Goal: Task Accomplishment & Management: Manage account settings

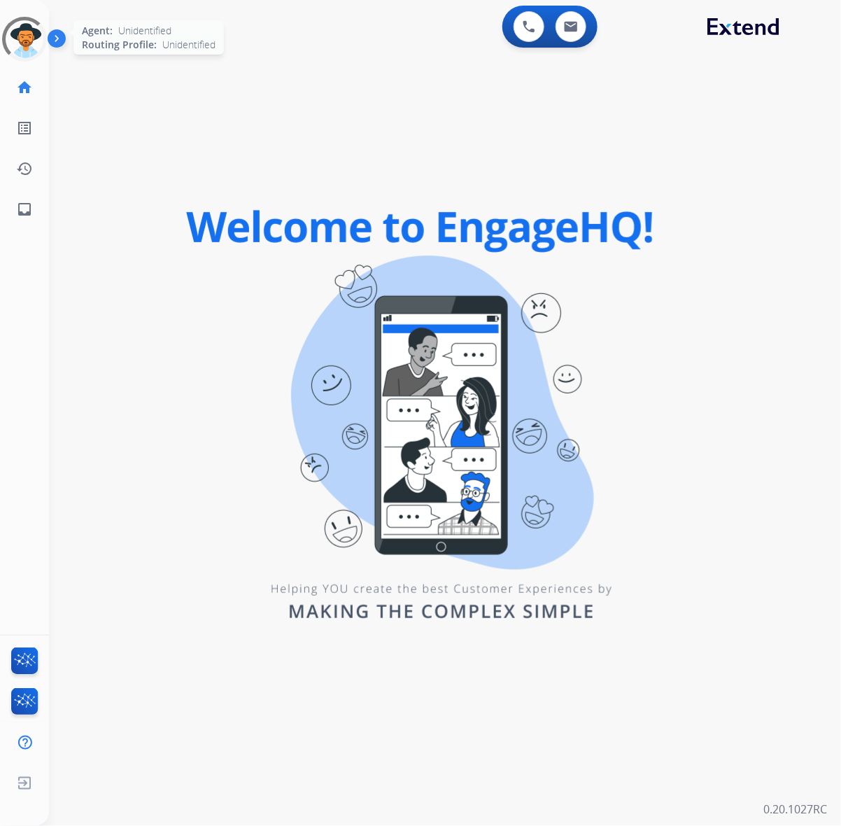
click at [28, 46] on div at bounding box center [24, 39] width 63 height 63
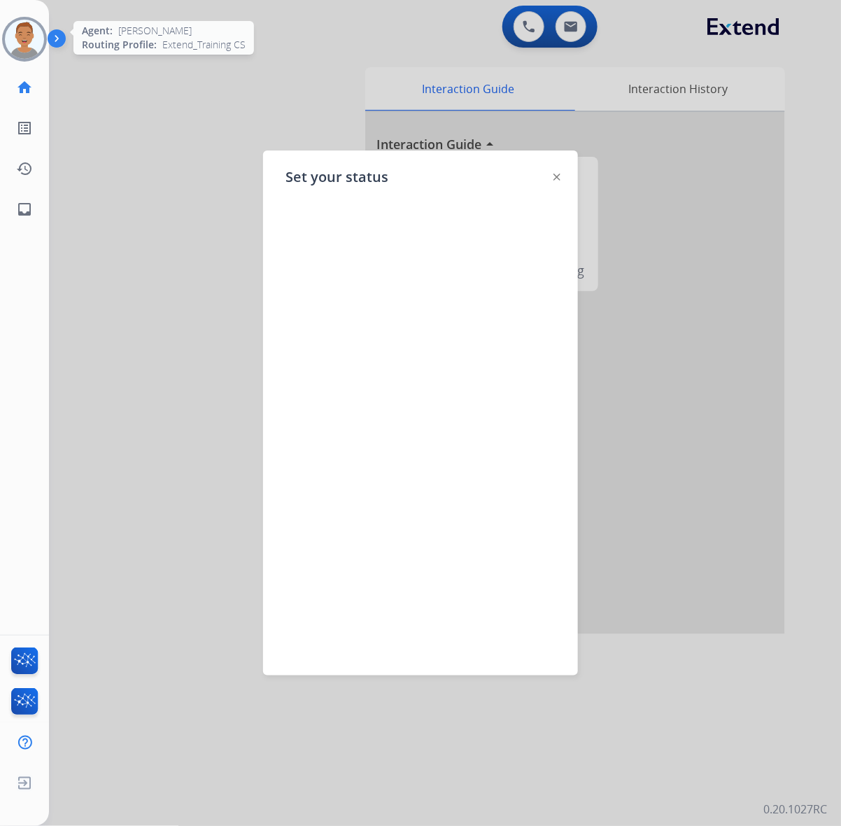
click at [23, 36] on img at bounding box center [24, 39] width 39 height 39
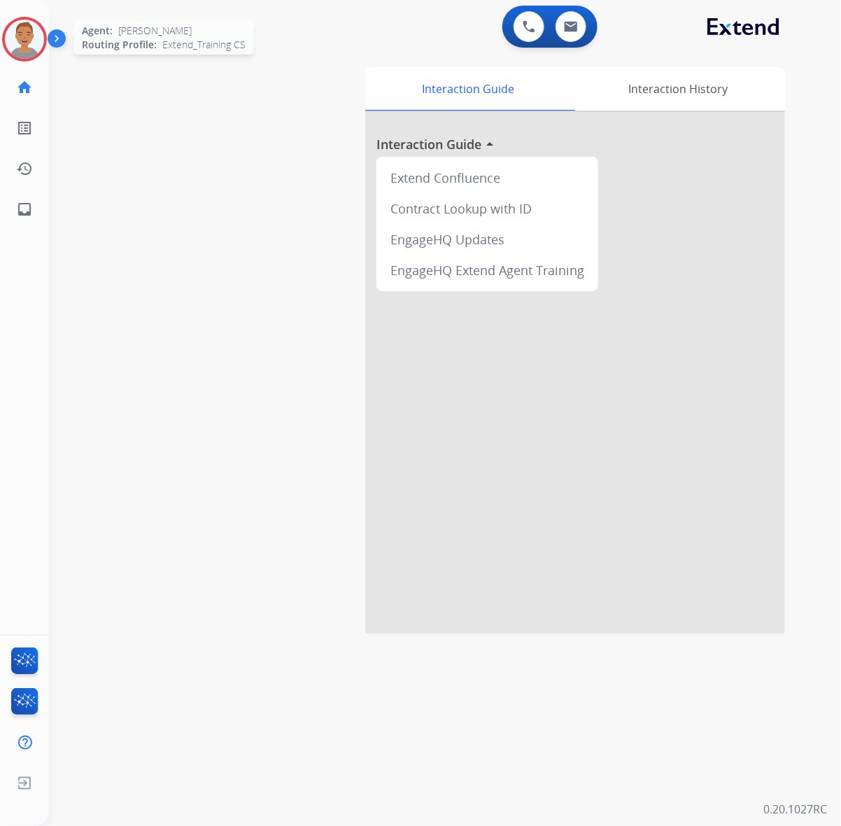
click at [25, 43] on img at bounding box center [24, 39] width 39 height 39
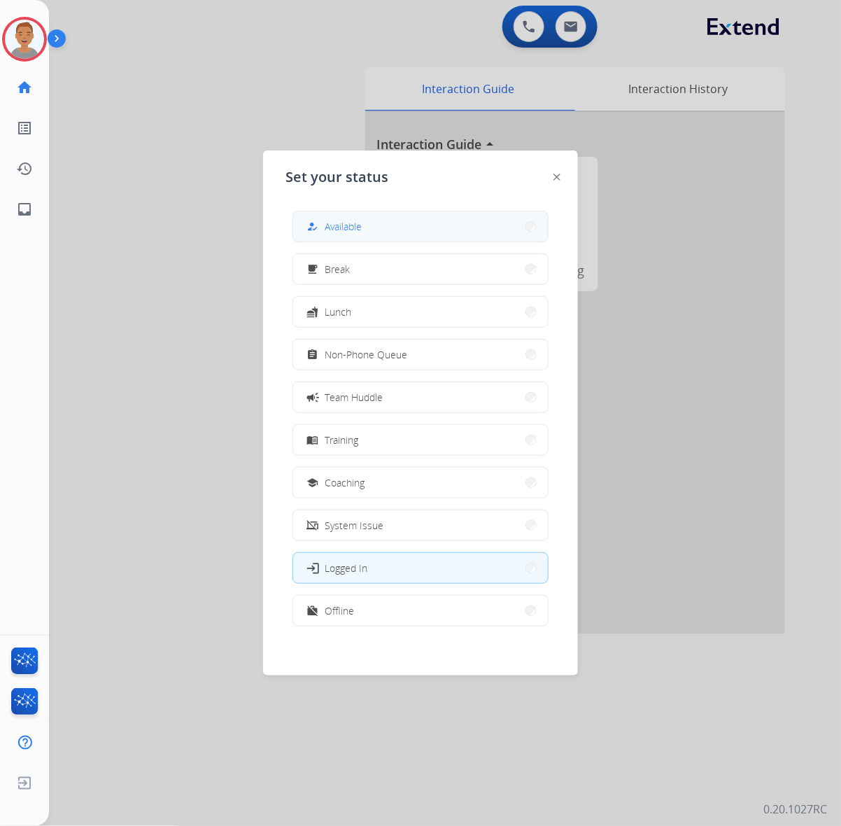
click at [376, 229] on button "how_to_reg Available" at bounding box center [420, 226] width 255 height 30
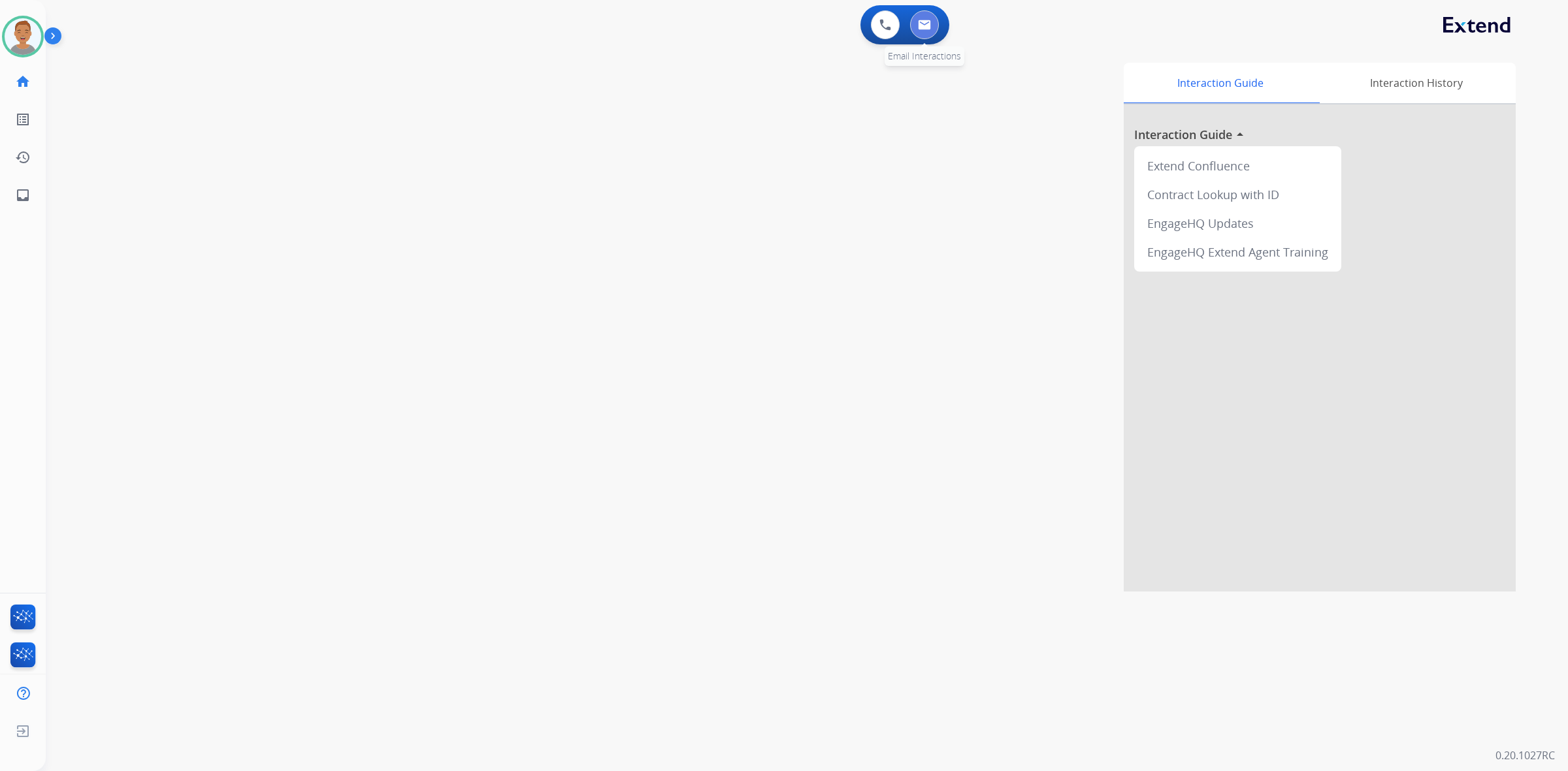
click at [784, 14] on button at bounding box center [925, 24] width 29 height 29
select select "**********"
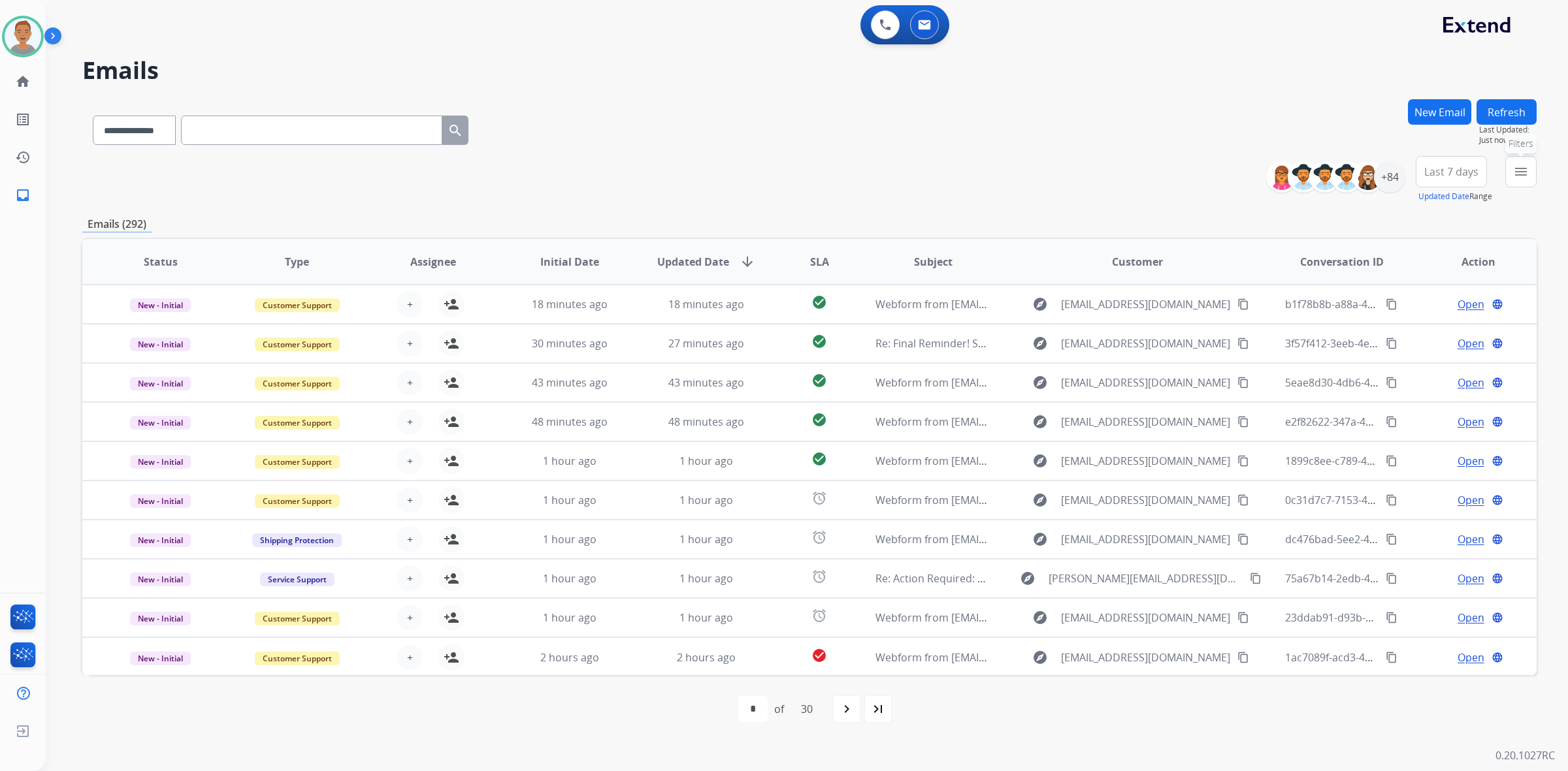
click at [784, 174] on mat-icon "menu" at bounding box center [1520, 172] width 16 height 16
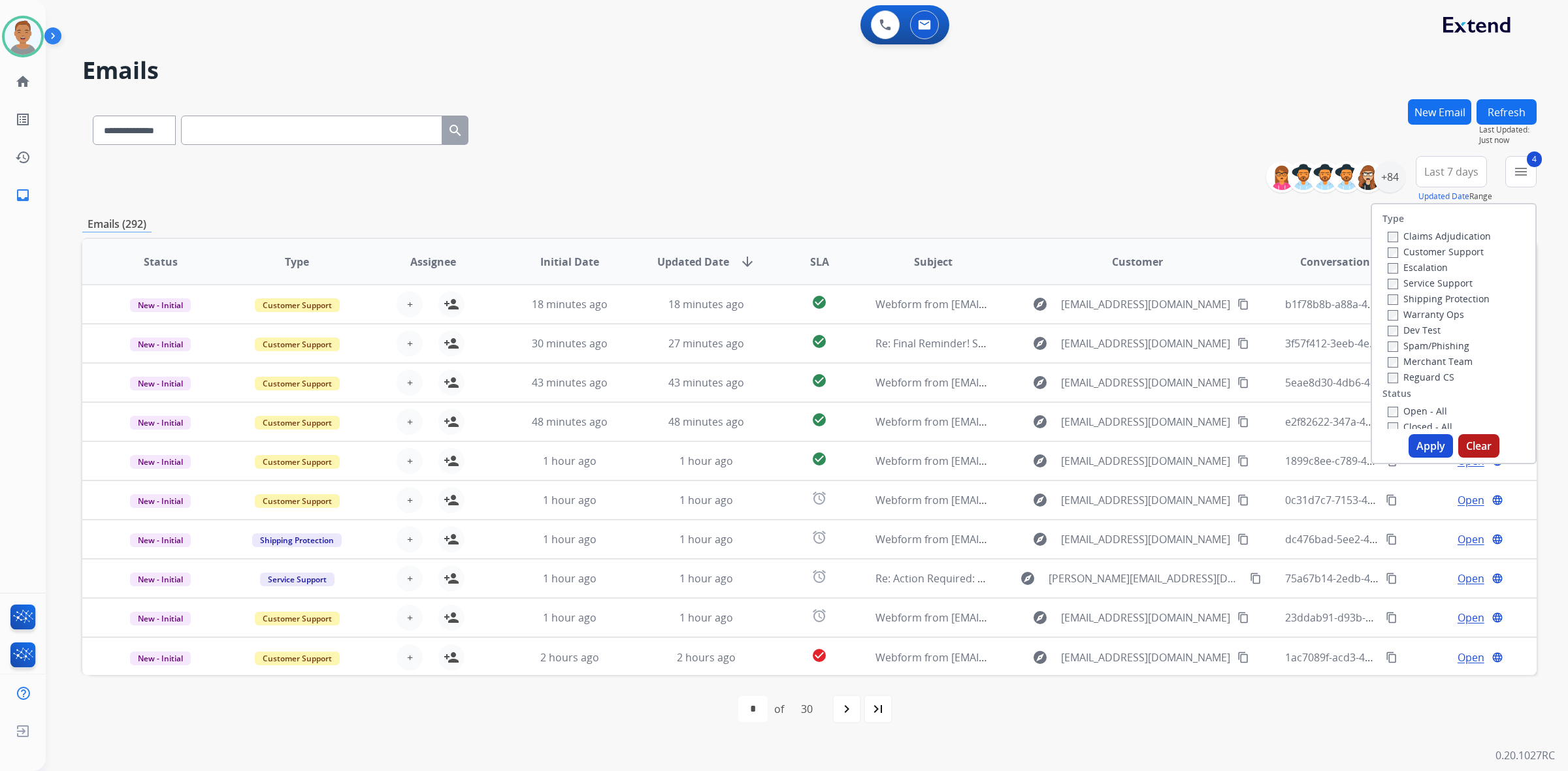
click at [784, 445] on button "Apply" at bounding box center [1431, 445] width 45 height 23
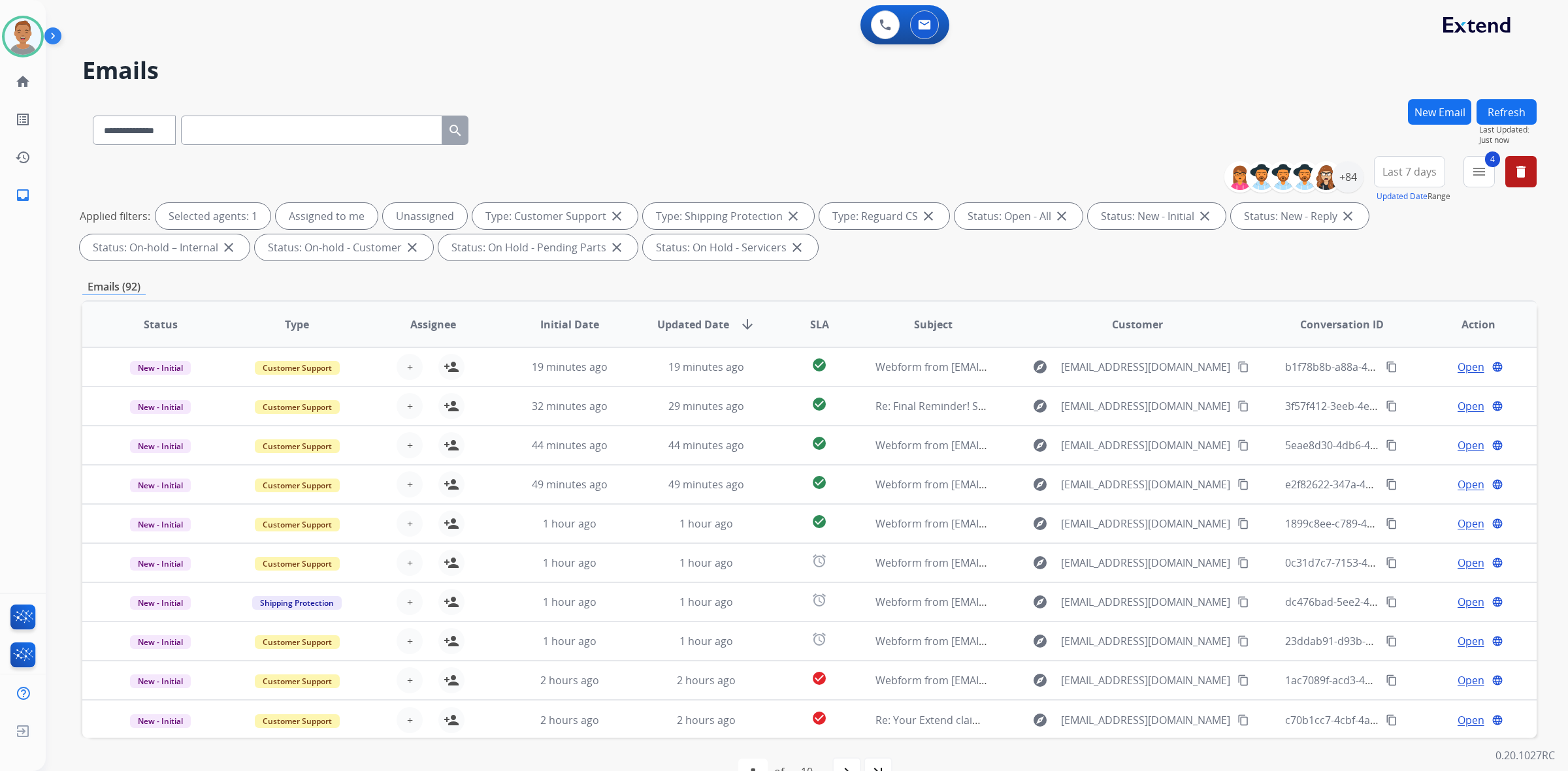
click at [784, 169] on span "Last 7 days" at bounding box center [1409, 172] width 54 height 6
click at [784, 329] on div "Last 90 days" at bounding box center [1405, 329] width 72 height 20
click at [784, 86] on div "**********" at bounding box center [791, 426] width 1490 height 759
click at [784, 177] on div at bounding box center [1326, 177] width 32 height 32
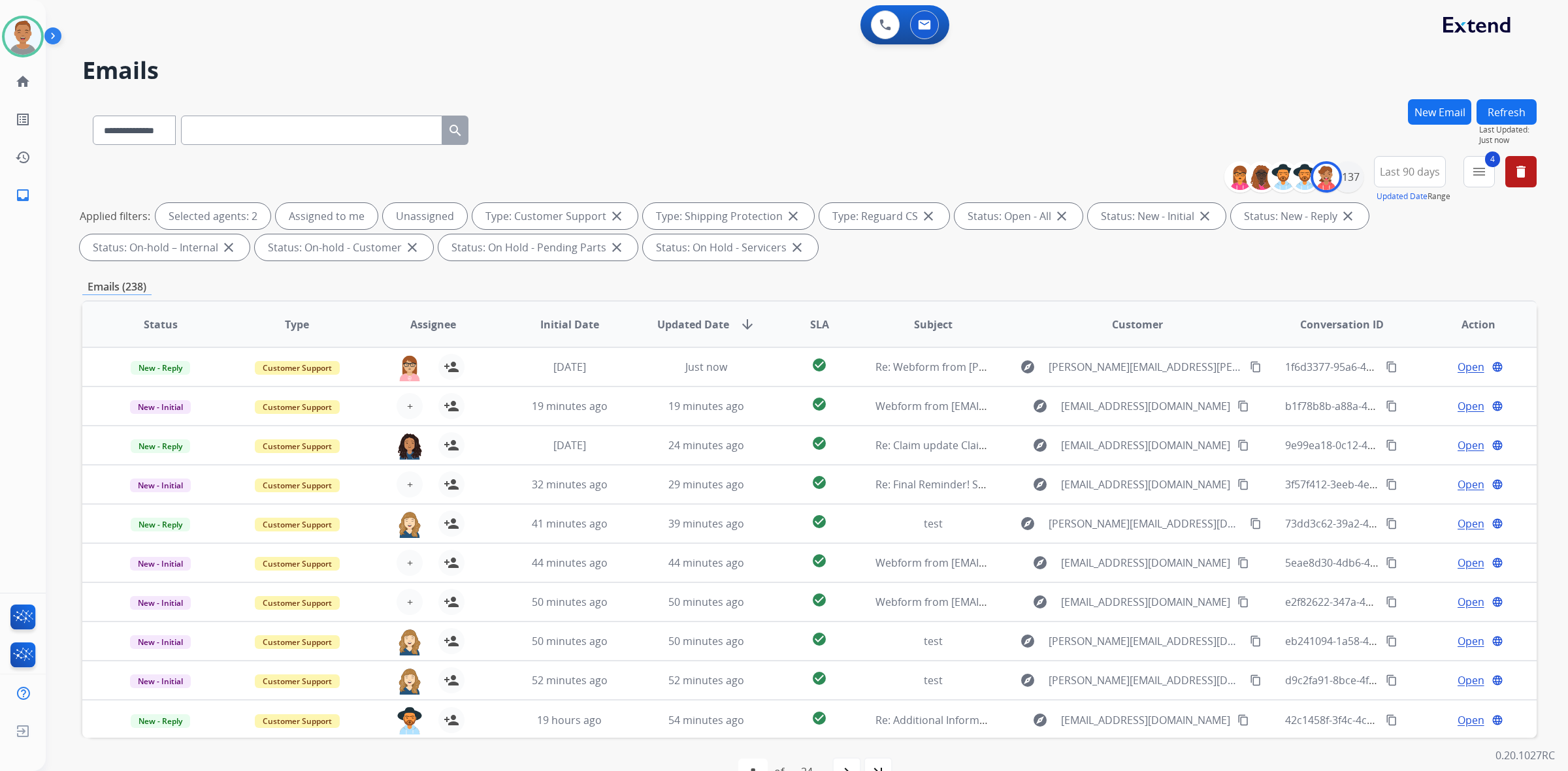
click at [582, 124] on div "**********" at bounding box center [809, 127] width 1454 height 57
click at [784, 175] on img at bounding box center [1326, 177] width 26 height 26
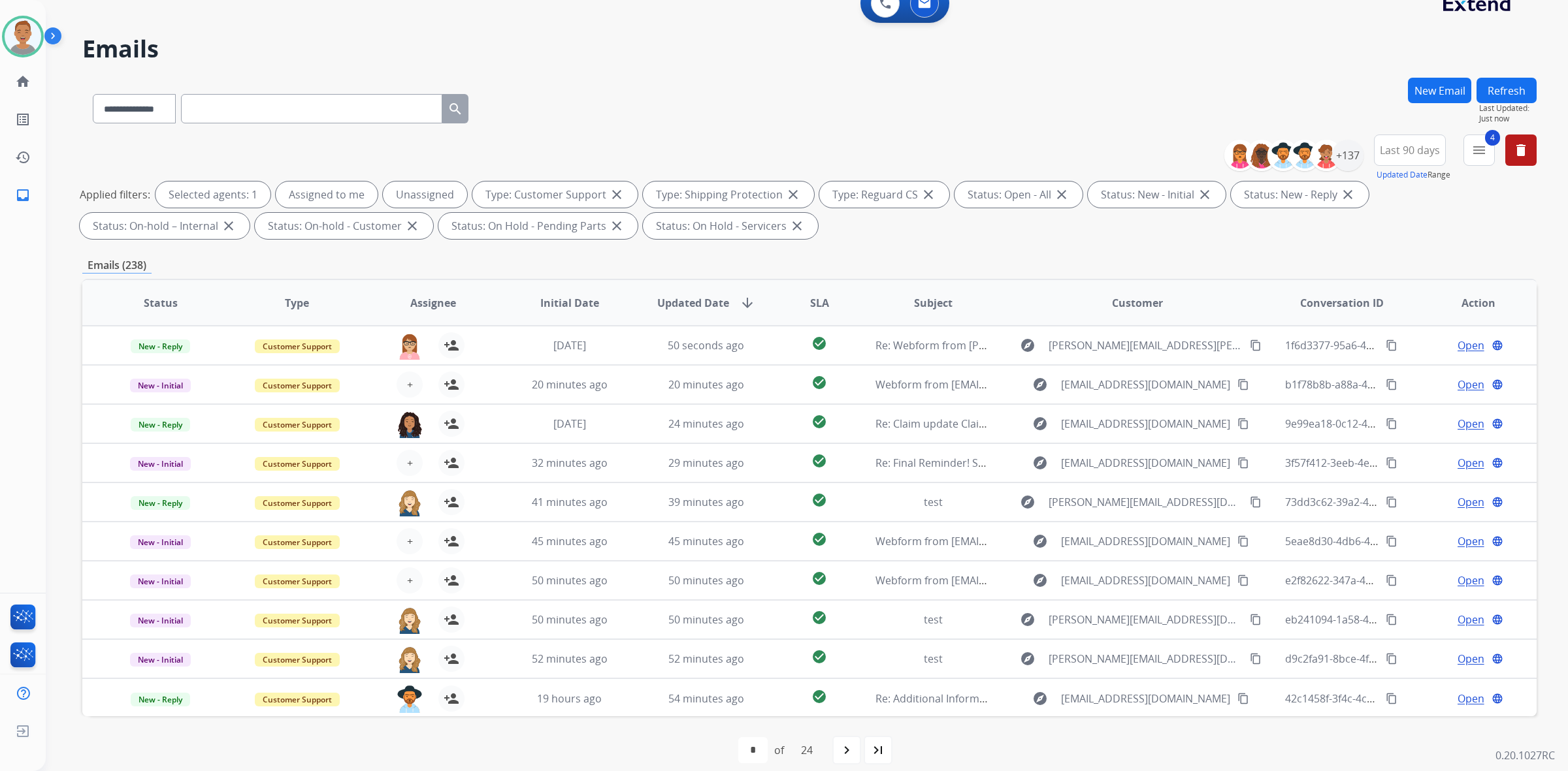
scroll to position [34, 0]
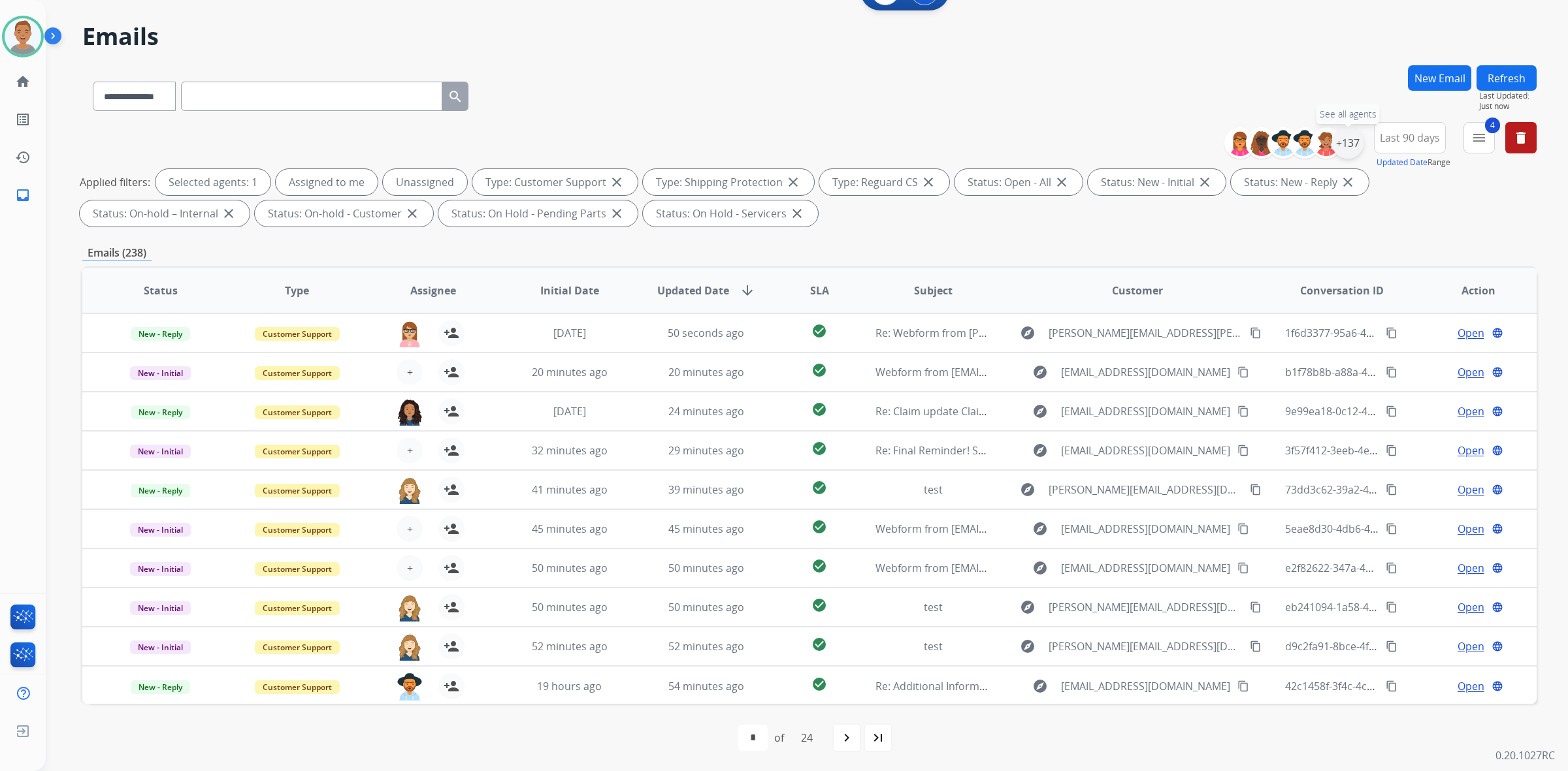
click at [784, 136] on div "+137" at bounding box center [1348, 143] width 32 height 32
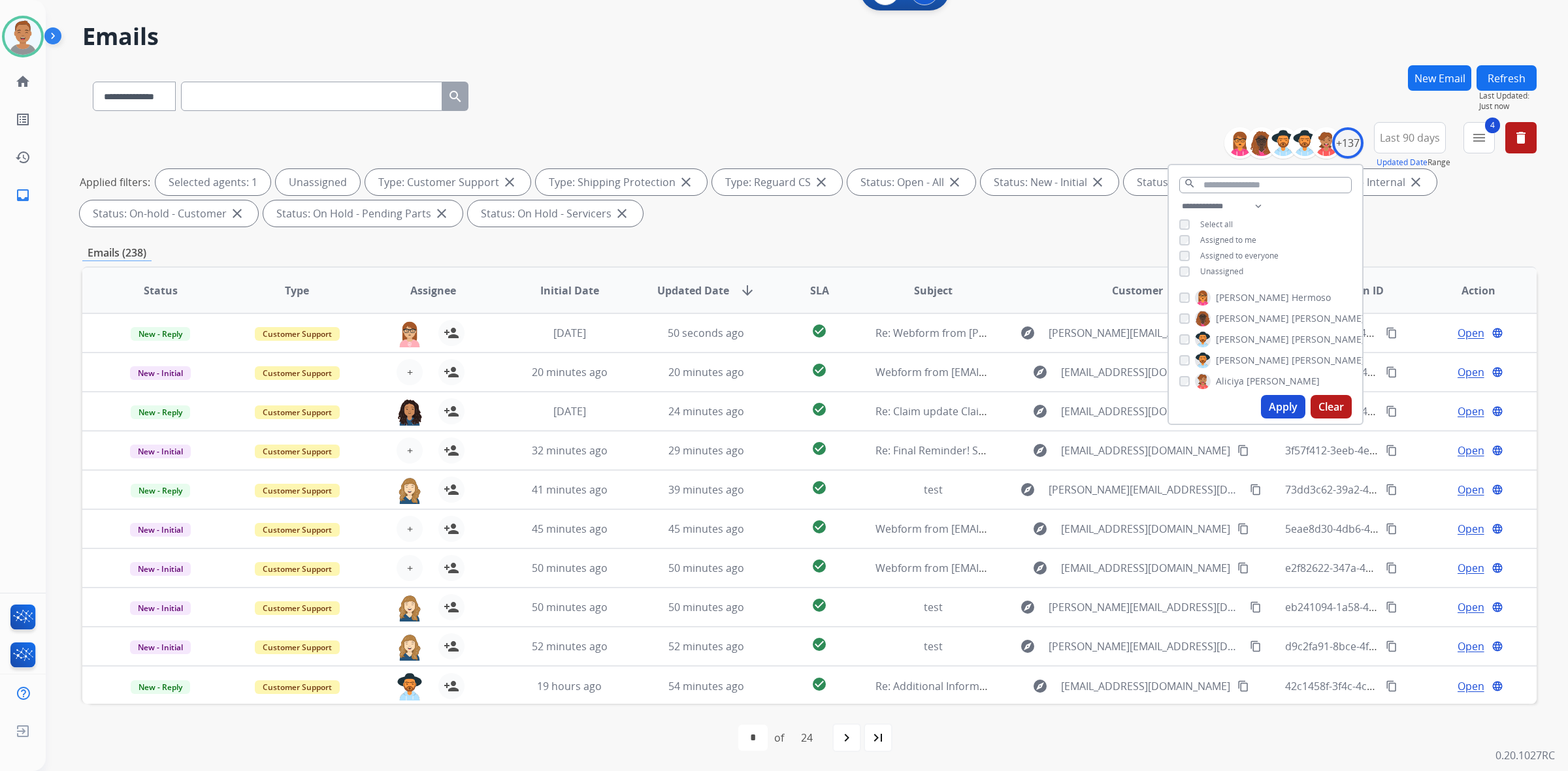
click at [784, 403] on button "Apply" at bounding box center [1283, 406] width 45 height 23
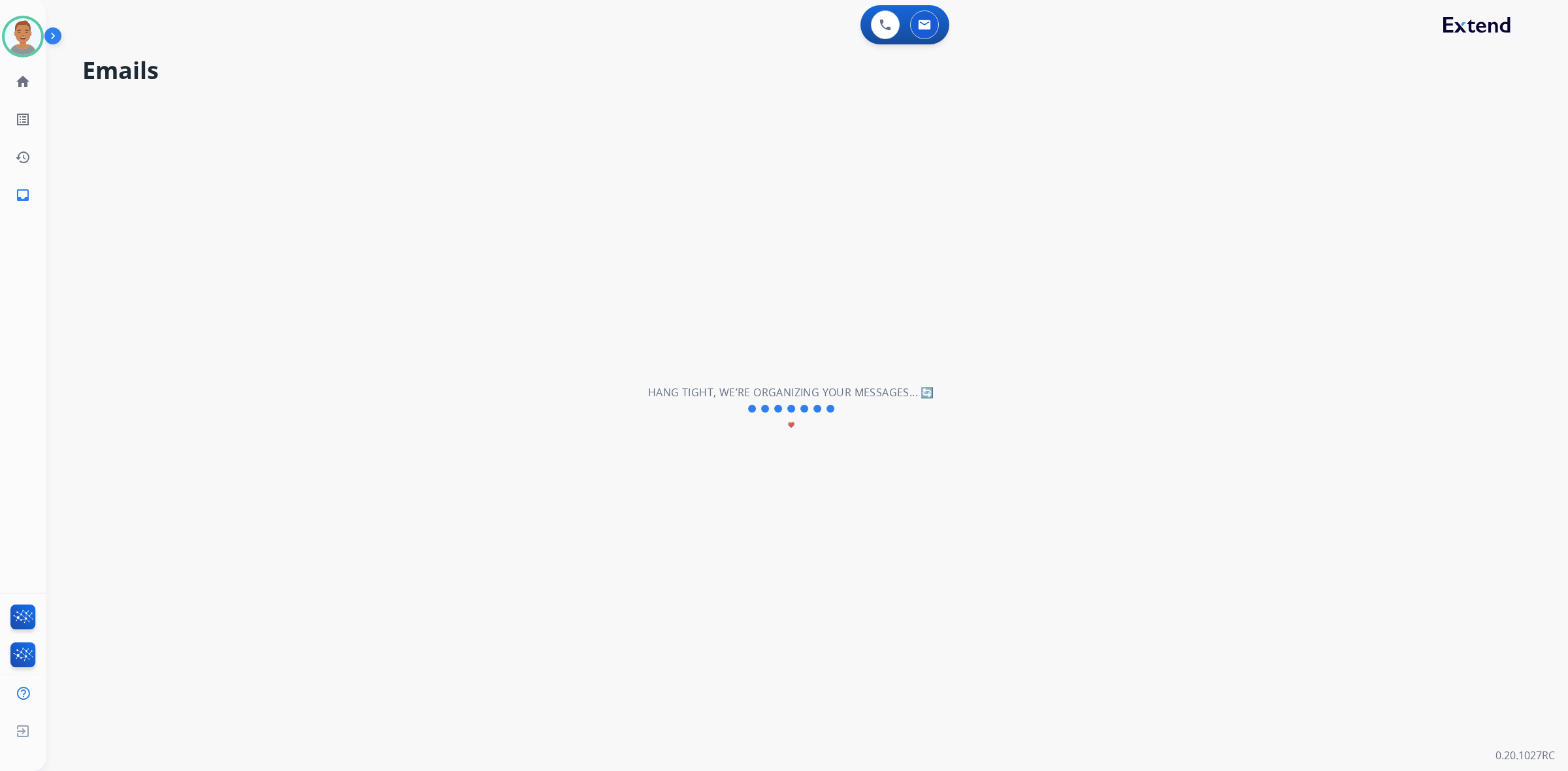
scroll to position [0, 0]
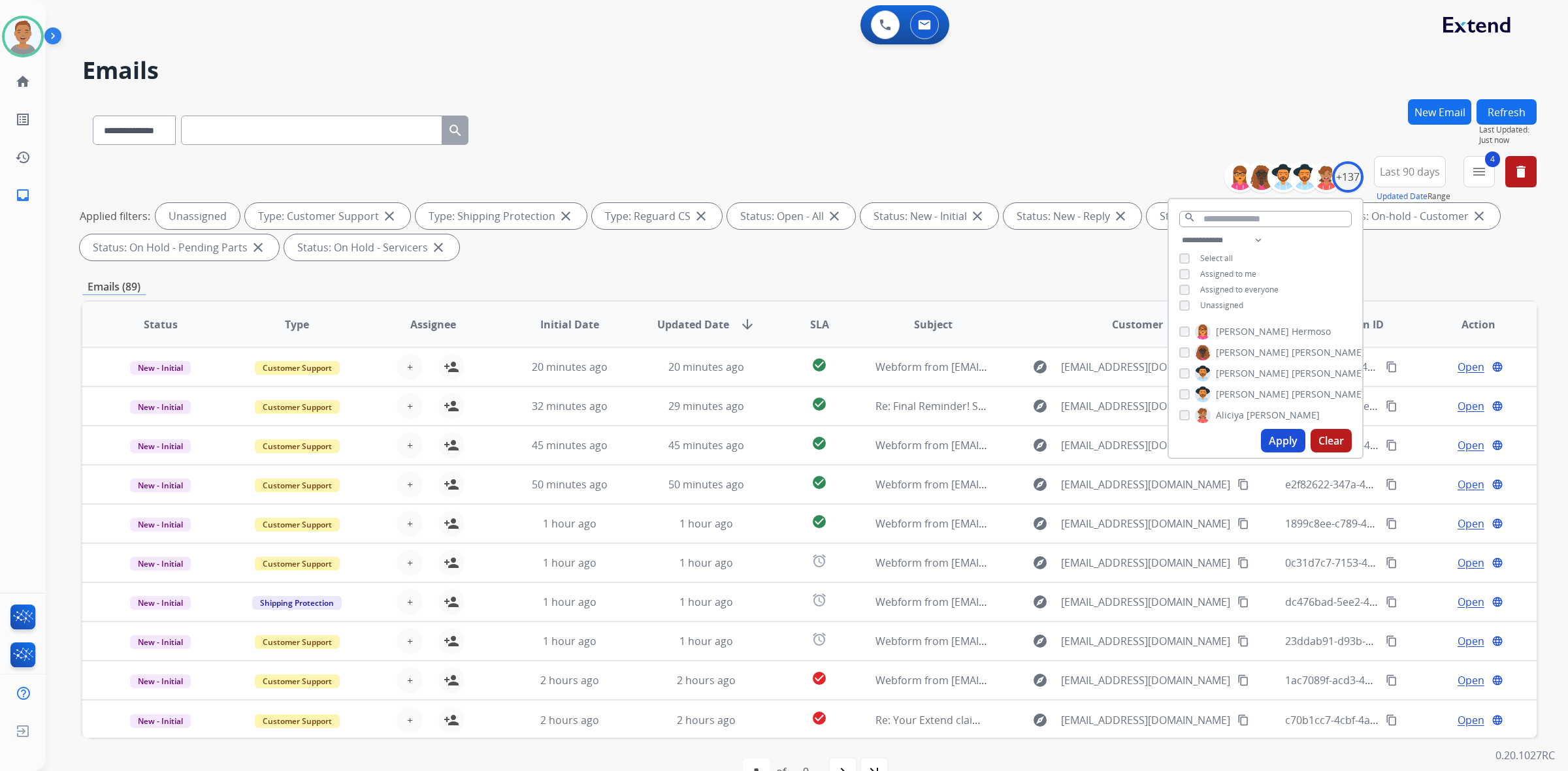
drag, startPoint x: 745, startPoint y: 114, endPoint x: 762, endPoint y: 100, distance: 22.0
click at [745, 113] on div "**********" at bounding box center [809, 127] width 1454 height 57
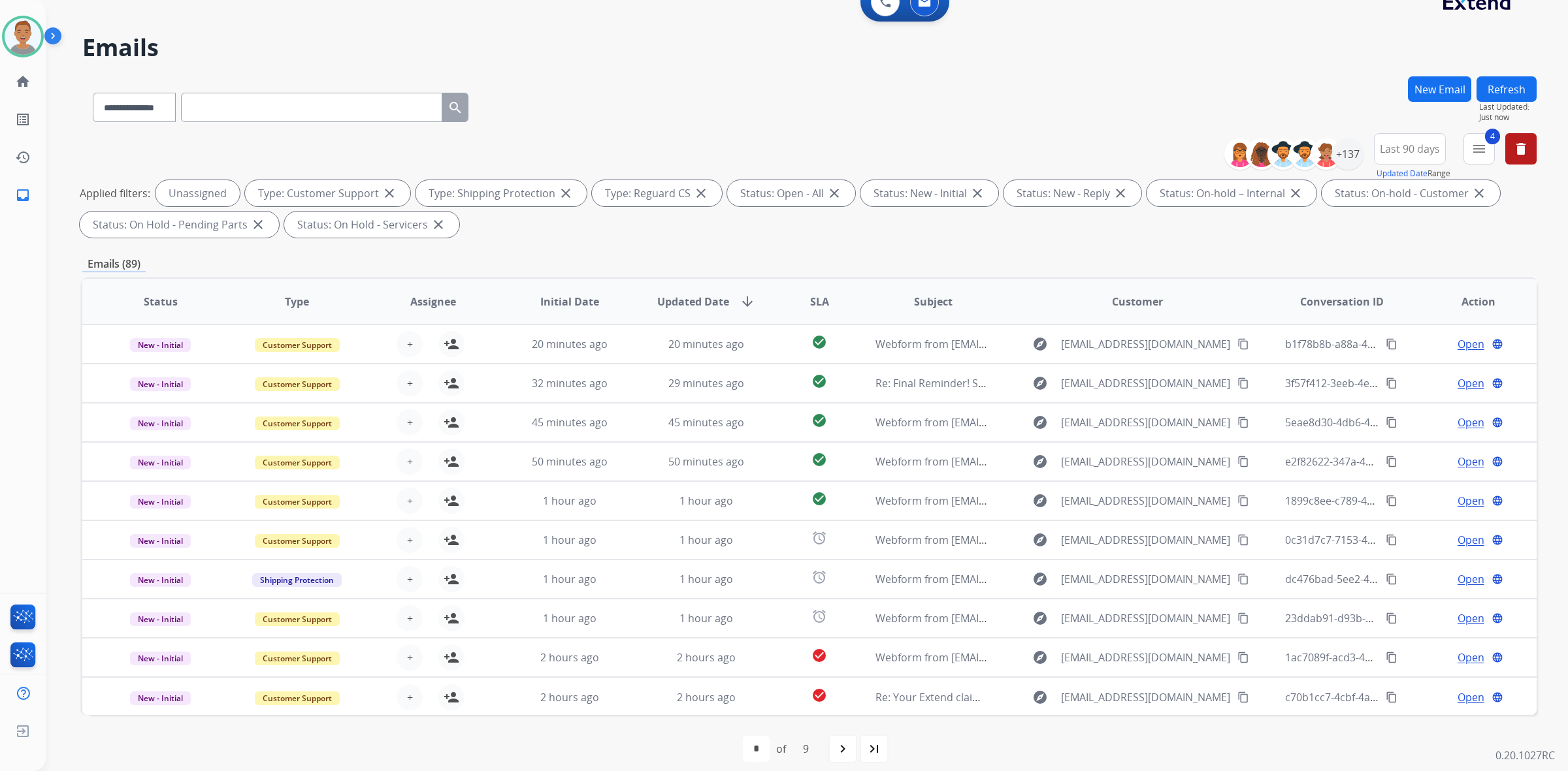
scroll to position [34, 0]
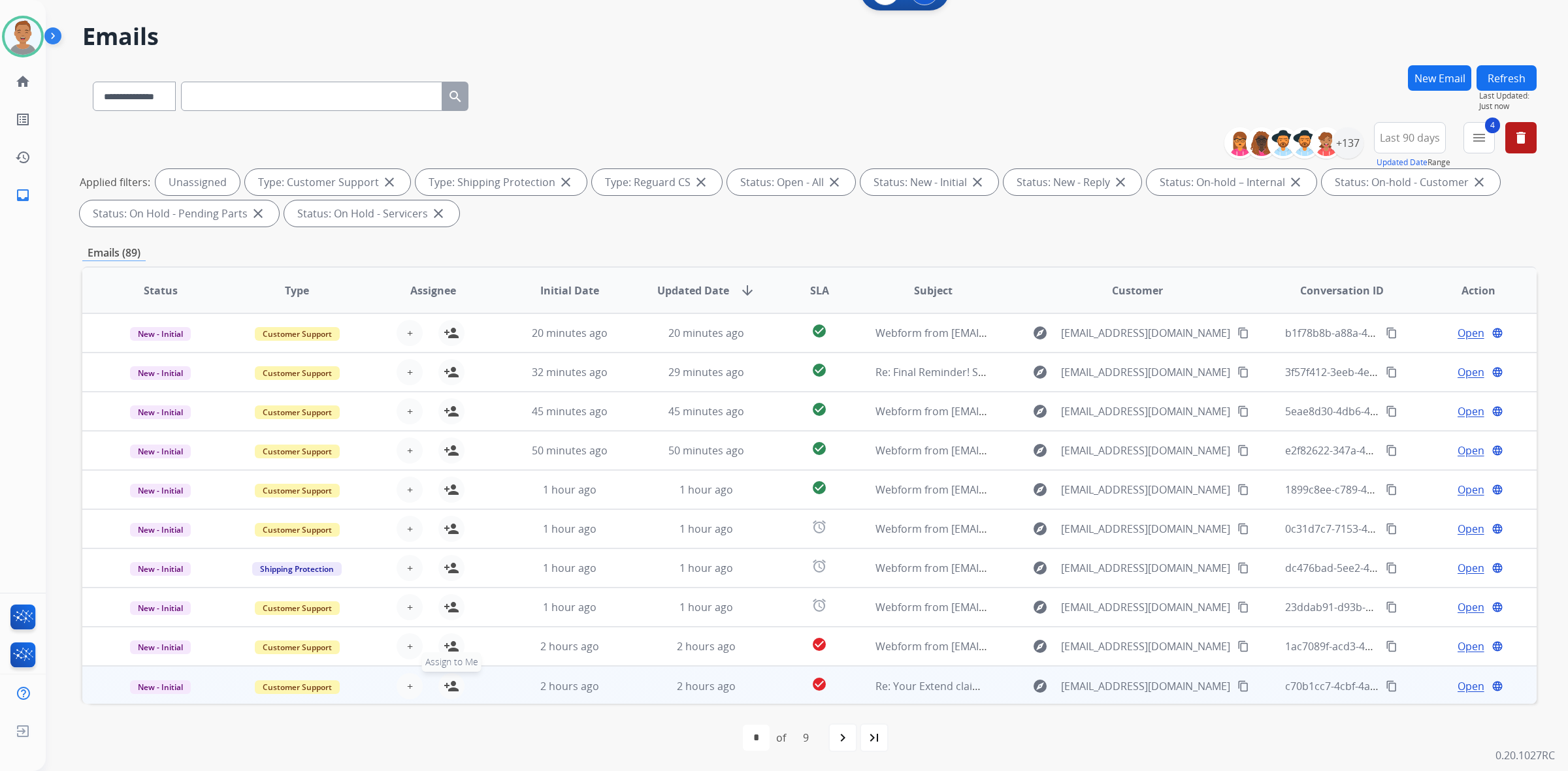
click at [444, 686] on mat-icon "person_add" at bounding box center [451, 686] width 16 height 16
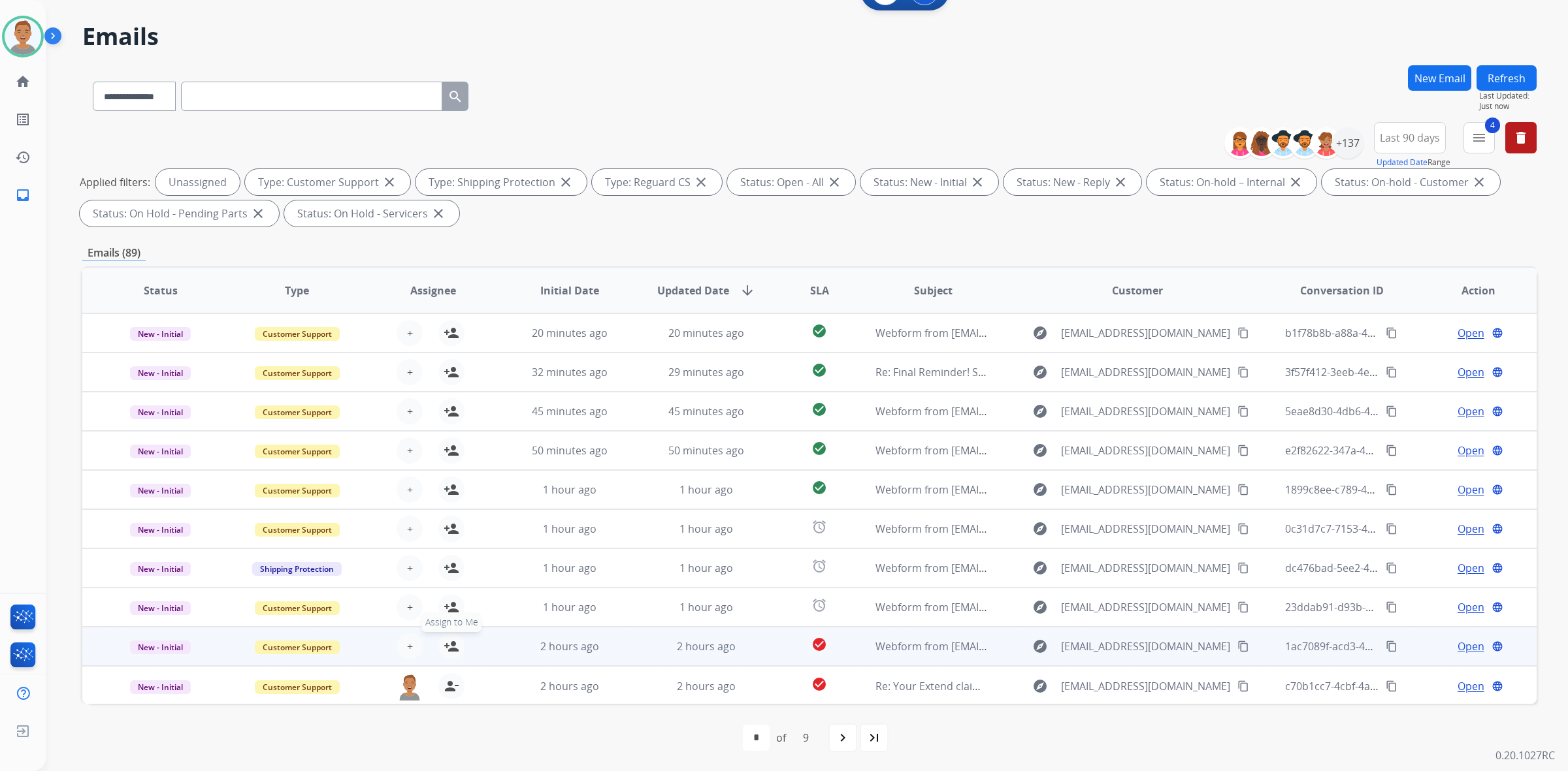
click at [440, 644] on button "person_add Assign to Me" at bounding box center [451, 647] width 26 height 26
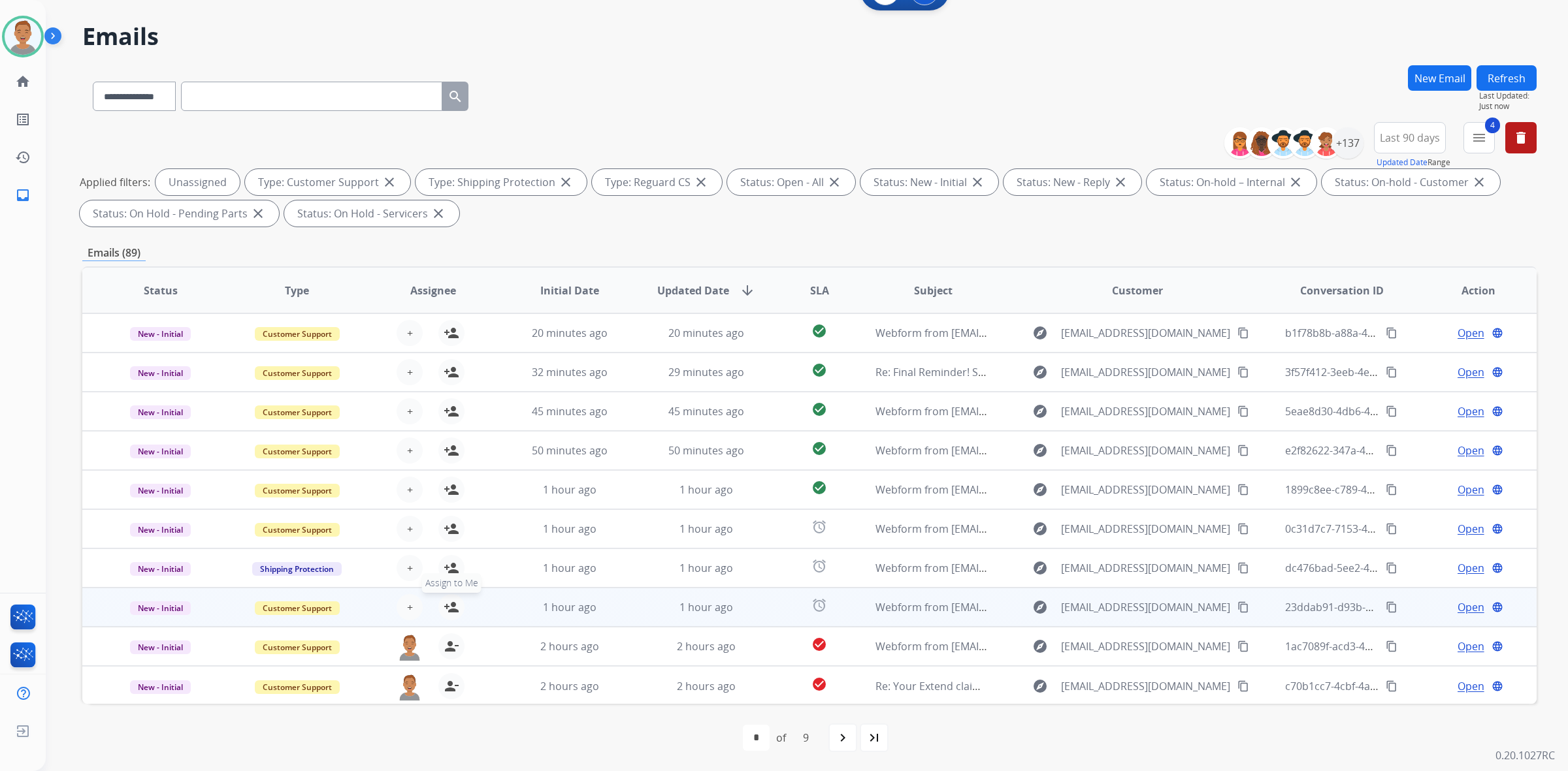
click at [444, 606] on mat-icon "person_add" at bounding box center [451, 607] width 16 height 16
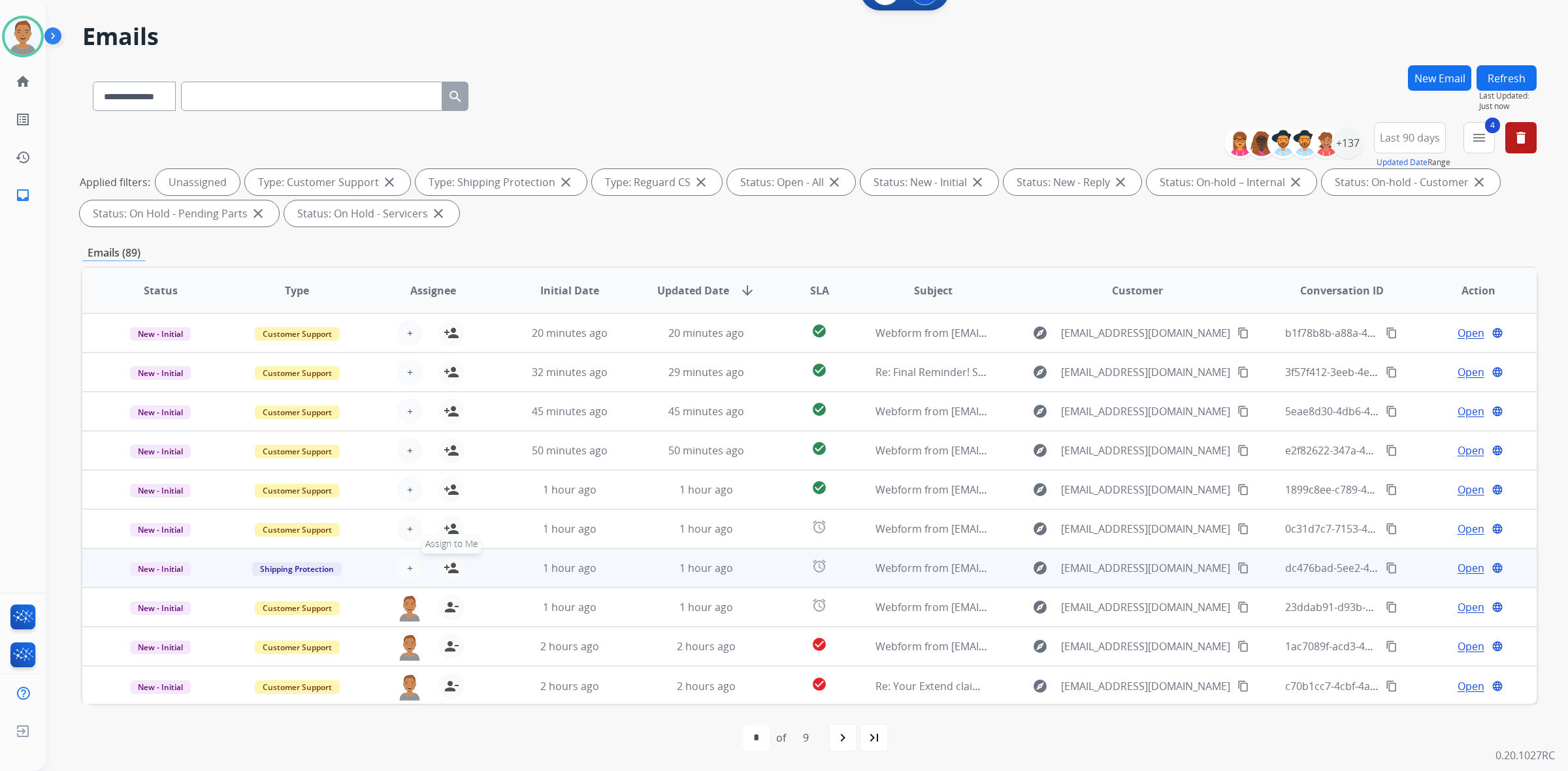
click at [444, 563] on mat-icon "person_add" at bounding box center [451, 568] width 16 height 16
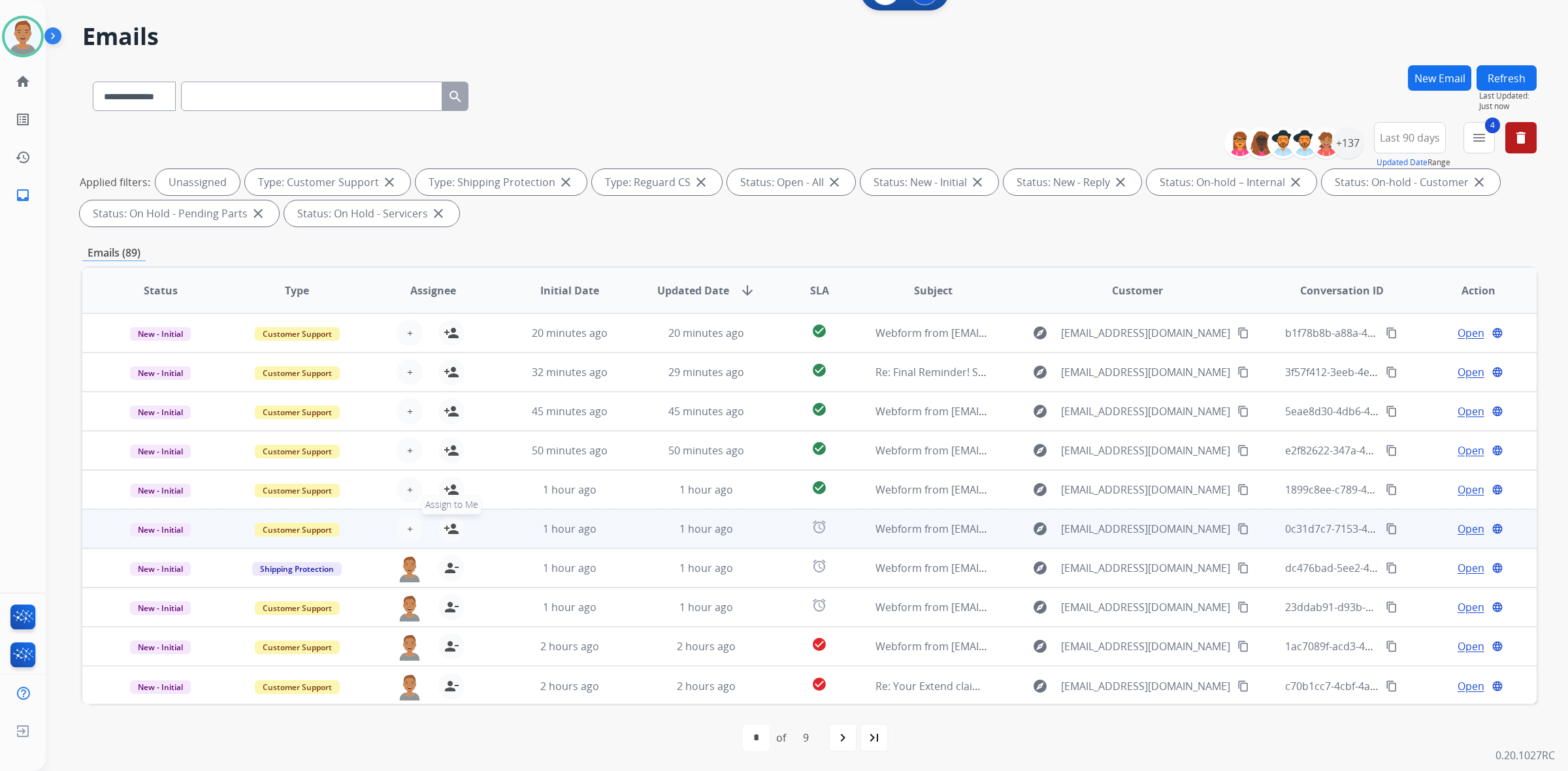
click at [445, 525] on mat-icon "person_add" at bounding box center [451, 528] width 16 height 16
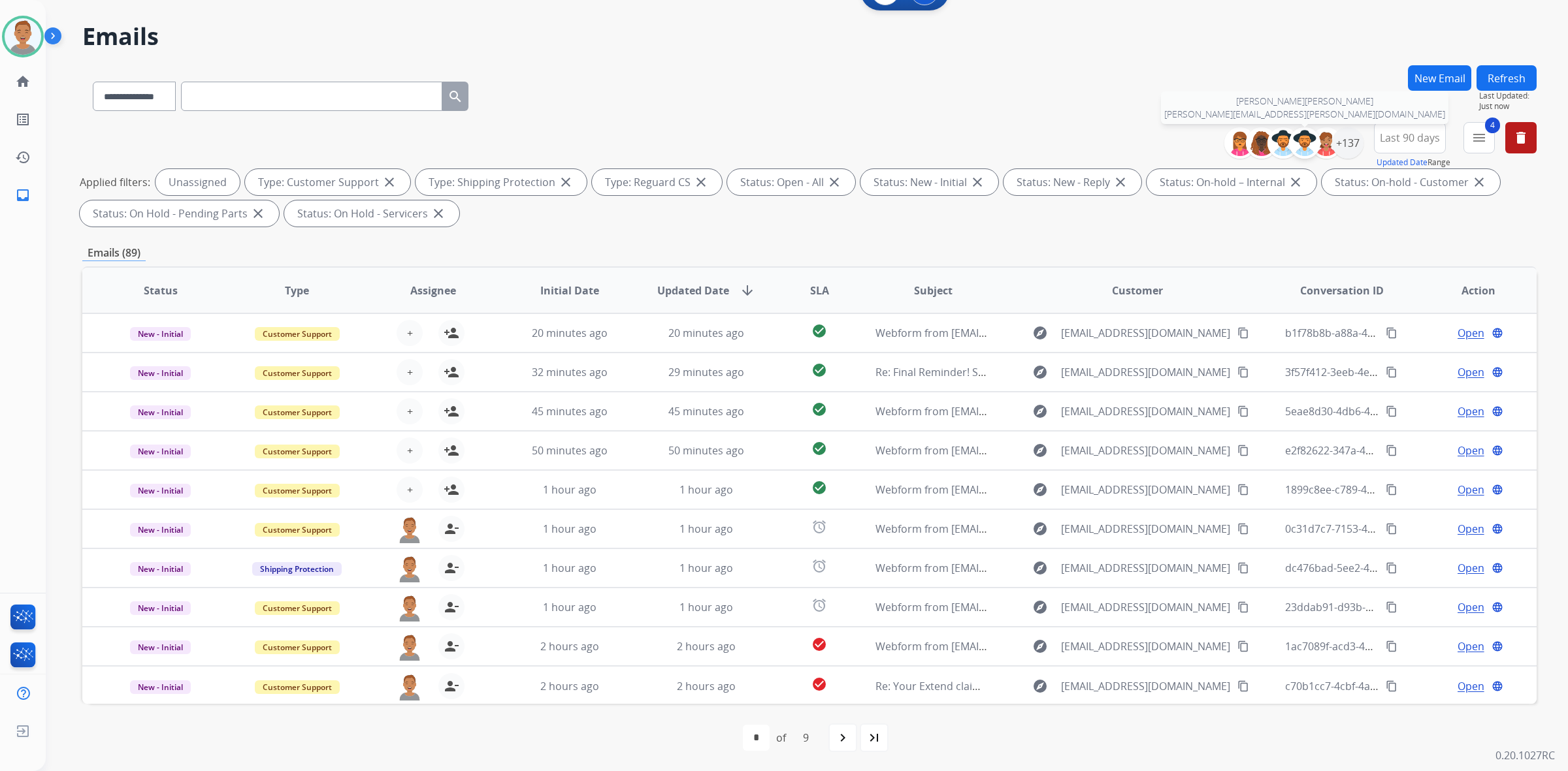
click at [784, 142] on img at bounding box center [1305, 143] width 26 height 26
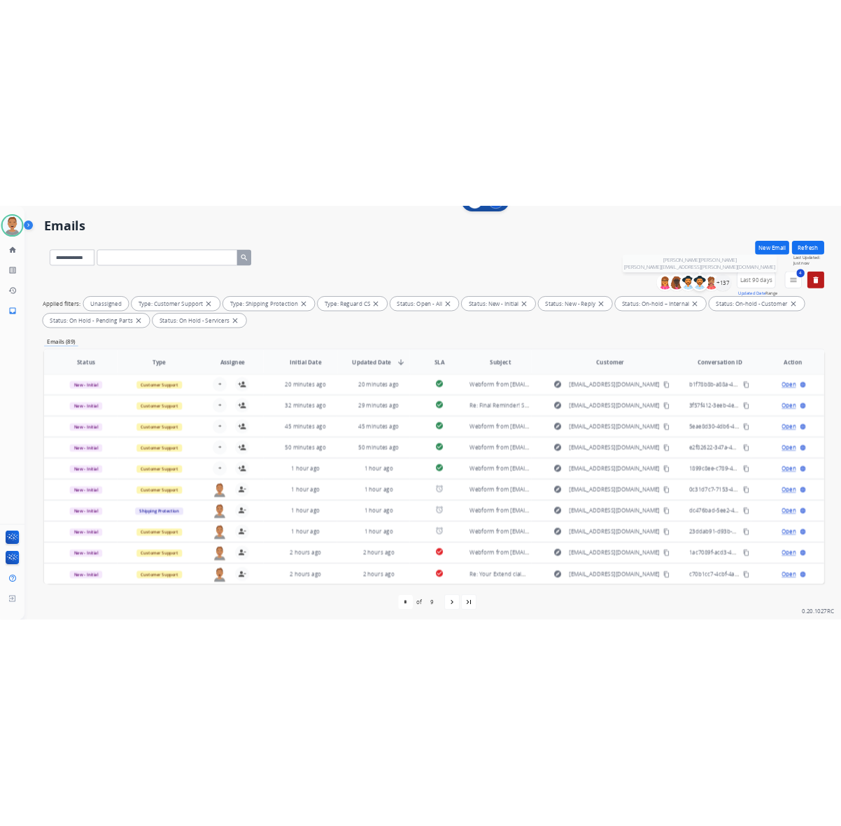
scroll to position [0, 0]
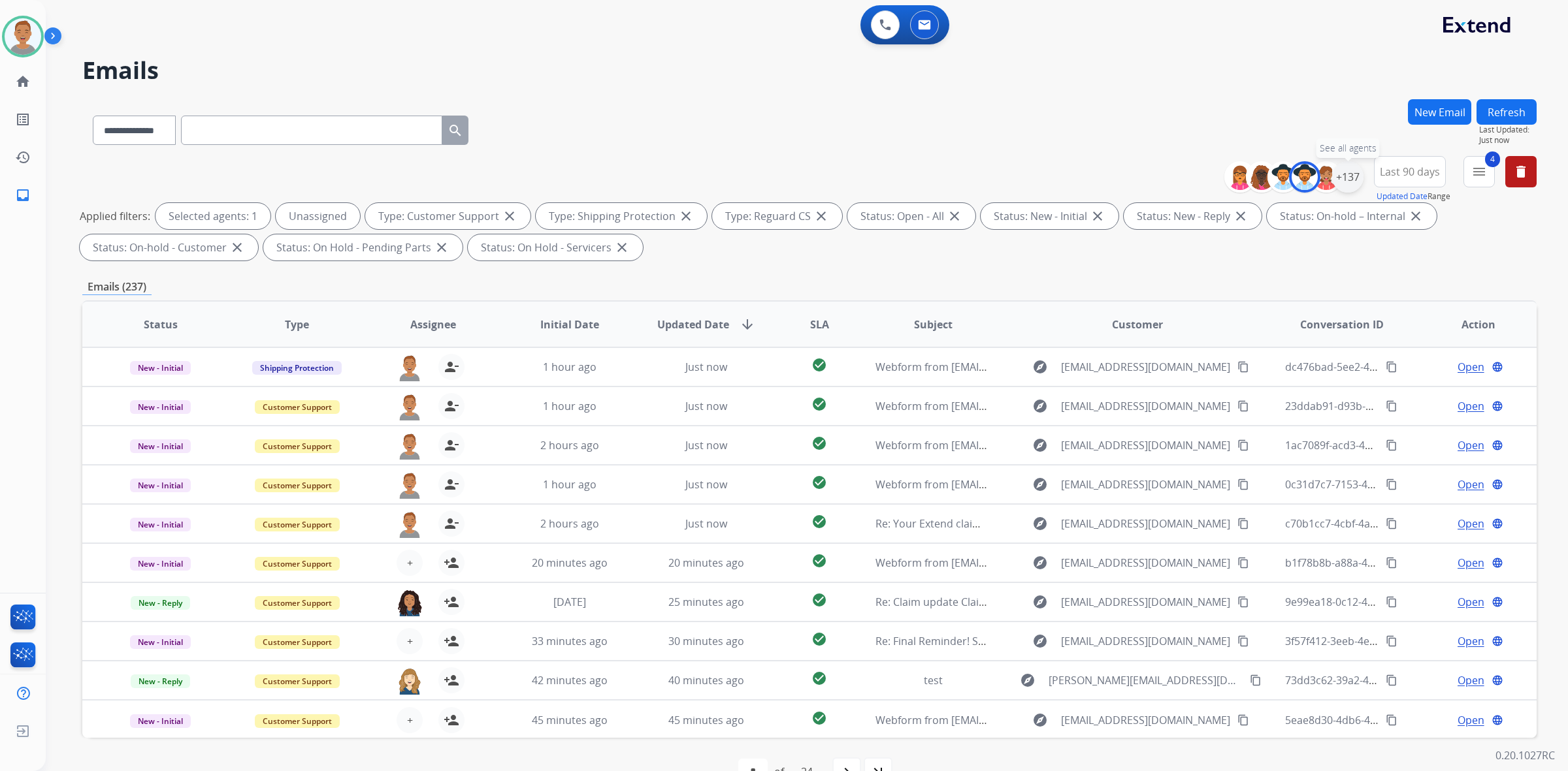
click at [784, 174] on div "+137" at bounding box center [1348, 177] width 32 height 32
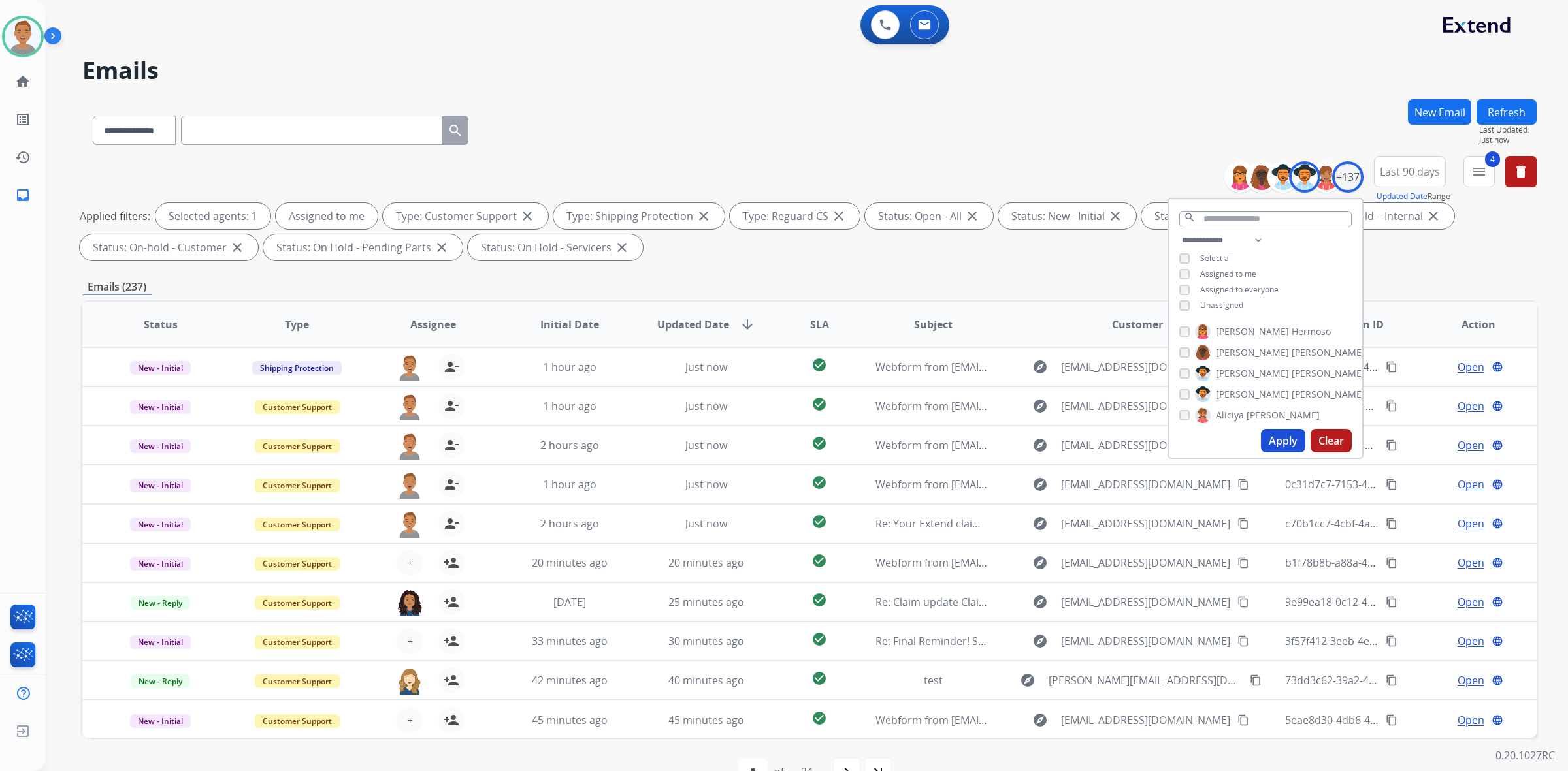
click at [784, 446] on button "Apply" at bounding box center [1283, 441] width 45 height 23
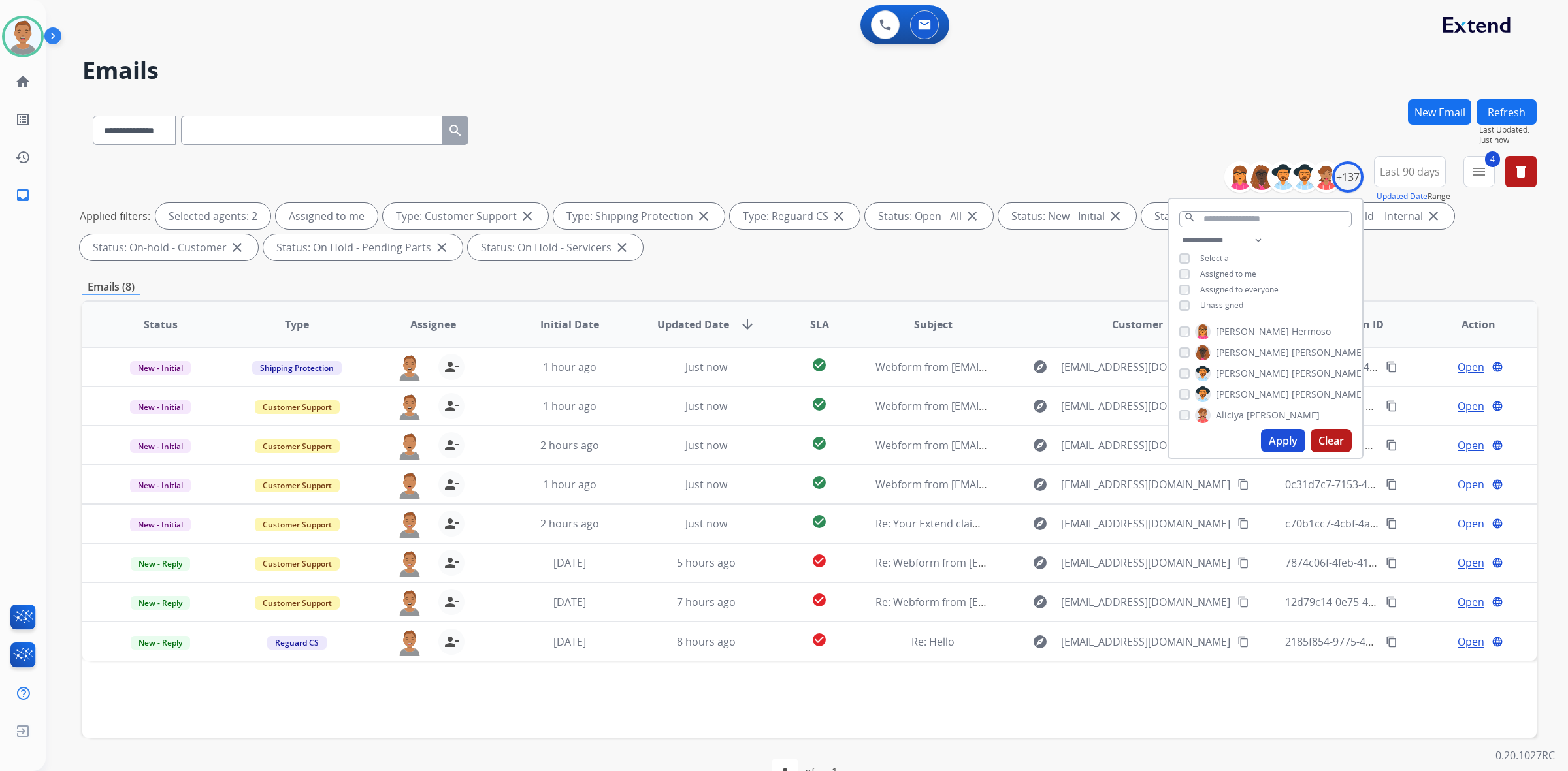
click at [784, 438] on button "Apply" at bounding box center [1283, 441] width 45 height 23
click at [456, 367] on mat-icon "person_remove" at bounding box center [451, 367] width 16 height 16
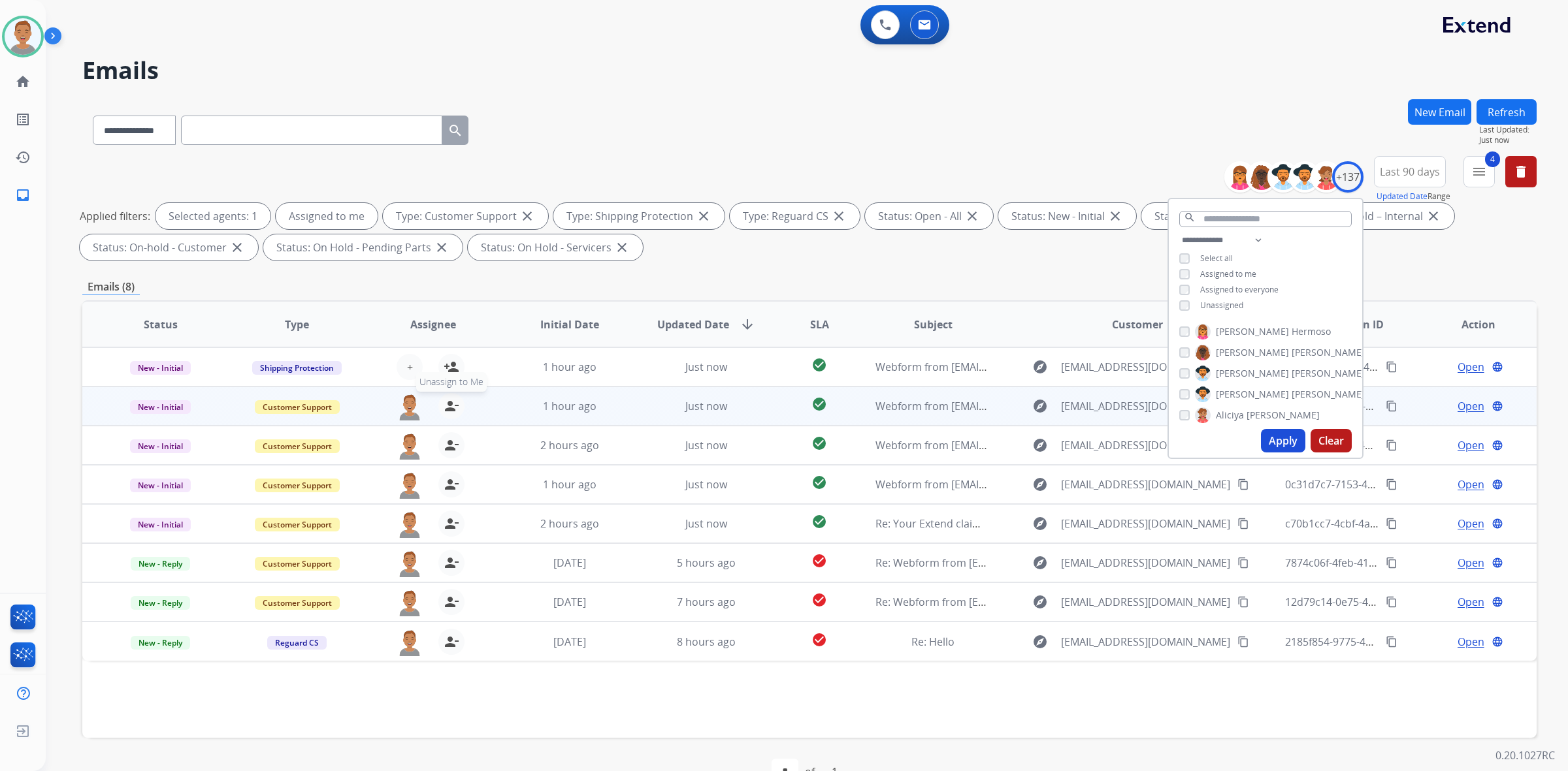
click at [452, 406] on mat-icon "person_remove" at bounding box center [451, 406] width 16 height 16
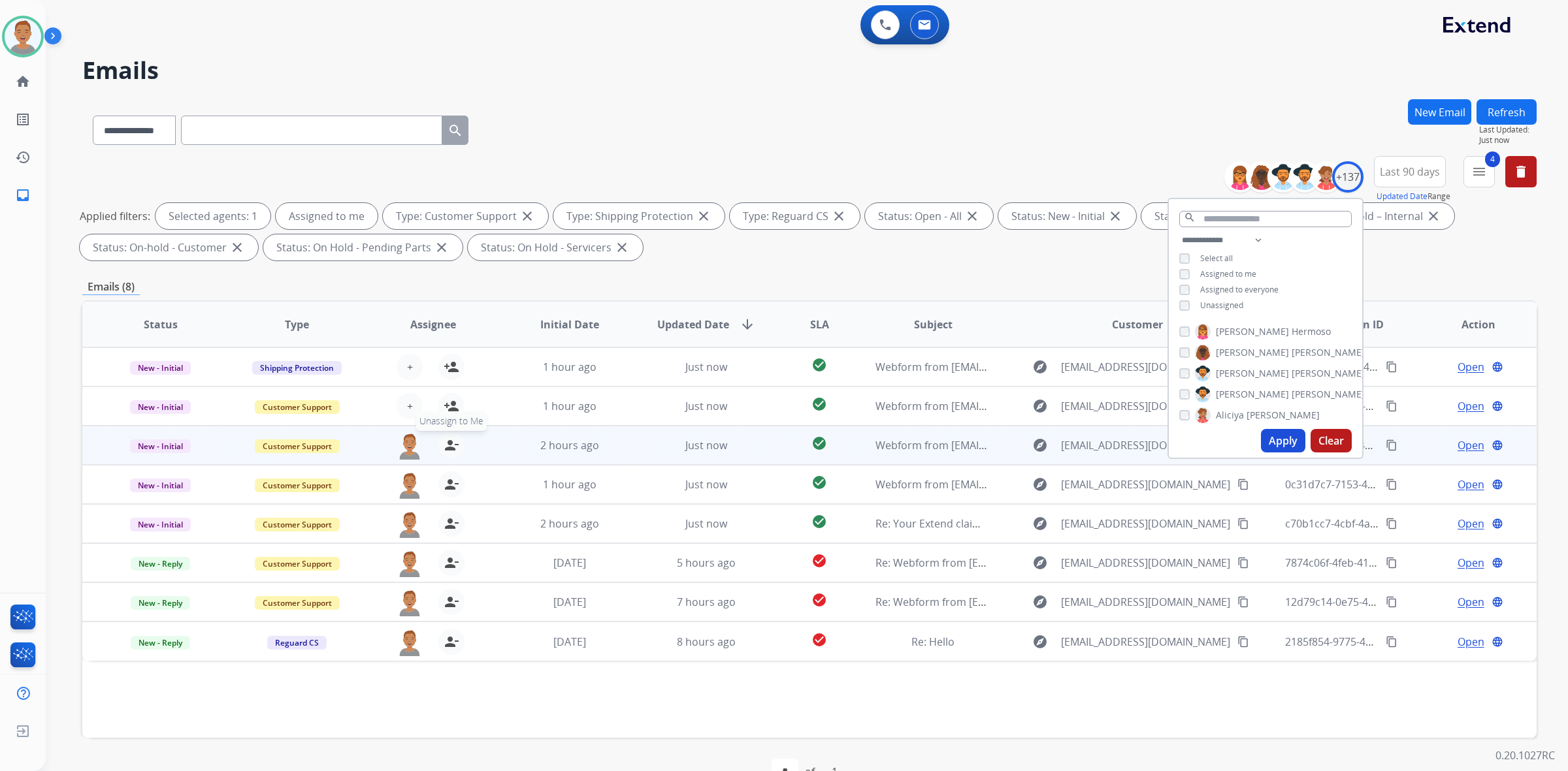
click at [452, 444] on mat-icon "person_remove" at bounding box center [451, 445] width 16 height 16
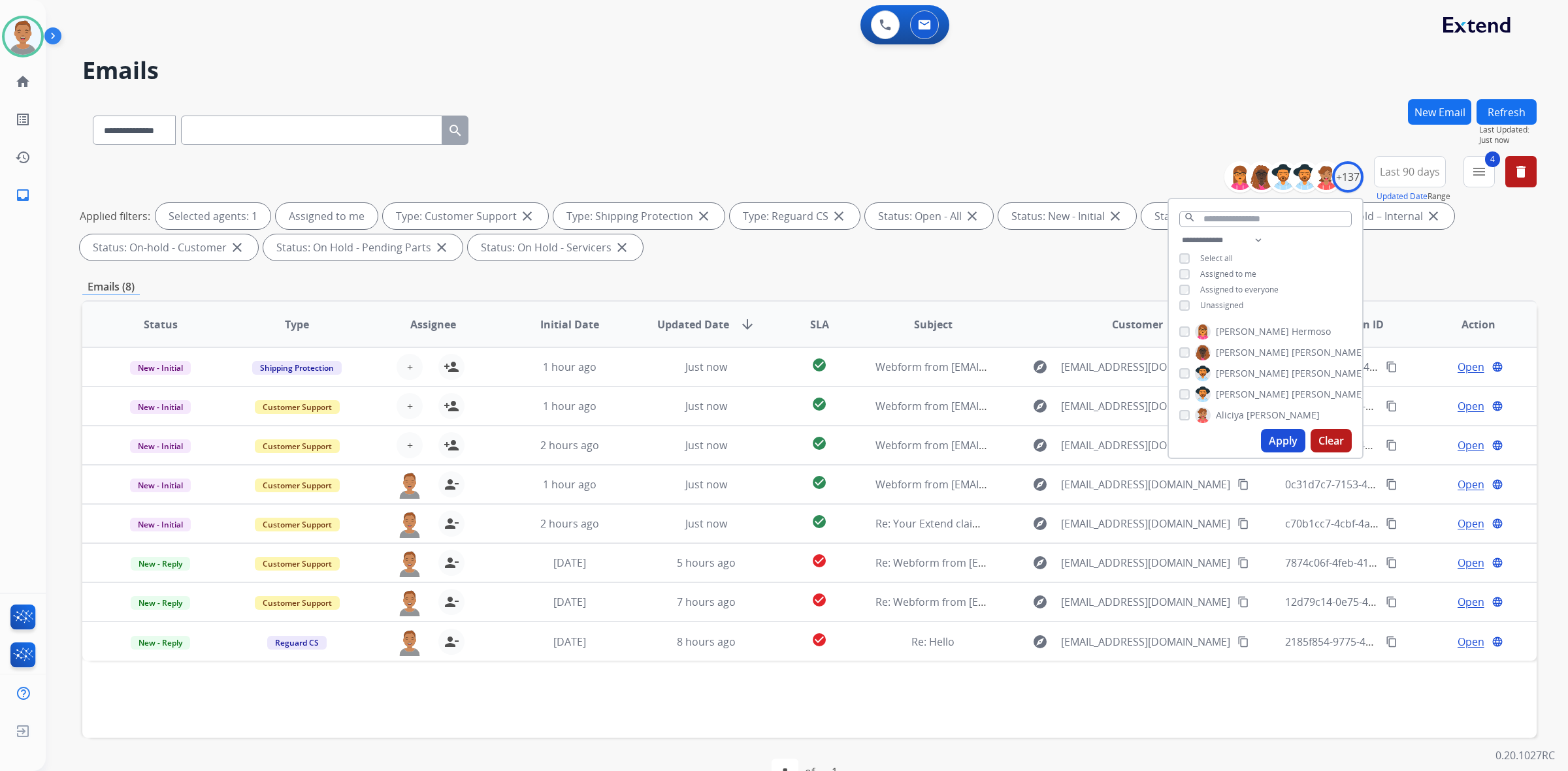
drag, startPoint x: 1195, startPoint y: 98, endPoint x: 1215, endPoint y: 105, distance: 21.2
click at [784, 99] on div "**********" at bounding box center [791, 426] width 1490 height 759
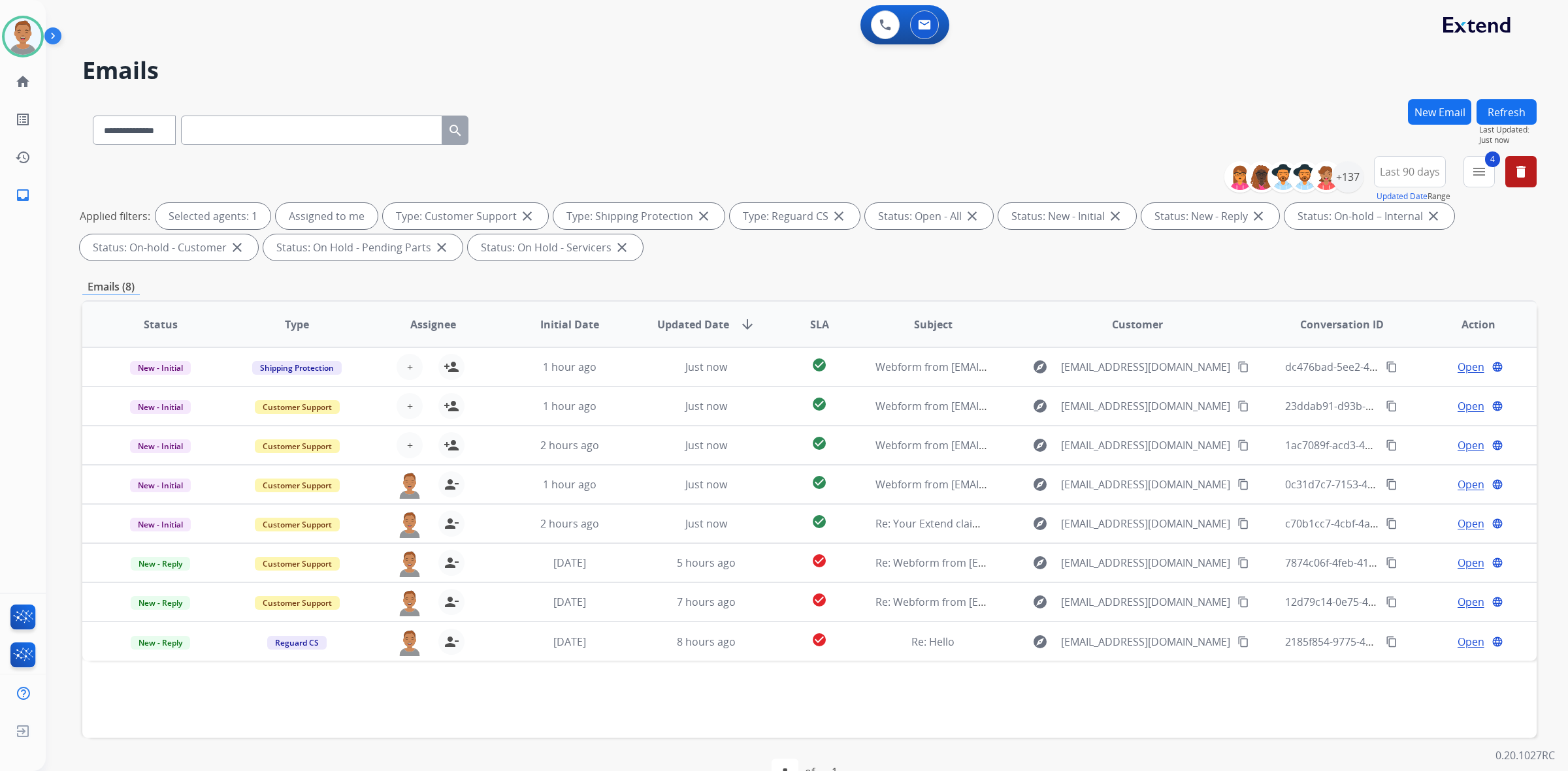
click at [652, 116] on div "**********" at bounding box center [809, 127] width 1454 height 57
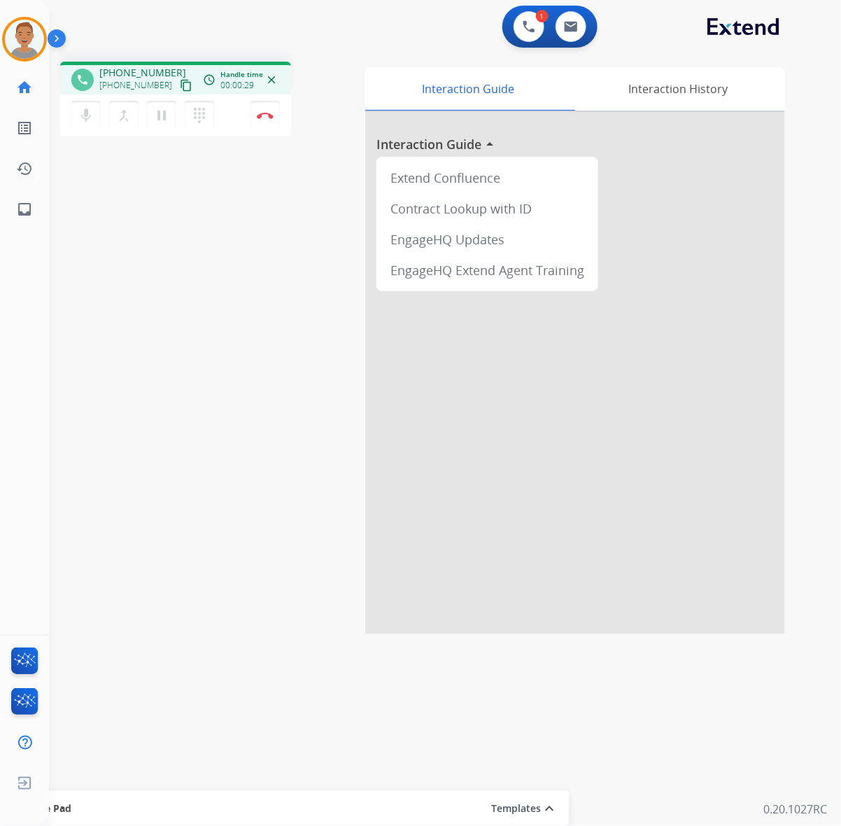
click at [711, 232] on div at bounding box center [575, 373] width 420 height 522
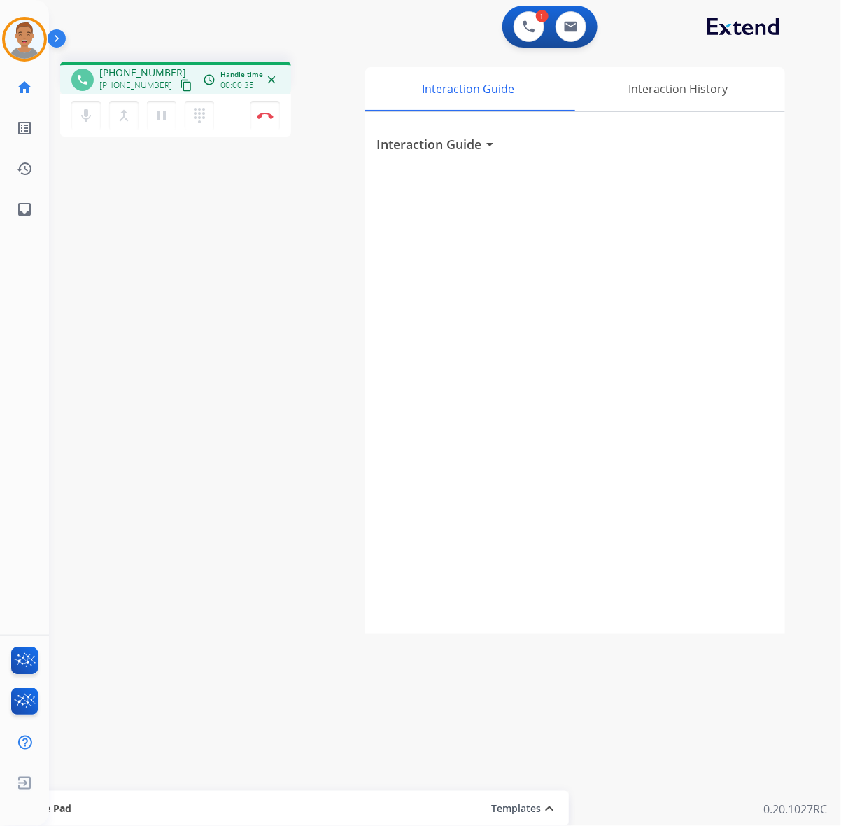
click at [547, 404] on div "Interaction Guide arrow_drop_down" at bounding box center [575, 373] width 420 height 522
click at [262, 110] on button "Disconnect" at bounding box center [264, 115] width 29 height 29
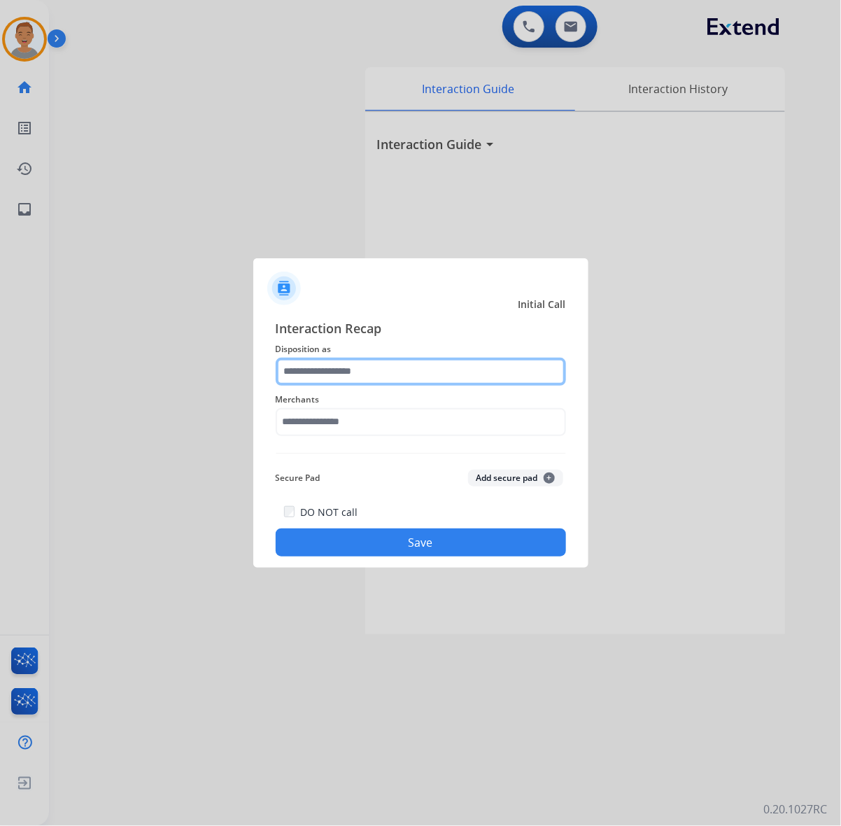
click at [439, 372] on input "text" at bounding box center [421, 371] width 290 height 28
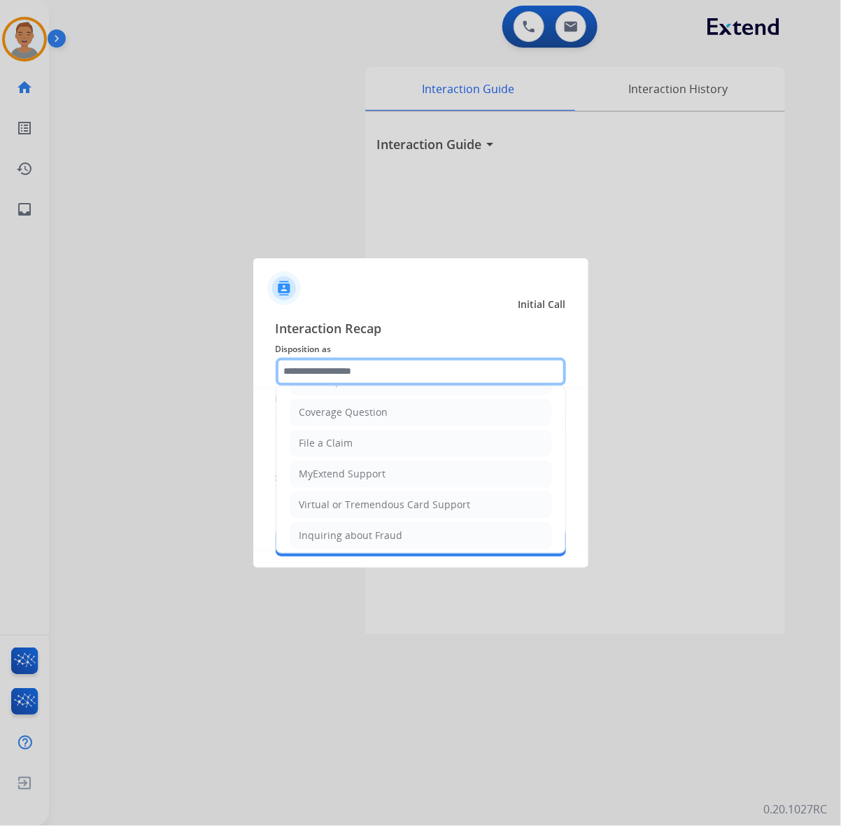
scroll to position [222, 0]
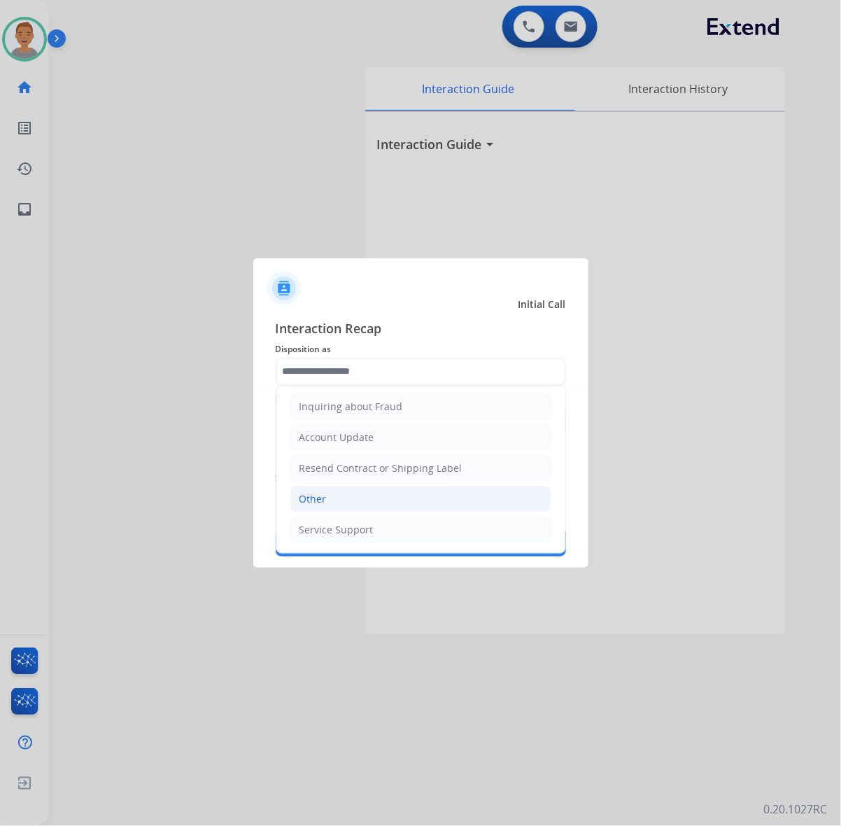
click at [348, 492] on li "Other" at bounding box center [420, 499] width 261 height 27
type input "*****"
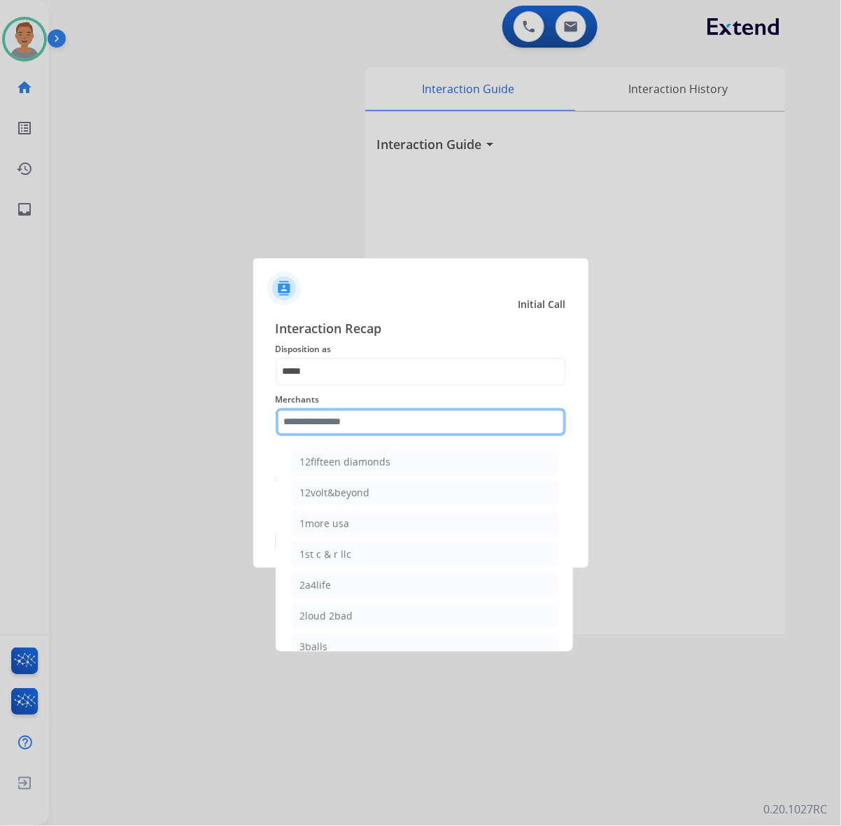
click at [369, 428] on input "text" at bounding box center [421, 422] width 290 height 28
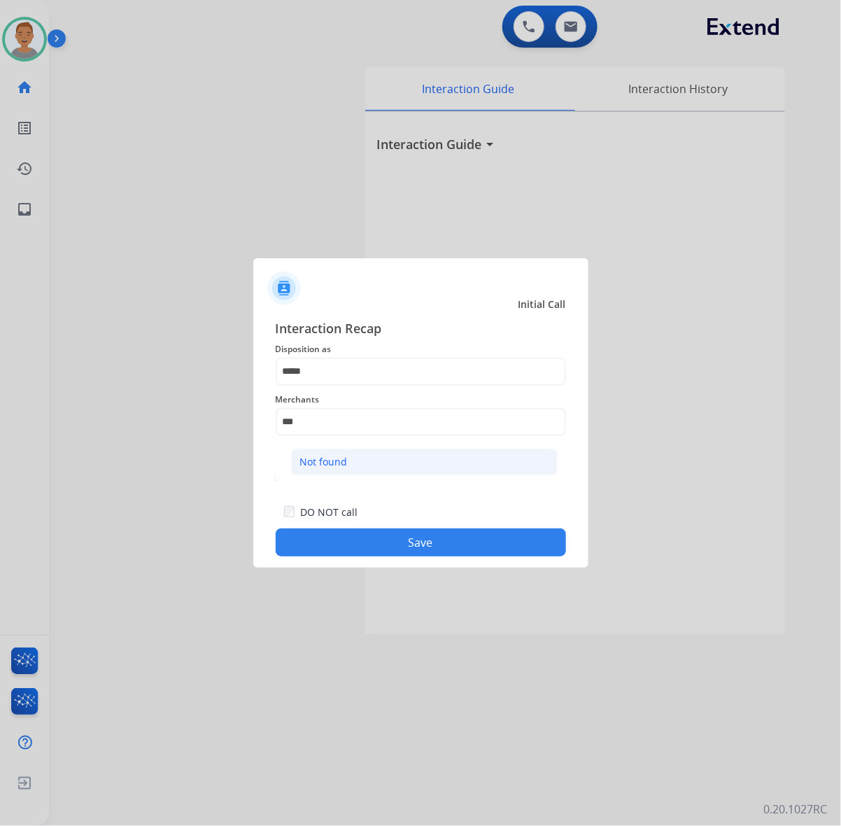
click at [376, 467] on li "Not found" at bounding box center [424, 461] width 267 height 27
type input "*********"
click at [425, 550] on button "Save" at bounding box center [421, 542] width 290 height 28
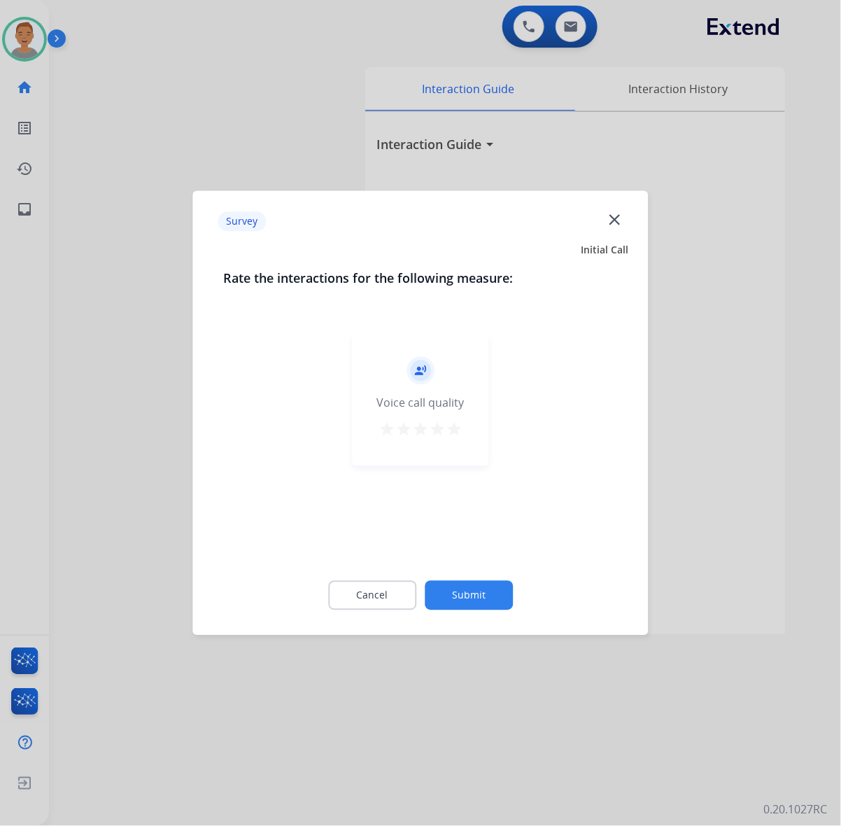
click at [613, 222] on mat-icon "close" at bounding box center [614, 219] width 18 height 18
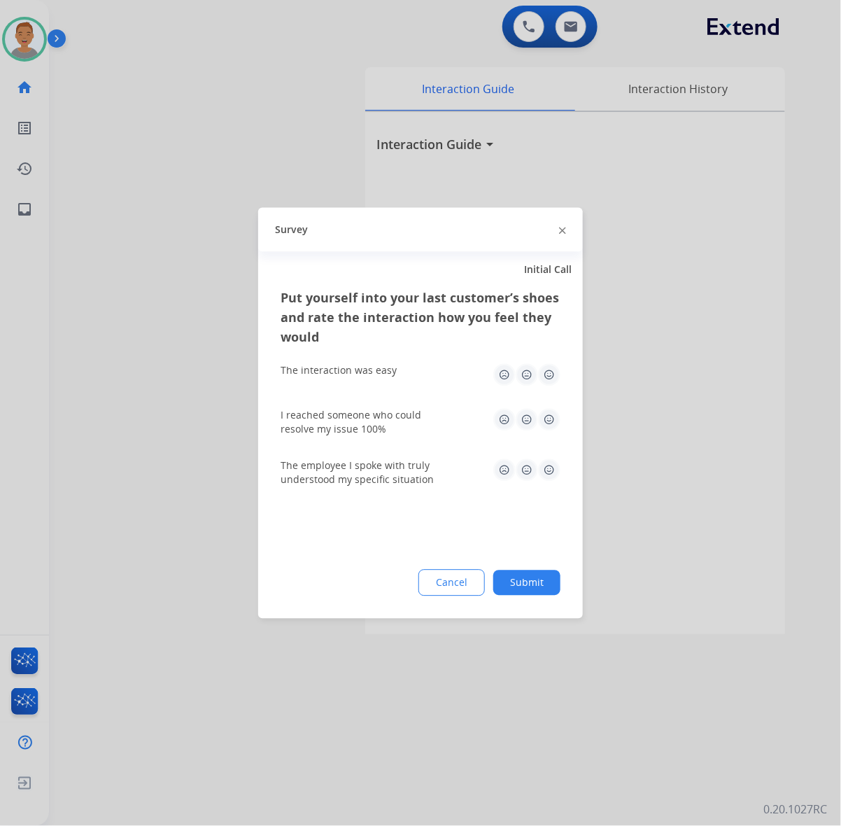
click at [562, 229] on div at bounding box center [562, 229] width 7 height 17
click at [567, 236] on div "Survey" at bounding box center [420, 230] width 325 height 44
click at [559, 229] on img at bounding box center [562, 230] width 7 height 7
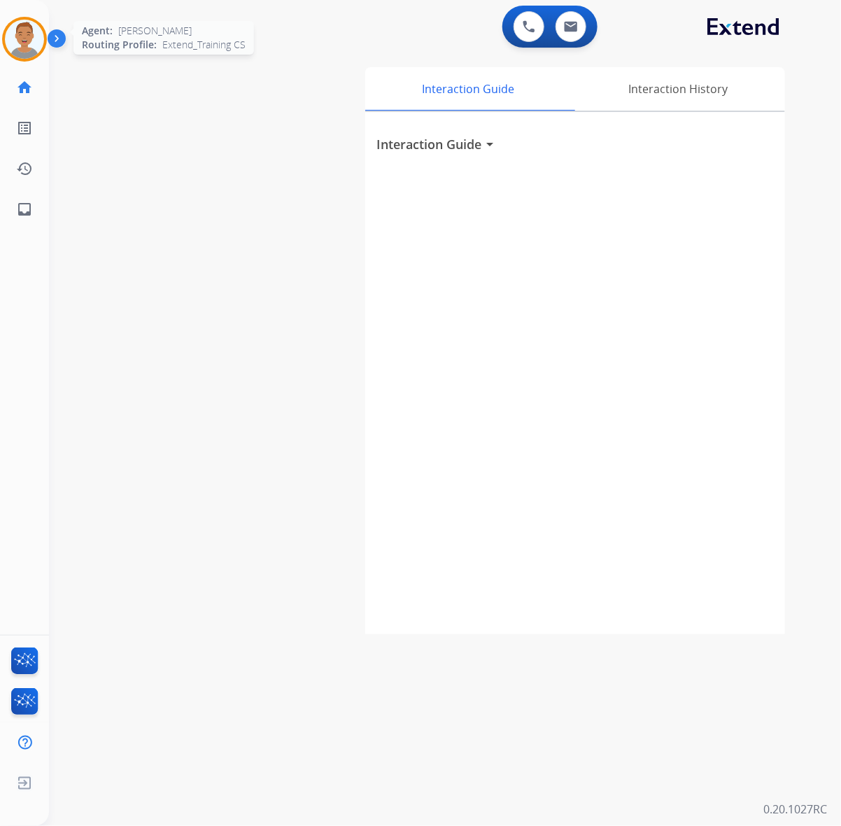
click at [30, 30] on img at bounding box center [24, 39] width 39 height 39
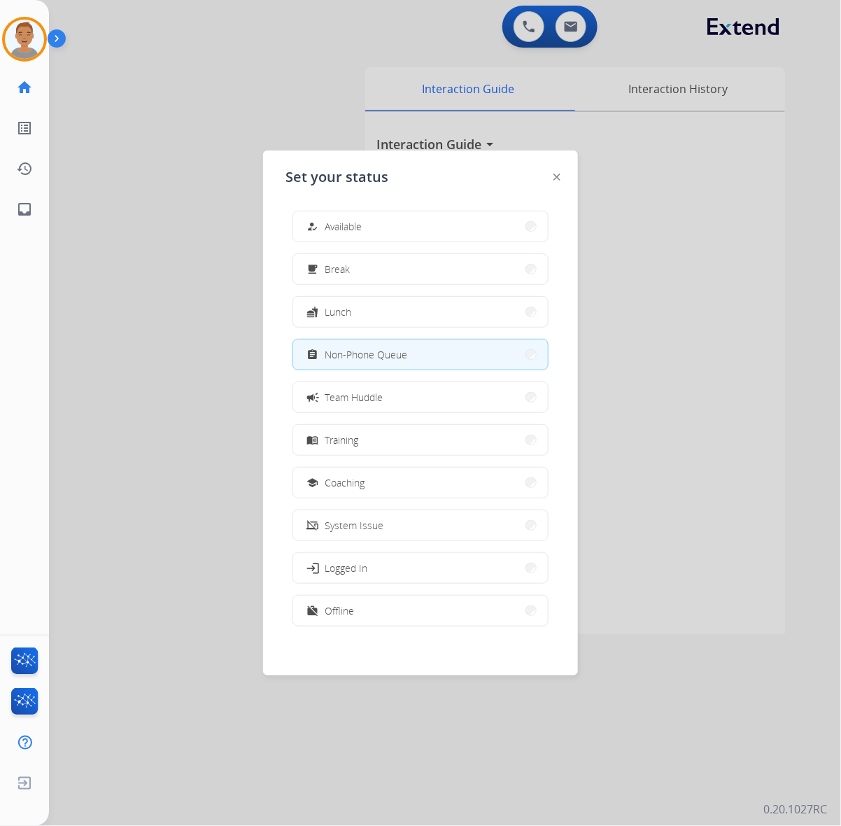
click at [367, 219] on button "how_to_reg Available" at bounding box center [420, 226] width 255 height 30
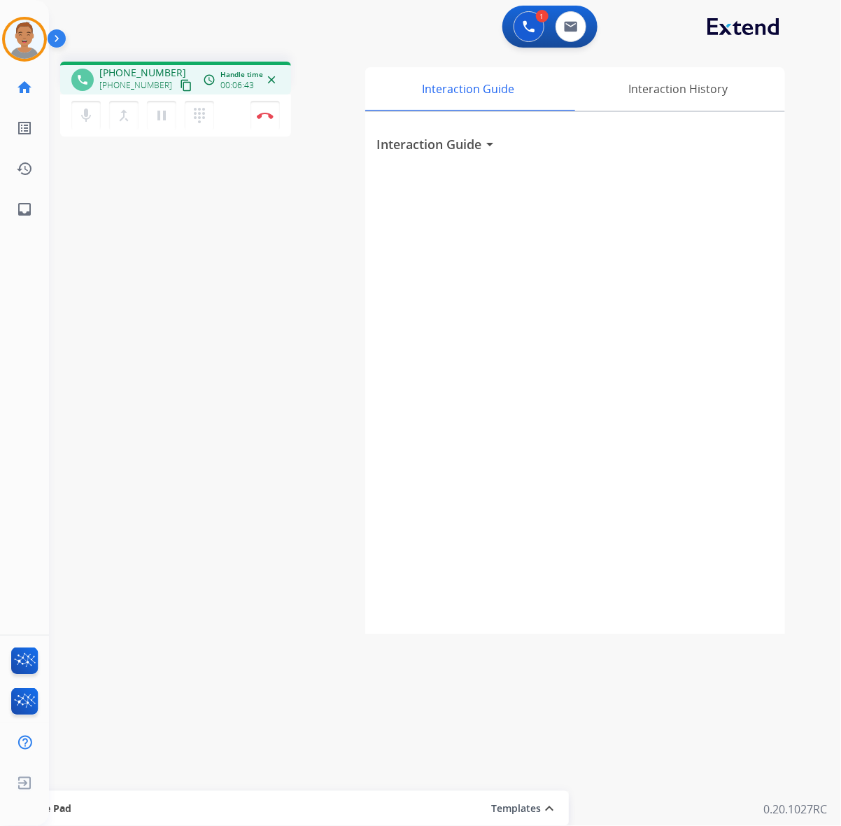
drag, startPoint x: 330, startPoint y: 19, endPoint x: 336, endPoint y: 12, distance: 9.4
click at [332, 19] on div "1 Voice Interactions 0 Email Interactions" at bounding box center [437, 28] width 742 height 45
drag, startPoint x: 439, startPoint y: 268, endPoint x: 406, endPoint y: 213, distance: 63.7
click at [439, 263] on div "Interaction Guide arrow_drop_down" at bounding box center [575, 373] width 420 height 522
click at [271, 121] on button "Disconnect" at bounding box center [264, 115] width 29 height 29
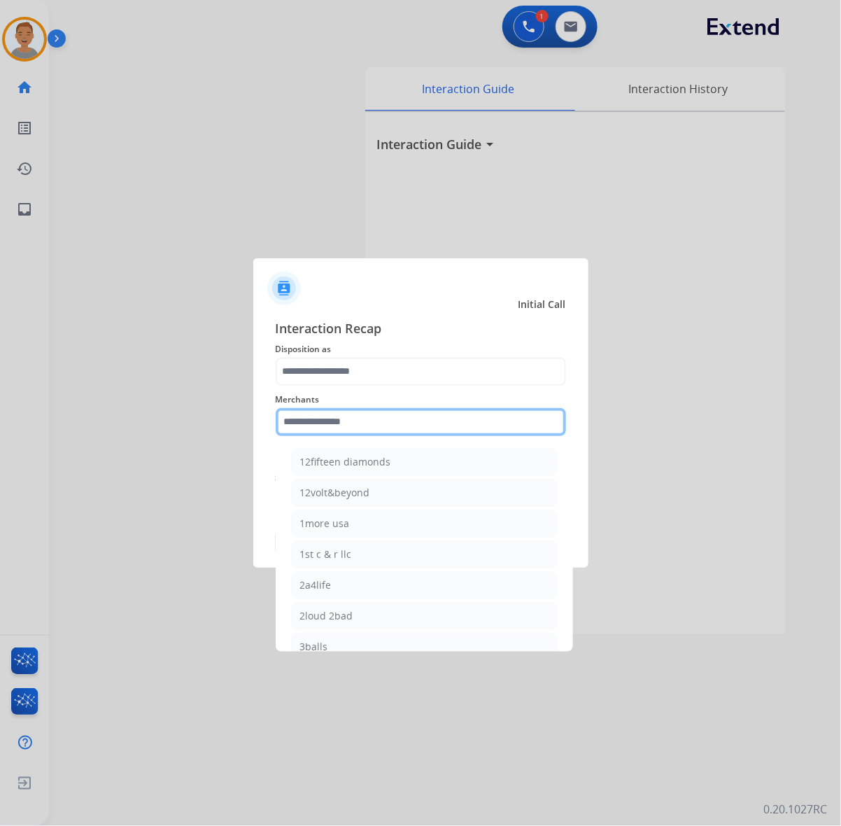
click at [367, 422] on input "text" at bounding box center [421, 422] width 290 height 28
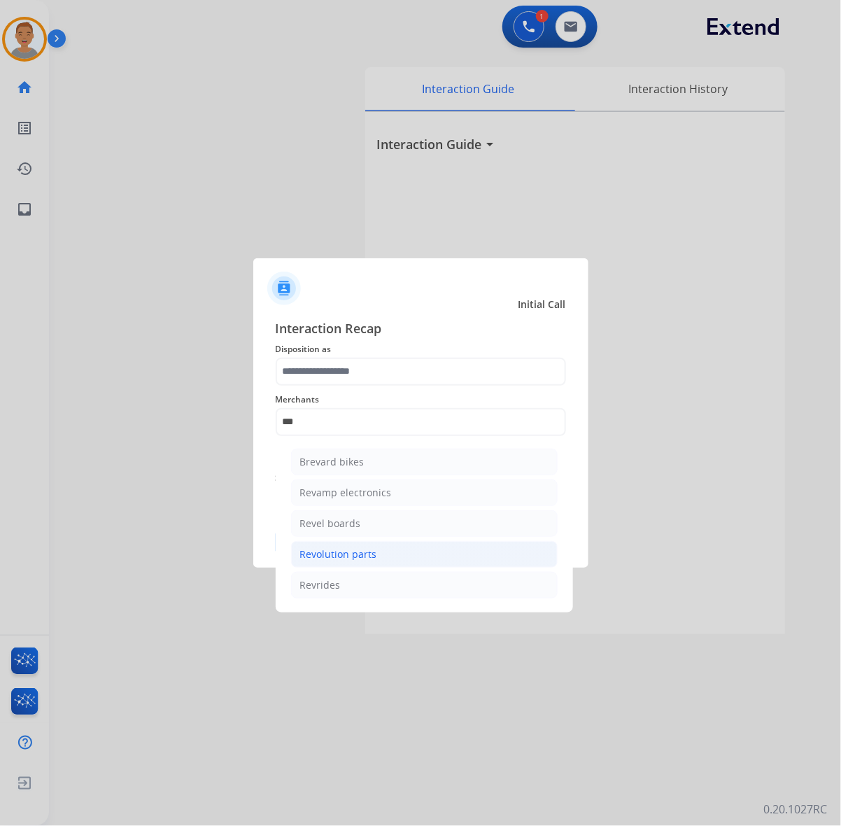
click at [339, 549] on div "Revolution parts" at bounding box center [338, 554] width 77 height 14
type input "**********"
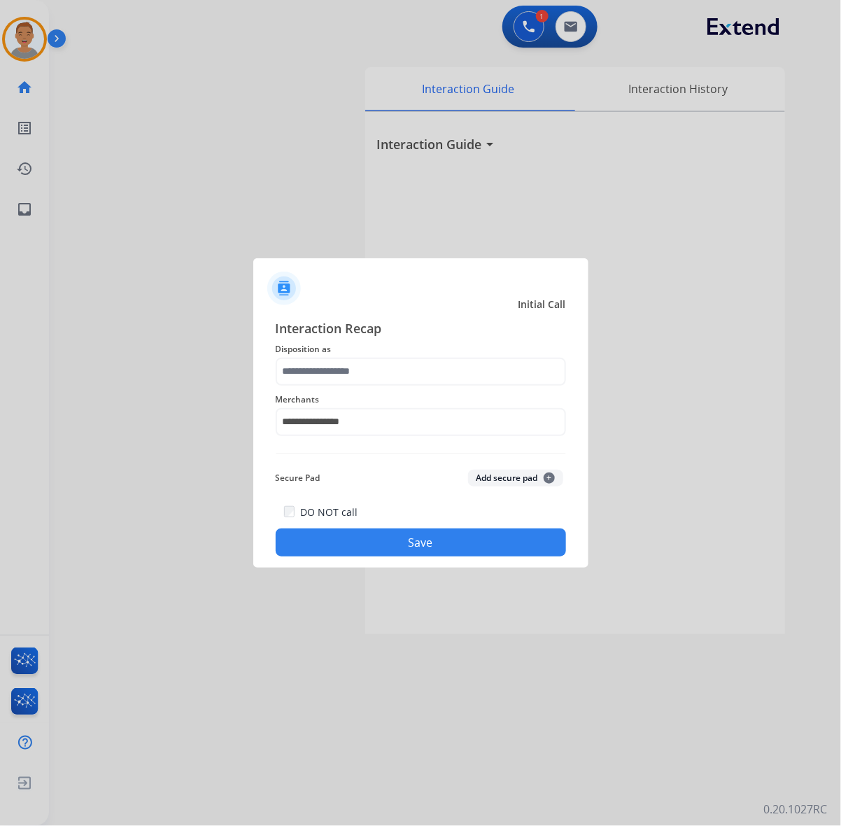
click at [355, 354] on span "Disposition as" at bounding box center [421, 349] width 290 height 17
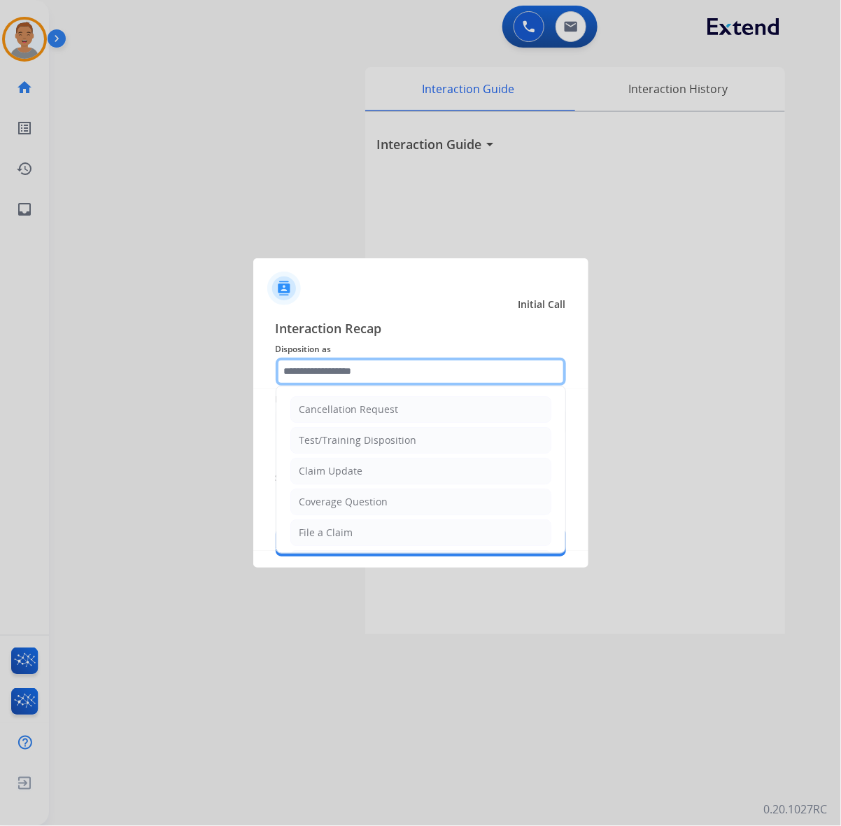
click at [341, 375] on input "text" at bounding box center [421, 371] width 290 height 28
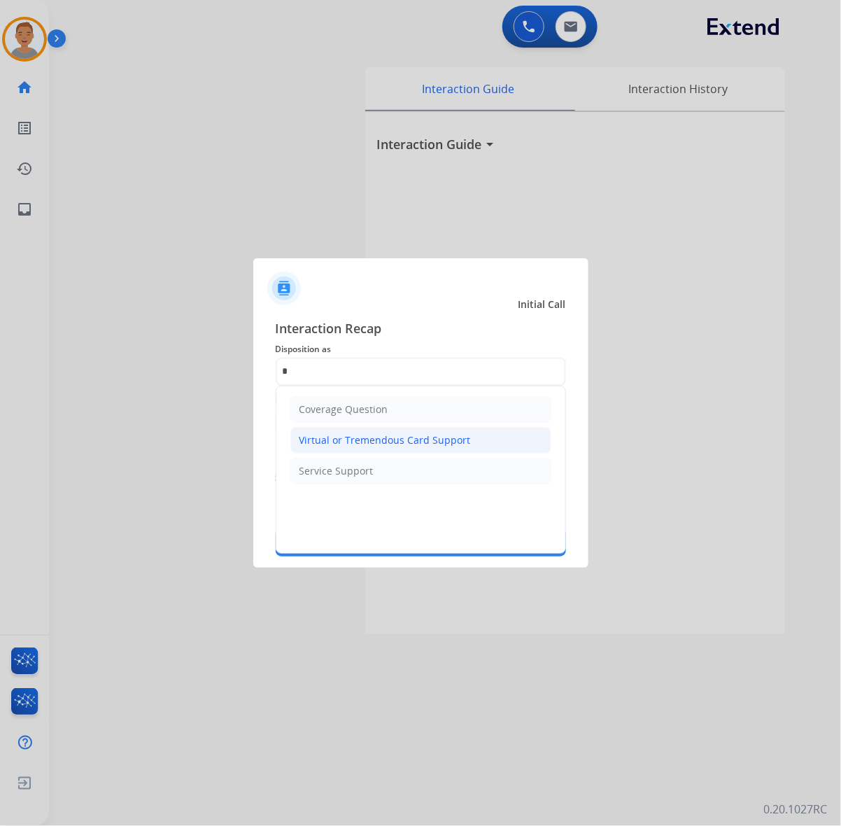
click at [347, 449] on li "Virtual or Tremendous Card Support" at bounding box center [420, 440] width 261 height 27
type input "**********"
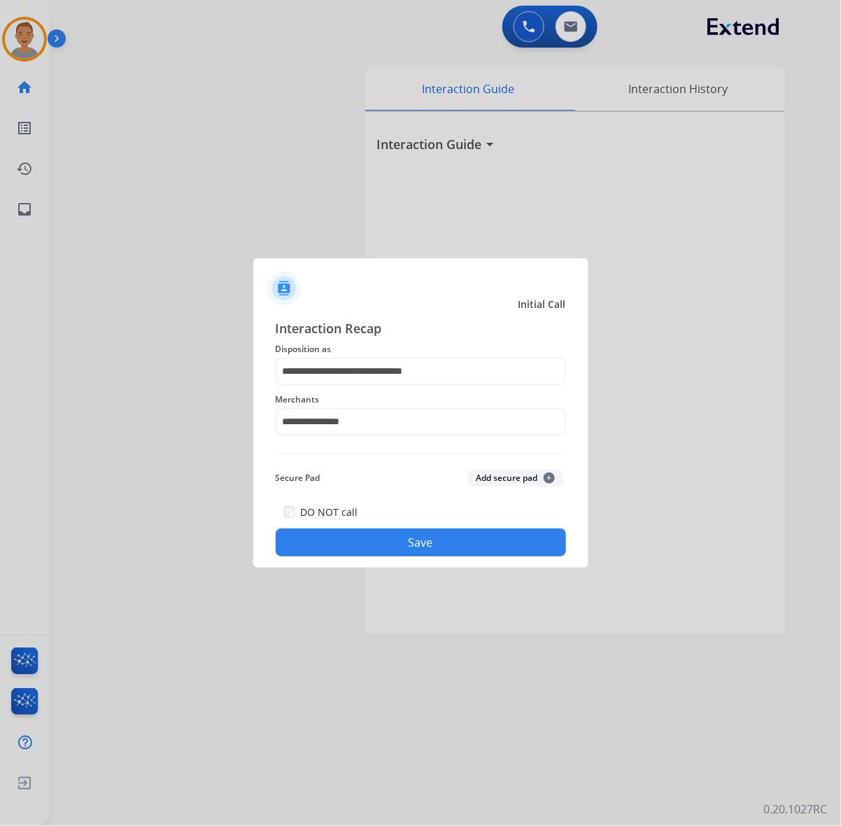
click at [378, 546] on button "Save" at bounding box center [421, 542] width 290 height 28
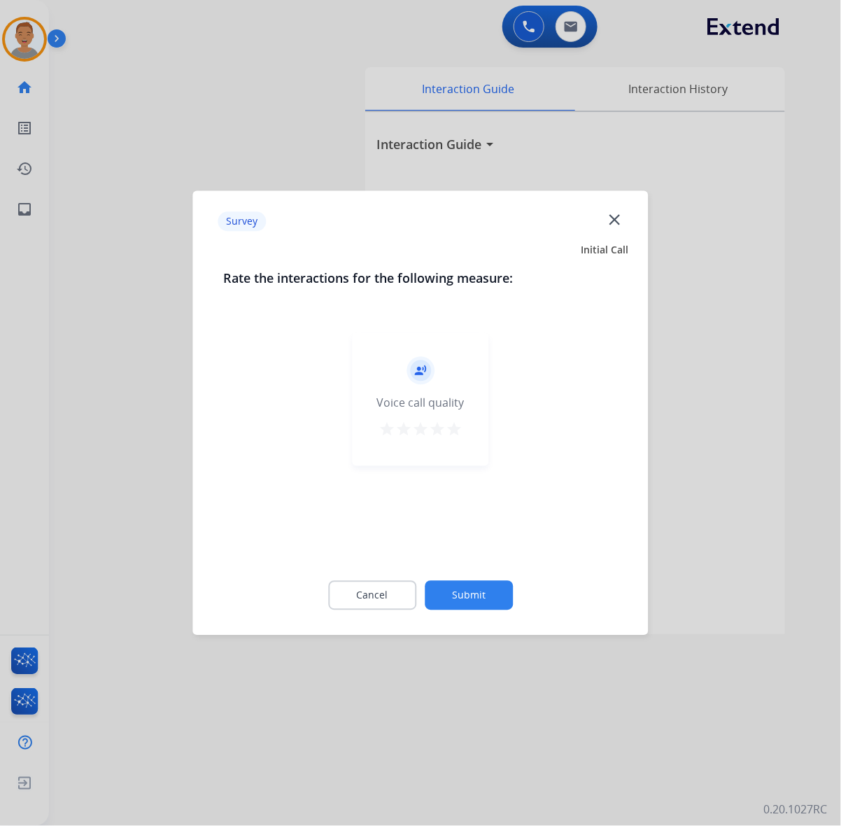
click at [621, 239] on div "Survey close" at bounding box center [420, 221] width 439 height 44
click at [620, 225] on mat-icon "close" at bounding box center [614, 219] width 18 height 18
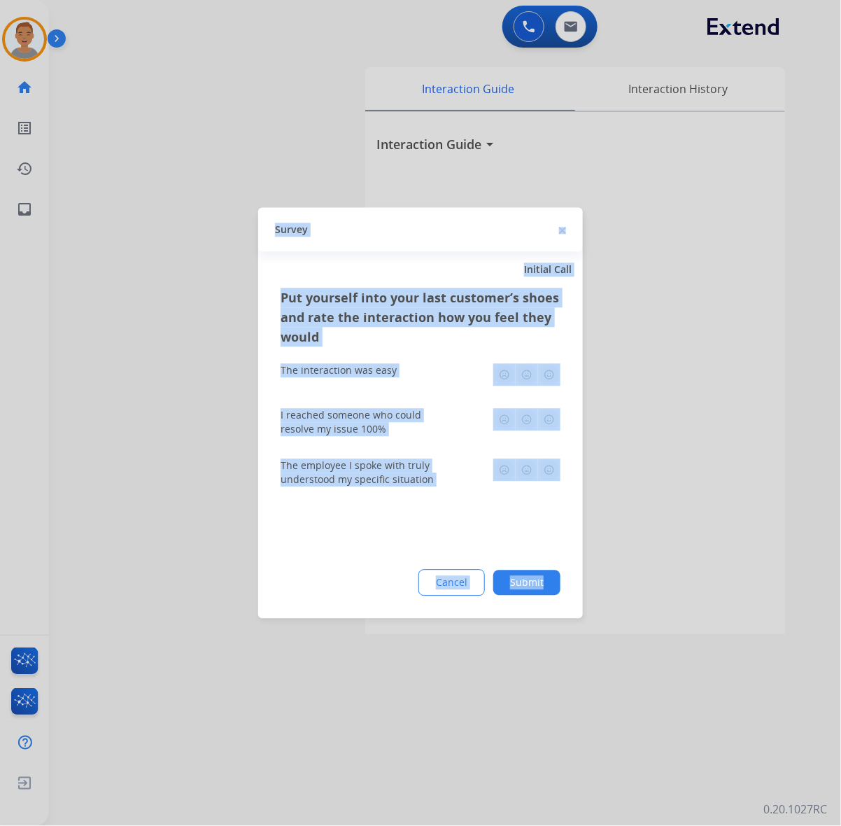
click at [619, 225] on div at bounding box center [420, 413] width 841 height 826
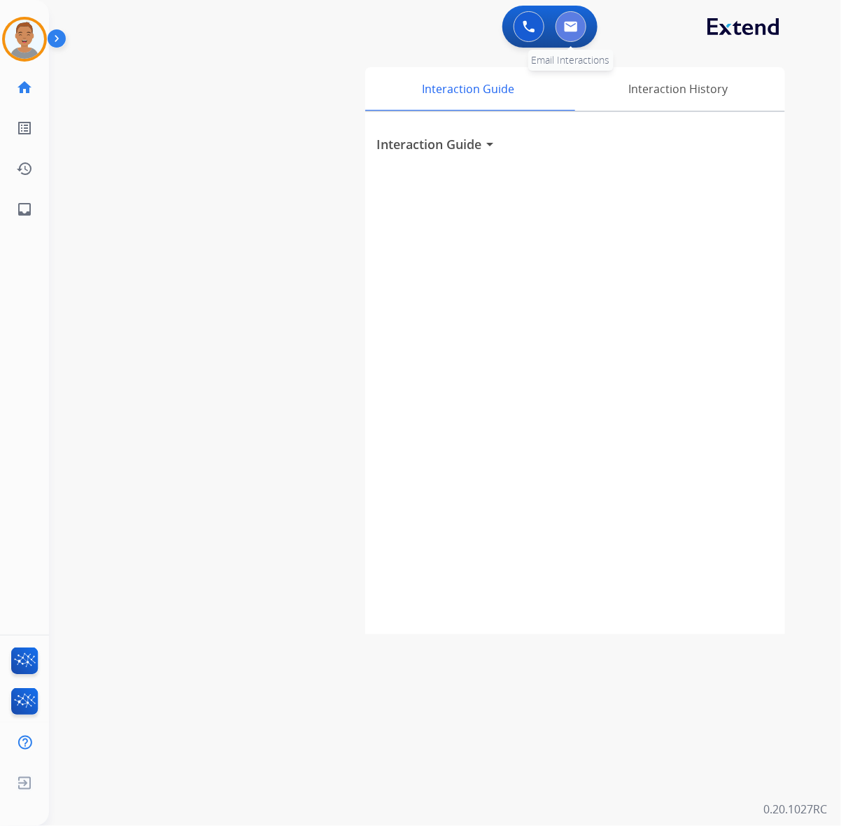
click at [571, 31] on img at bounding box center [571, 26] width 14 height 11
select select "**********"
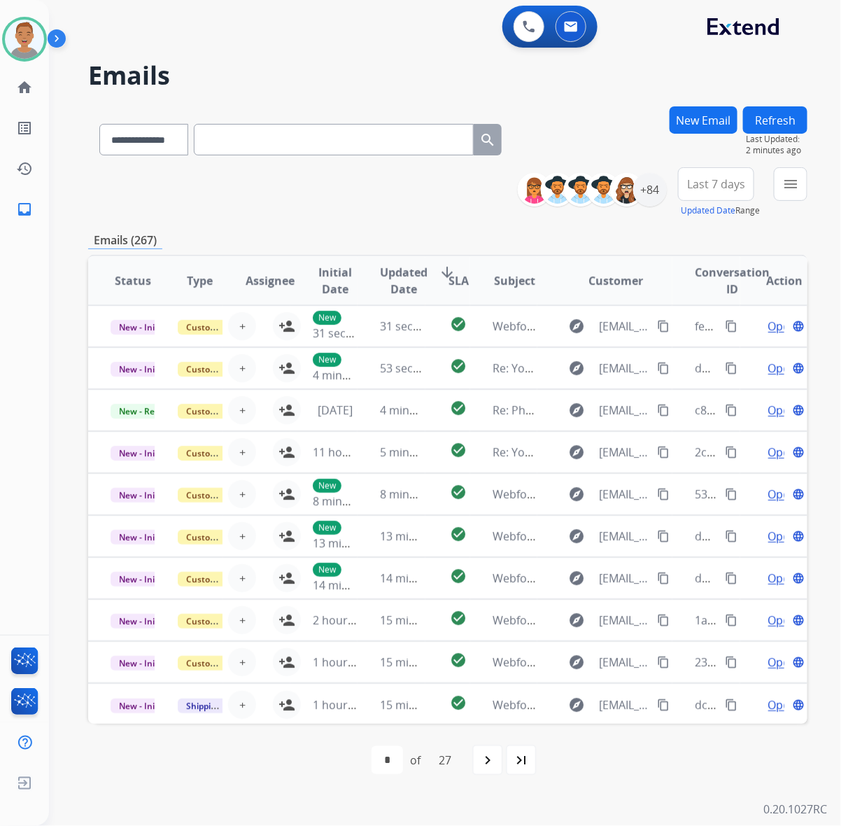
drag, startPoint x: 296, startPoint y: 57, endPoint x: 403, endPoint y: 5, distance: 118.9
click at [296, 57] on div "**********" at bounding box center [428, 437] width 758 height 775
click at [696, 122] on button "New Email" at bounding box center [703, 119] width 68 height 27
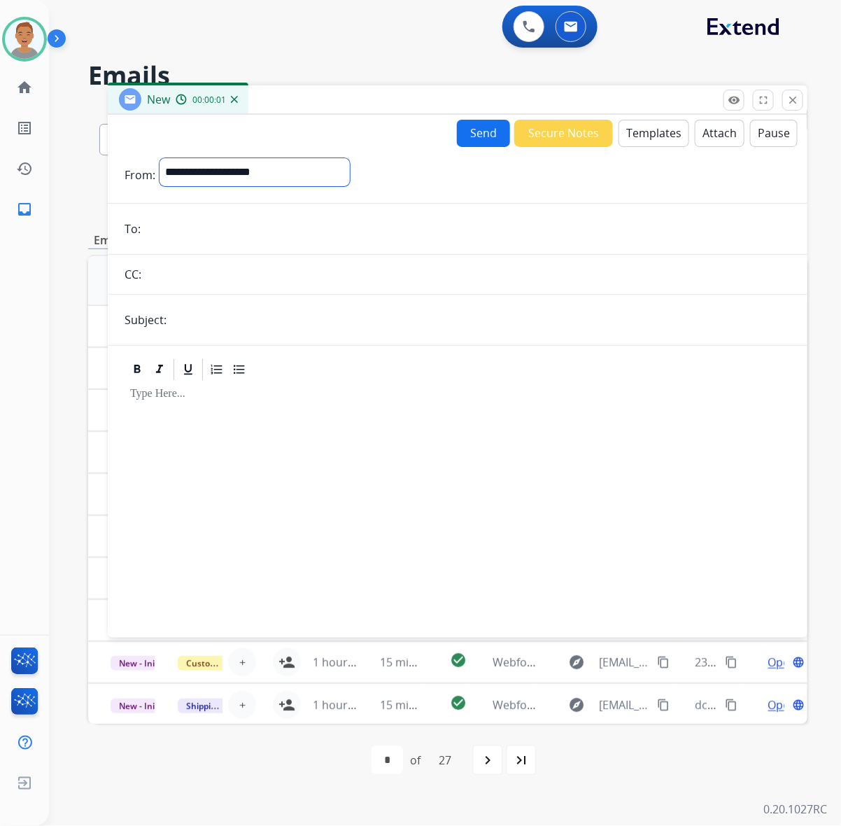
click at [253, 168] on select "**********" at bounding box center [255, 172] width 190 height 28
select select "**********"
click at [160, 158] on select "**********" at bounding box center [255, 172] width 190 height 28
click at [194, 213] on form "**********" at bounding box center [458, 389] width 700 height 485
click at [194, 226] on input "email" at bounding box center [468, 230] width 646 height 28
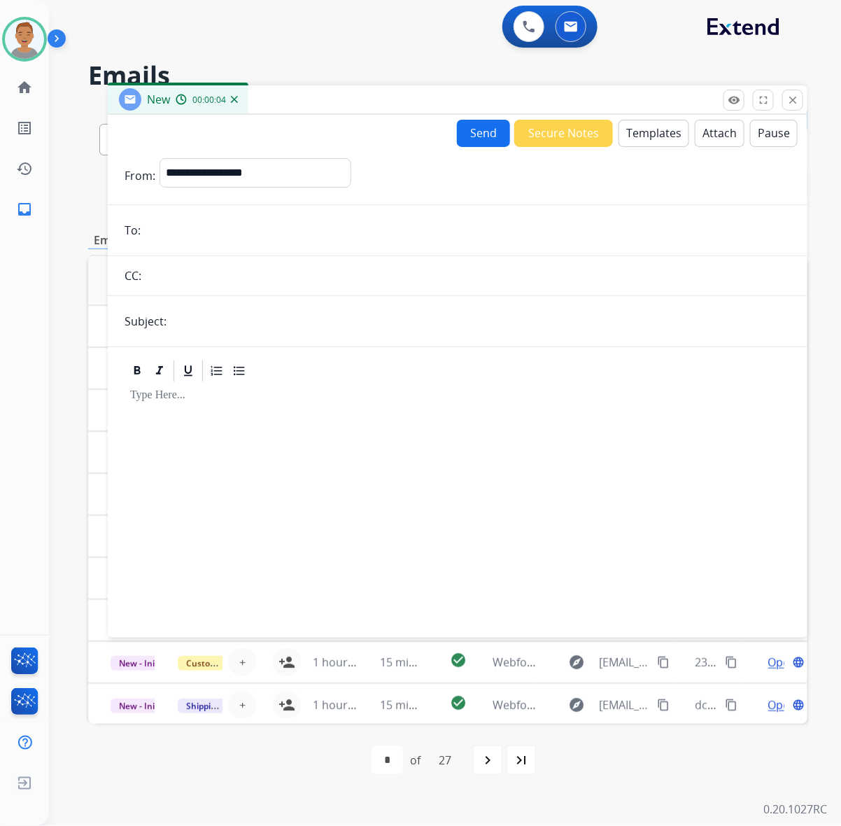
paste input "**********"
type input "**********"
click at [222, 325] on input "text" at bounding box center [481, 321] width 620 height 28
type input "*****"
click at [651, 137] on button "Templates" at bounding box center [653, 133] width 71 height 27
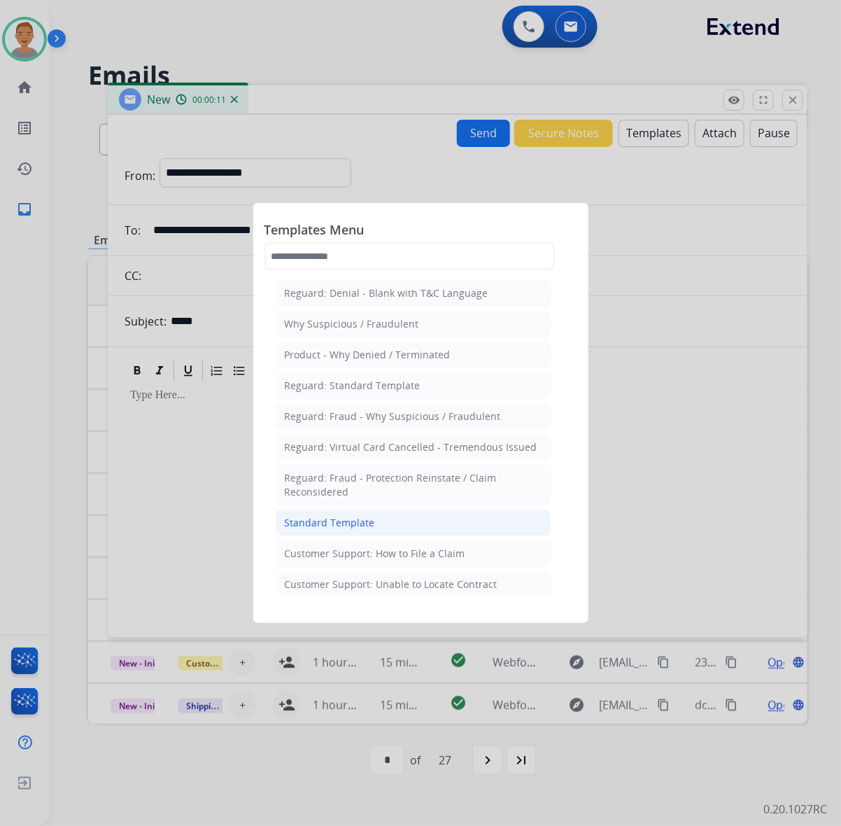
click at [299, 526] on div "Standard Template" at bounding box center [330, 523] width 90 height 14
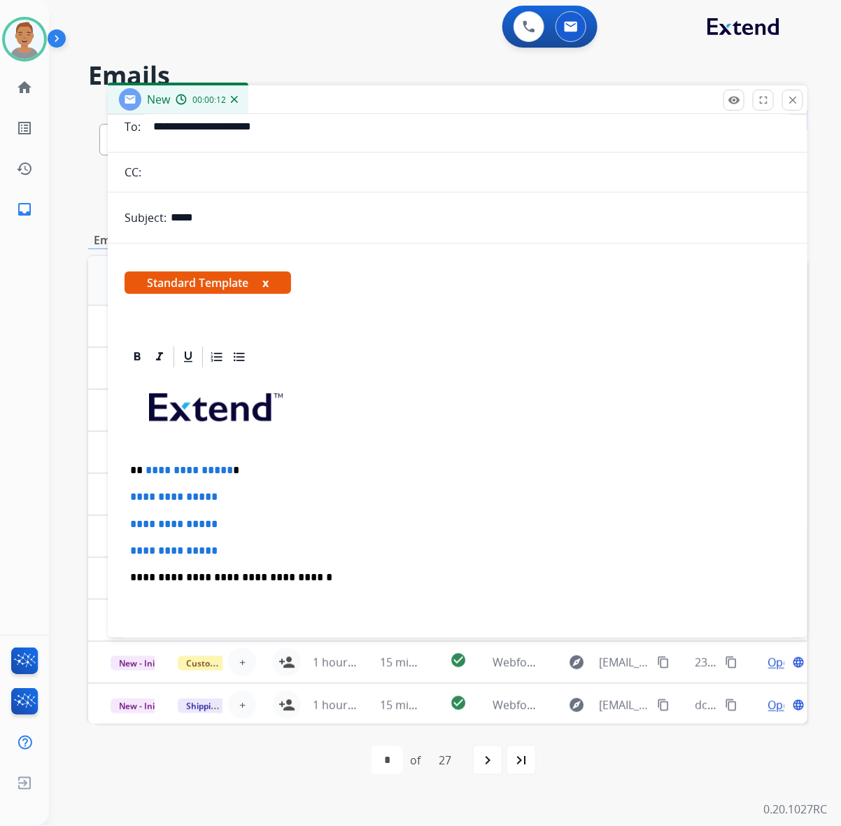
scroll to position [262, 0]
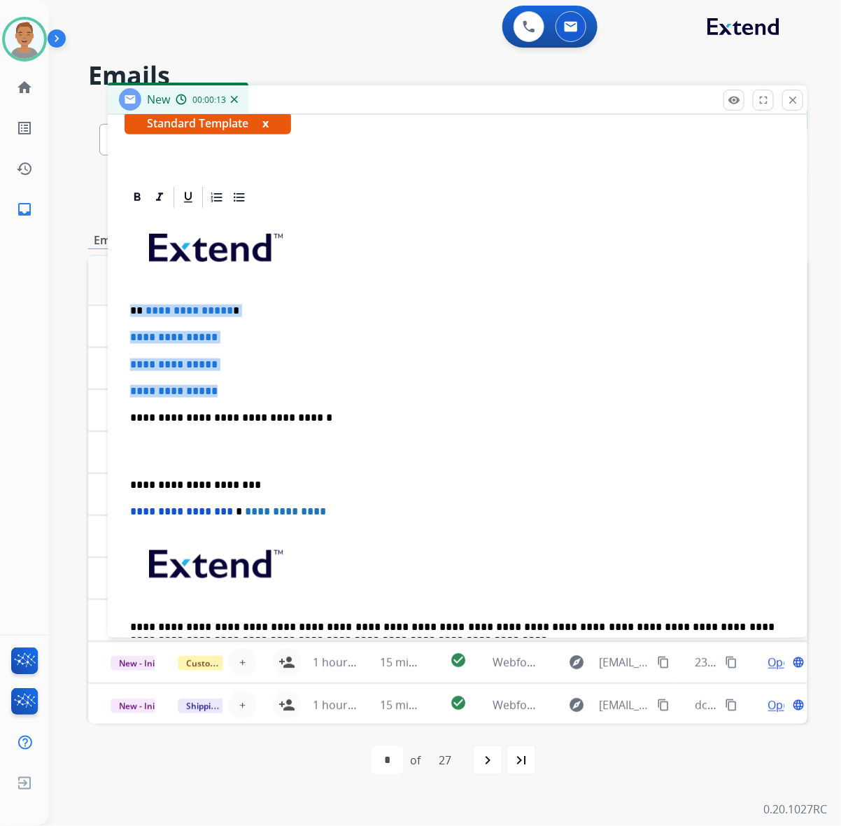
drag, startPoint x: 253, startPoint y: 392, endPoint x: 123, endPoint y: 304, distance: 156.8
click at [123, 304] on div "**********" at bounding box center [458, 437] width 700 height 504
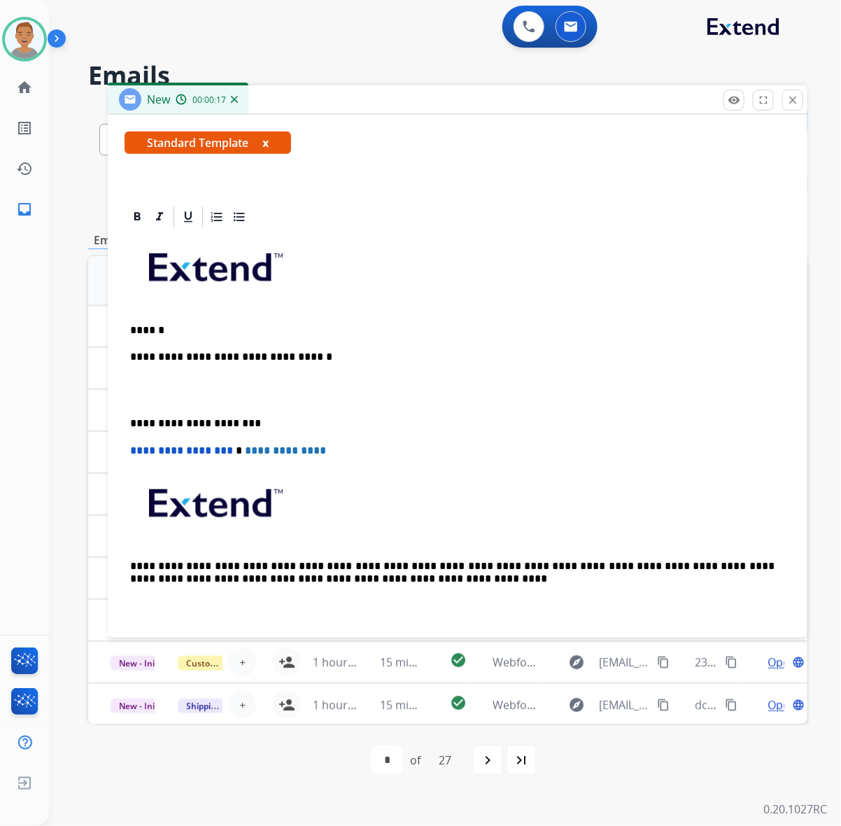
click at [332, 354] on p "**********" at bounding box center [452, 356] width 644 height 13
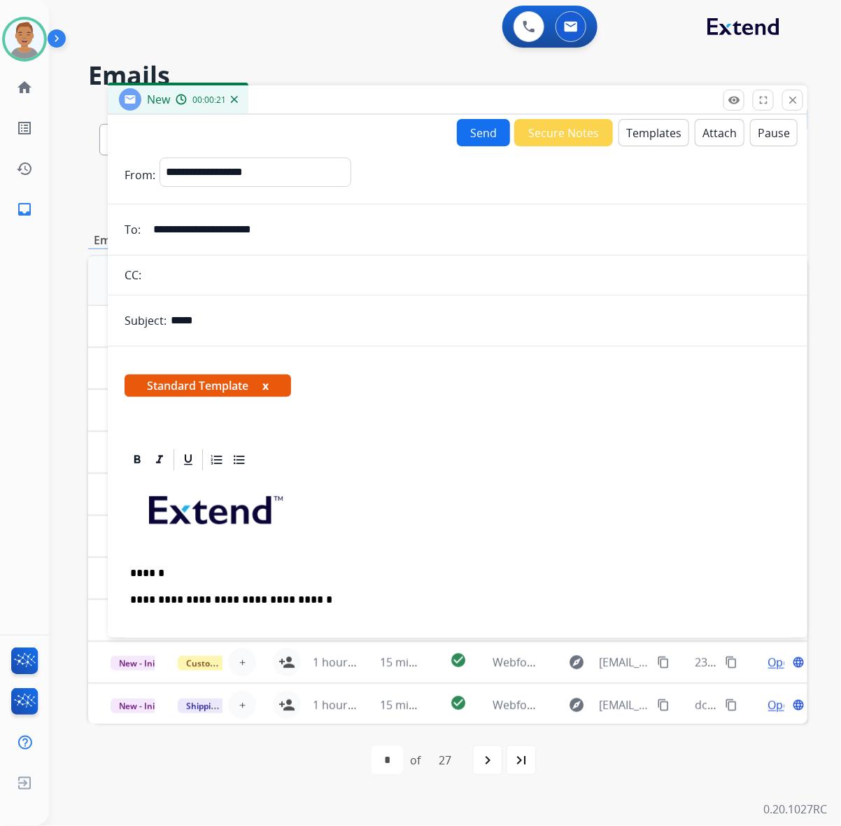
click at [640, 133] on button "Templates" at bounding box center [653, 132] width 71 height 27
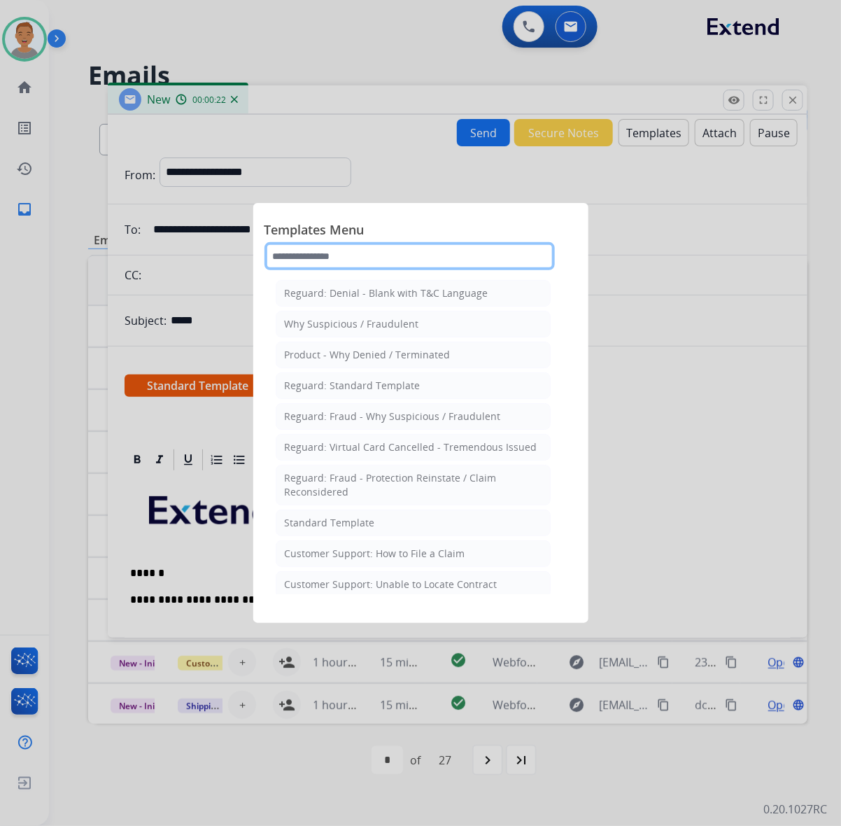
drag, startPoint x: 382, startPoint y: 262, endPoint x: 372, endPoint y: 264, distance: 9.9
click at [380, 262] on input "text" at bounding box center [409, 256] width 290 height 28
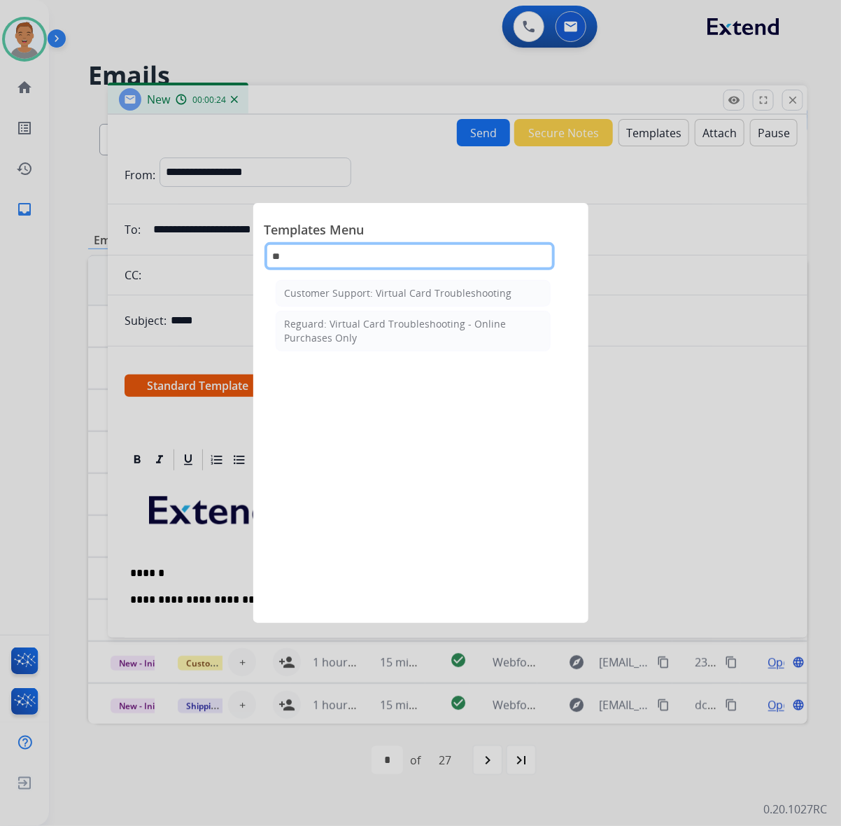
type input "*"
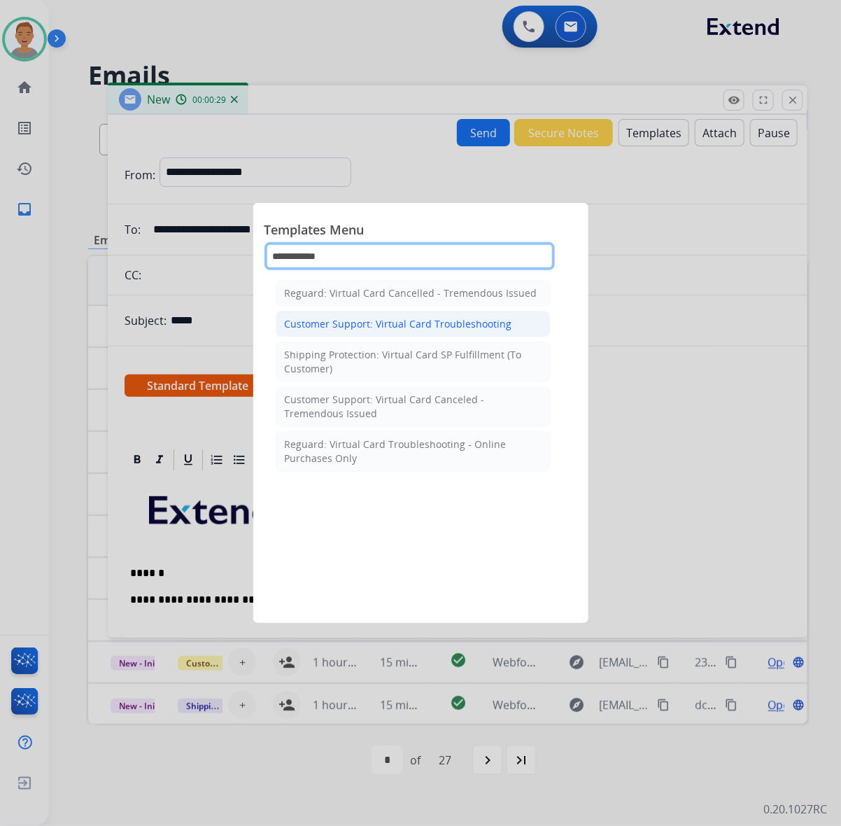
type input "**********"
click at [310, 324] on div "Customer Support: Virtual Card Troubleshooting" at bounding box center [398, 324] width 227 height 14
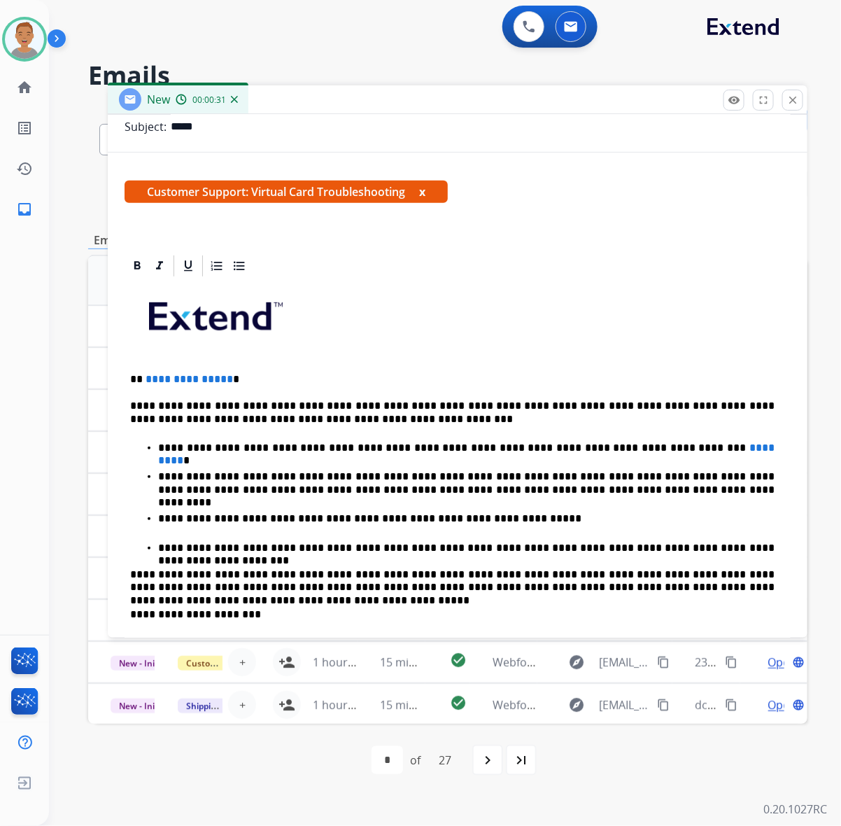
scroll to position [350, 0]
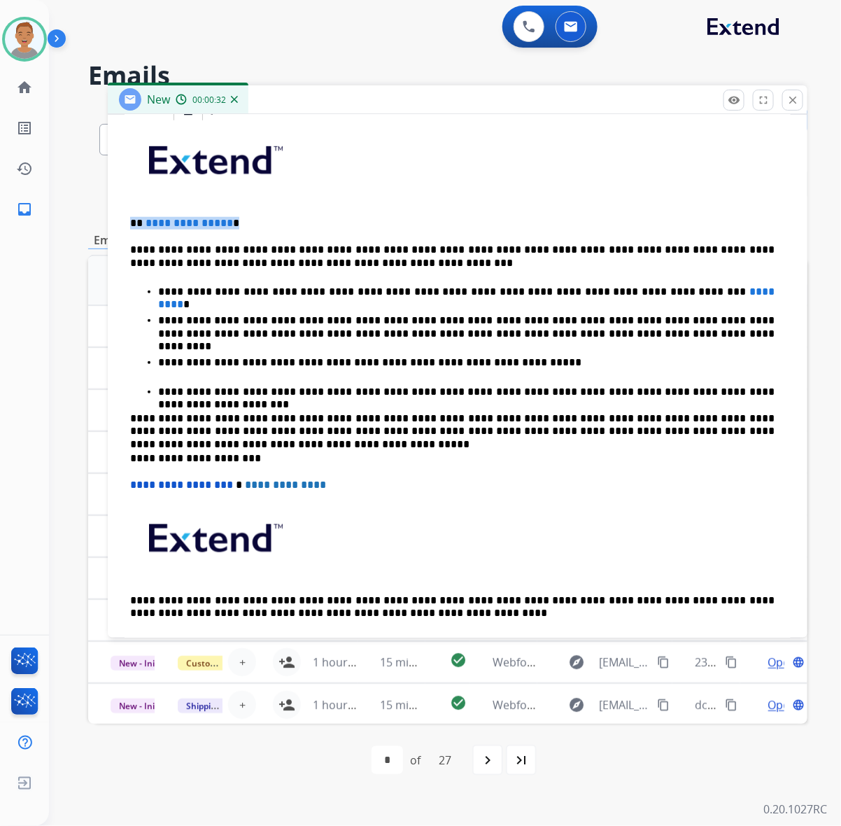
drag, startPoint x: 190, startPoint y: 220, endPoint x: 73, endPoint y: 219, distance: 116.1
click at [75, 219] on div "**********" at bounding box center [428, 437] width 758 height 775
drag, startPoint x: 354, startPoint y: 35, endPoint x: 397, endPoint y: 28, distance: 43.2
click at [360, 29] on div "0 Voice Interactions 0 Email Interactions" at bounding box center [437, 28] width 742 height 45
click at [170, 226] on p "*****" at bounding box center [452, 223] width 644 height 13
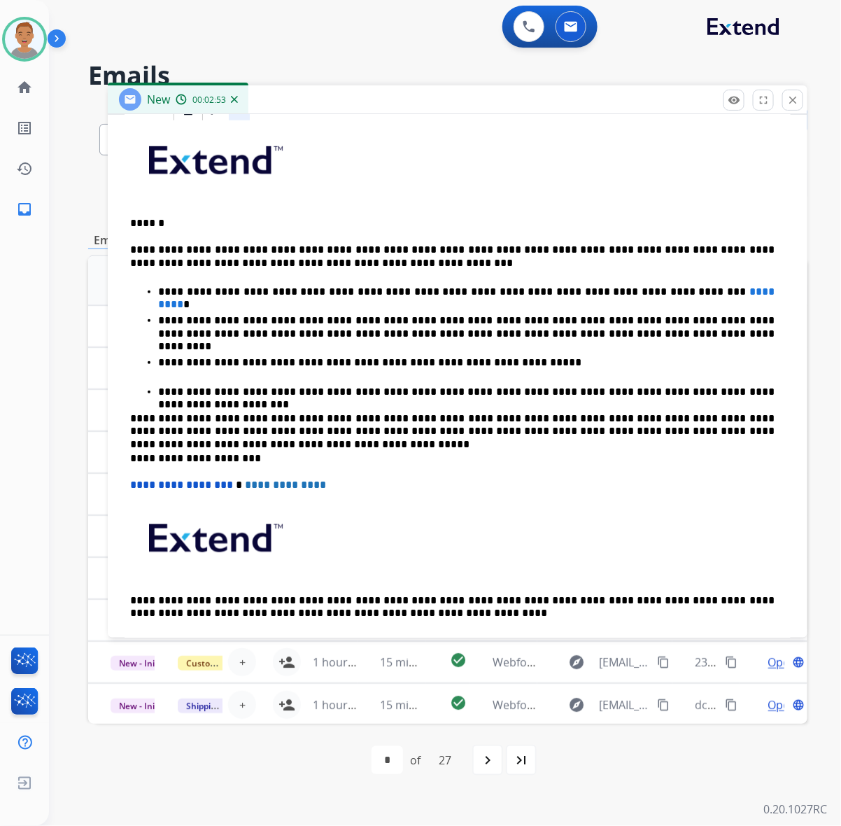
drag, startPoint x: 669, startPoint y: 302, endPoint x: 679, endPoint y: 278, distance: 24.8
click at [670, 299] on ul "**********" at bounding box center [457, 340] width 655 height 115
click at [665, 295] on p "**********" at bounding box center [466, 291] width 616 height 13
click at [658, 288] on span "*********" at bounding box center [467, 297] width 619 height 23
click at [658, 292] on span "*********" at bounding box center [467, 297] width 619 height 23
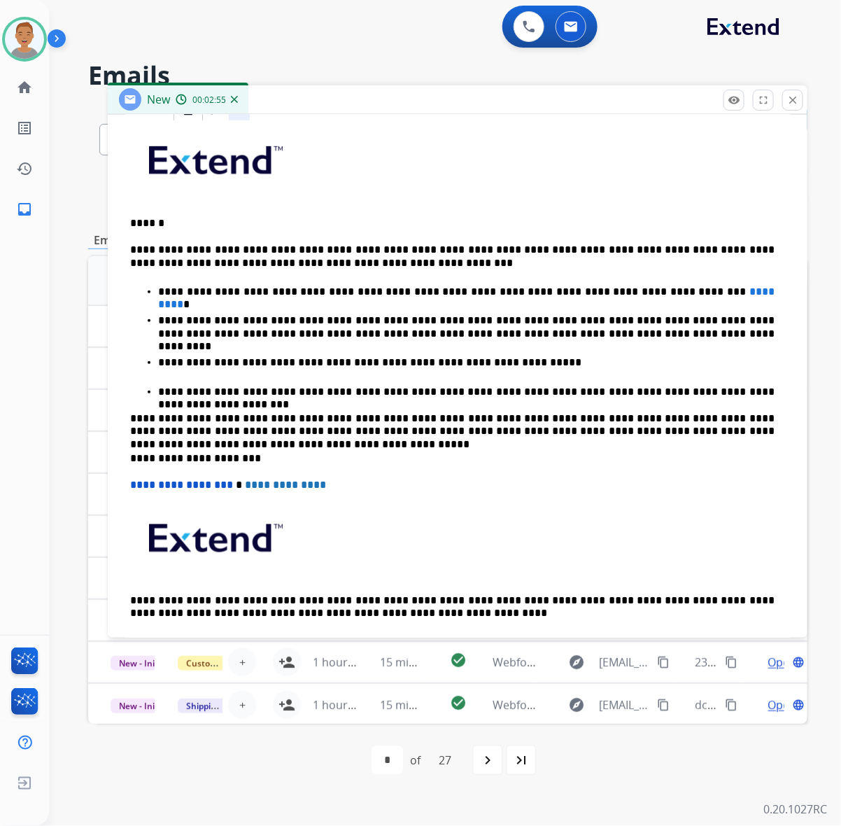
click at [660, 292] on span "*********" at bounding box center [467, 297] width 619 height 23
click at [661, 290] on span "*********" at bounding box center [467, 297] width 619 height 23
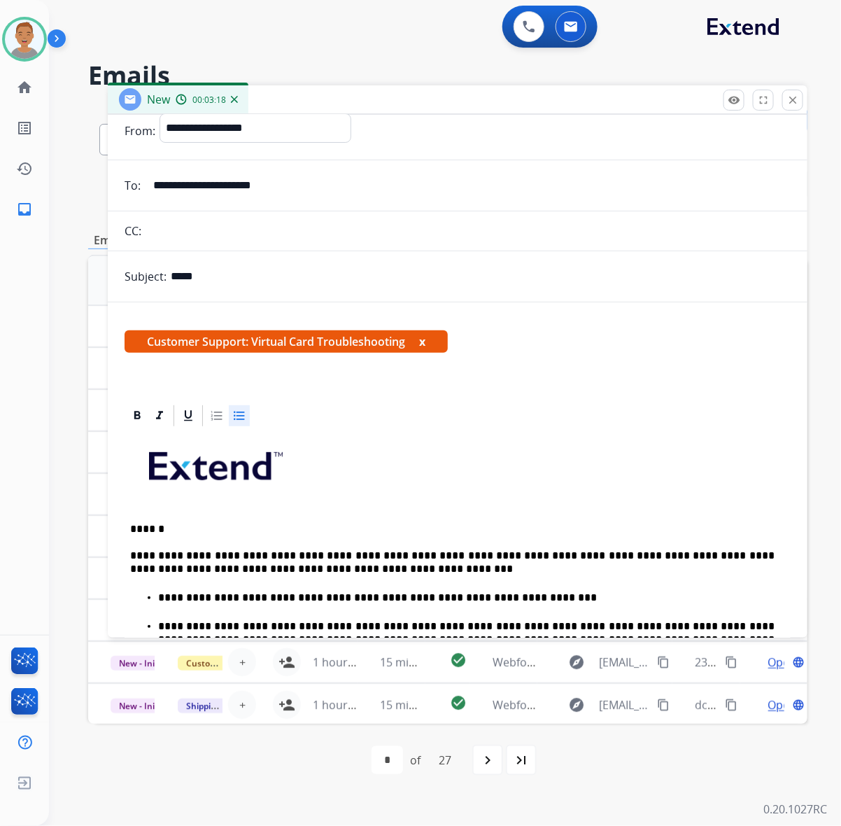
scroll to position [0, 0]
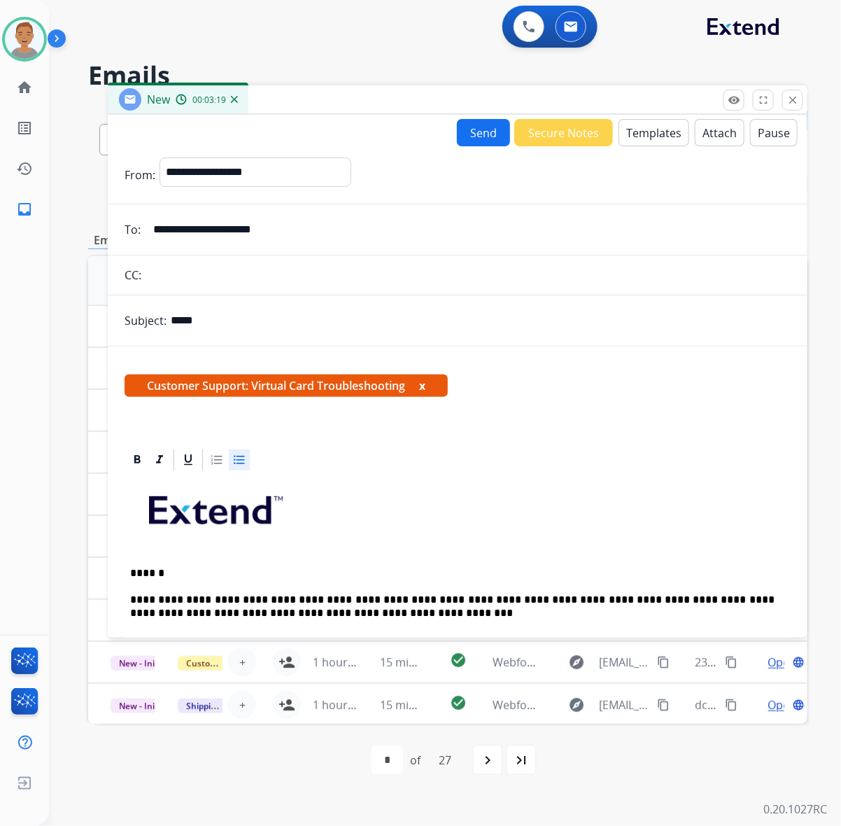
click at [465, 129] on button "Send" at bounding box center [483, 132] width 53 height 27
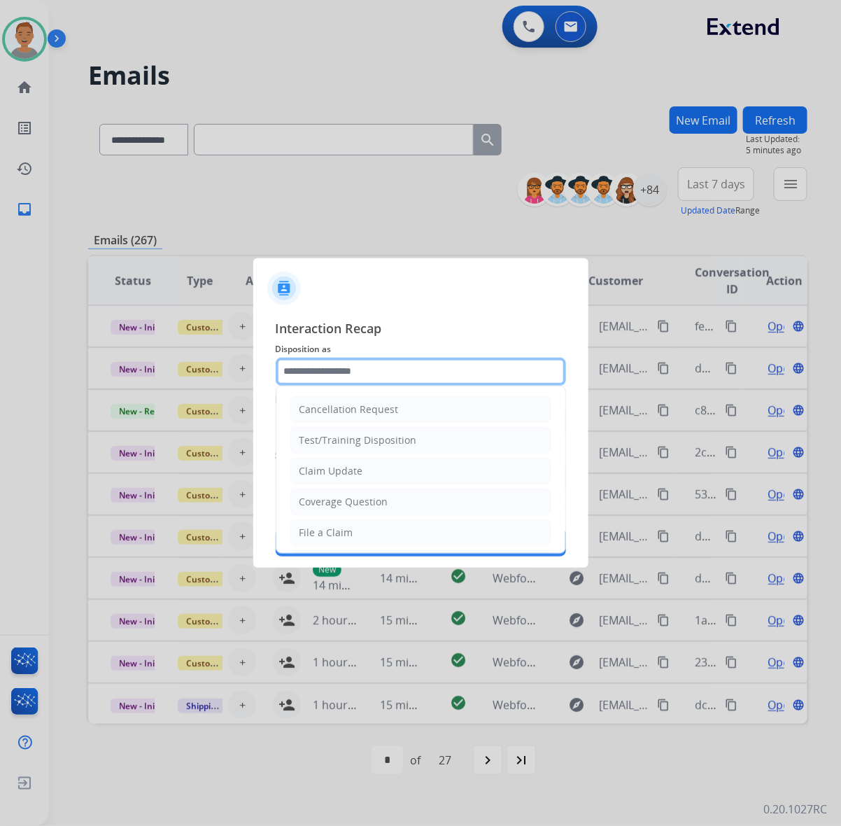
drag, startPoint x: 369, startPoint y: 372, endPoint x: 366, endPoint y: 379, distance: 7.8
click at [366, 379] on input "text" at bounding box center [421, 371] width 290 height 28
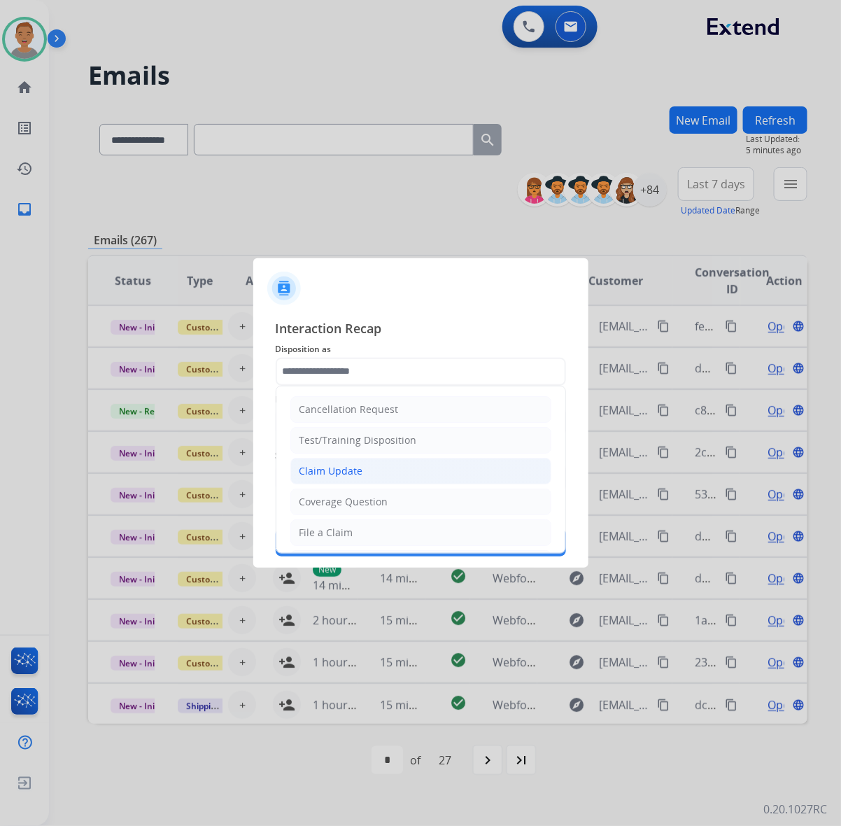
click at [327, 470] on div "Claim Update" at bounding box center [331, 471] width 64 height 14
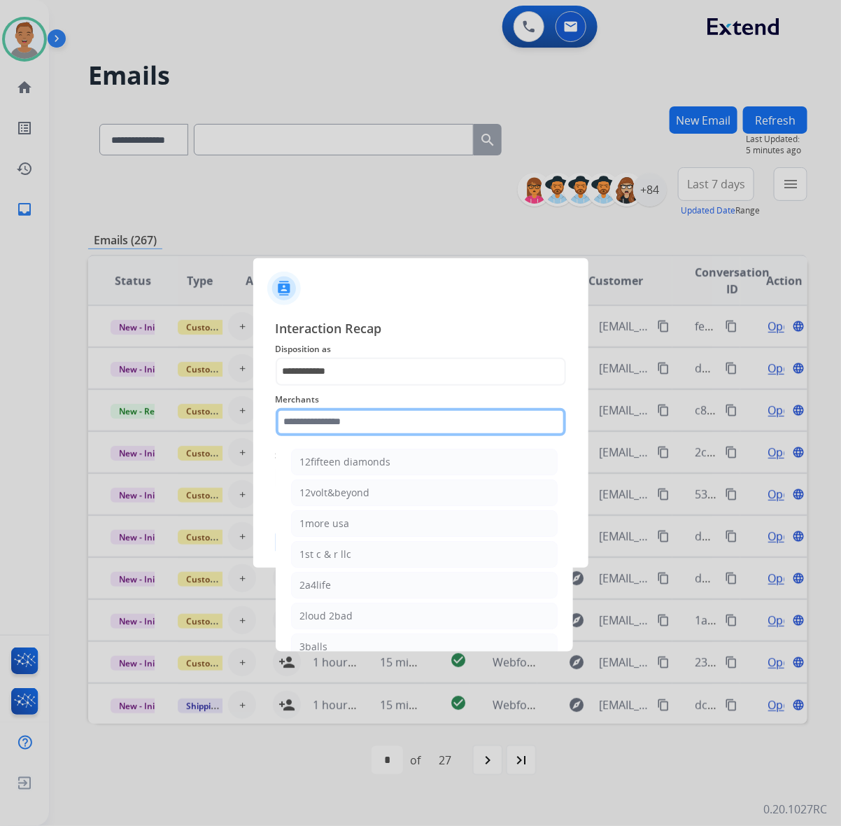
click at [320, 425] on input "text" at bounding box center [421, 422] width 290 height 28
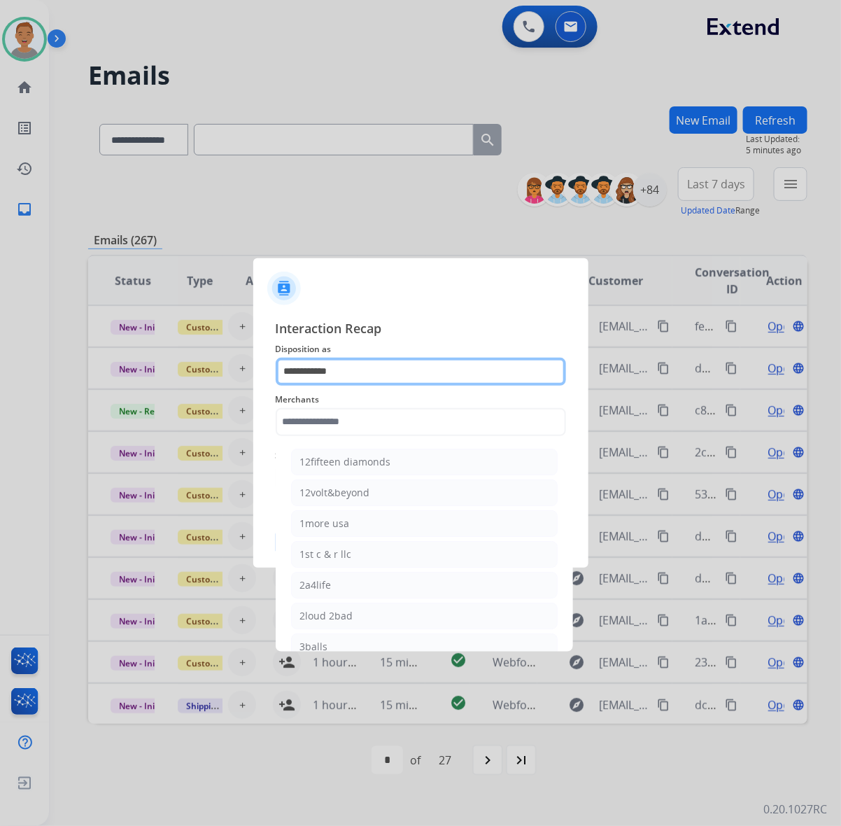
click at [344, 385] on div "**********" at bounding box center [421, 371] width 290 height 28
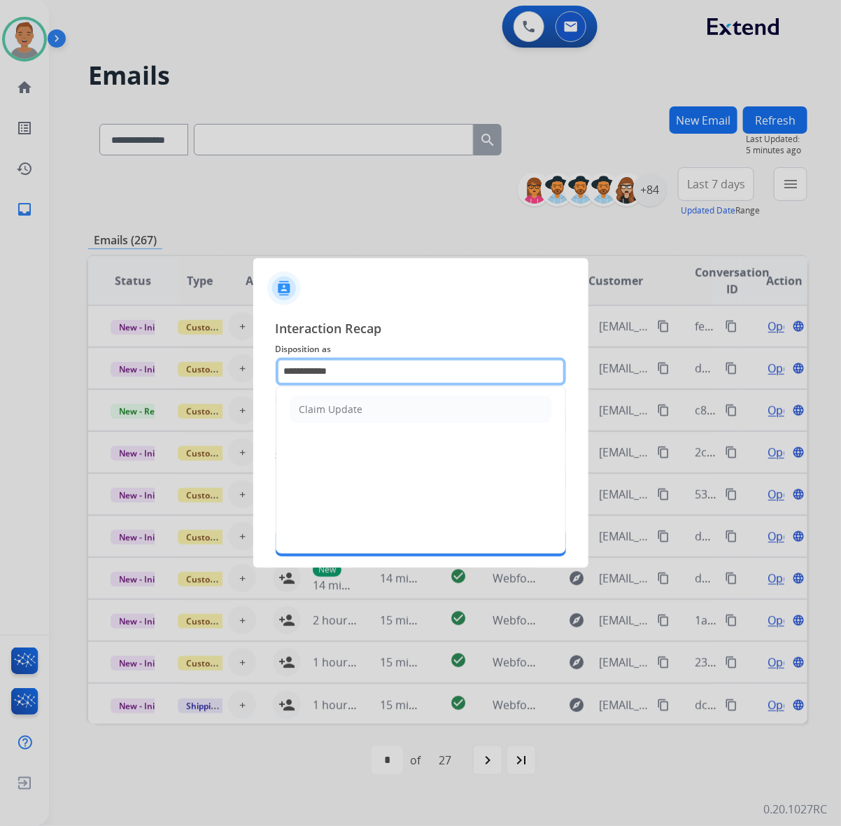
drag, startPoint x: 361, startPoint y: 371, endPoint x: 204, endPoint y: 362, distance: 157.6
click at [0, 362] on app-contact-recap-modal "**********" at bounding box center [0, 413] width 0 height 826
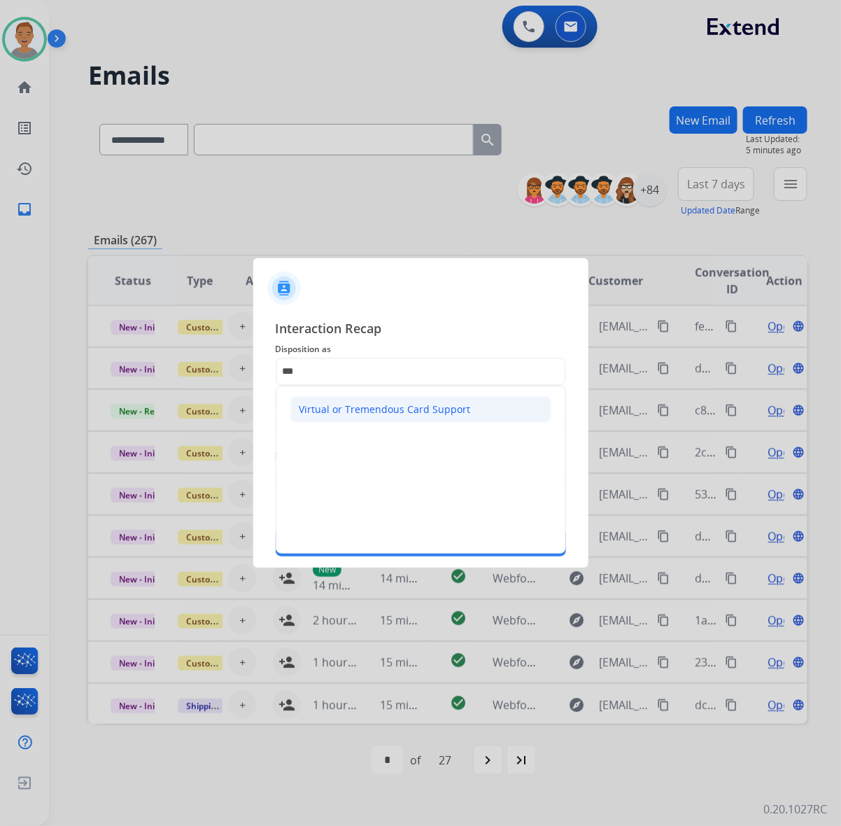
click at [355, 399] on li "Virtual or Tremendous Card Support" at bounding box center [420, 409] width 261 height 27
type input "**********"
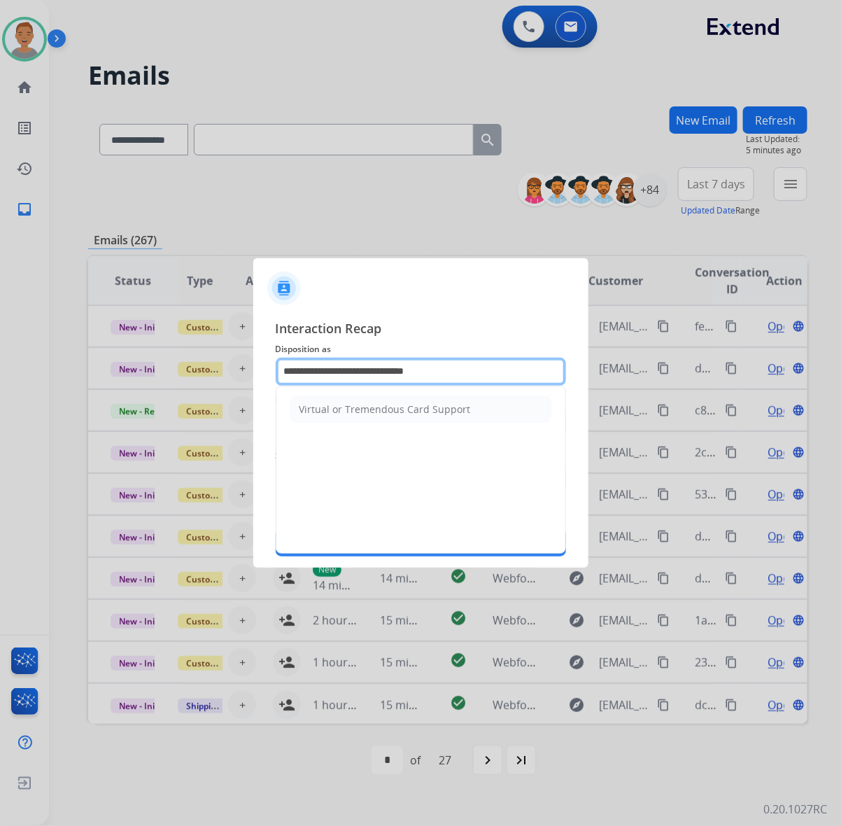
drag, startPoint x: 476, startPoint y: 373, endPoint x: 274, endPoint y: 376, distance: 202.2
click at [274, 374] on div "**********" at bounding box center [420, 437] width 335 height 261
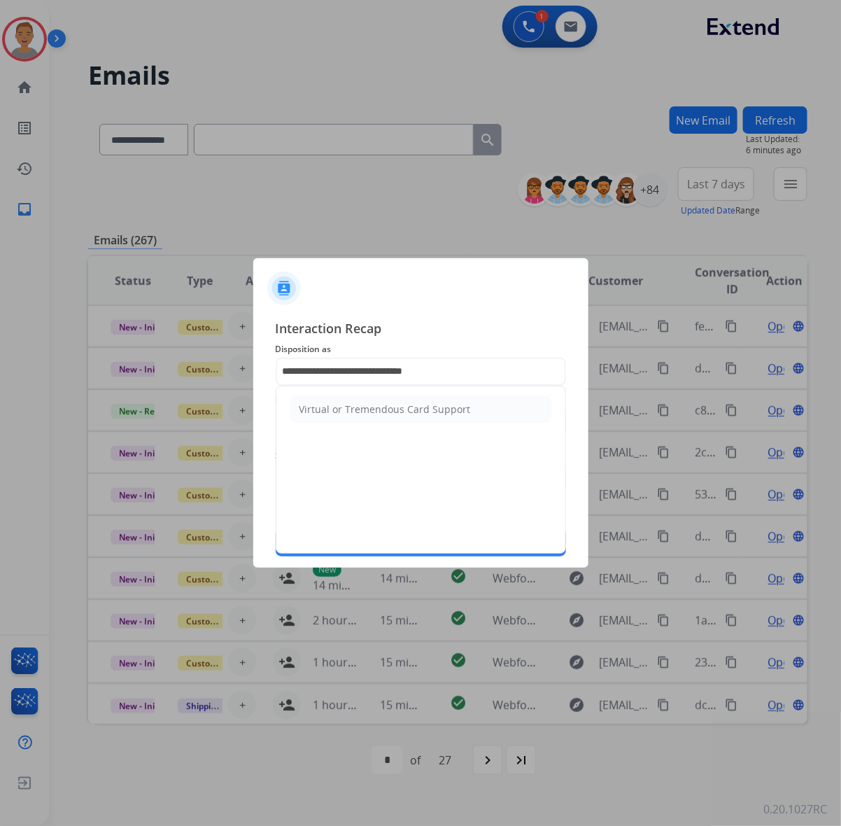
click at [364, 429] on ul "Virtual or Tremendous Card Support" at bounding box center [420, 409] width 289 height 46
click at [442, 379] on input "**********" at bounding box center [421, 371] width 290 height 28
click at [369, 406] on div "Virtual or Tremendous Card Support" at bounding box center [384, 409] width 171 height 14
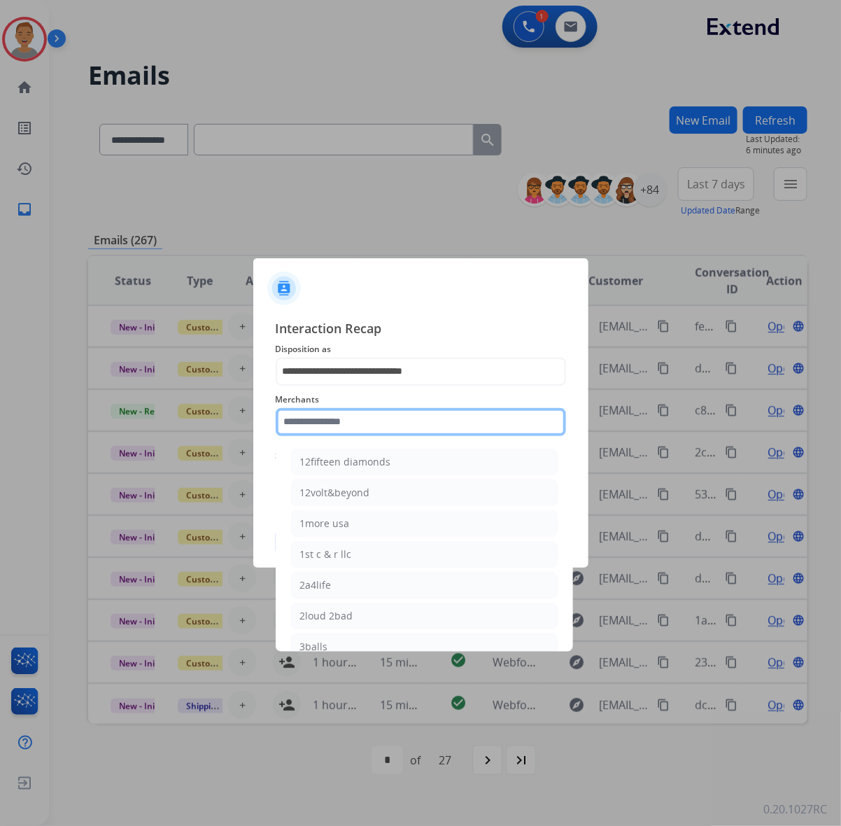
click at [359, 422] on input "text" at bounding box center [421, 422] width 290 height 28
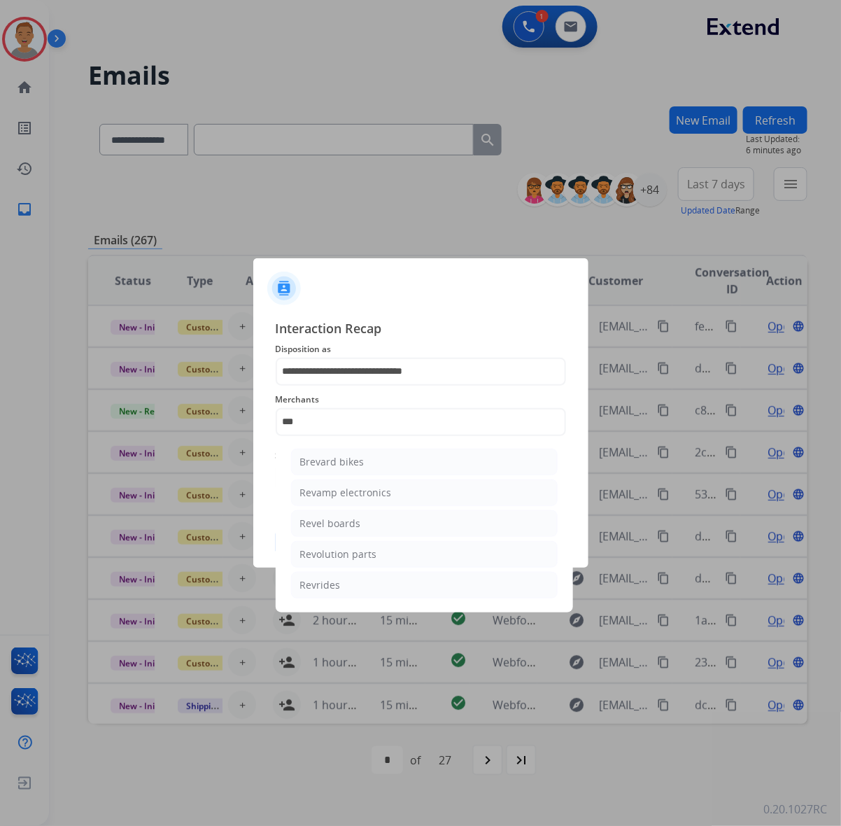
click at [337, 549] on div "Revolution parts" at bounding box center [338, 554] width 77 height 14
type input "**********"
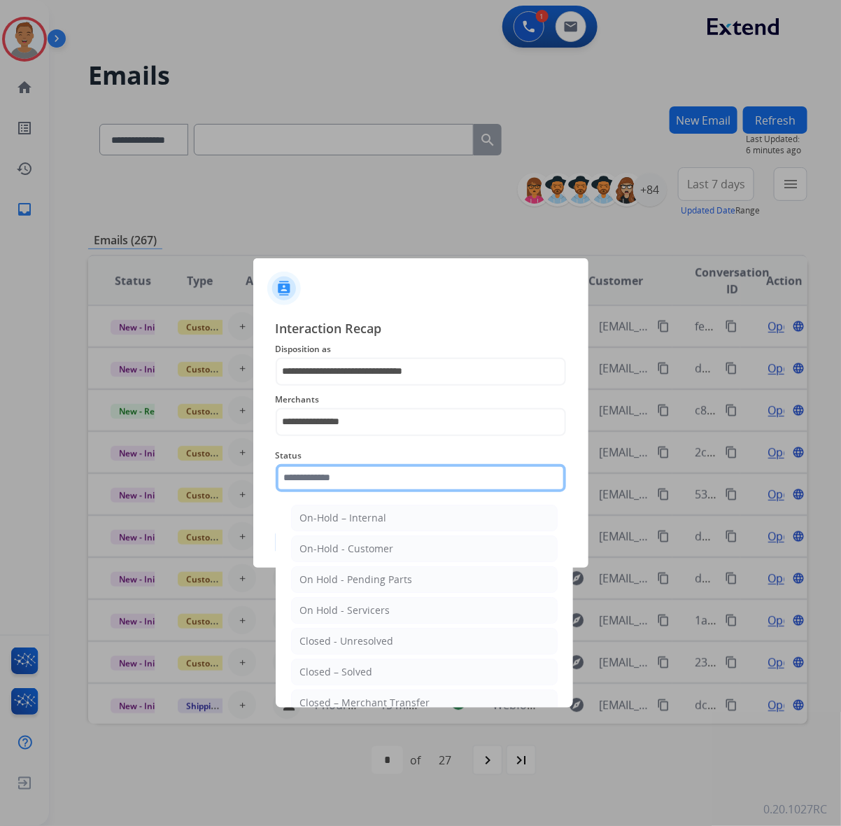
click at [385, 466] on input "text" at bounding box center [421, 478] width 290 height 28
type input "*"
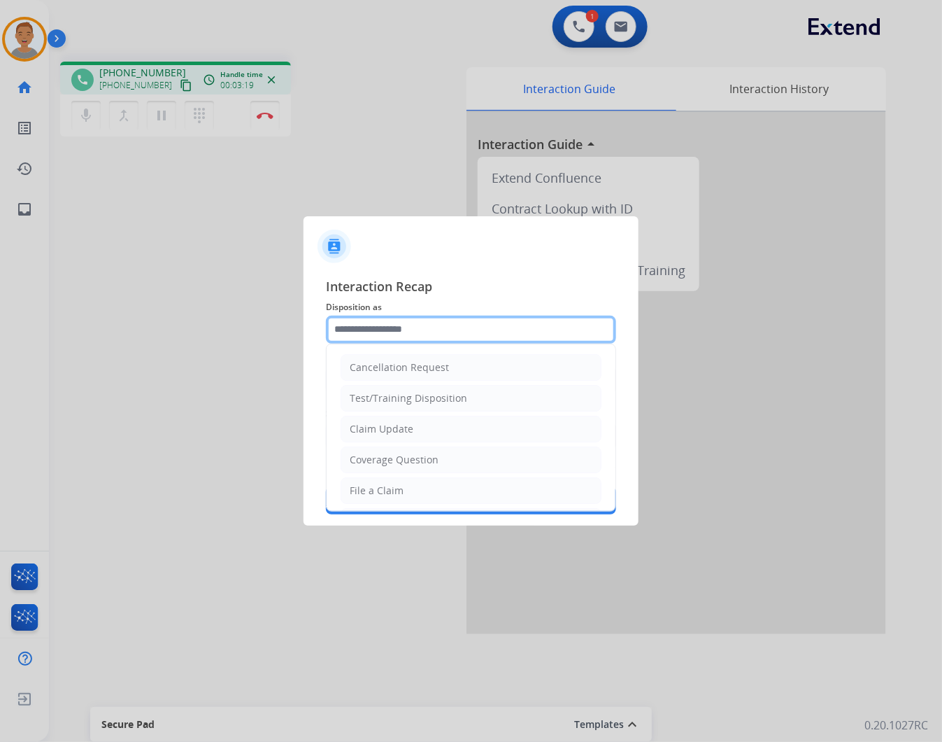
click at [420, 322] on input "text" at bounding box center [471, 330] width 290 height 28
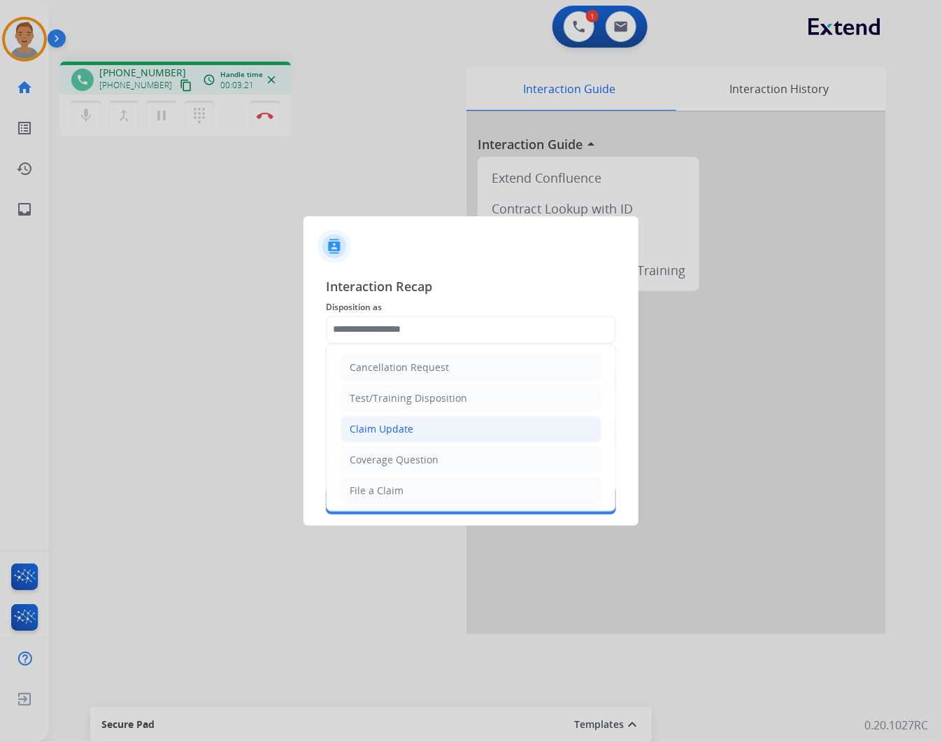
click at [418, 425] on li "Claim Update" at bounding box center [471, 429] width 261 height 27
type input "**********"
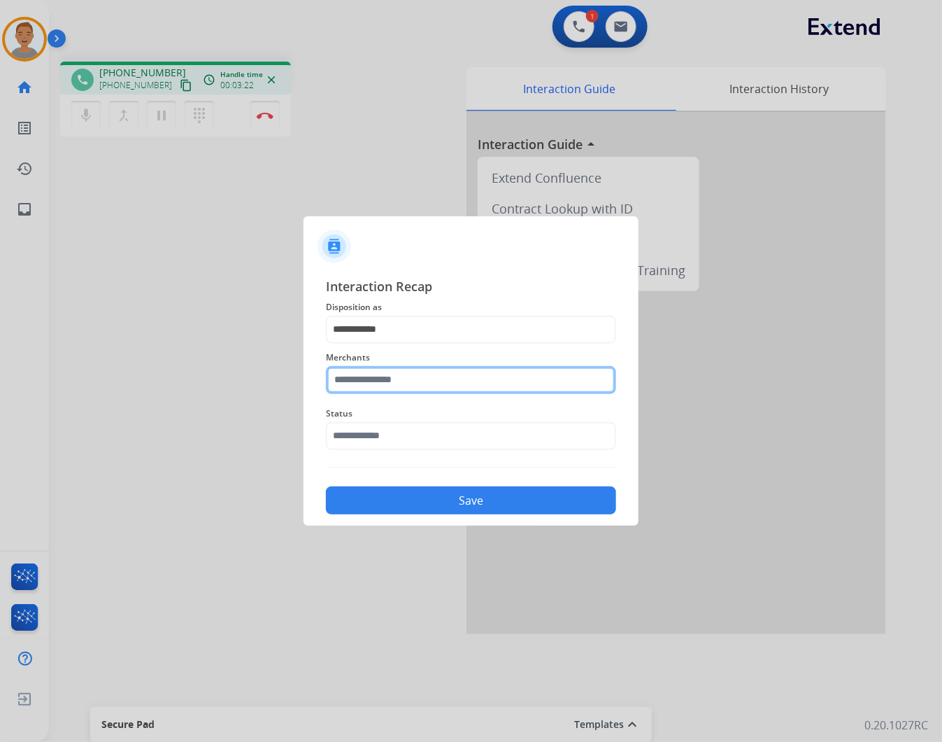
click at [420, 382] on input "text" at bounding box center [471, 380] width 290 height 28
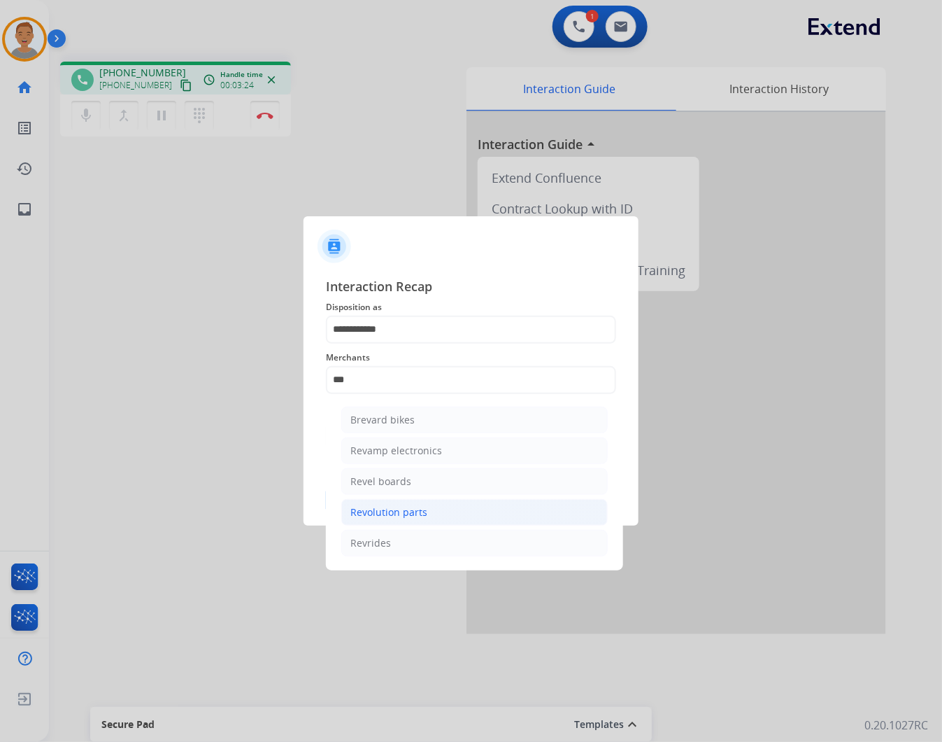
click at [376, 504] on li "Revolution parts" at bounding box center [474, 512] width 267 height 27
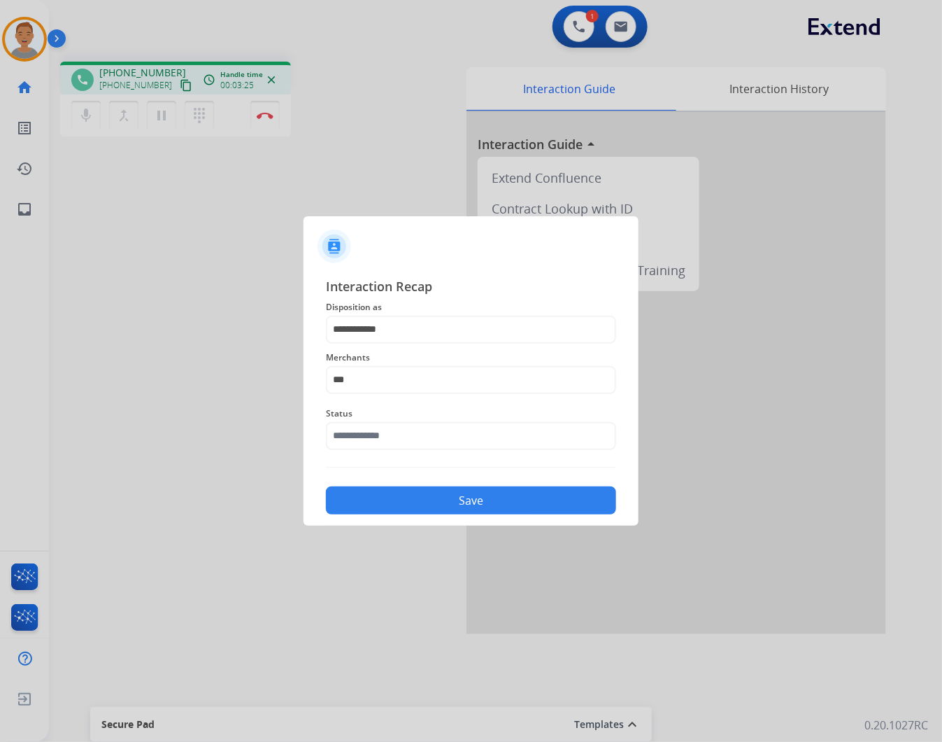
type input "**********"
click at [385, 422] on div "Status" at bounding box center [471, 427] width 290 height 56
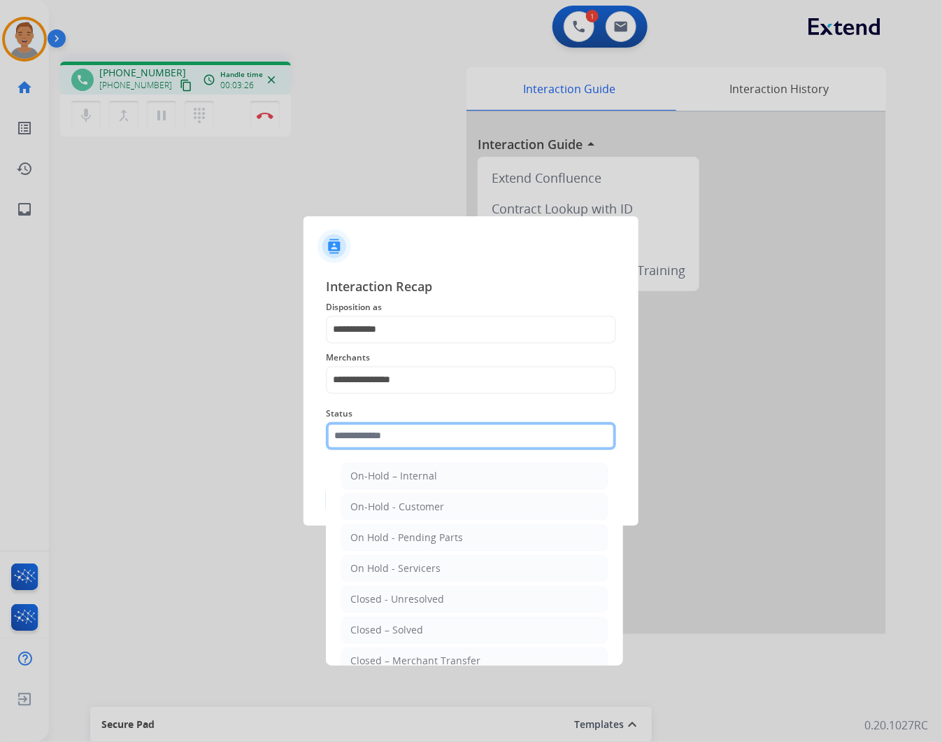
click at [381, 439] on input "text" at bounding box center [471, 436] width 290 height 28
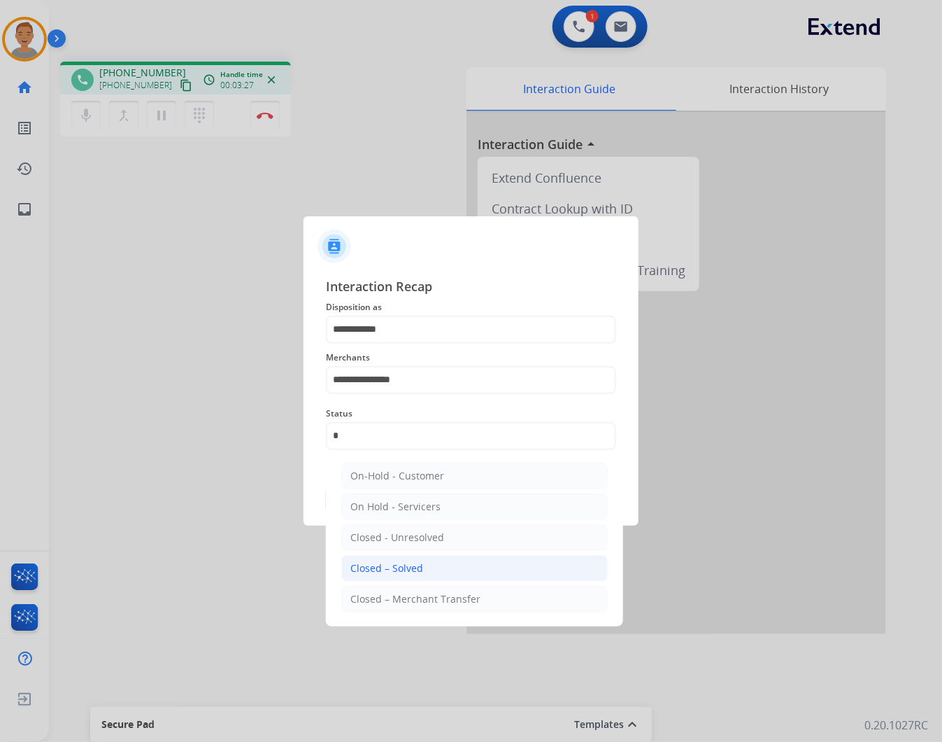
click at [380, 565] on div "Closed – Solved" at bounding box center [386, 568] width 73 height 14
type input "**********"
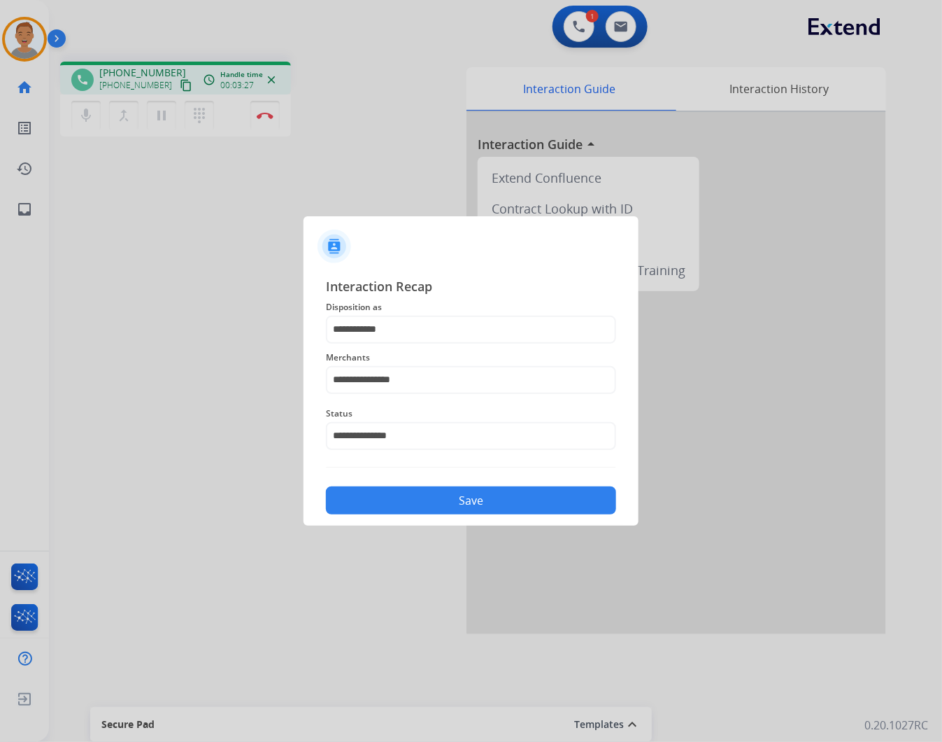
click at [456, 499] on button "Save" at bounding box center [471, 500] width 290 height 28
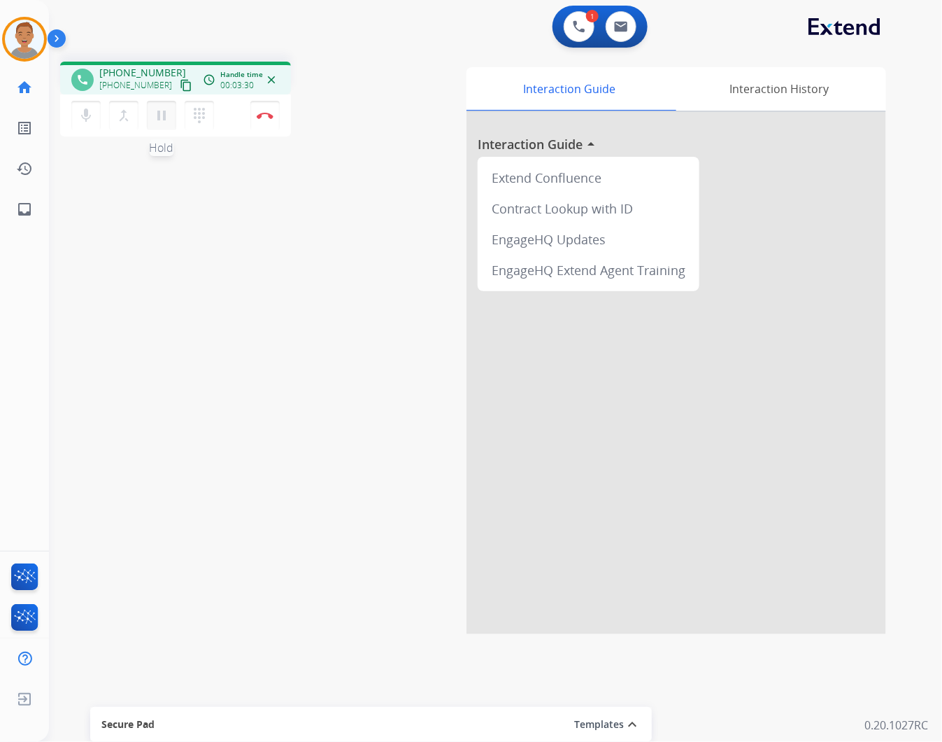
click at [166, 113] on mat-icon "pause" at bounding box center [161, 115] width 17 height 17
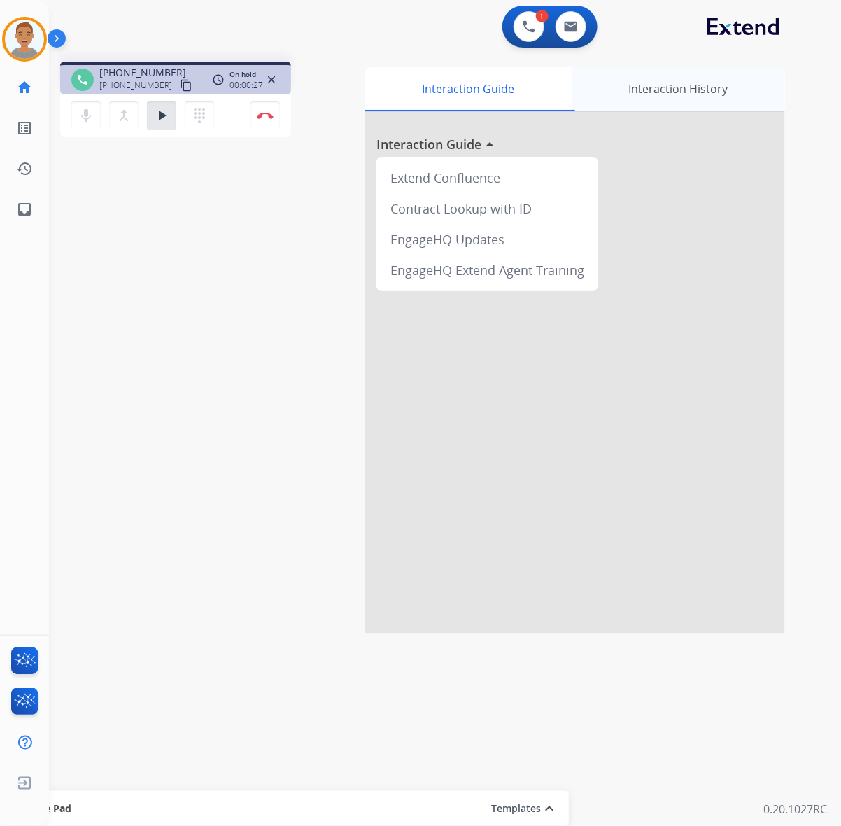
drag, startPoint x: 666, startPoint y: 43, endPoint x: 652, endPoint y: 68, distance: 28.2
click at [663, 46] on div "1 Voice Interactions 0 Email Interactions" at bounding box center [437, 28] width 742 height 45
click at [162, 104] on button "play_arrow Hold" at bounding box center [161, 115] width 29 height 29
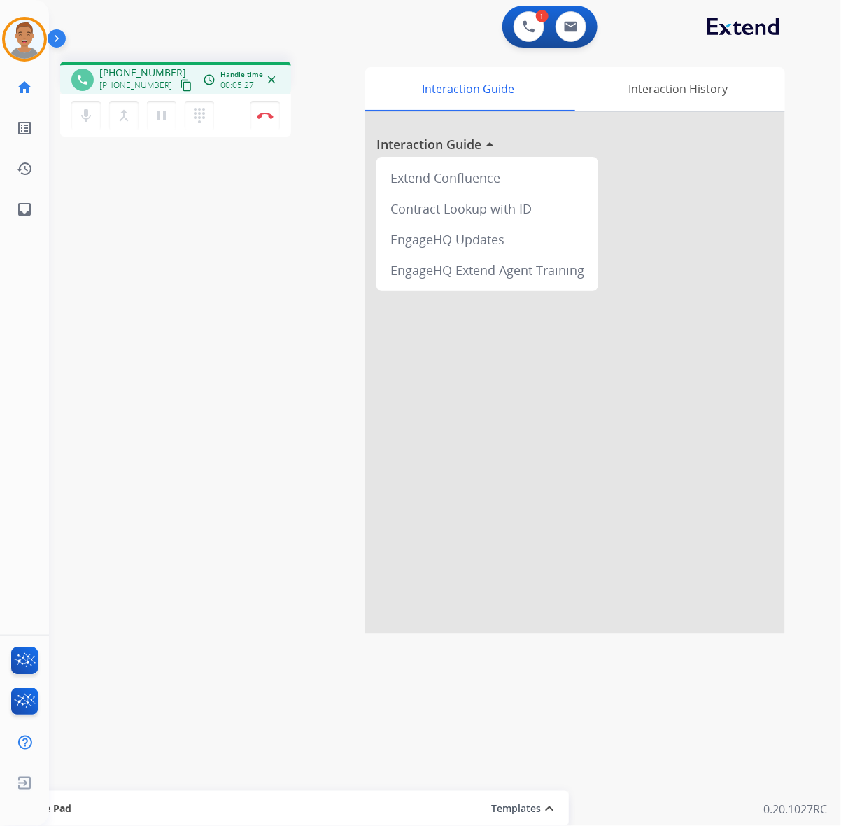
drag, startPoint x: 659, startPoint y: 25, endPoint x: 604, endPoint y: 18, distance: 55.7
click at [661, 24] on div "1 Voice Interactions 0 Email Interactions" at bounding box center [437, 28] width 742 height 45
click at [259, 120] on button "Disconnect" at bounding box center [264, 115] width 29 height 29
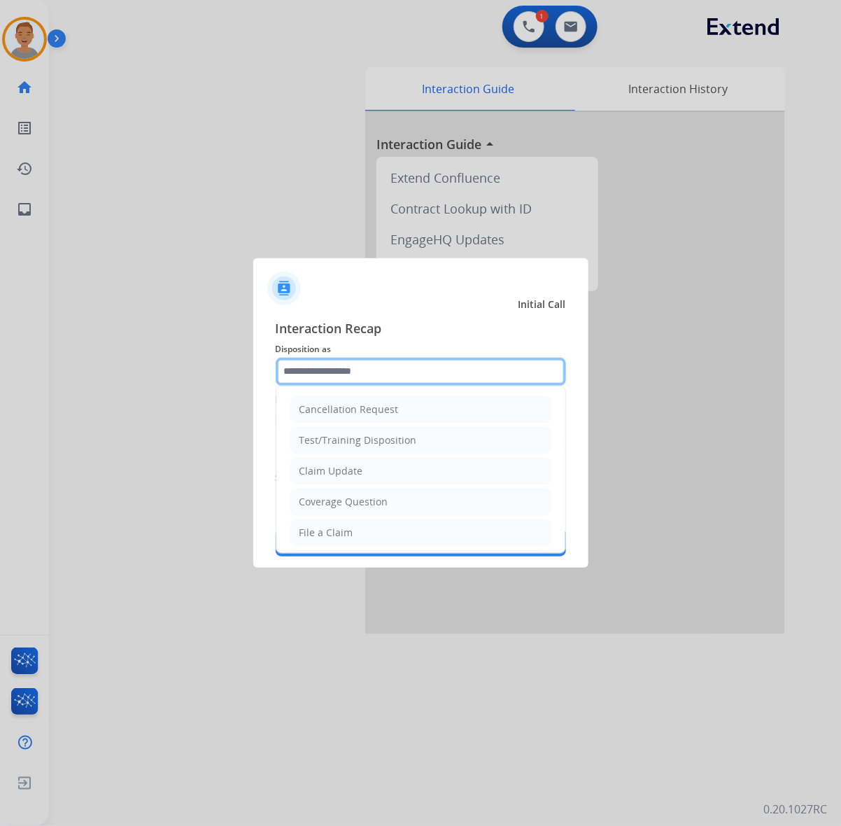
click at [399, 373] on input "text" at bounding box center [421, 371] width 290 height 28
click at [374, 375] on input "text" at bounding box center [421, 371] width 290 height 28
drag, startPoint x: 362, startPoint y: 375, endPoint x: 246, endPoint y: 369, distance: 115.6
click at [0, 369] on app-contact-recap-modal "Initial Call Interaction Recap Disposition as * Inquiring about Fraud Resend Co…" at bounding box center [0, 413] width 0 height 826
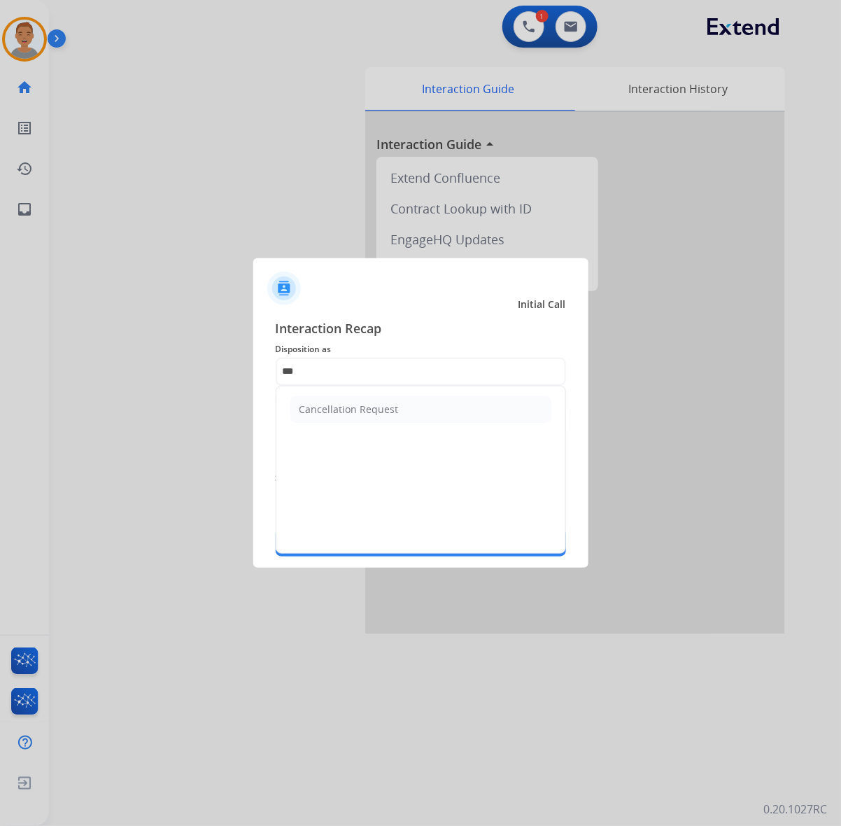
click at [355, 403] on div "Cancellation Request" at bounding box center [348, 409] width 99 height 14
type input "**********"
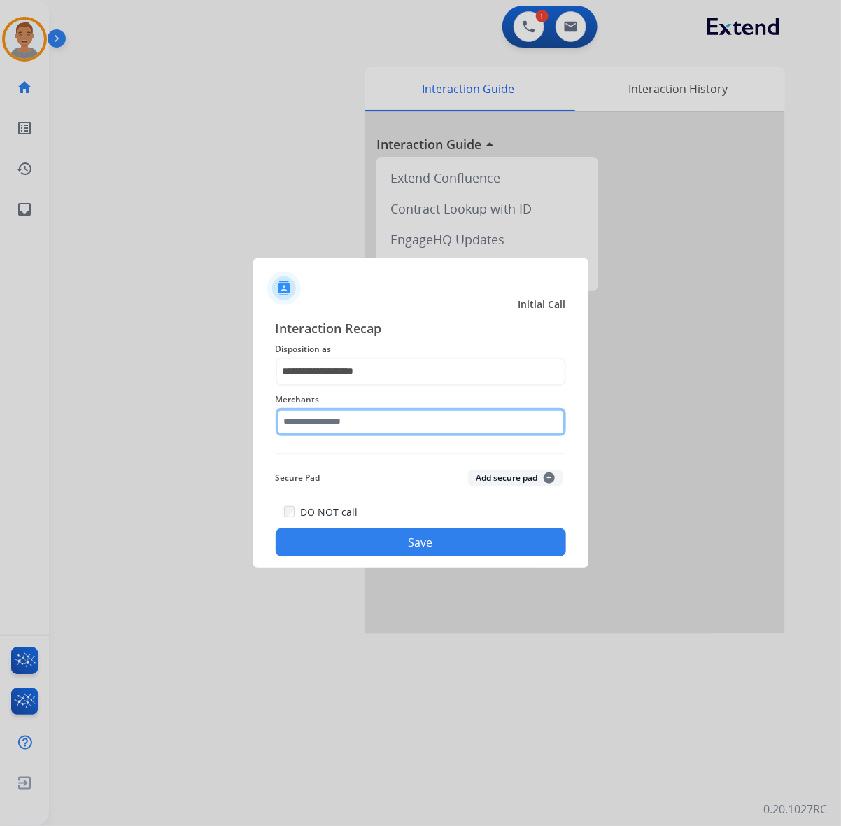
click at [320, 430] on input "text" at bounding box center [421, 422] width 290 height 28
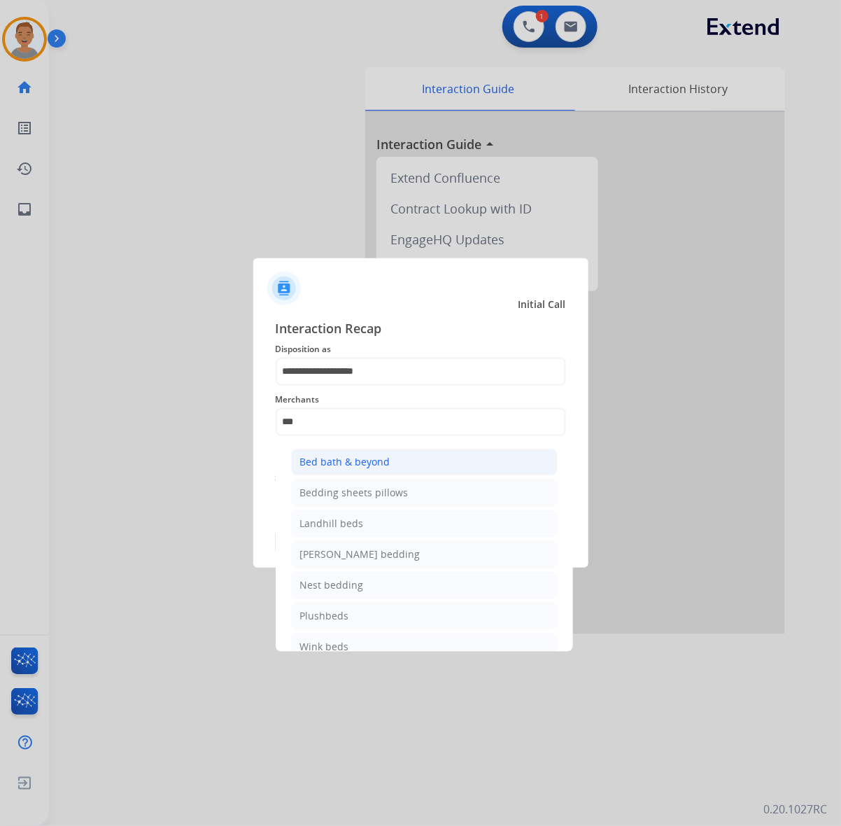
click at [330, 460] on div "Bed bath & beyond" at bounding box center [345, 462] width 90 height 14
type input "**********"
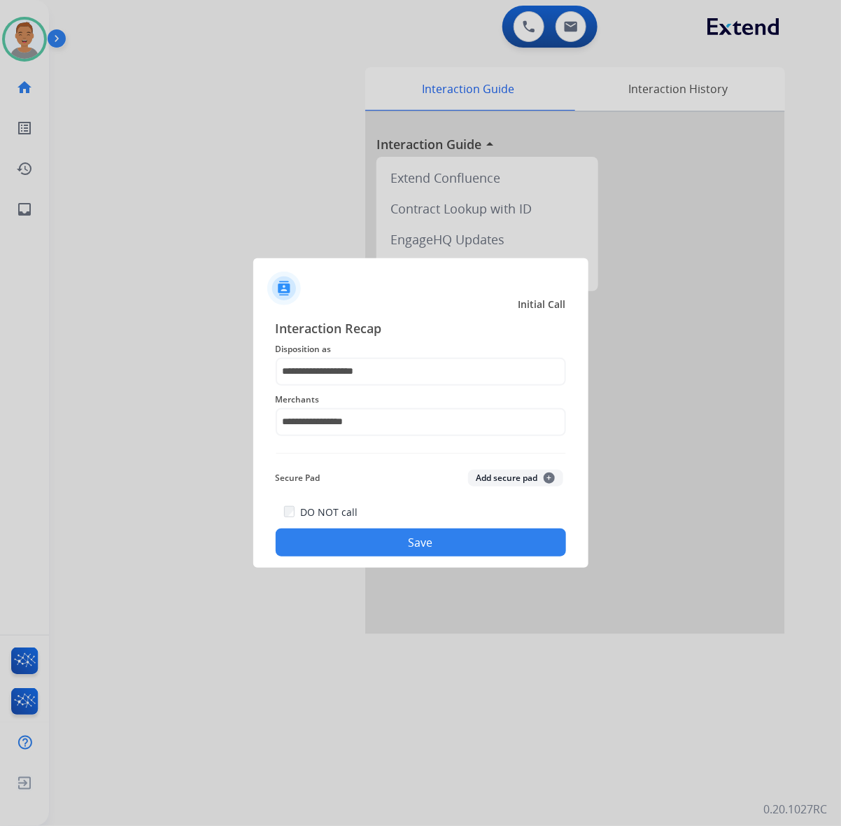
click at [431, 529] on div "DO NOT call Save" at bounding box center [421, 529] width 290 height 53
click at [429, 535] on button "Save" at bounding box center [421, 542] width 290 height 28
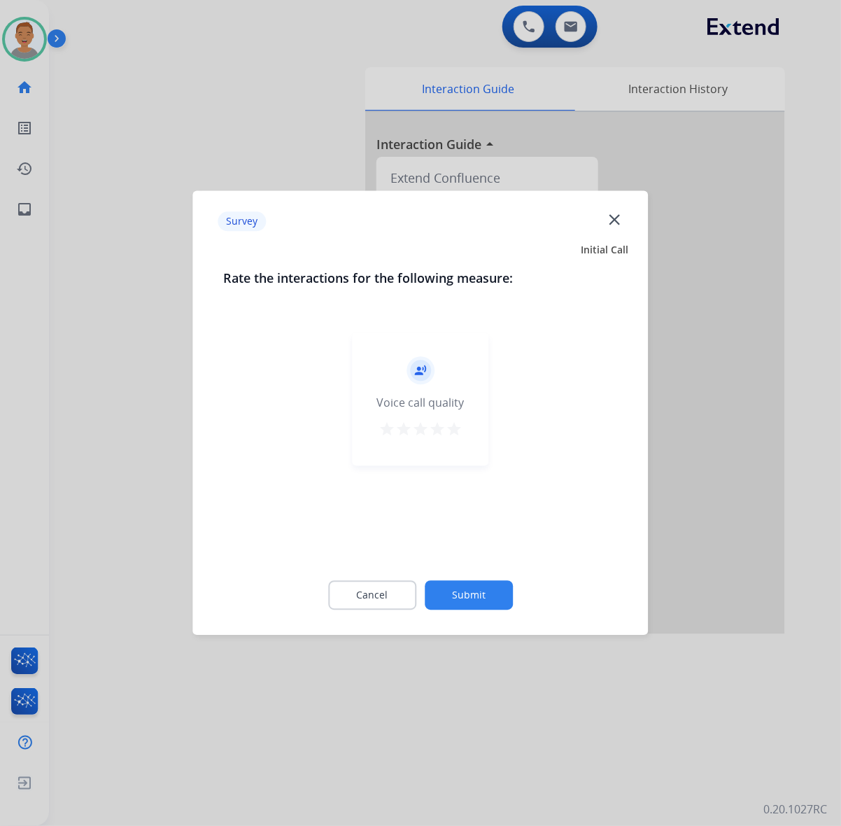
click at [621, 222] on mat-icon "close" at bounding box center [614, 219] width 18 height 18
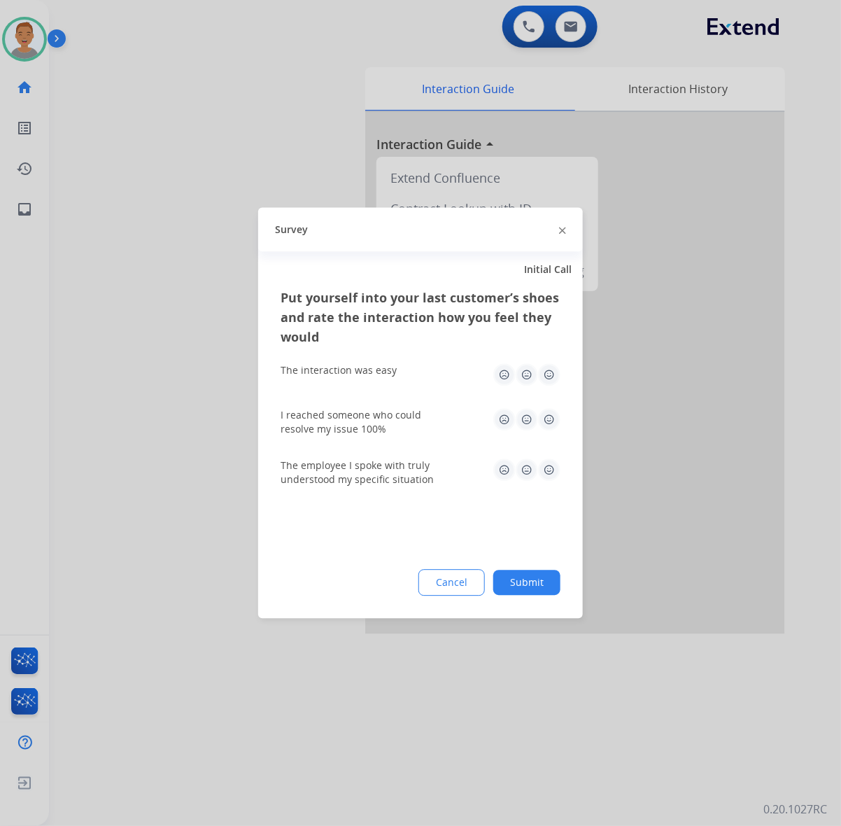
click at [561, 233] on div at bounding box center [562, 229] width 7 height 17
click at [560, 232] on img at bounding box center [562, 230] width 7 height 7
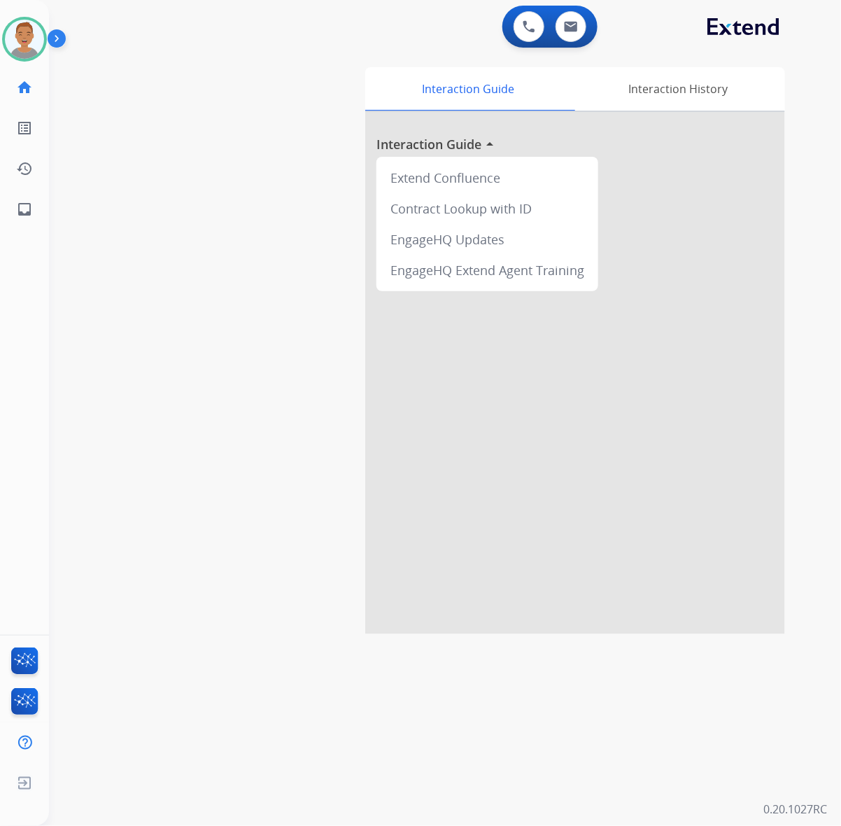
click at [543, 378] on div at bounding box center [575, 373] width 420 height 522
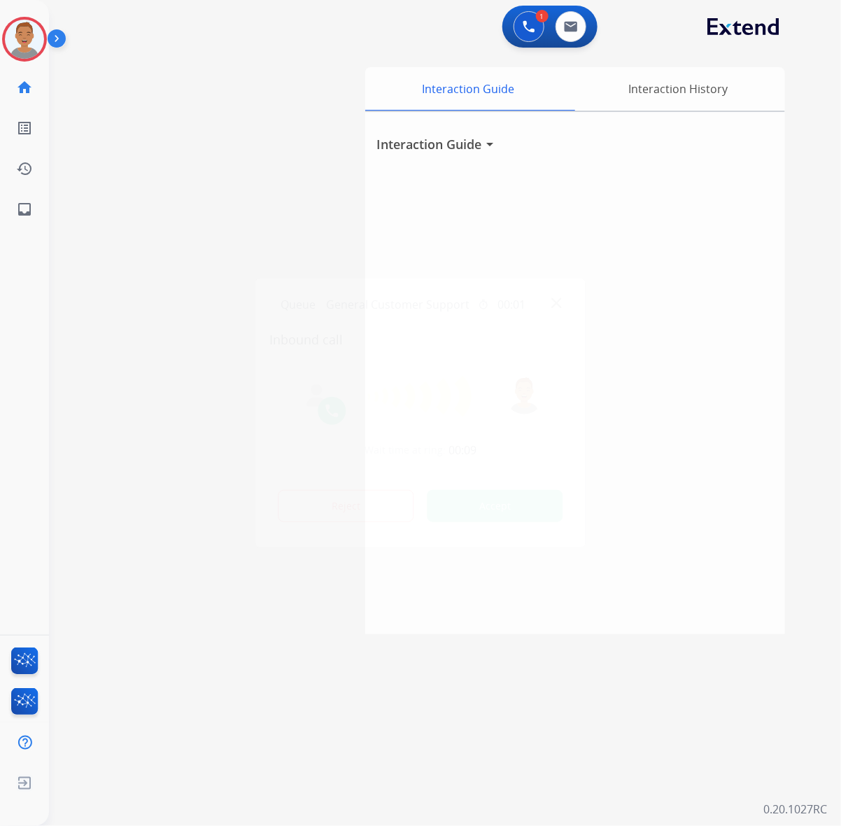
click at [647, 177] on div at bounding box center [420, 413] width 841 height 826
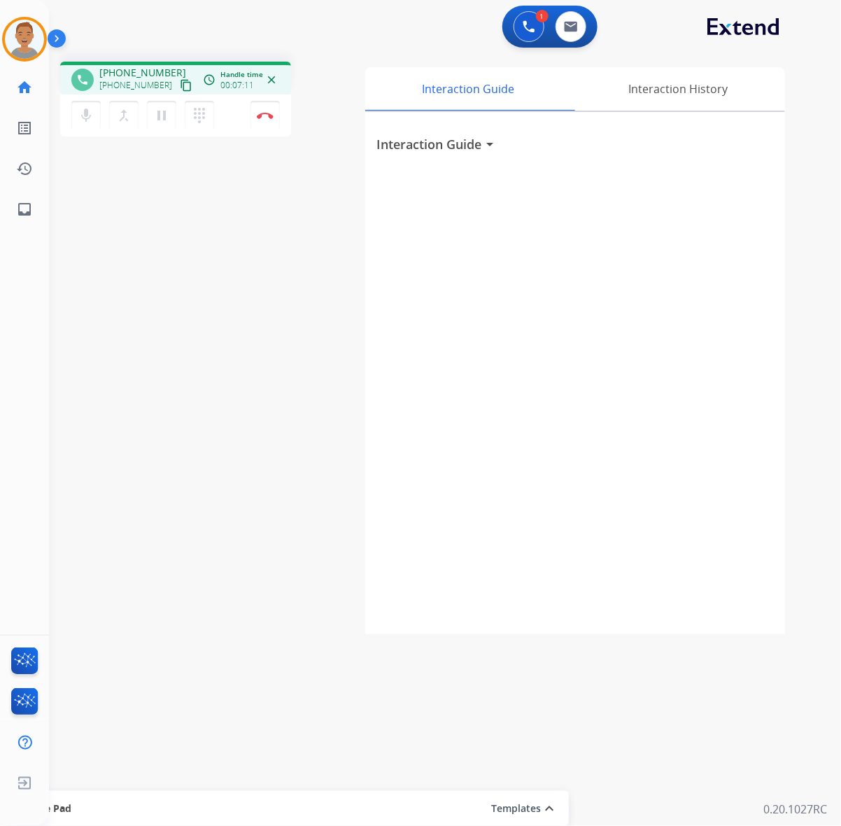
click at [362, 284] on div "phone [PHONE_NUMBER] [PHONE_NUMBER] content_copy access_time Call metrics Queue…" at bounding box center [428, 341] width 758 height 583
drag, startPoint x: 569, startPoint y: 305, endPoint x: 574, endPoint y: 246, distance: 59.0
click at [569, 304] on div "Interaction Guide arrow_drop_down" at bounding box center [575, 373] width 420 height 522
click at [266, 117] on img at bounding box center [265, 115] width 17 height 7
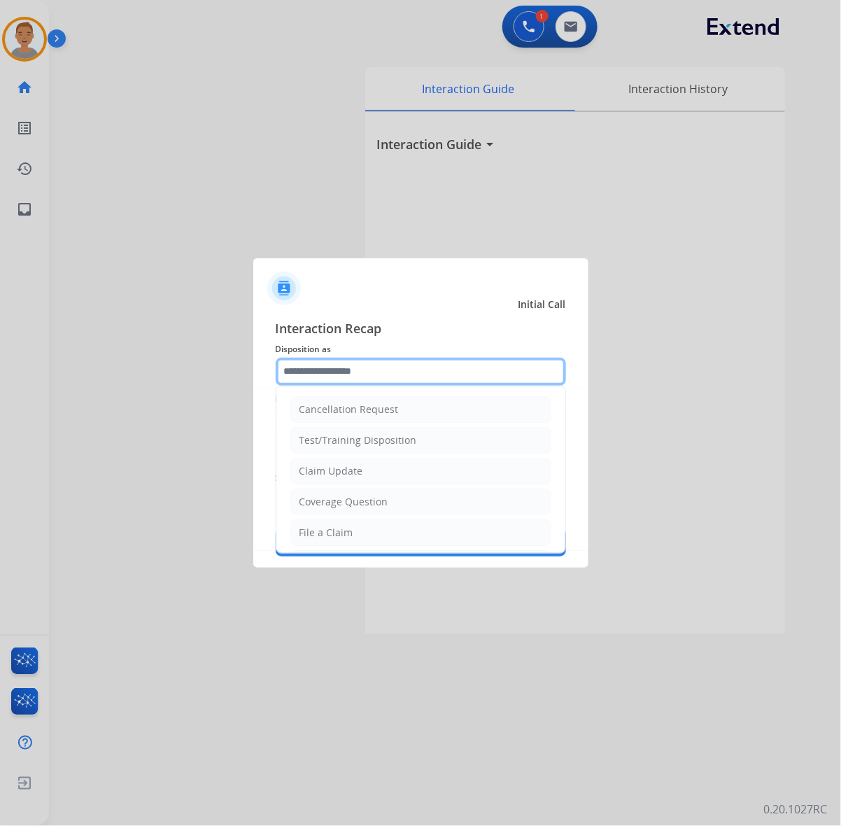
click at [364, 376] on input "text" at bounding box center [421, 371] width 290 height 28
click at [429, 372] on input "text" at bounding box center [421, 371] width 290 height 28
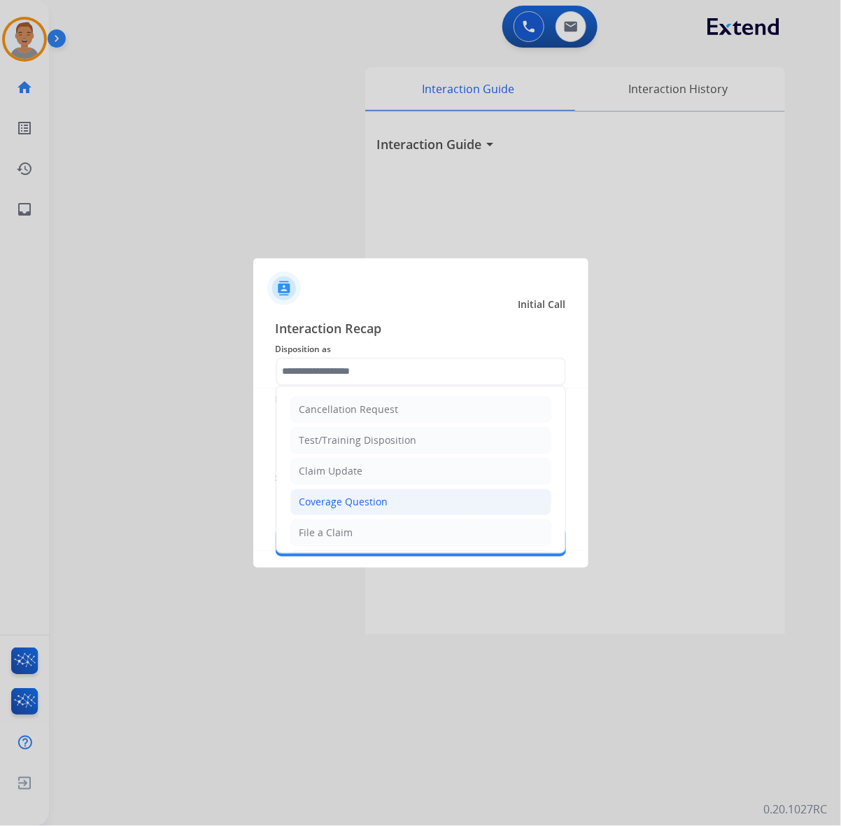
click at [381, 502] on div "Coverage Question" at bounding box center [343, 502] width 89 height 14
type input "**********"
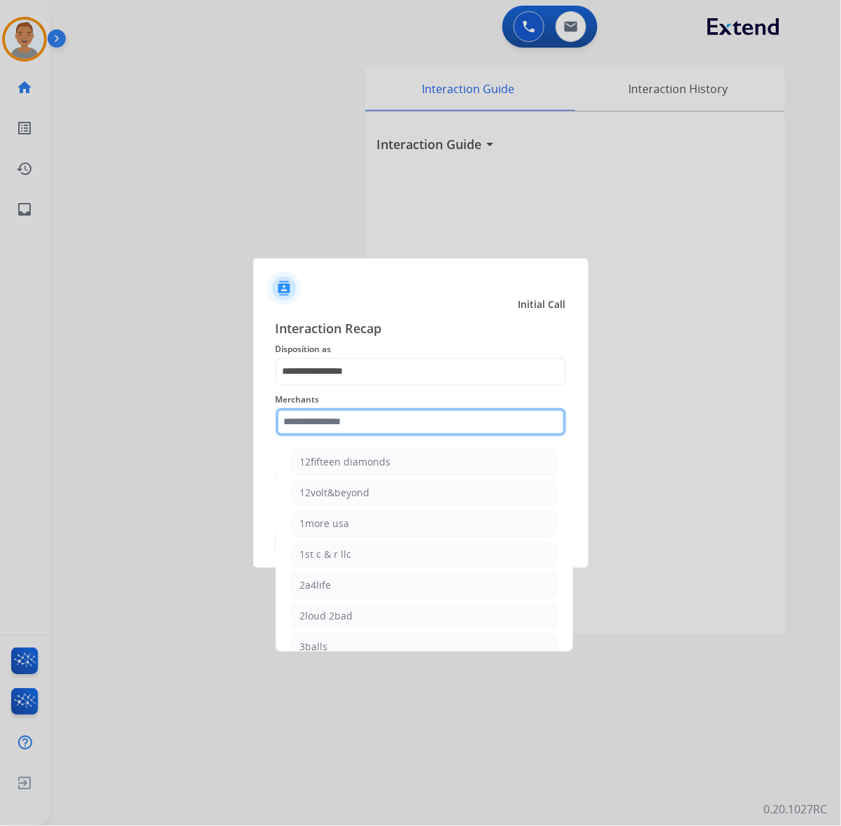
click at [411, 417] on input "text" at bounding box center [421, 422] width 290 height 28
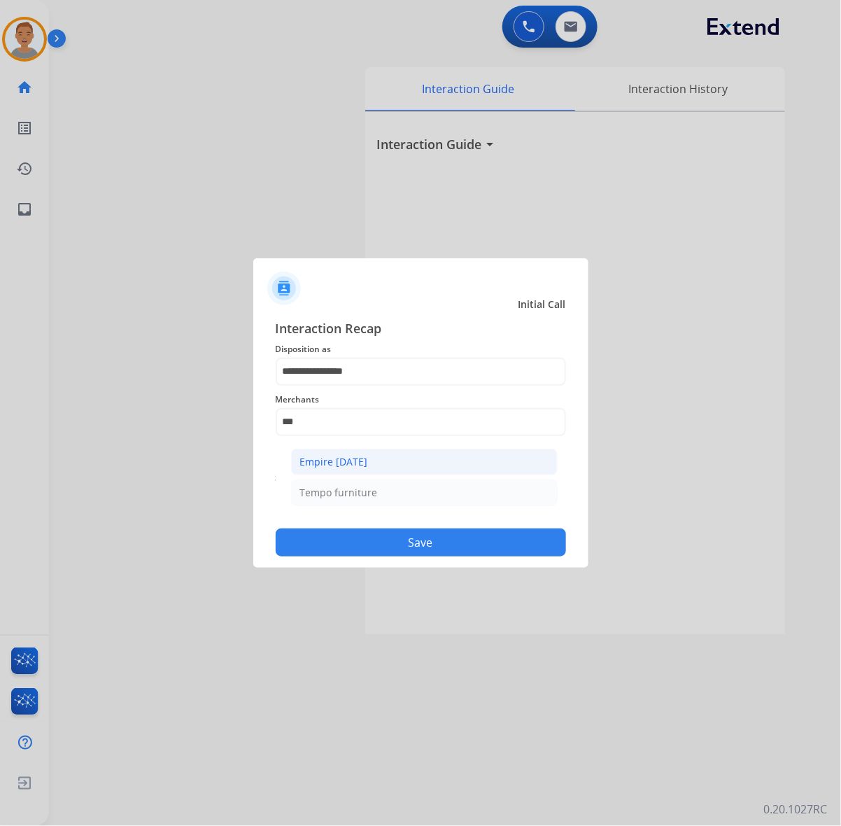
click at [364, 452] on li "Empire [DATE]" at bounding box center [424, 461] width 267 height 27
type input "**********"
click at [346, 466] on div "Secure Pad Add secure pad +" at bounding box center [421, 478] width 290 height 28
click at [389, 533] on button "Save" at bounding box center [421, 542] width 290 height 28
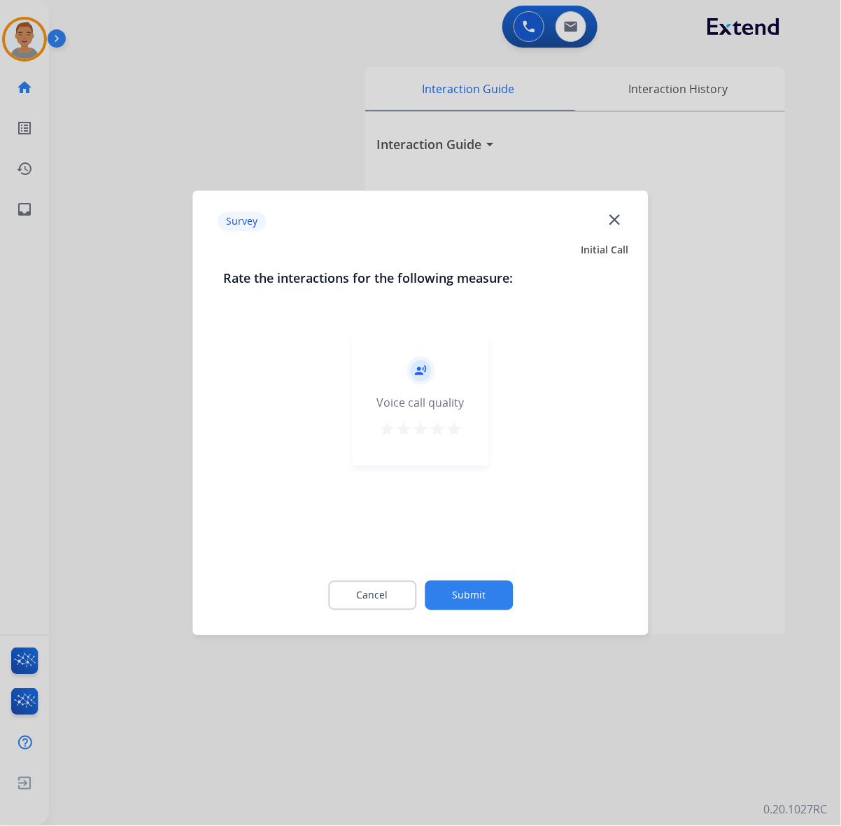
click at [620, 219] on mat-icon "close" at bounding box center [614, 219] width 18 height 18
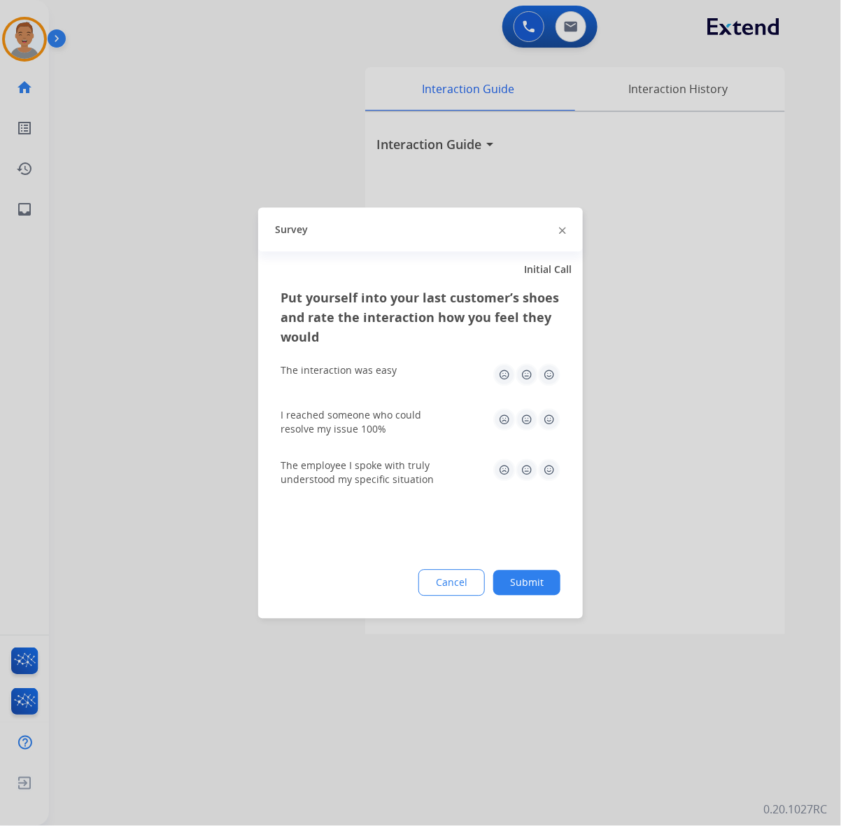
click at [565, 232] on div "Survey" at bounding box center [420, 230] width 325 height 44
click at [564, 232] on img at bounding box center [562, 230] width 7 height 7
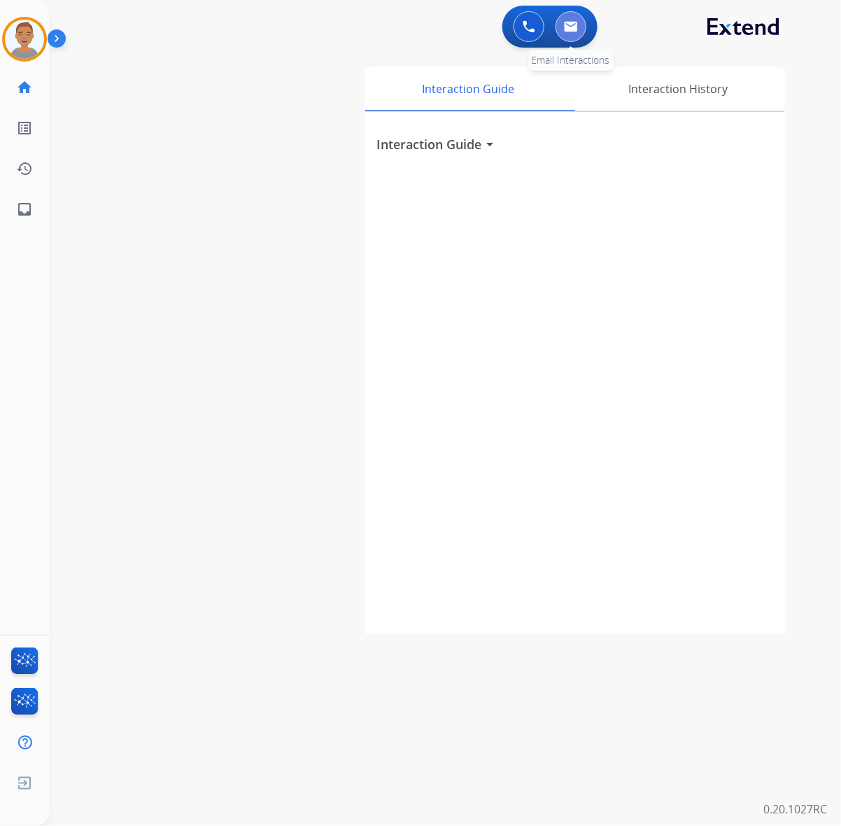
click at [572, 28] on img at bounding box center [571, 26] width 14 height 11
select select "**********"
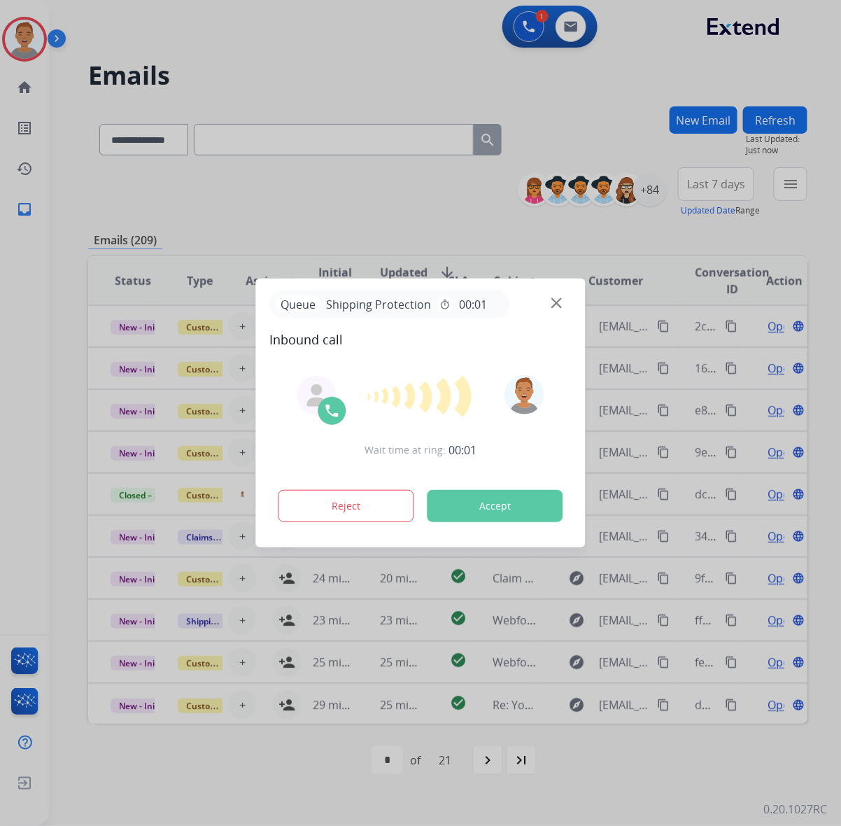
click at [631, 98] on div at bounding box center [420, 413] width 841 height 826
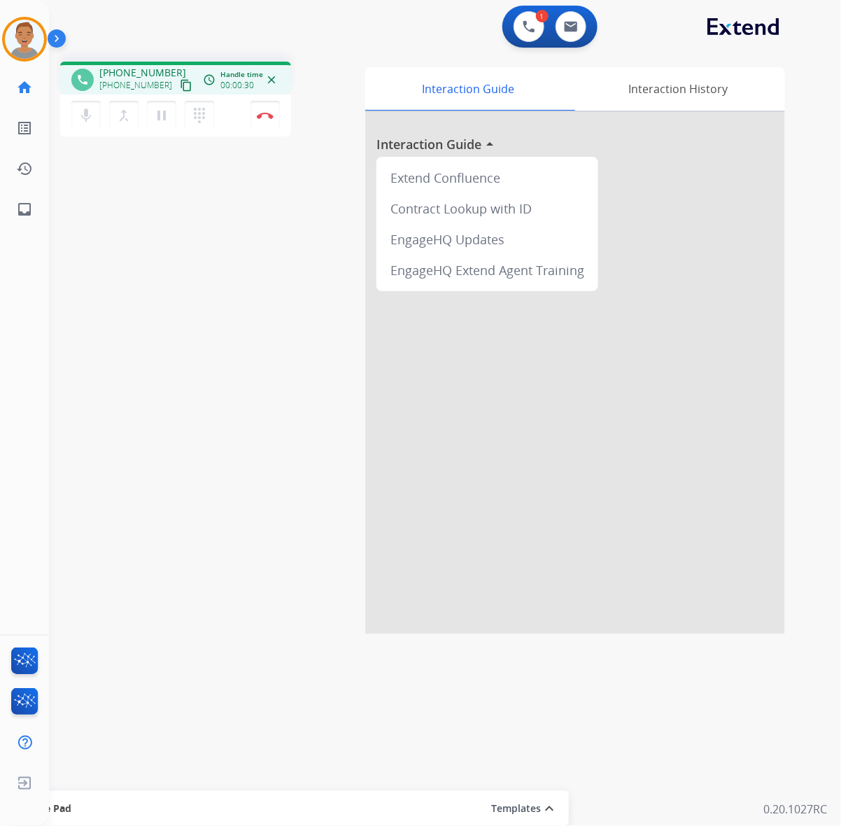
click at [729, 248] on div at bounding box center [575, 373] width 420 height 522
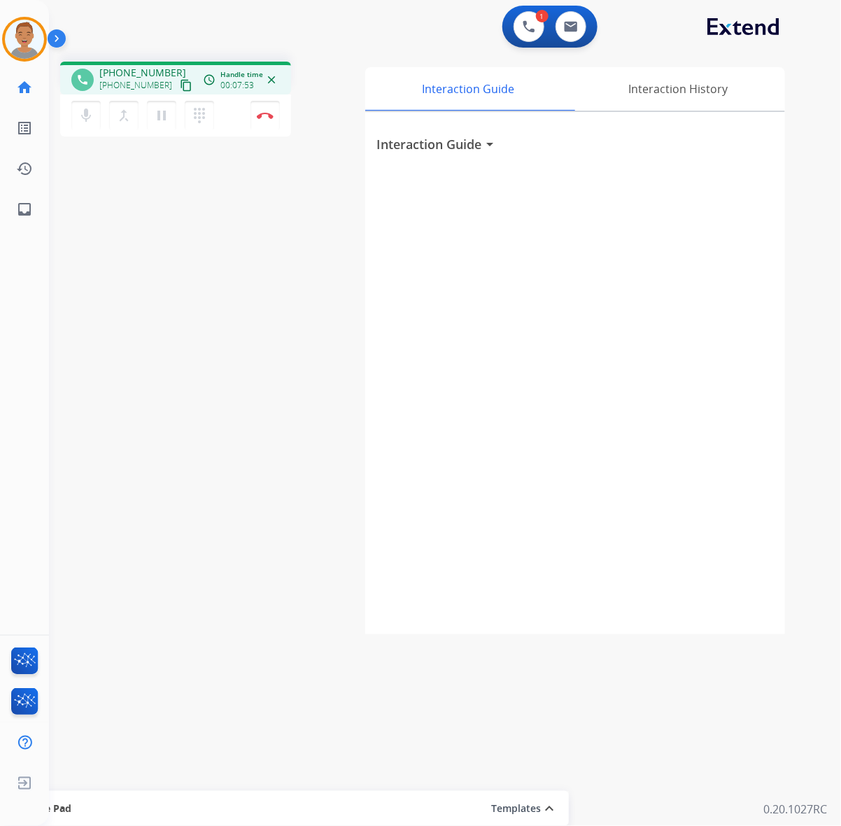
click at [299, 315] on div "phone [PHONE_NUMBER] [PHONE_NUMBER] content_copy access_time Call metrics Queue…" at bounding box center [428, 341] width 758 height 583
drag, startPoint x: 763, startPoint y: 271, endPoint x: 693, endPoint y: 276, distance: 69.5
click at [761, 271] on div "Interaction Guide arrow_drop_down" at bounding box center [575, 373] width 420 height 522
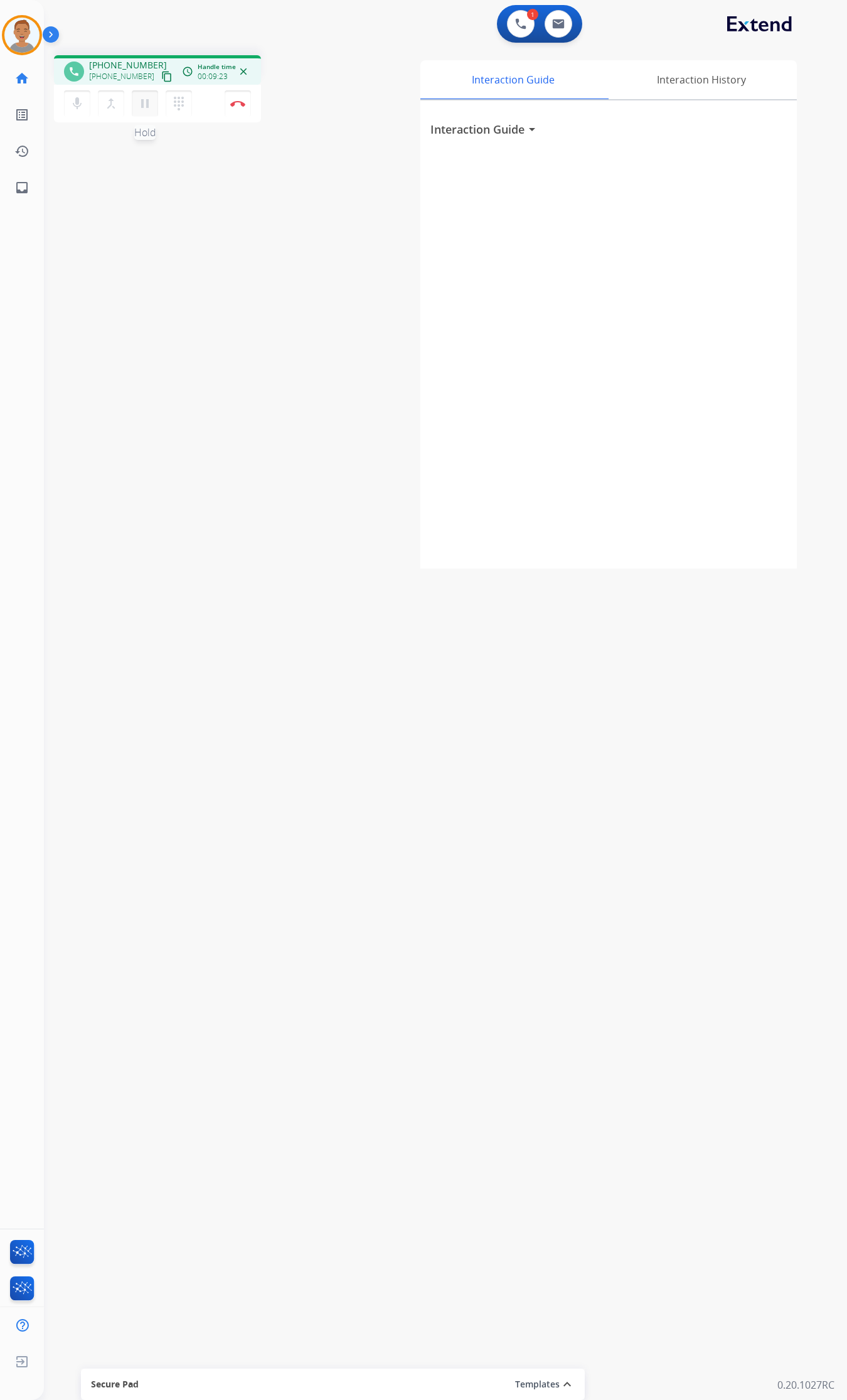
click at [144, 108] on mat-icon "pause" at bounding box center [144, 103] width 15 height 15
click at [177, 107] on mat-icon "dialpad" at bounding box center [179, 103] width 15 height 15
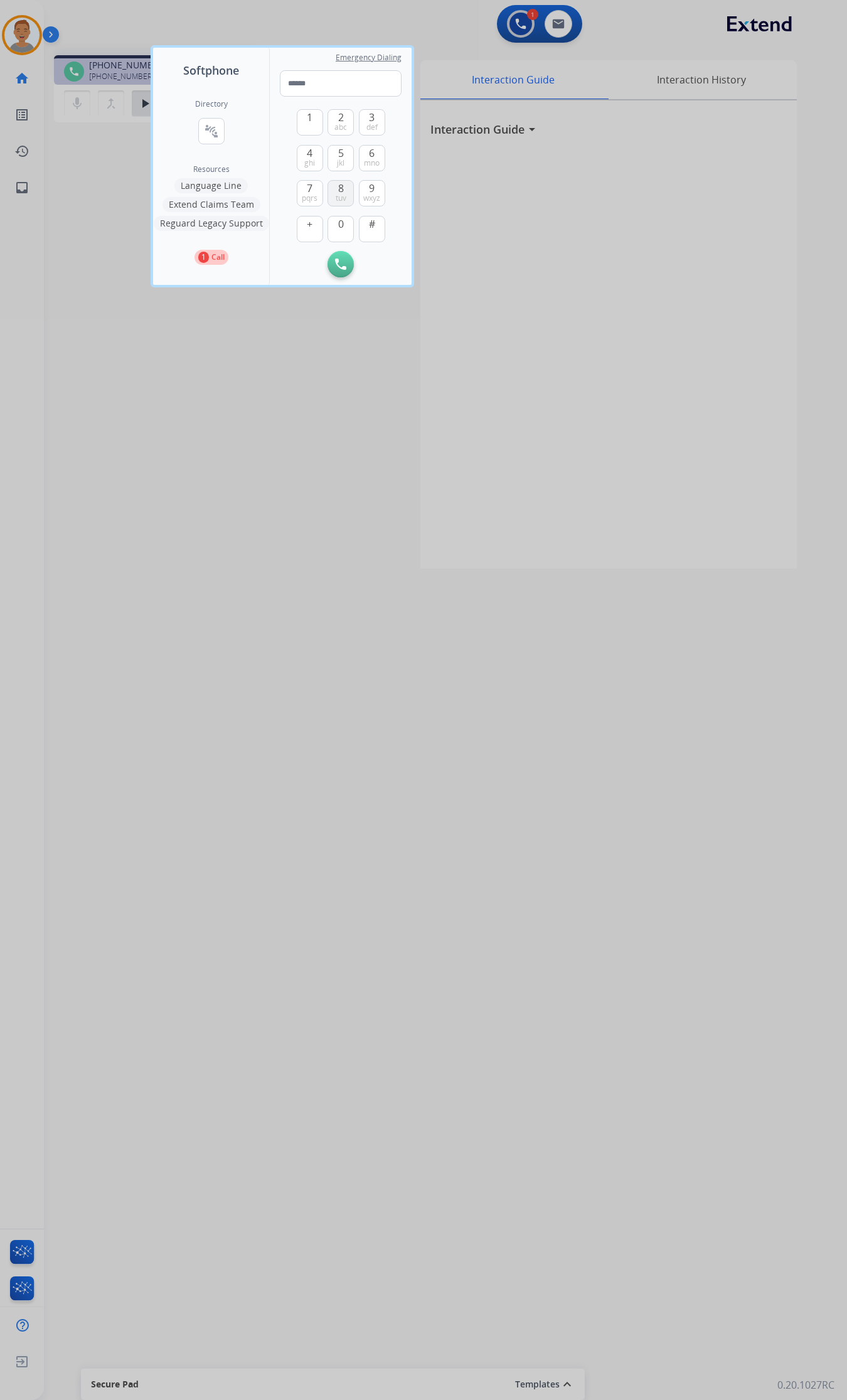
click at [345, 187] on button "8 tuv" at bounding box center [340, 193] width 26 height 26
click at [317, 188] on button "7 pqrs" at bounding box center [310, 193] width 26 height 26
click at [324, 89] on input "***" at bounding box center [341, 83] width 122 height 26
type input "**********"
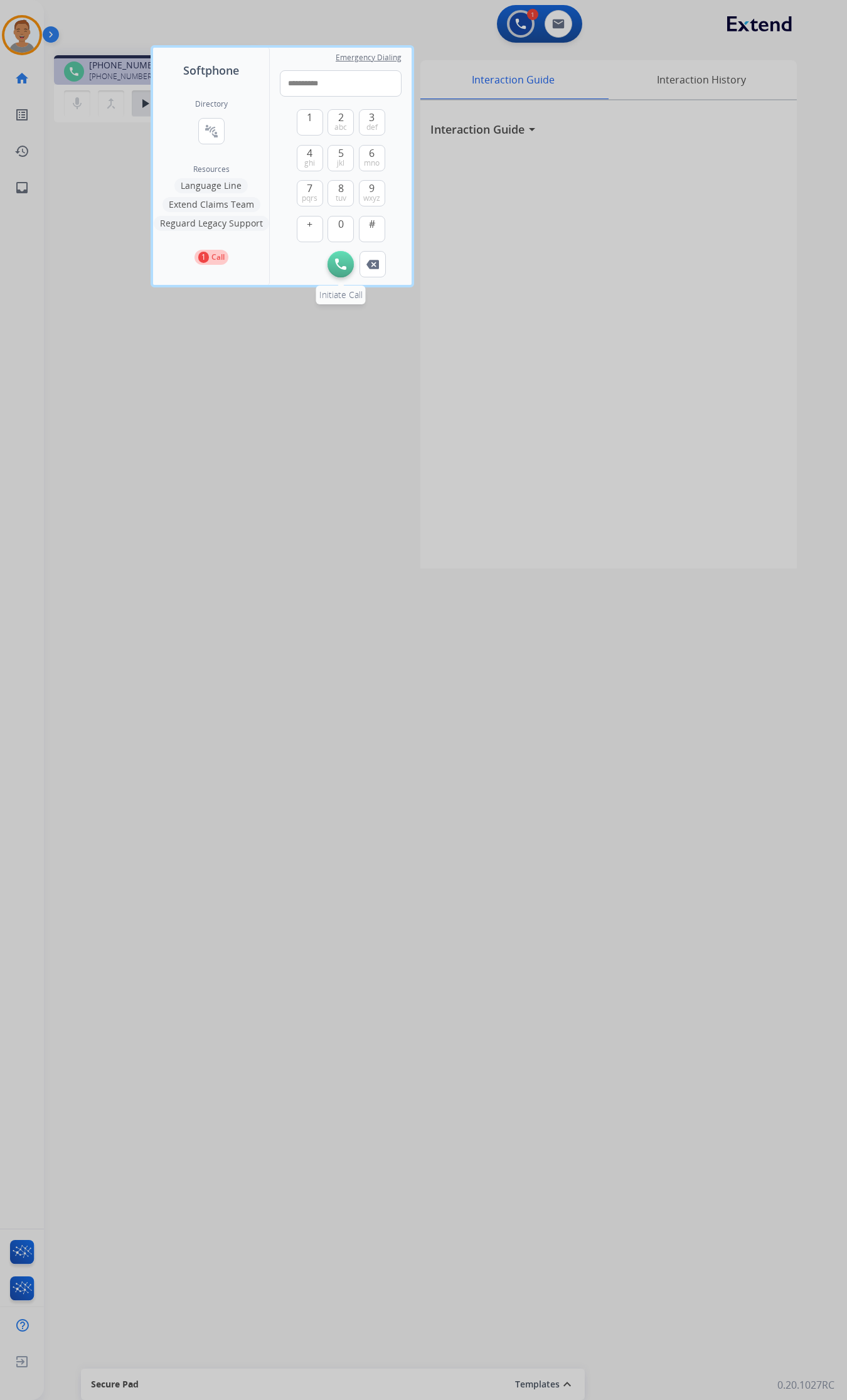
click at [344, 258] on img at bounding box center [341, 264] width 12 height 12
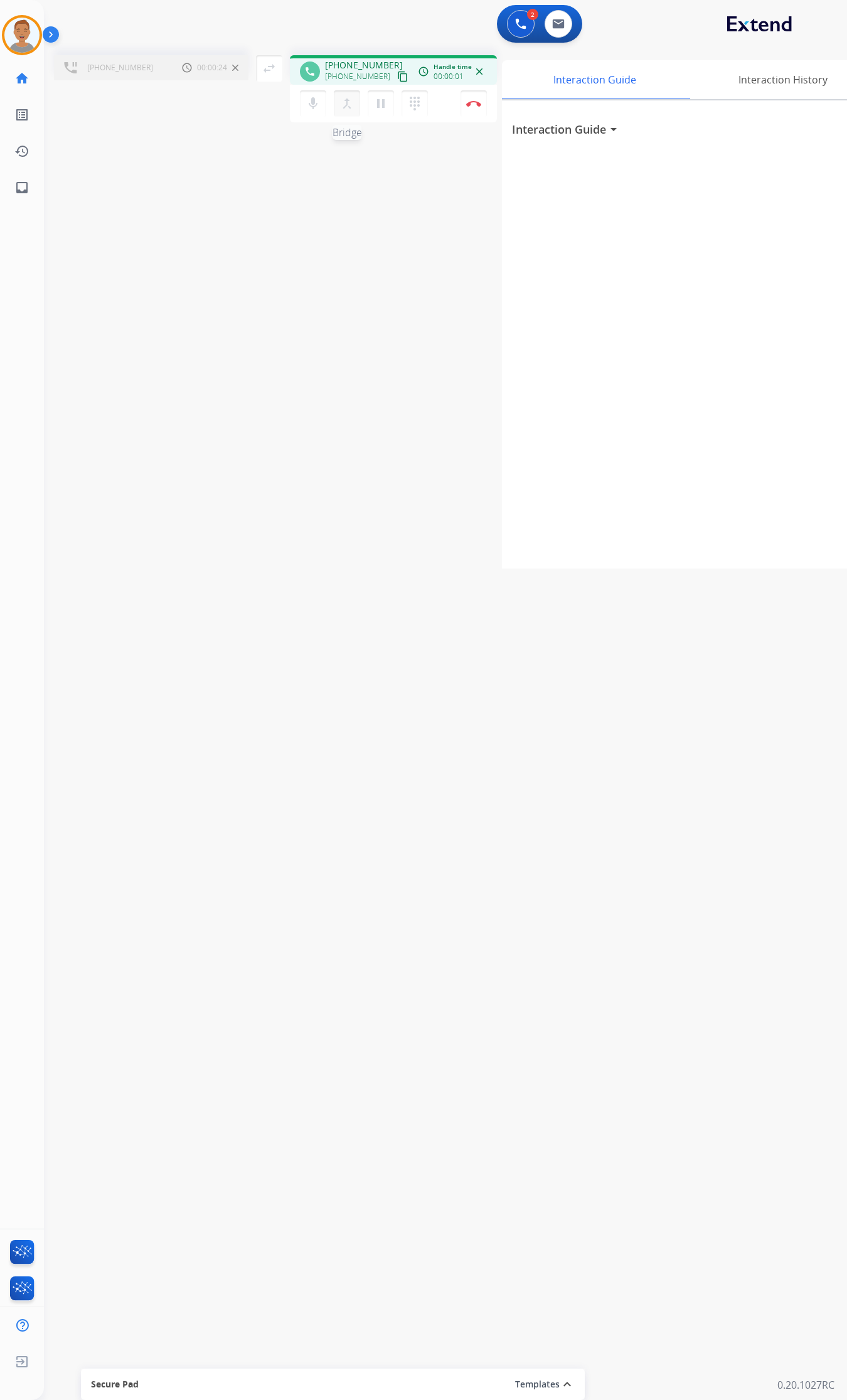
click at [352, 105] on mat-icon "merge_type" at bounding box center [346, 103] width 15 height 15
click at [246, 101] on img at bounding box center [238, 103] width 15 height 6
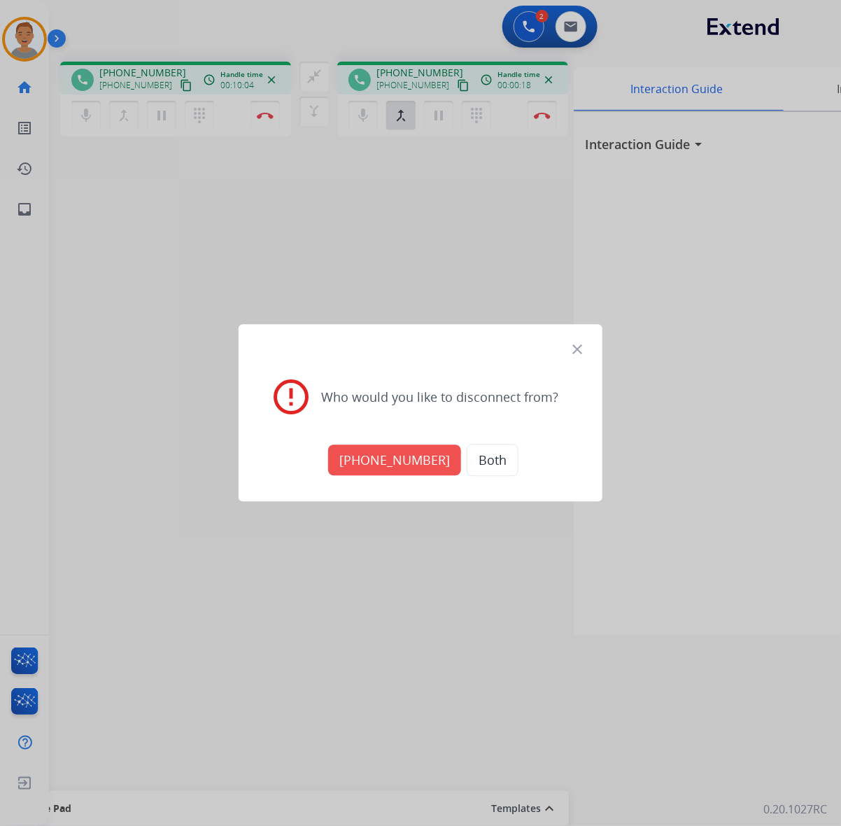
click at [480, 466] on button "Both" at bounding box center [493, 460] width 52 height 32
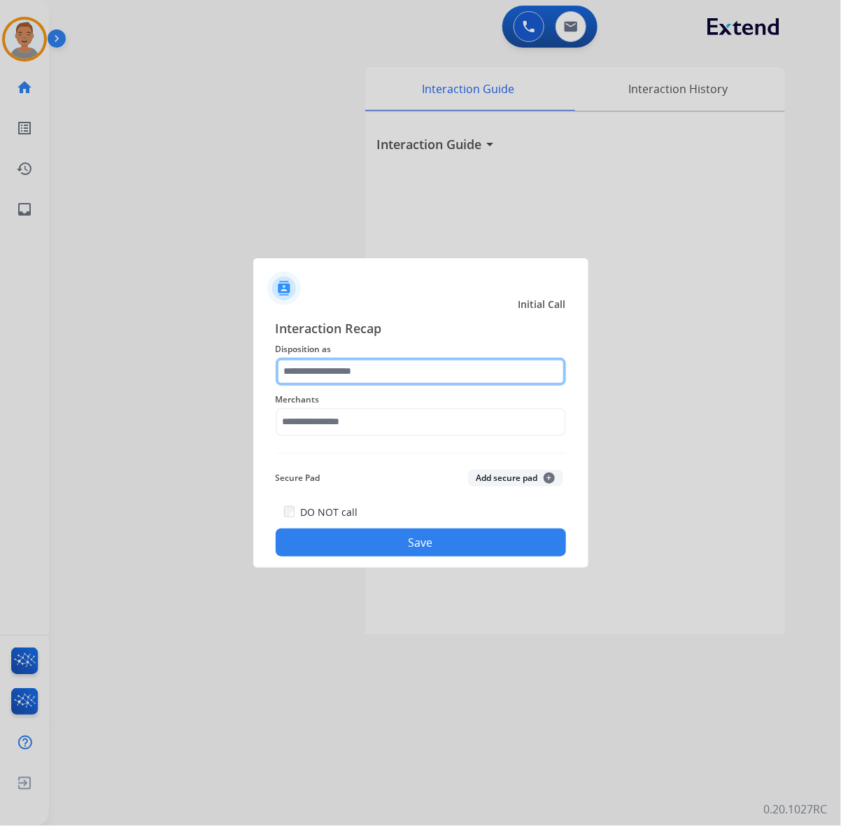
click at [378, 376] on input "text" at bounding box center [421, 371] width 290 height 28
click at [390, 369] on input "text" at bounding box center [421, 371] width 290 height 28
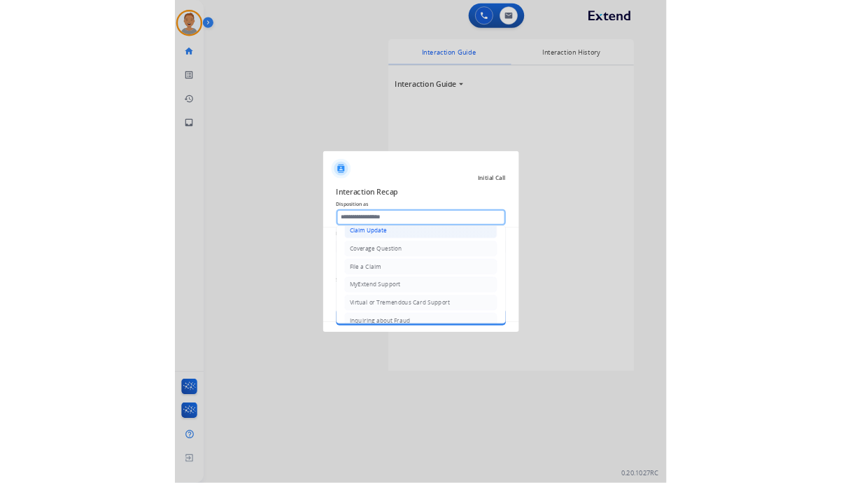
scroll to position [175, 0]
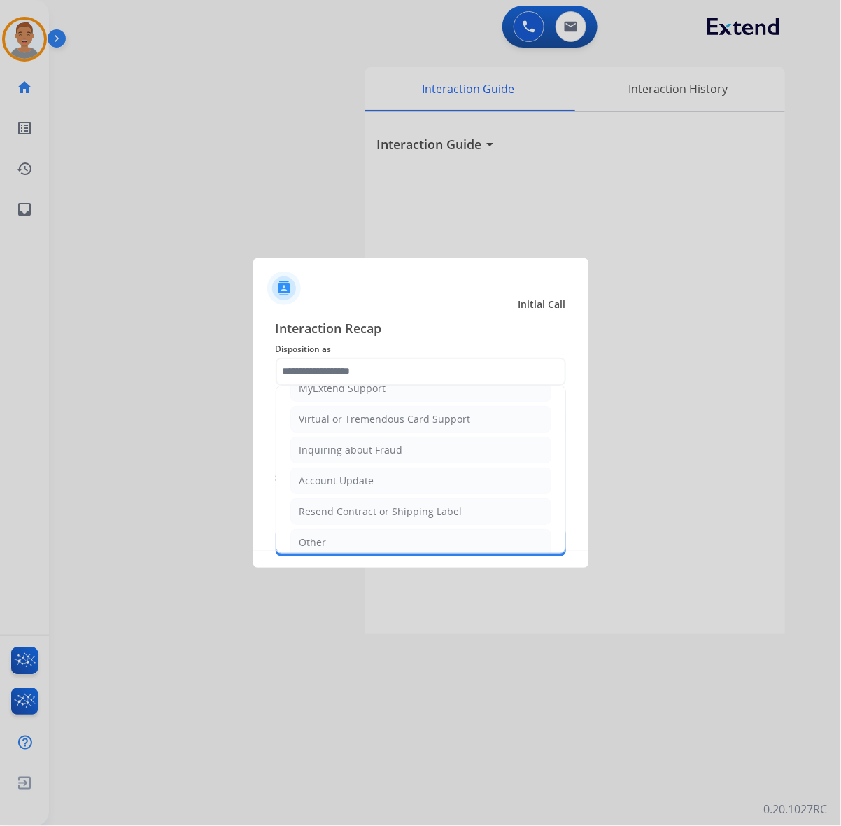
click at [408, 421] on div "Virtual or Tremendous Card Support" at bounding box center [384, 419] width 171 height 14
type input "**********"
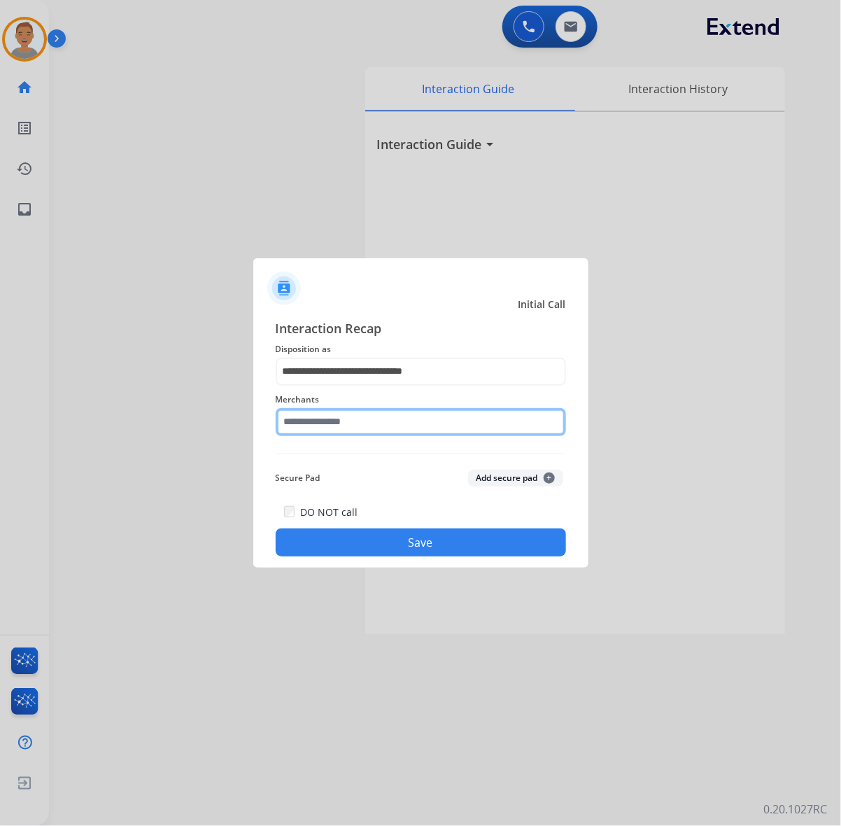
click at [318, 427] on input "text" at bounding box center [421, 422] width 290 height 28
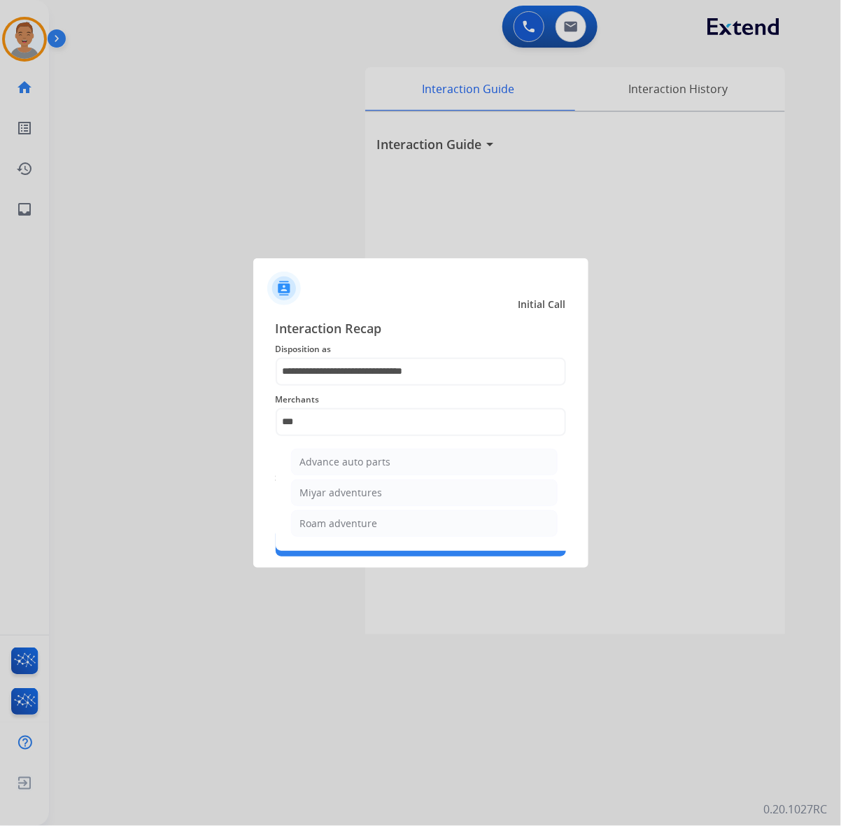
click at [397, 463] on li "Advance auto parts" at bounding box center [424, 461] width 267 height 27
type input "**********"
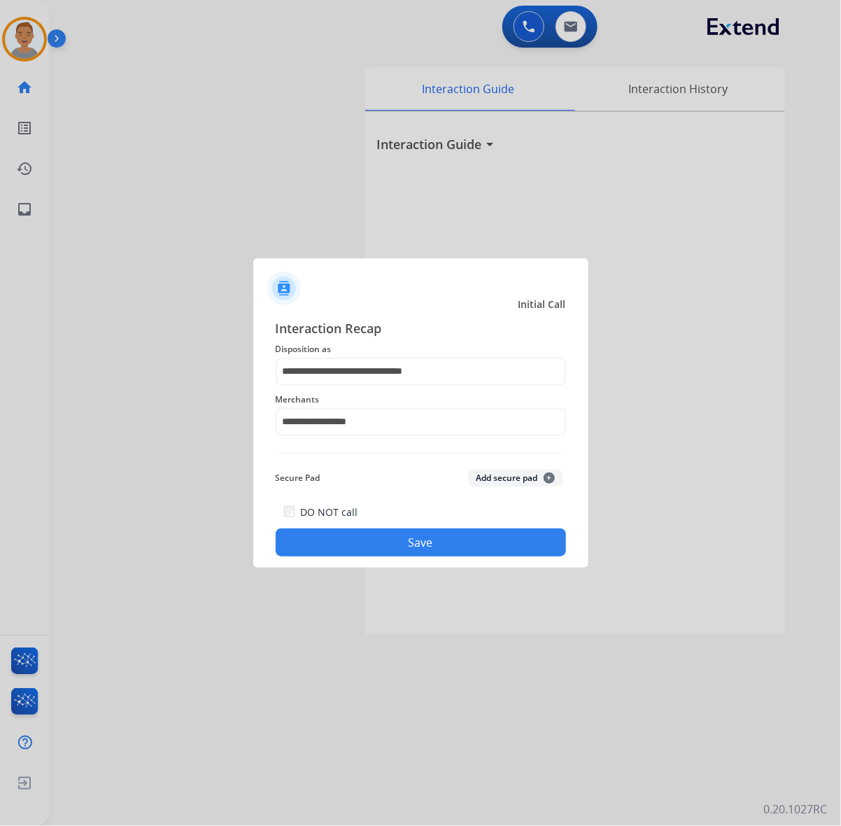
click at [404, 534] on button "Save" at bounding box center [421, 542] width 290 height 28
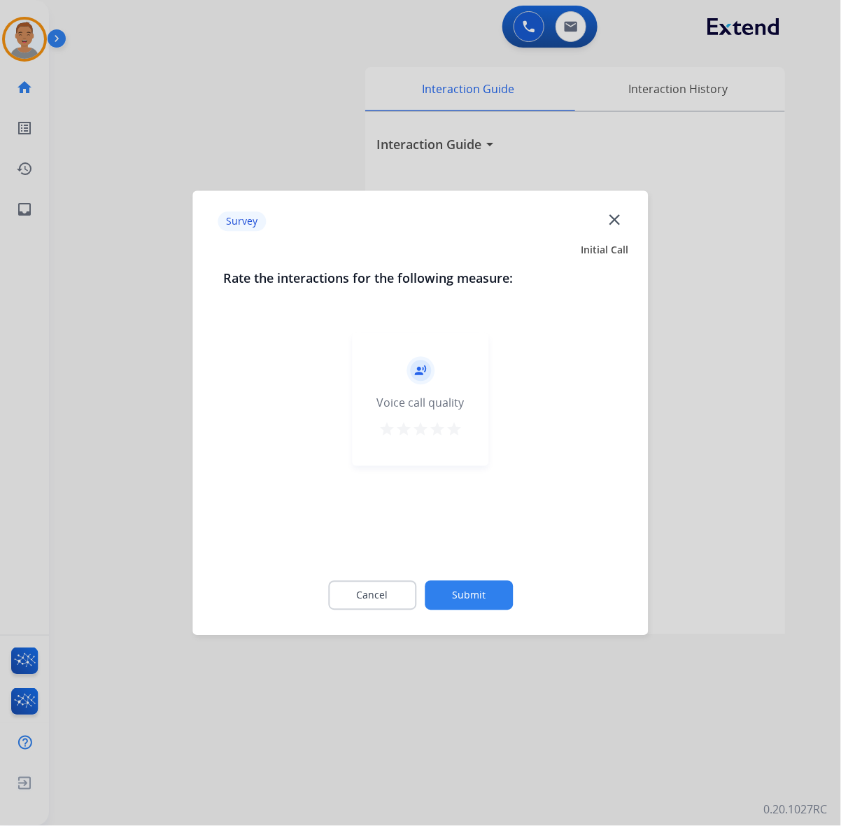
click at [616, 225] on mat-icon "close" at bounding box center [614, 219] width 18 height 18
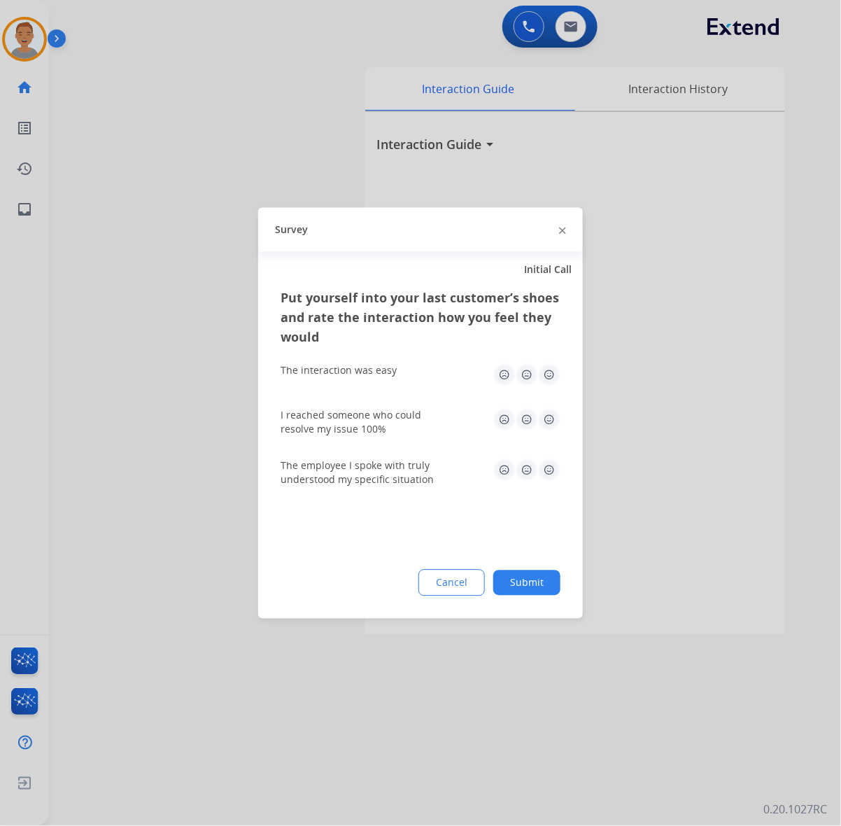
click at [71, 270] on div at bounding box center [420, 413] width 841 height 826
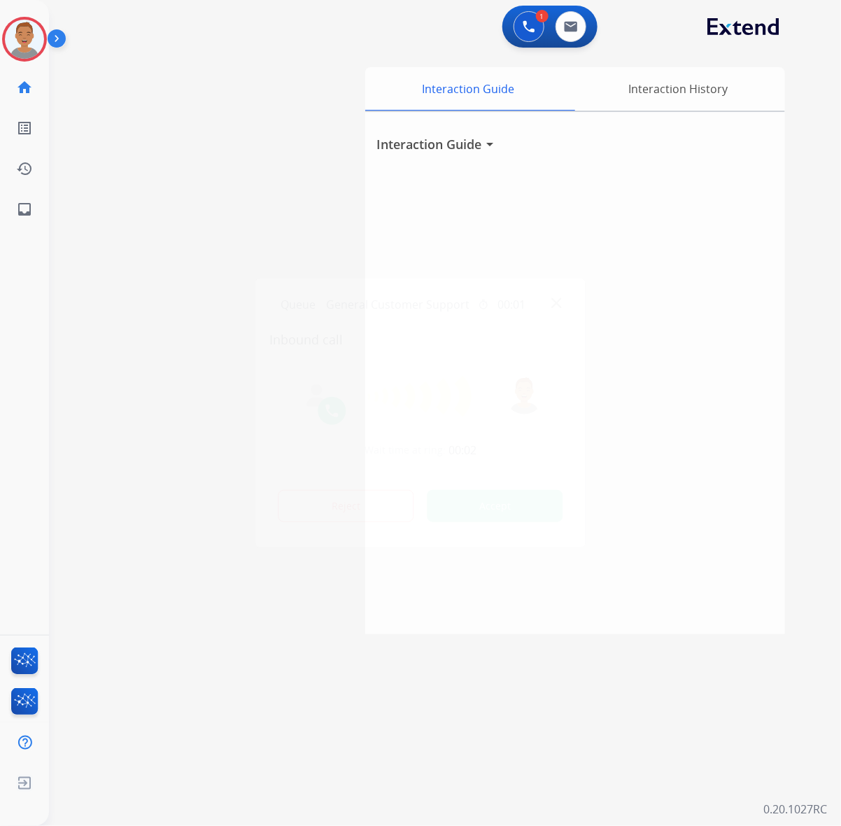
click at [271, 22] on div at bounding box center [420, 413] width 841 height 826
click at [270, 98] on div "swap_horiz Break voice bridge close_fullscreen Connect 3-Way Call merge_type Se…" at bounding box center [428, 341] width 758 height 583
click at [74, 213] on div "swap_horiz Break voice bridge close_fullscreen Connect 3-Way Call merge_type Se…" at bounding box center [428, 341] width 758 height 583
click at [35, 57] on div at bounding box center [24, 39] width 45 height 45
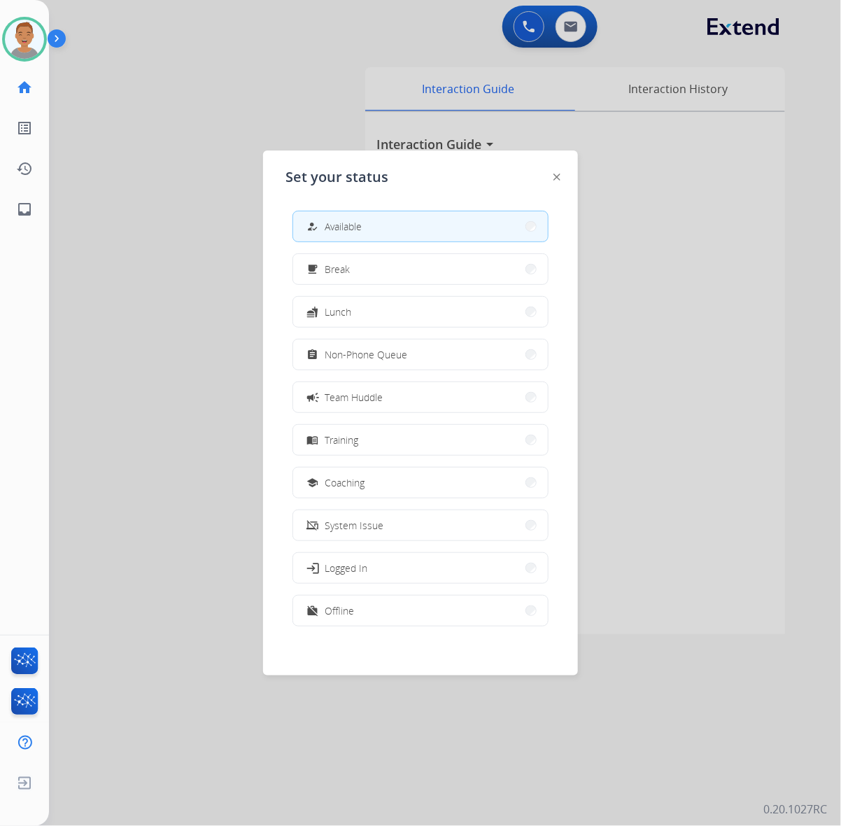
drag, startPoint x: 310, startPoint y: 74, endPoint x: 553, endPoint y: 30, distance: 247.4
click at [316, 74] on div at bounding box center [420, 413] width 841 height 826
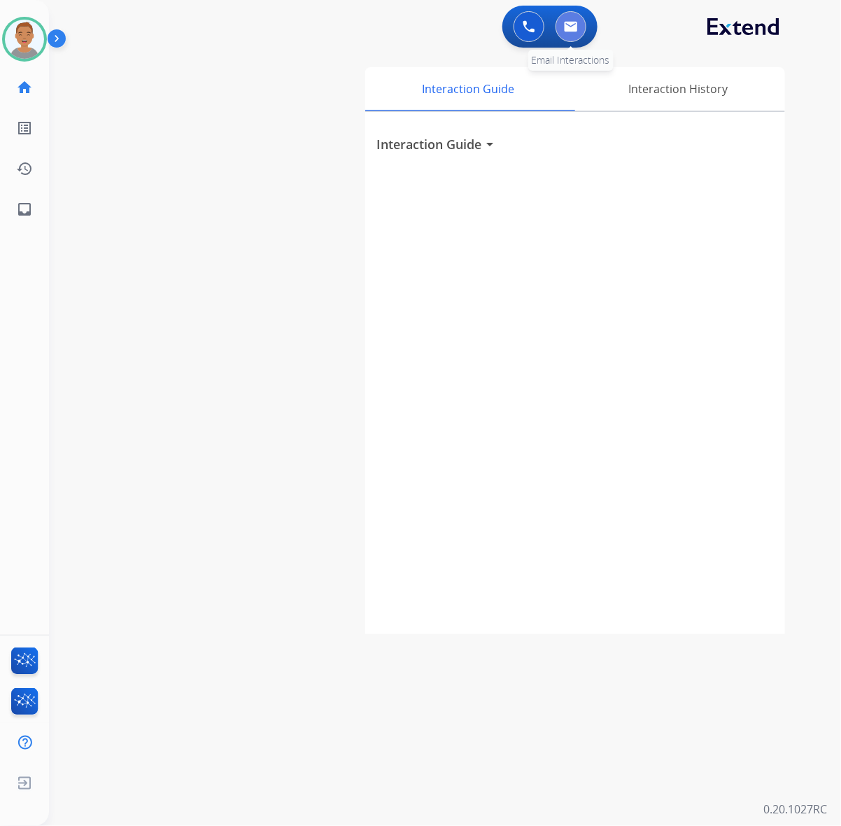
click at [560, 28] on button at bounding box center [570, 26] width 31 height 31
select select "**********"
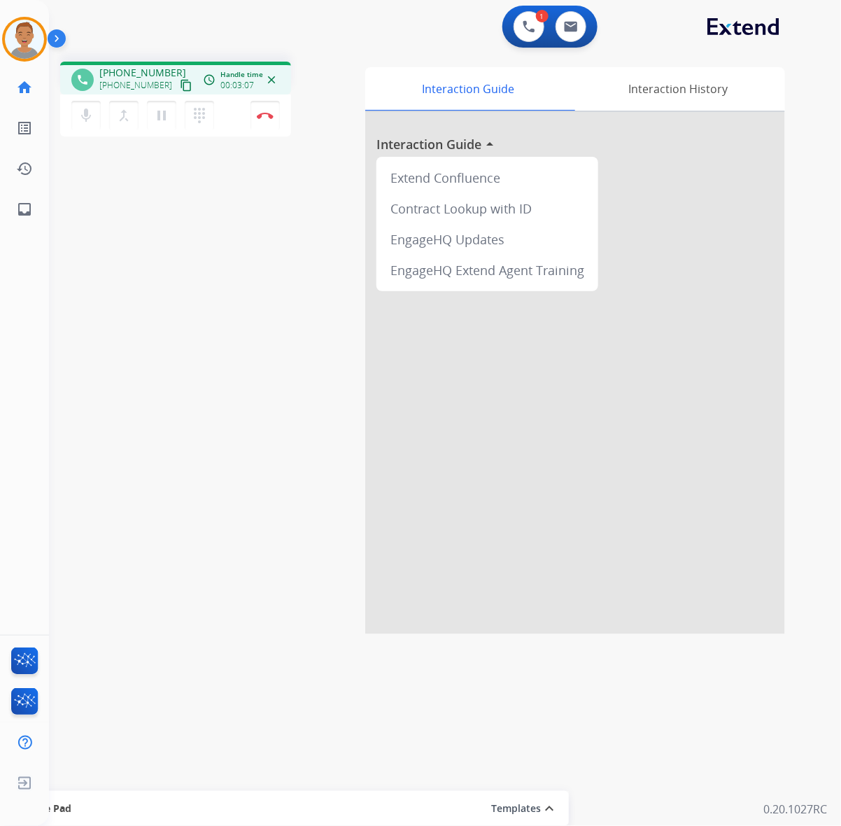
click at [343, 43] on div "1 Voice Interactions 0 Email Interactions" at bounding box center [437, 28] width 742 height 45
click at [267, 121] on button "Disconnect" at bounding box center [264, 115] width 29 height 29
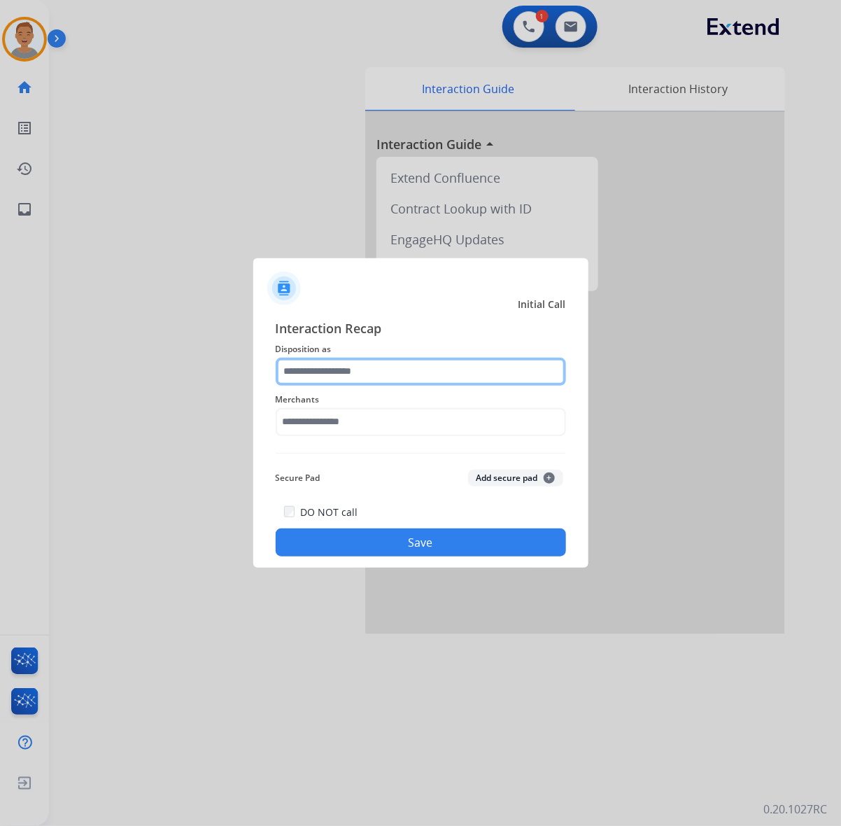
click at [334, 361] on input "text" at bounding box center [421, 371] width 290 height 28
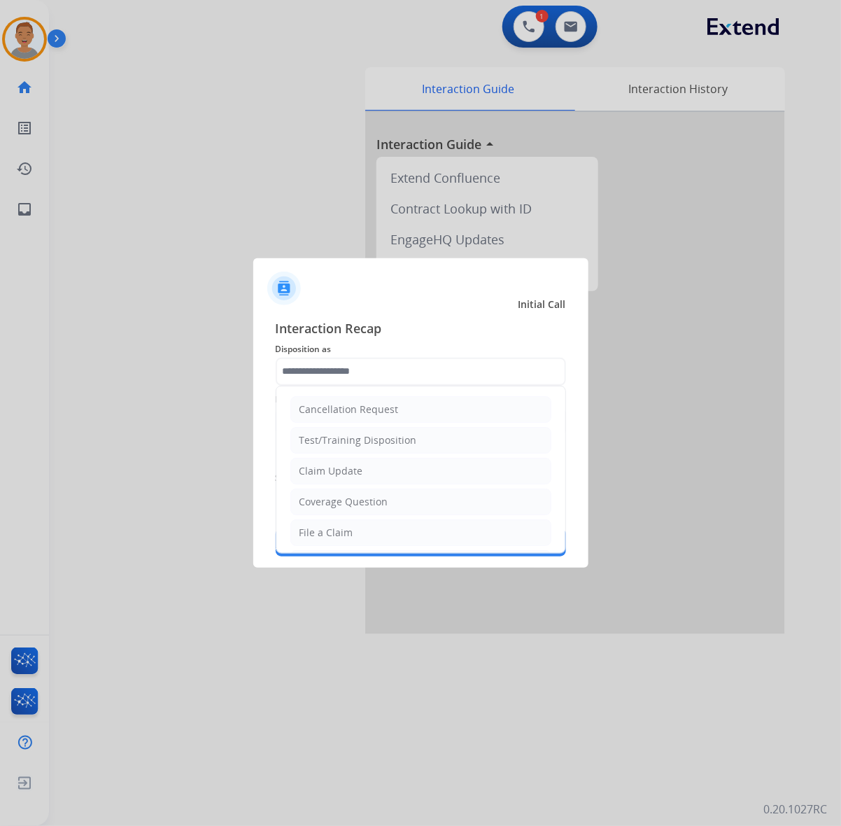
click at [406, 347] on span "Disposition as" at bounding box center [421, 349] width 290 height 17
click at [413, 362] on input "text" at bounding box center [421, 371] width 290 height 28
click at [394, 511] on li "Coverage Question" at bounding box center [420, 501] width 261 height 27
type input "**********"
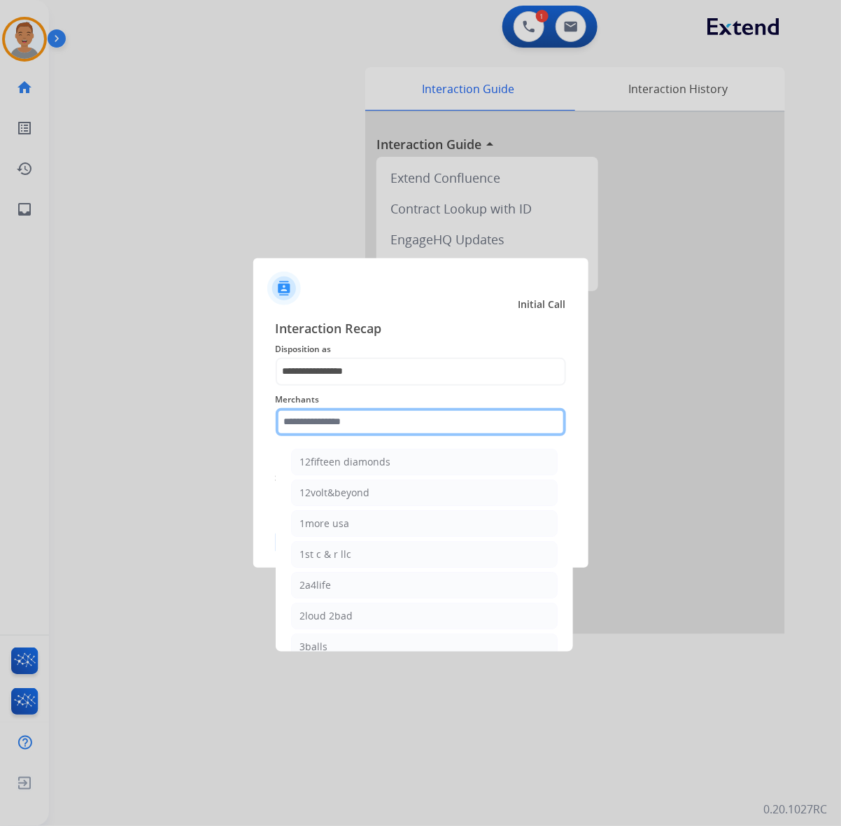
drag, startPoint x: 381, startPoint y: 413, endPoint x: 389, endPoint y: 417, distance: 8.5
click at [381, 415] on input "text" at bounding box center [421, 422] width 290 height 28
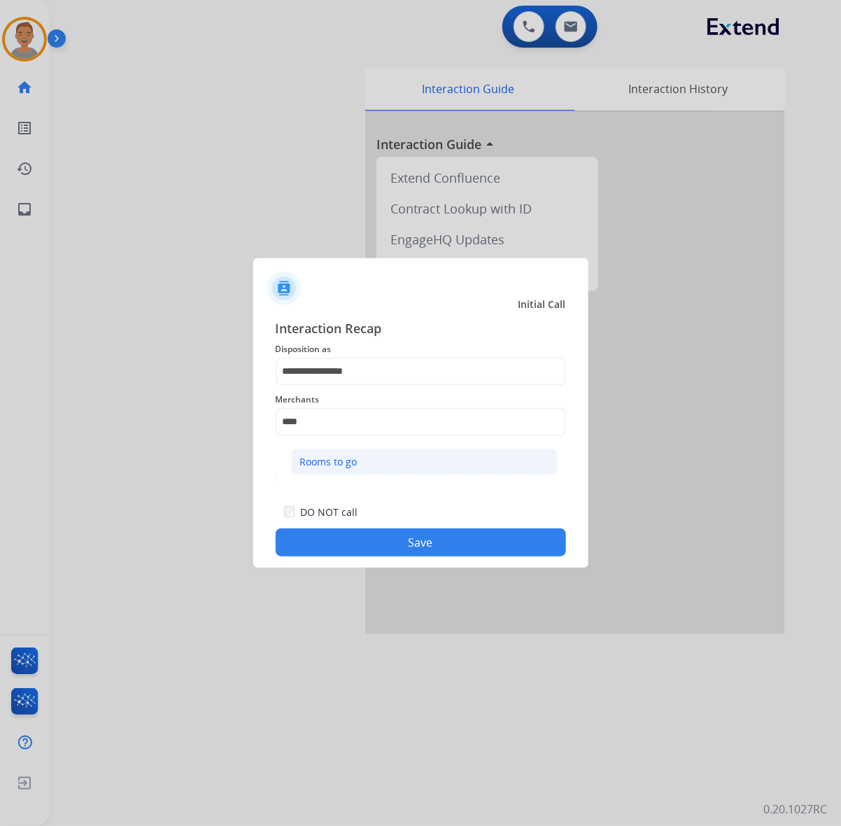
click at [337, 462] on div "Rooms to go" at bounding box center [328, 462] width 57 height 14
type input "**********"
click at [404, 557] on div "**********" at bounding box center [420, 437] width 335 height 261
click at [410, 546] on button "Save" at bounding box center [421, 542] width 290 height 28
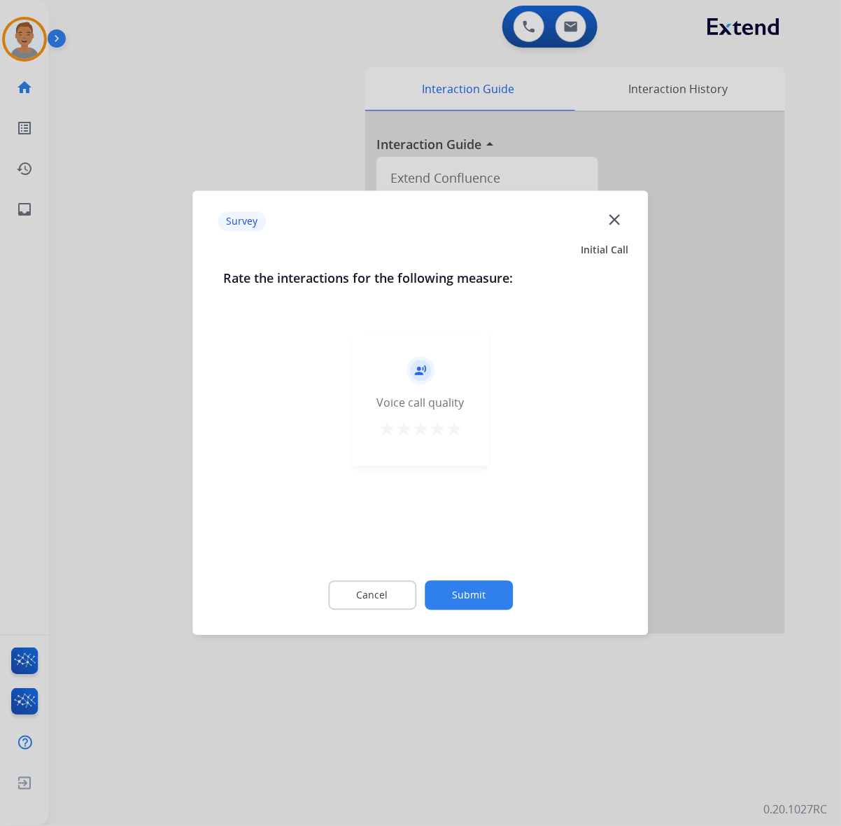
click at [616, 215] on mat-icon "close" at bounding box center [614, 219] width 18 height 18
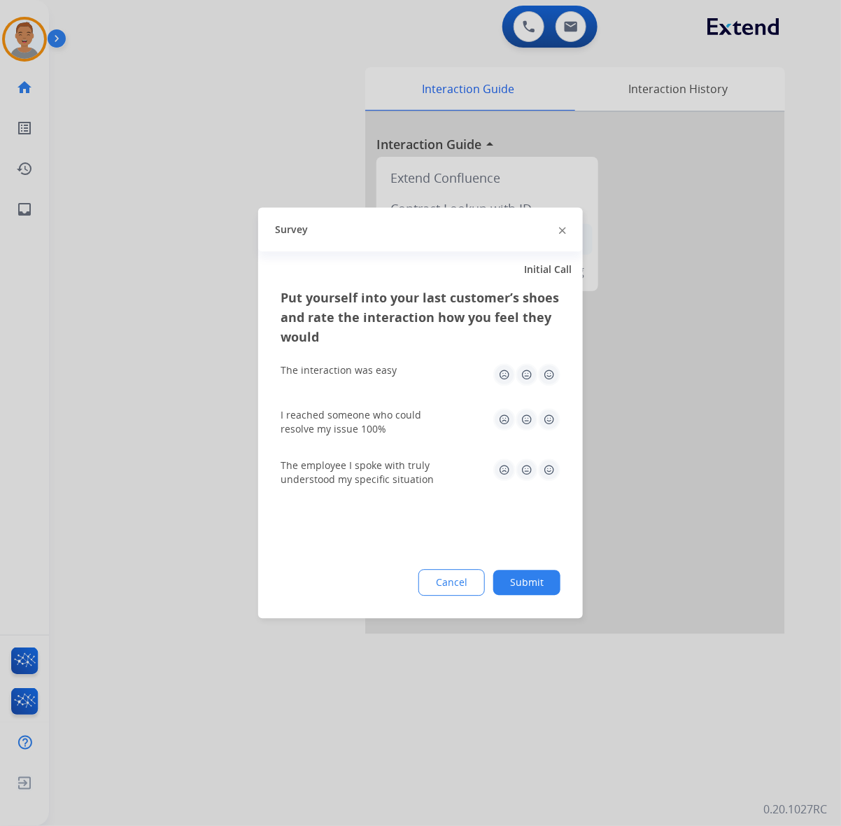
click at [564, 227] on img at bounding box center [562, 230] width 7 height 7
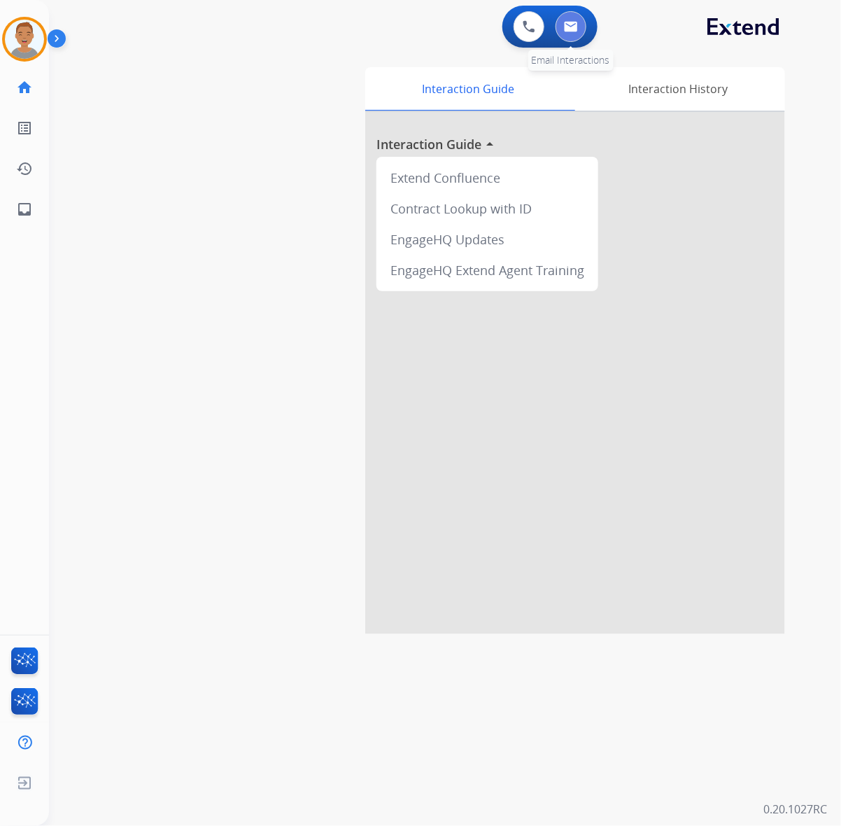
click at [571, 29] on img at bounding box center [571, 26] width 14 height 11
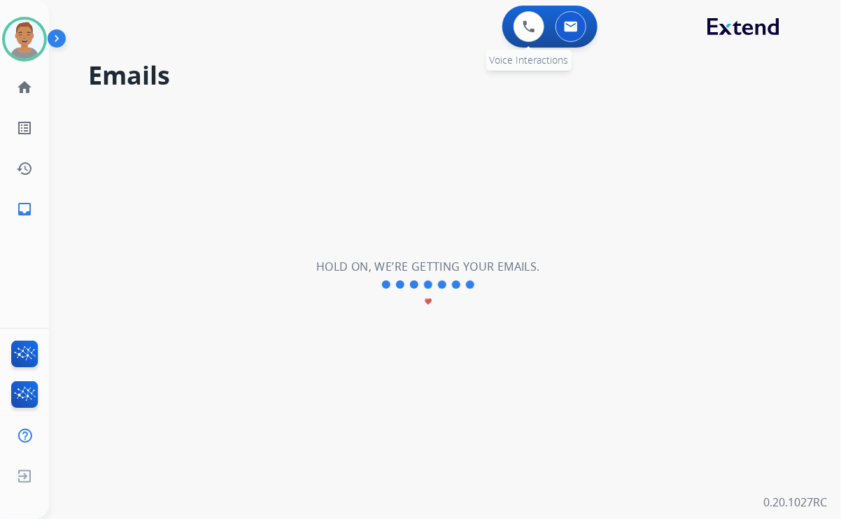
click at [514, 36] on div "0 Voice Interactions" at bounding box center [529, 26] width 42 height 31
click at [516, 33] on button at bounding box center [528, 26] width 31 height 31
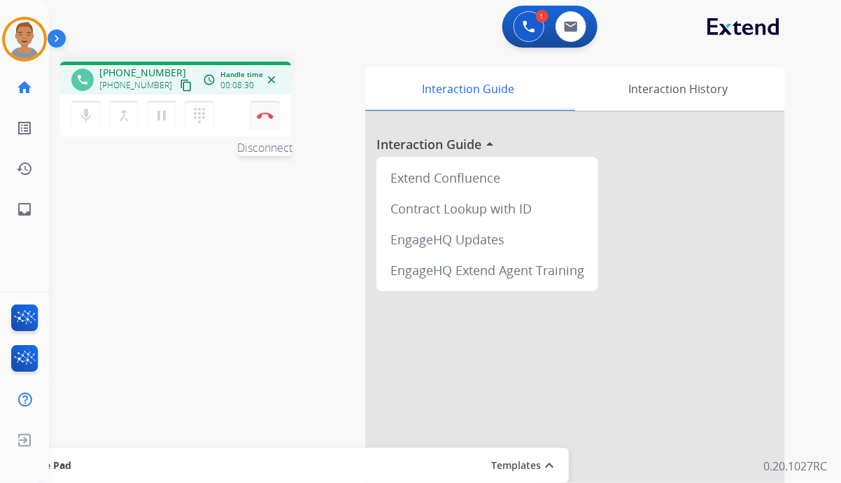
click at [260, 118] on img at bounding box center [265, 115] width 17 height 7
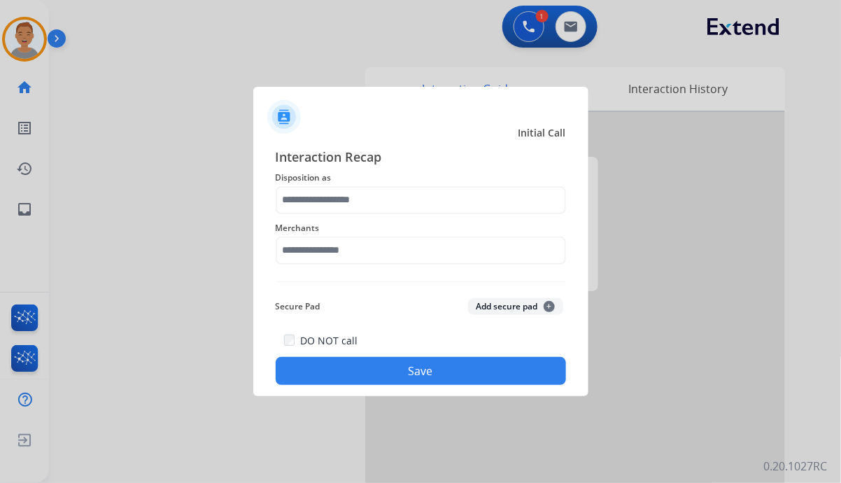
drag, startPoint x: 348, startPoint y: 229, endPoint x: 341, endPoint y: 255, distance: 27.5
click at [346, 240] on div "Merchants" at bounding box center [421, 242] width 290 height 56
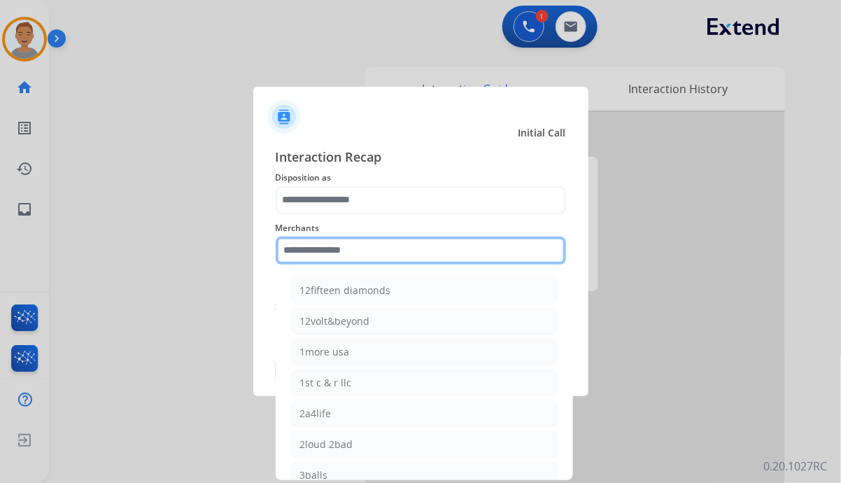
click at [341, 255] on input "text" at bounding box center [421, 250] width 290 height 28
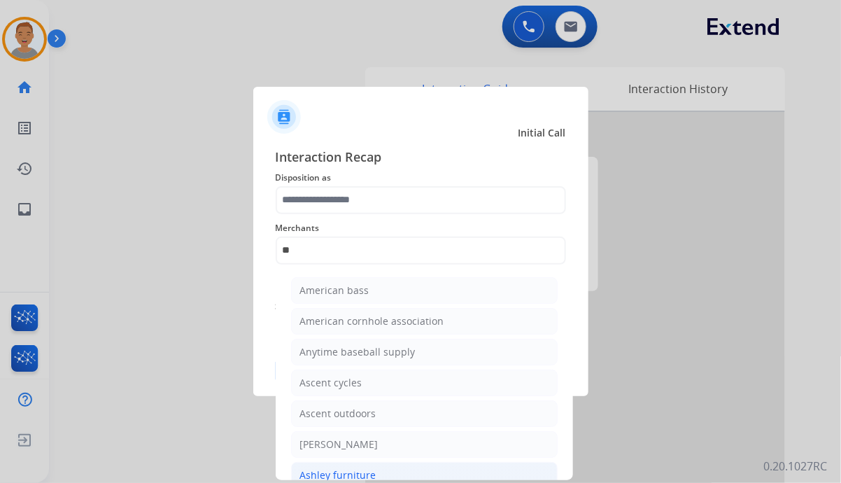
click at [341, 469] on div "Ashley furniture" at bounding box center [338, 475] width 76 height 14
type input "**********"
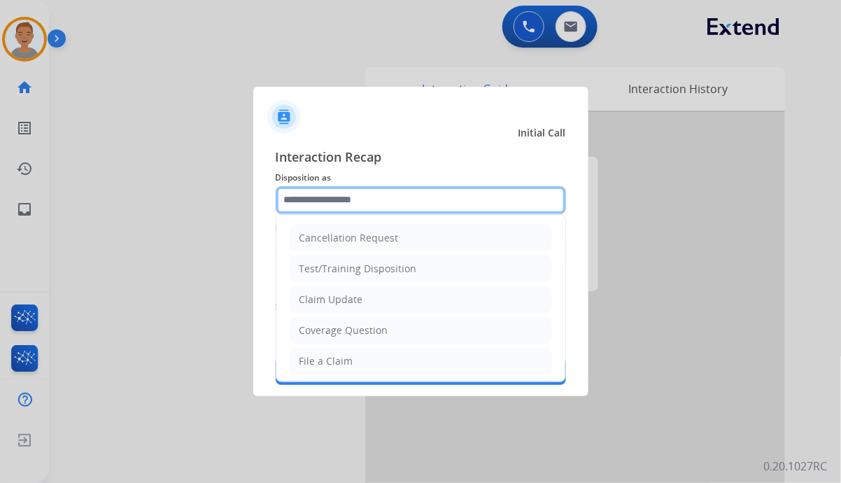
click at [385, 204] on input "text" at bounding box center [421, 200] width 290 height 28
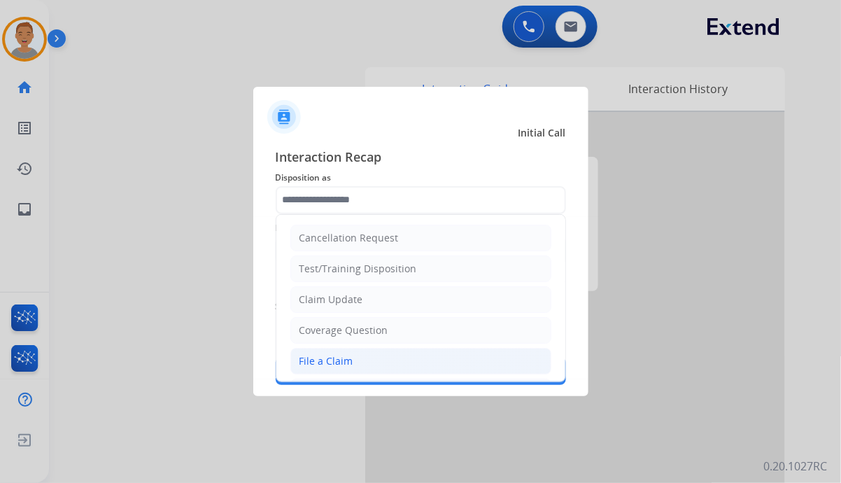
click at [350, 362] on div "File a Claim" at bounding box center [326, 361] width 54 height 14
type input "**********"
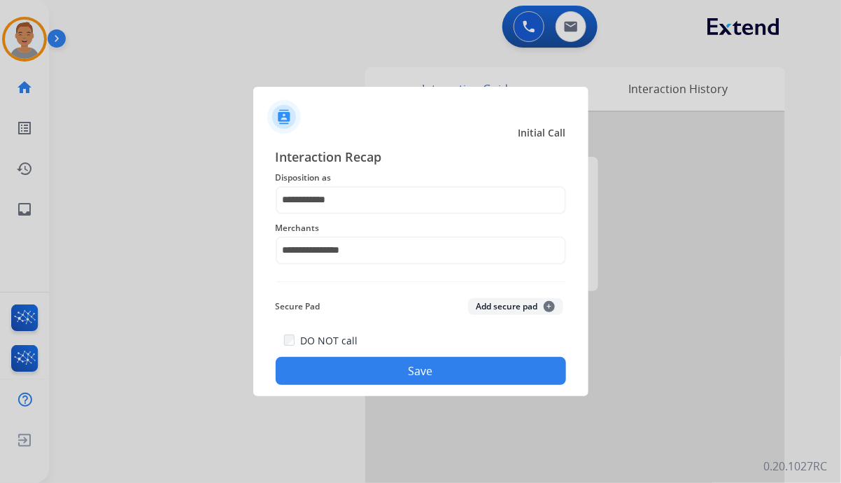
click at [392, 367] on button "Save" at bounding box center [421, 371] width 290 height 28
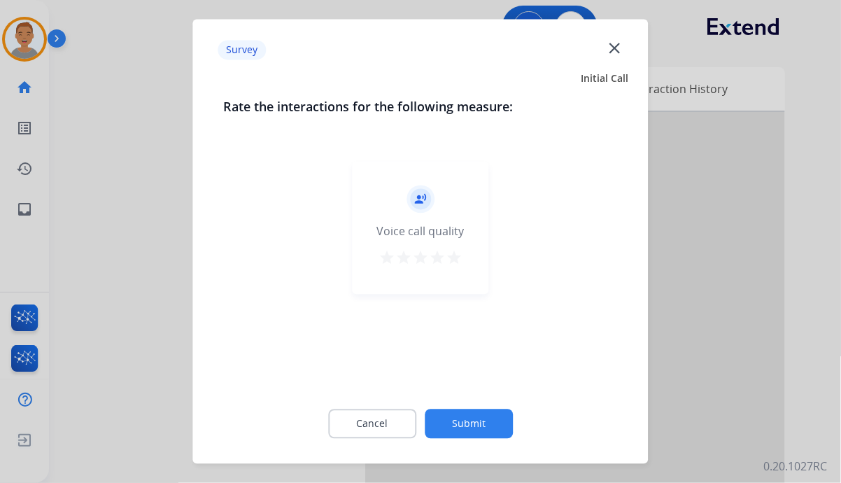
click at [614, 45] on mat-icon "close" at bounding box center [614, 47] width 18 height 18
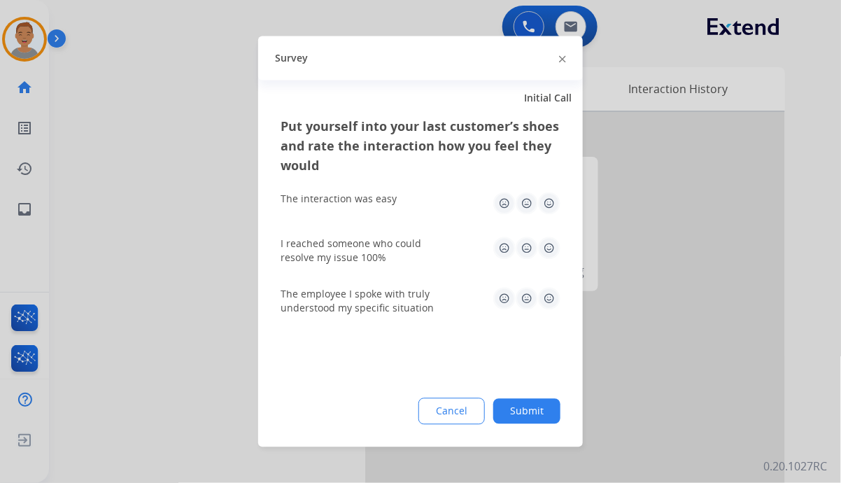
click at [574, 61] on div "Survey" at bounding box center [420, 58] width 325 height 44
click at [561, 58] on img at bounding box center [562, 58] width 7 height 7
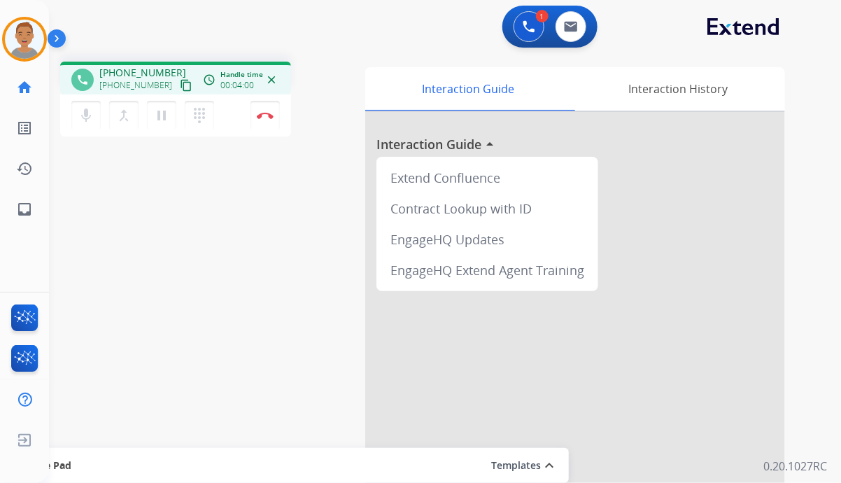
drag, startPoint x: 343, startPoint y: 20, endPoint x: 351, endPoint y: 25, distance: 10.1
click at [344, 20] on div "1 Voice Interactions 0 Email Interactions" at bounding box center [437, 28] width 742 height 45
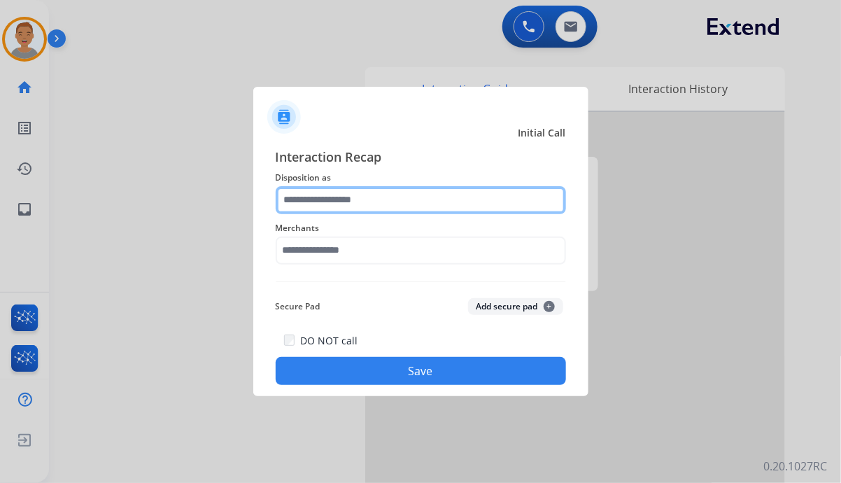
click at [344, 204] on input "text" at bounding box center [421, 200] width 290 height 28
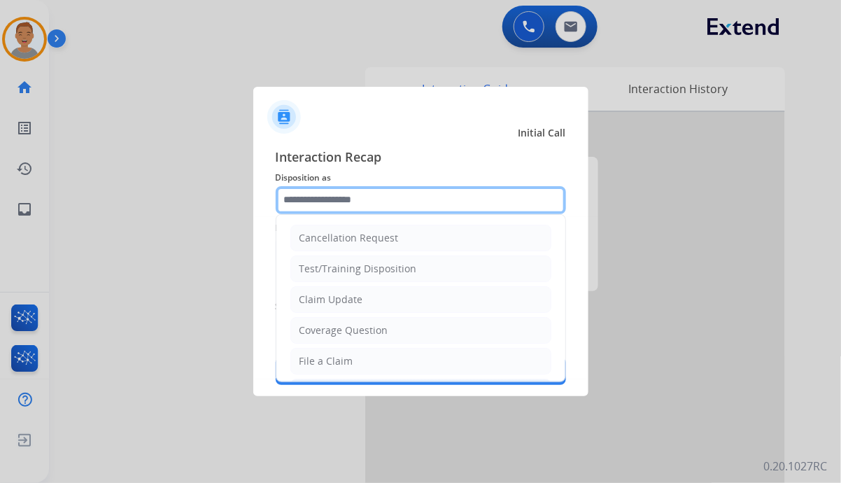
scroll to position [87, 0]
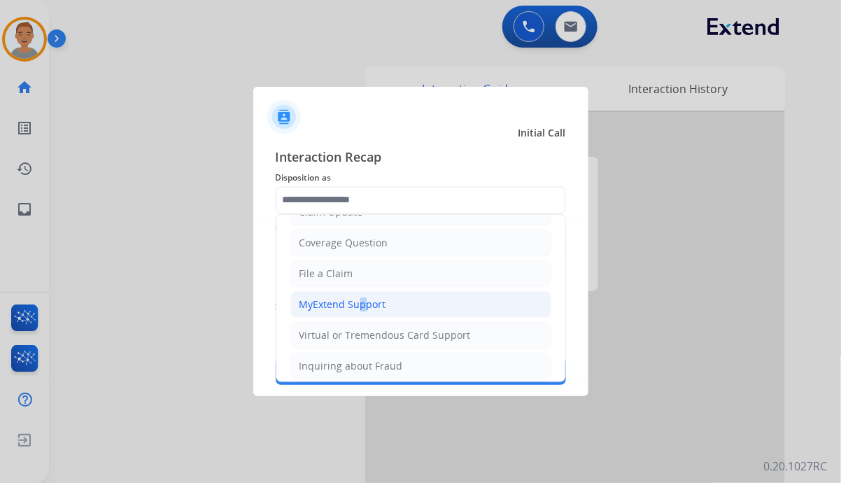
click at [355, 302] on div "MyExtend Support" at bounding box center [342, 304] width 87 height 14
type input "**********"
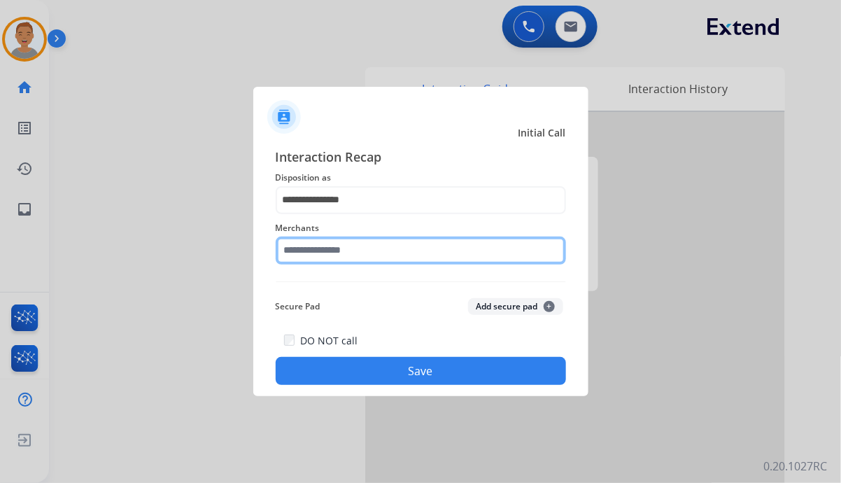
click at [359, 257] on input "text" at bounding box center [421, 250] width 290 height 28
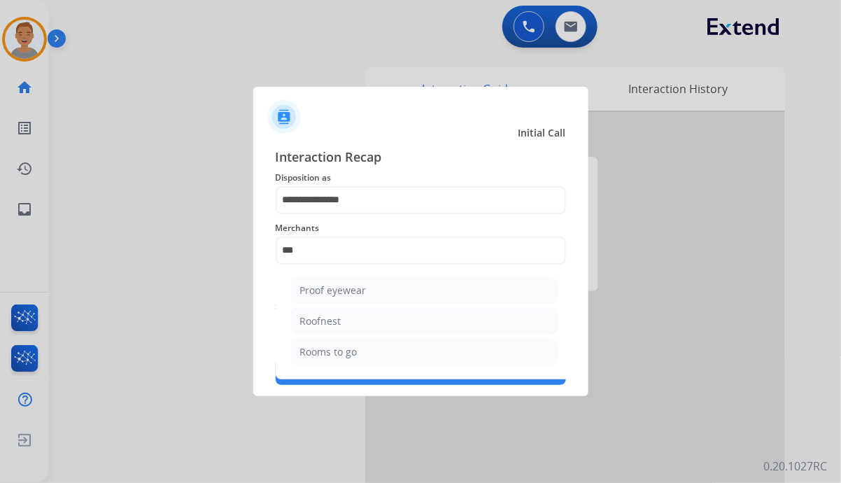
drag, startPoint x: 362, startPoint y: 348, endPoint x: 364, endPoint y: 358, distance: 10.0
click at [364, 355] on li "Rooms to go" at bounding box center [424, 352] width 267 height 27
type input "**********"
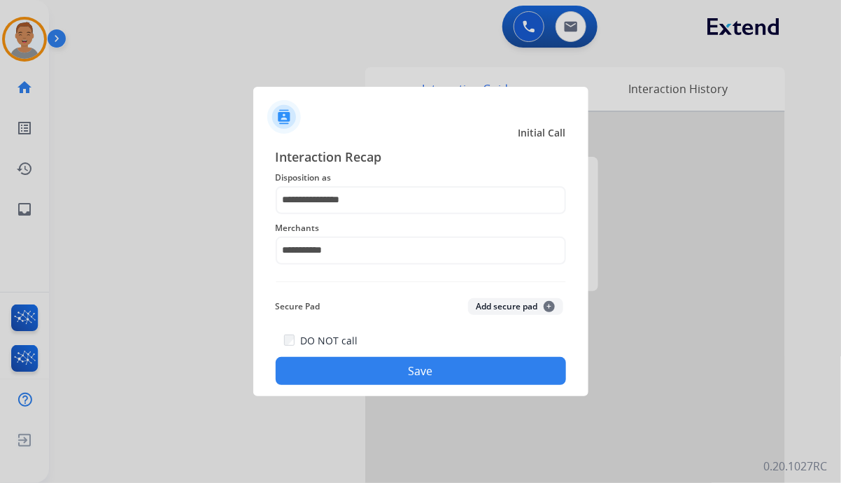
click at [467, 372] on button "Save" at bounding box center [421, 371] width 290 height 28
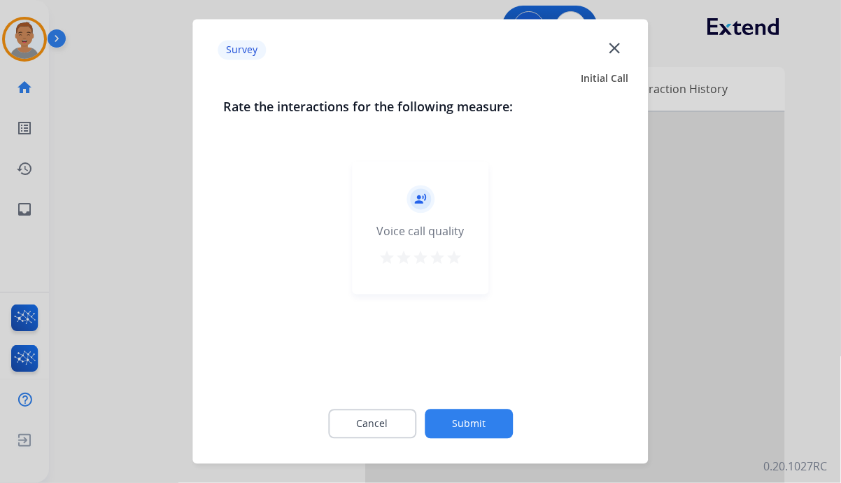
click at [616, 48] on mat-icon "close" at bounding box center [614, 47] width 18 height 18
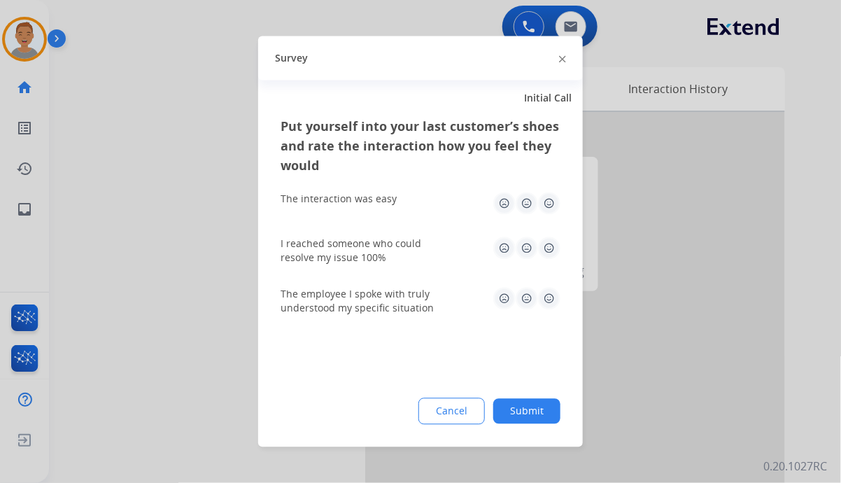
click at [561, 58] on img at bounding box center [562, 58] width 7 height 7
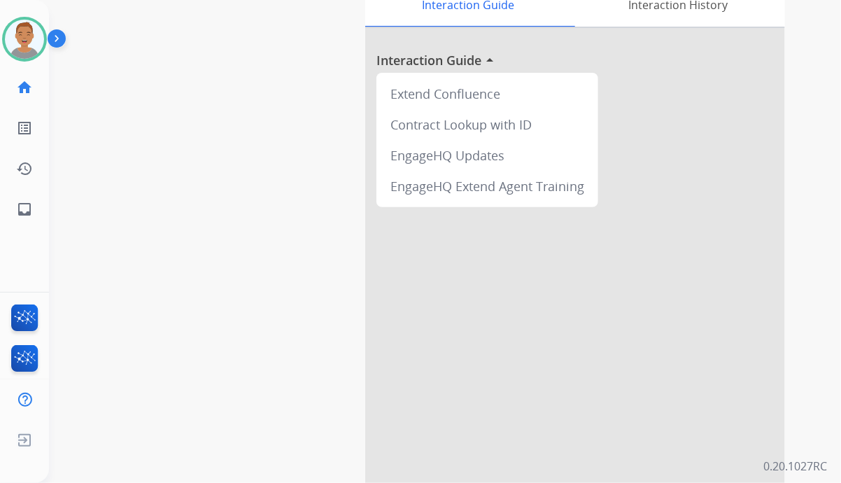
scroll to position [151, 0]
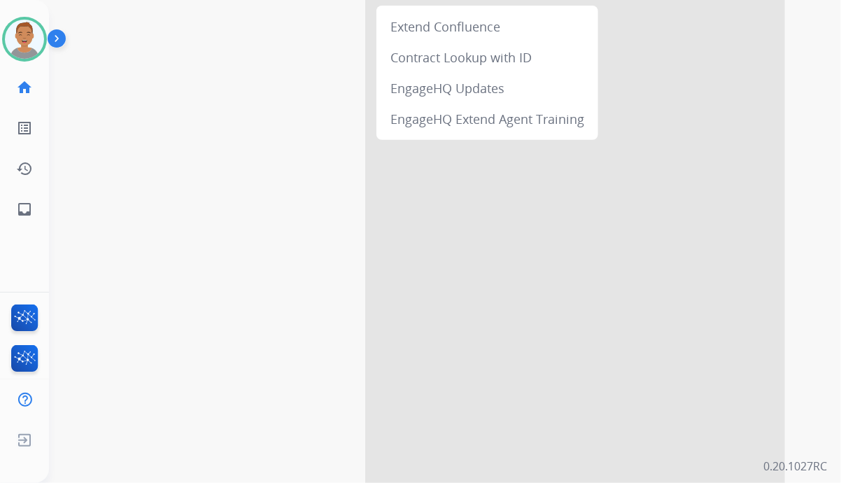
click at [539, 324] on div at bounding box center [575, 222] width 420 height 522
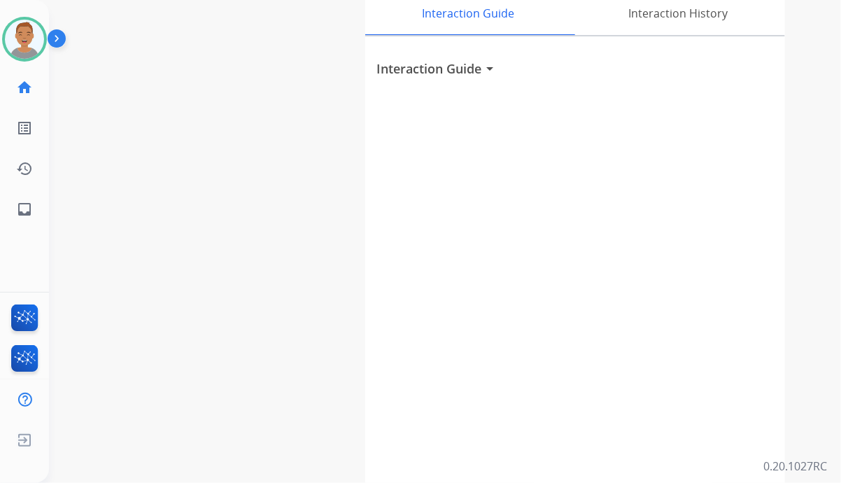
scroll to position [0, 0]
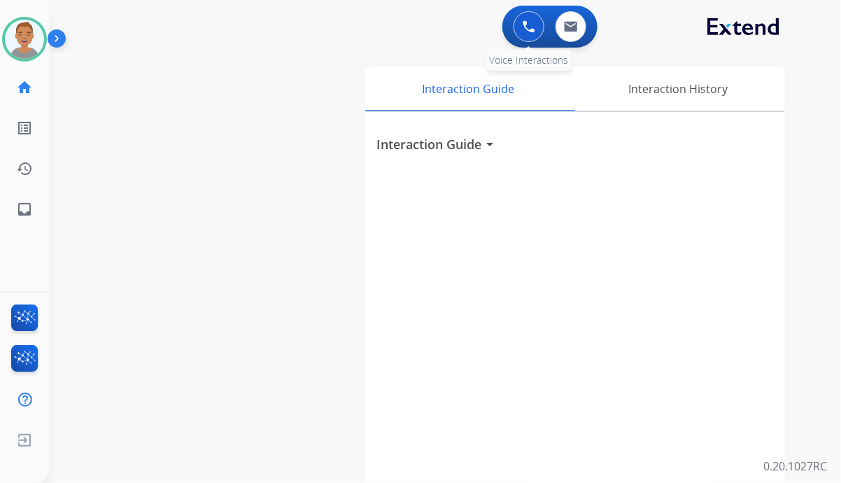
click at [523, 31] on img at bounding box center [529, 26] width 13 height 13
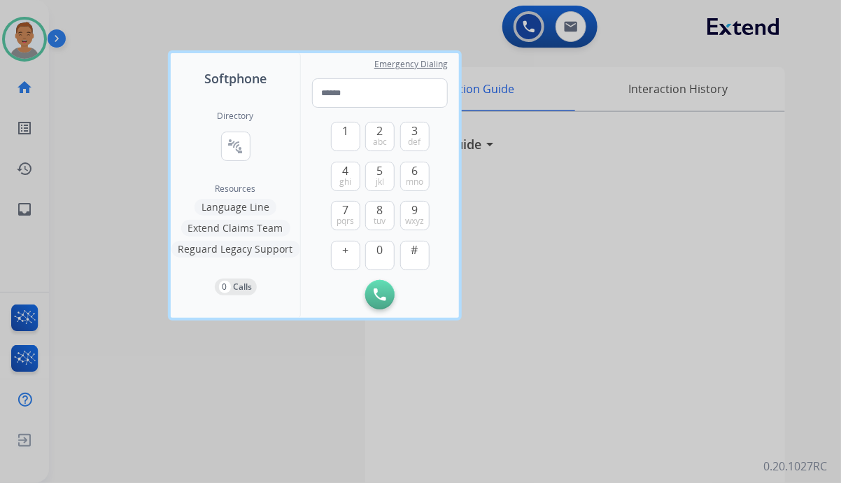
click at [520, 236] on div at bounding box center [420, 241] width 841 height 483
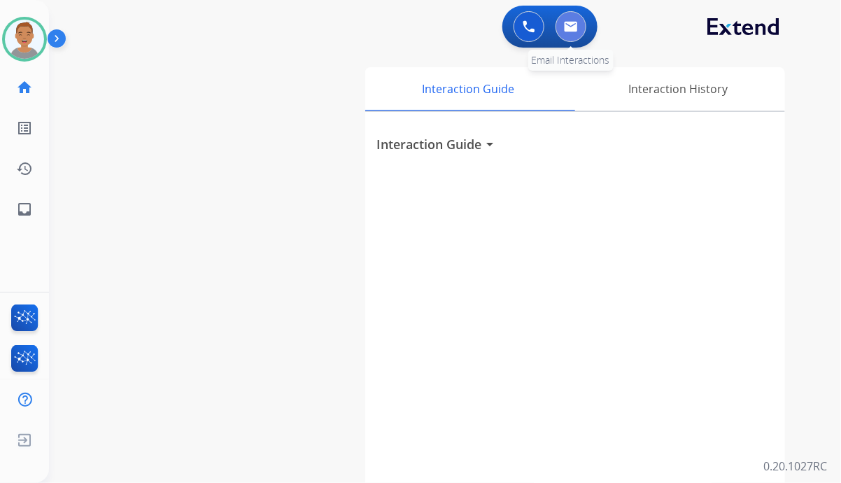
click at [572, 41] on button at bounding box center [570, 26] width 31 height 31
select select "**********"
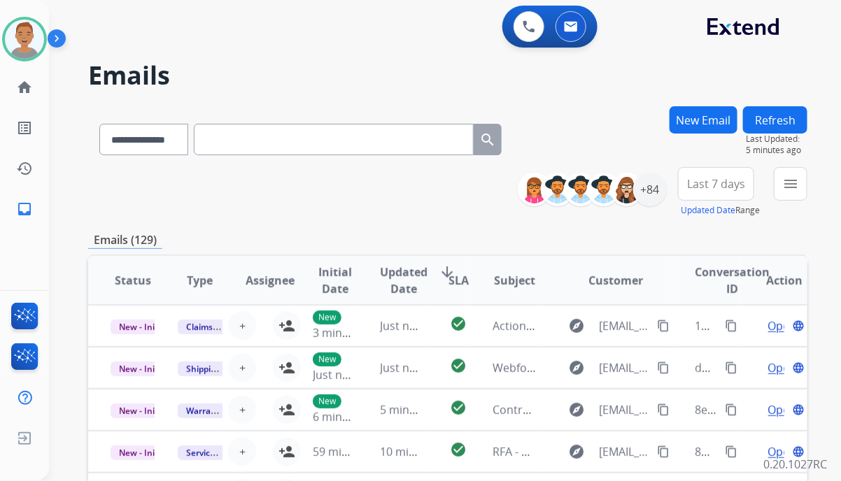
drag, startPoint x: 231, startPoint y: 65, endPoint x: 239, endPoint y: 69, distance: 8.5
click at [239, 69] on h2 "Emails" at bounding box center [447, 76] width 719 height 28
click at [23, 34] on img at bounding box center [24, 39] width 39 height 39
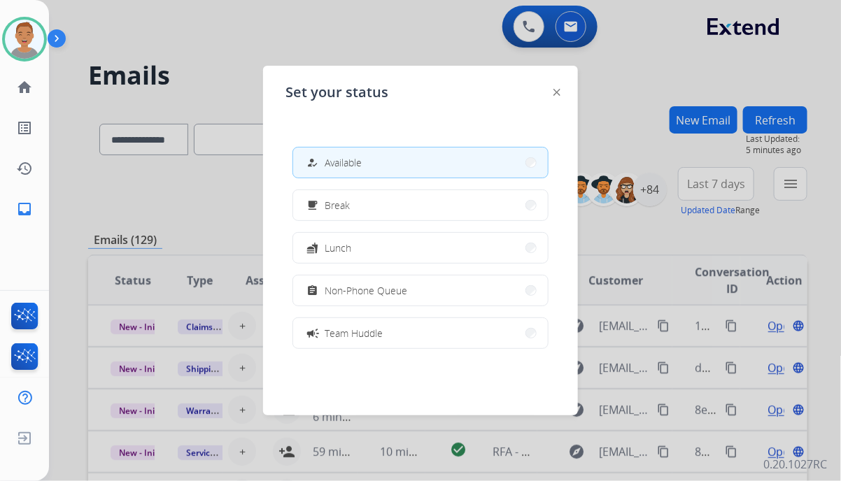
click at [403, 31] on div at bounding box center [420, 240] width 841 height 481
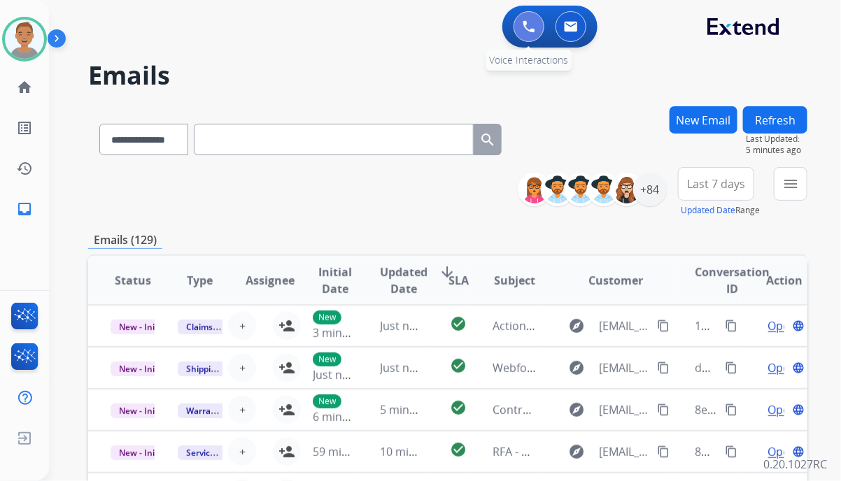
click at [526, 26] on img at bounding box center [529, 26] width 13 height 13
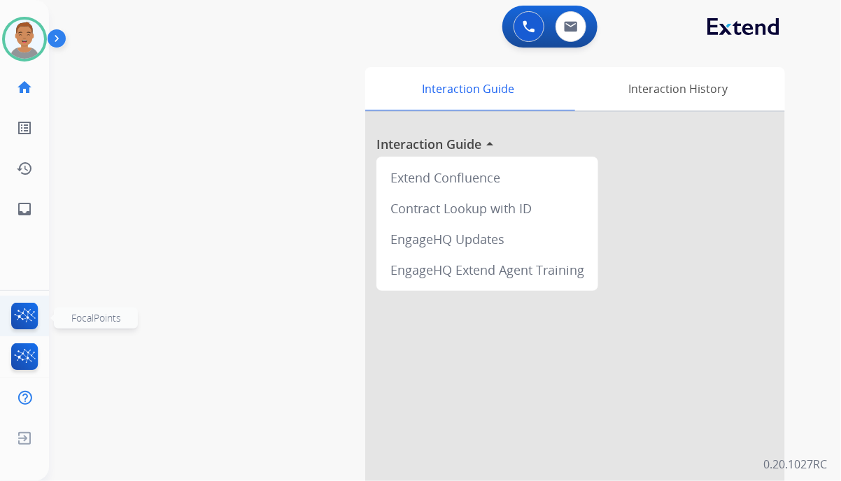
click at [20, 318] on img at bounding box center [24, 319] width 33 height 32
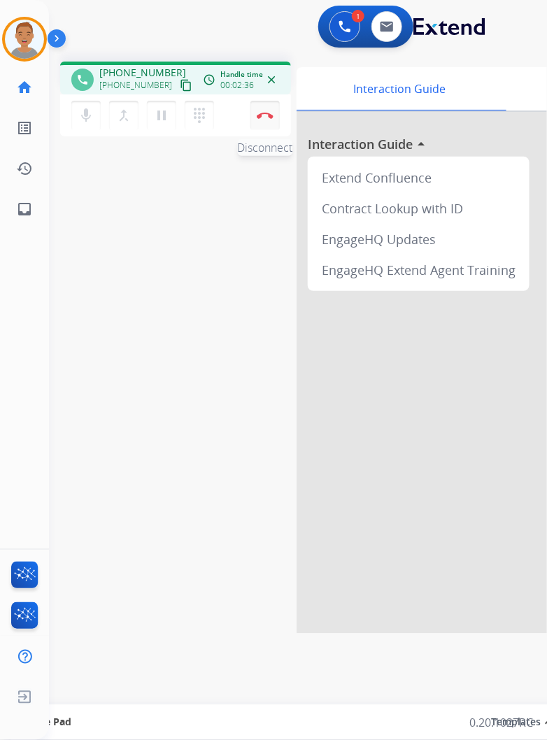
click at [261, 117] on img at bounding box center [265, 115] width 17 height 7
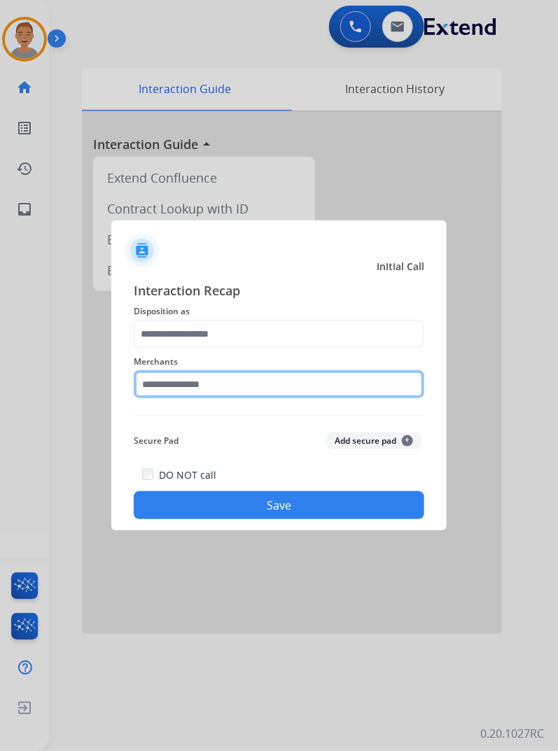
click at [243, 386] on input "text" at bounding box center [279, 384] width 290 height 28
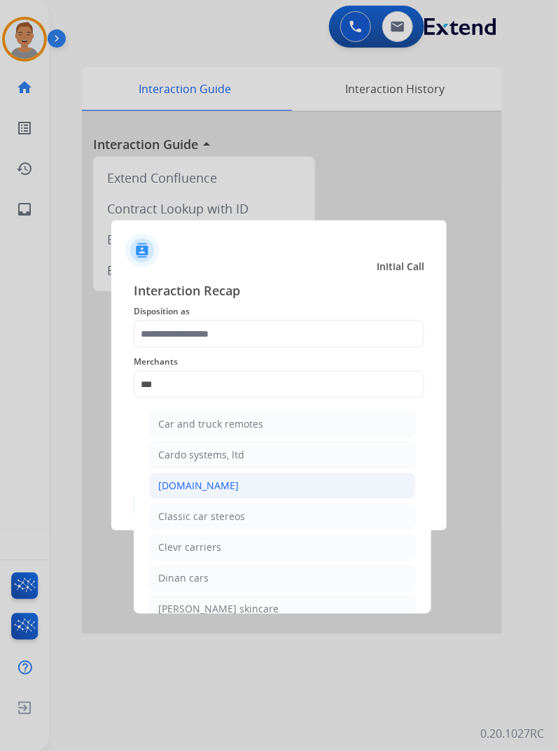
click at [183, 485] on div "[DOMAIN_NAME]" at bounding box center [198, 486] width 80 height 14
type input "**********"
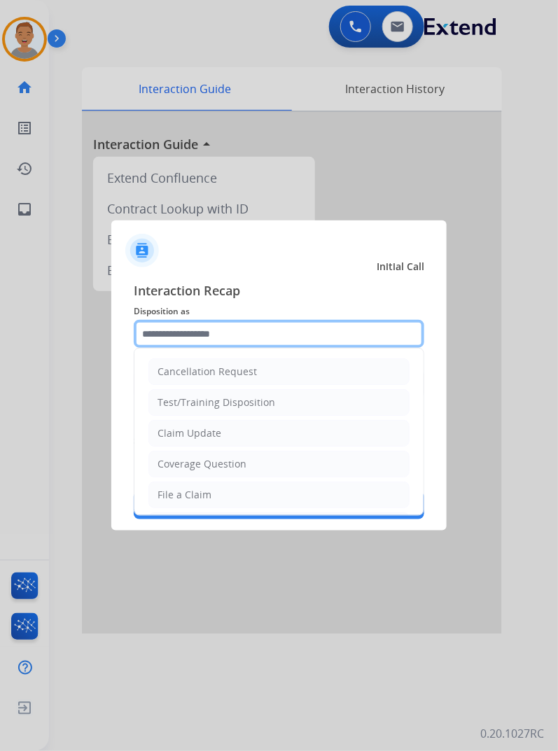
click at [196, 343] on input "text" at bounding box center [279, 334] width 290 height 28
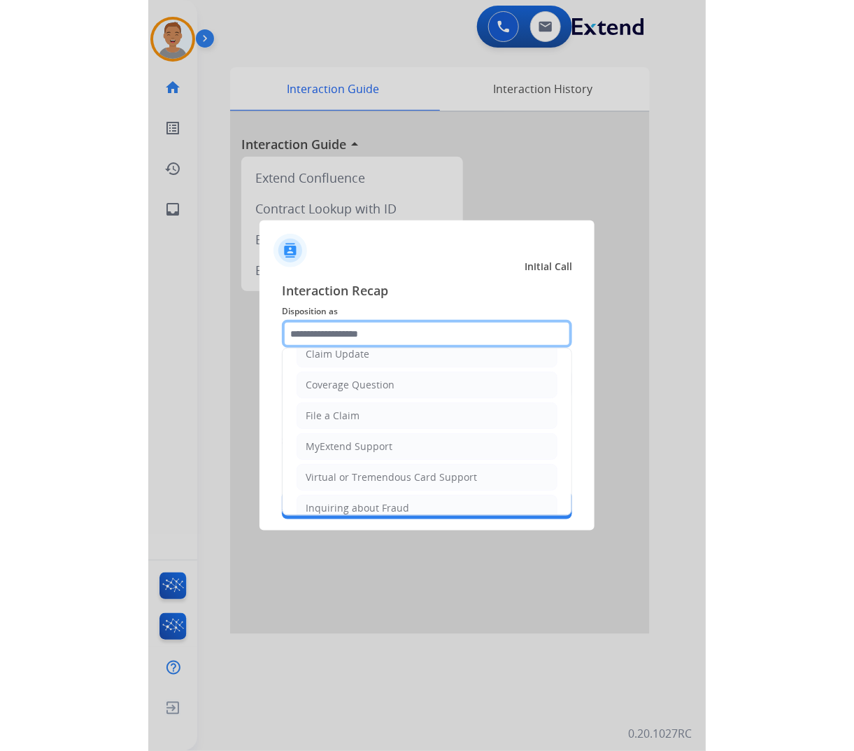
scroll to position [48, 0]
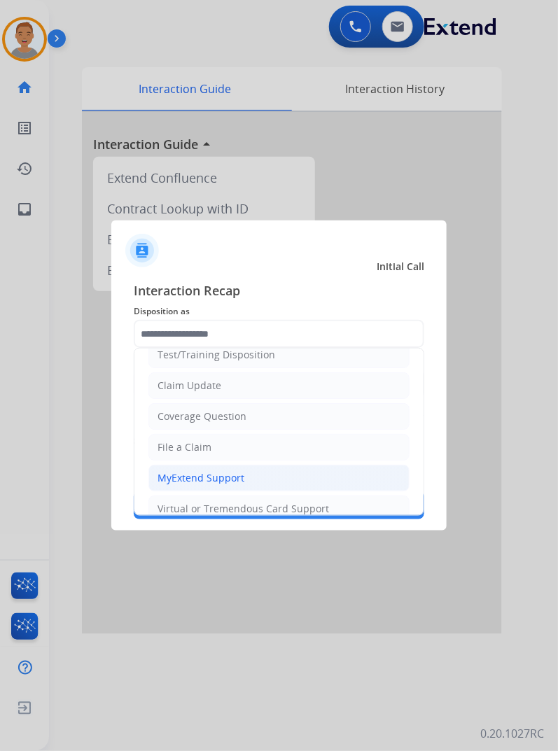
click at [182, 487] on li "MyExtend Support" at bounding box center [278, 478] width 261 height 27
type input "**********"
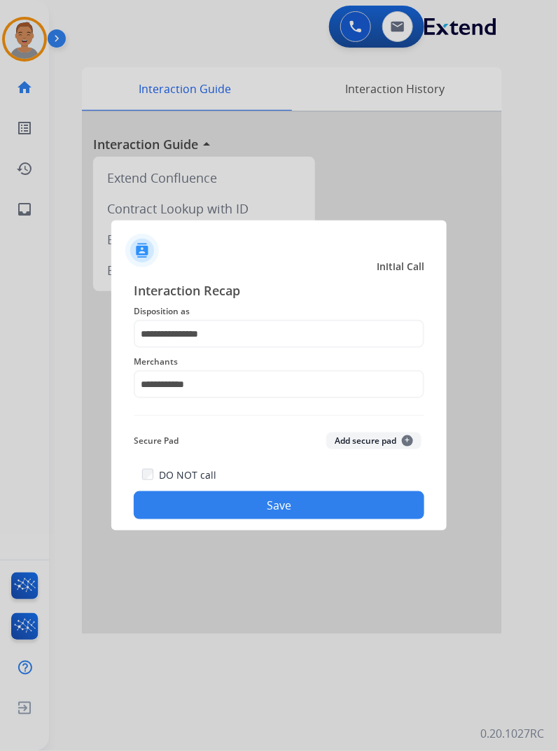
click at [243, 516] on button "Save" at bounding box center [279, 505] width 290 height 28
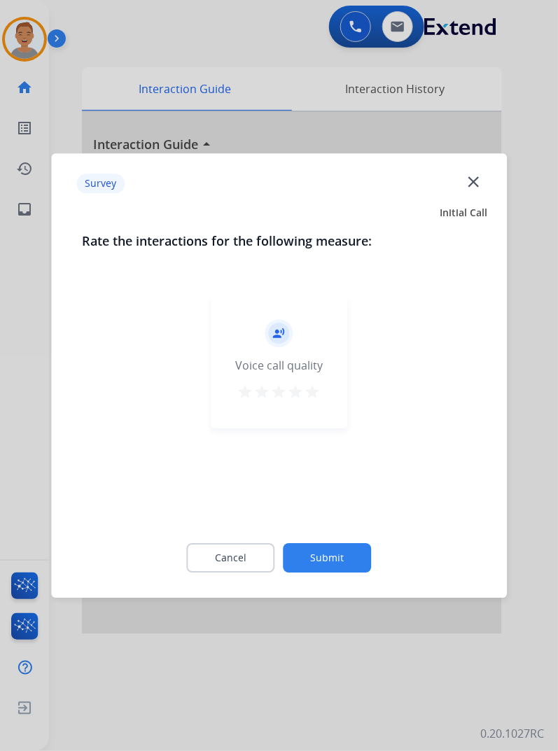
click at [471, 190] on mat-icon "close" at bounding box center [473, 181] width 18 height 18
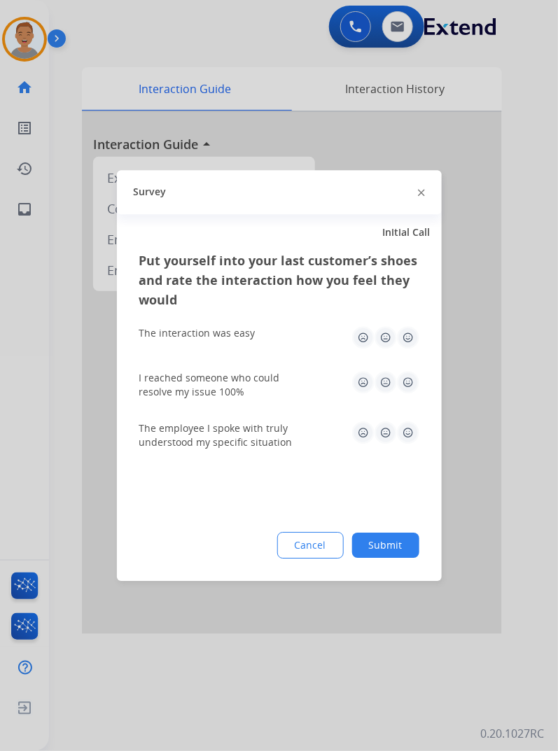
click at [420, 190] on img at bounding box center [421, 193] width 7 height 7
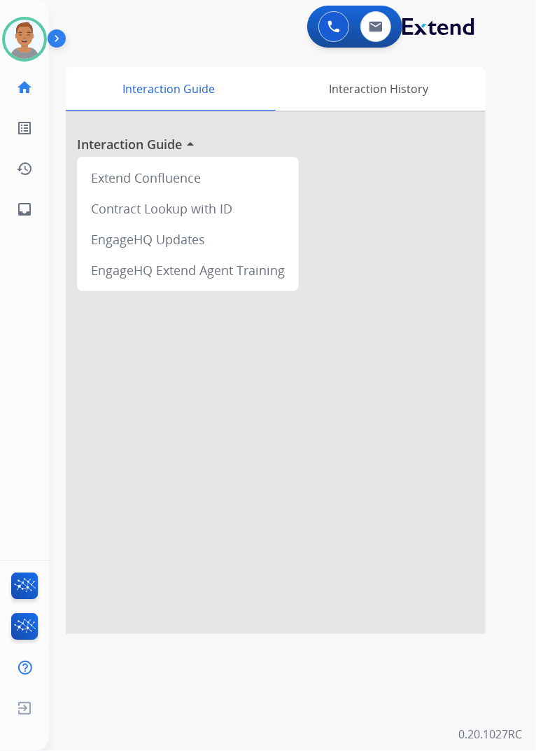
click at [278, 450] on div at bounding box center [276, 373] width 420 height 522
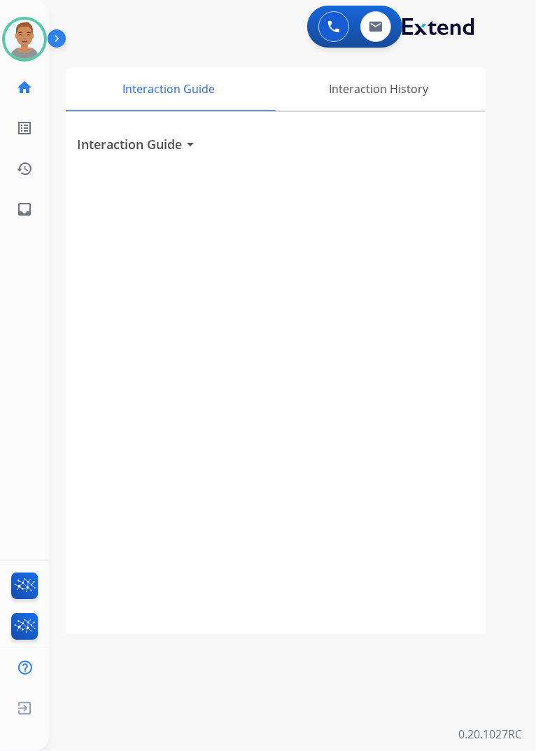
click at [507, 151] on div "Interaction Guide Interaction History Interaction Guide arrow_drop_down" at bounding box center [287, 348] width 442 height 572
click at [22, 32] on img at bounding box center [24, 39] width 39 height 39
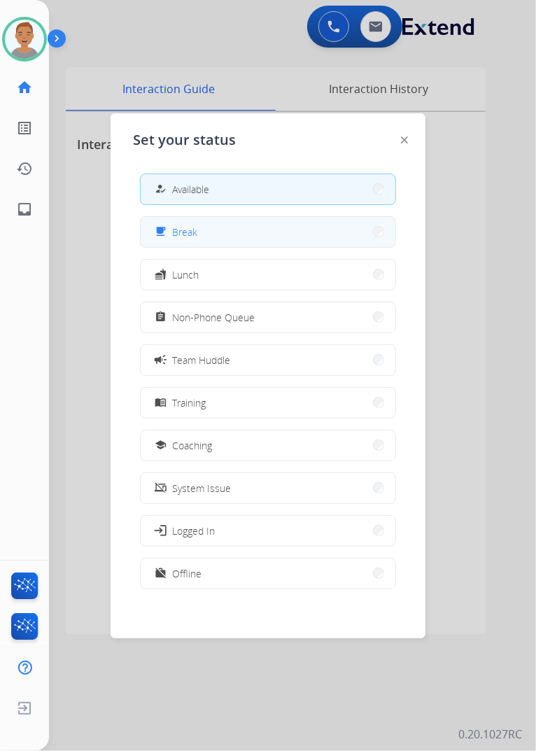
click at [218, 222] on button "free_breakfast Break" at bounding box center [268, 232] width 255 height 30
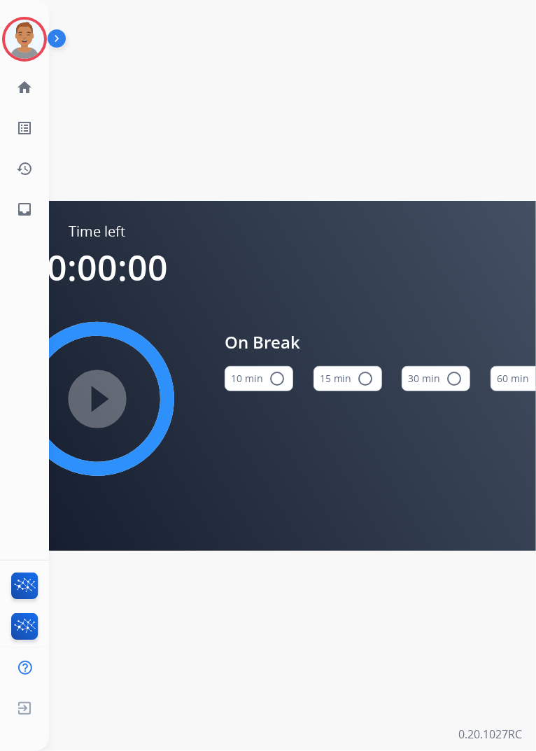
click at [281, 383] on button "10 min radio_button_unchecked" at bounding box center [259, 378] width 69 height 25
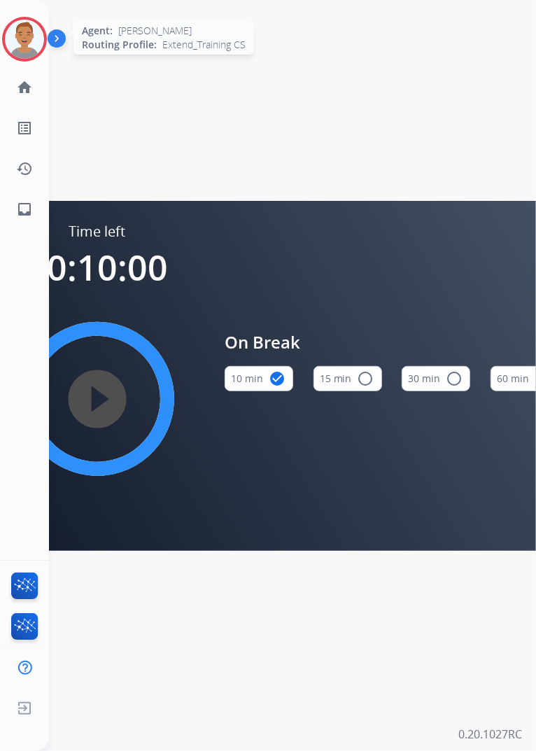
click at [15, 37] on img at bounding box center [24, 39] width 39 height 39
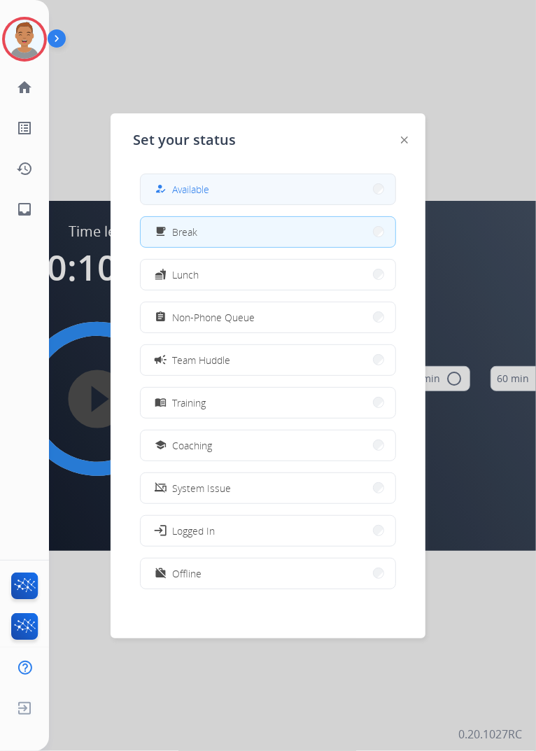
click at [208, 185] on span "Available" at bounding box center [190, 189] width 37 height 15
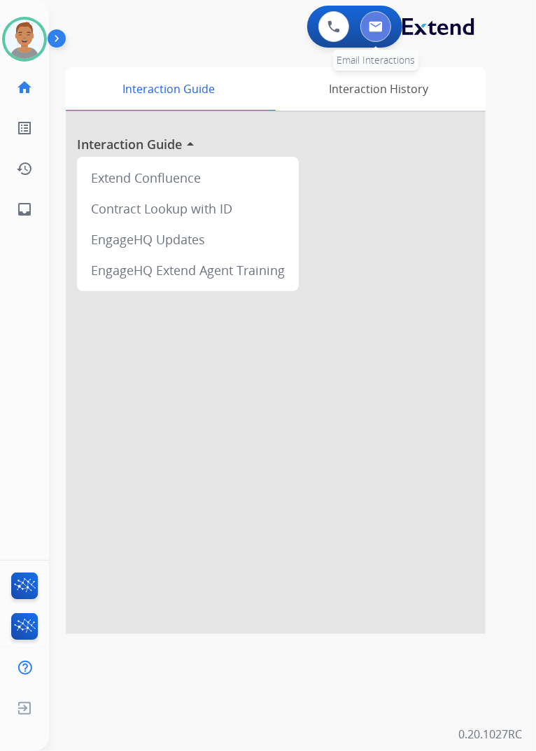
click at [381, 34] on button at bounding box center [375, 26] width 31 height 31
select select "**********"
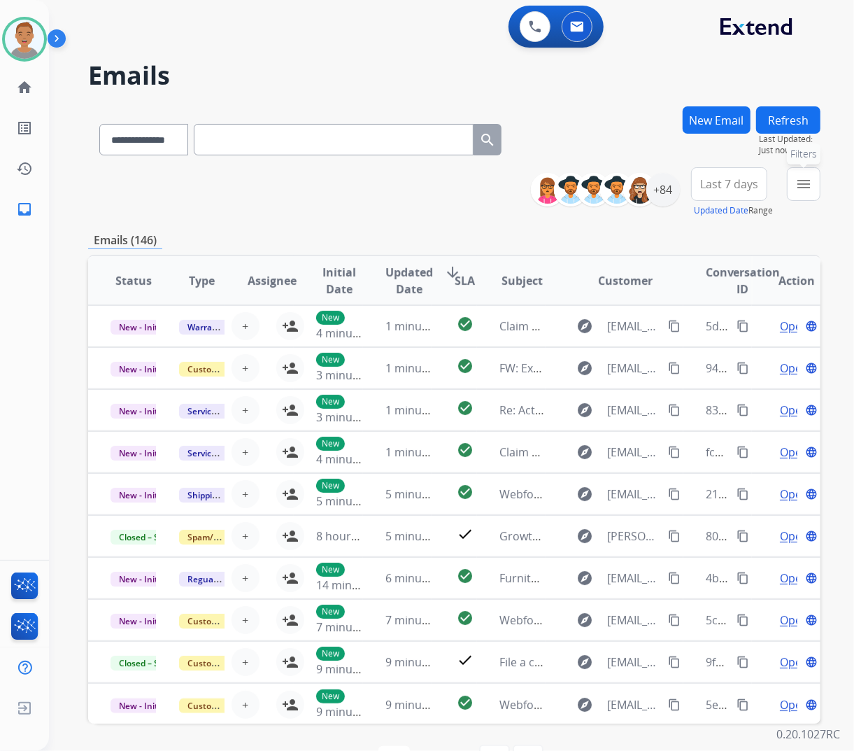
click at [798, 185] on mat-icon "menu" at bounding box center [803, 184] width 17 height 17
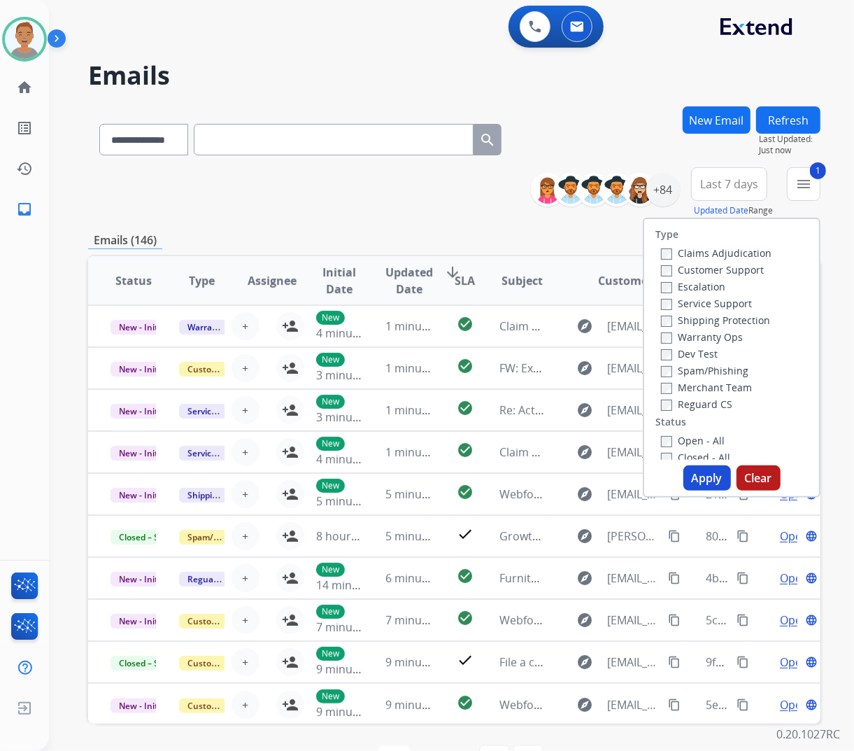
click at [661, 328] on div "Warranty Ops" at bounding box center [716, 336] width 111 height 17
click at [689, 477] on button "Apply" at bounding box center [707, 477] width 48 height 25
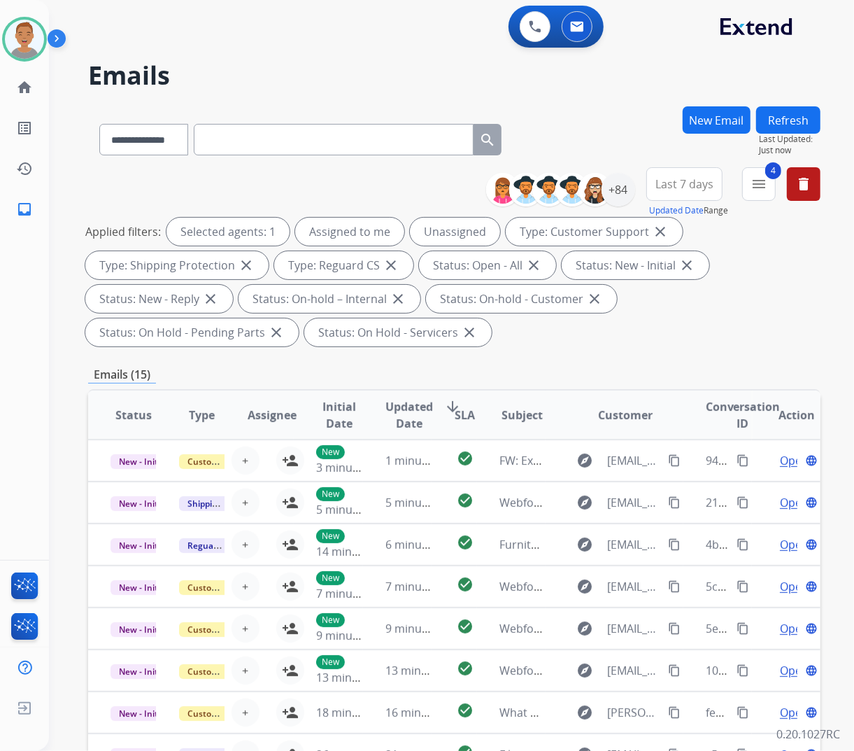
click at [604, 119] on div "**********" at bounding box center [454, 136] width 732 height 61
click at [689, 187] on span "Last 7 days" at bounding box center [685, 184] width 58 height 6
click at [669, 350] on div "Last 90 days" at bounding box center [680, 353] width 77 height 21
click at [628, 182] on div "+137" at bounding box center [619, 190] width 34 height 34
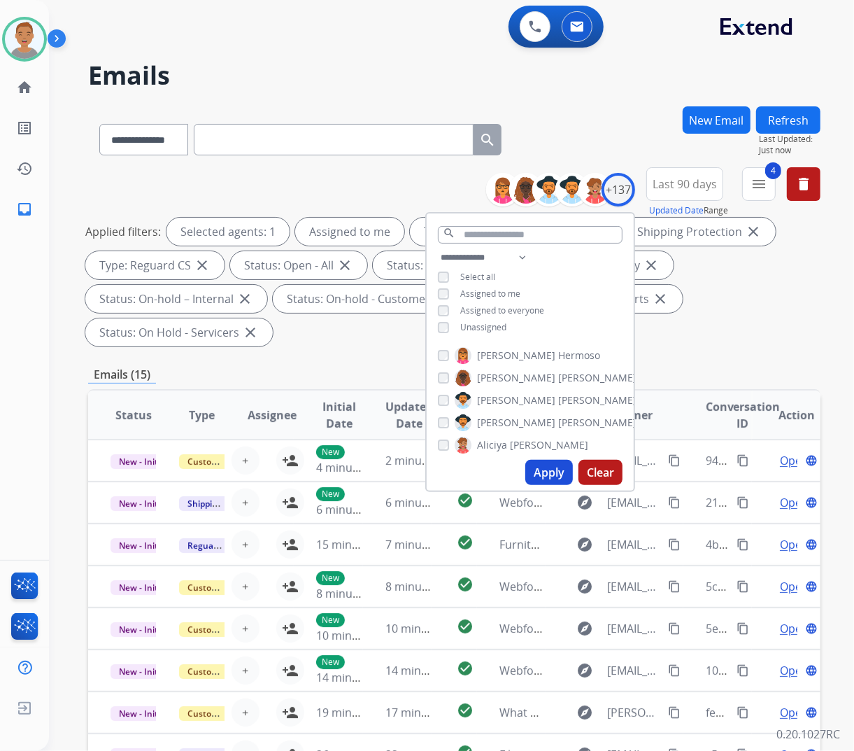
click at [551, 476] on button "Apply" at bounding box center [549, 472] width 48 height 25
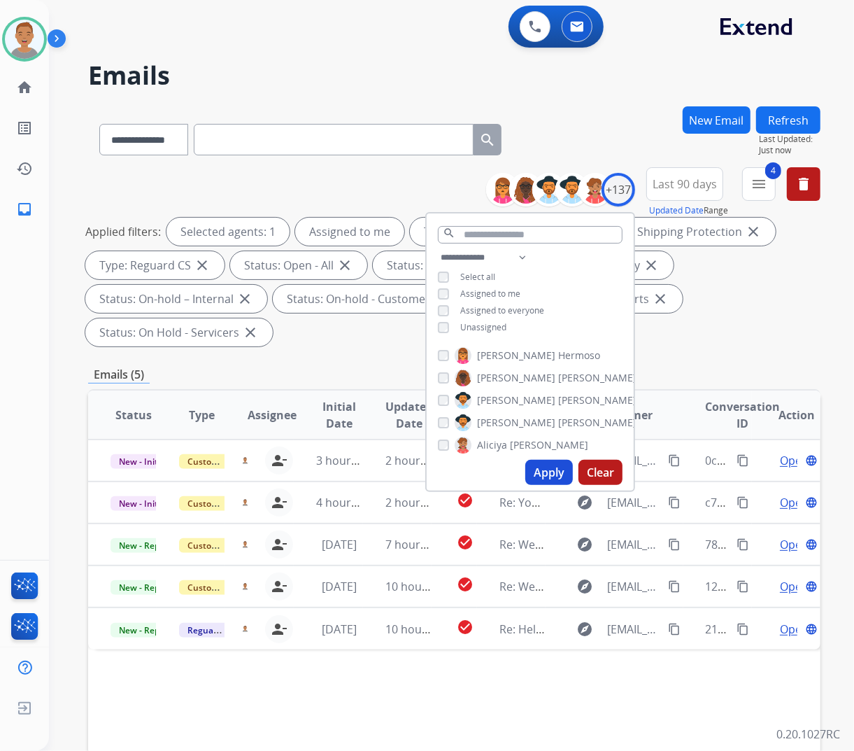
click at [369, 71] on h2 "Emails" at bounding box center [454, 76] width 732 height 28
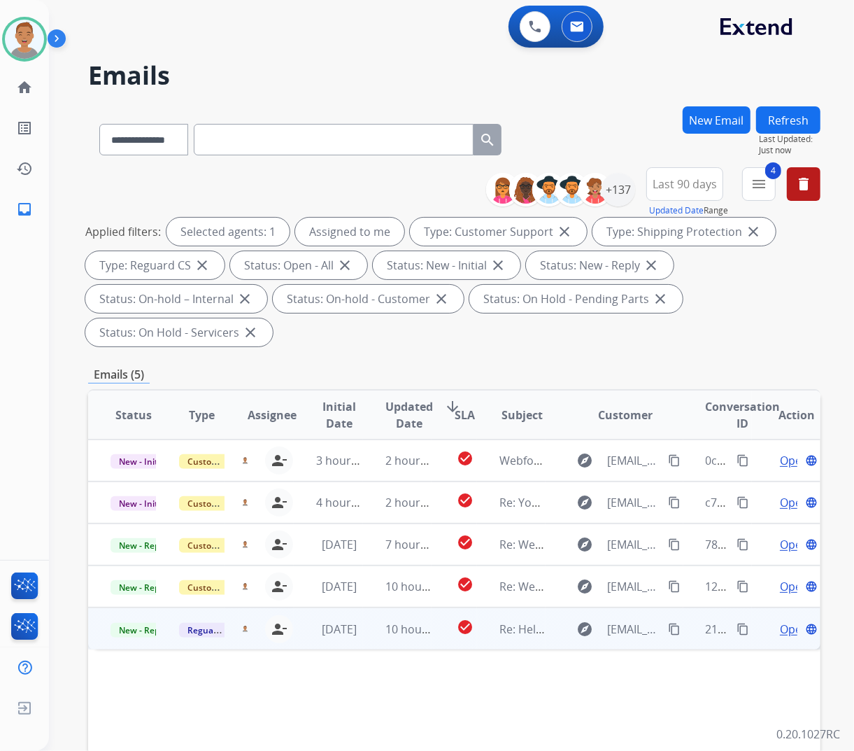
click at [240, 644] on div "[PERSON_NAME][EMAIL_ADDRESS][PERSON_NAME][DOMAIN_NAME] person_remove Unassign t…" at bounding box center [259, 629] width 68 height 40
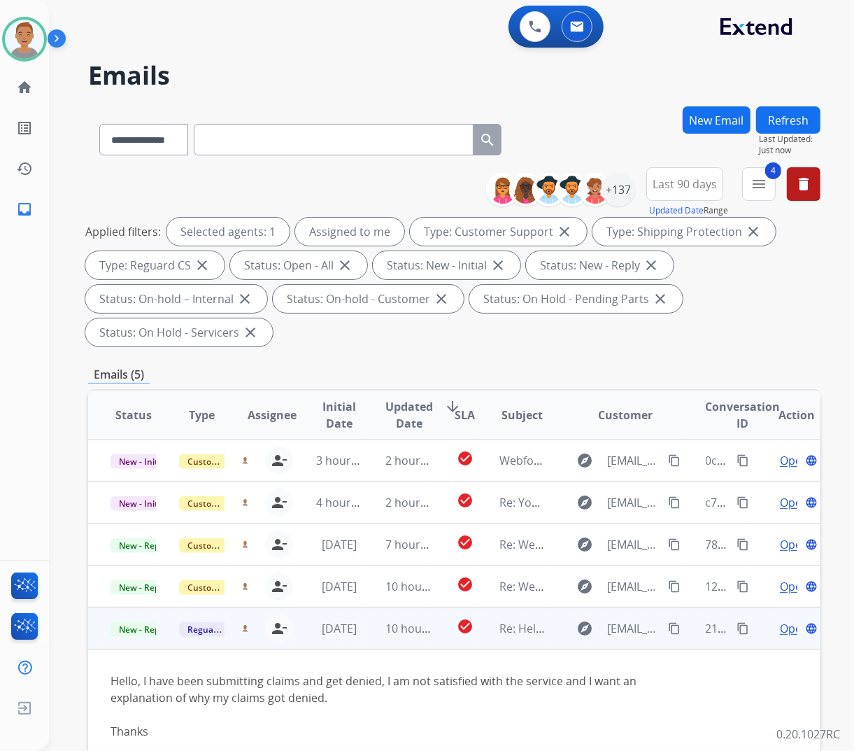
click at [670, 628] on mat-icon "content_copy" at bounding box center [674, 628] width 13 height 13
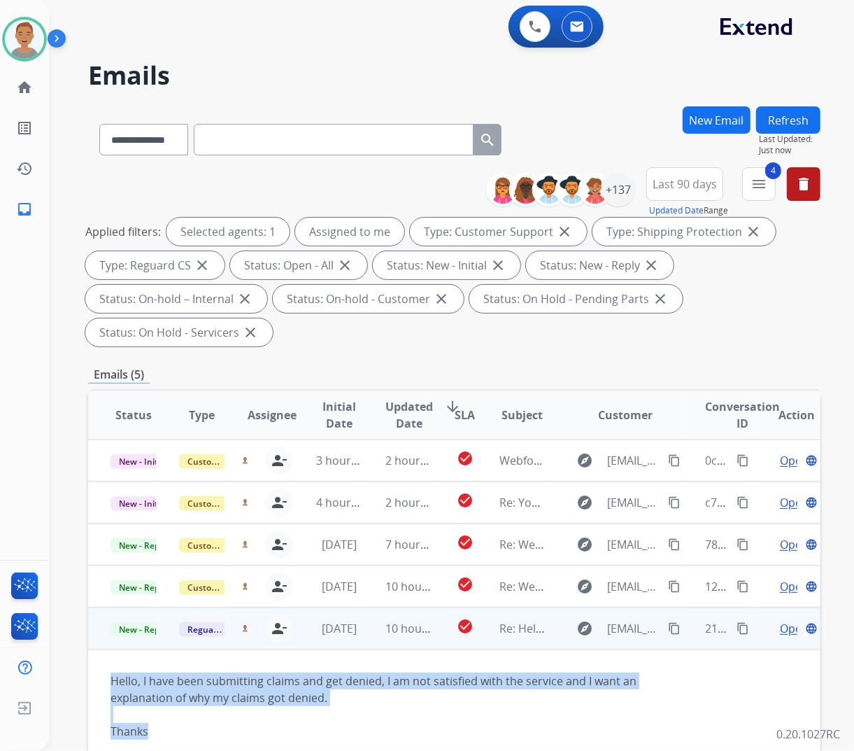
drag, startPoint x: 104, startPoint y: 679, endPoint x: 161, endPoint y: 728, distance: 75.0
click at [161, 728] on td "Hello, I have been submitting claims and get denied, I am not satisfied with th…" at bounding box center [385, 713] width 595 height 129
copy div "Hello, I have been submitting claims and get denied, I am not satisfied with th…"
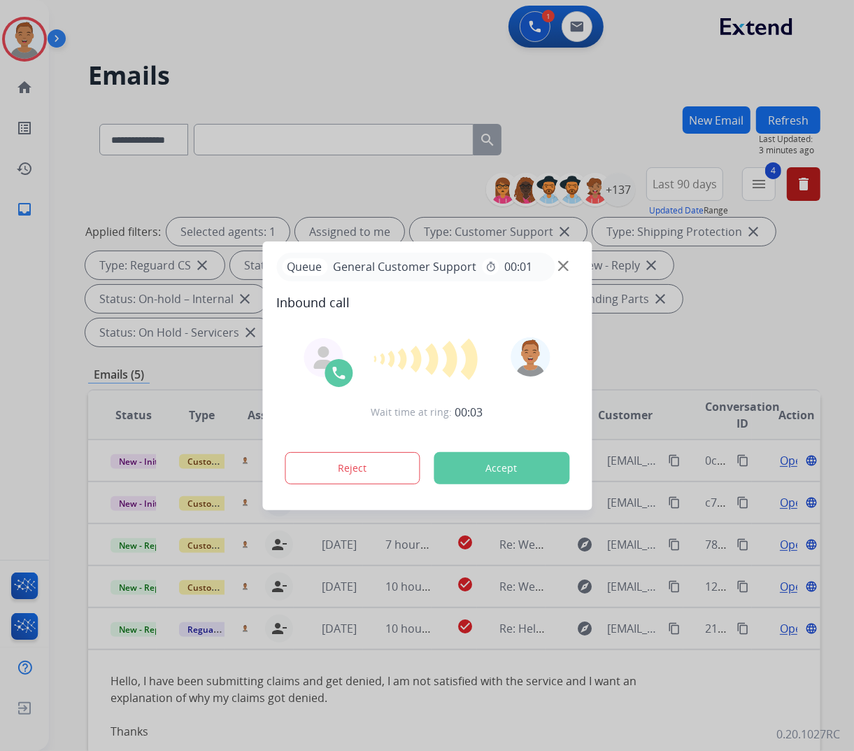
click at [260, 76] on div at bounding box center [427, 375] width 854 height 751
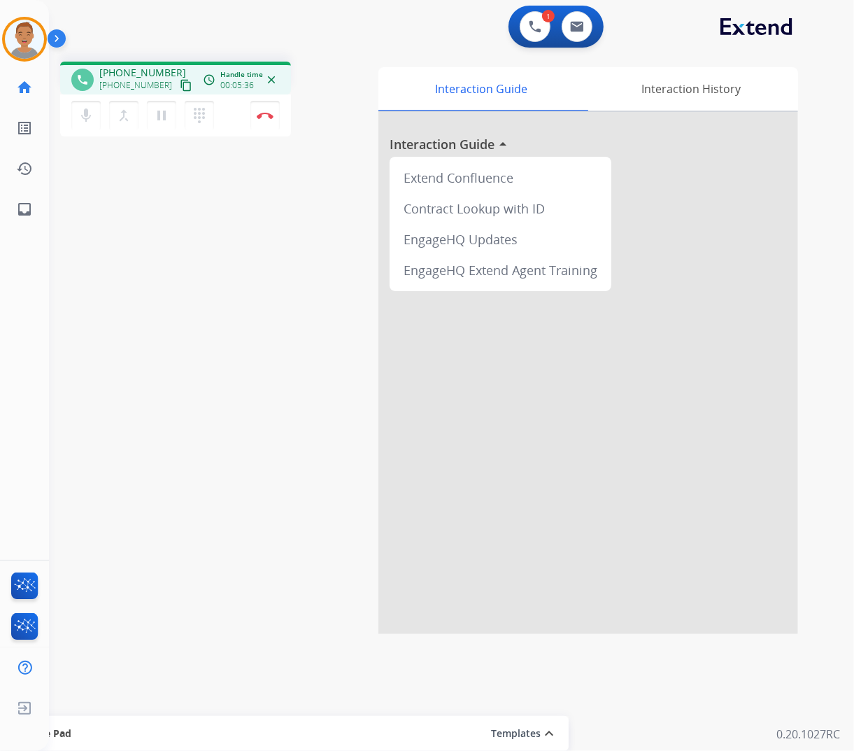
click at [247, 284] on div "phone [PHONE_NUMBER] [PHONE_NUMBER] content_copy access_time Call metrics Queue…" at bounding box center [435, 341] width 772 height 583
click at [156, 118] on mat-icon "pause" at bounding box center [161, 115] width 17 height 17
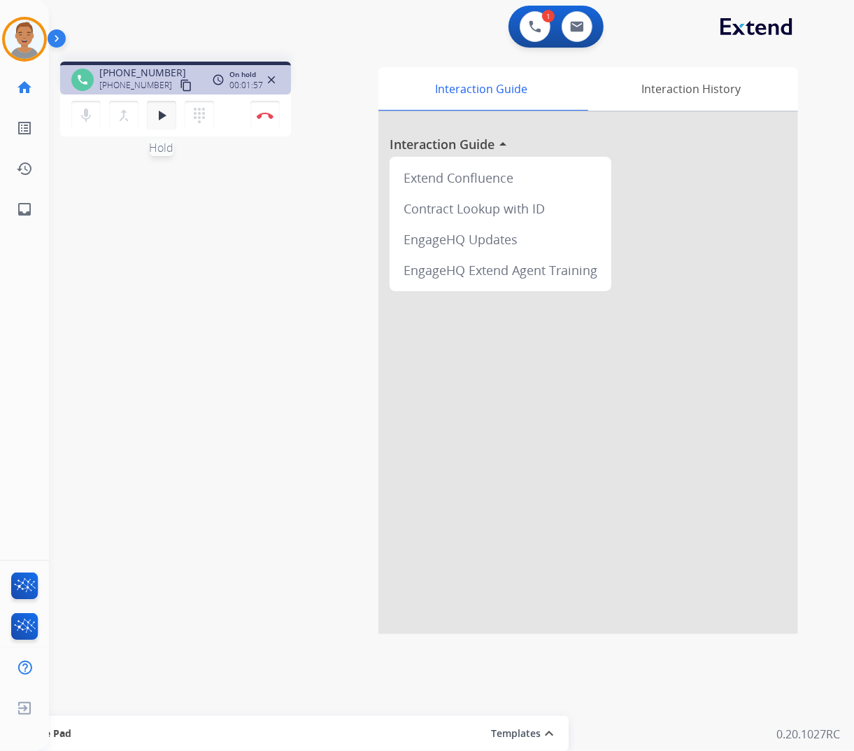
click at [160, 113] on mat-icon "play_arrow" at bounding box center [161, 115] width 17 height 17
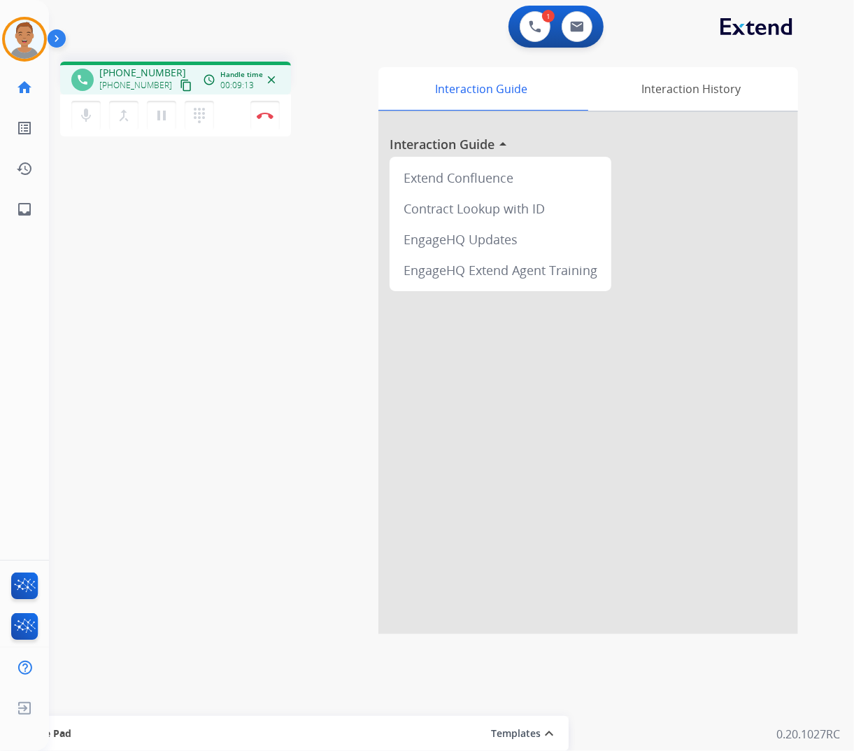
drag, startPoint x: 242, startPoint y: 323, endPoint x: 309, endPoint y: 276, distance: 81.5
click at [245, 320] on div "phone [PHONE_NUMBER] [PHONE_NUMBER] content_copy access_time Call metrics Queue…" at bounding box center [435, 341] width 772 height 583
click at [268, 129] on div "mic Mute merge_type Bridge pause Hold dialpad Dialpad Disconnect" at bounding box center [175, 115] width 231 height 42
click at [262, 115] on img at bounding box center [265, 115] width 17 height 7
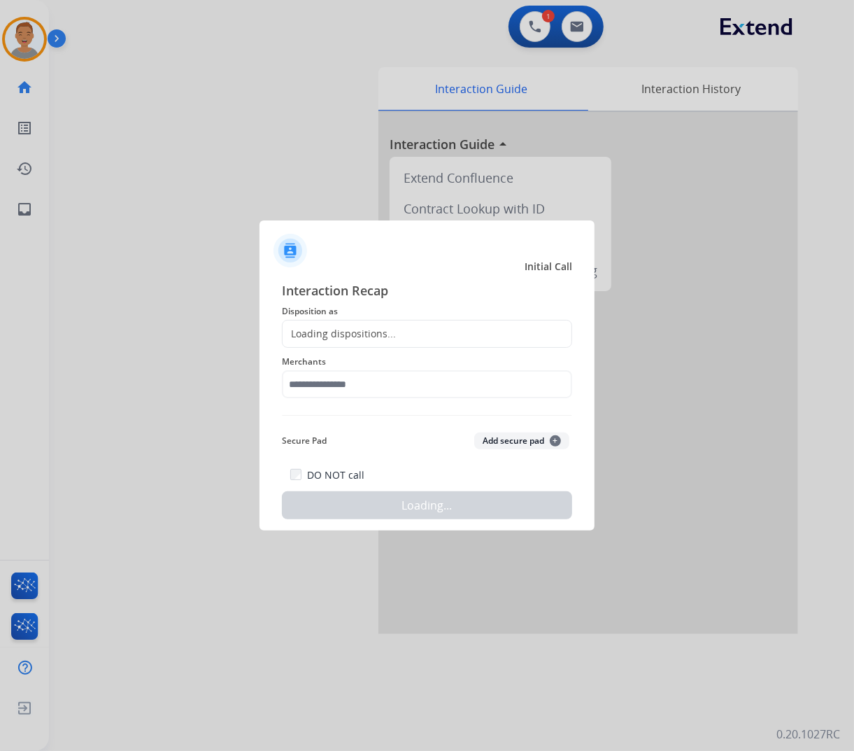
click at [348, 327] on div "Loading dispositions..." at bounding box center [339, 334] width 113 height 14
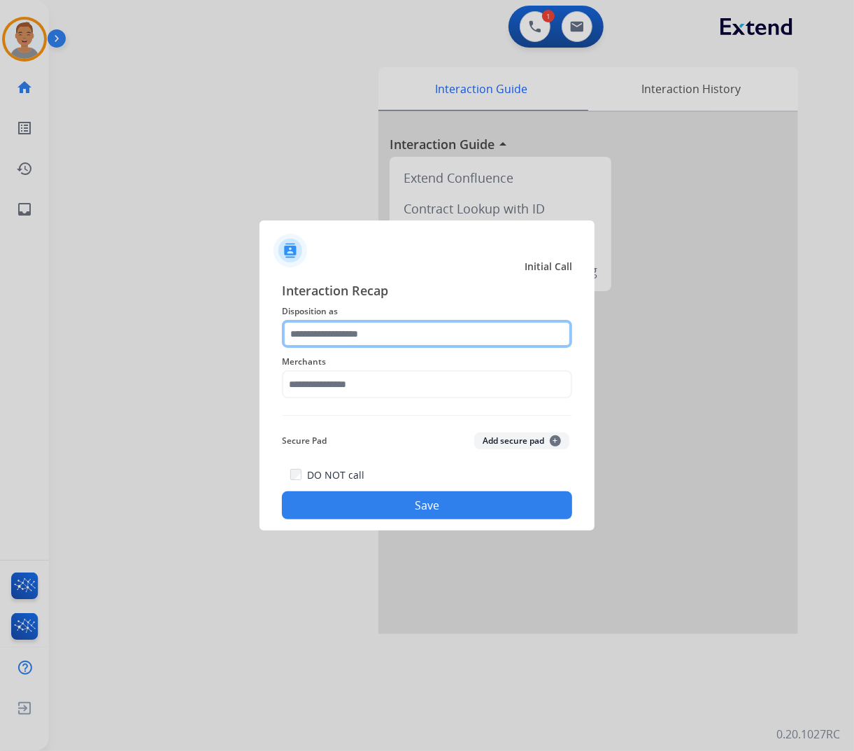
click at [344, 337] on input "text" at bounding box center [427, 334] width 290 height 28
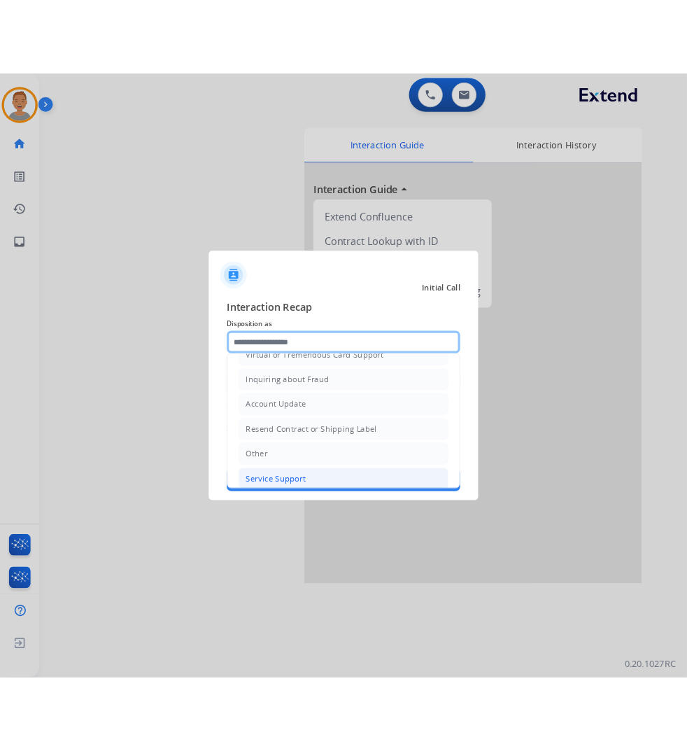
scroll to position [222, 0]
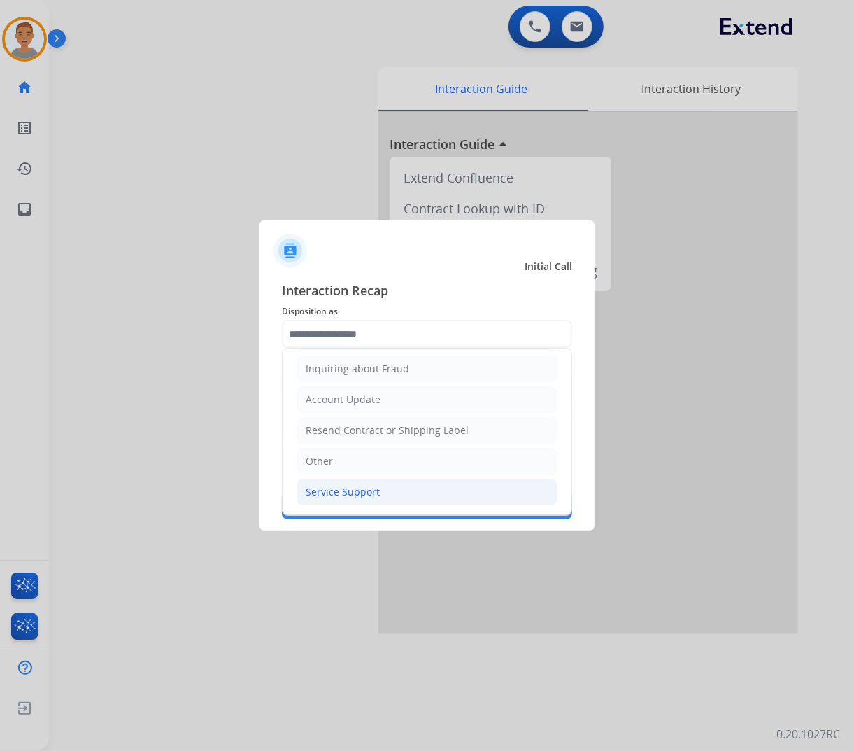
click at [348, 491] on div "Service Support" at bounding box center [343, 492] width 74 height 14
type input "**********"
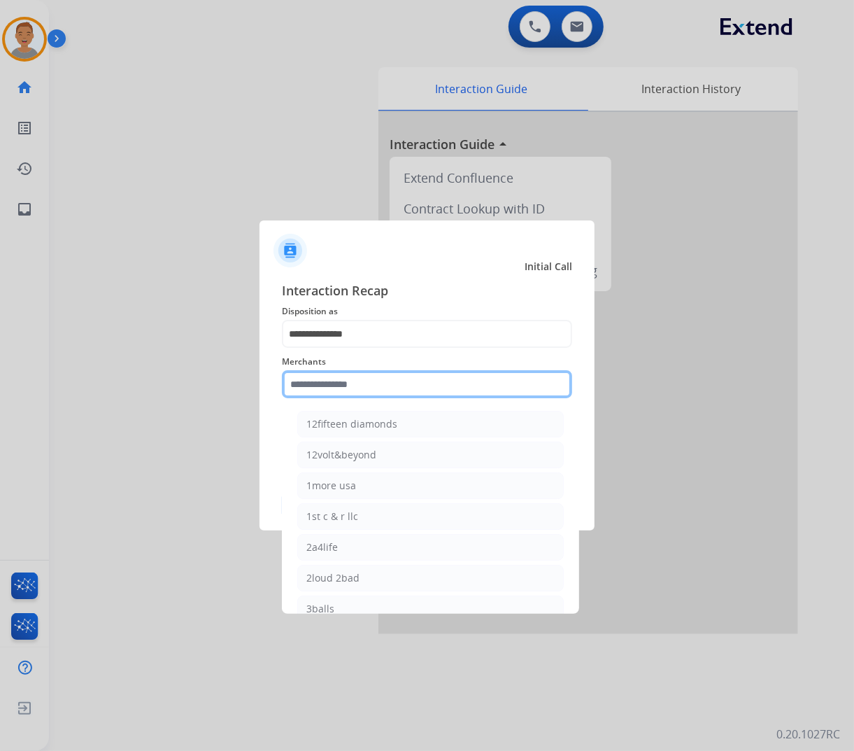
click at [372, 385] on input "text" at bounding box center [427, 384] width 290 height 28
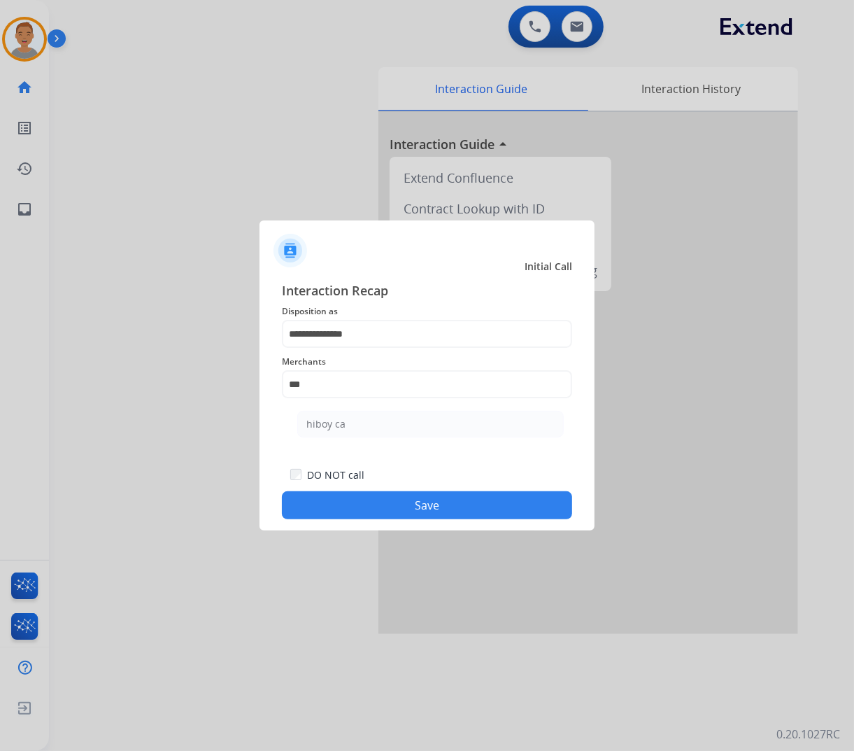
click at [338, 439] on ul "hiboy ca" at bounding box center [430, 428] width 275 height 48
click at [339, 421] on div "hiboy ca" at bounding box center [325, 424] width 39 height 14
type input "********"
click at [416, 506] on button "Save" at bounding box center [427, 505] width 290 height 28
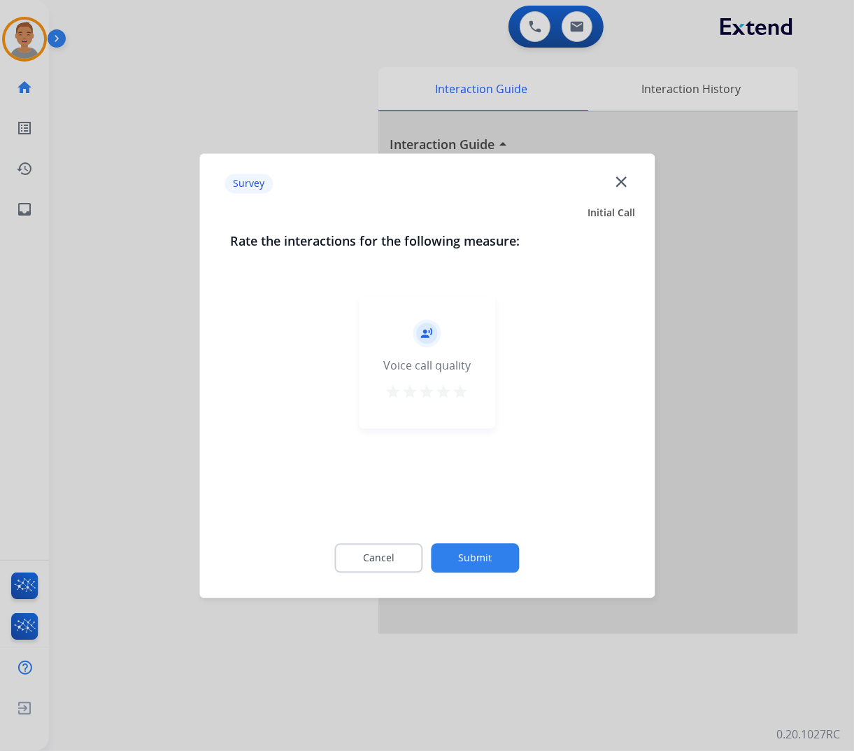
click at [621, 185] on mat-icon "close" at bounding box center [621, 181] width 18 height 18
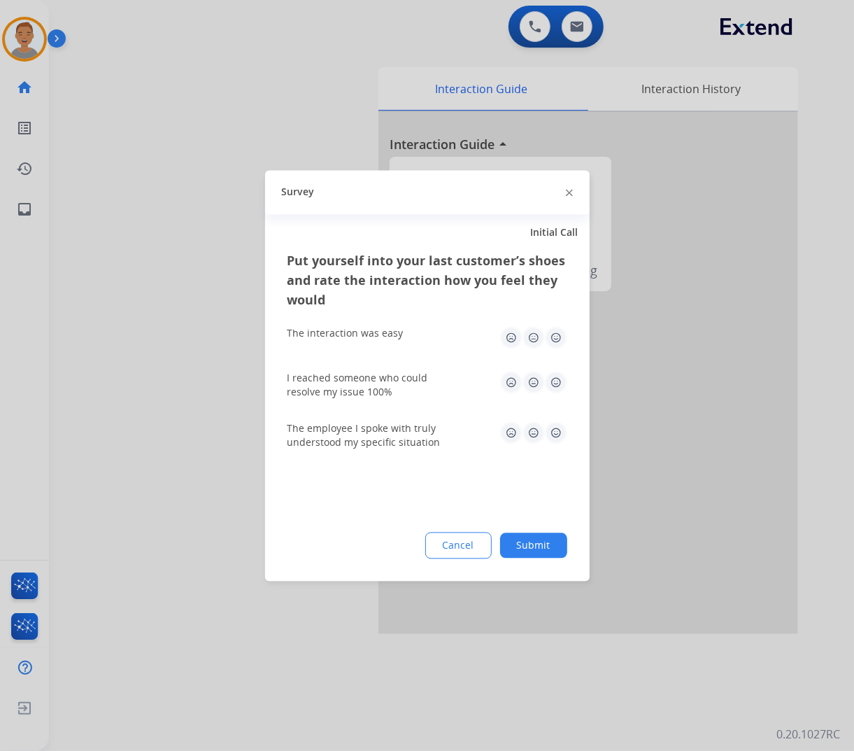
click at [568, 193] on img at bounding box center [569, 193] width 7 height 7
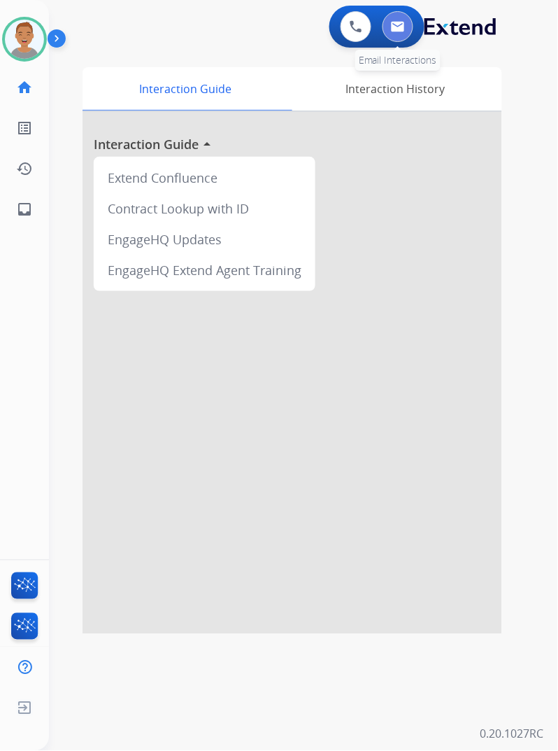
click at [400, 25] on img at bounding box center [398, 26] width 14 height 11
select select "**********"
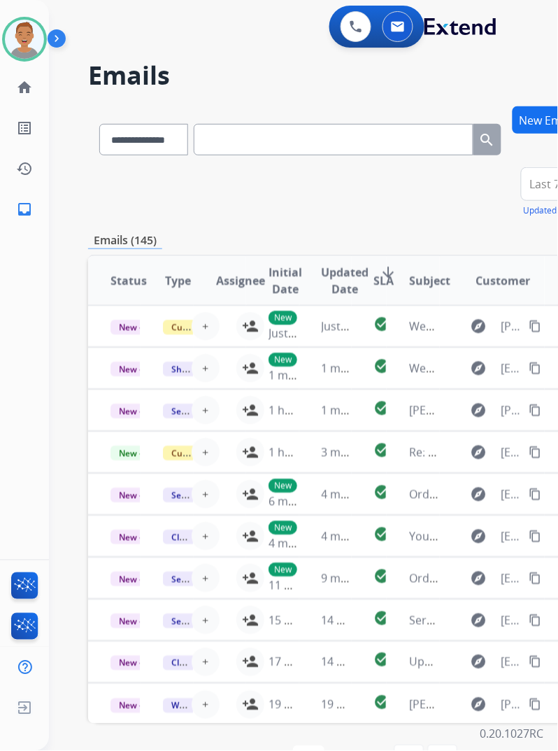
click at [406, 90] on div "**********" at bounding box center [287, 423] width 476 height 746
click at [558, 75] on html "**********" at bounding box center [279, 375] width 558 height 751
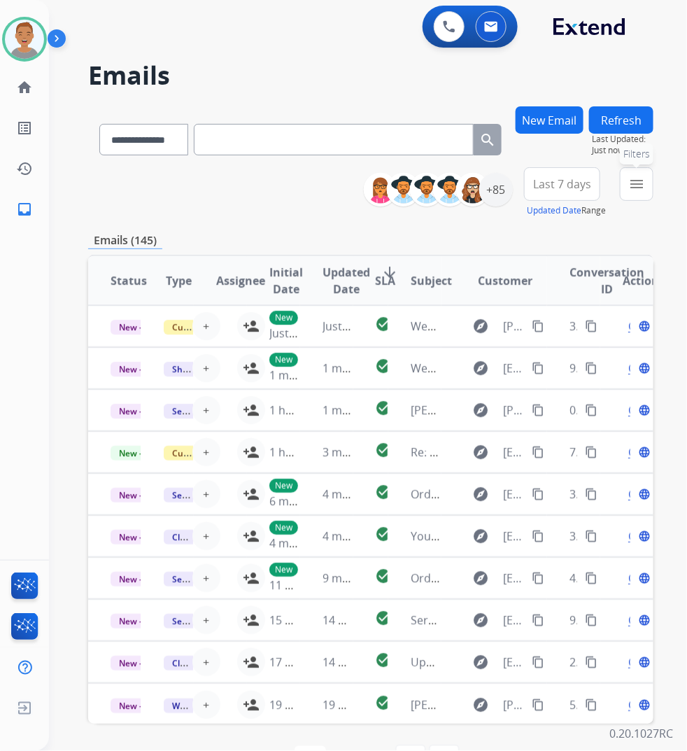
click at [645, 183] on mat-icon "menu" at bounding box center [636, 184] width 17 height 17
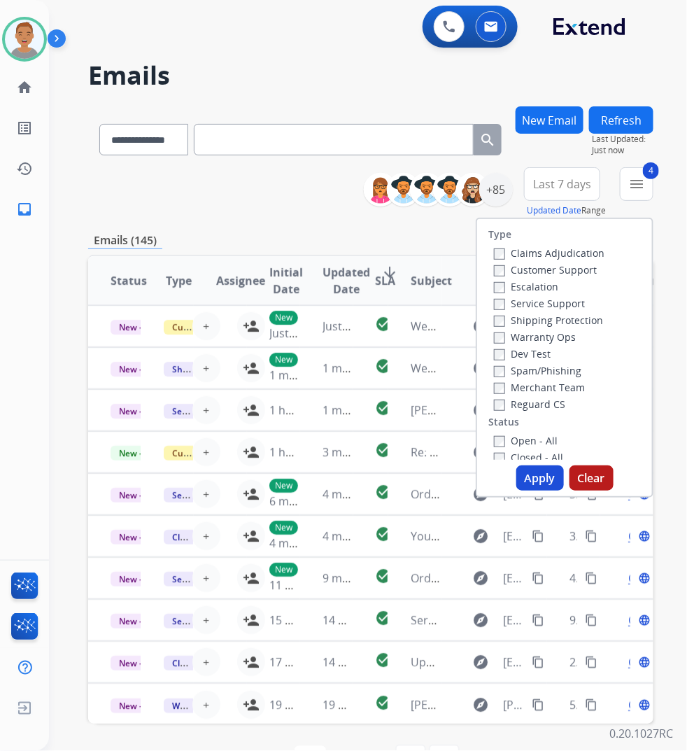
click at [549, 478] on button "Apply" at bounding box center [540, 477] width 48 height 25
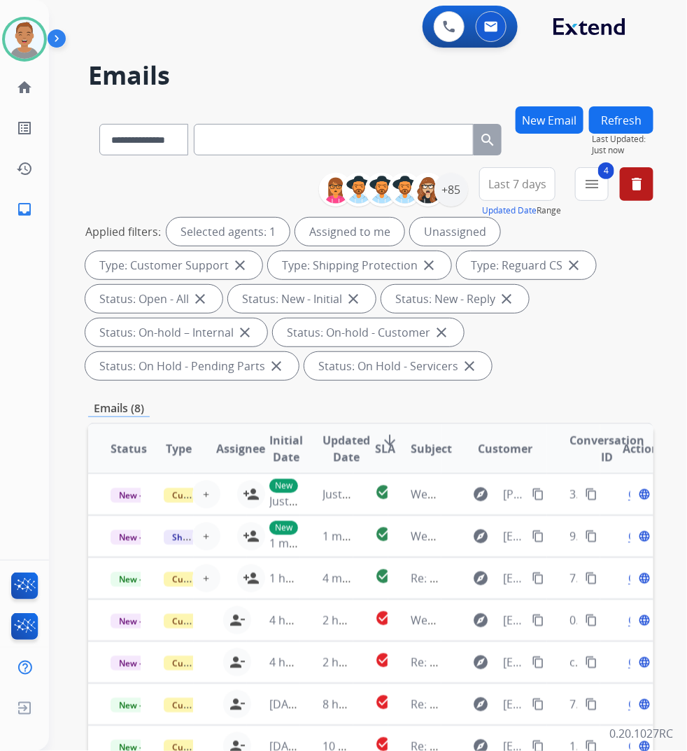
drag, startPoint x: 544, startPoint y: 189, endPoint x: 537, endPoint y: 184, distance: 8.5
click at [544, 187] on span "Last 7 days" at bounding box center [517, 184] width 58 height 6
click at [512, 350] on div "Last 90 days" at bounding box center [512, 353] width 77 height 21
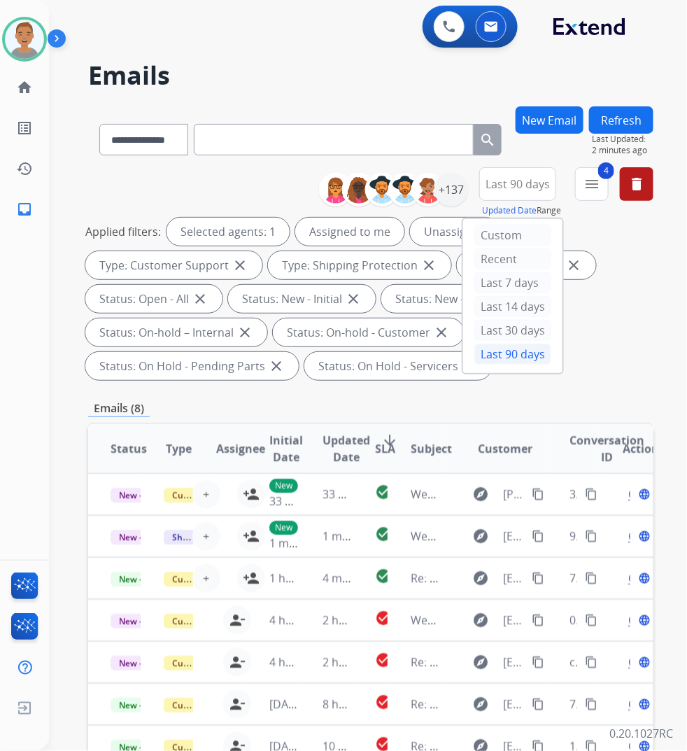
click at [366, 75] on h2 "Emails" at bounding box center [370, 76] width 565 height 28
click at [468, 186] on div "+137" at bounding box center [451, 190] width 34 height 34
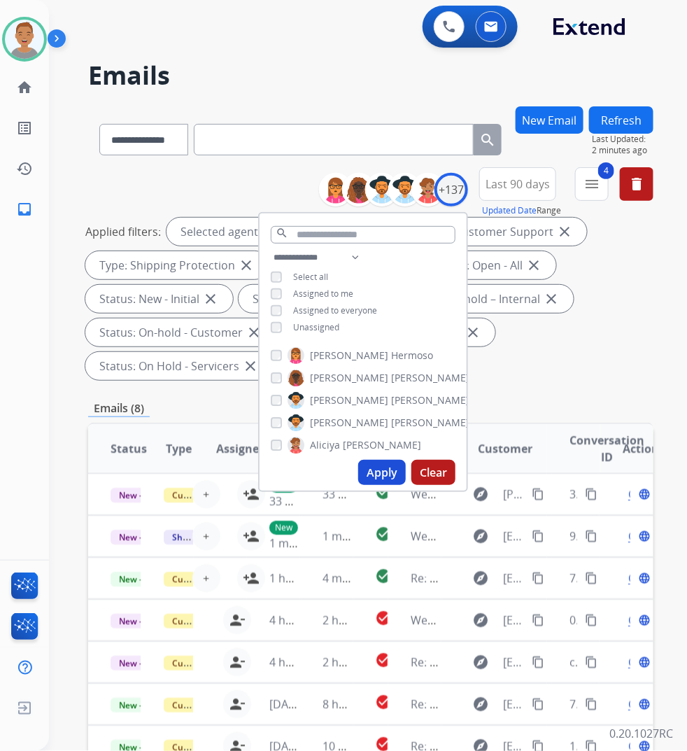
click at [395, 474] on button "Apply" at bounding box center [382, 472] width 48 height 25
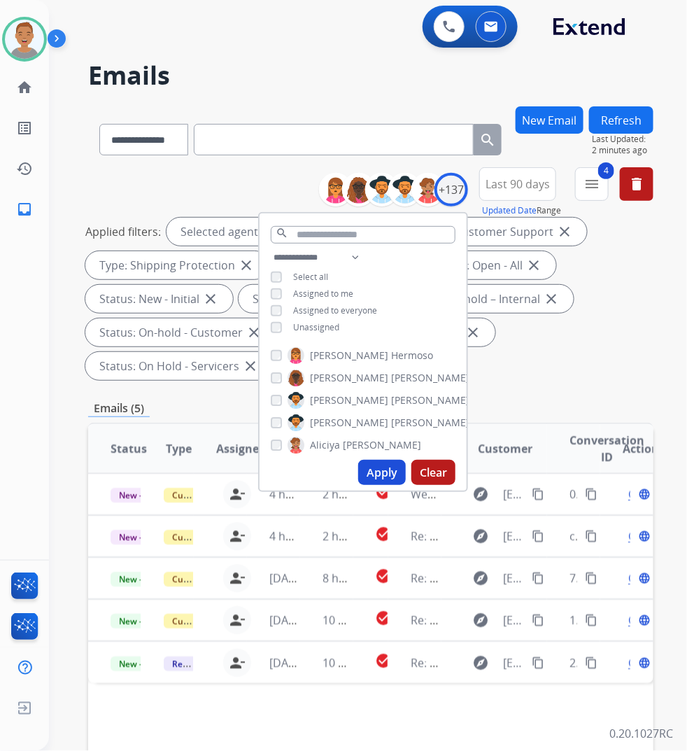
click at [591, 392] on div "**********" at bounding box center [370, 535] width 565 height 858
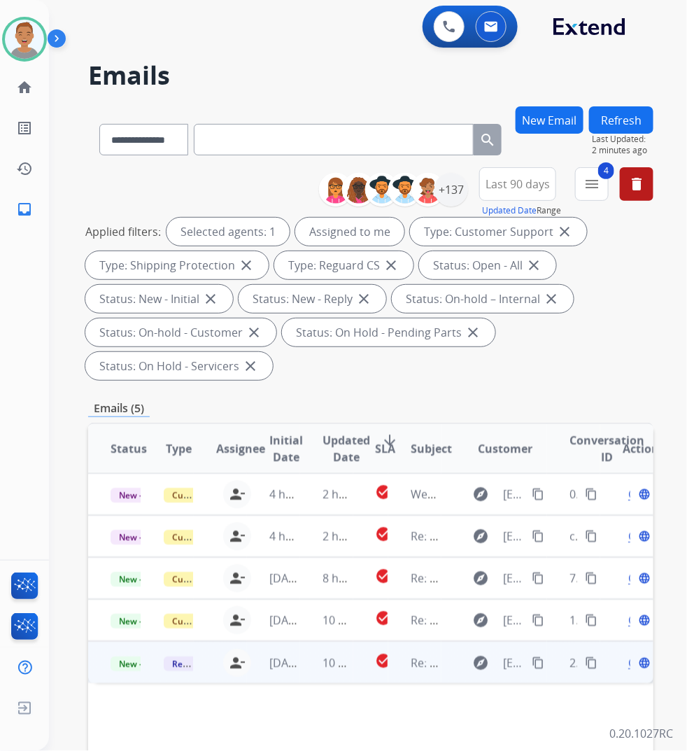
click at [267, 676] on td "[DATE]" at bounding box center [273, 662] width 53 height 42
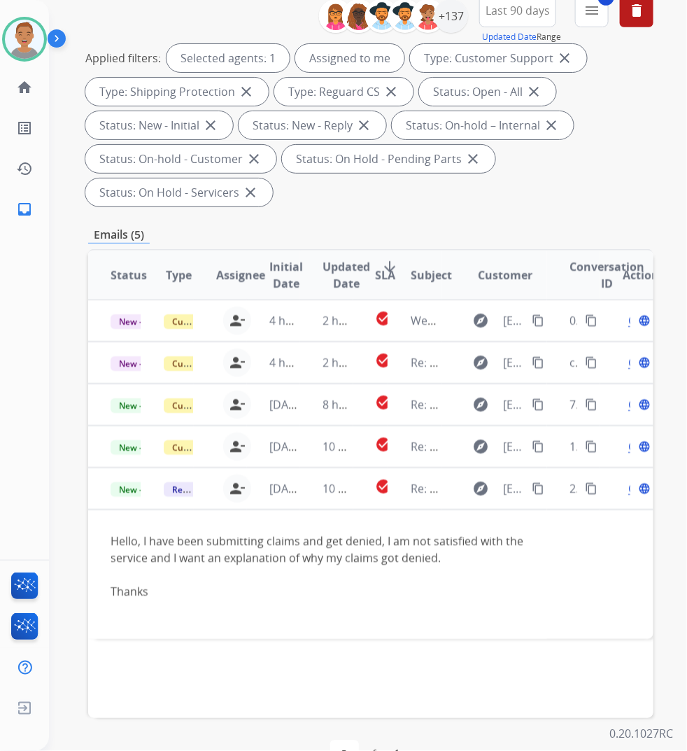
scroll to position [175, 0]
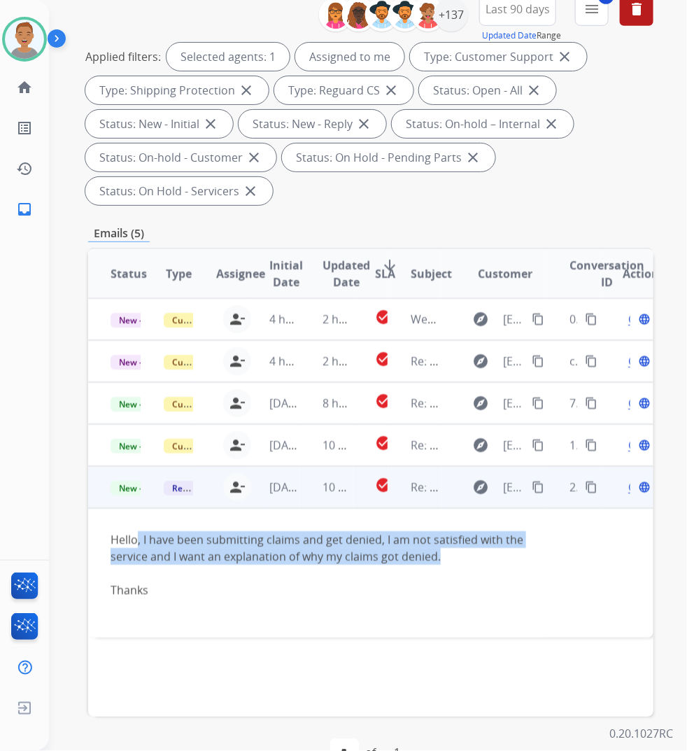
drag, startPoint x: 137, startPoint y: 541, endPoint x: 508, endPoint y: 558, distance: 371.2
click at [508, 558] on div "Hello, I have been submitting claims and get denied, I am not satisfied with th…" at bounding box center [318, 548] width 414 height 34
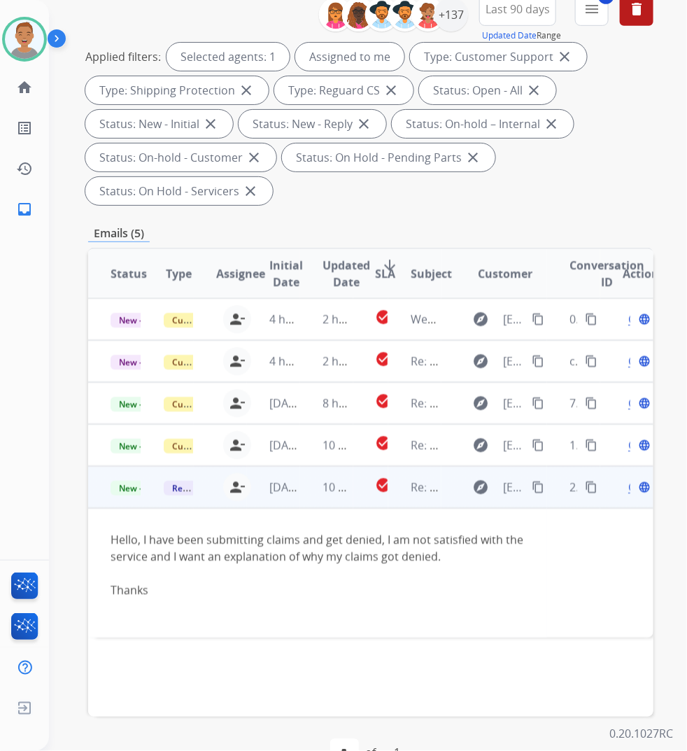
drag, startPoint x: 309, startPoint y: 589, endPoint x: 160, endPoint y: 570, distance: 150.9
click at [308, 589] on div "Thanks" at bounding box center [318, 589] width 414 height 17
click at [518, 485] on span "[EMAIL_ADDRESS][DOMAIN_NAME]" at bounding box center [514, 487] width 22 height 17
type input "**********"
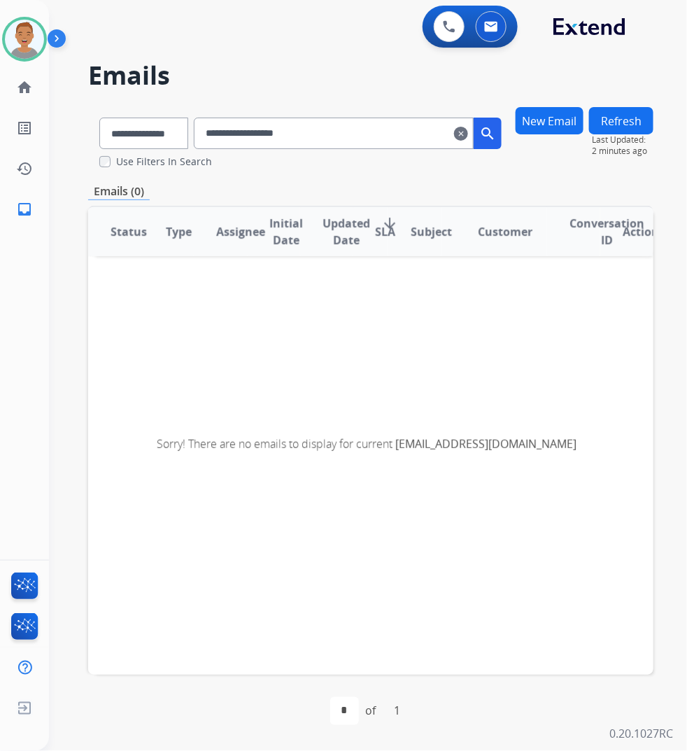
click at [271, 135] on input "**********" at bounding box center [334, 133] width 280 height 31
click at [273, 134] on input "**********" at bounding box center [334, 133] width 280 height 31
click at [274, 134] on input "**********" at bounding box center [334, 133] width 280 height 31
click at [468, 131] on mat-icon "clear" at bounding box center [461, 133] width 14 height 17
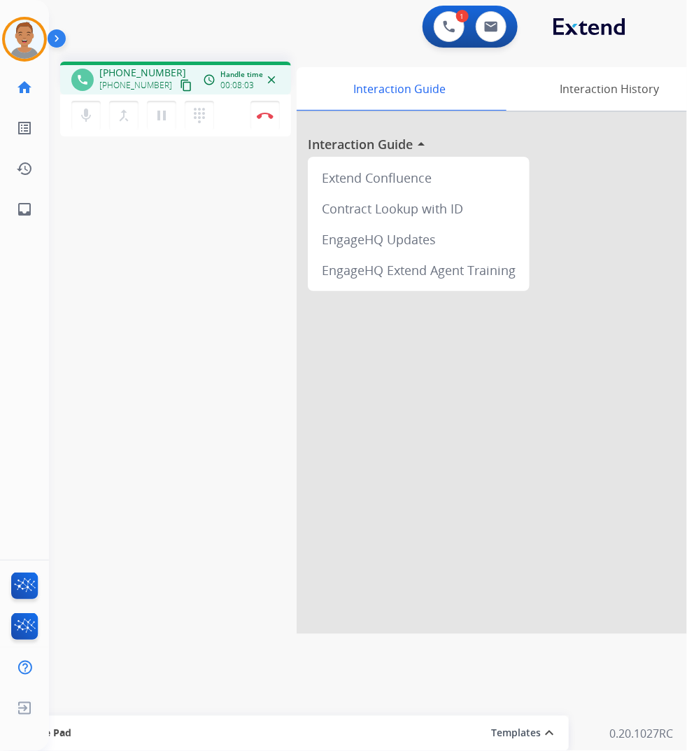
click at [234, 313] on div "phone [PHONE_NUMBER] [PHONE_NUMBER] content_copy access_time Call metrics Queue…" at bounding box center [351, 341] width 604 height 583
click at [273, 116] on button "Disconnect" at bounding box center [264, 115] width 29 height 29
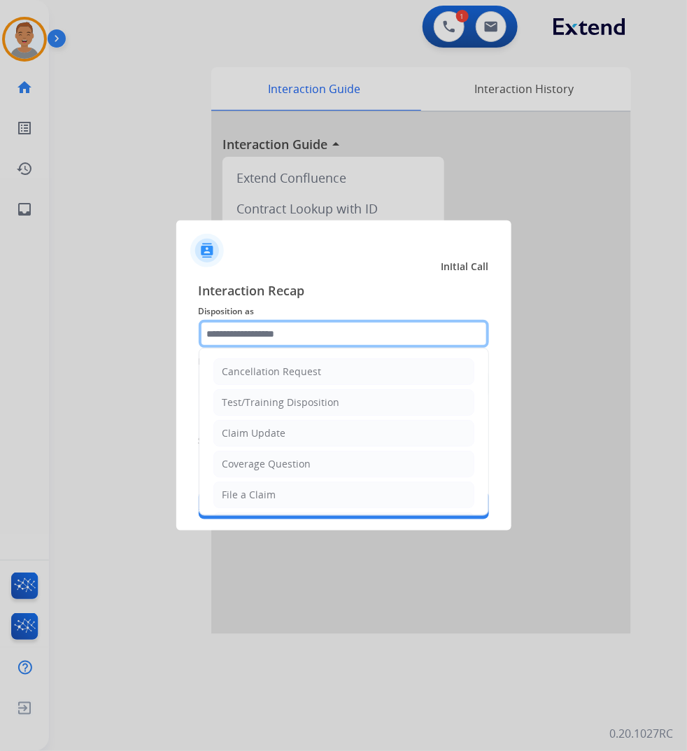
click at [358, 323] on input "text" at bounding box center [344, 334] width 290 height 28
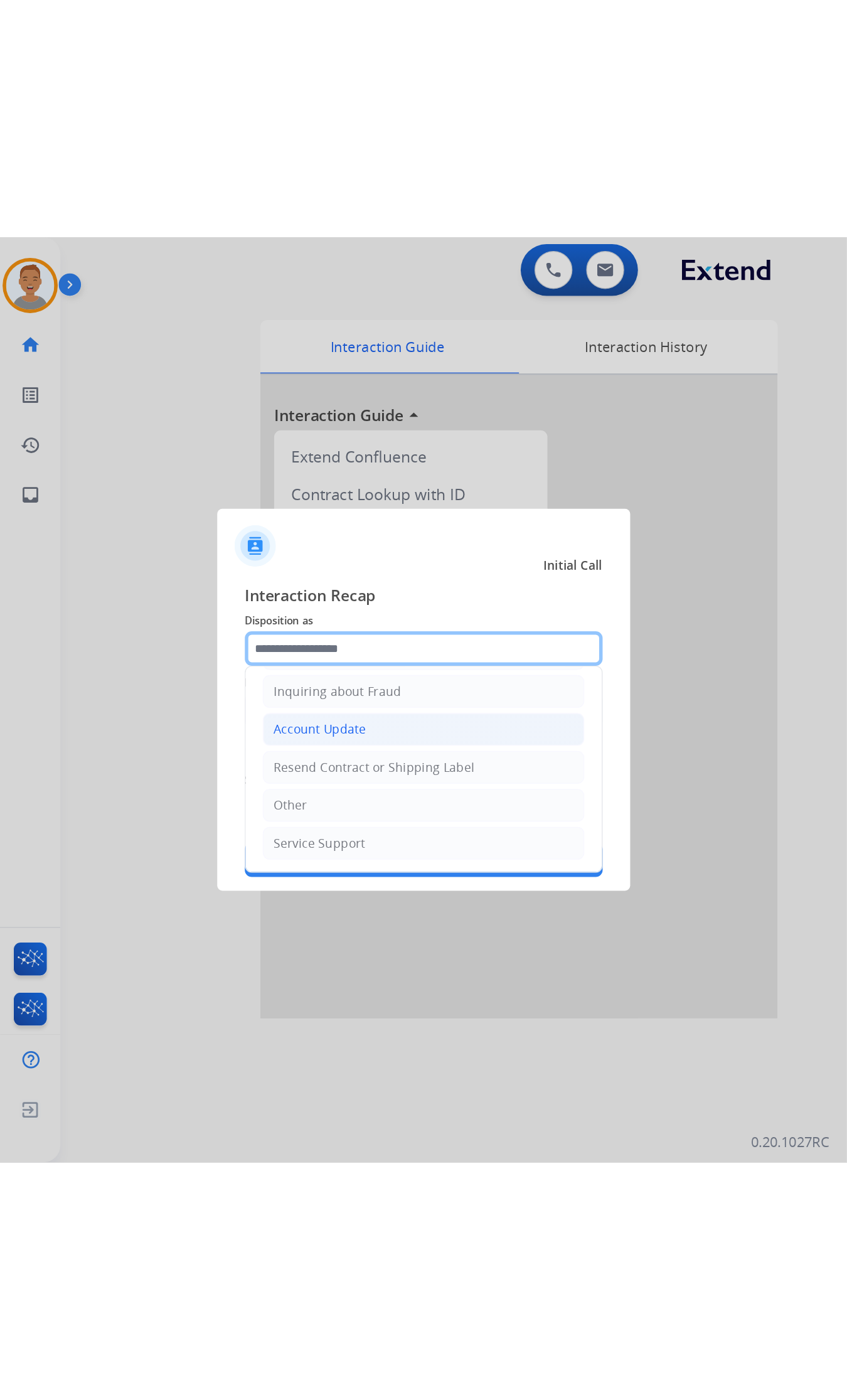
scroll to position [121, 0]
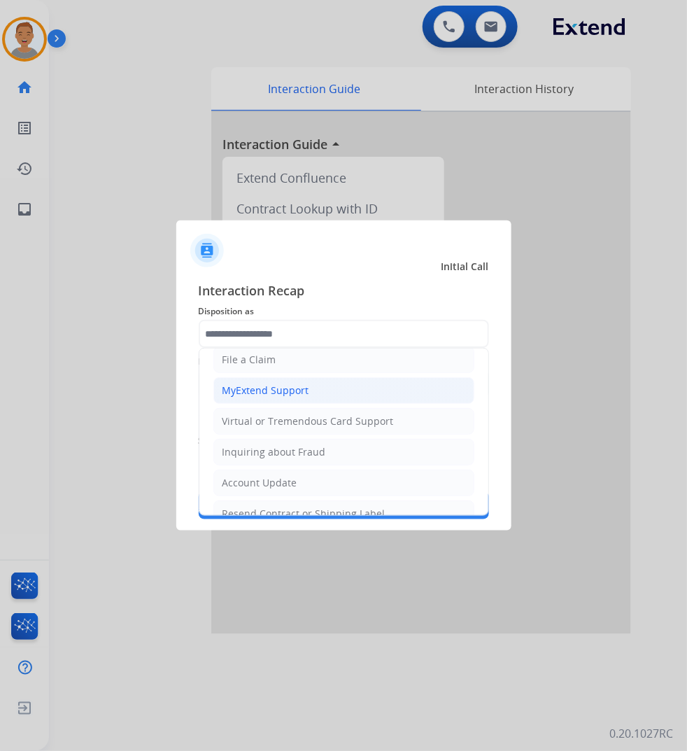
click at [269, 392] on div "MyExtend Support" at bounding box center [265, 390] width 87 height 14
type input "**********"
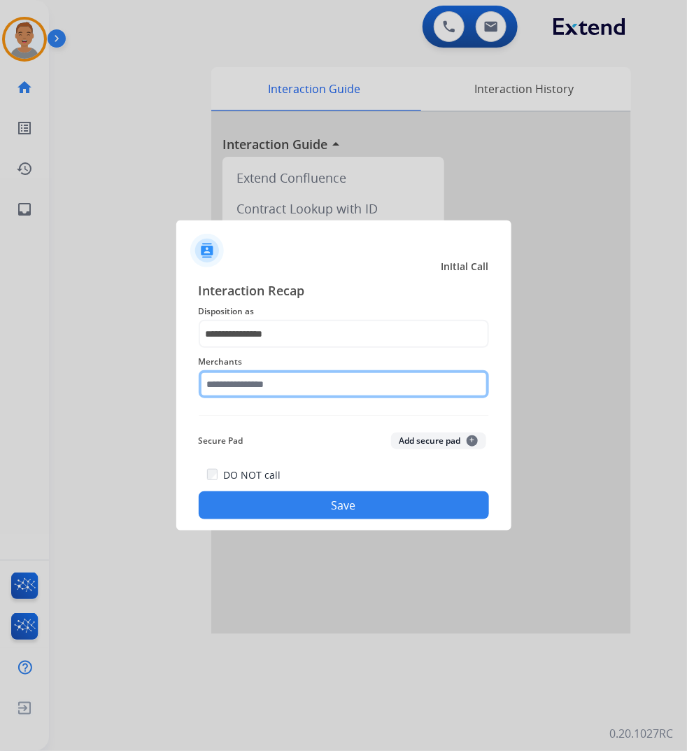
click at [282, 381] on input "text" at bounding box center [344, 384] width 290 height 28
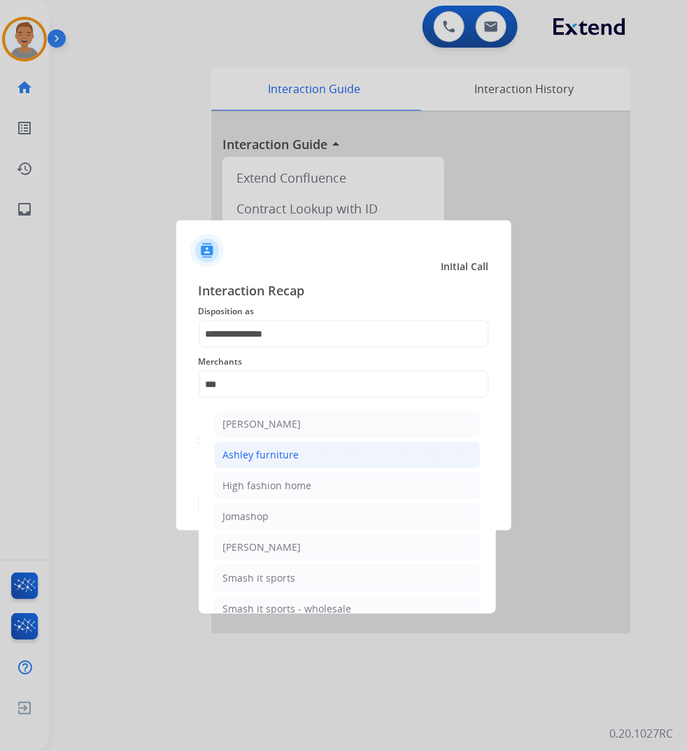
click at [298, 456] on li "Ashley furniture" at bounding box center [347, 454] width 267 height 27
type input "**********"
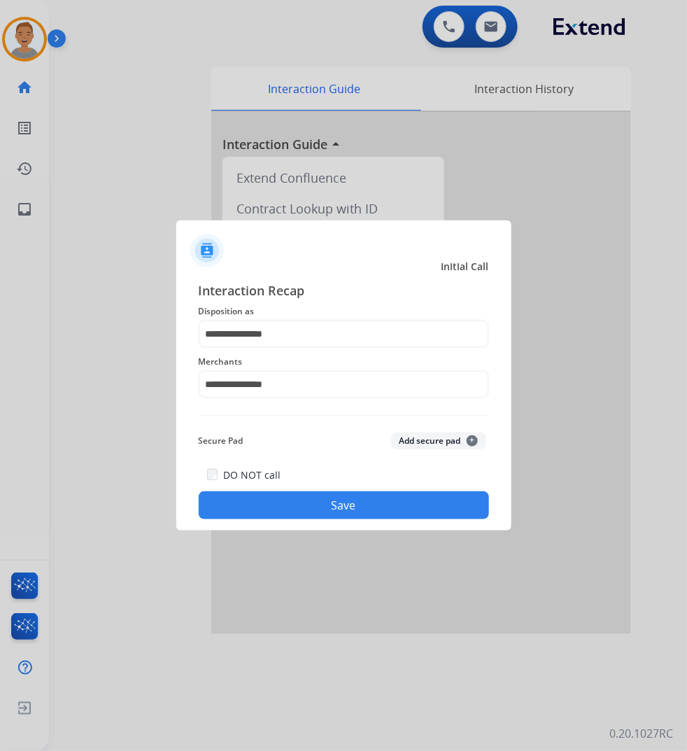
click at [267, 501] on button "Save" at bounding box center [344, 505] width 290 height 28
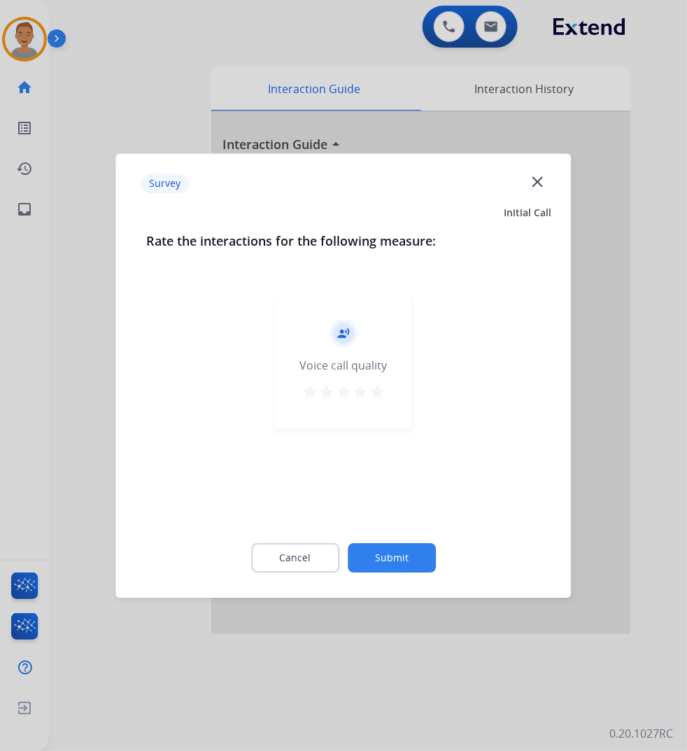
click at [543, 183] on mat-icon "close" at bounding box center [537, 181] width 18 height 18
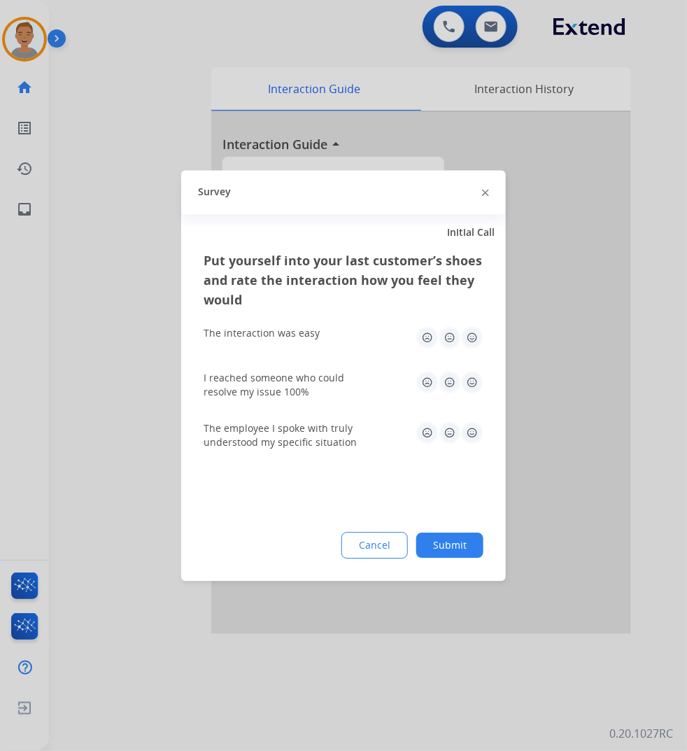
click at [488, 196] on div "Survey" at bounding box center [343, 192] width 325 height 44
click at [488, 196] on img at bounding box center [485, 193] width 7 height 7
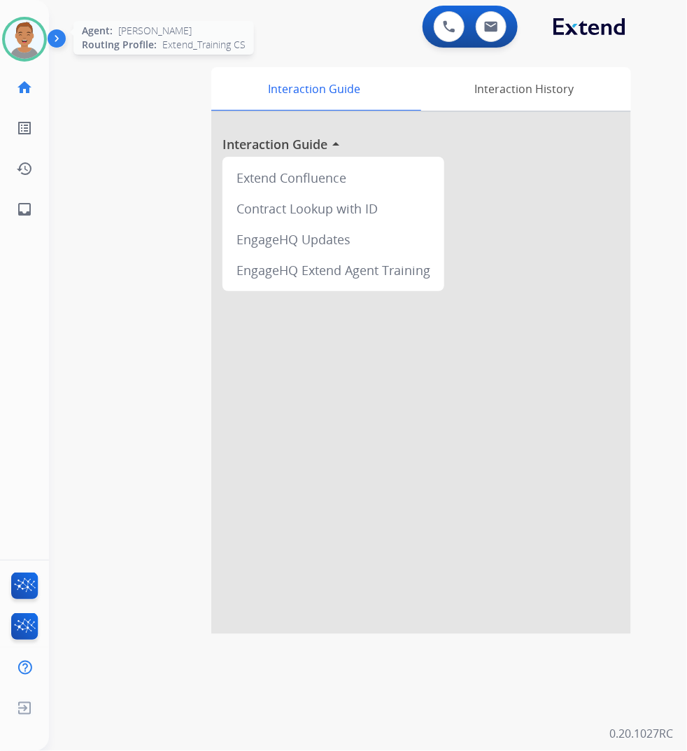
click at [6, 36] on img at bounding box center [24, 39] width 39 height 39
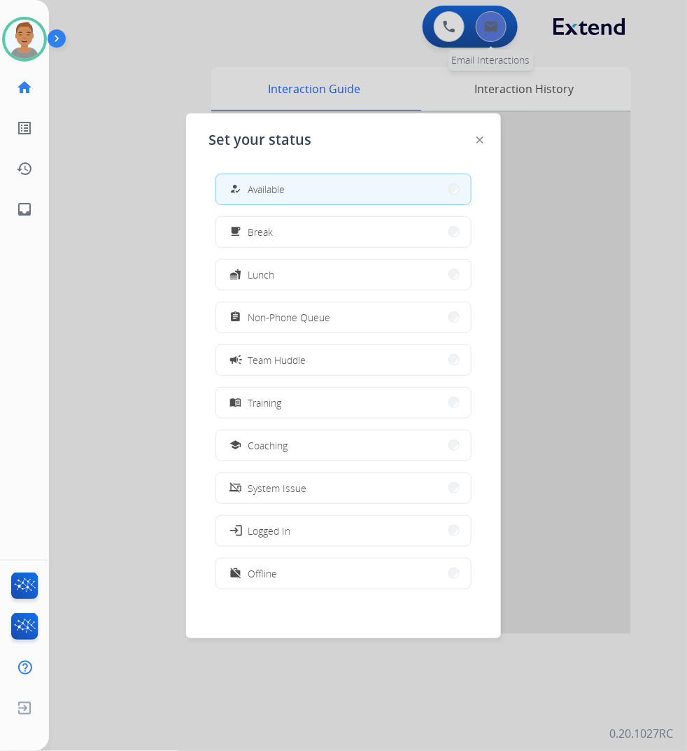
click at [501, 19] on div at bounding box center [343, 375] width 687 height 751
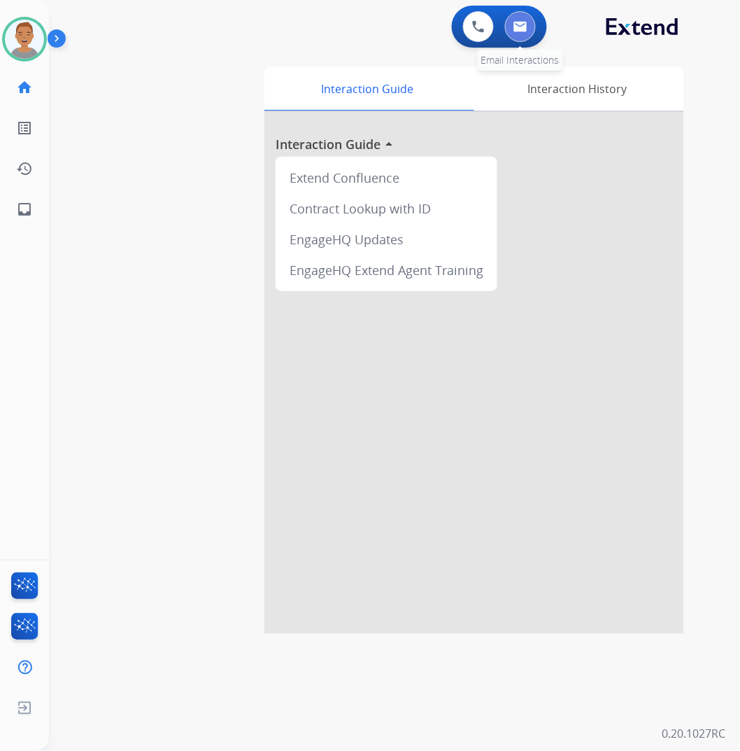
click at [529, 34] on button at bounding box center [520, 26] width 31 height 31
select select "**********"
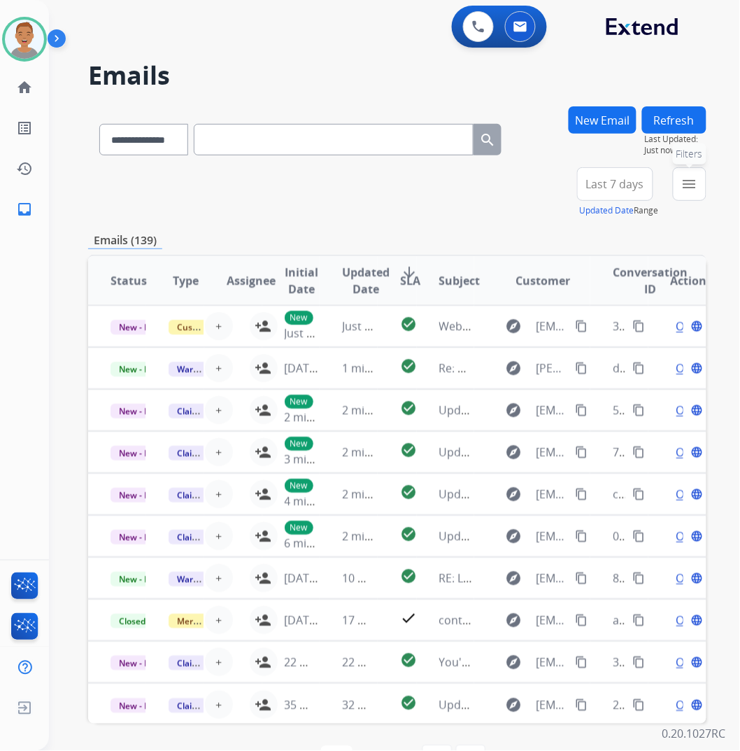
click at [691, 192] on button "menu Filters" at bounding box center [690, 184] width 34 height 34
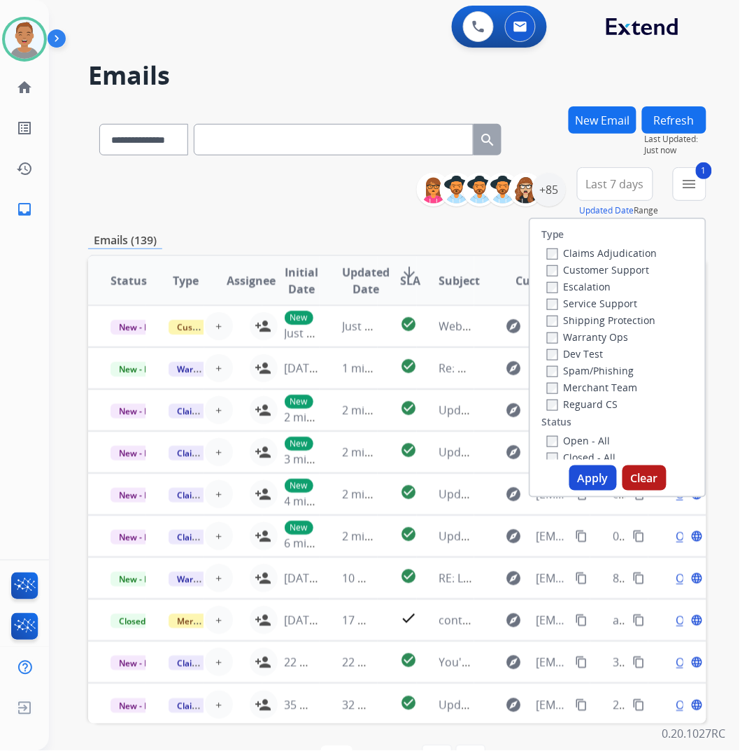
click at [551, 322] on label "Shipping Protection" at bounding box center [601, 319] width 109 height 13
click at [541, 439] on div "Open - All Closed - All New - Initial New - Reply On-hold – Internal On-hold - …" at bounding box center [617, 524] width 153 height 185
click at [590, 481] on button "Apply" at bounding box center [593, 477] width 48 height 25
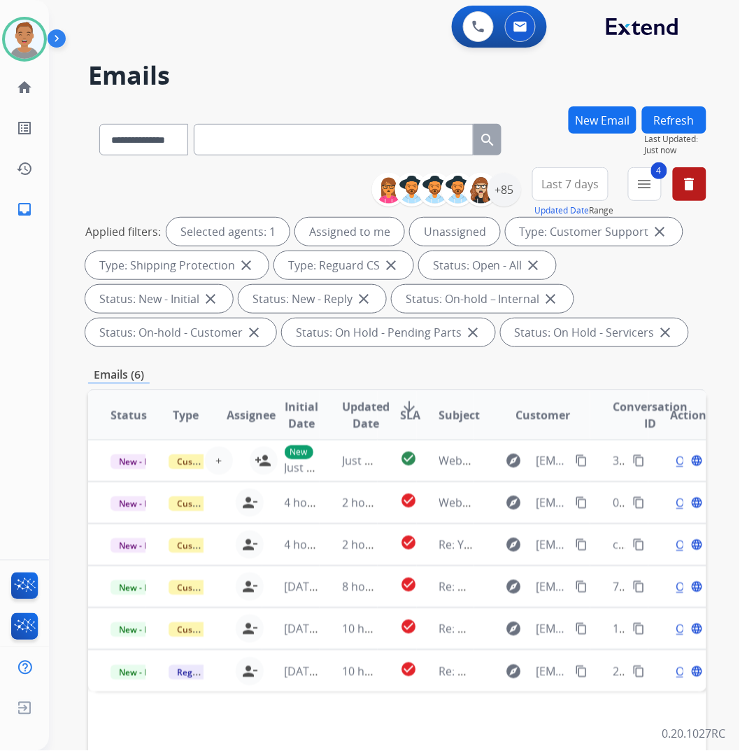
click at [369, 74] on h2 "Emails" at bounding box center [397, 76] width 618 height 28
click at [578, 181] on span "Last 7 days" at bounding box center [570, 184] width 58 height 6
click at [546, 357] on div "Last 90 days" at bounding box center [565, 353] width 77 height 21
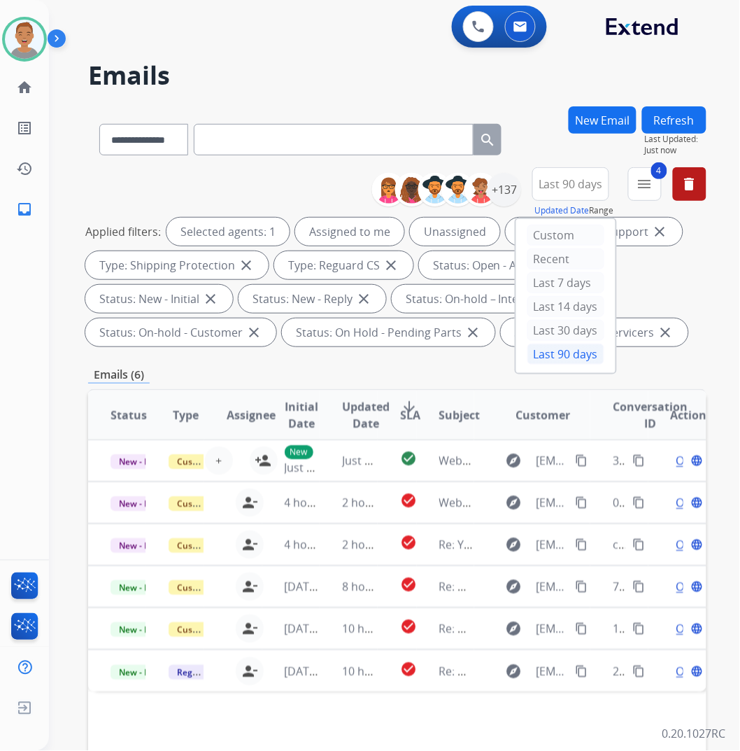
drag, startPoint x: 339, startPoint y: 48, endPoint x: 330, endPoint y: 50, distance: 10.2
click at [334, 49] on div "0 Voice Interactions 0 Email Interactions" at bounding box center [386, 28] width 641 height 45
click at [504, 184] on div "+137" at bounding box center [505, 190] width 34 height 34
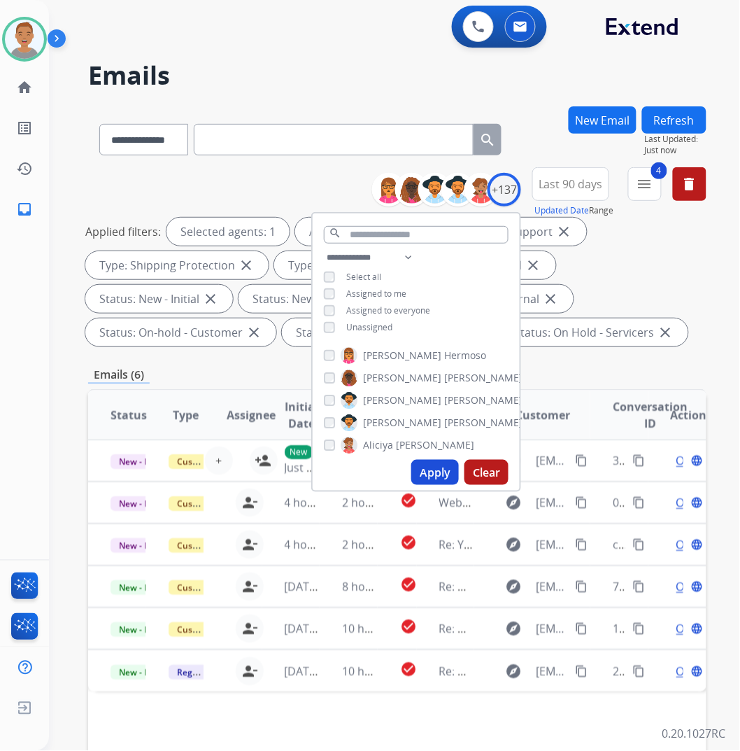
click at [436, 473] on button "Apply" at bounding box center [435, 472] width 48 height 25
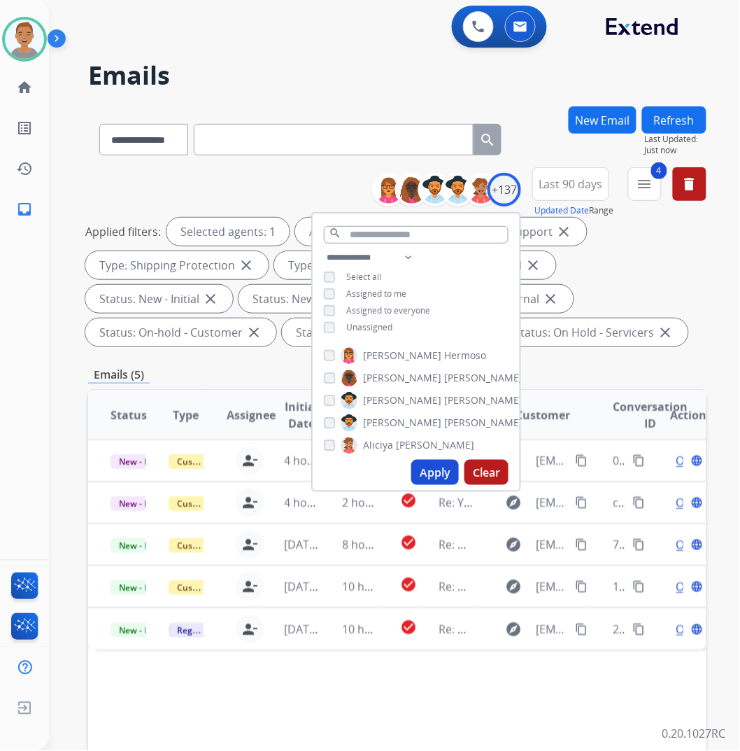
click at [78, 176] on div "**********" at bounding box center [378, 425] width 658 height 751
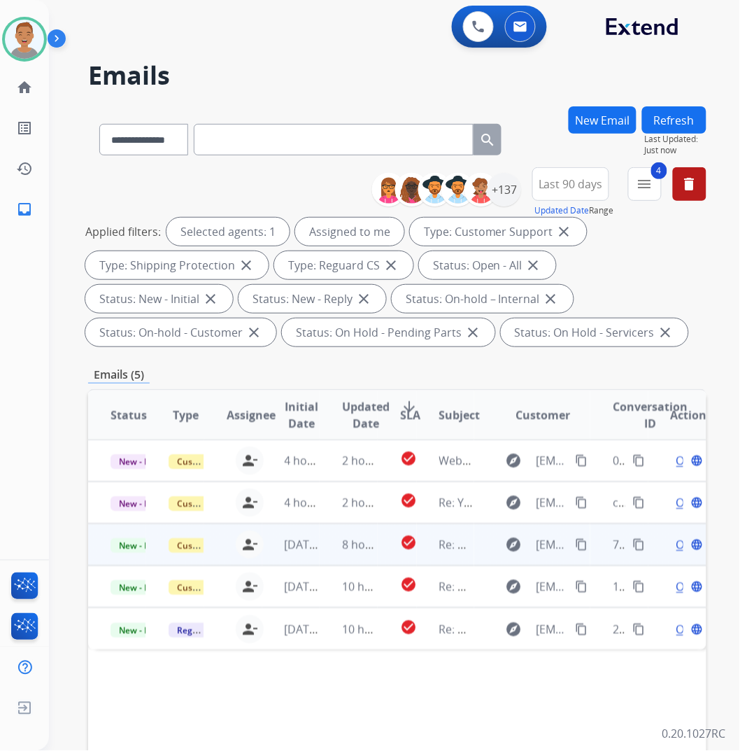
click at [301, 560] on td "[DATE]" at bounding box center [291, 544] width 58 height 42
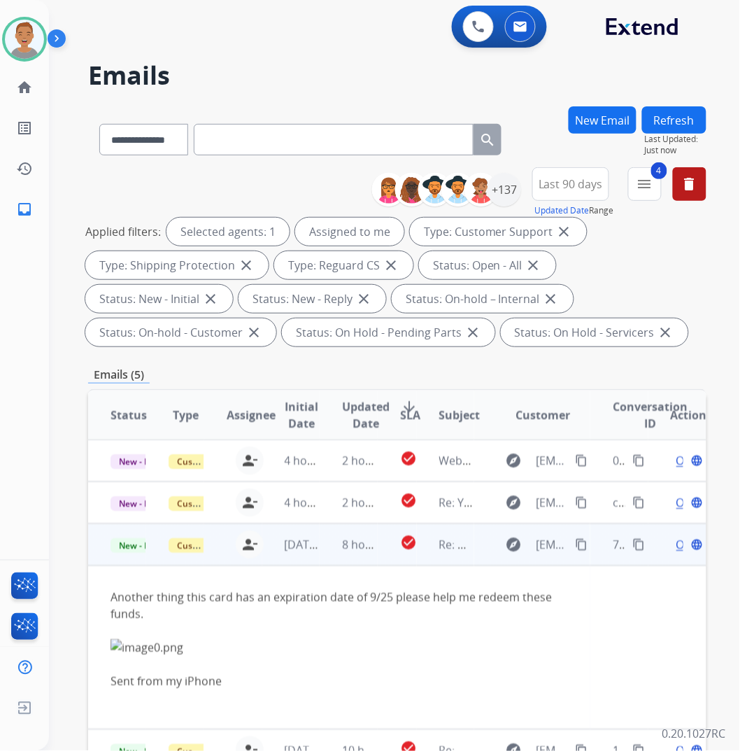
click at [575, 541] on mat-icon "content_copy" at bounding box center [581, 544] width 13 height 13
click at [674, 542] on div "Open language" at bounding box center [688, 544] width 35 height 17
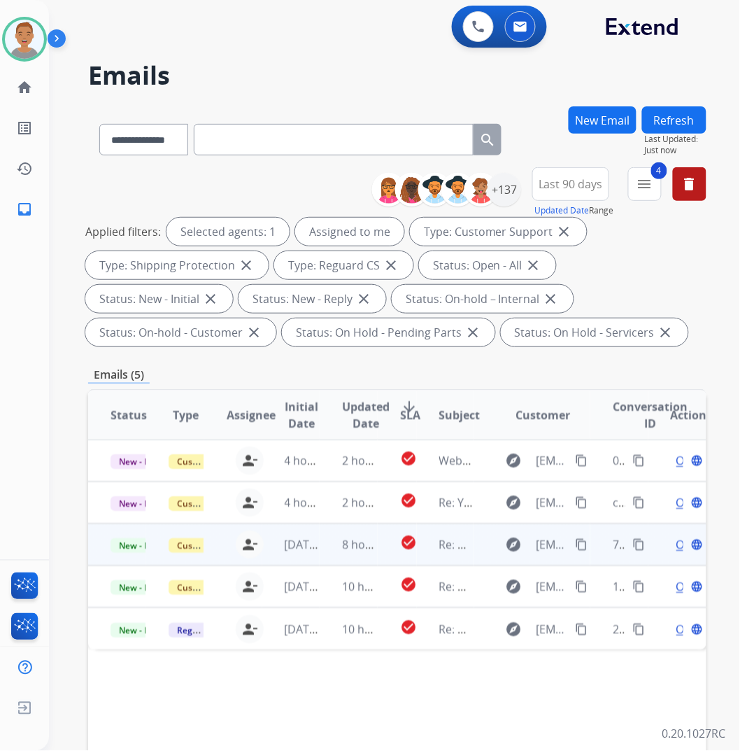
click at [204, 555] on div "[PERSON_NAME][EMAIL_ADDRESS][PERSON_NAME][DOMAIN_NAME] person_remove Unassign t…" at bounding box center [232, 544] width 57 height 39
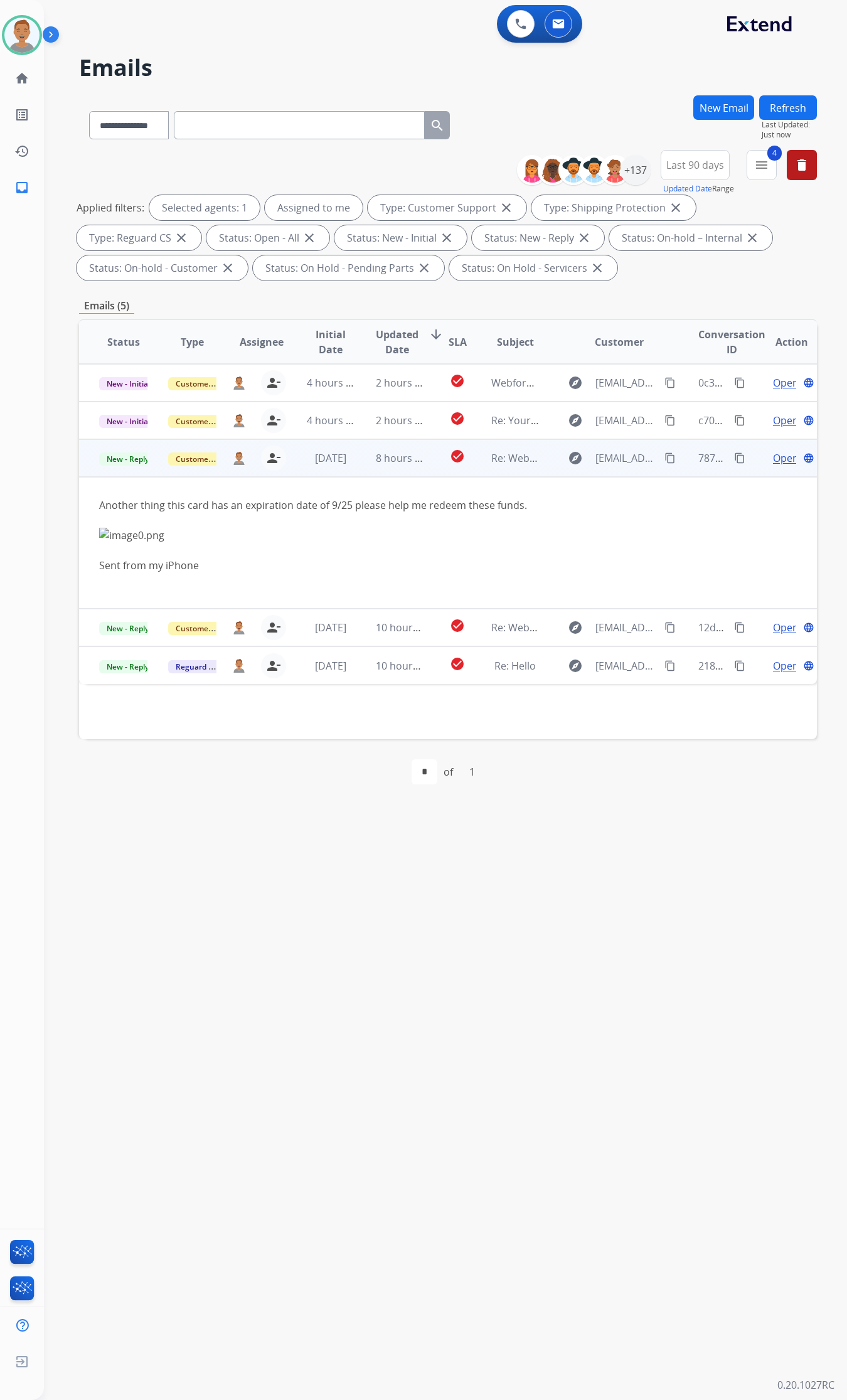
click at [754, 452] on span "Open" at bounding box center [786, 457] width 26 height 15
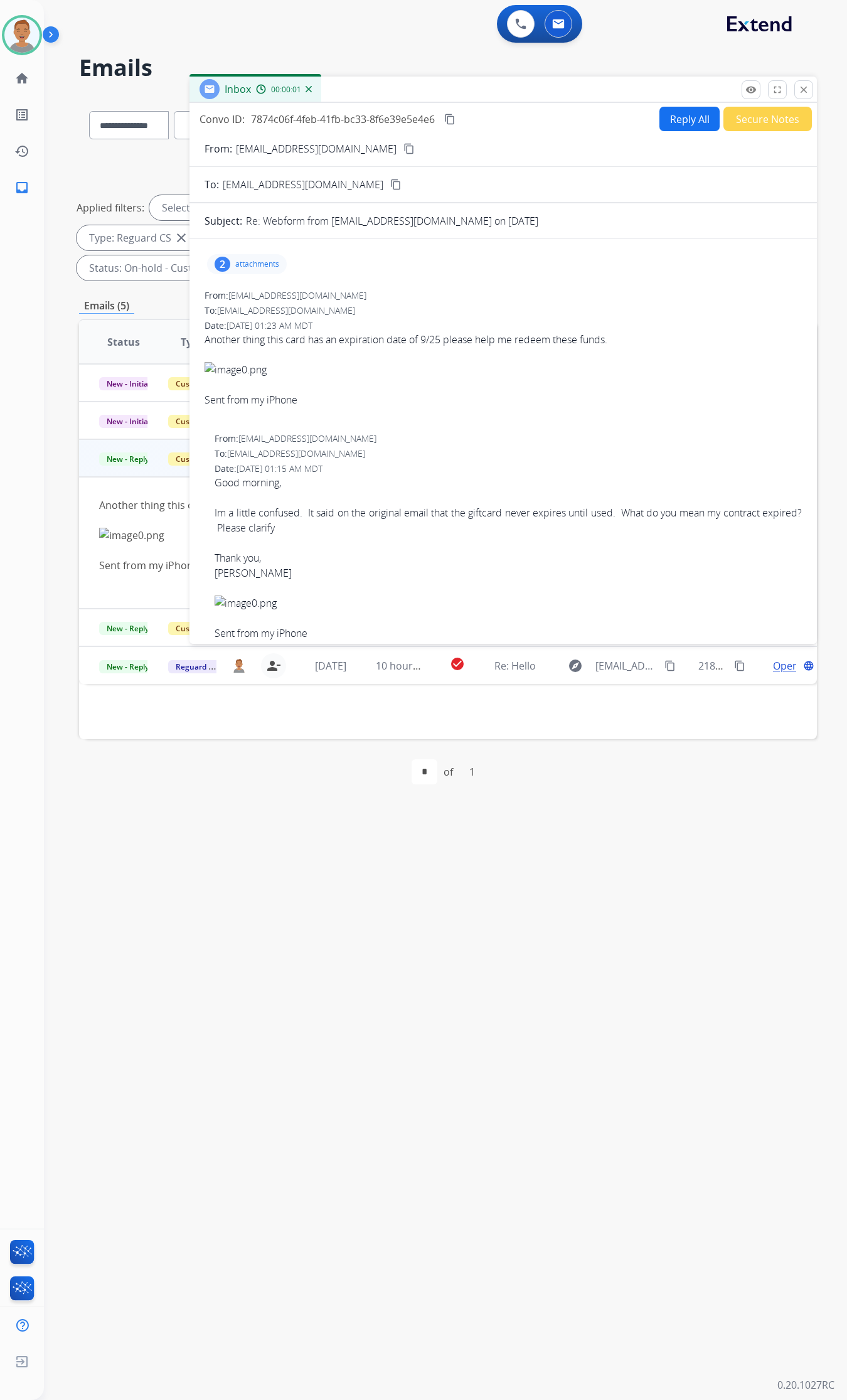
click at [242, 260] on p "attachments" at bounding box center [257, 264] width 44 height 10
click at [295, 293] on p "image0.png" at bounding box center [308, 296] width 56 height 15
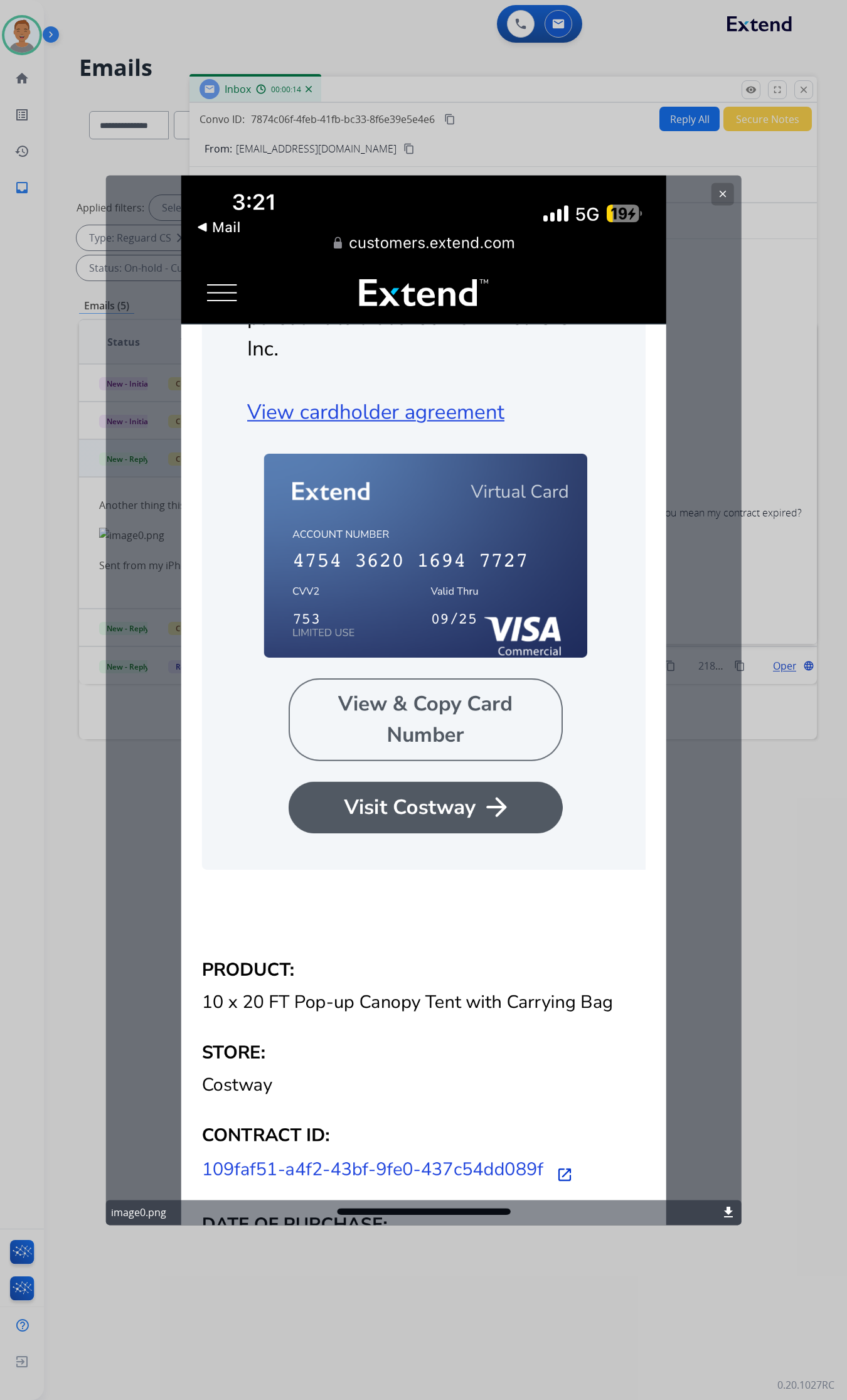
click at [729, 193] on button "clear" at bounding box center [722, 194] width 22 height 22
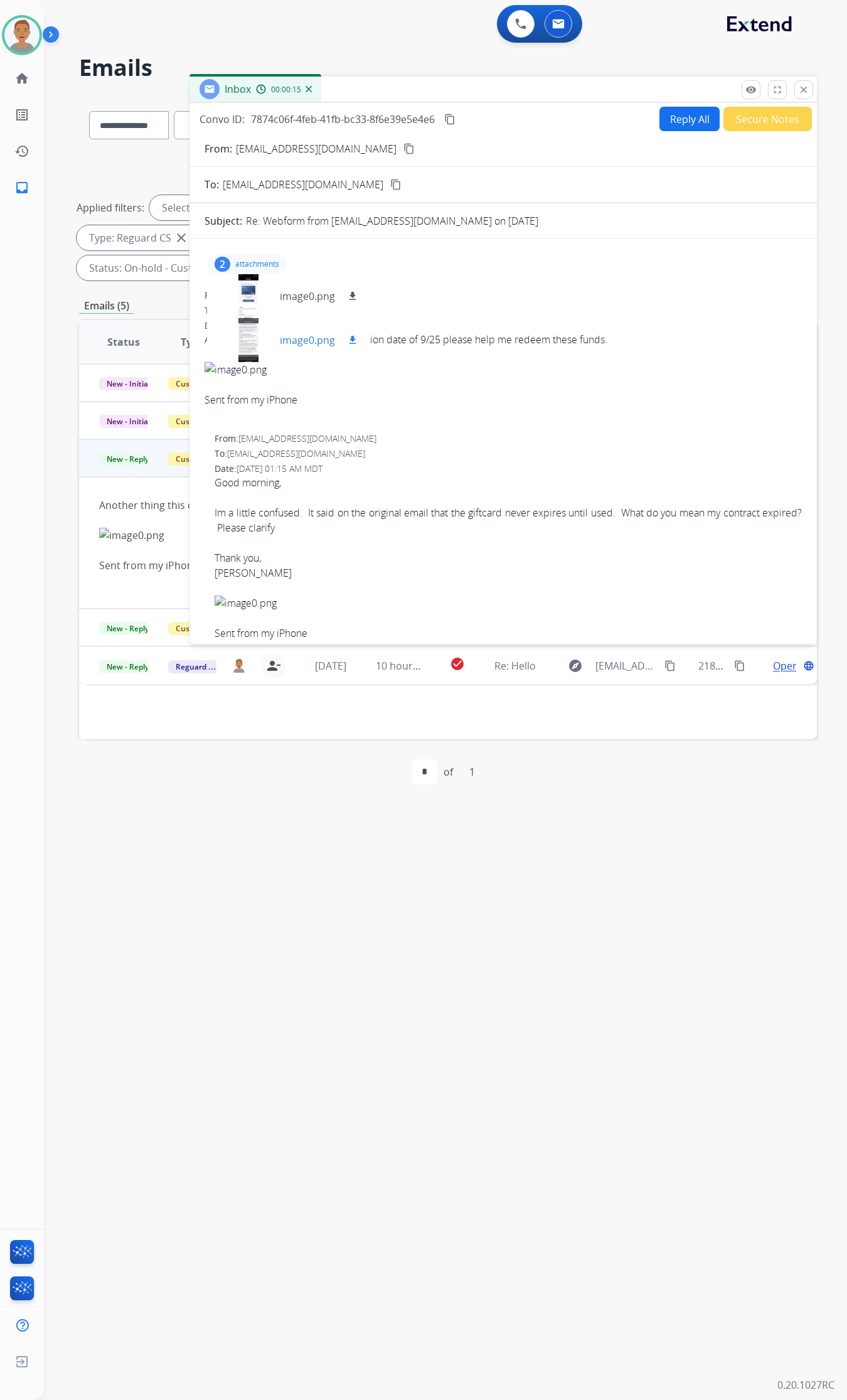
click at [285, 333] on p "image0.png" at bounding box center [308, 340] width 56 height 15
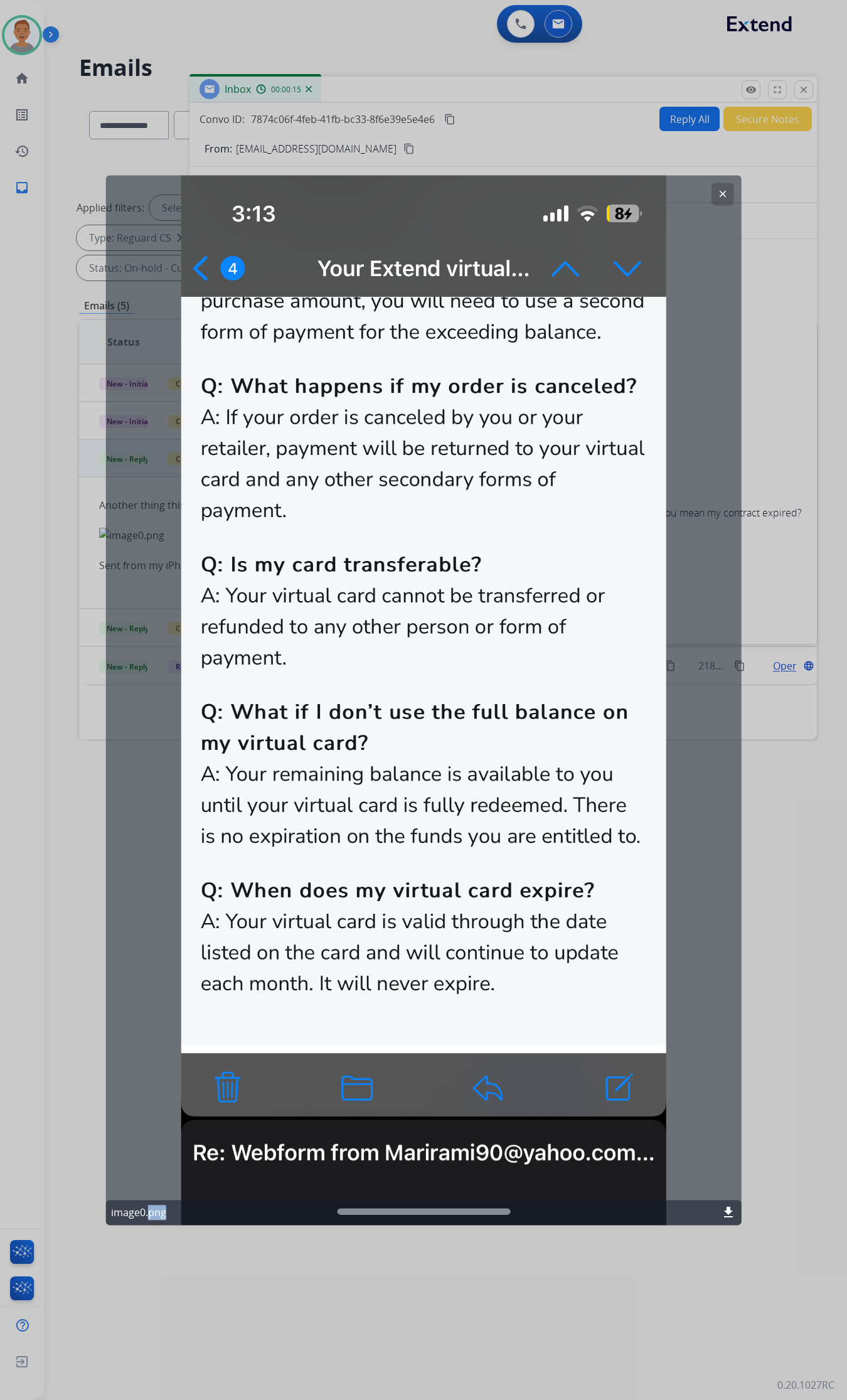
click at [285, 333] on div "clear image0.png download" at bounding box center [424, 700] width 636 height 1049
drag, startPoint x: 118, startPoint y: 857, endPoint x: 126, endPoint y: 850, distance: 10.6
click at [119, 740] on div "clear image0.png download" at bounding box center [424, 700] width 636 height 1049
click at [724, 189] on mat-icon "clear" at bounding box center [722, 194] width 12 height 12
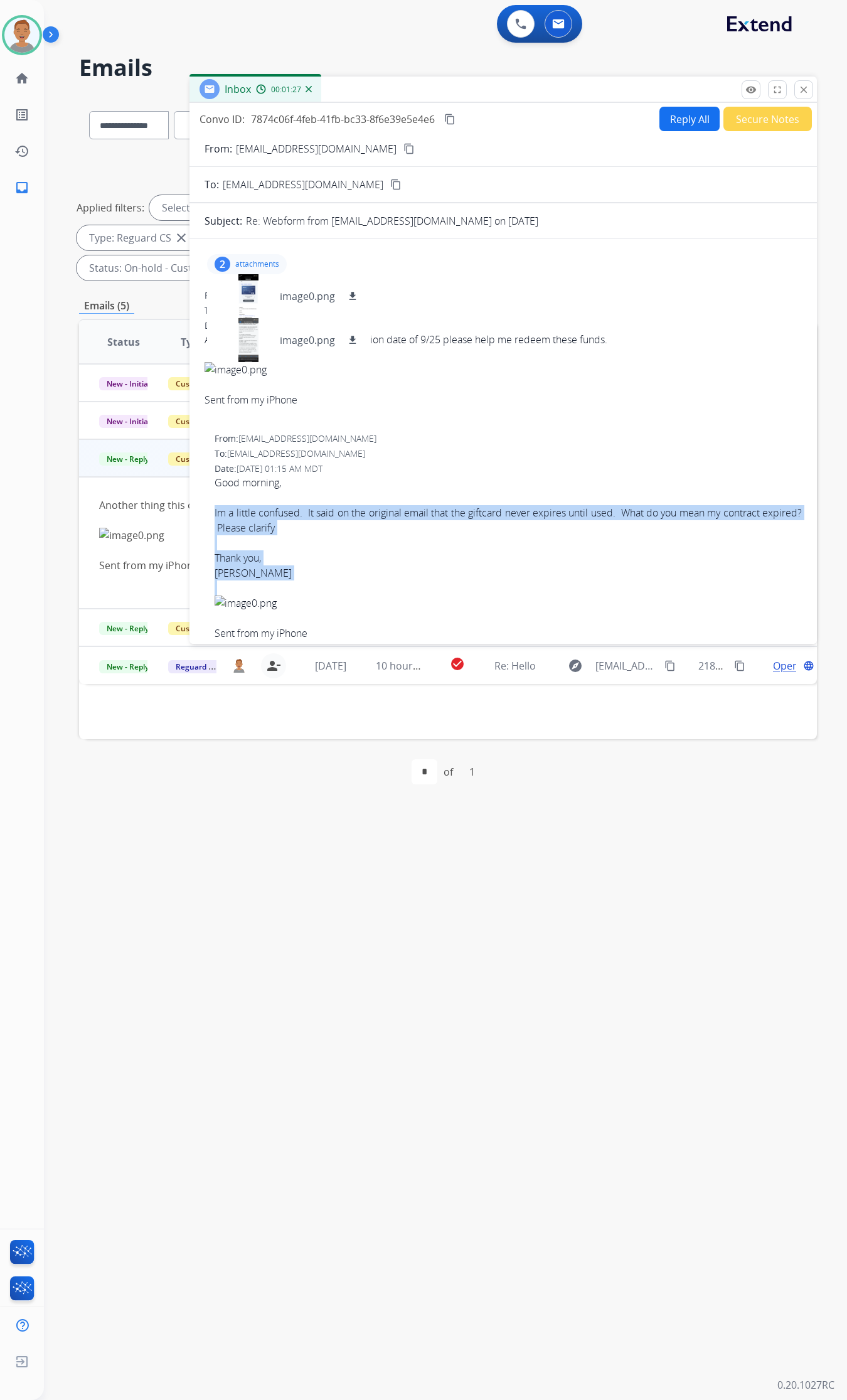
drag, startPoint x: 212, startPoint y: 513, endPoint x: 325, endPoint y: 591, distance: 137.3
click at [325, 591] on div "2 attachments image0.png download image0.png download From: [EMAIL_ADDRESS][DOM…" at bounding box center [503, 696] width 628 height 893
copy div "Im a little confused. It said on the original email that the giftcard never exp…"
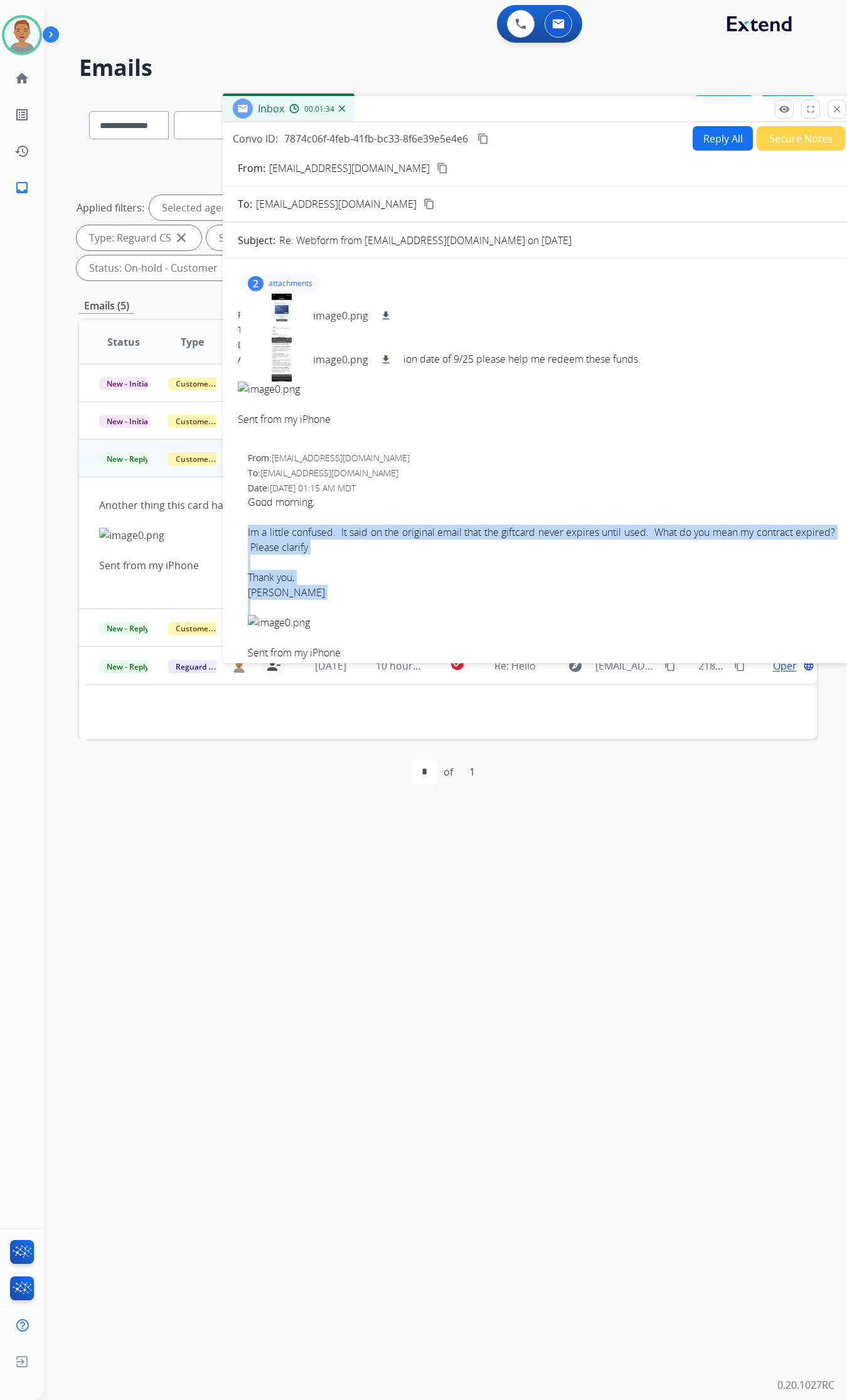
drag, startPoint x: 586, startPoint y: 91, endPoint x: 603, endPoint y: 109, distance: 24.8
click at [612, 105] on div "Inbox 00:01:34" at bounding box center [537, 109] width 628 height 26
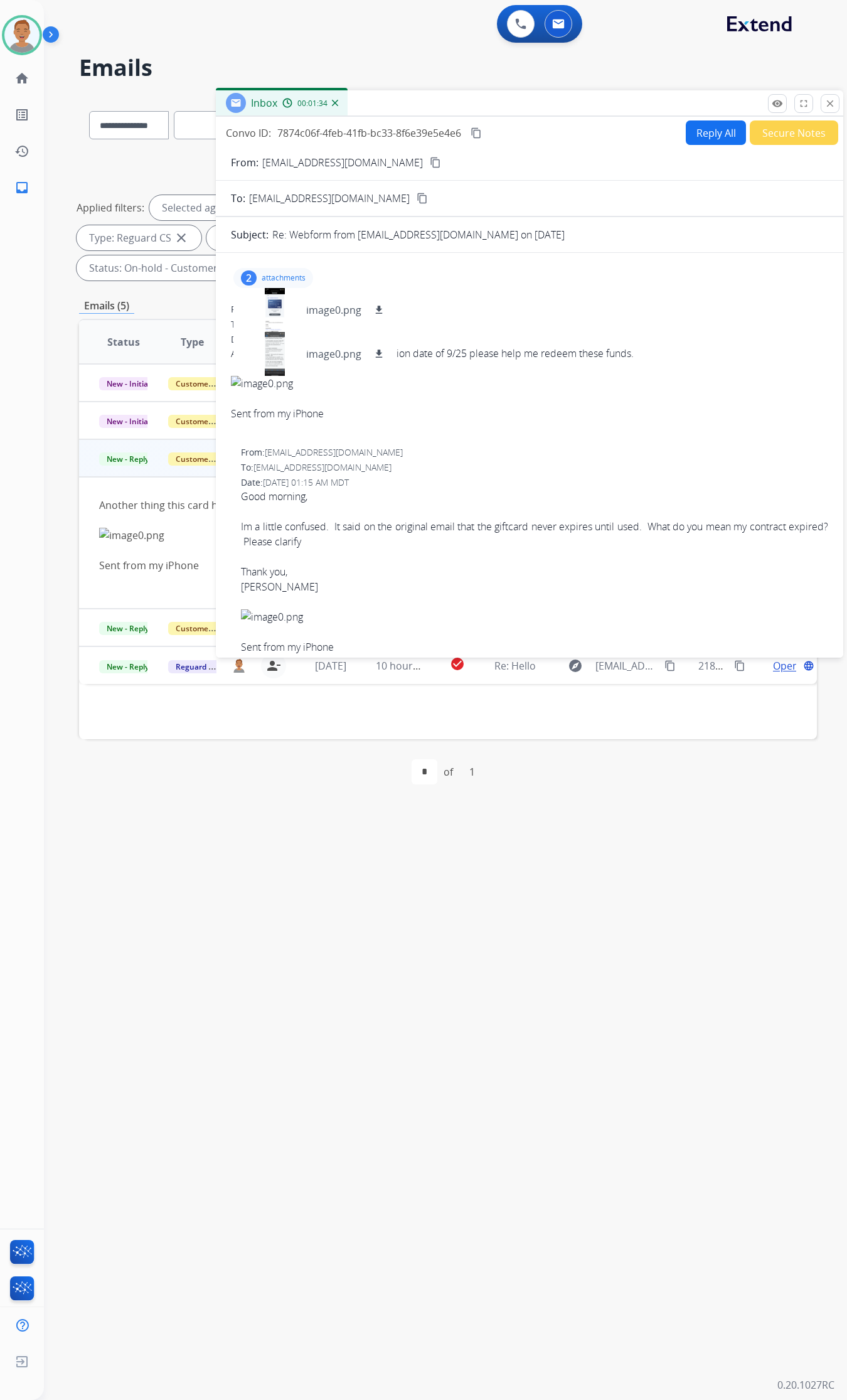
click at [724, 336] on div "Date: [DATE] 01:23 AM MDT" at bounding box center [529, 339] width 598 height 13
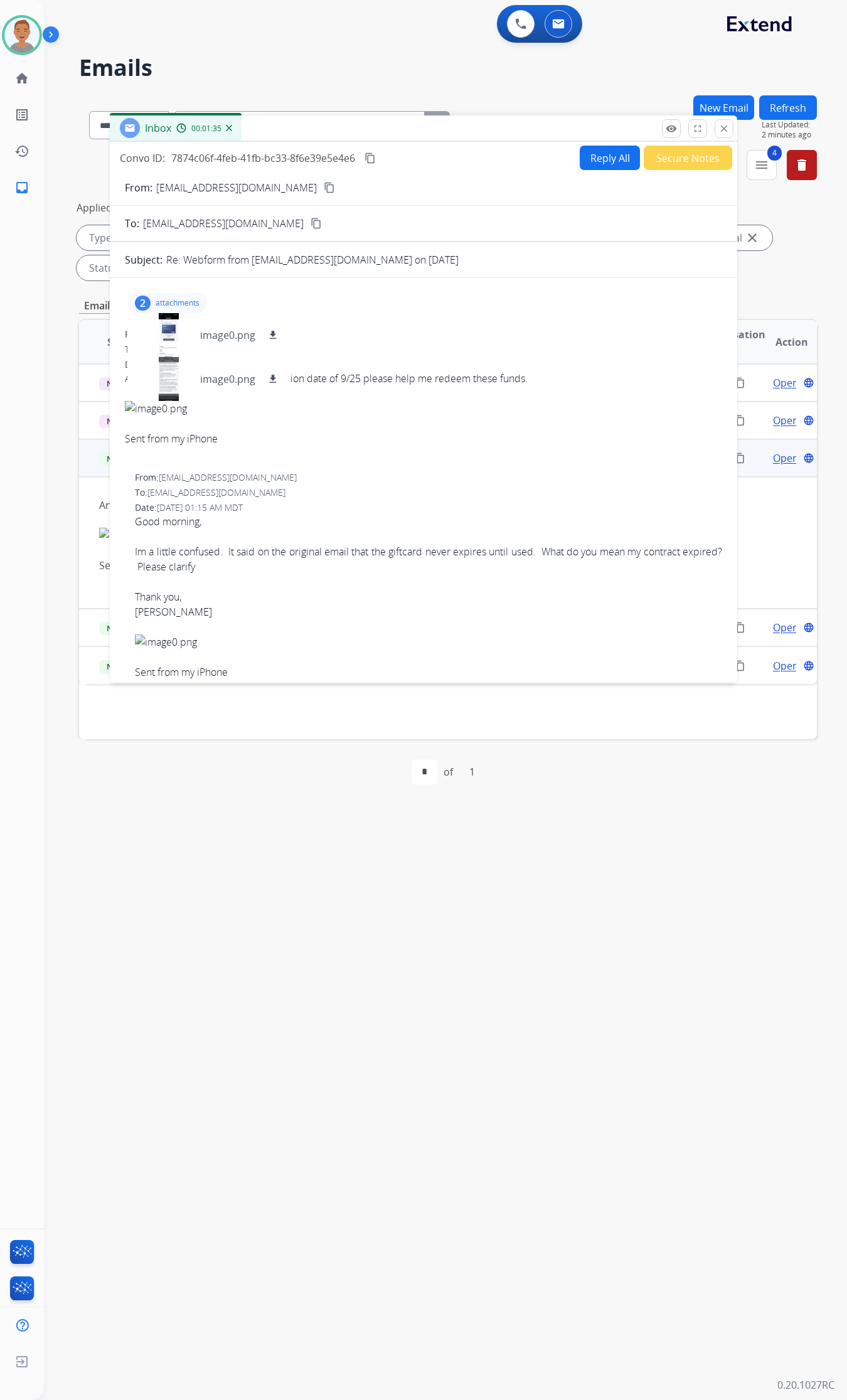
drag, startPoint x: 598, startPoint y: 107, endPoint x: 612, endPoint y: 112, distance: 14.9
click at [509, 127] on div "Inbox 00:01:35" at bounding box center [424, 128] width 628 height 26
click at [722, 125] on mat-icon "close" at bounding box center [726, 128] width 12 height 12
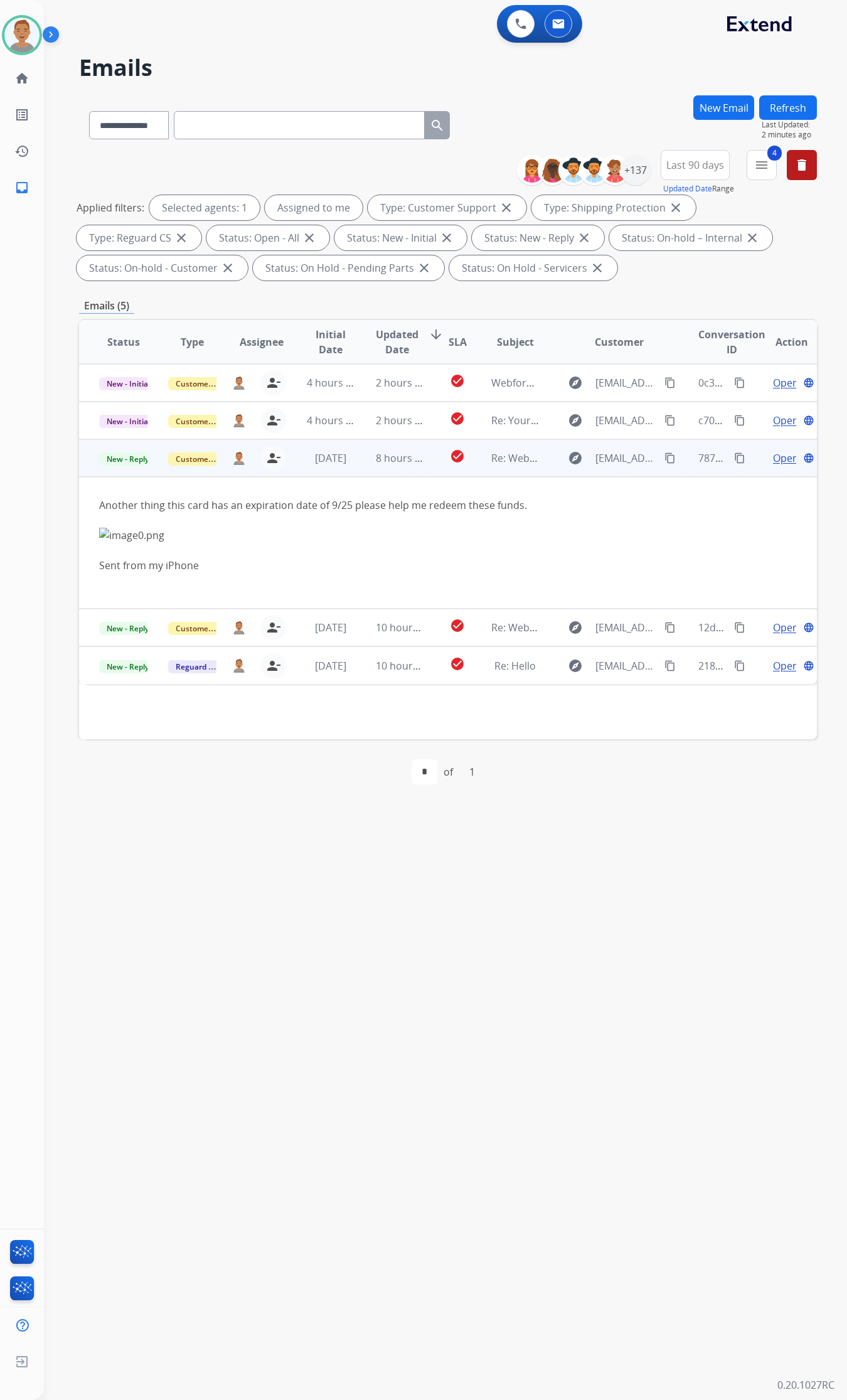
click at [92, 500] on td "Another thing this card has an expiration date of 9/25 please help me redeem th…" at bounding box center [379, 543] width 599 height 132
drag, startPoint x: 545, startPoint y: 509, endPoint x: 86, endPoint y: 509, distance: 459.0
click at [86, 509] on td "Another thing this card has an expiration date of 9/25 please help me redeem th…" at bounding box center [379, 543] width 599 height 132
drag, startPoint x: 148, startPoint y: 512, endPoint x: 480, endPoint y: 502, distance: 332.2
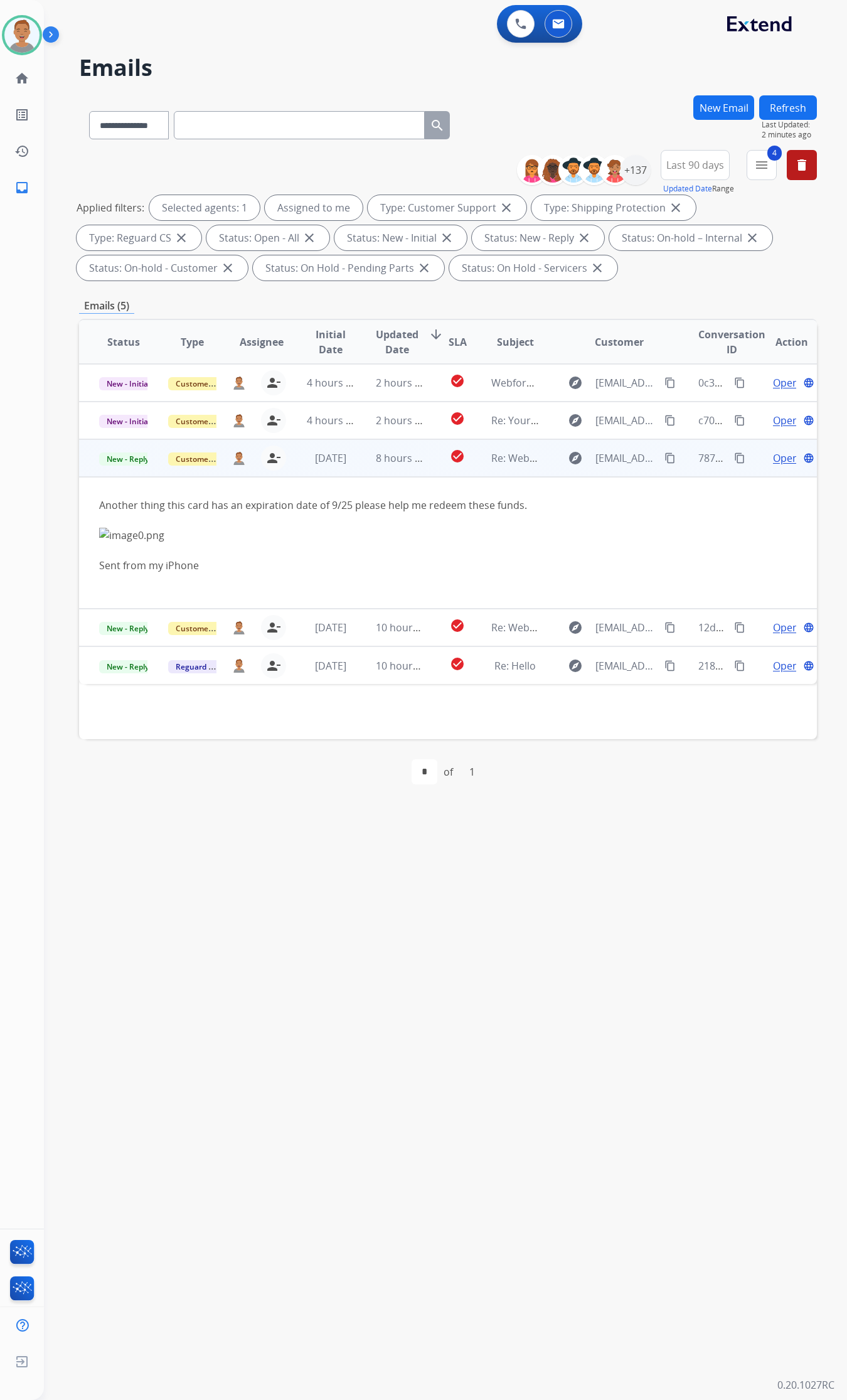
click at [480, 502] on div "Another thing this card has an expiration date of 9/25 please help me redeem th…" at bounding box center [379, 543] width 559 height 91
click at [346, 510] on div "Another thing this card has an expiration date of 9/25 please help me redeem th…" at bounding box center [379, 543] width 559 height 91
click at [350, 510] on div "Another thing this card has an expiration date of 9/25 please help me redeem th…" at bounding box center [379, 543] width 559 height 91
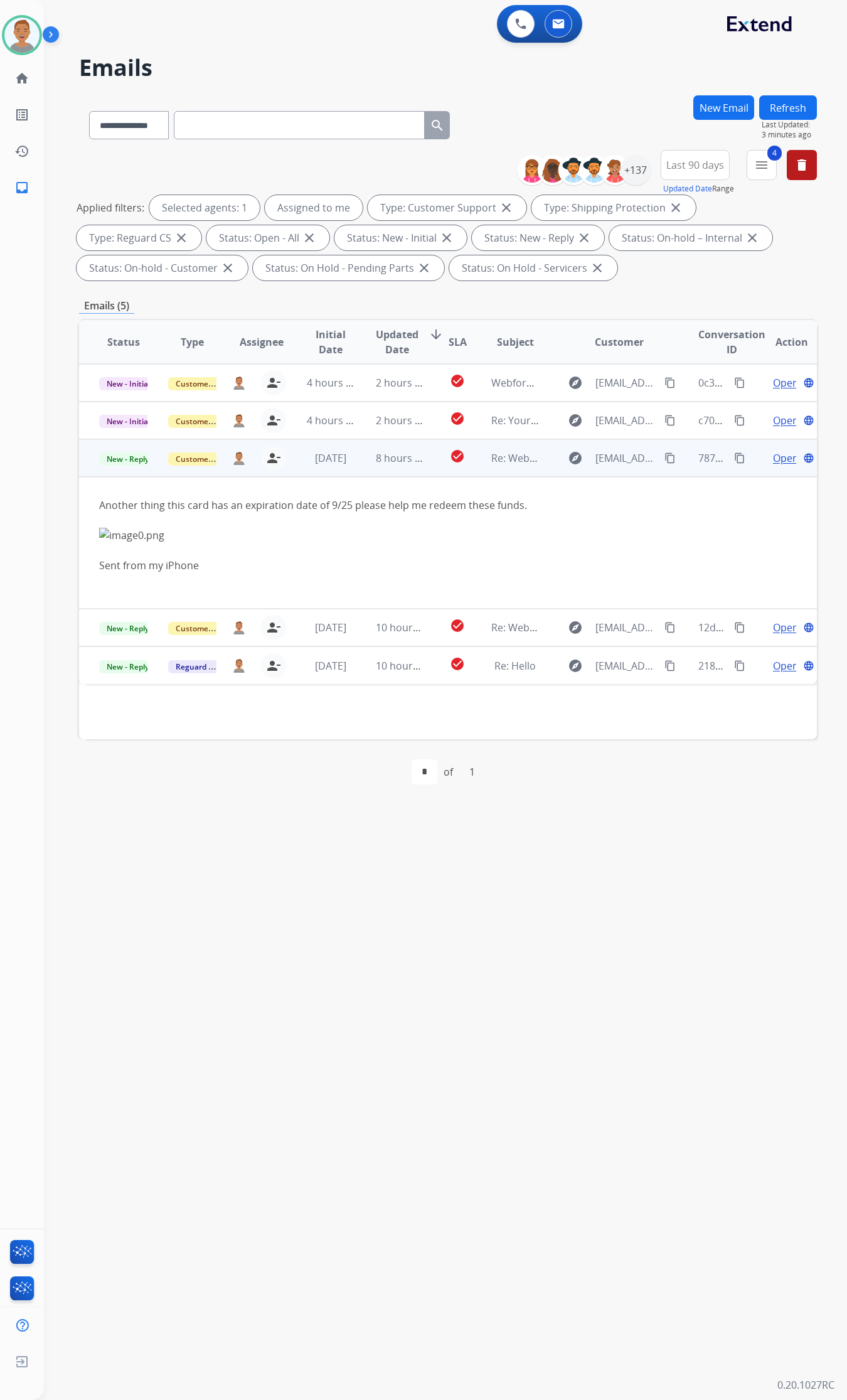
click at [754, 454] on span "Open" at bounding box center [786, 457] width 26 height 15
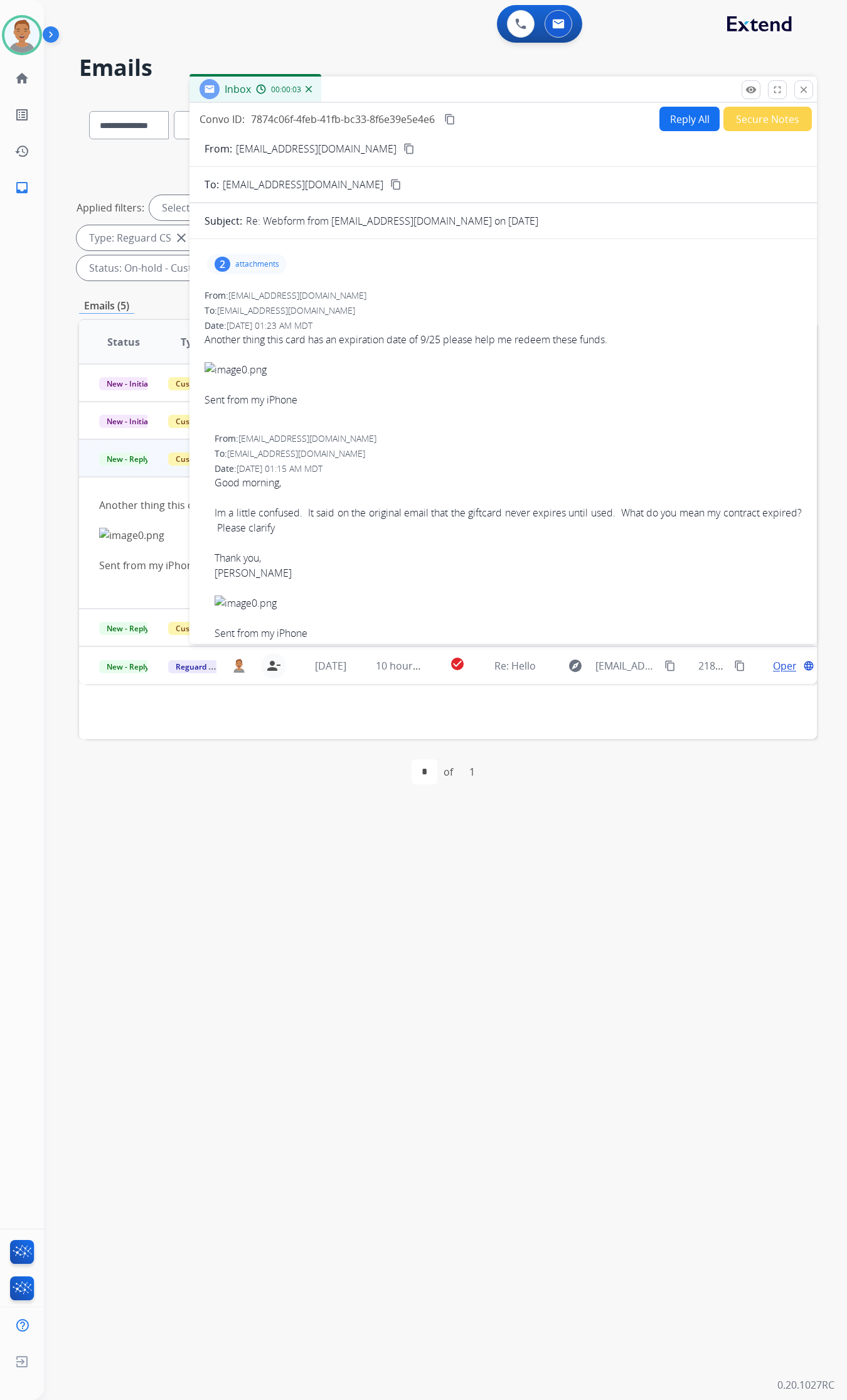
click at [688, 117] on button "Reply All" at bounding box center [689, 118] width 60 height 24
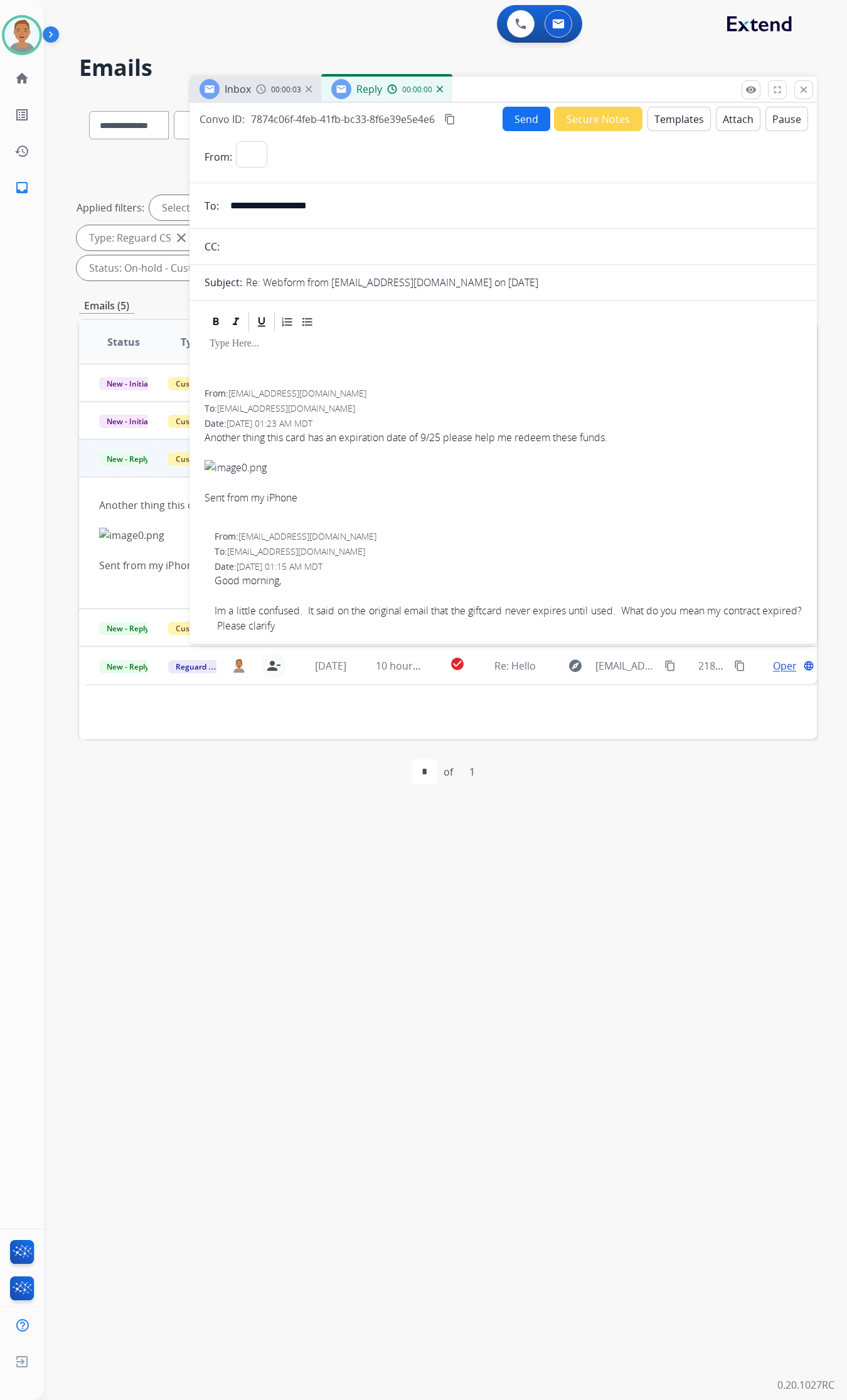
select select "**********"
click at [668, 113] on button "Templates" at bounding box center [679, 118] width 64 height 24
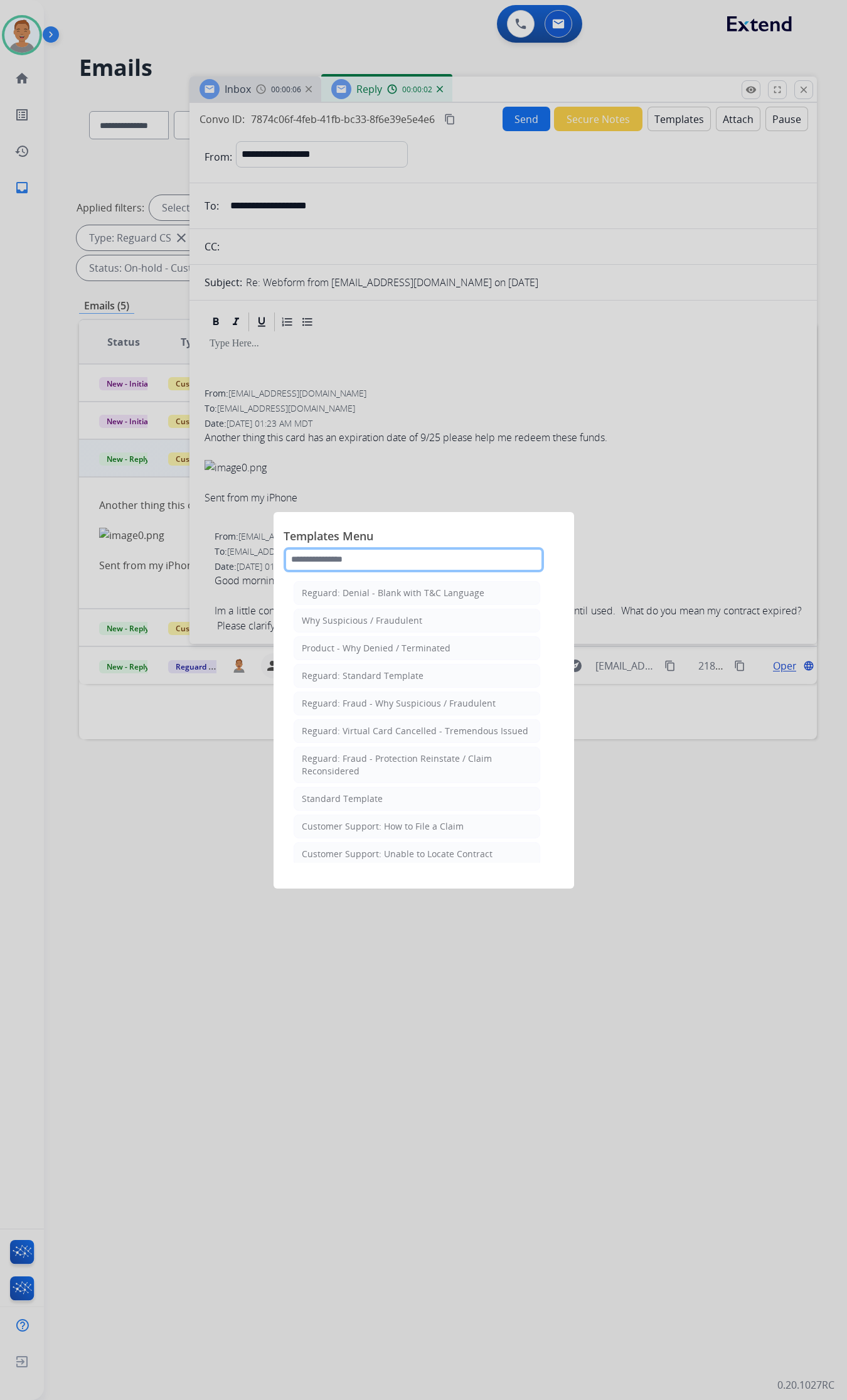
click at [421, 561] on input "text" at bounding box center [414, 560] width 260 height 25
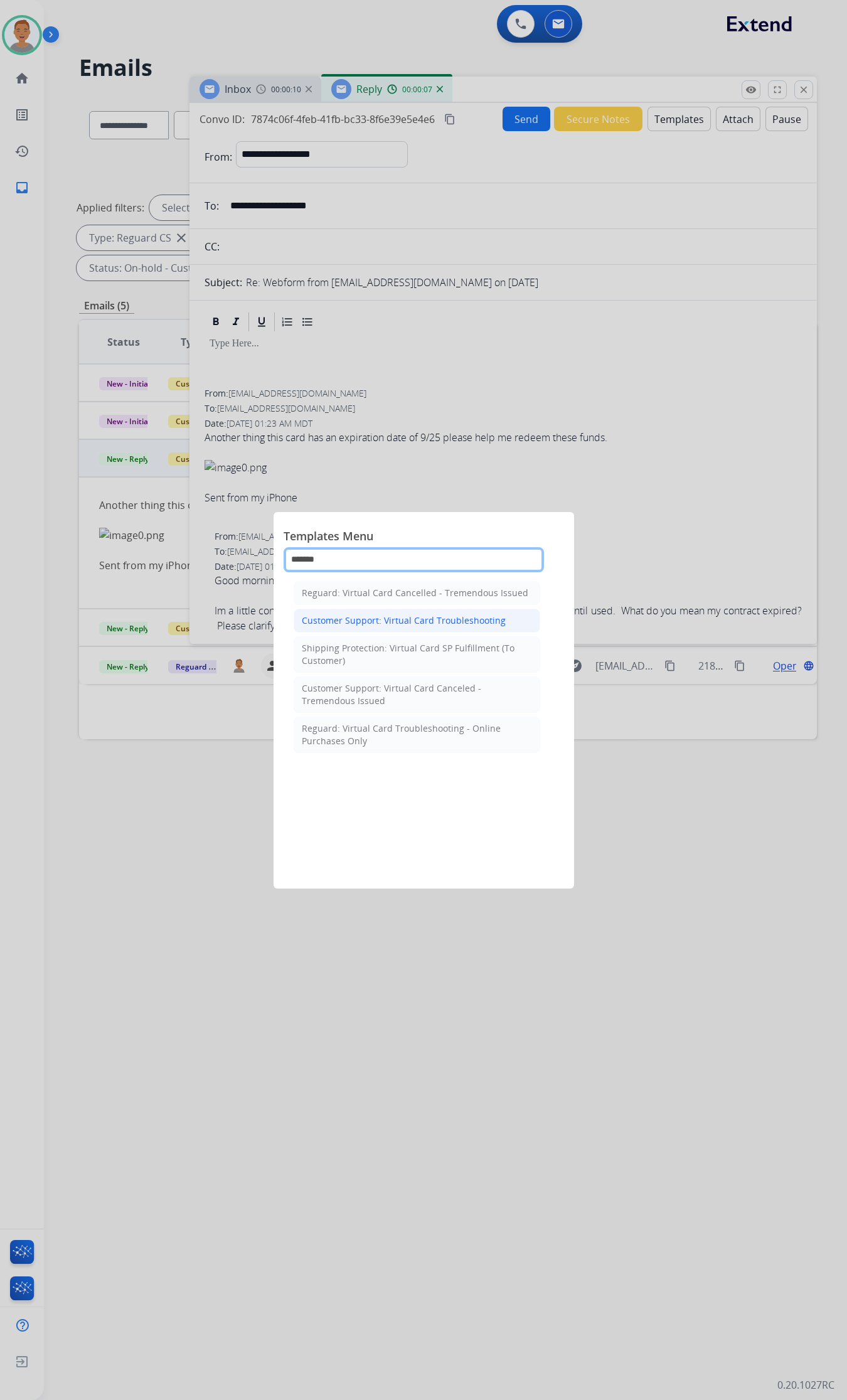
type input "*******"
click at [387, 622] on div "Customer Support: Virtual Card Troubleshooting" at bounding box center [403, 621] width 204 height 13
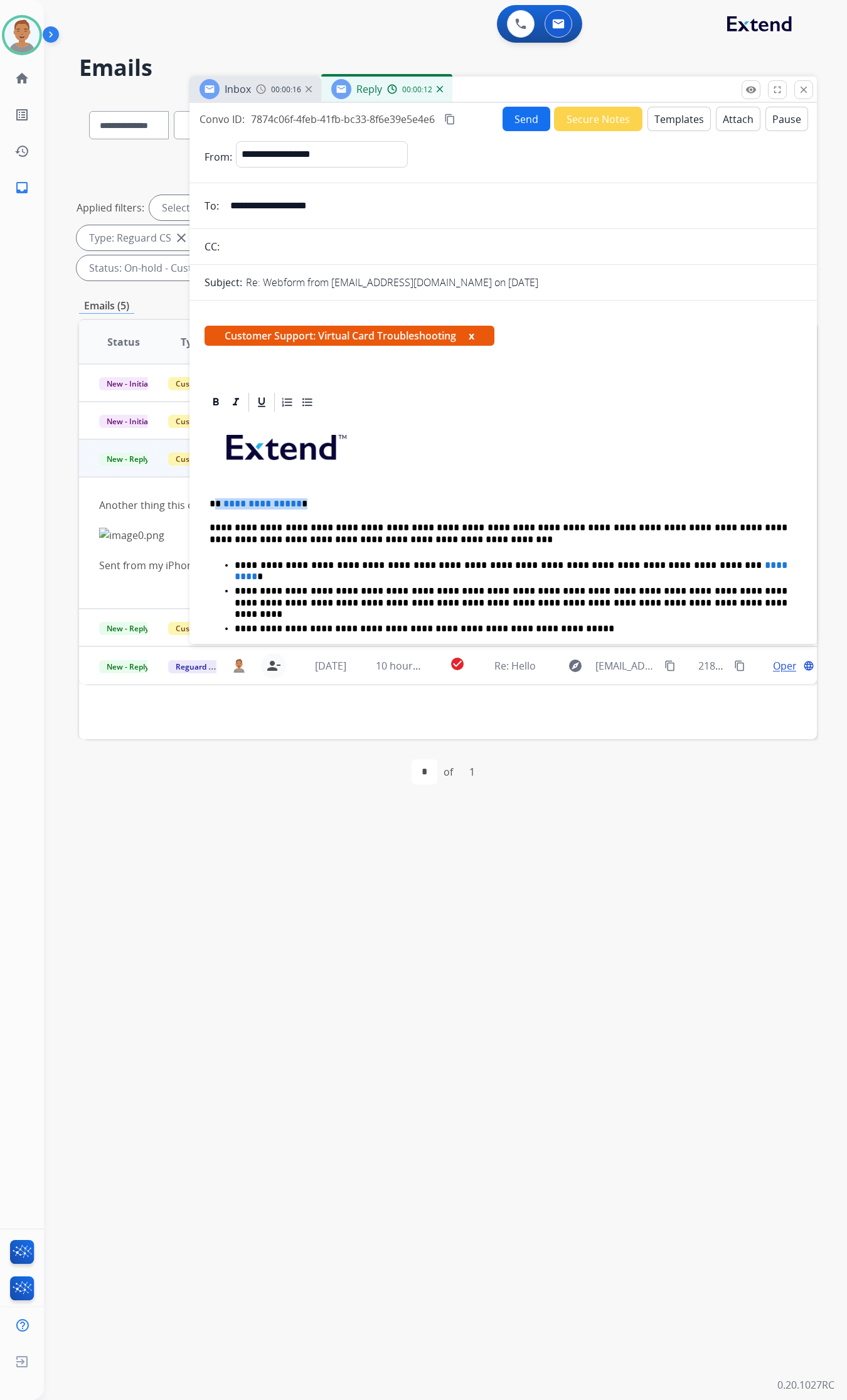
drag, startPoint x: 333, startPoint y: 500, endPoint x: 214, endPoint y: 499, distance: 119.0
click at [214, 499] on p "**********" at bounding box center [499, 503] width 578 height 12
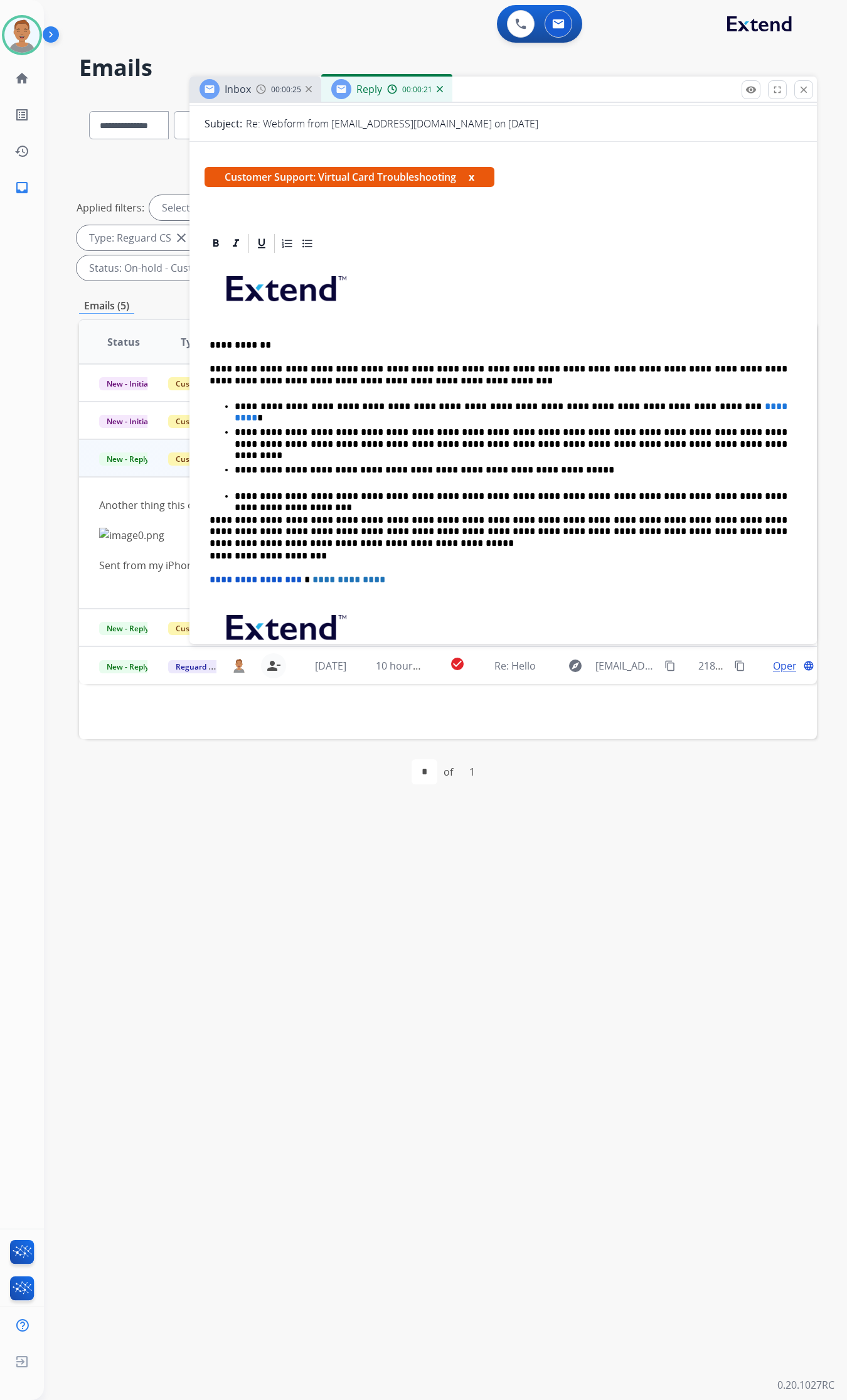
scroll to position [235, 0]
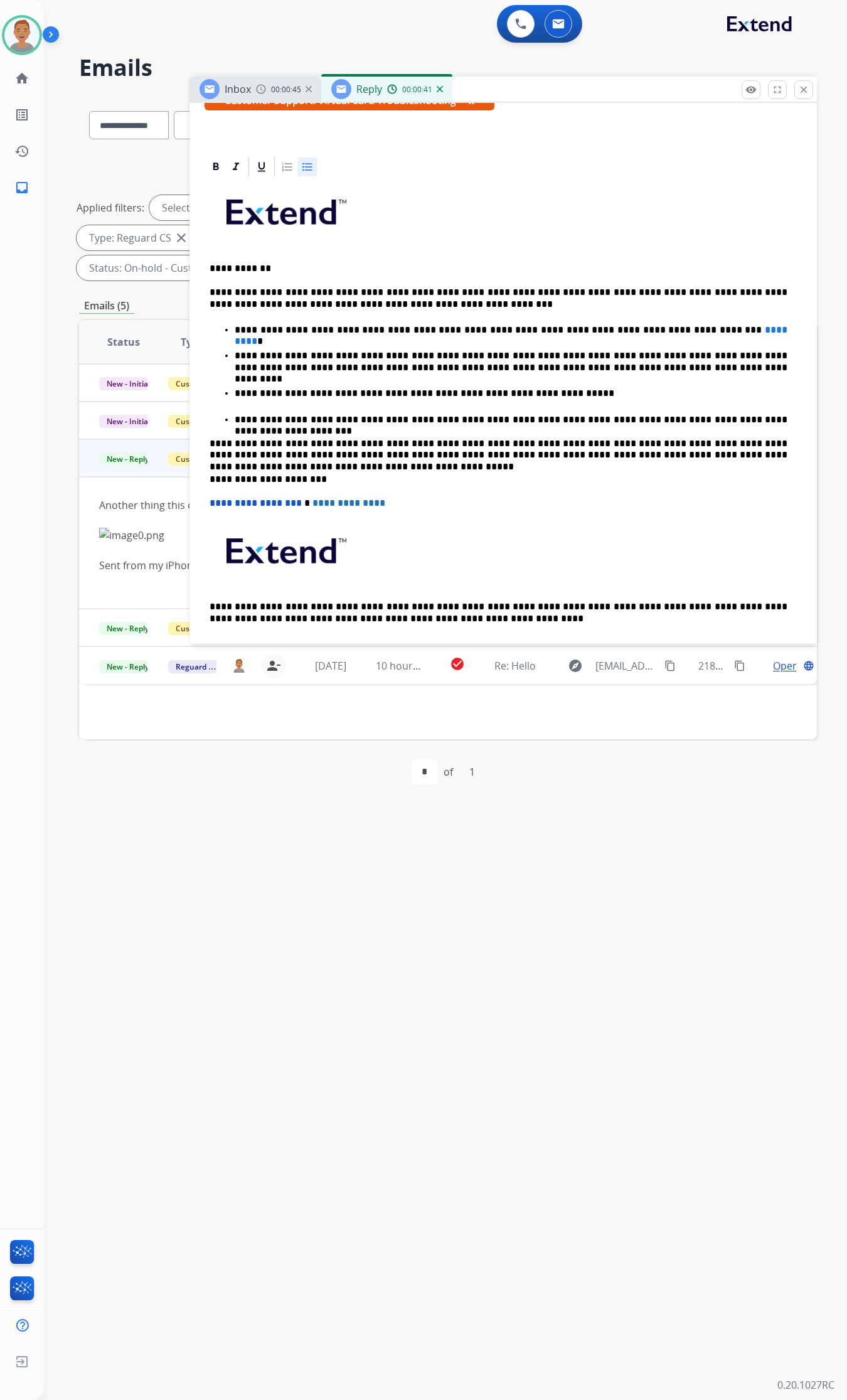
click at [711, 333] on p "**********" at bounding box center [511, 330] width 553 height 12
drag, startPoint x: 699, startPoint y: 323, endPoint x: 655, endPoint y: 331, distance: 44.7
click at [647, 331] on p "**********" at bounding box center [511, 330] width 553 height 12
click at [647, 321] on div "**********" at bounding box center [503, 422] width 598 height 486
click at [653, 330] on p "**********" at bounding box center [511, 330] width 553 height 12
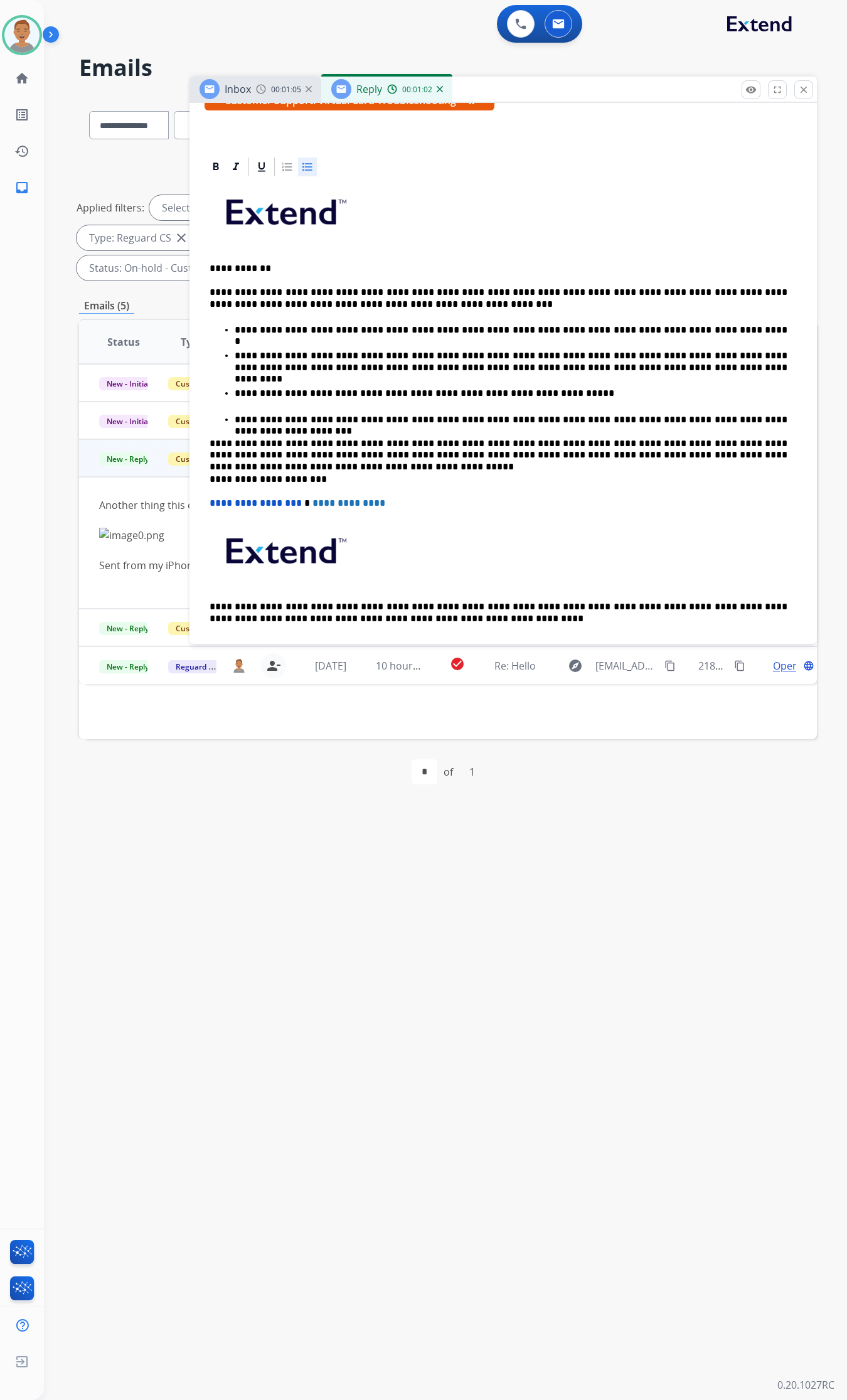
click at [493, 486] on div "**********" at bounding box center [503, 422] width 598 height 486
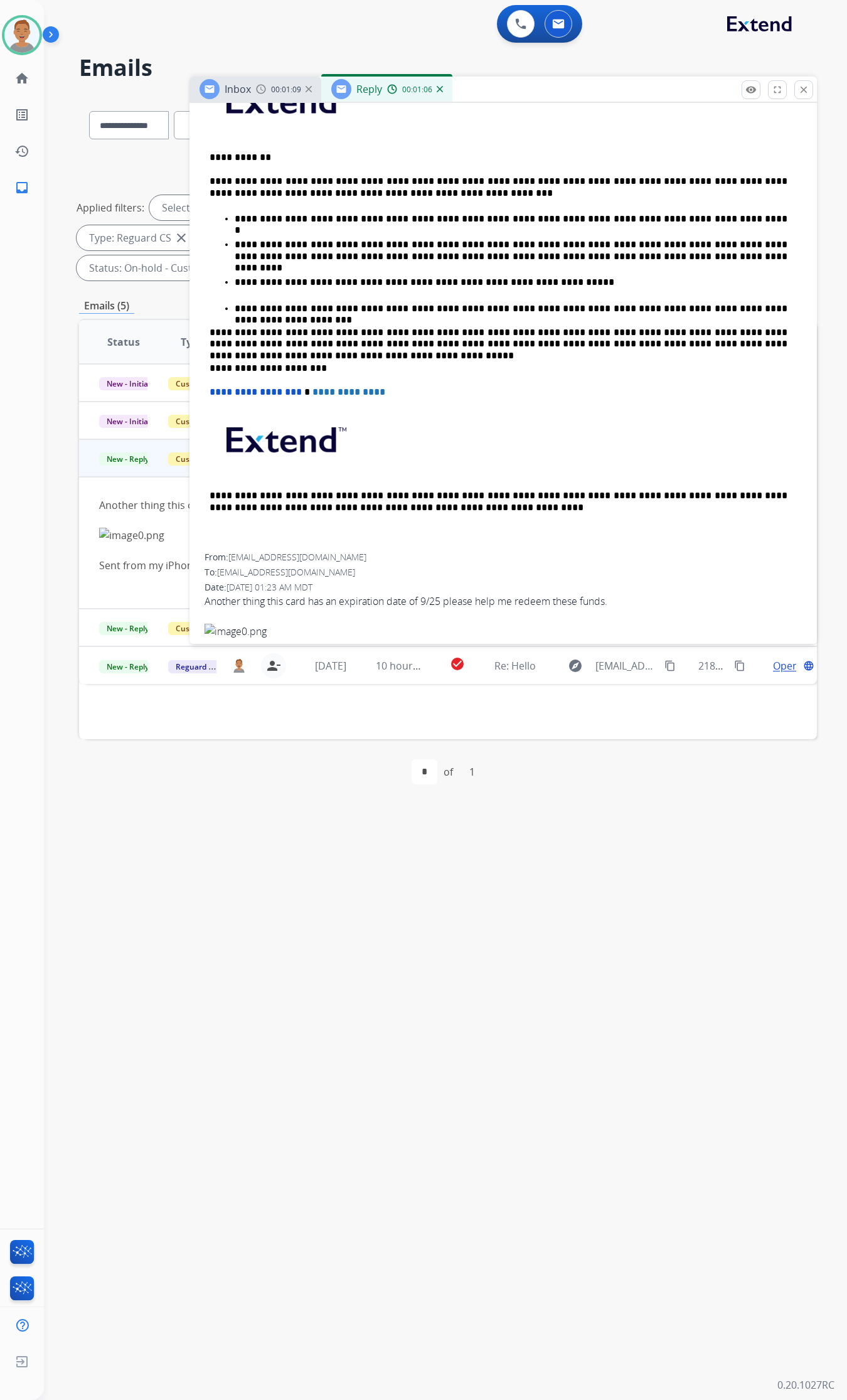
scroll to position [0, 0]
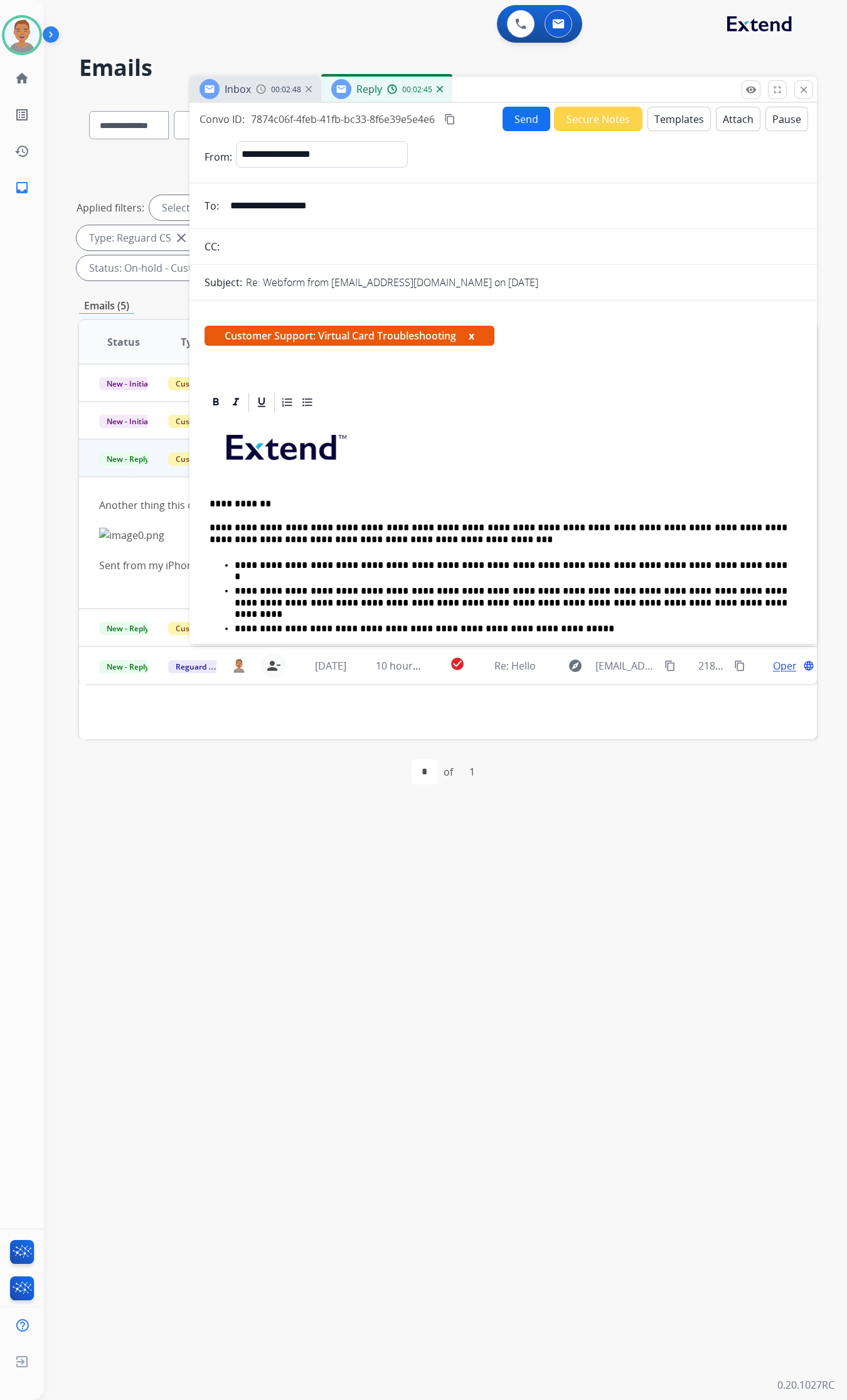
drag, startPoint x: 650, startPoint y: 439, endPoint x: 639, endPoint y: 433, distance: 12.5
click at [648, 439] on p at bounding box center [503, 452] width 588 height 67
click at [520, 113] on button "Send" at bounding box center [526, 118] width 48 height 24
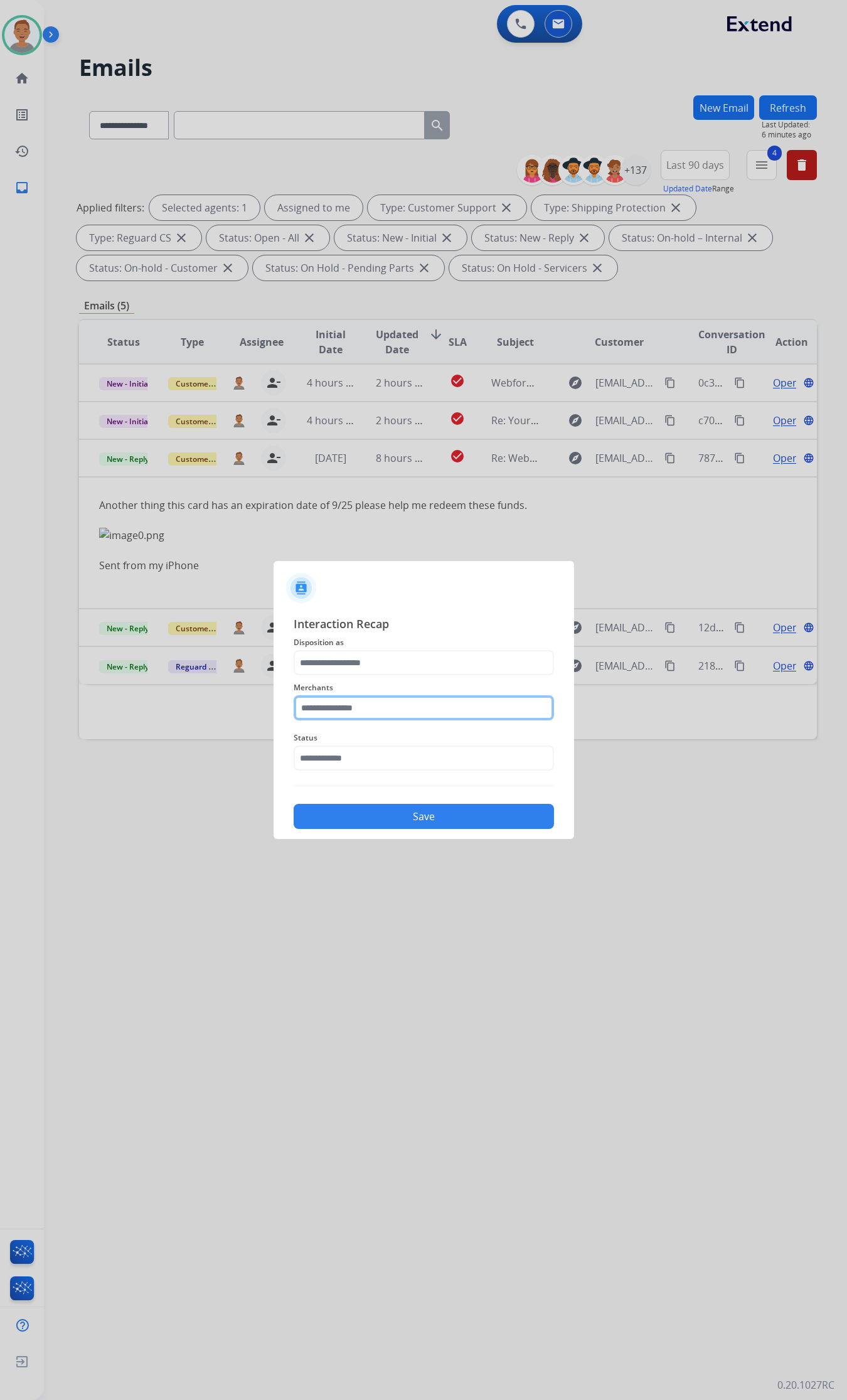
click at [371, 705] on input "text" at bounding box center [424, 708] width 260 height 25
click at [334, 740] on li "[PERSON_NAME]" at bounding box center [427, 743] width 240 height 24
type input "**********"
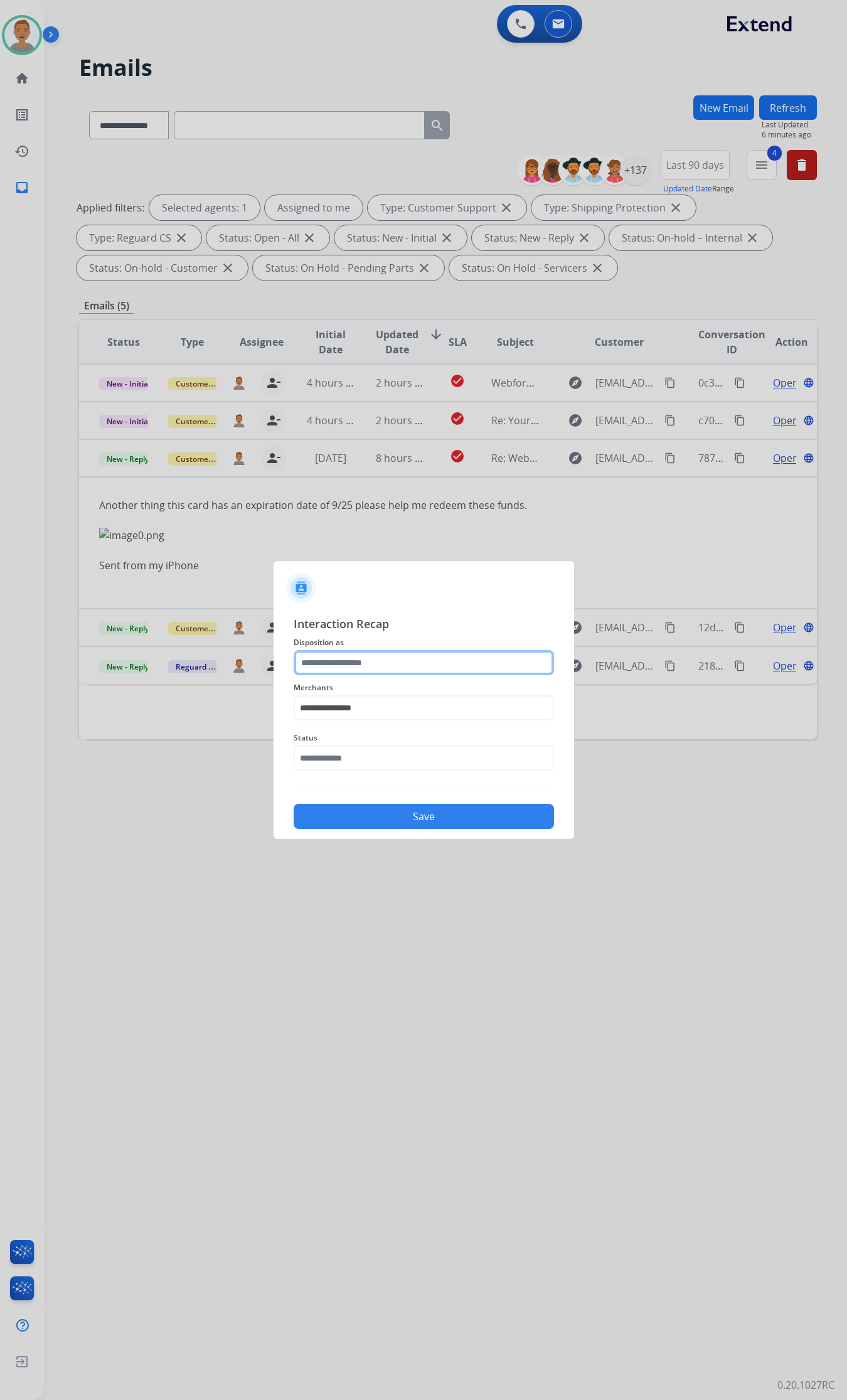
click at [413, 663] on input "text" at bounding box center [424, 663] width 260 height 25
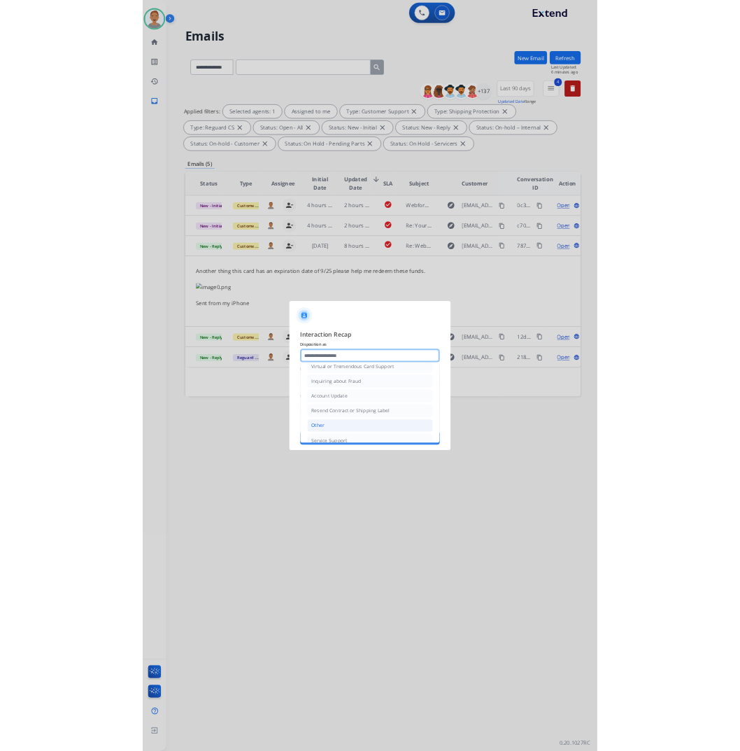
scroll to position [222, 0]
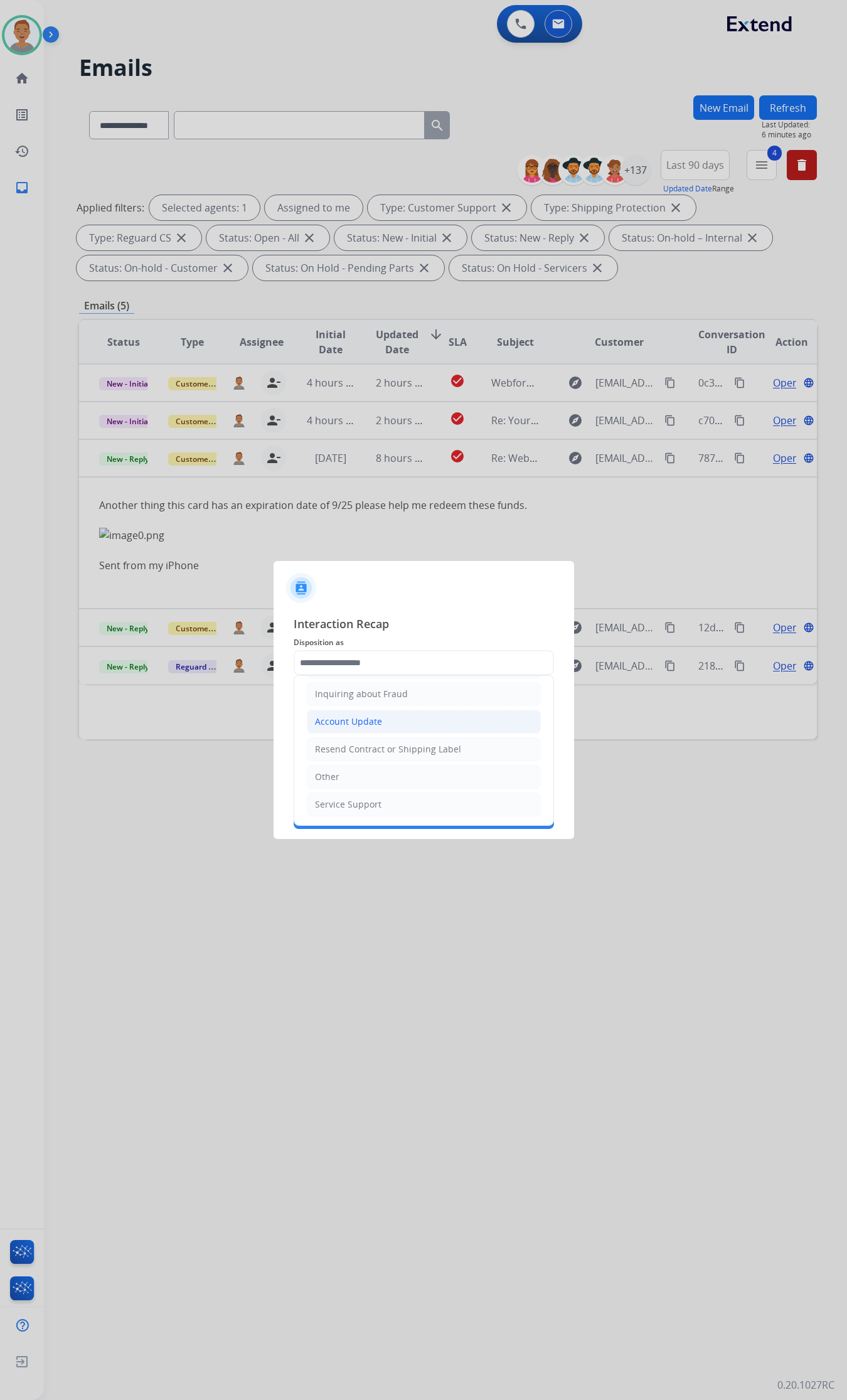
click at [402, 728] on li "Account Update" at bounding box center [424, 721] width 234 height 24
type input "**********"
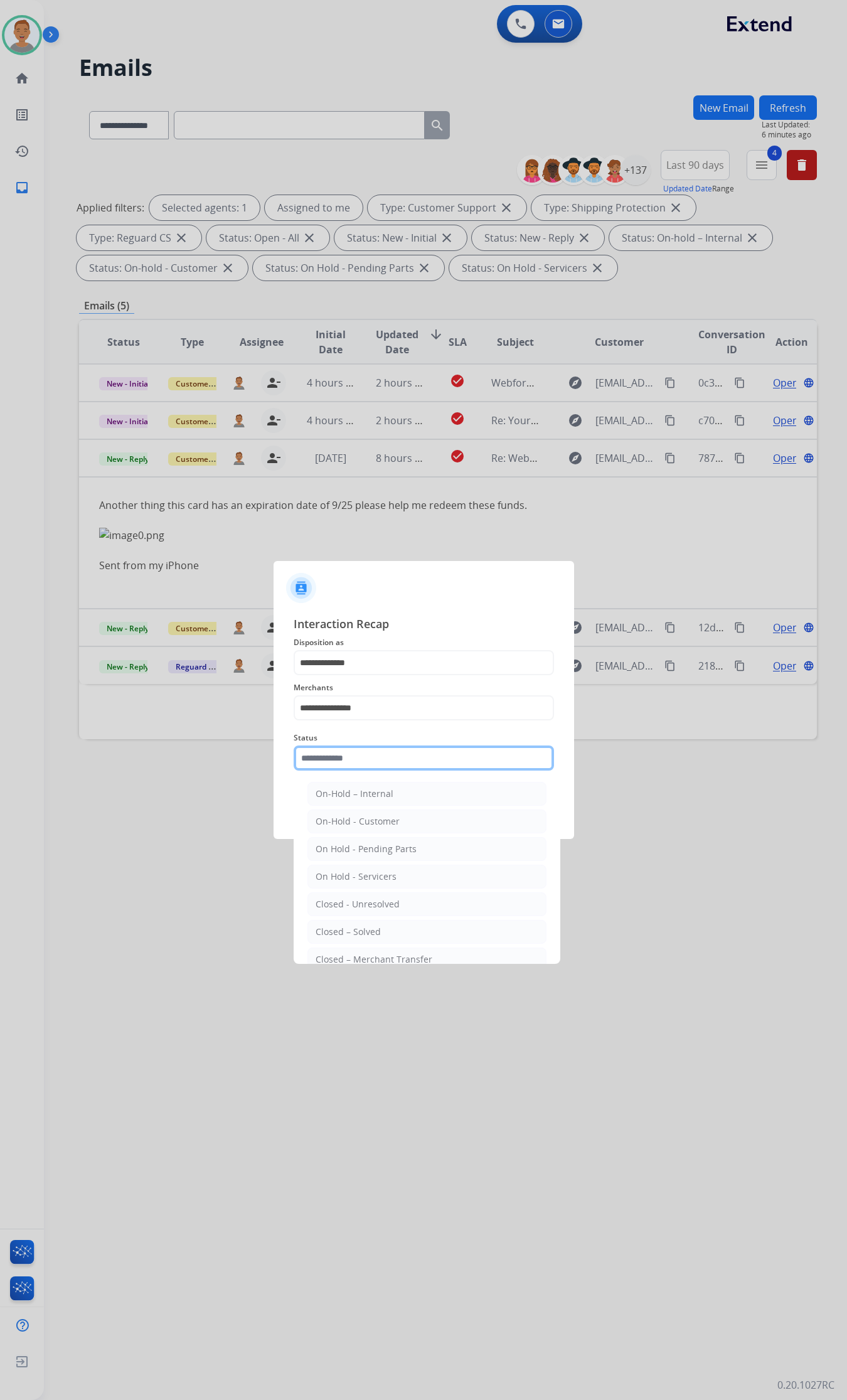
click at [354, 740] on input "text" at bounding box center [424, 758] width 260 height 25
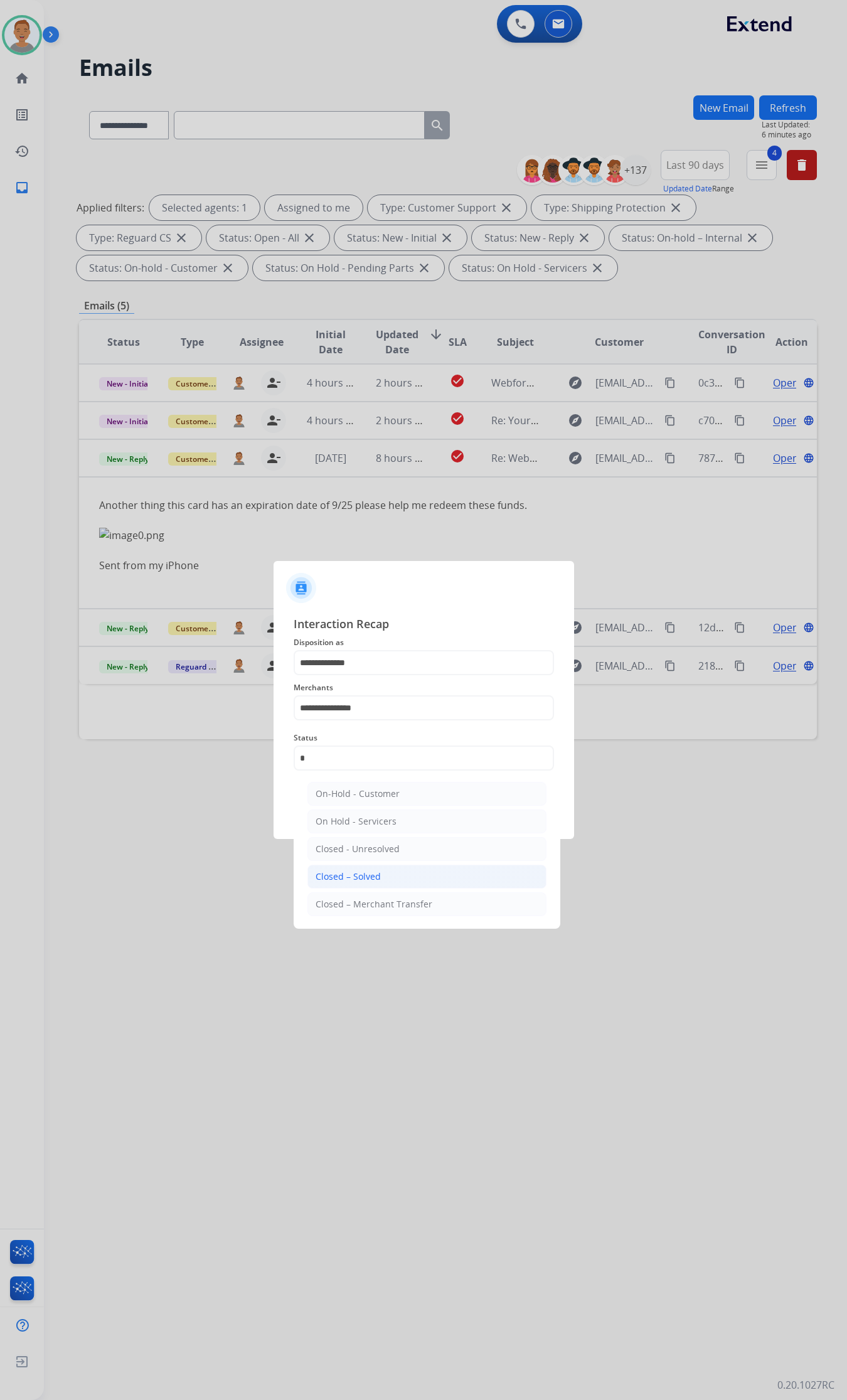
click at [367, 740] on div "Closed – Solved" at bounding box center [348, 876] width 65 height 13
type input "**********"
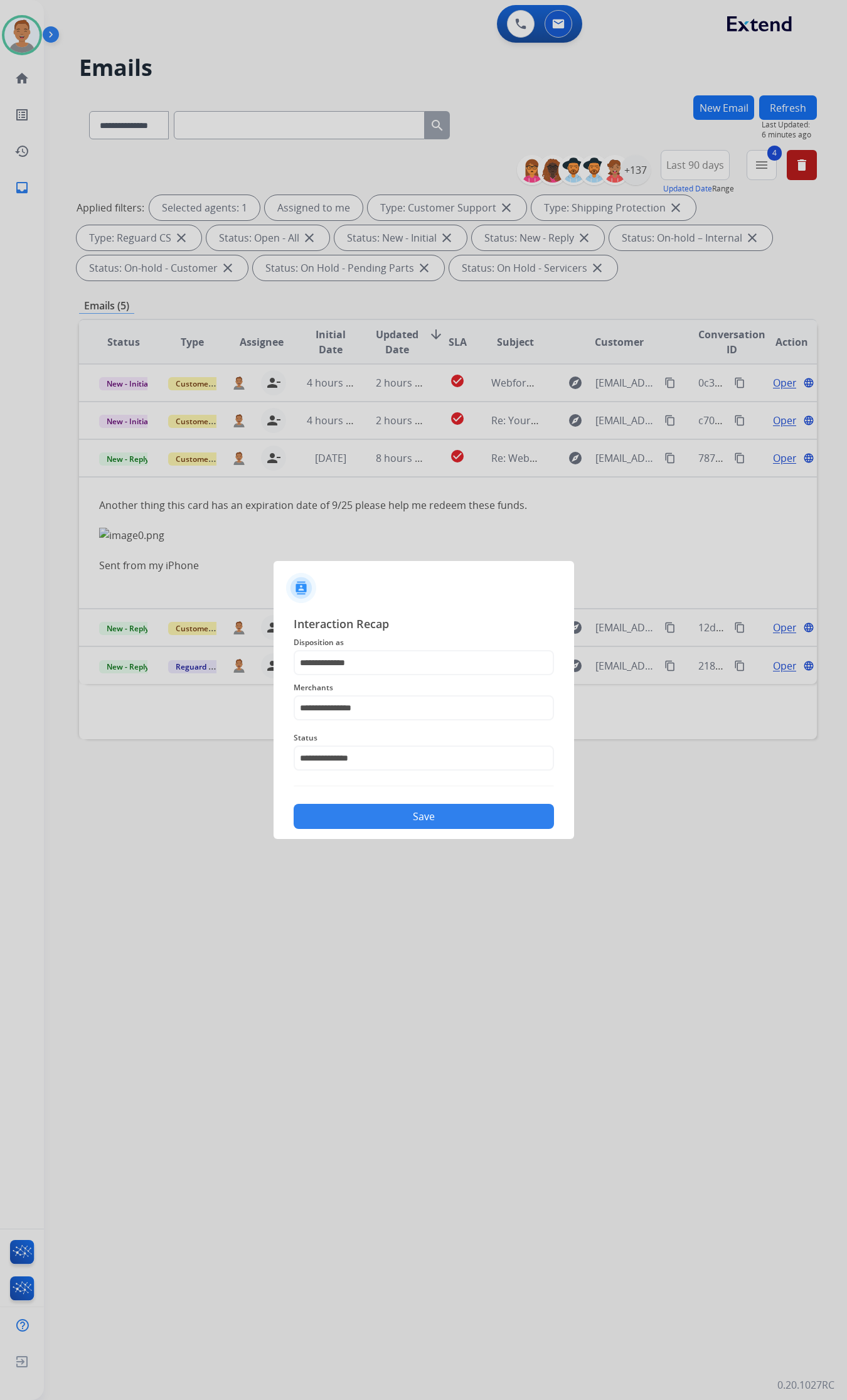
click at [429, 740] on button "Save" at bounding box center [424, 816] width 260 height 25
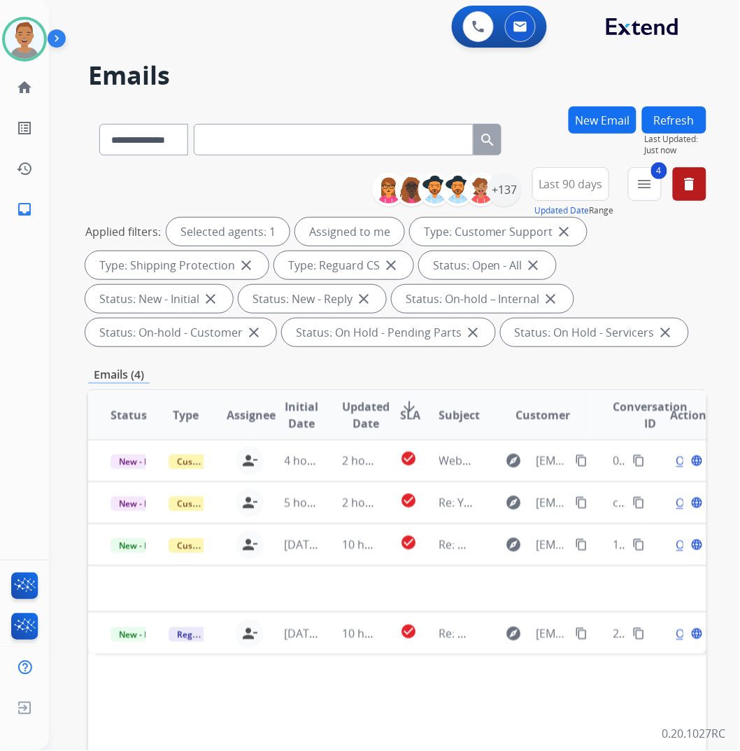
click at [292, 76] on h2 "Emails" at bounding box center [397, 76] width 618 height 28
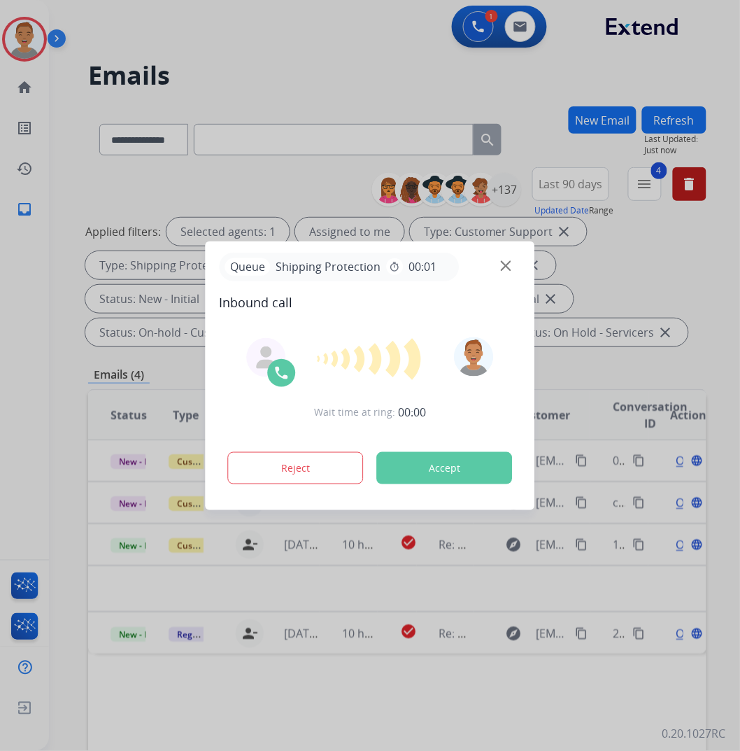
click at [104, 196] on div at bounding box center [370, 375] width 740 height 751
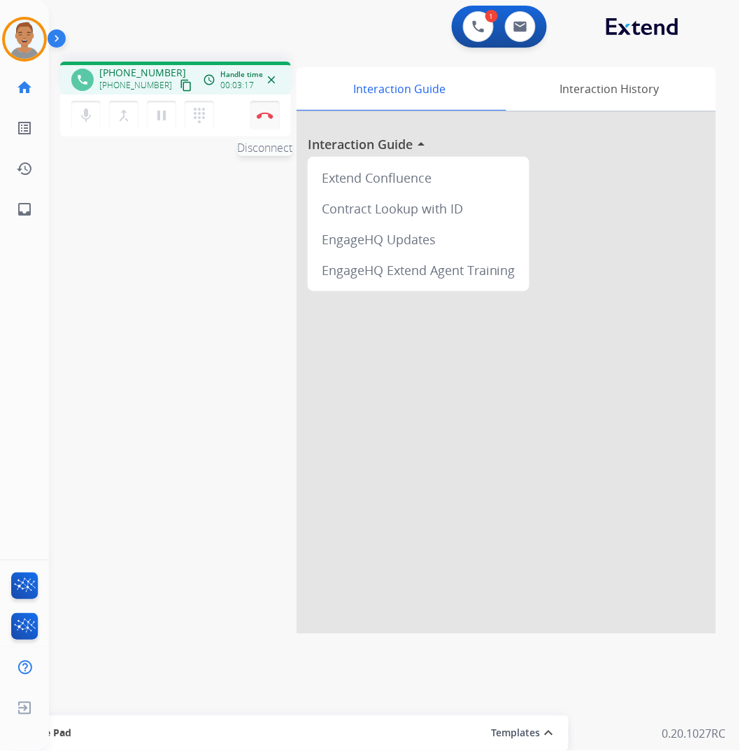
click at [267, 120] on button "Disconnect" at bounding box center [264, 115] width 29 height 29
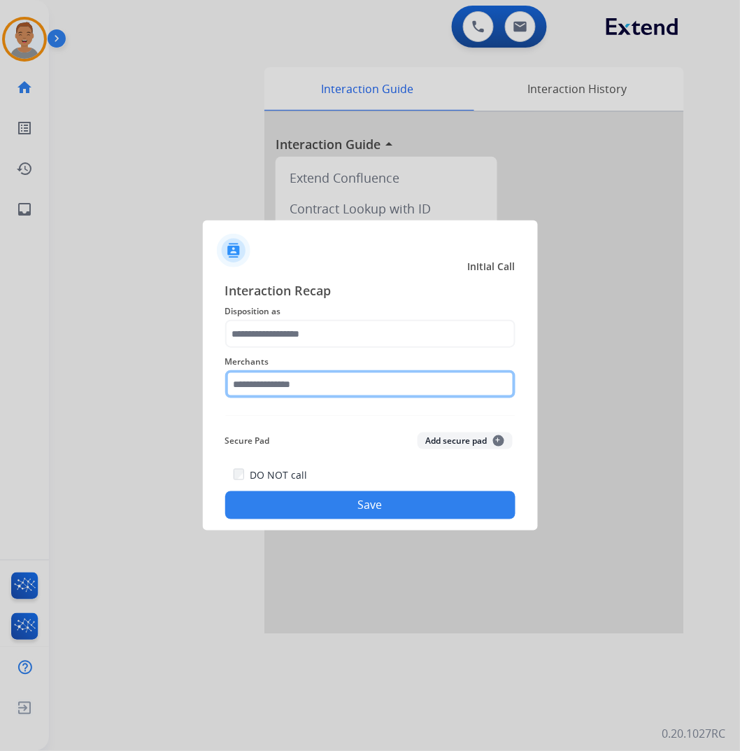
drag, startPoint x: 278, startPoint y: 396, endPoint x: 297, endPoint y: 383, distance: 22.7
click at [278, 395] on input "text" at bounding box center [370, 384] width 290 height 28
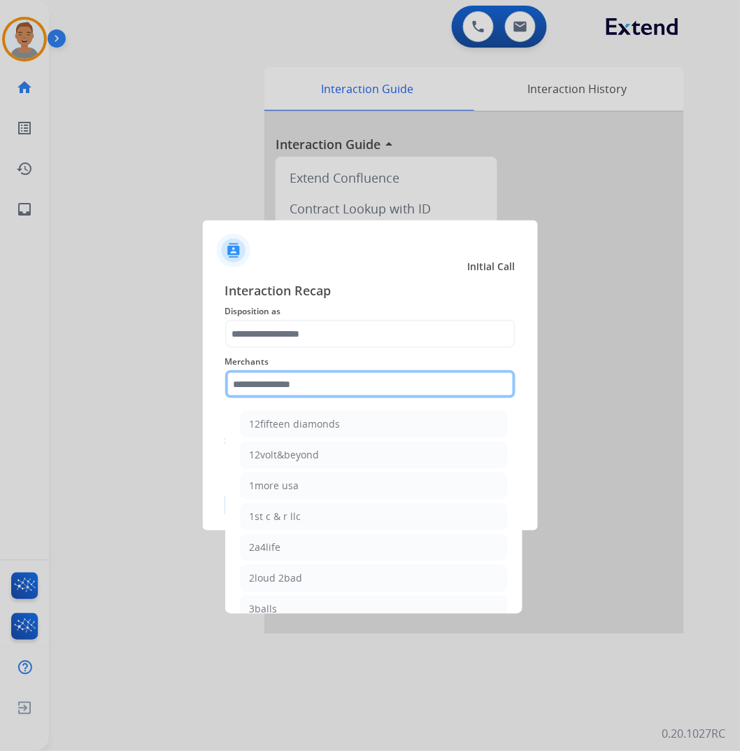
click at [297, 383] on input "text" at bounding box center [370, 384] width 290 height 28
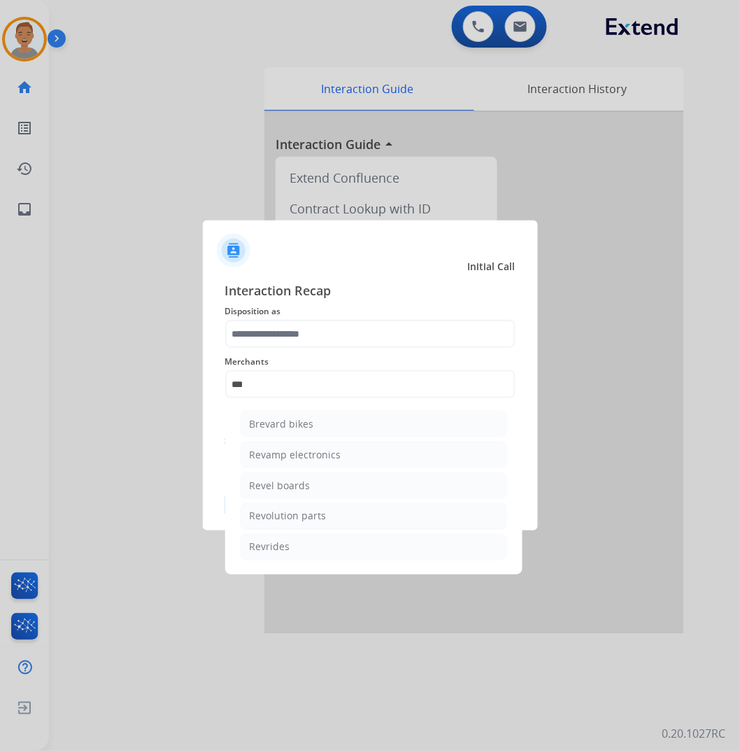
click at [278, 518] on div "Revolution parts" at bounding box center [288, 516] width 77 height 14
type input "**********"
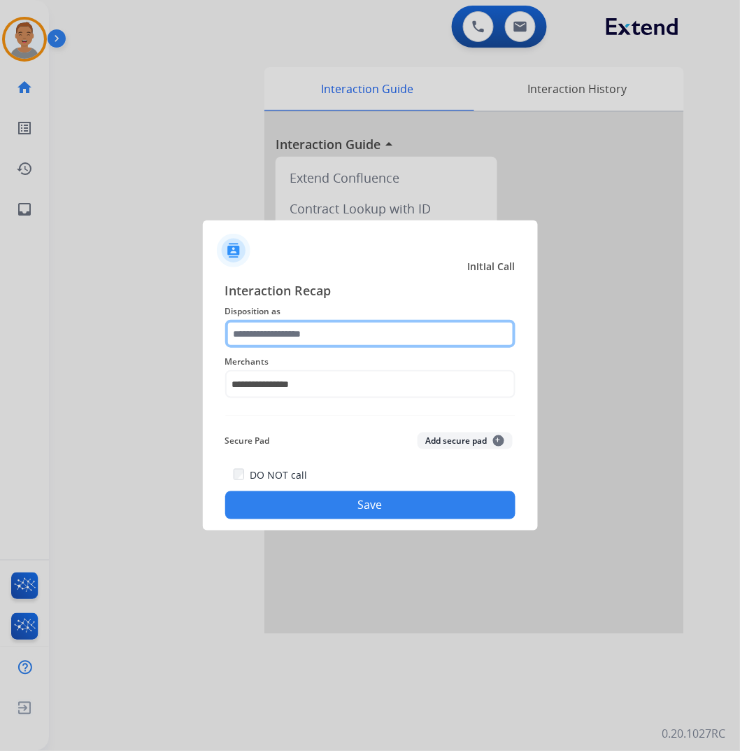
click at [343, 333] on input "text" at bounding box center [370, 334] width 290 height 28
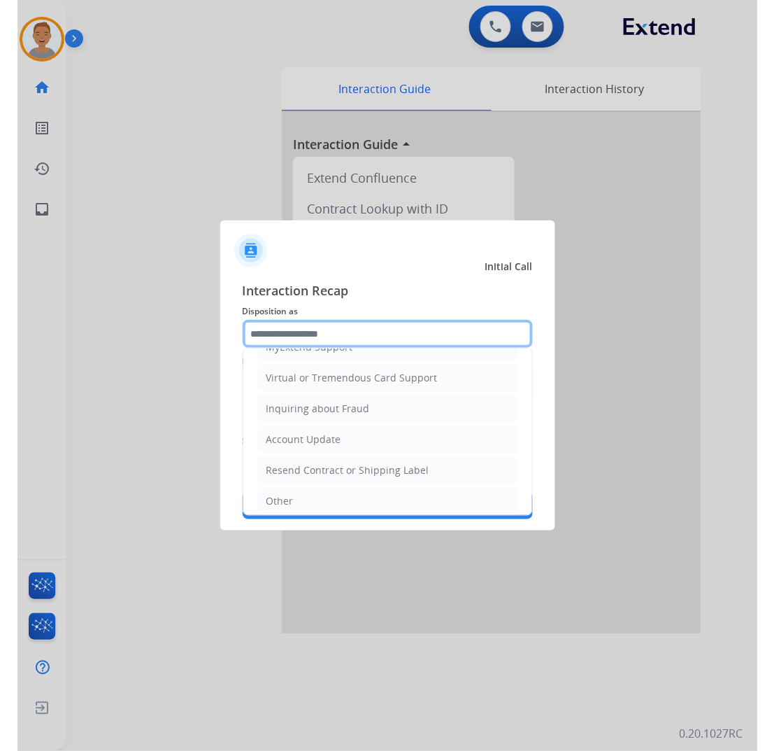
scroll to position [135, 0]
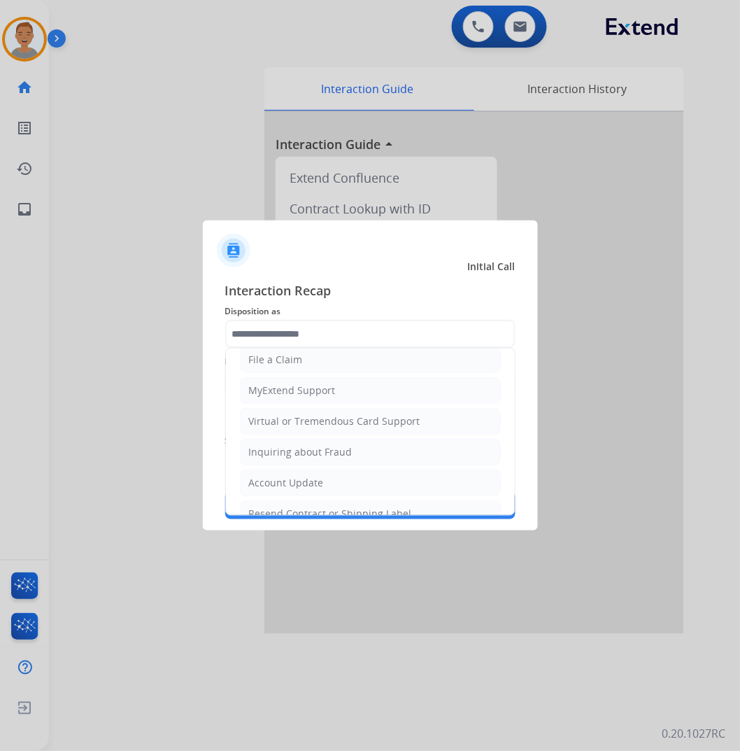
click at [281, 383] on li "MyExtend Support" at bounding box center [370, 390] width 261 height 27
type input "**********"
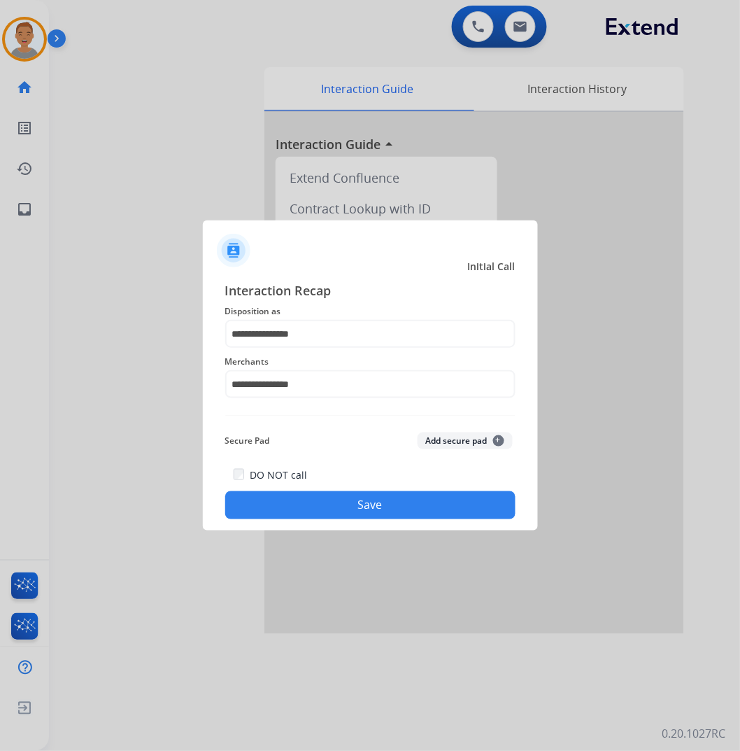
click at [304, 500] on button "Save" at bounding box center [370, 505] width 290 height 28
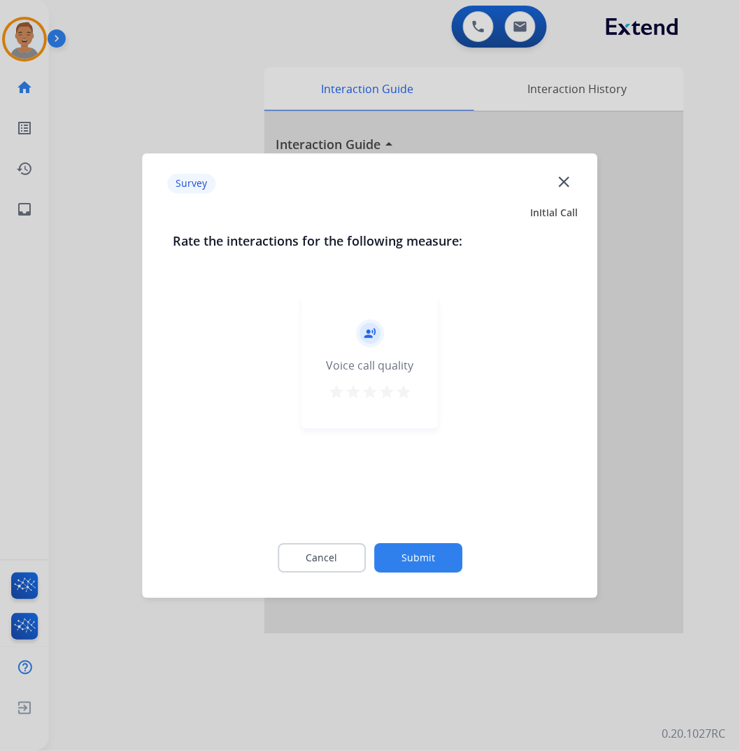
click at [565, 182] on mat-icon "close" at bounding box center [564, 181] width 18 height 18
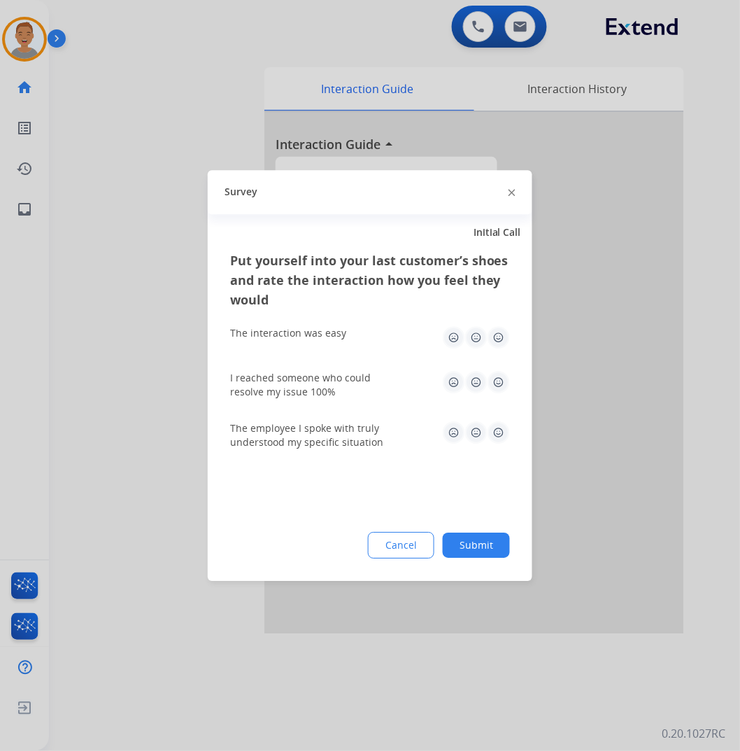
click at [512, 192] on img at bounding box center [512, 193] width 7 height 7
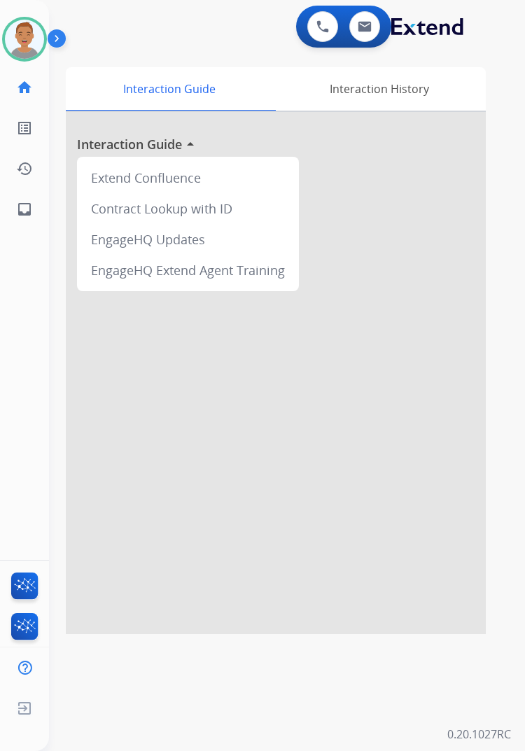
click at [485, 62] on div "Interaction Guide Interaction History Interaction Guide arrow_drop_up Extend Co…" at bounding box center [287, 348] width 442 height 572
drag, startPoint x: 392, startPoint y: 443, endPoint x: 392, endPoint y: 361, distance: 81.9
click at [392, 434] on div at bounding box center [276, 373] width 420 height 522
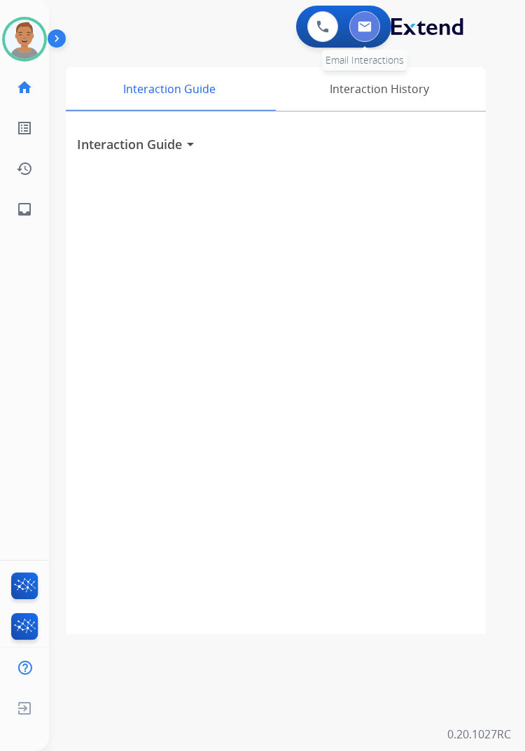
click at [373, 28] on button at bounding box center [364, 26] width 31 height 31
select select "**********"
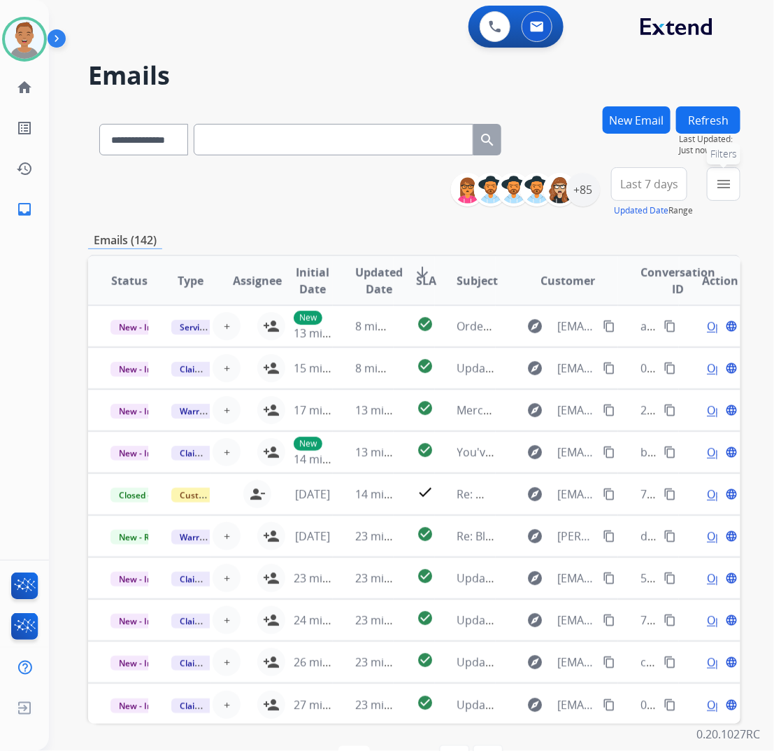
click at [718, 189] on mat-icon "menu" at bounding box center [724, 184] width 17 height 17
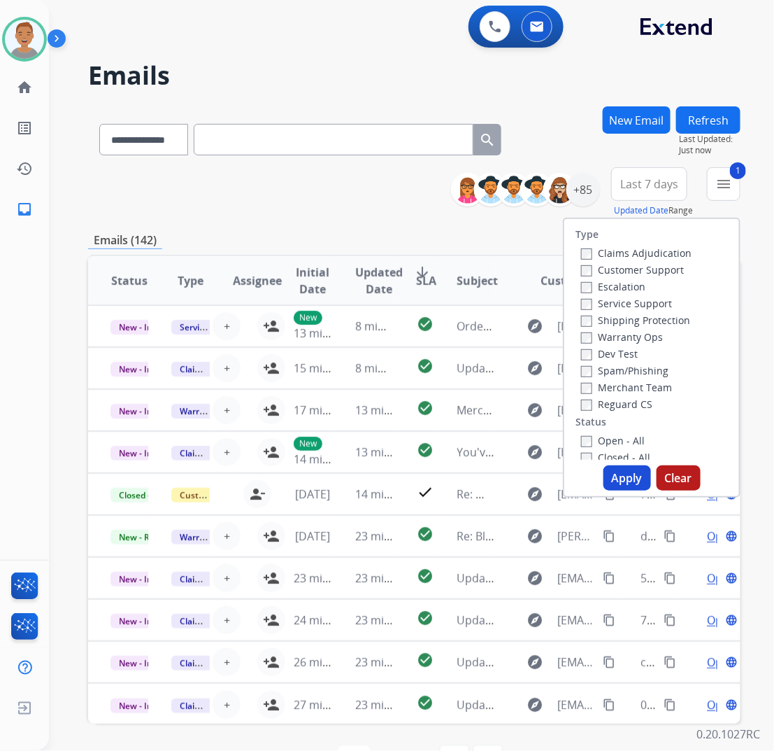
click at [586, 320] on label "Shipping Protection" at bounding box center [635, 319] width 109 height 13
click at [619, 478] on button "Apply" at bounding box center [628, 477] width 48 height 25
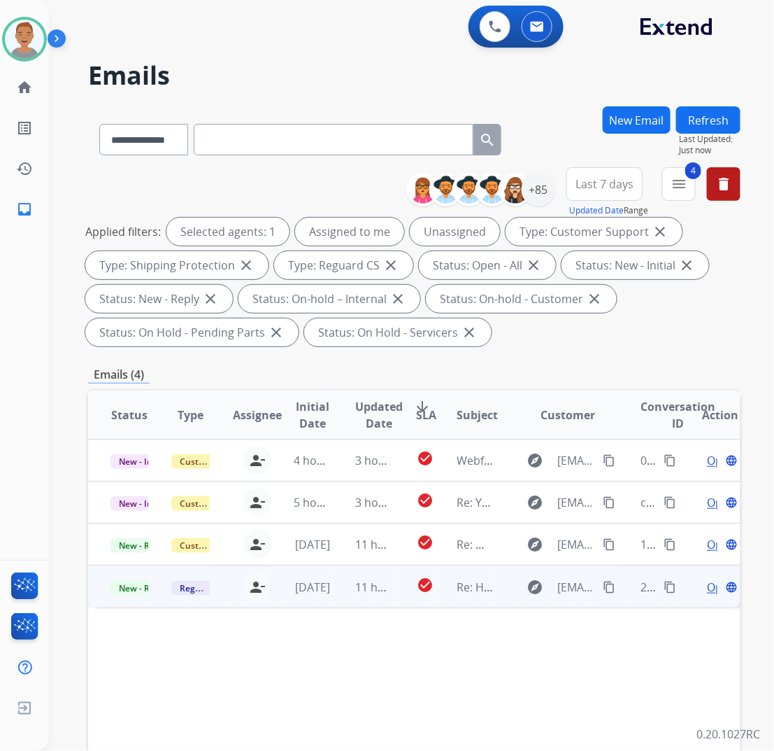
click at [162, 597] on td "Reguard CS" at bounding box center [179, 586] width 61 height 42
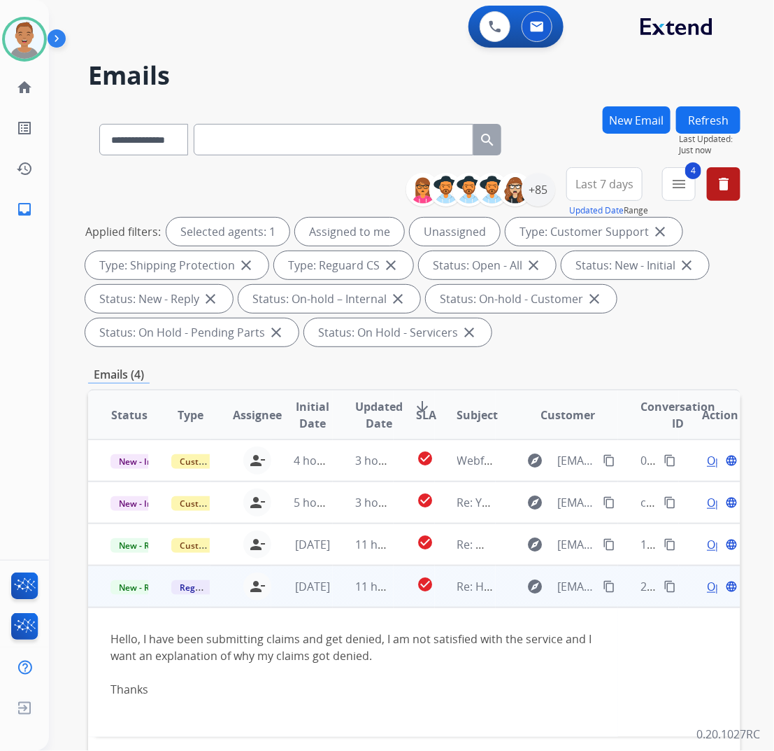
click at [162, 597] on td "Reguard CS" at bounding box center [179, 586] width 61 height 42
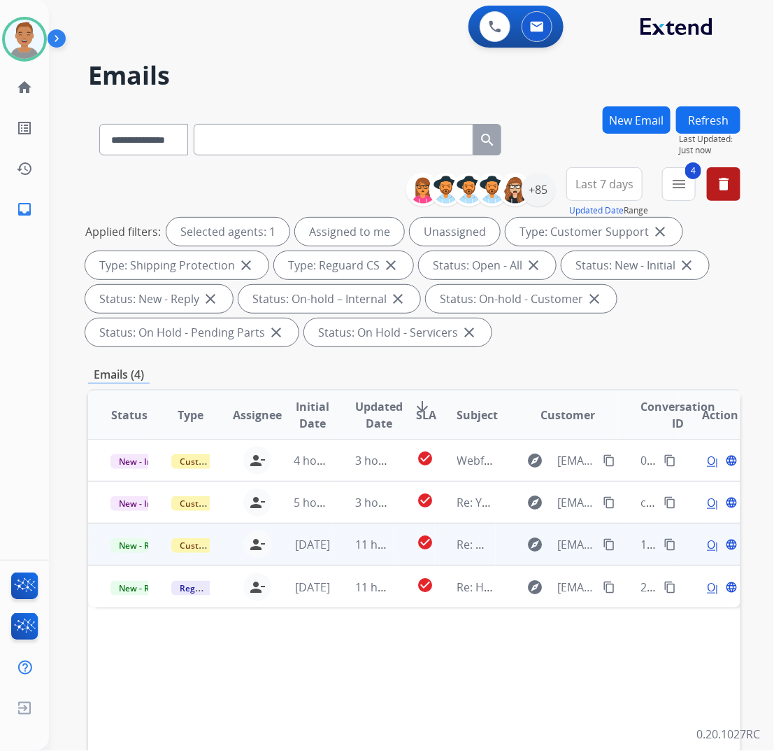
click at [162, 555] on td "Customer Support" at bounding box center [179, 544] width 61 height 42
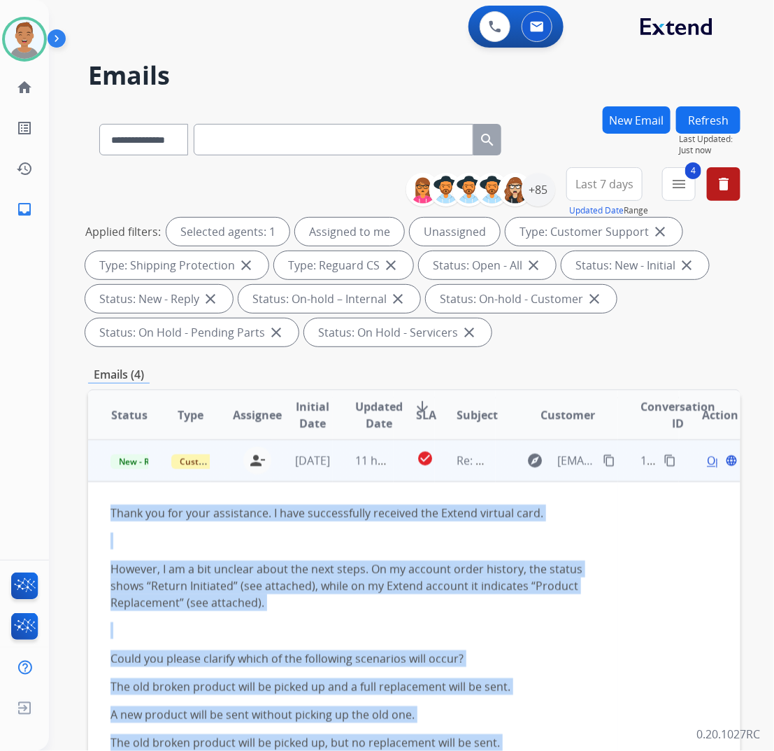
scroll to position [33, 0]
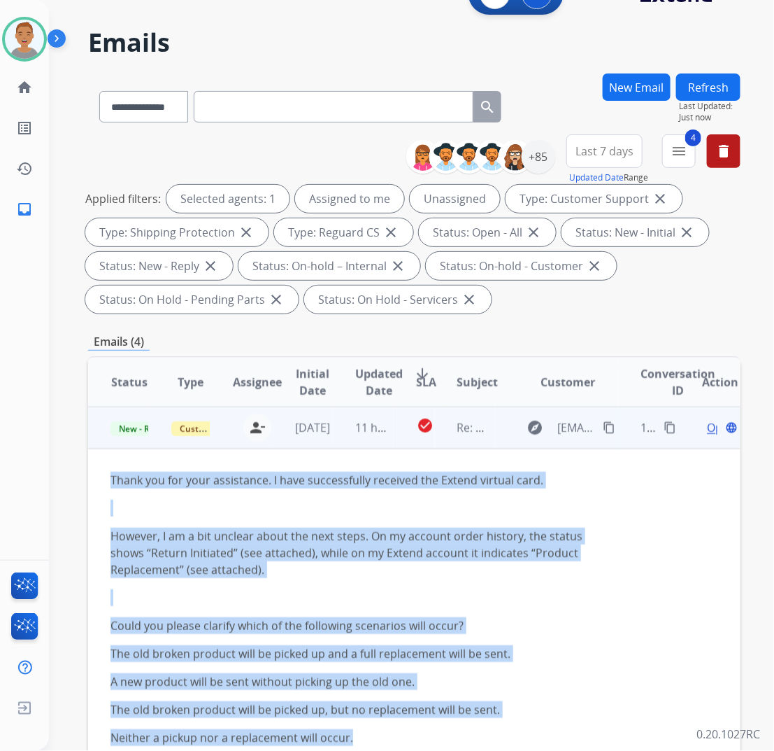
drag, startPoint x: 109, startPoint y: 512, endPoint x: 414, endPoint y: 675, distance: 345.8
click at [490, 729] on td "Thank you for your assistance. I have successfully received the Extend virtual …" at bounding box center [353, 751] width 530 height 606
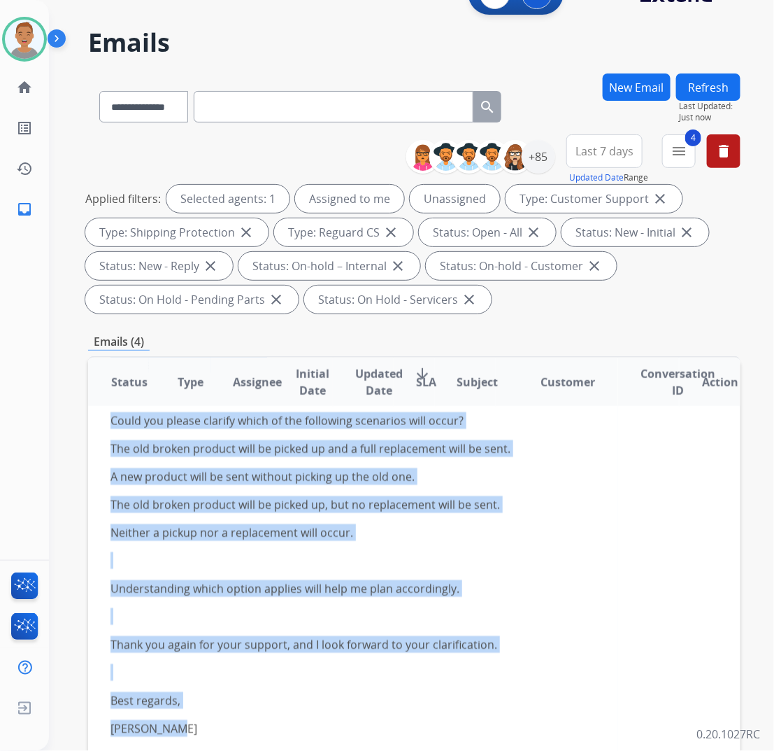
scroll to position [179, 0]
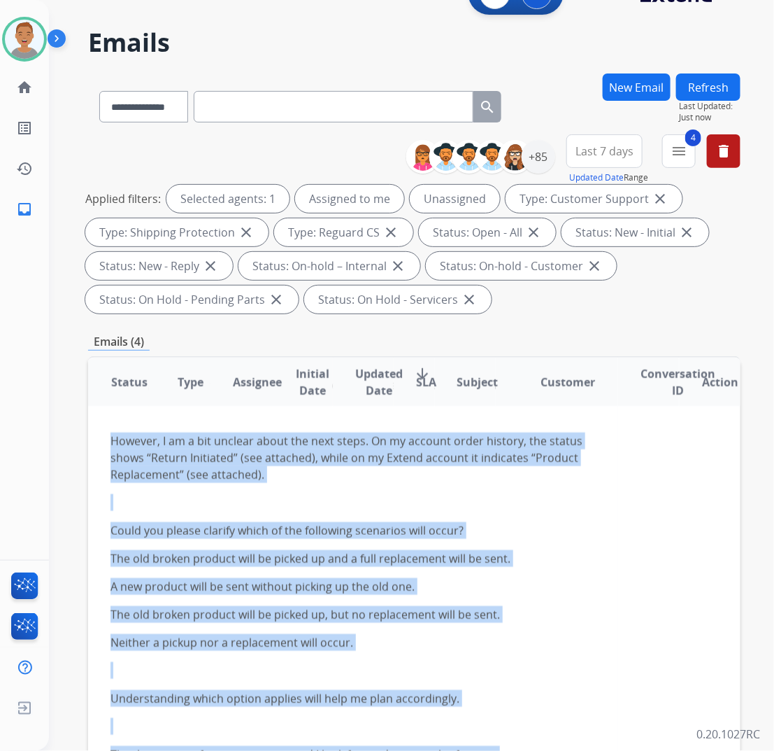
drag, startPoint x: 183, startPoint y: 663, endPoint x: 108, endPoint y: 432, distance: 242.5
click at [108, 432] on td "Thank you for your assistance. I have successfully received the Extend virtual …" at bounding box center [353, 656] width 530 height 606
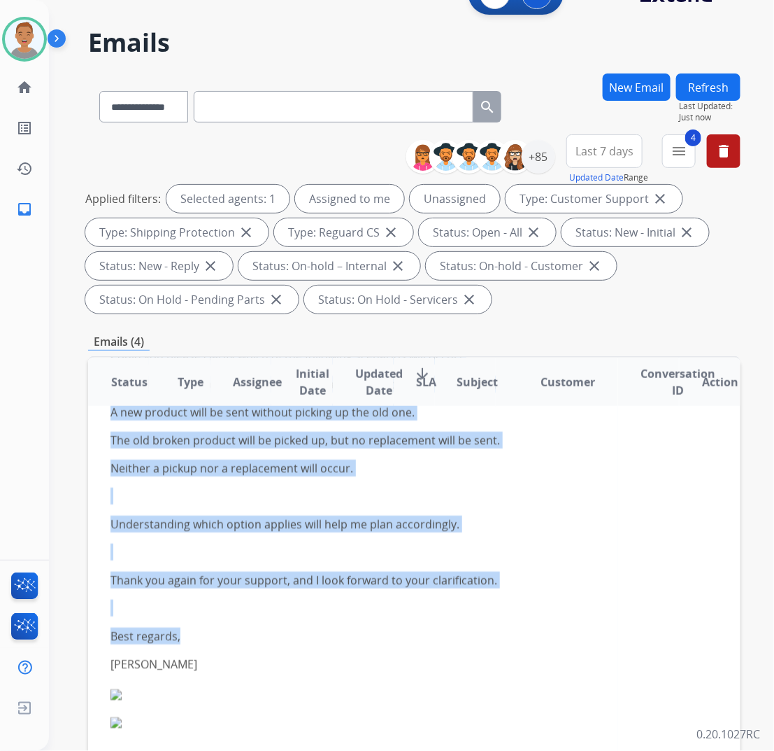
scroll to position [354, 0]
drag, startPoint x: 109, startPoint y: 466, endPoint x: 350, endPoint y: 639, distance: 296.8
click at [358, 642] on td "Thank you for your assistance. I have successfully received the Extend virtual …" at bounding box center [353, 481] width 530 height 606
copy div "Thank you for your assistance. I have successfully received the Extend virtual …"
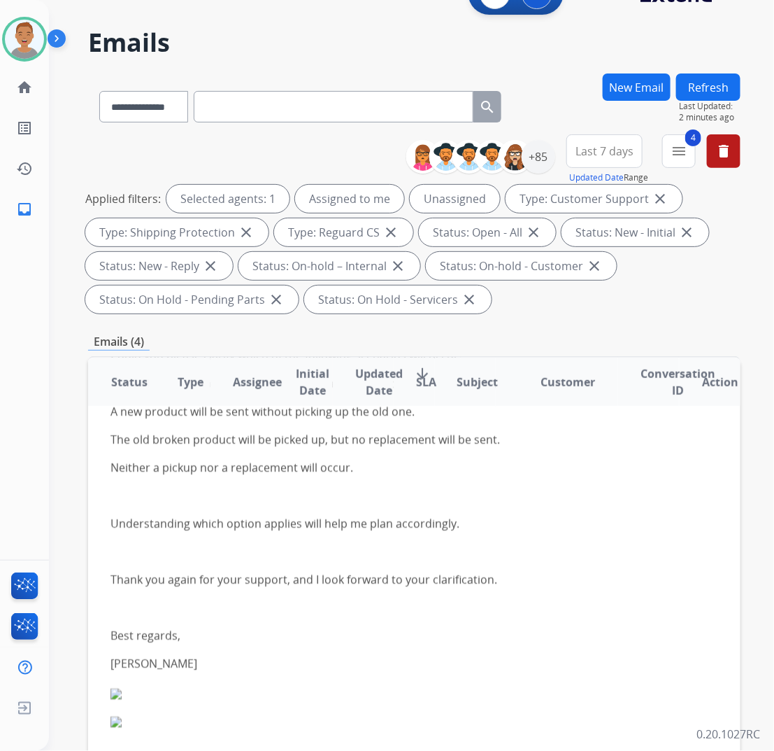
click at [547, 44] on h2 "Emails" at bounding box center [414, 43] width 653 height 28
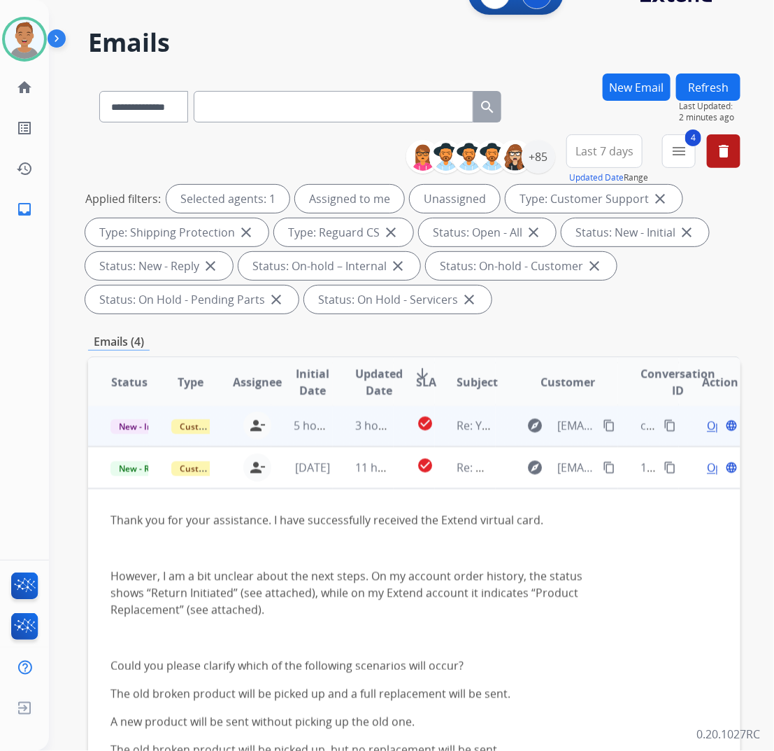
scroll to position [0, 0]
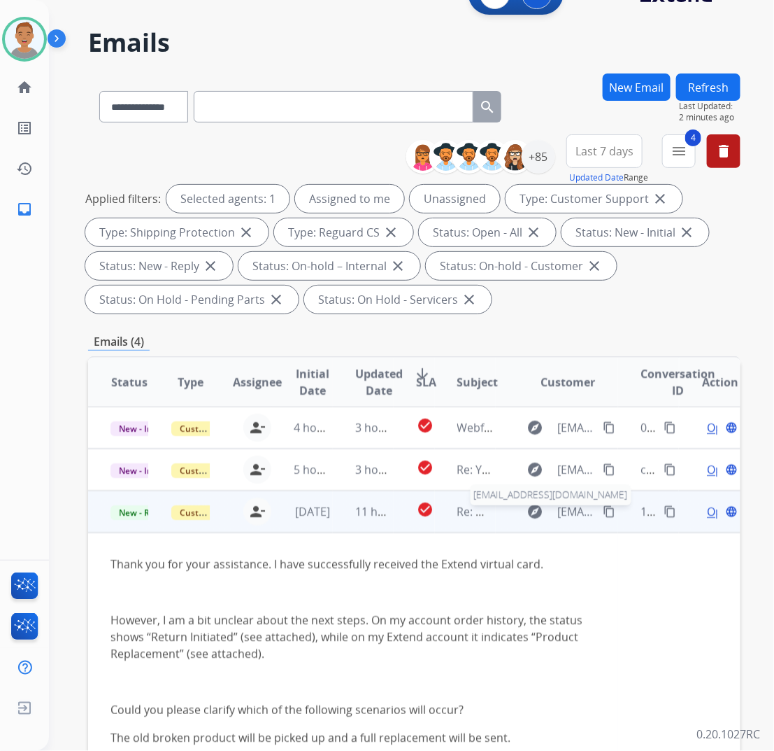
click at [562, 511] on span "[EMAIL_ADDRESS][DOMAIN_NAME]" at bounding box center [577, 511] width 38 height 17
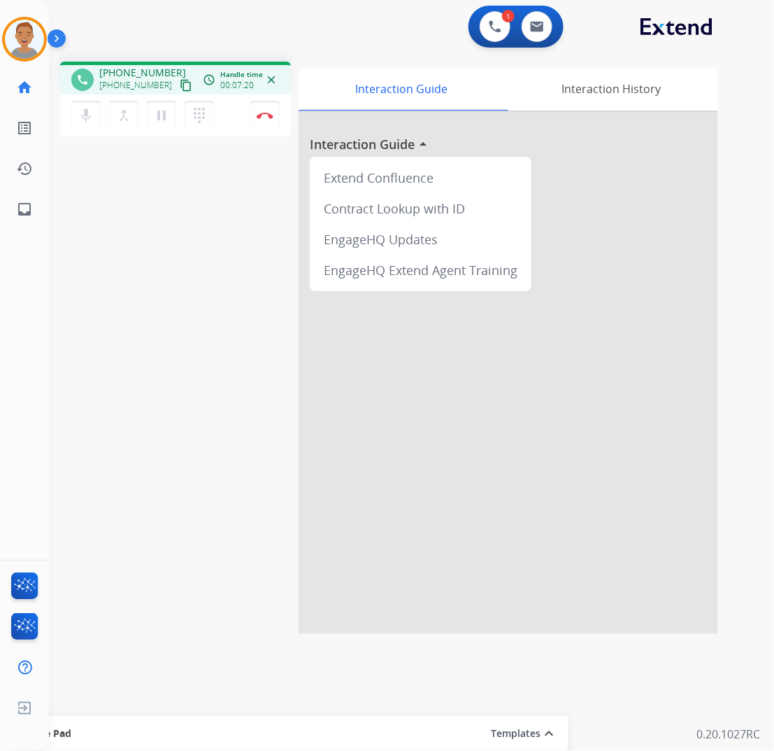
click at [192, 332] on div "phone [PHONE_NUMBER] [PHONE_NUMBER] content_copy access_time Call metrics Queue…" at bounding box center [395, 341] width 692 height 583
click at [269, 121] on button "Disconnect" at bounding box center [264, 115] width 29 height 29
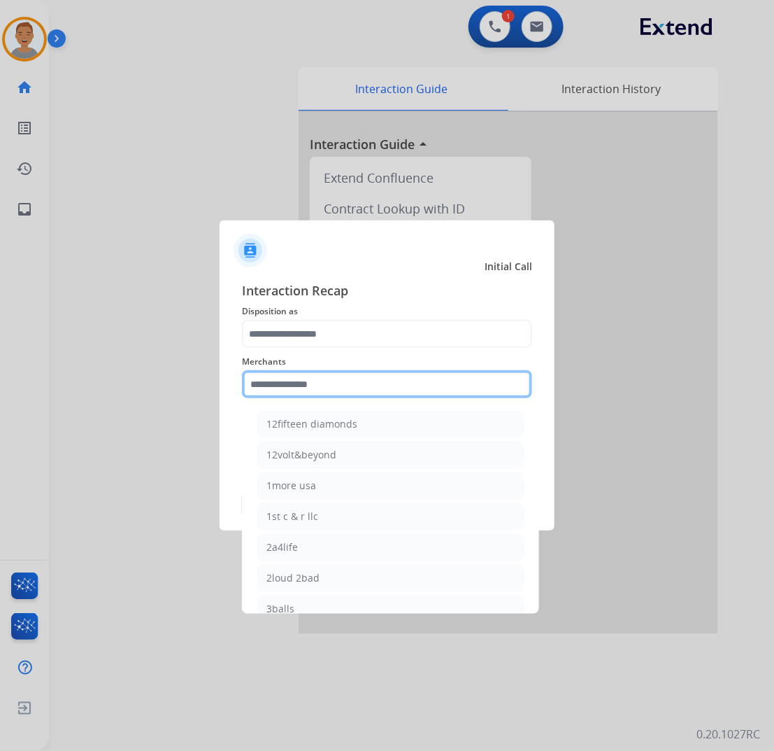
click at [343, 378] on input "text" at bounding box center [387, 384] width 290 height 28
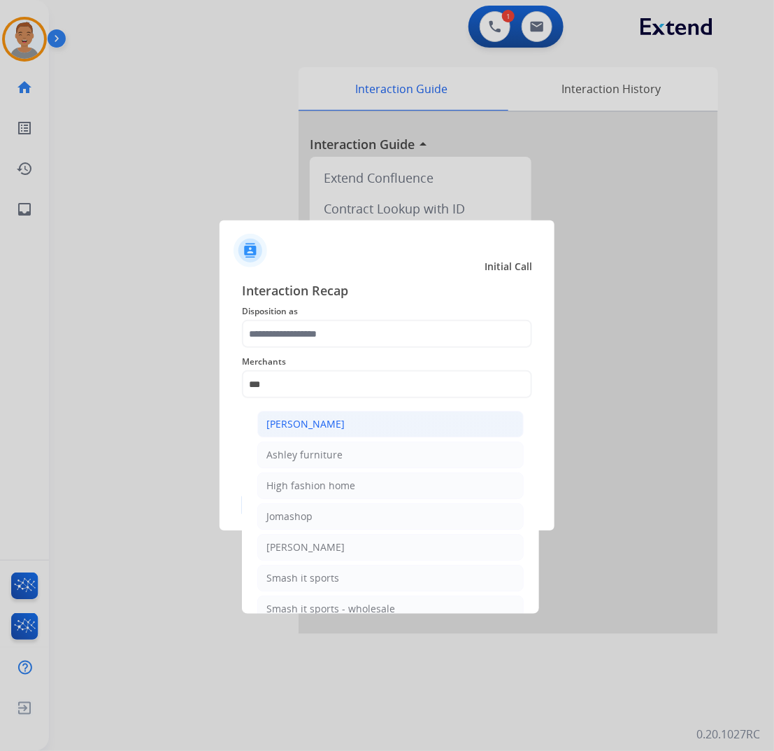
click at [327, 422] on div "[PERSON_NAME]" at bounding box center [306, 424] width 78 height 14
type input "**********"
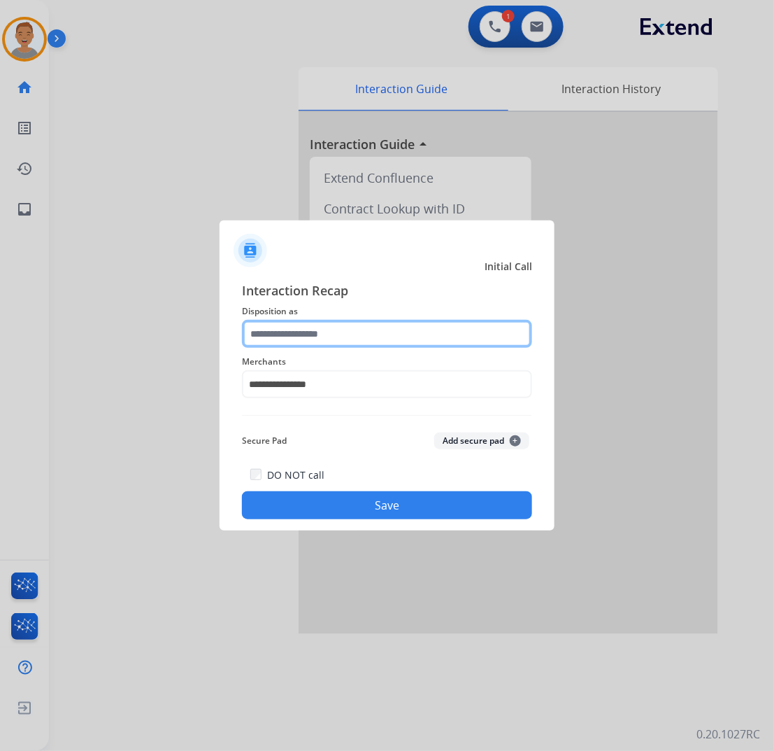
click at [368, 331] on input "text" at bounding box center [387, 334] width 290 height 28
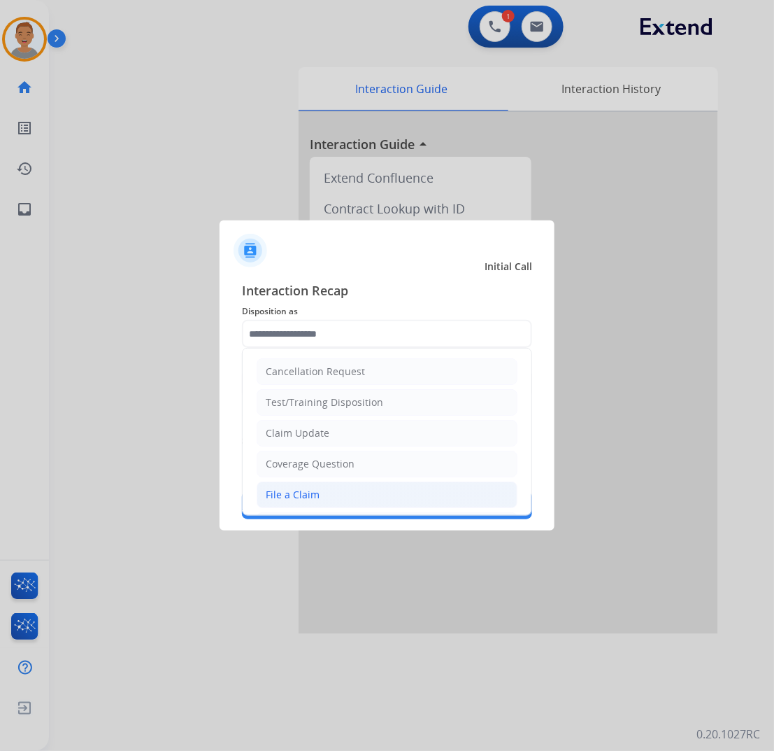
click at [298, 497] on div "File a Claim" at bounding box center [293, 495] width 54 height 14
type input "**********"
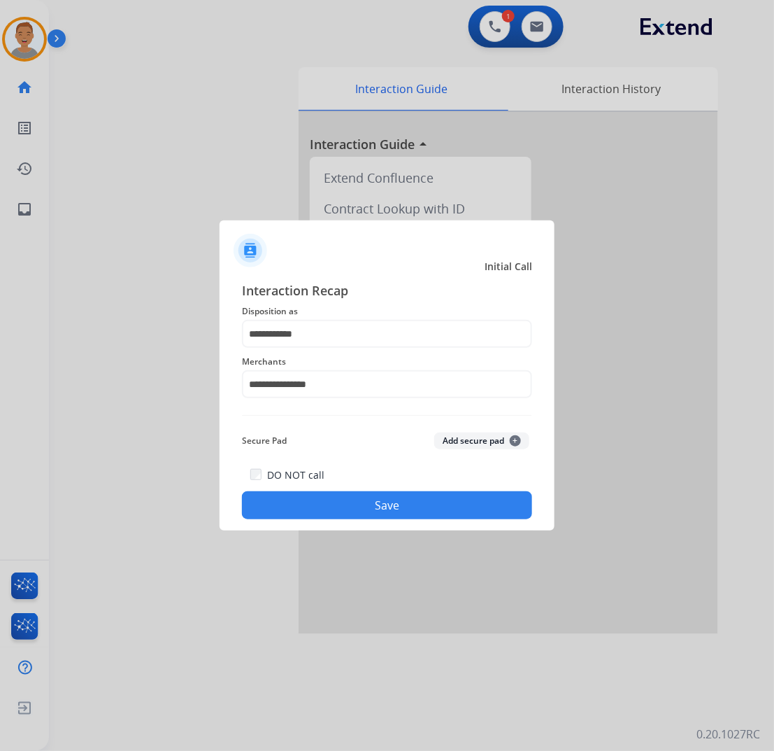
click at [336, 495] on button "Save" at bounding box center [387, 505] width 290 height 28
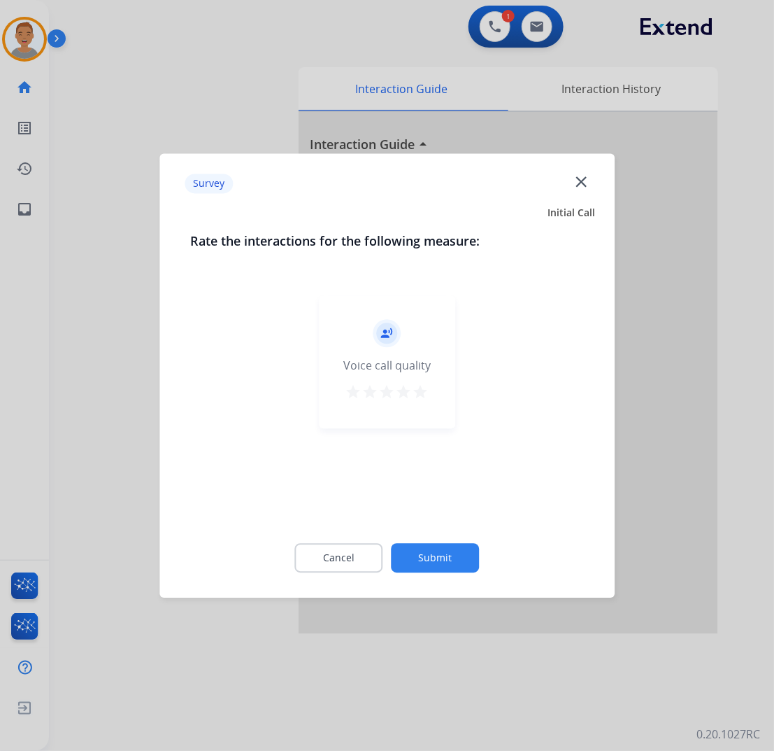
click at [581, 180] on mat-icon "close" at bounding box center [581, 181] width 18 height 18
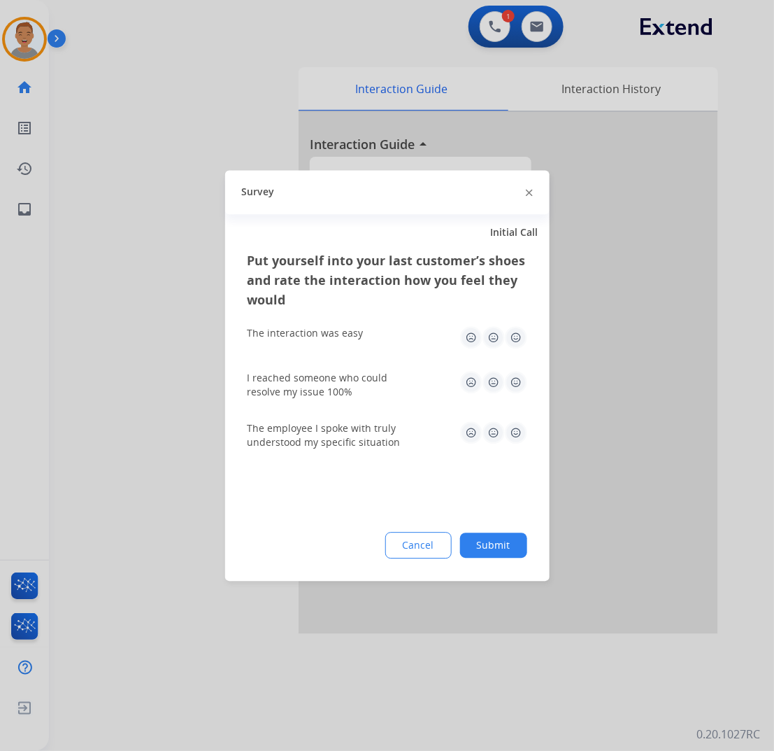
click at [529, 192] on img at bounding box center [529, 193] width 7 height 7
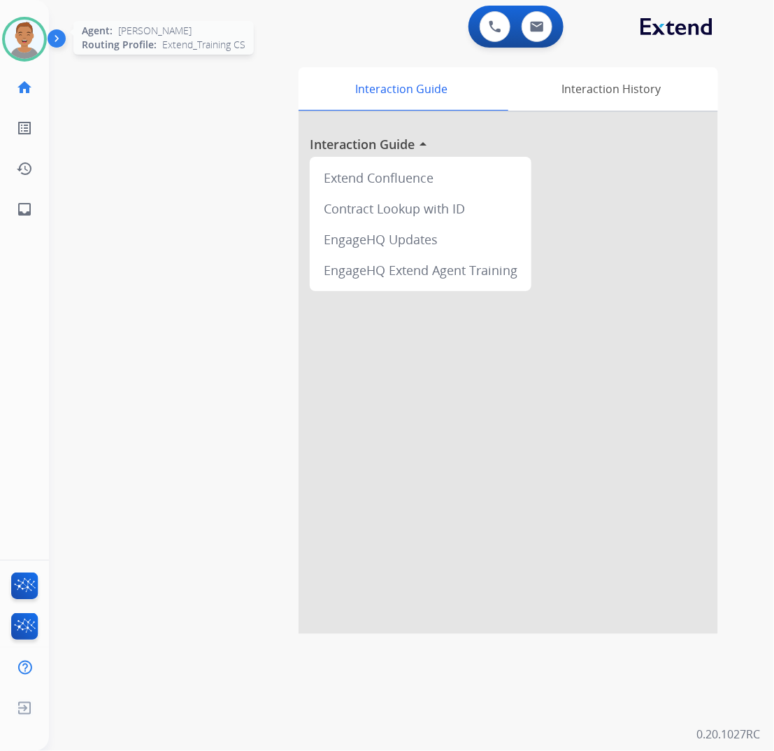
click at [16, 36] on img at bounding box center [24, 39] width 39 height 39
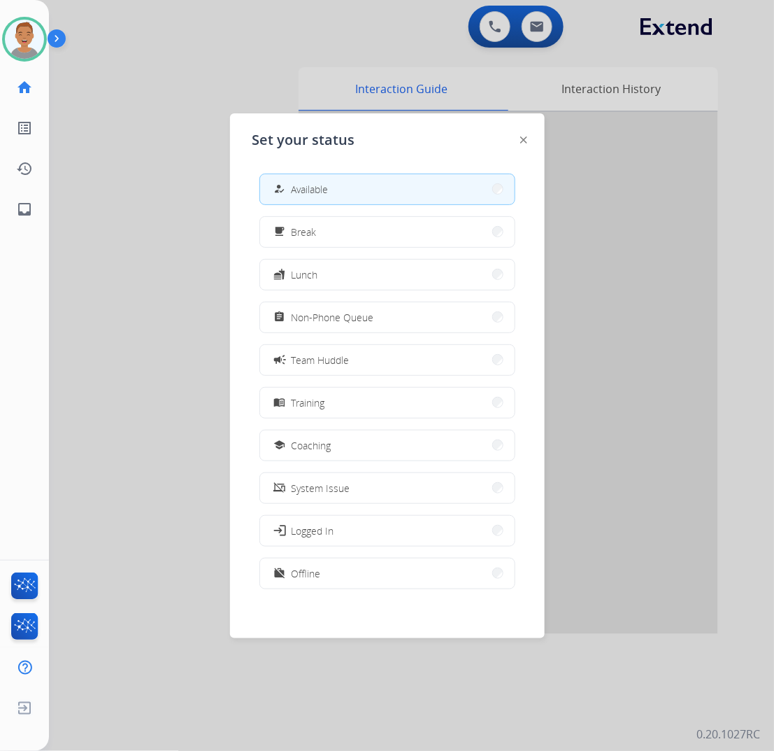
click at [424, 443] on button "school Coaching" at bounding box center [387, 445] width 255 height 30
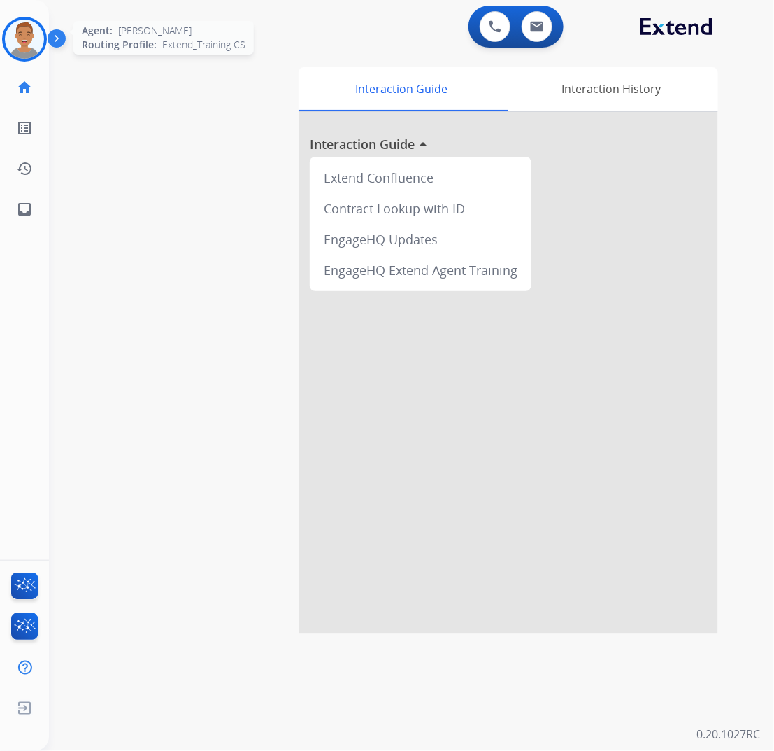
click at [18, 34] on img at bounding box center [24, 39] width 39 height 39
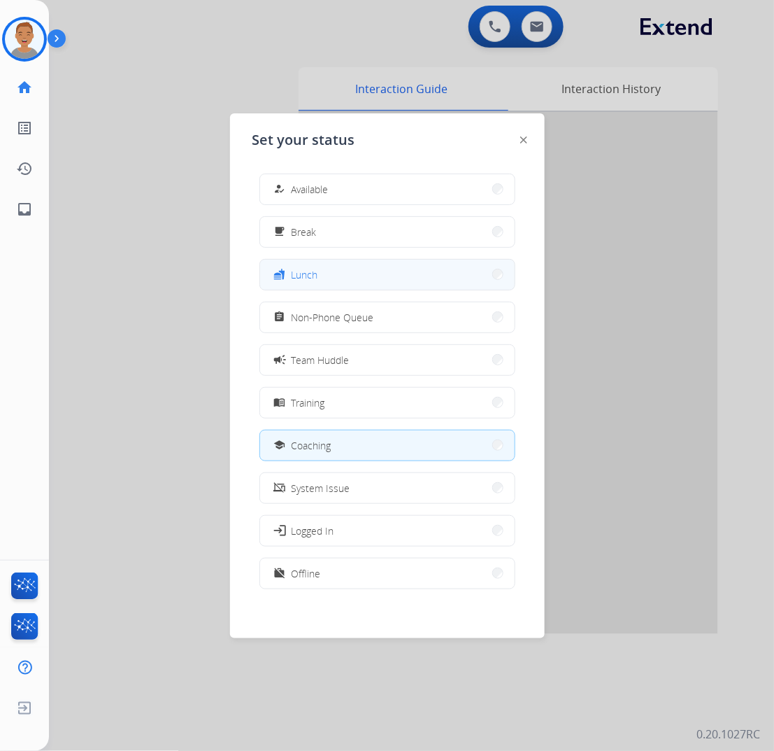
click at [327, 269] on button "fastfood Lunch" at bounding box center [387, 275] width 255 height 30
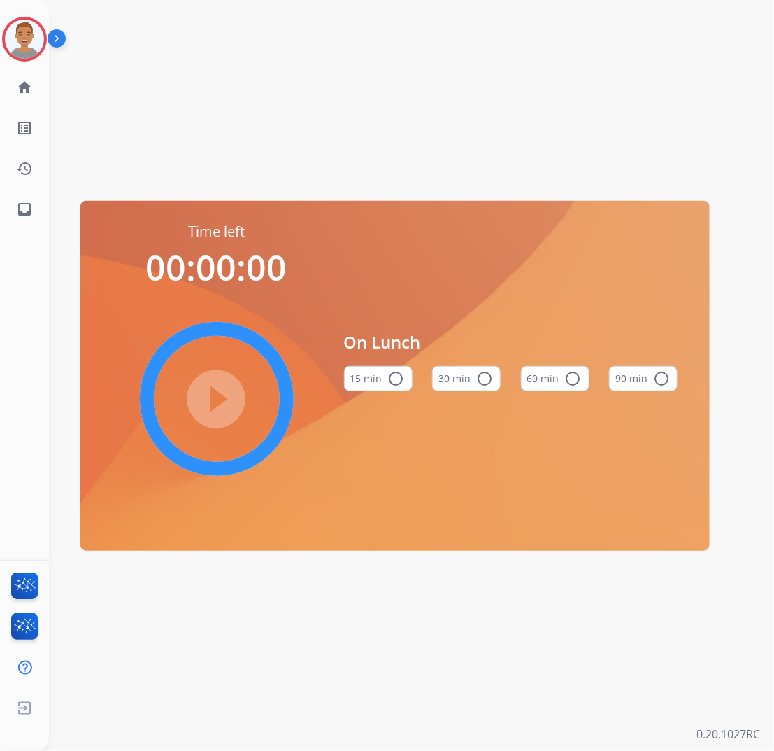
click at [481, 382] on mat-icon "radio_button_unchecked" at bounding box center [484, 378] width 17 height 17
click at [33, 27] on img at bounding box center [24, 39] width 39 height 39
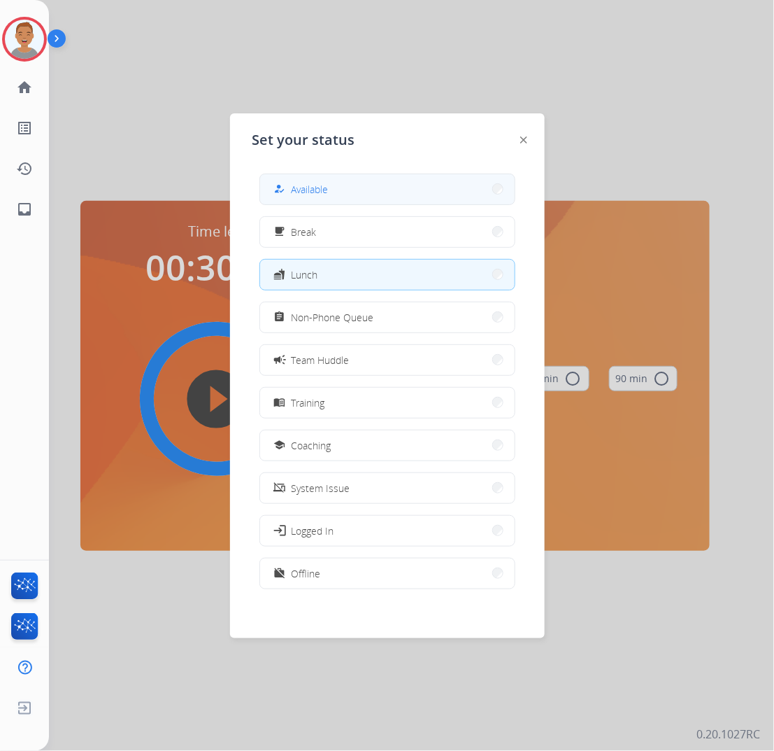
click at [357, 192] on button "how_to_reg Available" at bounding box center [387, 189] width 255 height 30
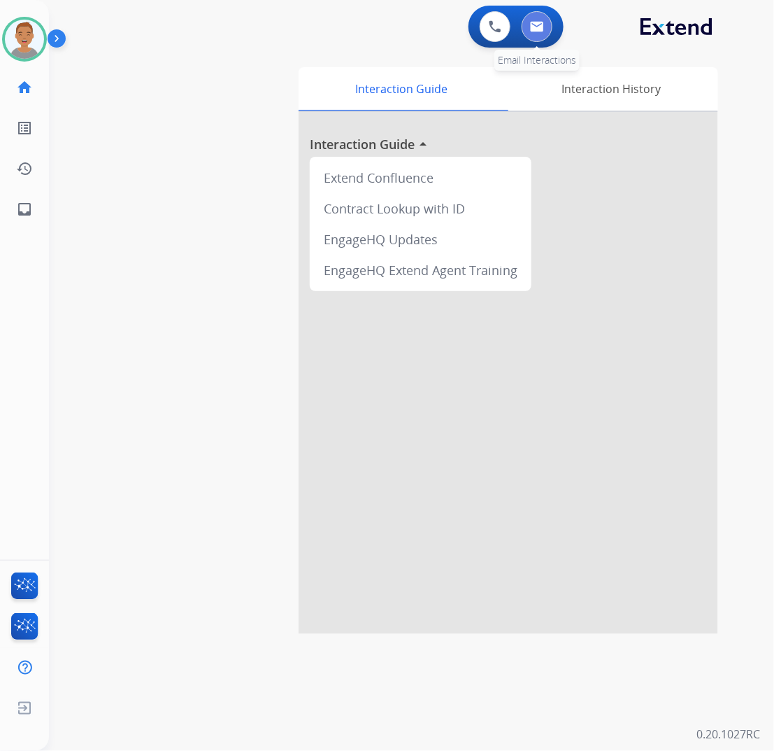
click at [537, 29] on img at bounding box center [537, 26] width 14 height 11
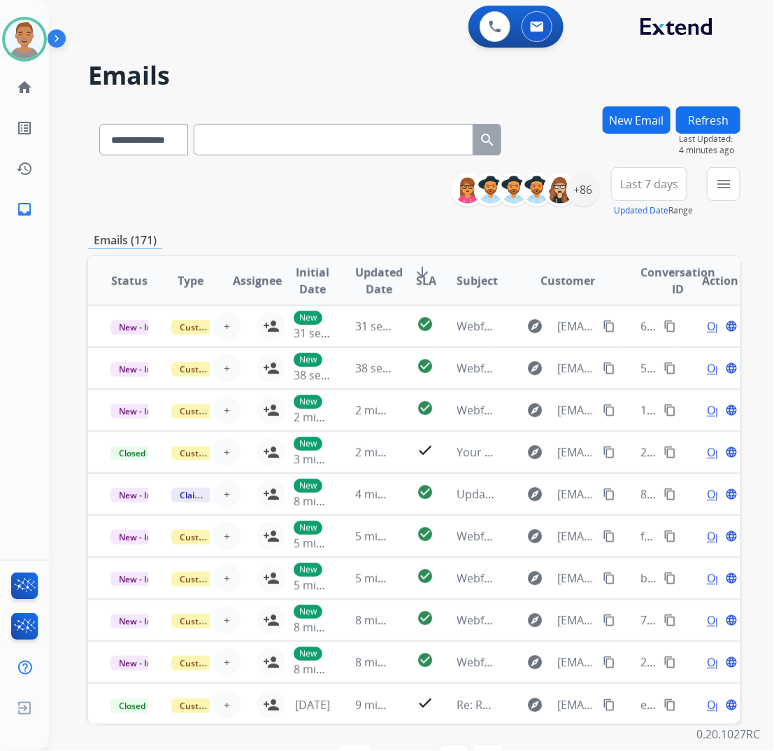
drag, startPoint x: 344, startPoint y: 57, endPoint x: 337, endPoint y: 62, distance: 8.5
click at [343, 57] on div "**********" at bounding box center [395, 423] width 692 height 746
click at [715, 190] on button "menu Filters" at bounding box center [724, 184] width 34 height 34
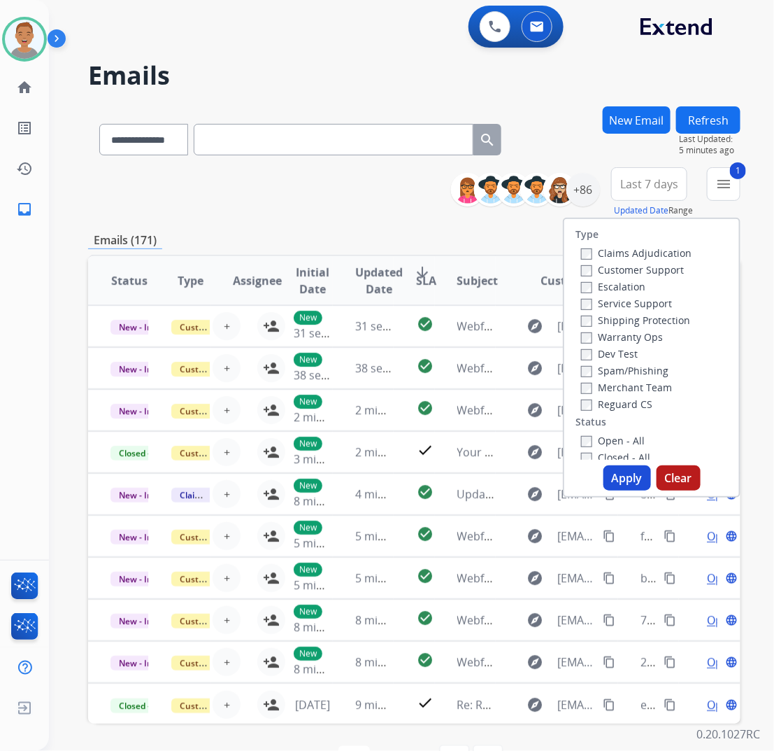
click at [576, 319] on div "Claims Adjudication Customer Support Escalation Service Support Shipping Protec…" at bounding box center [634, 328] width 116 height 168
click at [581, 410] on div "Reguard CS" at bounding box center [636, 403] width 111 height 17
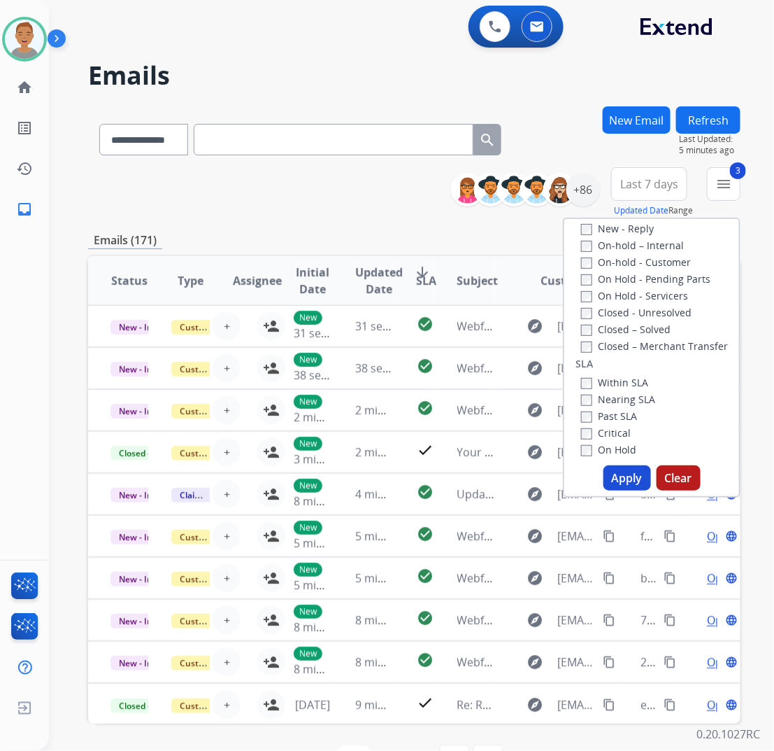
scroll to position [175, 0]
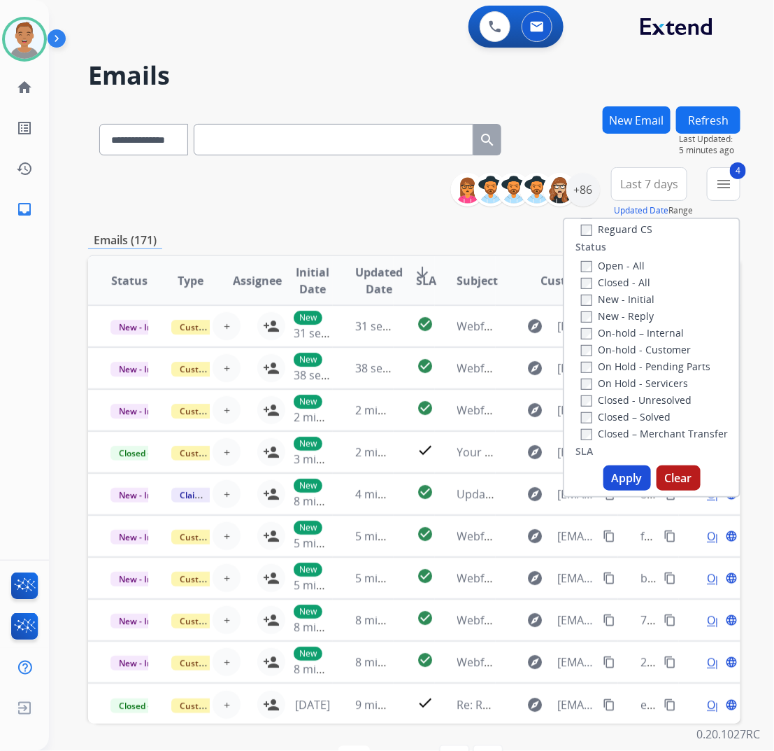
click at [613, 474] on button "Apply" at bounding box center [628, 477] width 48 height 25
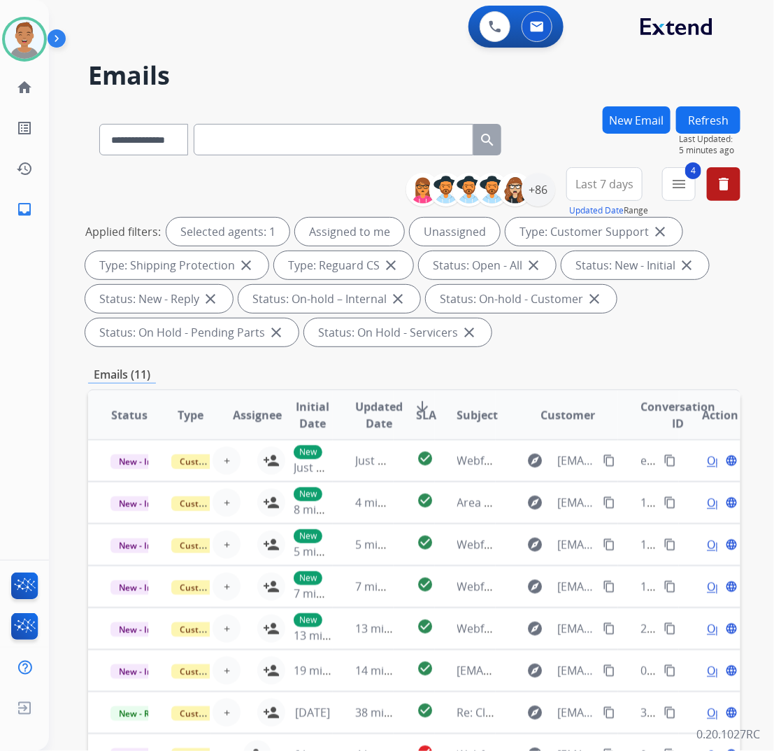
click at [582, 181] on span "Last 7 days" at bounding box center [605, 184] width 58 height 6
click at [584, 355] on div "Last 90 days" at bounding box center [600, 353] width 77 height 21
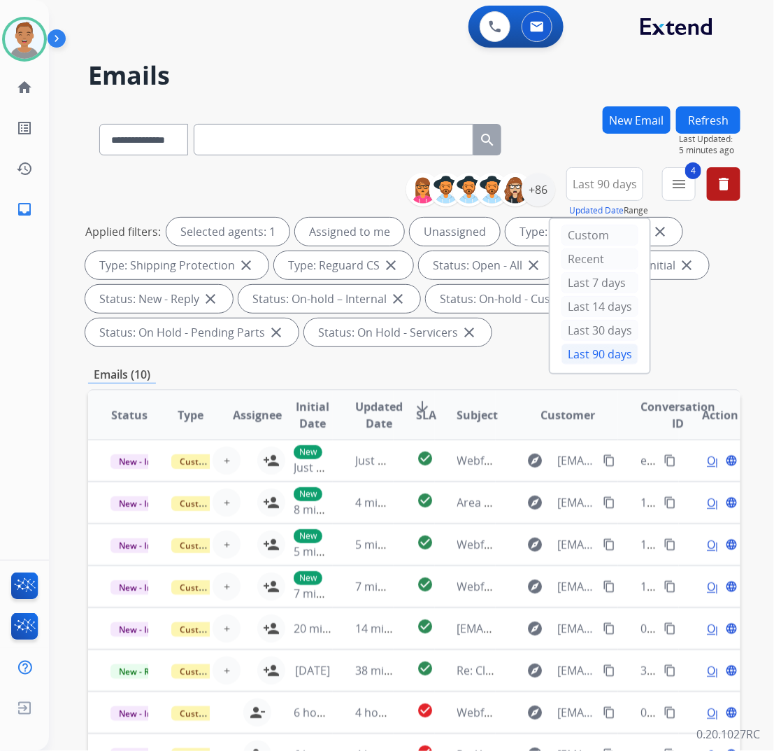
click at [327, 80] on h2 "Emails" at bounding box center [414, 76] width 653 height 28
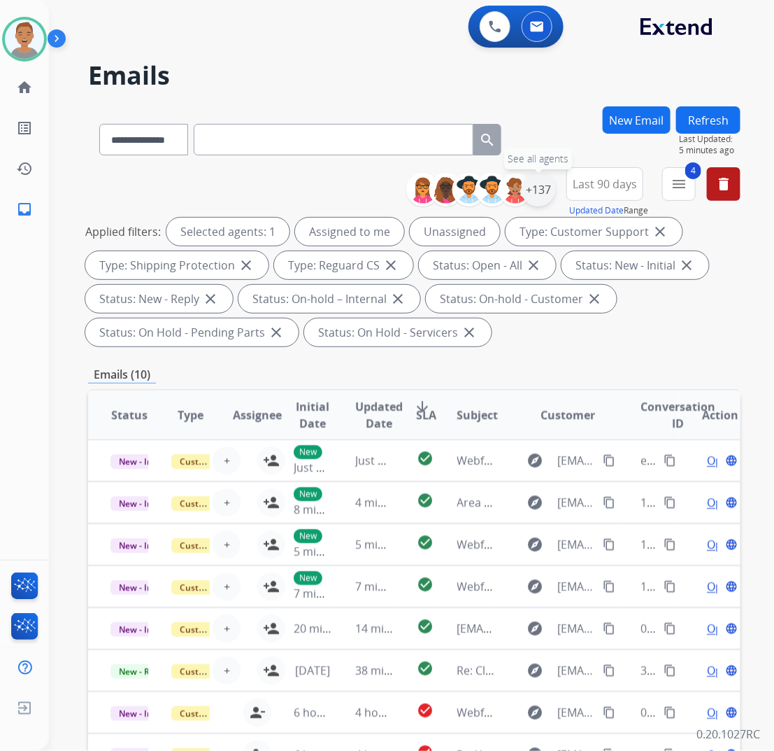
click at [543, 190] on div "+137" at bounding box center [539, 190] width 34 height 34
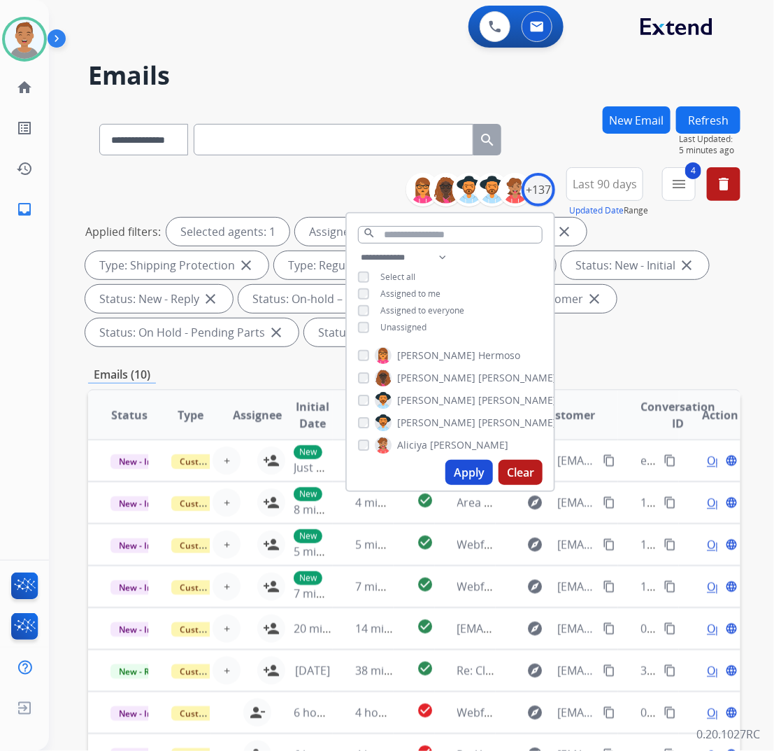
click at [457, 473] on button "Apply" at bounding box center [470, 472] width 48 height 25
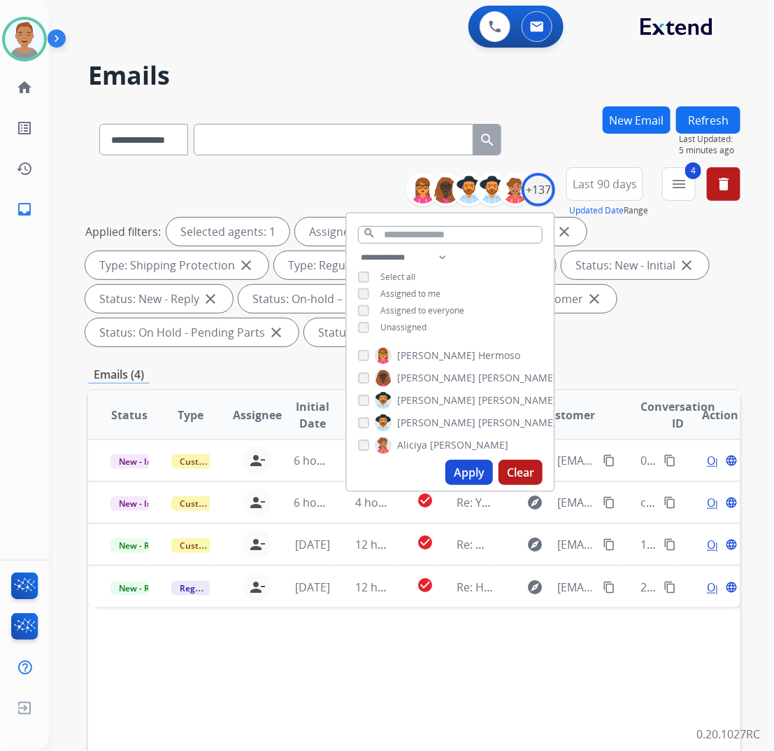
click at [642, 359] on div "**********" at bounding box center [414, 518] width 653 height 824
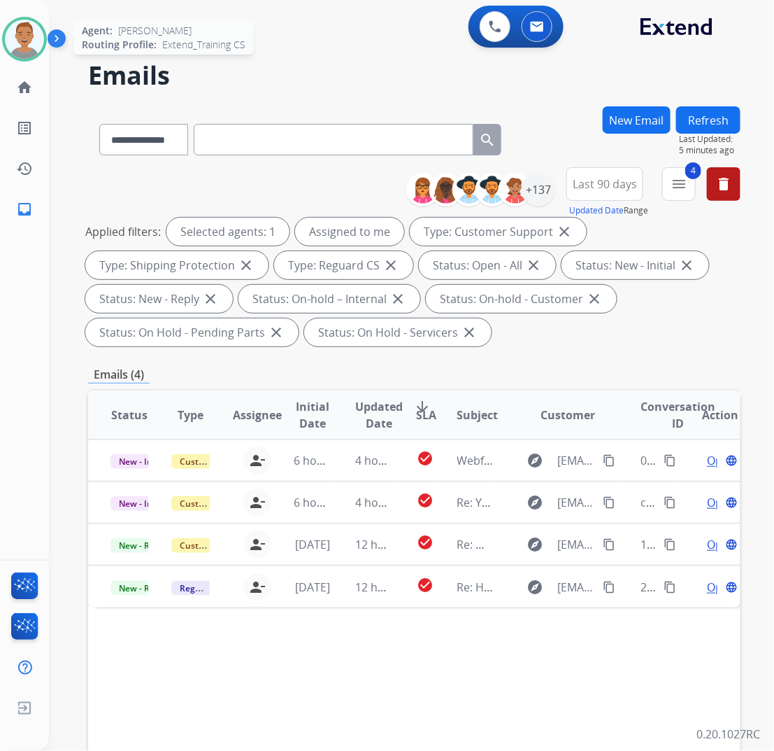
click at [34, 43] on img at bounding box center [24, 39] width 39 height 39
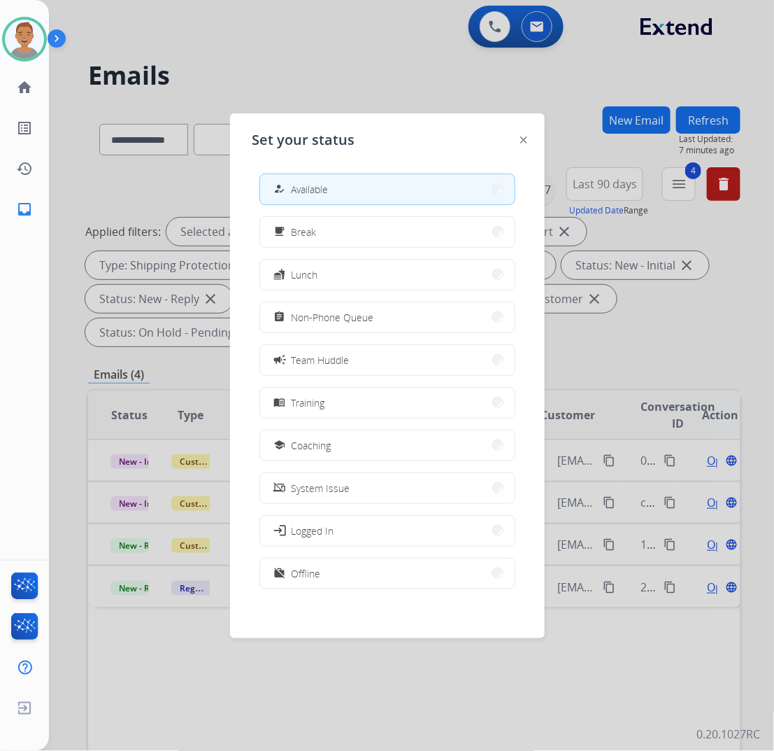
click at [357, 57] on div at bounding box center [387, 375] width 774 height 751
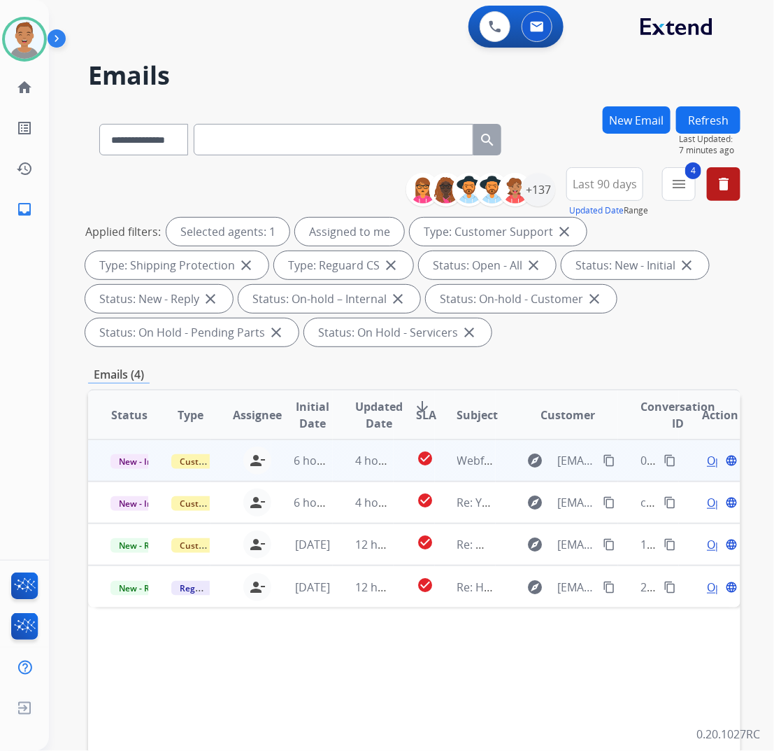
click at [234, 473] on div "person_remove [PERSON_NAME] to Me" at bounding box center [249, 460] width 45 height 28
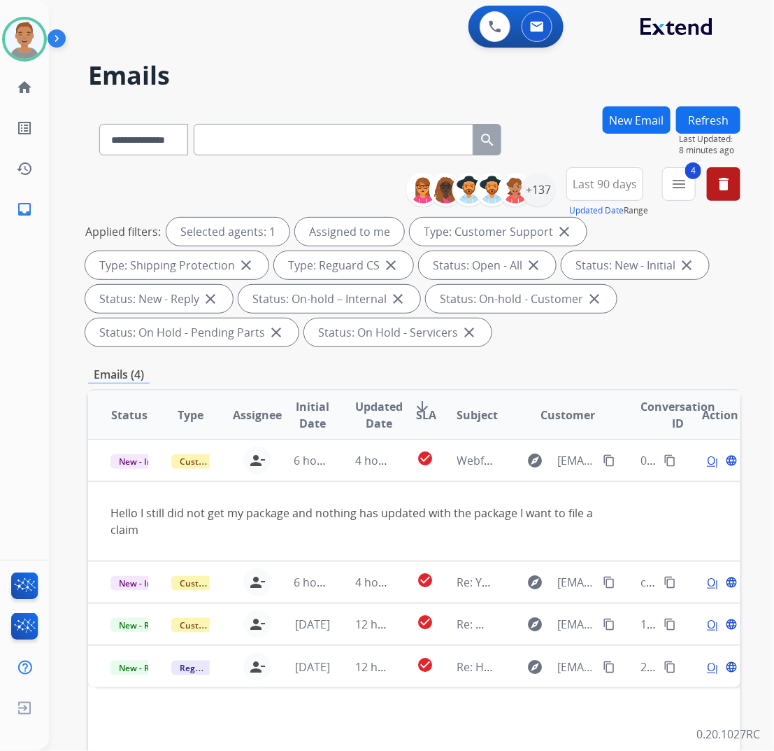
click at [285, 67] on h2 "Emails" at bounding box center [414, 76] width 653 height 28
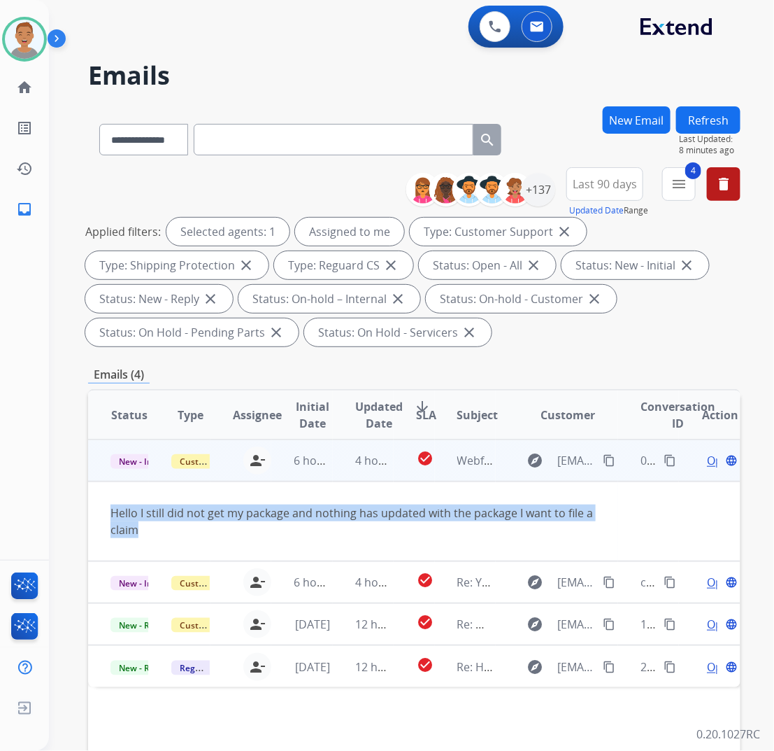
drag, startPoint x: 159, startPoint y: 536, endPoint x: 96, endPoint y: 515, distance: 66.4
click at [96, 515] on td "Hello I still did not get my package and nothing has updated with the package I…" at bounding box center [353, 521] width 530 height 80
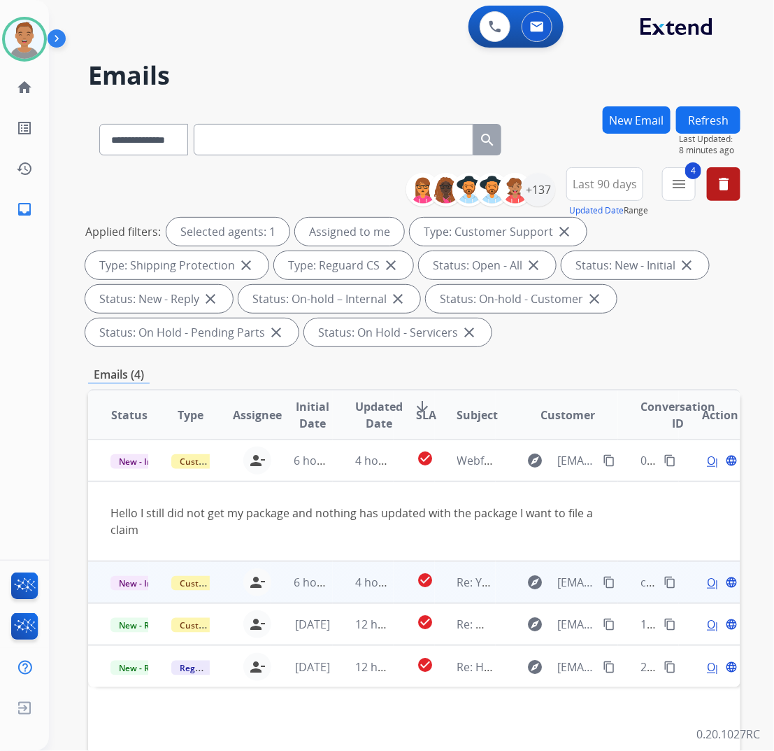
click at [219, 595] on div "[PERSON_NAME][EMAIL_ADDRESS][PERSON_NAME][DOMAIN_NAME] person_remove Unassign t…" at bounding box center [241, 581] width 60 height 39
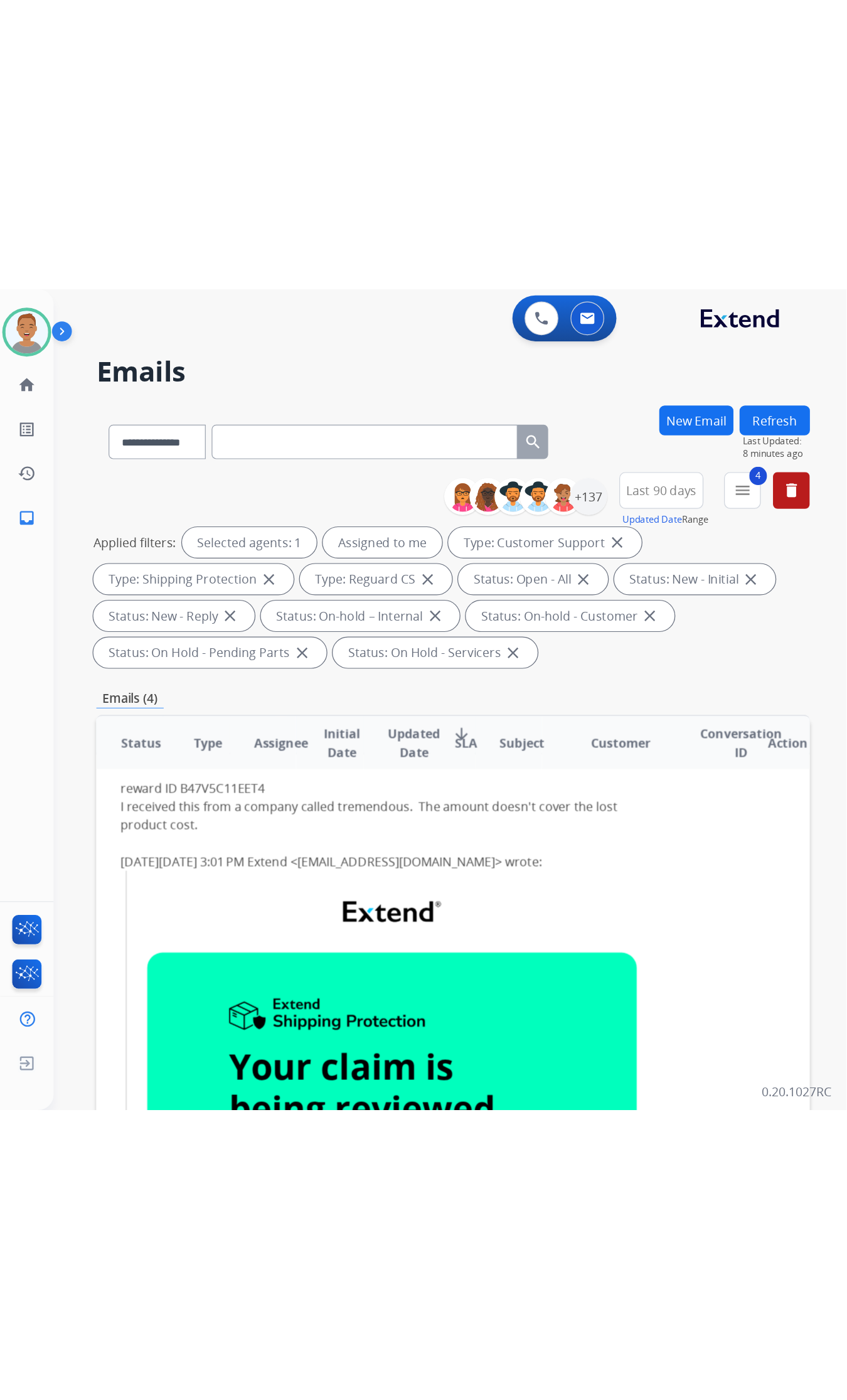
scroll to position [116, 0]
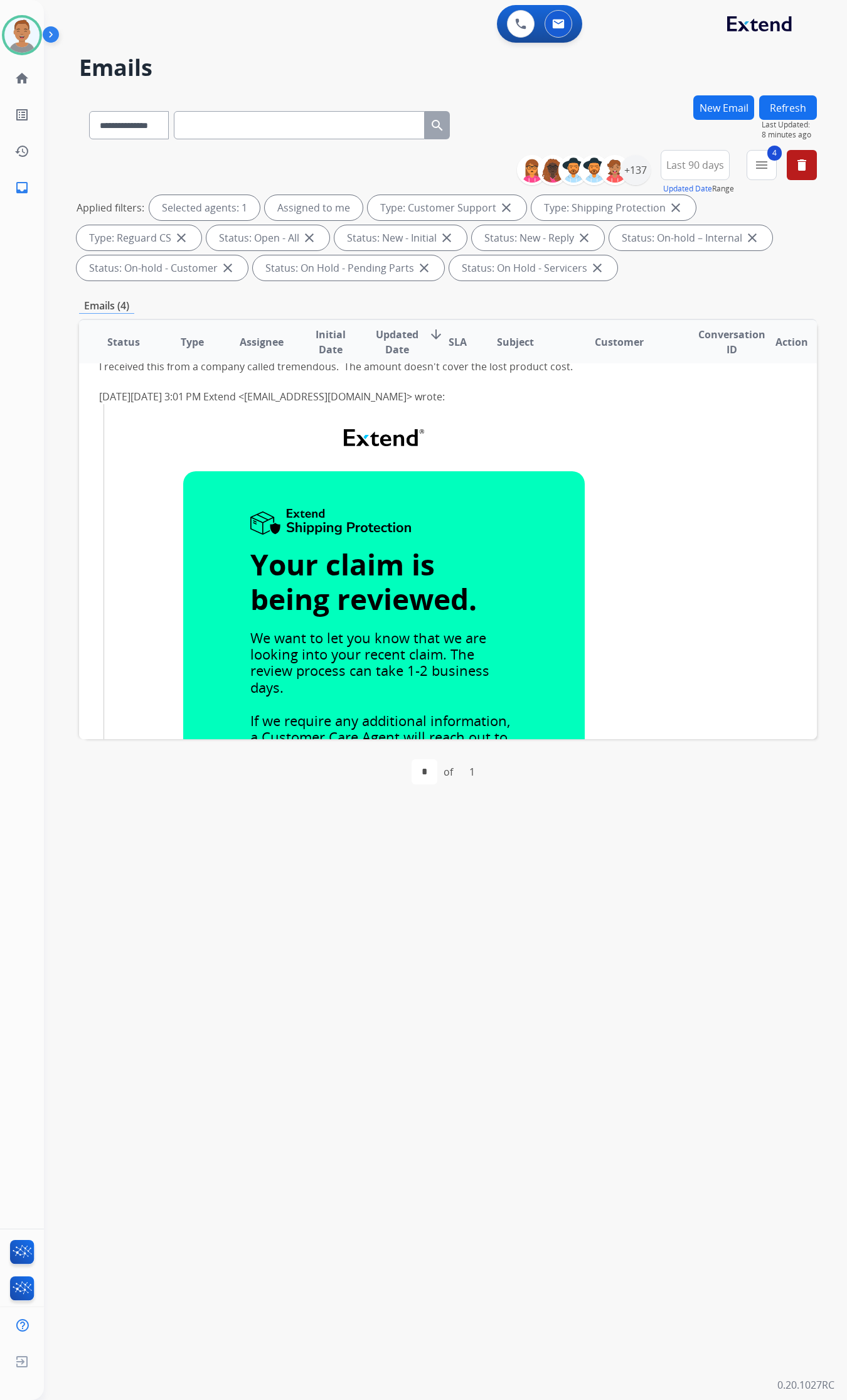
click at [637, 634] on td "Your claim is being reviewed. Your claim is being reviewed. We want to let you …" at bounding box center [384, 662] width 549 height 383
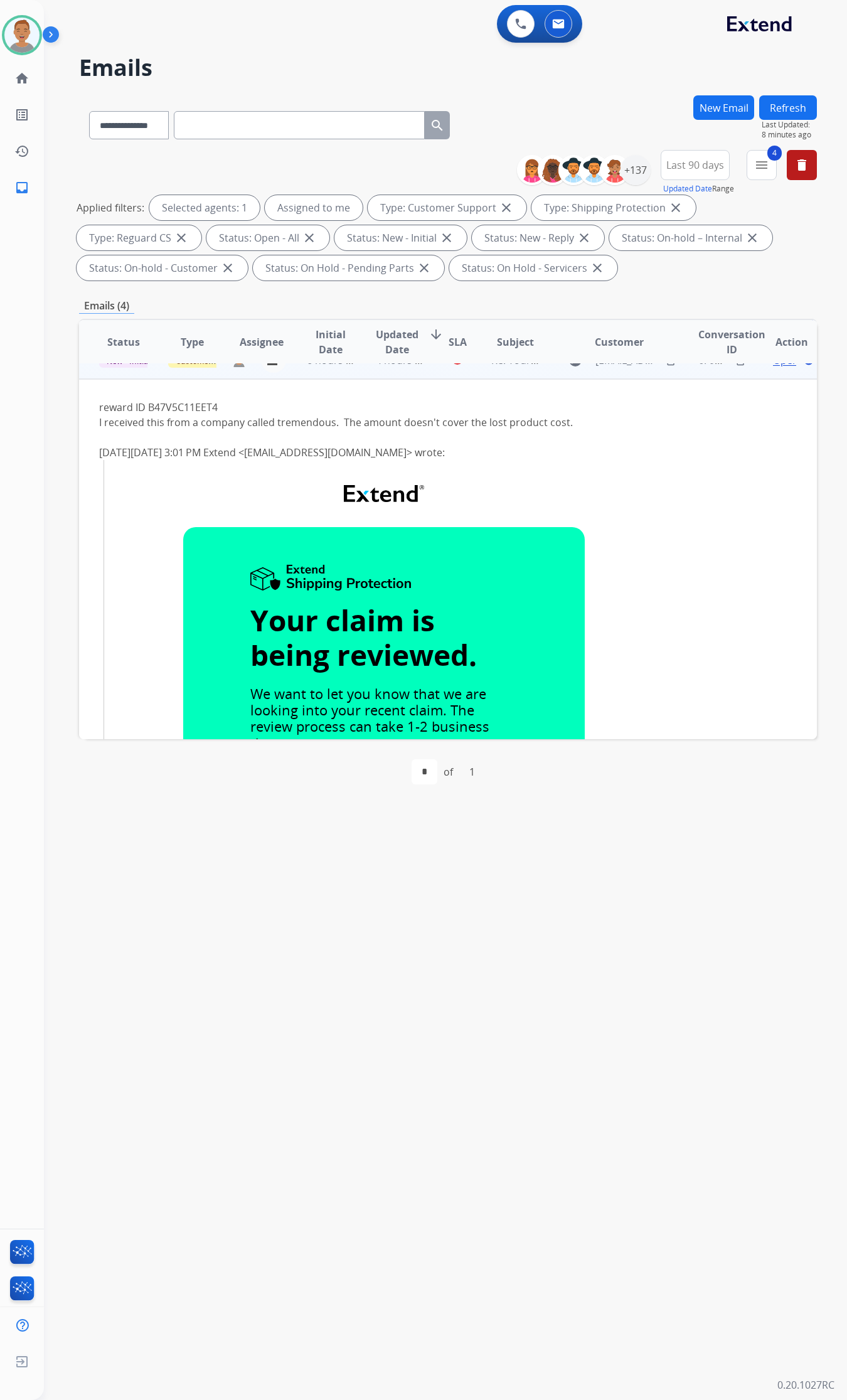
scroll to position [0, 0]
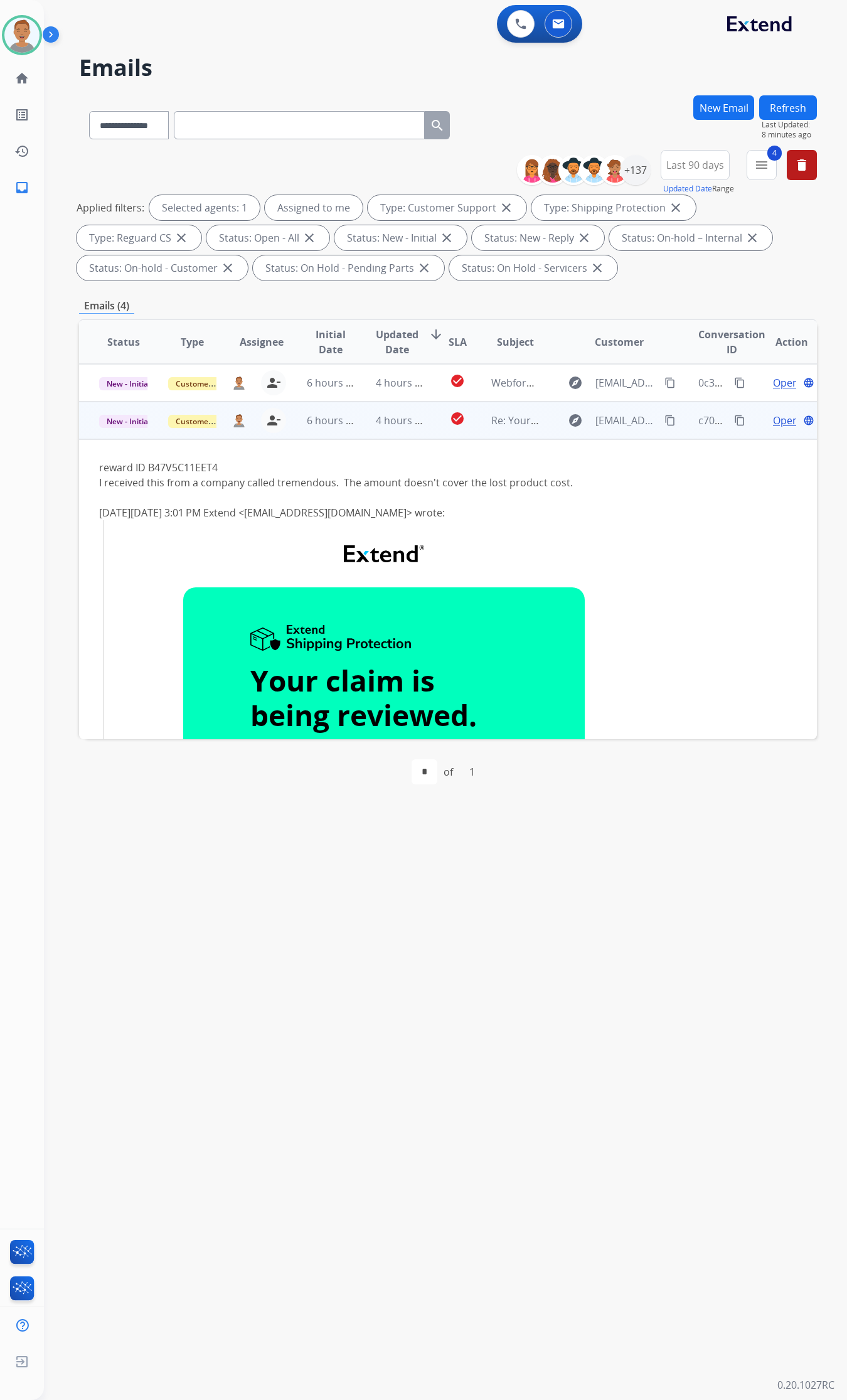
click at [665, 421] on mat-icon "content_copy" at bounding box center [670, 420] width 12 height 12
click at [417, 487] on div "I received this from a company called tremendous. The amount doesn't cover the …" at bounding box center [379, 483] width 559 height 15
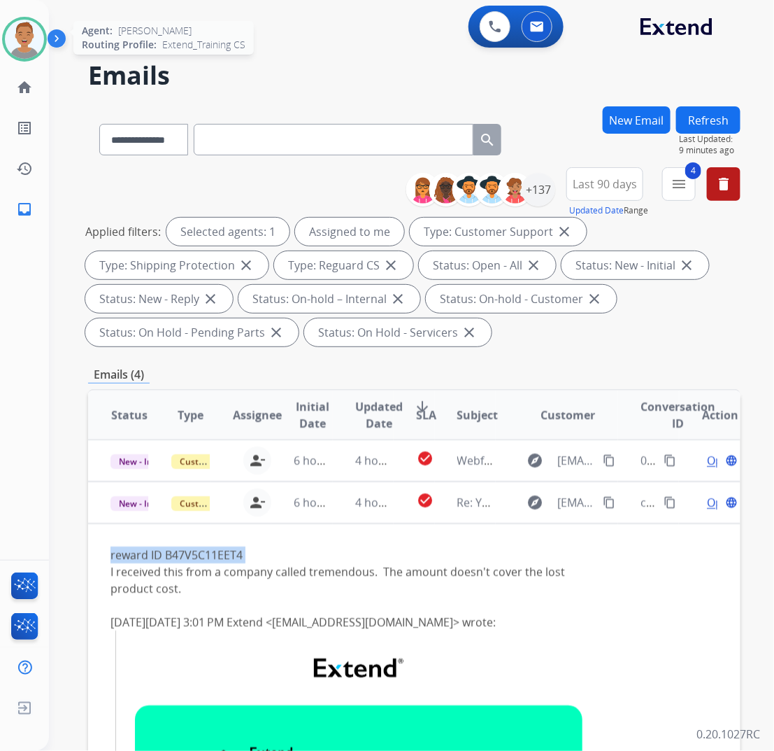
click at [17, 48] on img at bounding box center [24, 39] width 39 height 39
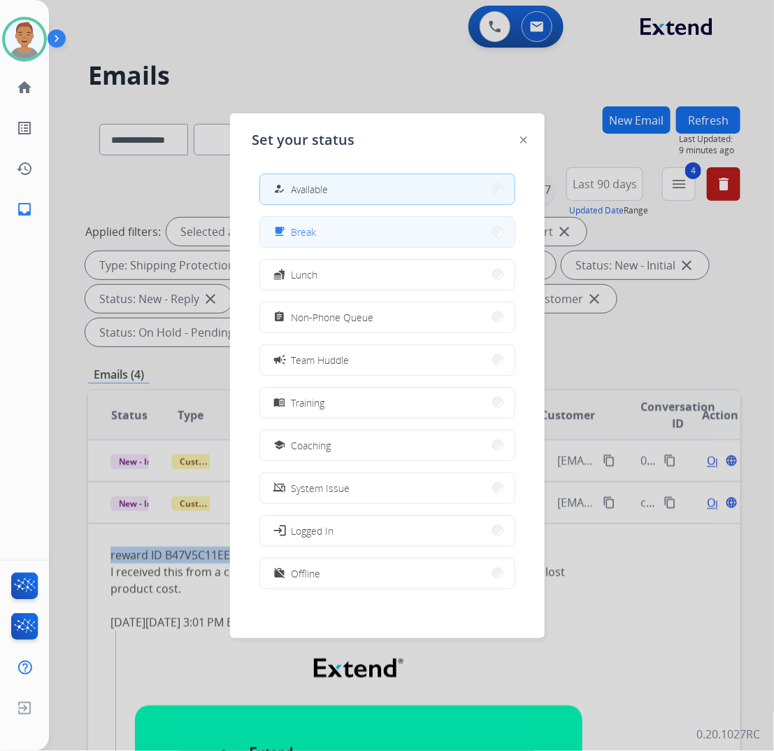
click at [355, 225] on button "free_breakfast Break" at bounding box center [387, 232] width 255 height 30
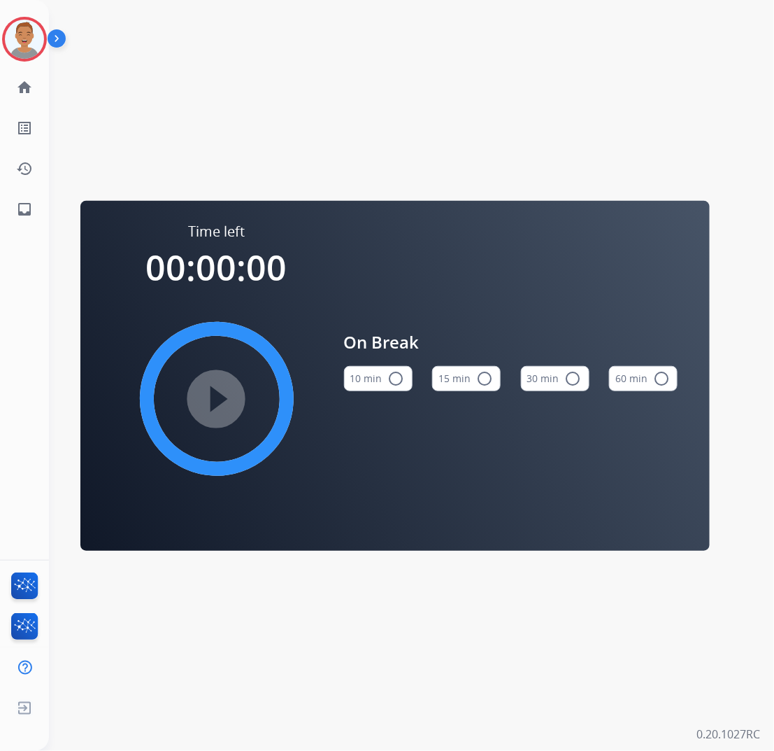
click at [401, 374] on mat-icon "radio_button_unchecked" at bounding box center [396, 378] width 17 height 17
click at [19, 33] on img at bounding box center [24, 39] width 39 height 39
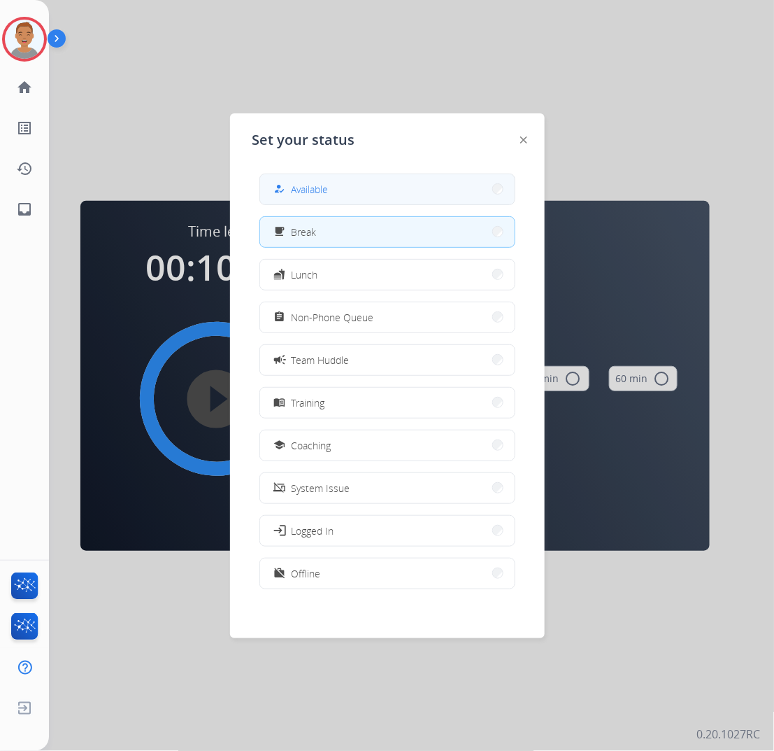
click at [319, 190] on span "Available" at bounding box center [310, 189] width 37 height 15
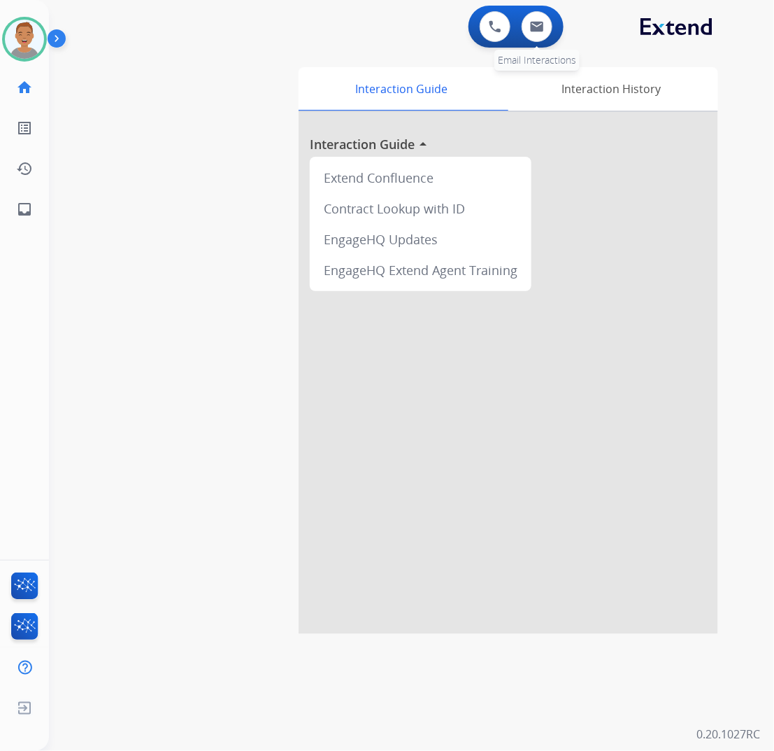
click at [521, 38] on div "0 Email Interactions" at bounding box center [537, 26] width 42 height 31
click at [546, 30] on button at bounding box center [537, 26] width 31 height 31
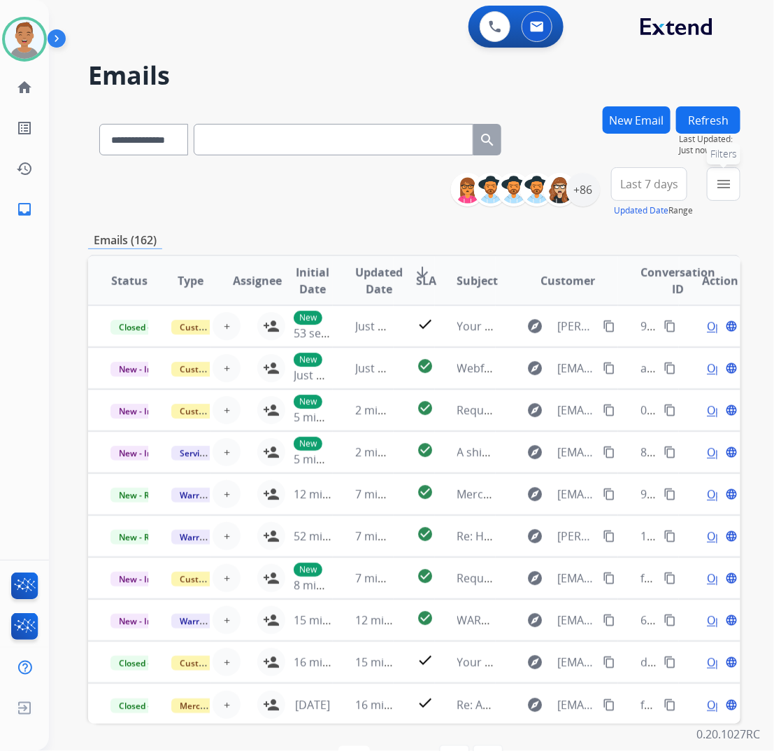
click at [725, 189] on mat-icon "menu" at bounding box center [724, 184] width 17 height 17
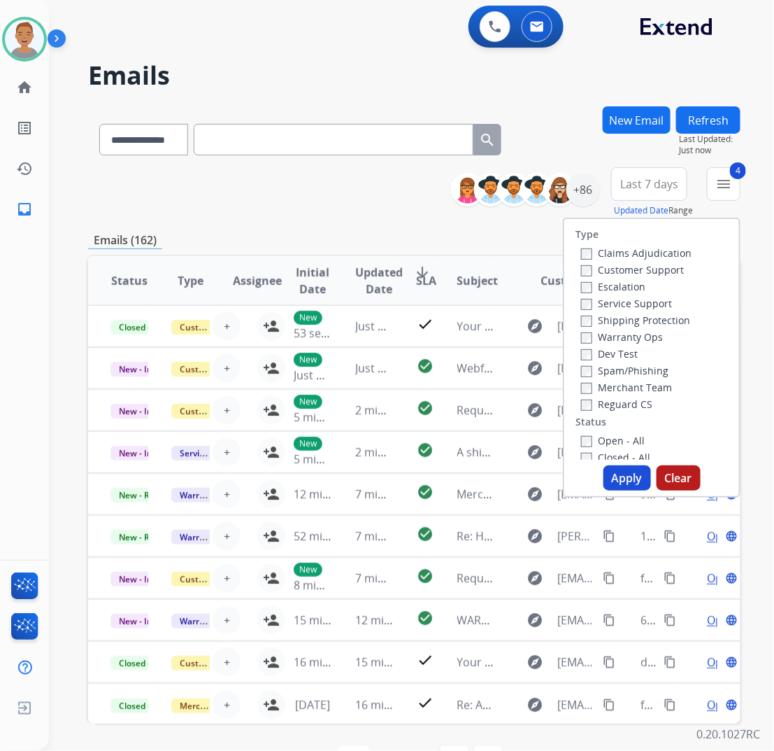
click at [617, 479] on button "Apply" at bounding box center [628, 477] width 48 height 25
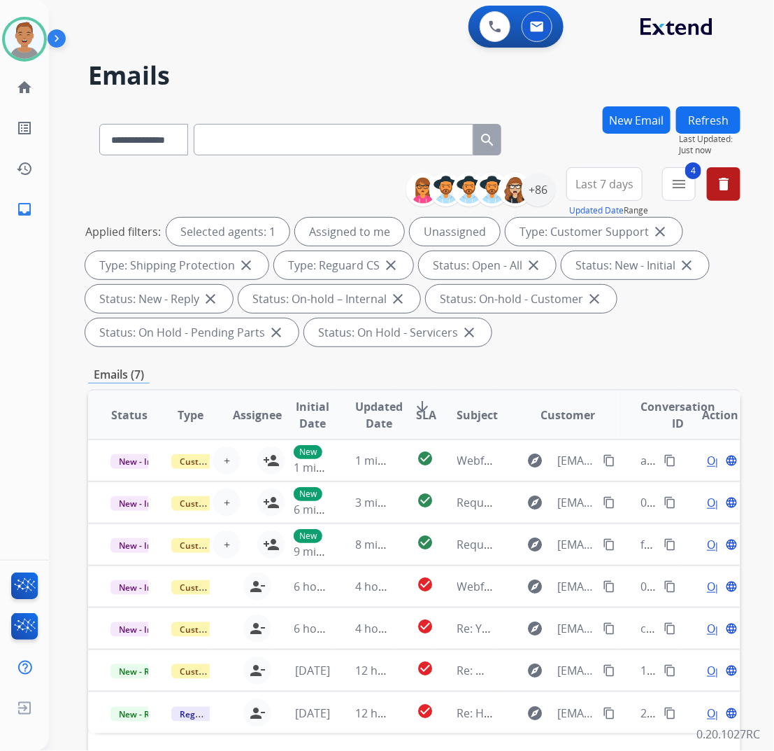
click at [590, 181] on span "Last 7 days" at bounding box center [605, 184] width 58 height 6
click at [583, 351] on div "Last 90 days" at bounding box center [600, 353] width 77 height 21
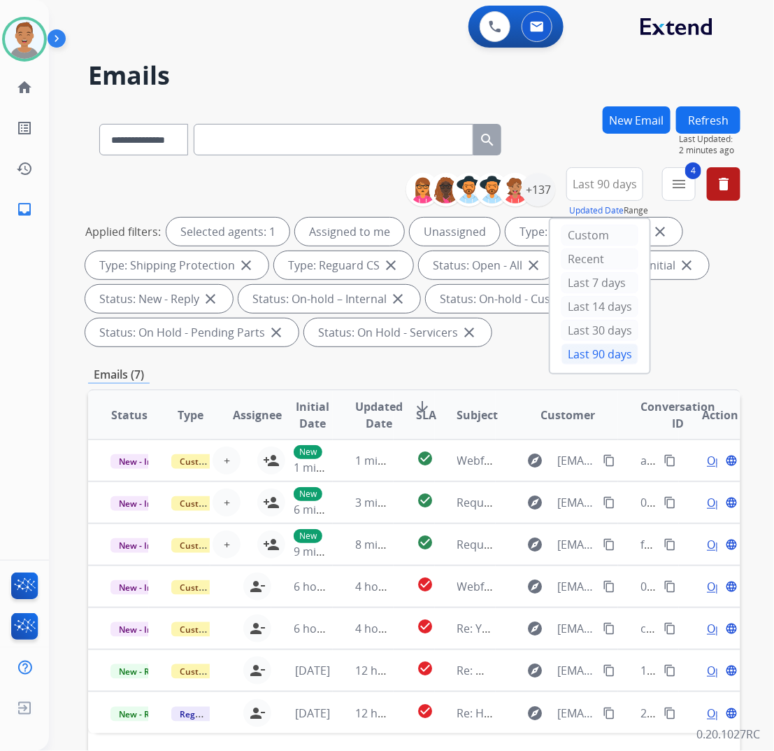
click at [353, 70] on h2 "Emails" at bounding box center [414, 76] width 653 height 28
click at [602, 192] on button "Last 90 days" at bounding box center [605, 184] width 77 height 34
drag, startPoint x: 546, startPoint y: 108, endPoint x: 562, endPoint y: 147, distance: 41.4
click at [548, 106] on div "**********" at bounding box center [414, 136] width 653 height 61
click at [539, 179] on div "+137" at bounding box center [539, 190] width 34 height 34
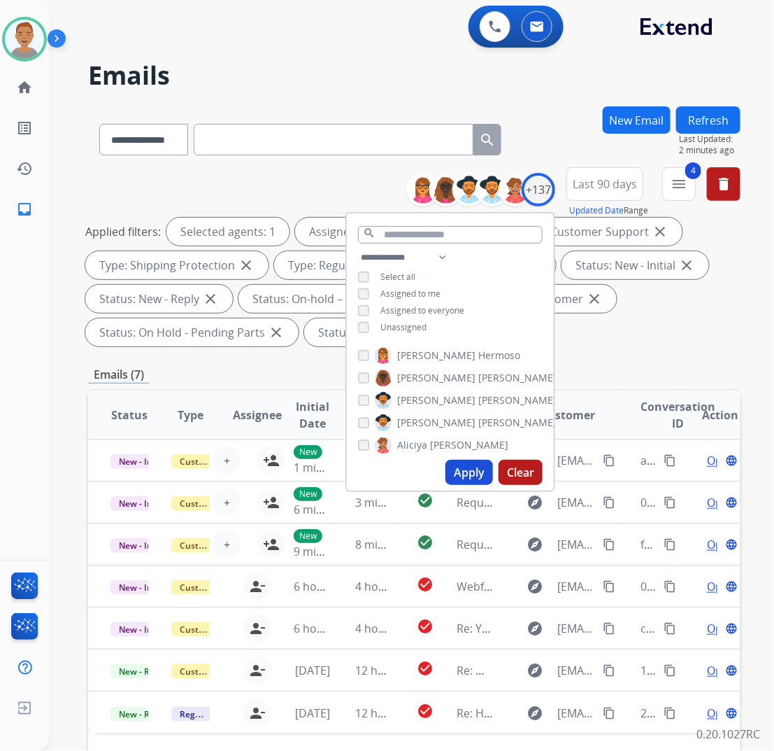
click at [368, 330] on div "Unassigned" at bounding box center [392, 327] width 69 height 11
click at [457, 476] on button "Apply" at bounding box center [470, 472] width 48 height 25
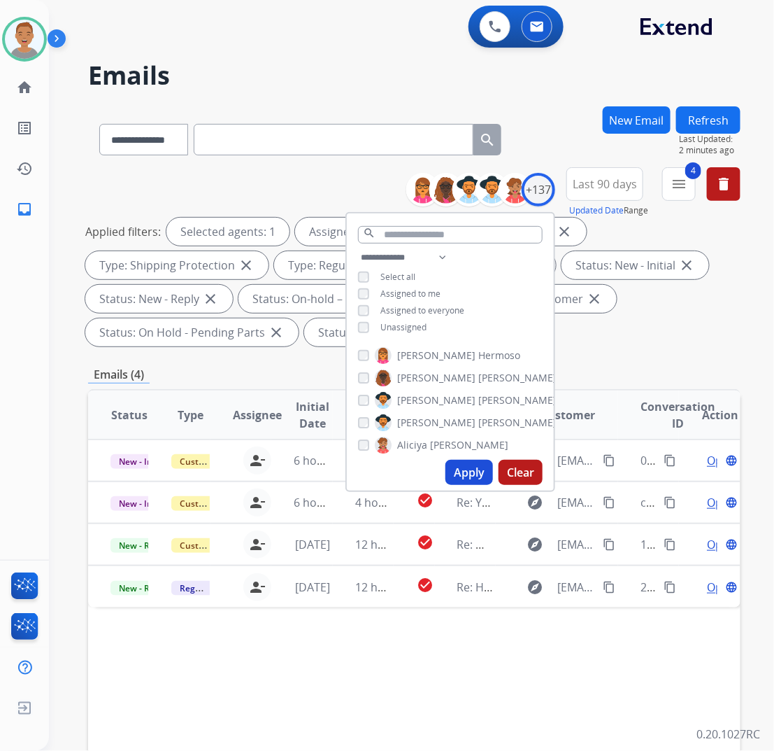
click at [641, 341] on div "Applied filters: Selected agents: 1 Assigned to me Type: Customer Support close…" at bounding box center [411, 282] width 653 height 129
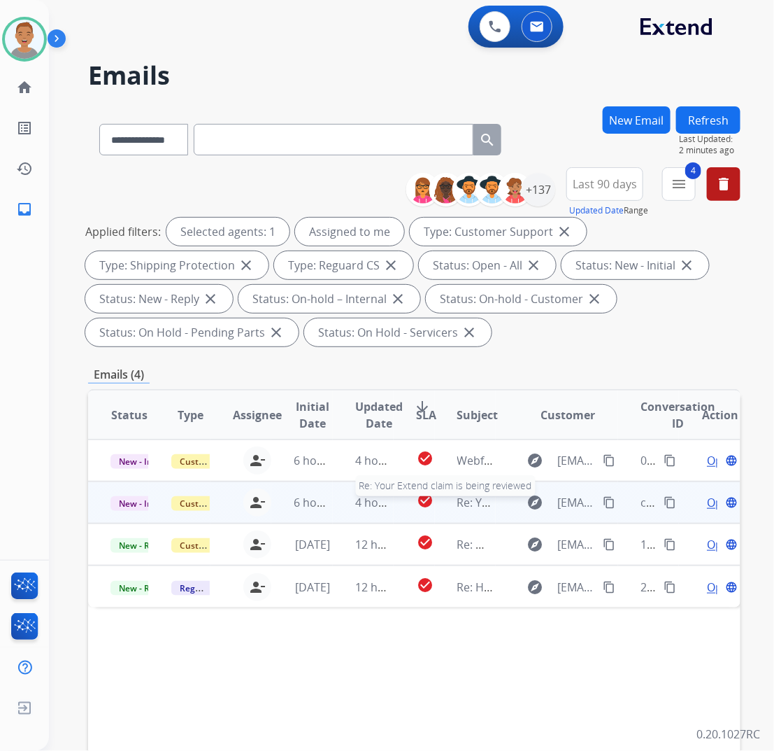
click at [486, 509] on div "Re: Your Extend claim is being reviewed" at bounding box center [477, 502] width 38 height 17
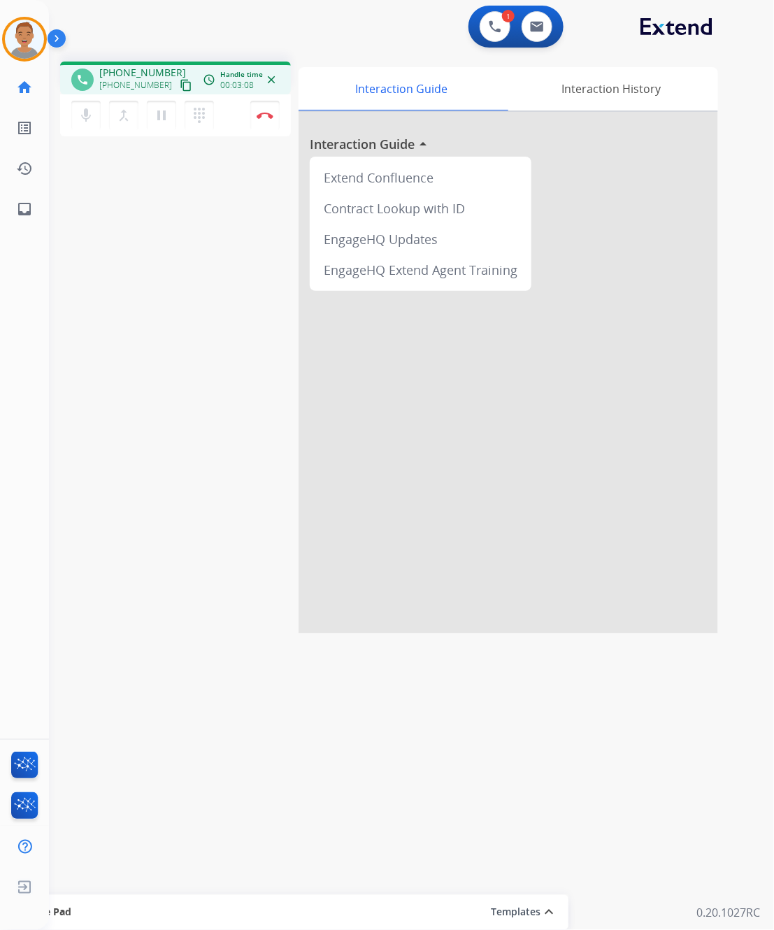
drag, startPoint x: 551, startPoint y: 274, endPoint x: 537, endPoint y: 127, distance: 148.3
click at [553, 271] on div at bounding box center [509, 373] width 420 height 522
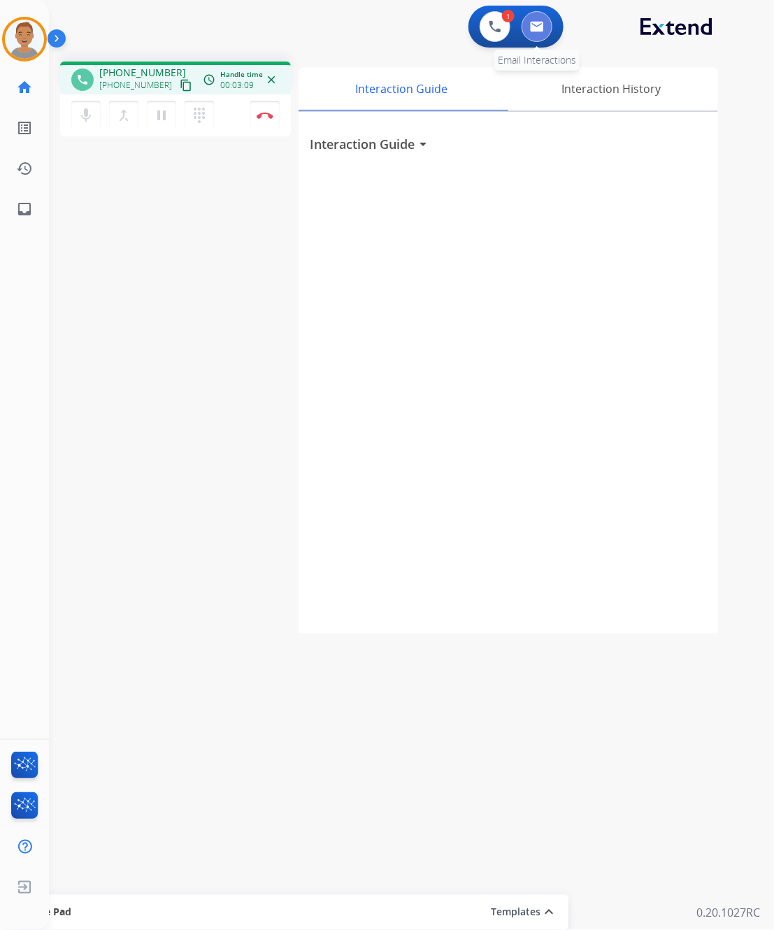
click at [540, 26] on img at bounding box center [537, 26] width 14 height 11
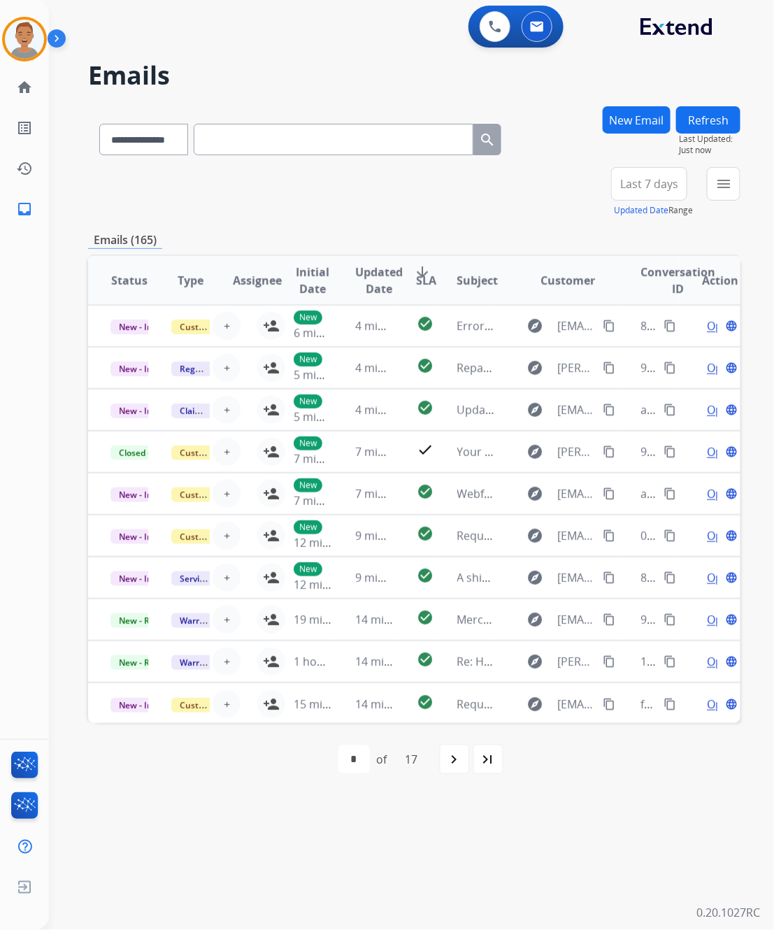
click at [236, 144] on input "text" at bounding box center [334, 139] width 280 height 31
click at [154, 145] on select "**********" at bounding box center [142, 139] width 87 height 31
select select "**********"
click at [99, 124] on select "**********" at bounding box center [142, 139] width 87 height 31
drag, startPoint x: 273, startPoint y: 120, endPoint x: 233, endPoint y: 136, distance: 43.0
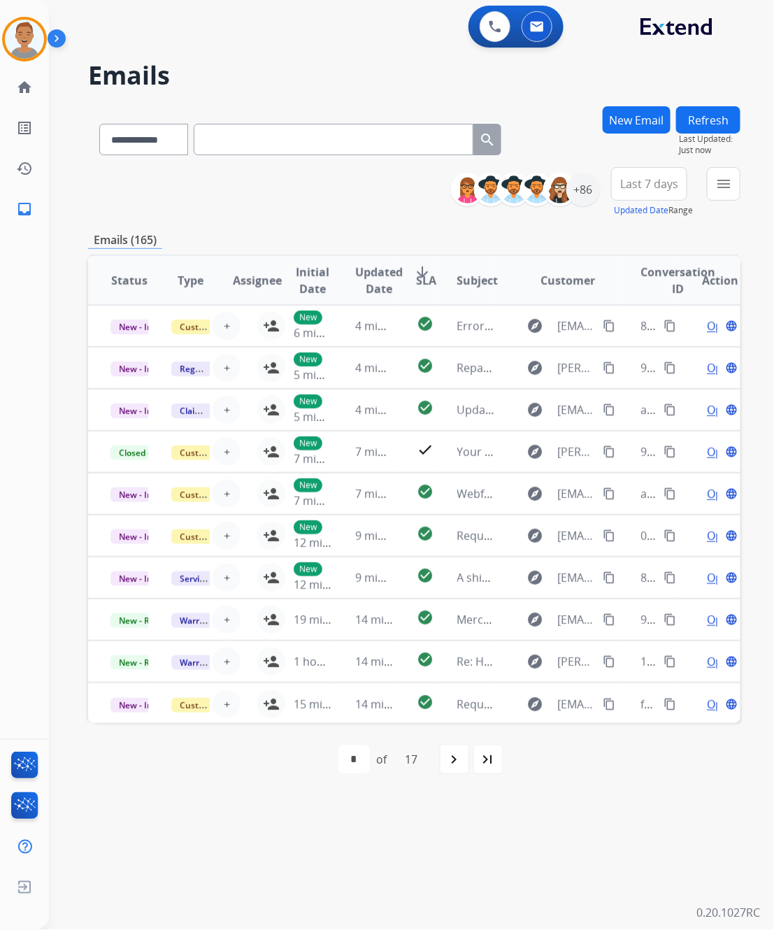
paste input "**********"
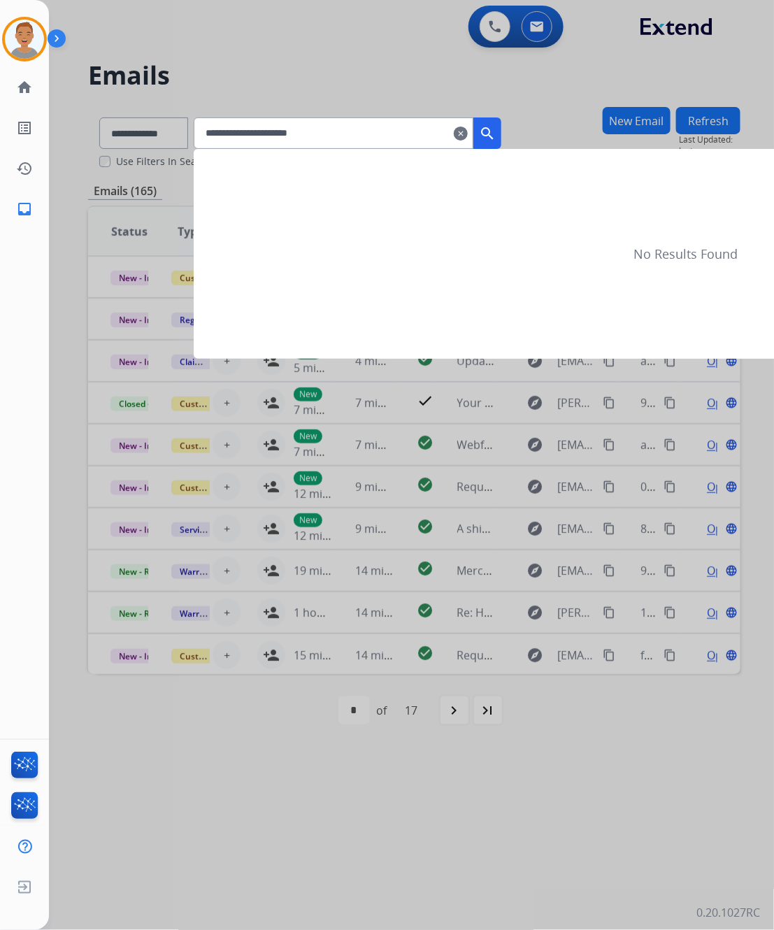
type input "**********"
click at [496, 134] on mat-icon "search" at bounding box center [487, 133] width 17 height 17
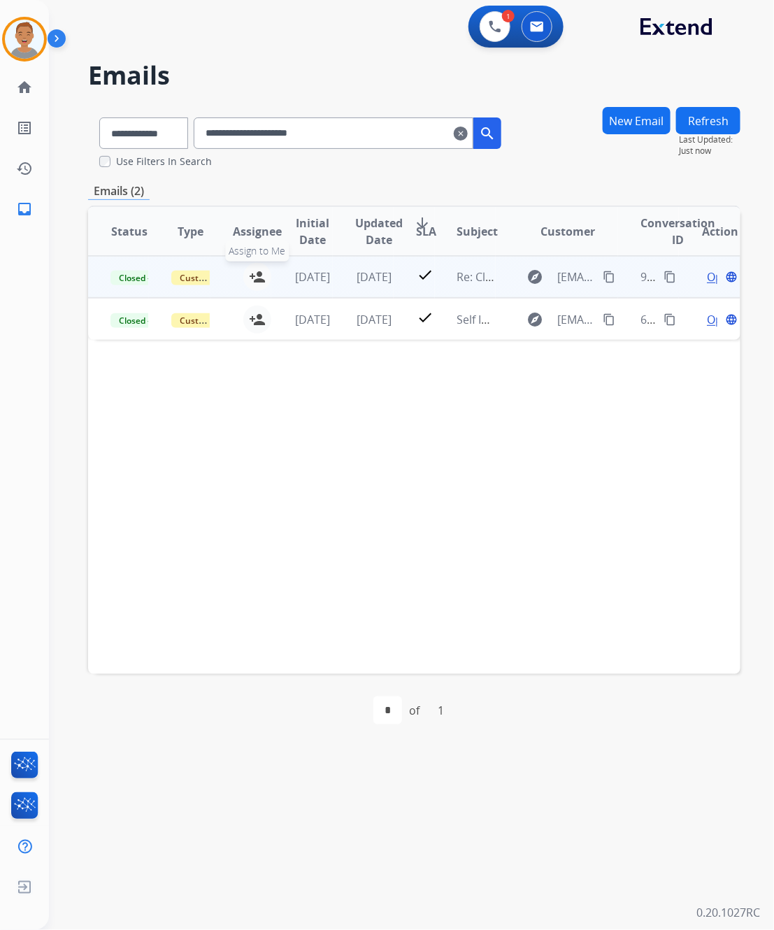
click at [253, 289] on button "person_add Assign to Me" at bounding box center [257, 277] width 28 height 28
click at [238, 288] on div "person_remove [PERSON_NAME] to Me" at bounding box center [249, 277] width 45 height 28
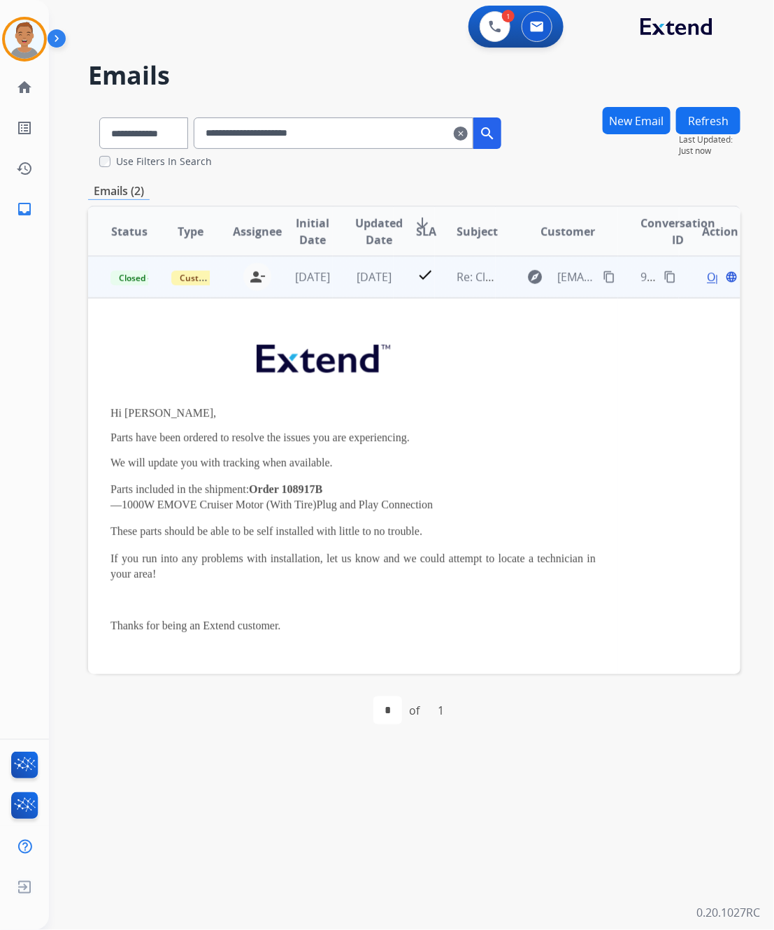
click at [103, 292] on td "Closed – Solved" at bounding box center [118, 277] width 61 height 42
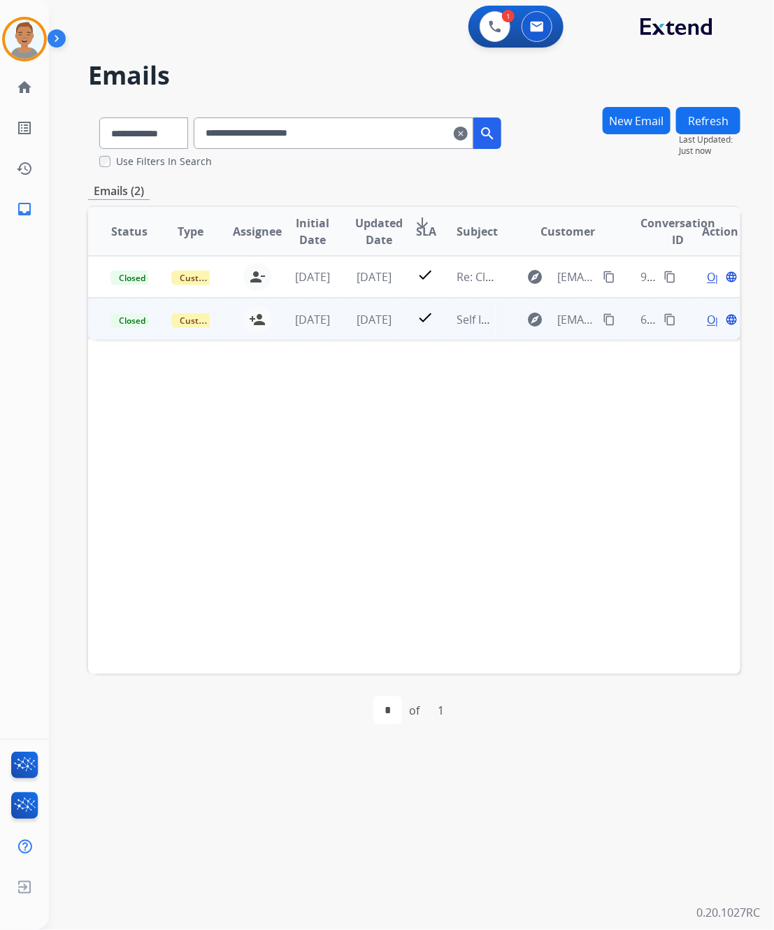
click at [231, 329] on div "person_add Assign to Me" at bounding box center [249, 320] width 45 height 28
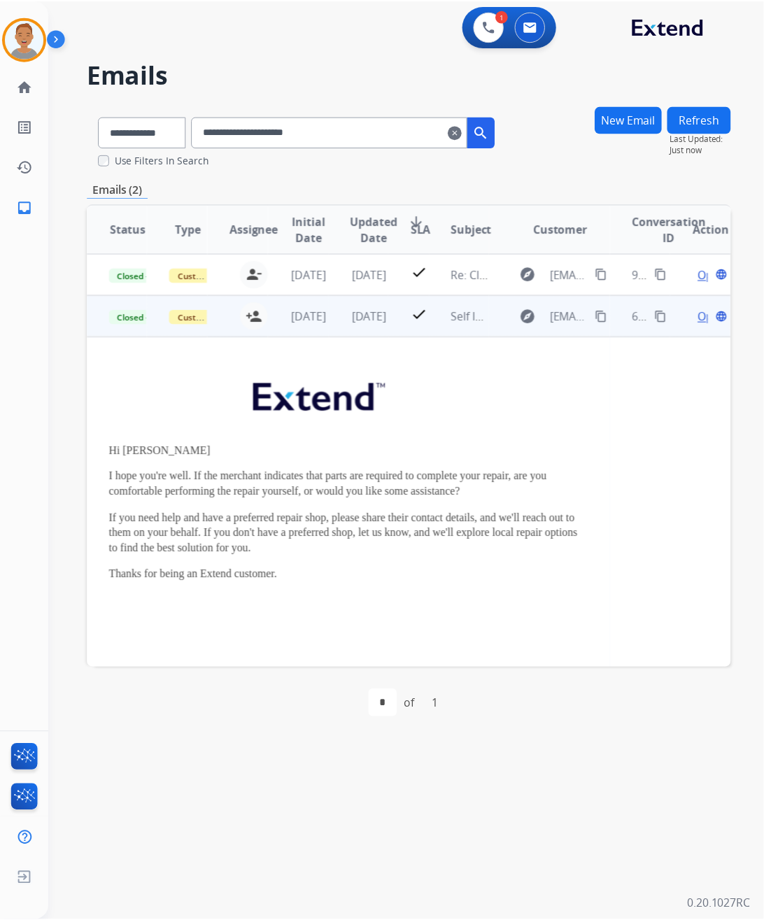
scroll to position [42, 0]
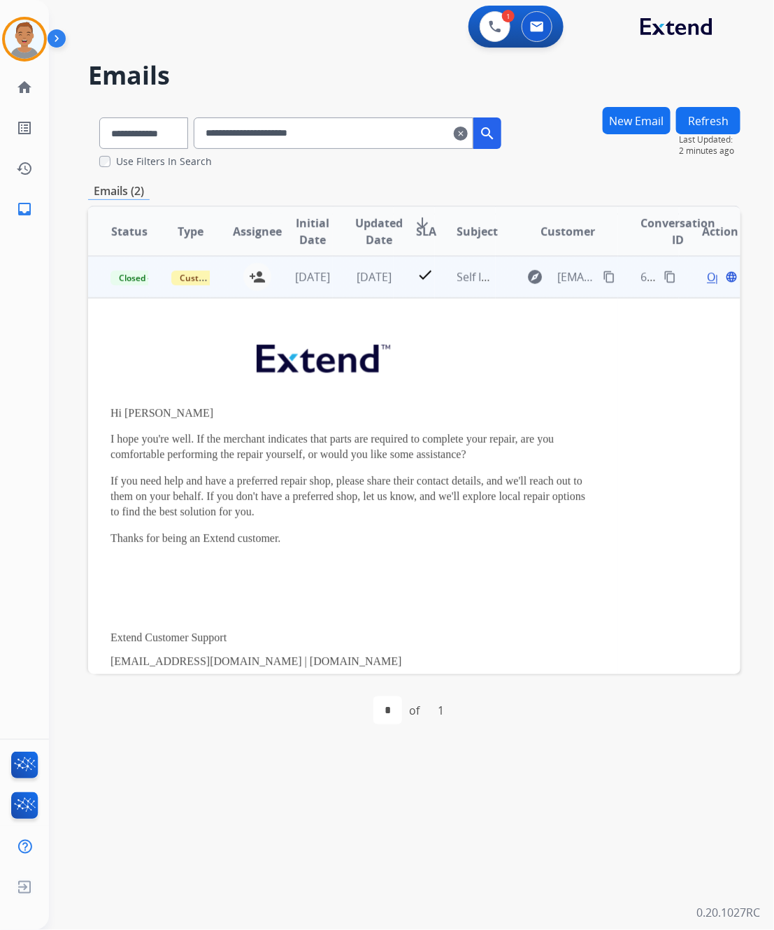
drag, startPoint x: 553, startPoint y: 357, endPoint x: 544, endPoint y: 357, distance: 9.8
click at [551, 357] on p at bounding box center [354, 362] width 486 height 68
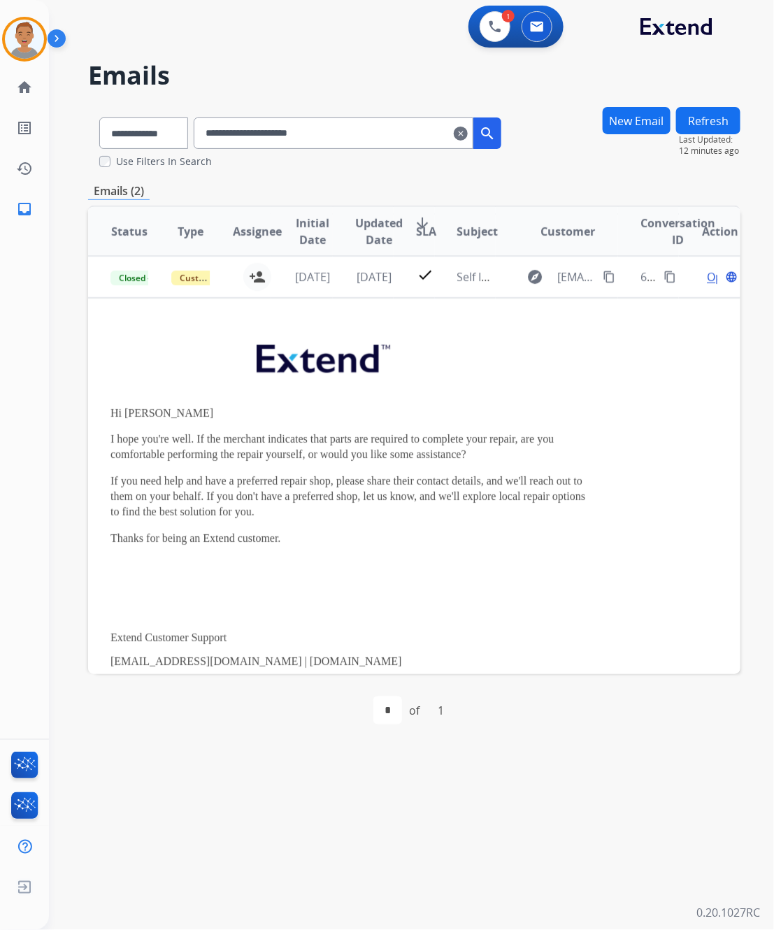
click at [592, 79] on h2 "Emails" at bounding box center [414, 76] width 653 height 28
click at [468, 134] on mat-icon "clear" at bounding box center [461, 133] width 14 height 17
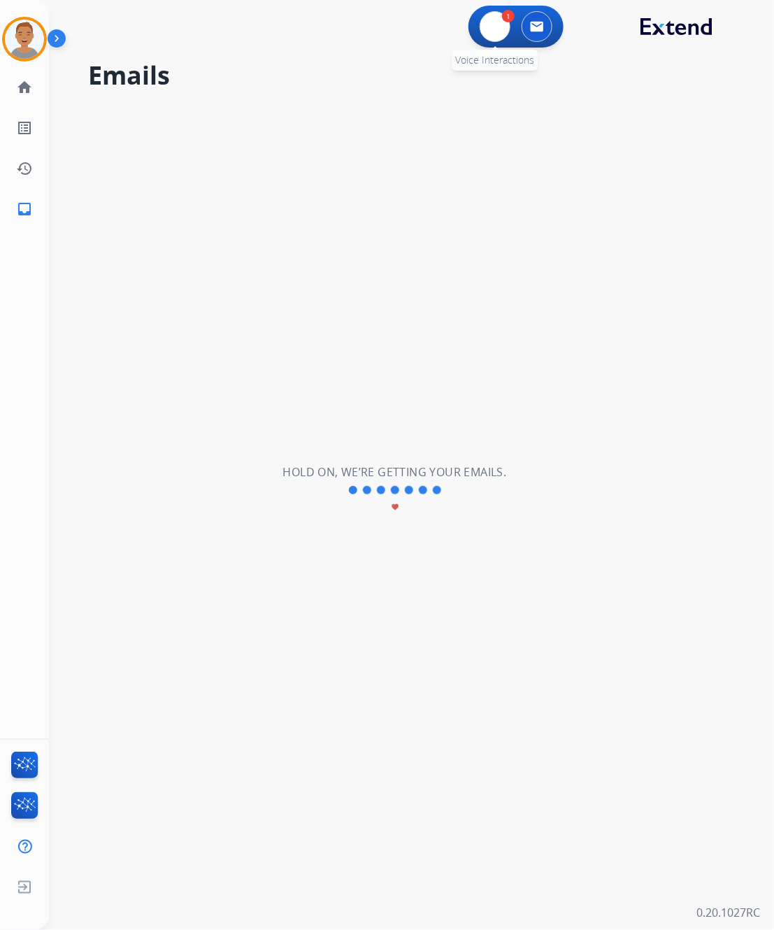
select select "**********"
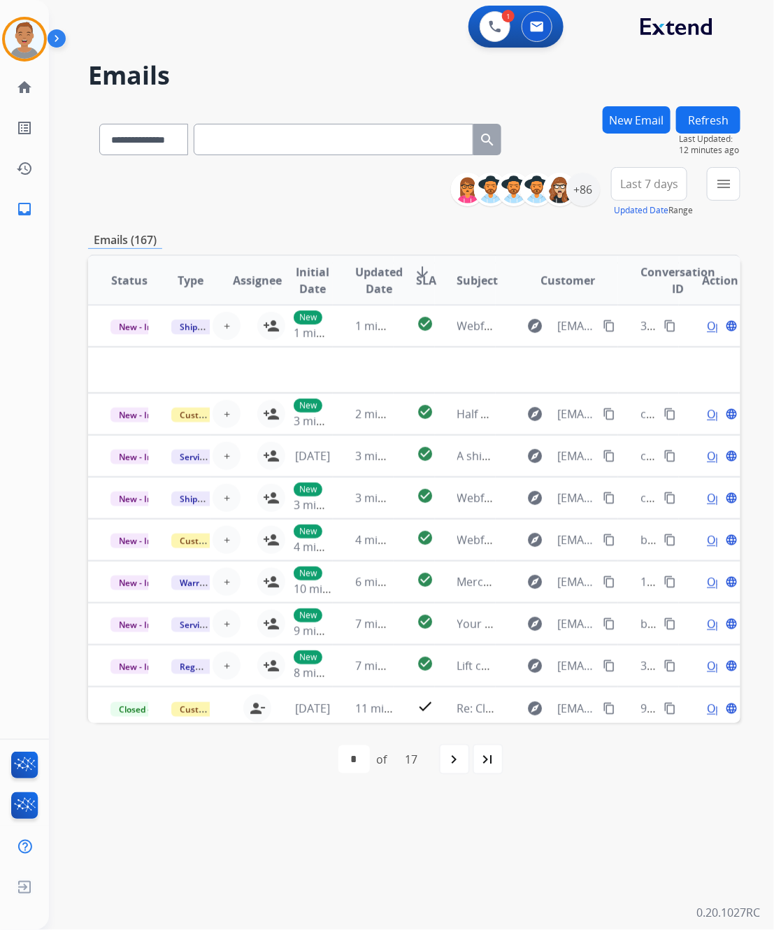
click at [309, 66] on h2 "Emails" at bounding box center [414, 76] width 653 height 28
click at [385, 54] on div "**********" at bounding box center [395, 490] width 692 height 880
click at [358, 66] on h2 "Emails" at bounding box center [414, 76] width 653 height 28
drag, startPoint x: 304, startPoint y: 67, endPoint x: 303, endPoint y: 59, distance: 7.8
click at [304, 65] on h2 "Emails" at bounding box center [414, 76] width 653 height 28
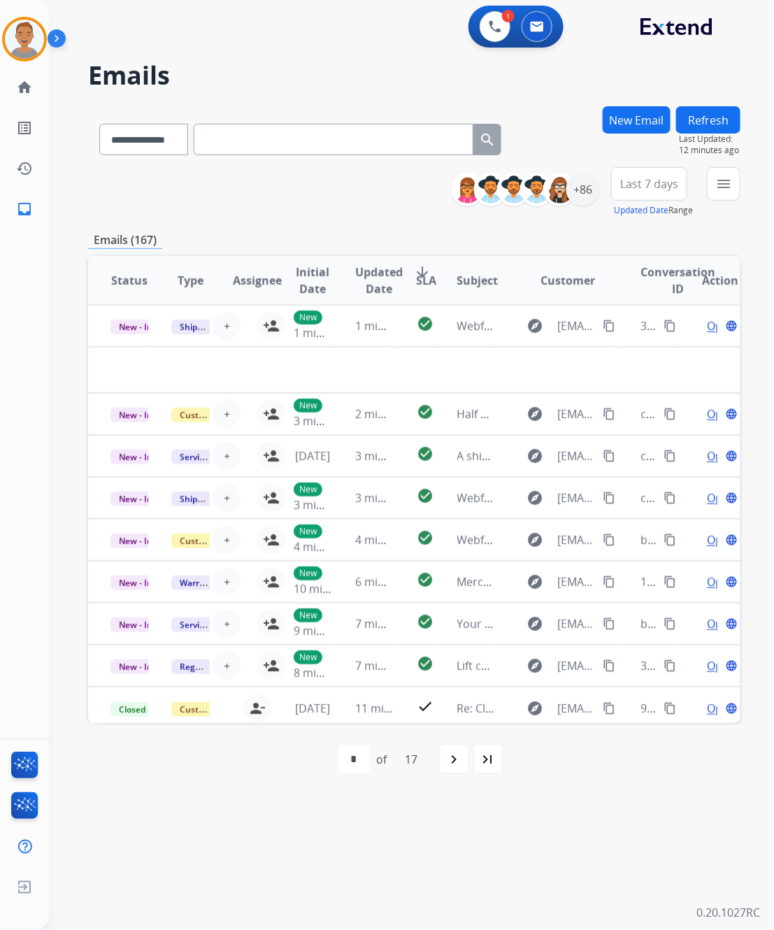
click at [401, 71] on h2 "Emails" at bounding box center [414, 76] width 653 height 28
click at [411, 102] on div "**********" at bounding box center [395, 490] width 692 height 880
click at [322, 71] on h2 "Emails" at bounding box center [414, 76] width 653 height 28
click at [495, 30] on img at bounding box center [495, 26] width 13 height 13
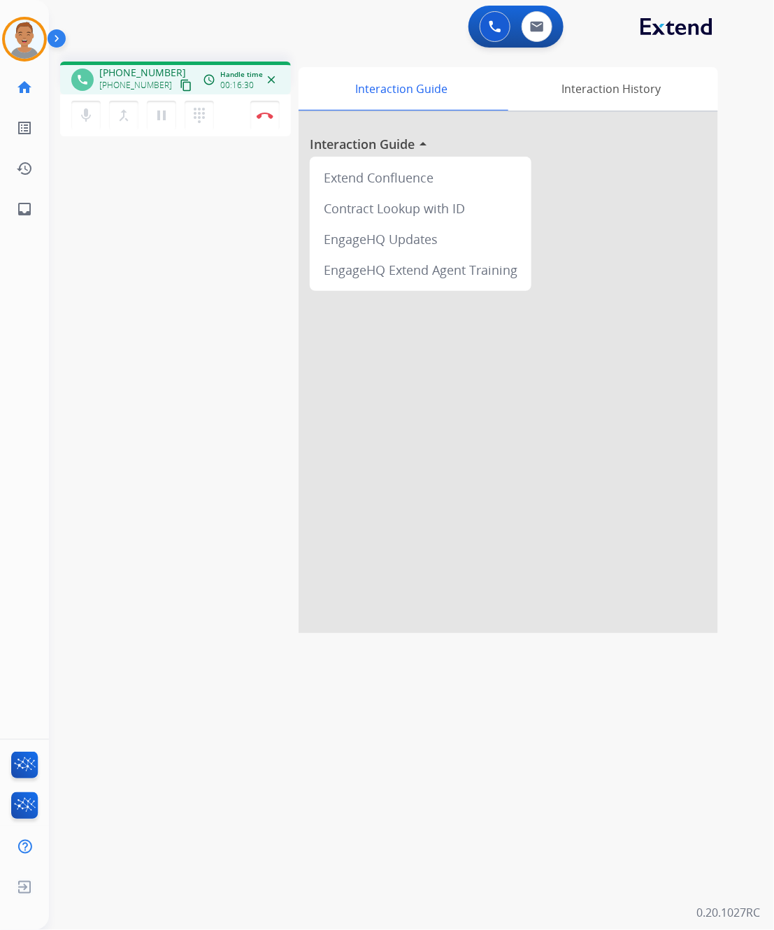
click at [260, 23] on div "0 Voice Interactions 0 Email Interactions" at bounding box center [403, 28] width 675 height 45
click at [162, 116] on mat-icon "pause" at bounding box center [161, 115] width 17 height 17
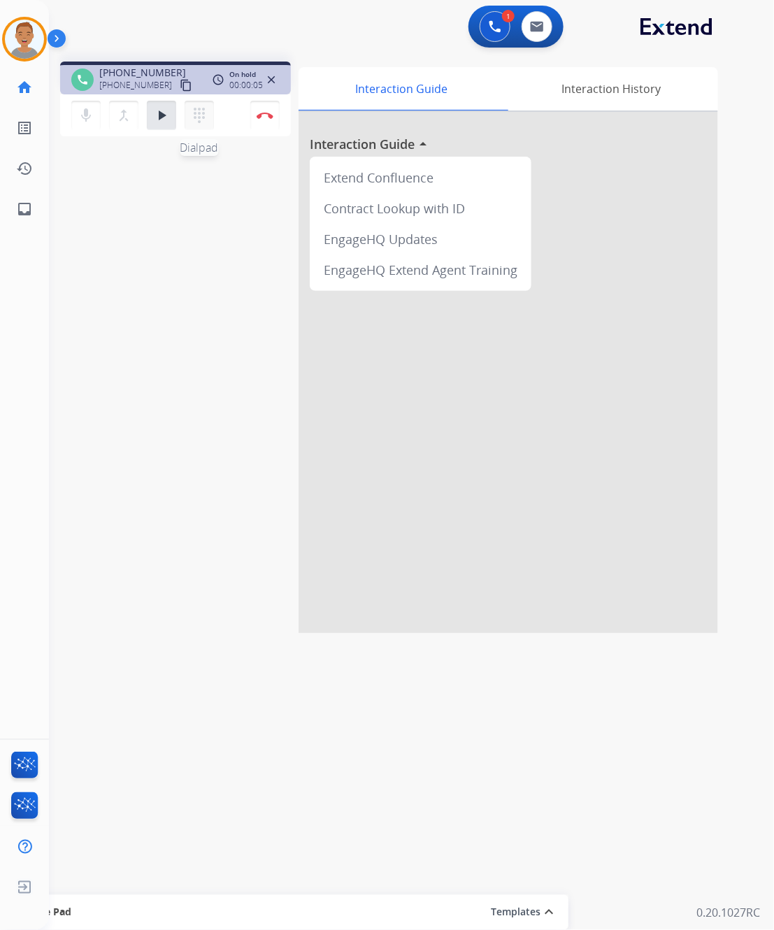
click at [199, 120] on mat-icon "dialpad" at bounding box center [199, 115] width 17 height 17
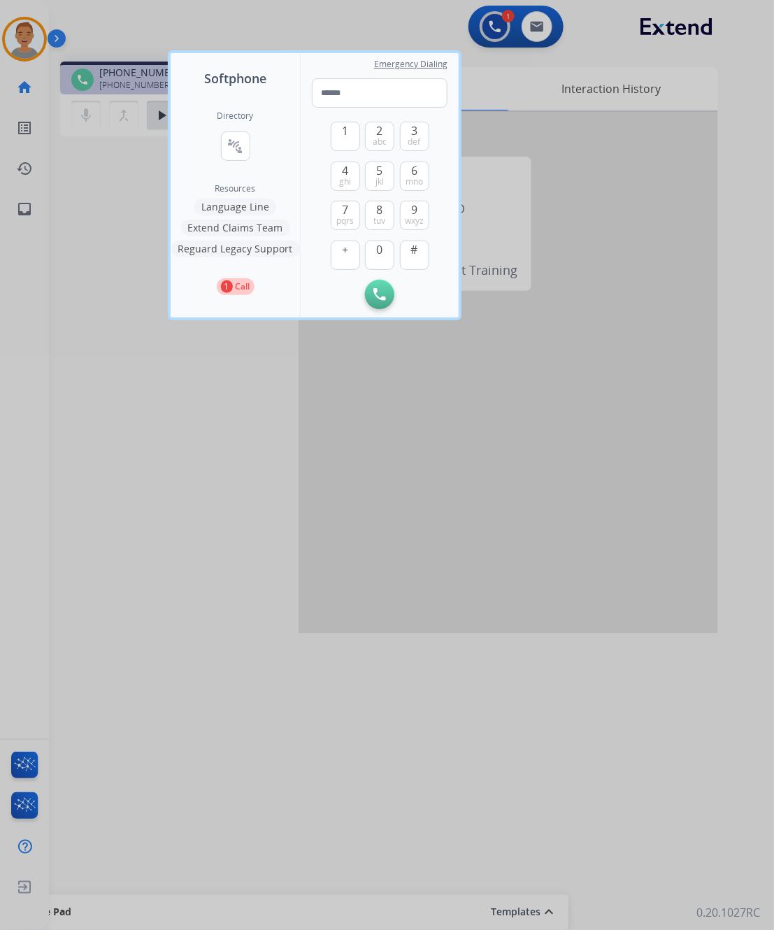
click at [330, 9] on div at bounding box center [387, 465] width 774 height 930
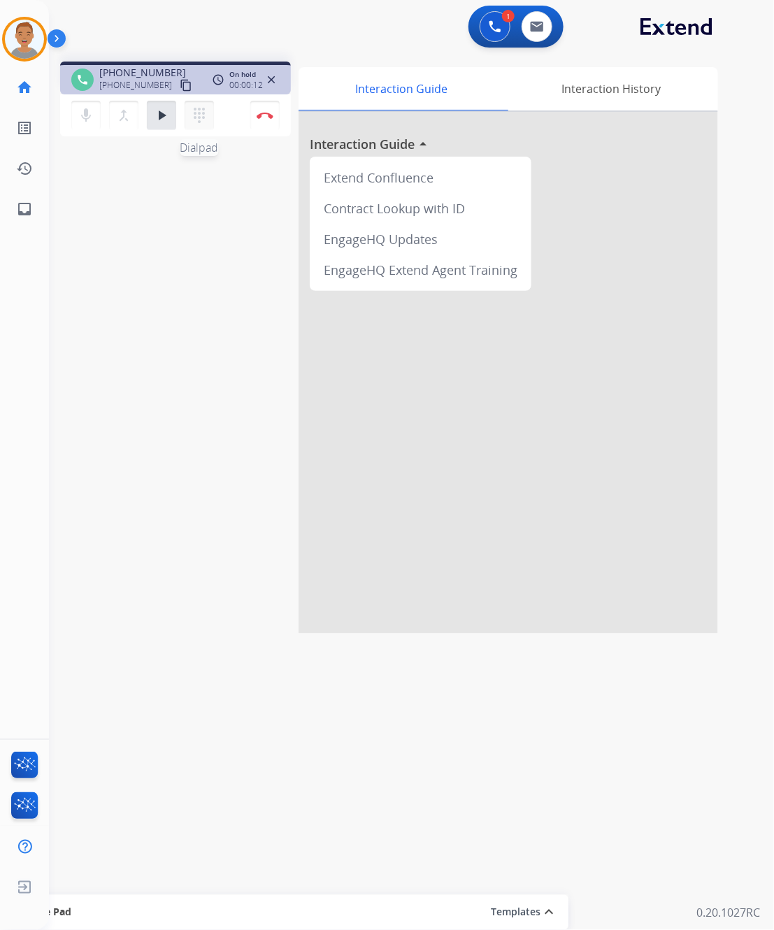
click at [205, 113] on mat-icon "dialpad" at bounding box center [199, 115] width 17 height 17
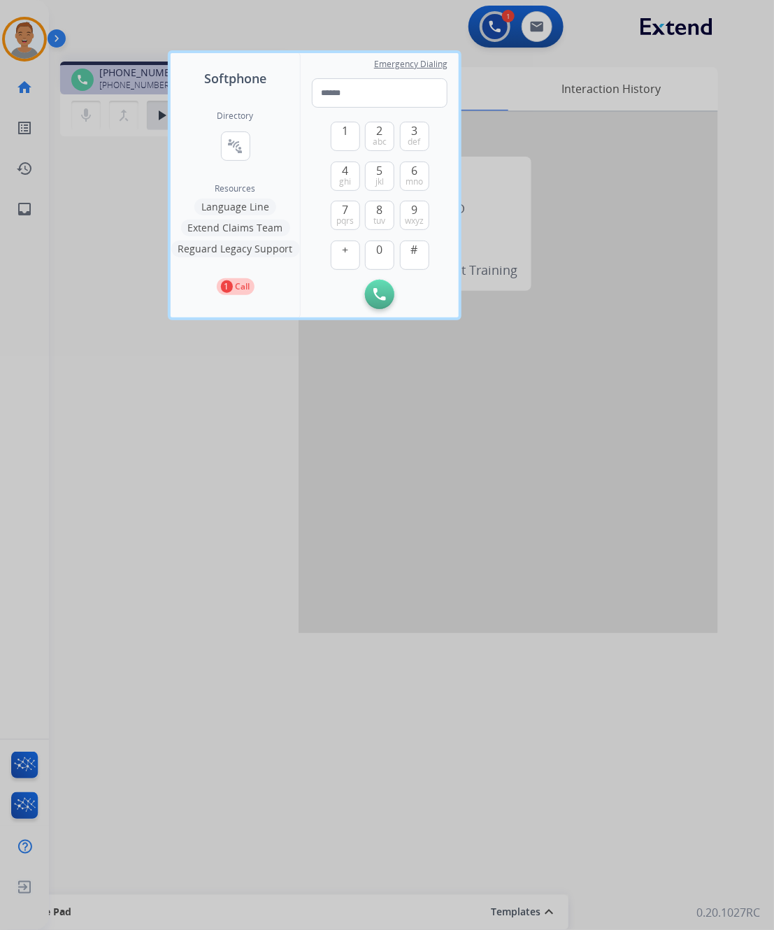
click at [310, 40] on div at bounding box center [387, 465] width 774 height 930
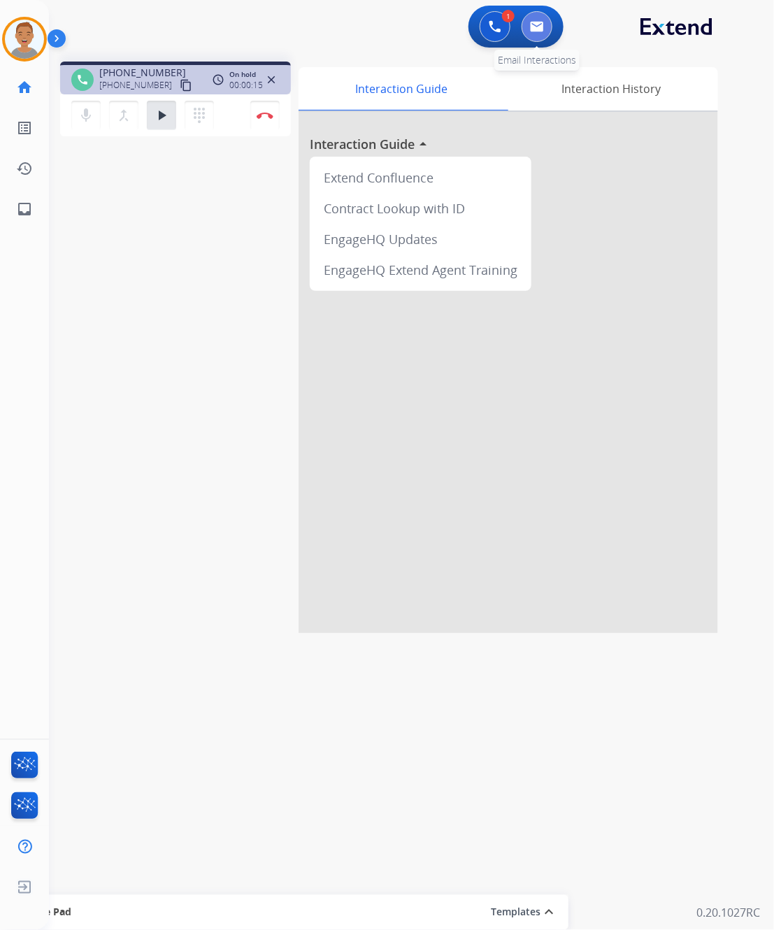
click at [539, 29] on img at bounding box center [537, 26] width 14 height 11
select select "**********"
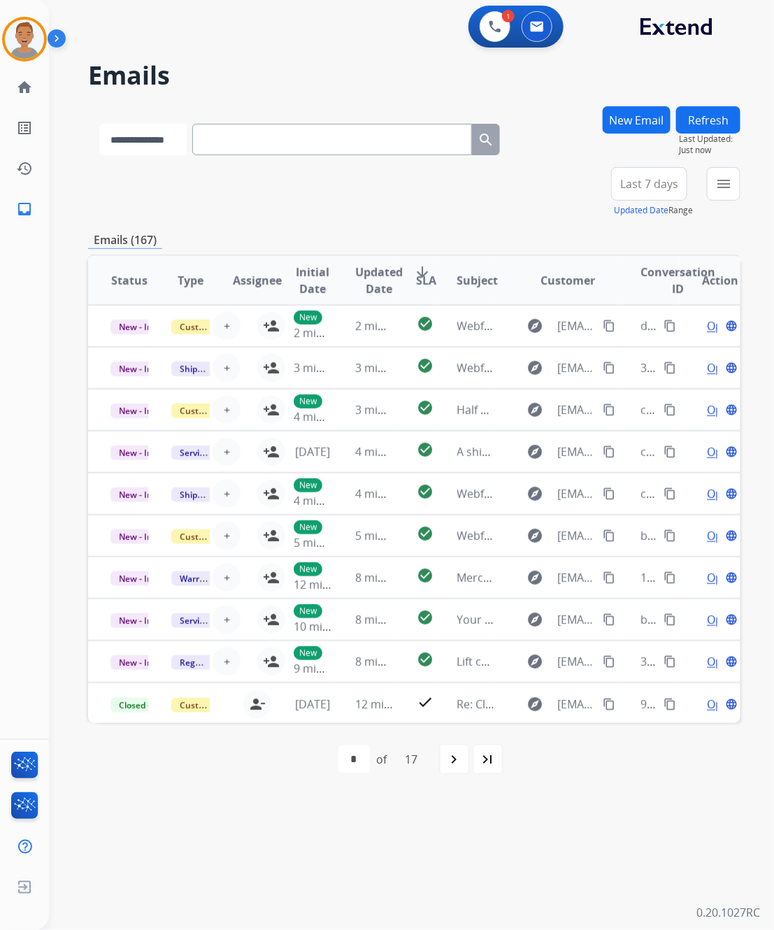
click at [177, 144] on select "**********" at bounding box center [142, 139] width 87 height 31
drag, startPoint x: 254, startPoint y: 64, endPoint x: 246, endPoint y: 24, distance: 40.6
click at [254, 64] on h2 "Emails" at bounding box center [414, 76] width 653 height 28
click at [493, 21] on img at bounding box center [495, 26] width 13 height 13
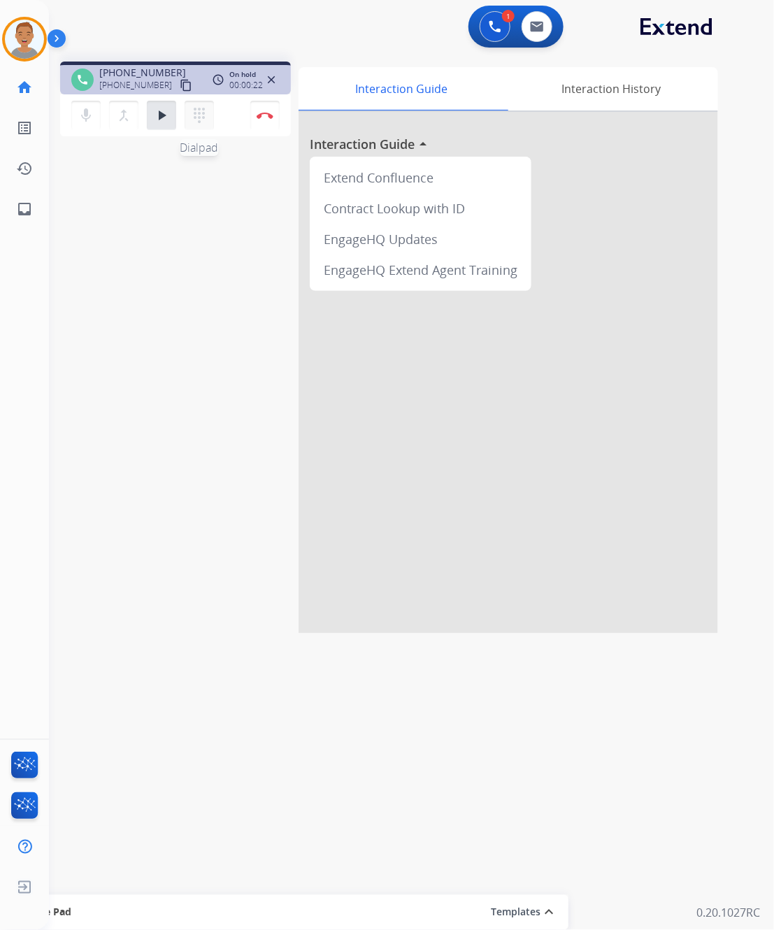
click at [208, 117] on button "dialpad Dialpad" at bounding box center [199, 115] width 29 height 29
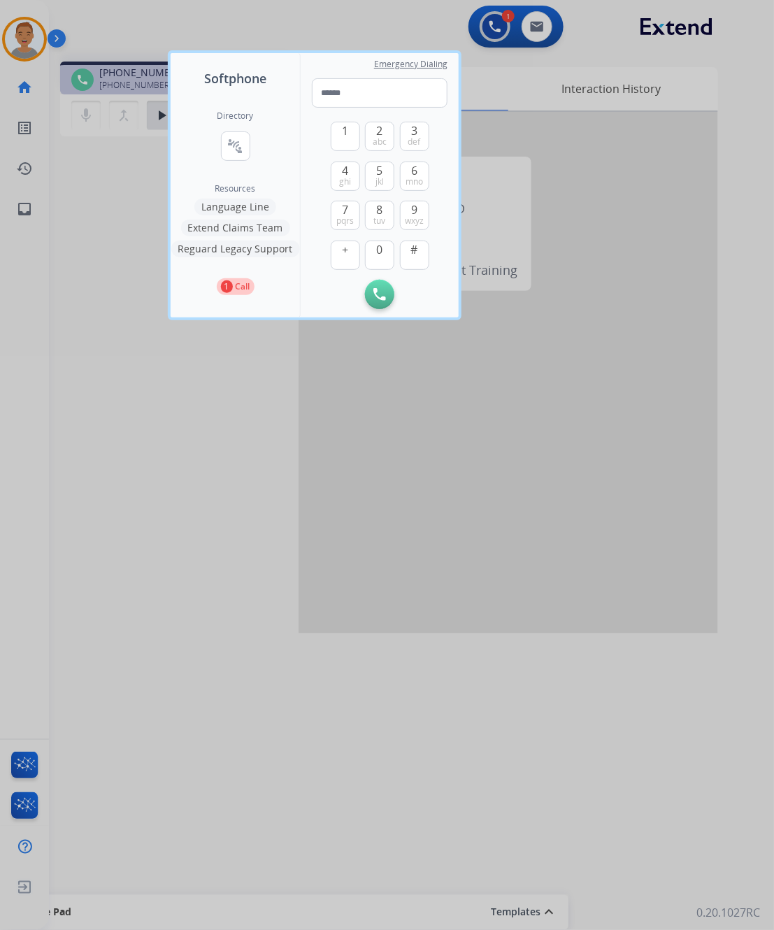
click at [232, 115] on h2 "Directory" at bounding box center [236, 116] width 36 height 11
click at [232, 138] on button "connect_without_contact Resource Directory" at bounding box center [235, 146] width 29 height 29
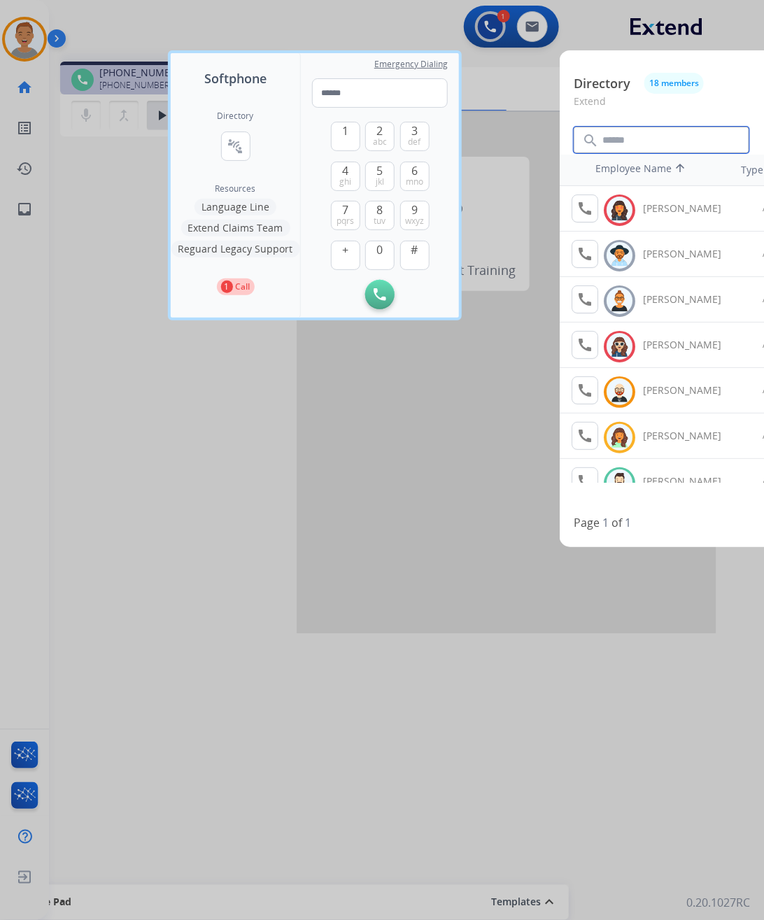
click at [645, 137] on input "text" at bounding box center [662, 140] width 176 height 27
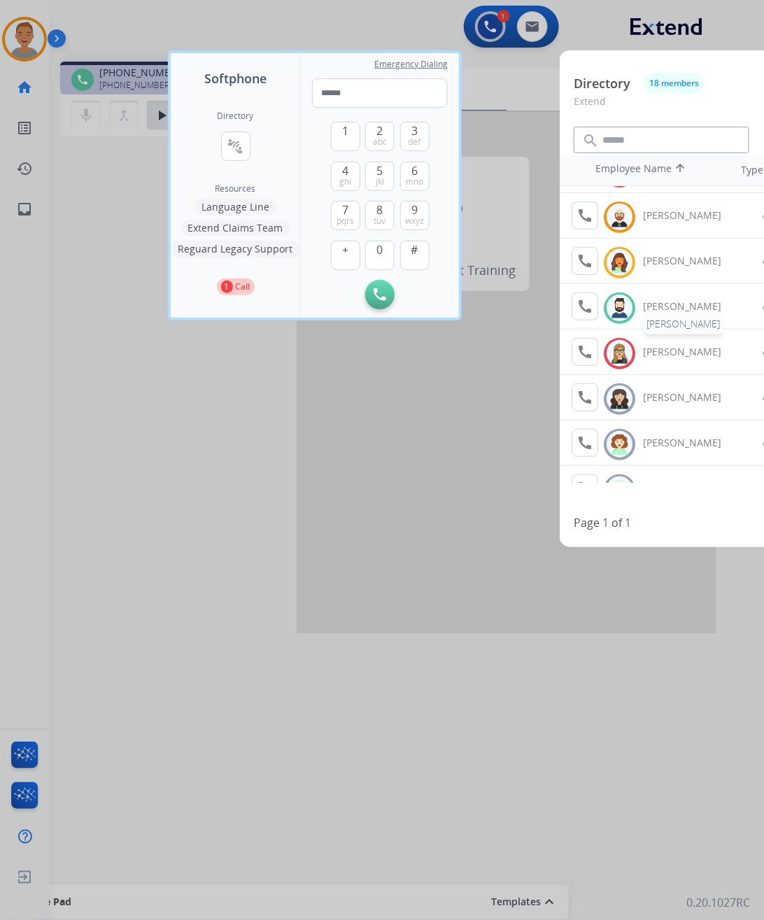
click at [677, 312] on div "Jared Holt" at bounding box center [690, 306] width 94 height 14
click at [581, 316] on button "call Agent Available." at bounding box center [585, 306] width 27 height 28
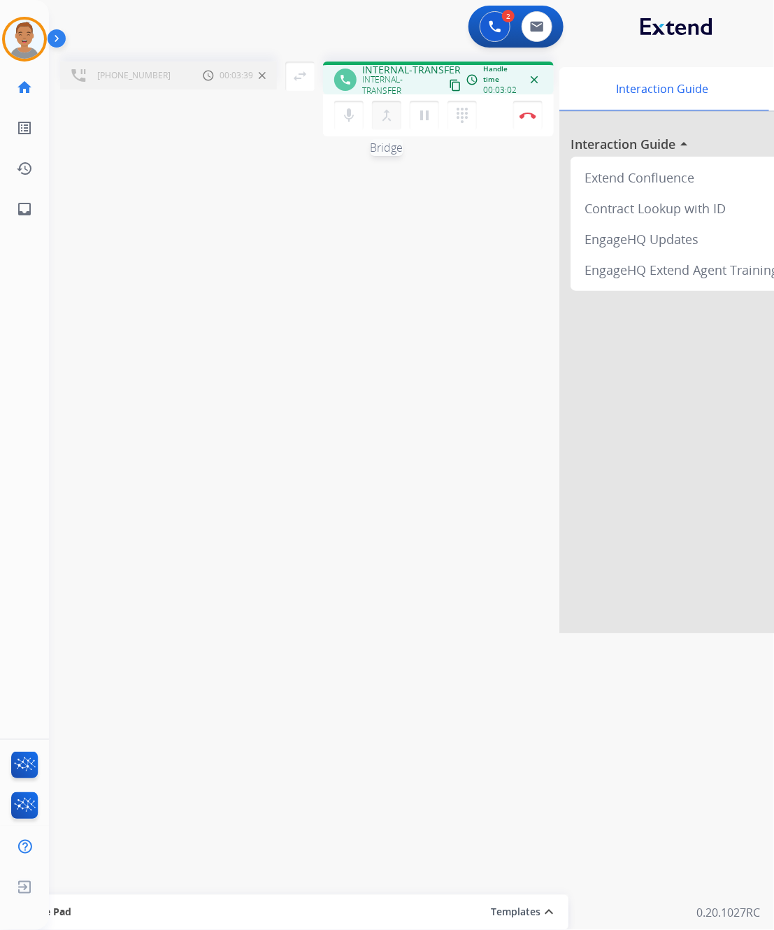
click at [393, 119] on mat-icon "merge_type" at bounding box center [386, 115] width 17 height 17
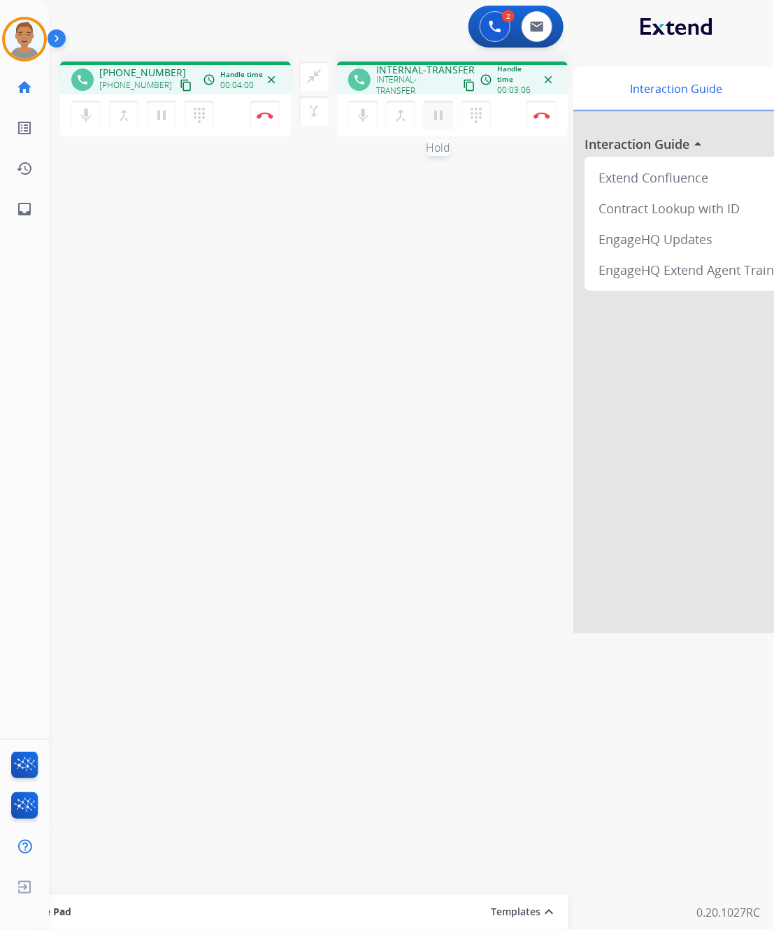
click at [170, 108] on mat-icon "pause" at bounding box center [161, 115] width 17 height 17
click at [170, 116] on mat-icon "pause" at bounding box center [161, 115] width 17 height 17
click at [274, 113] on img at bounding box center [265, 115] width 17 height 7
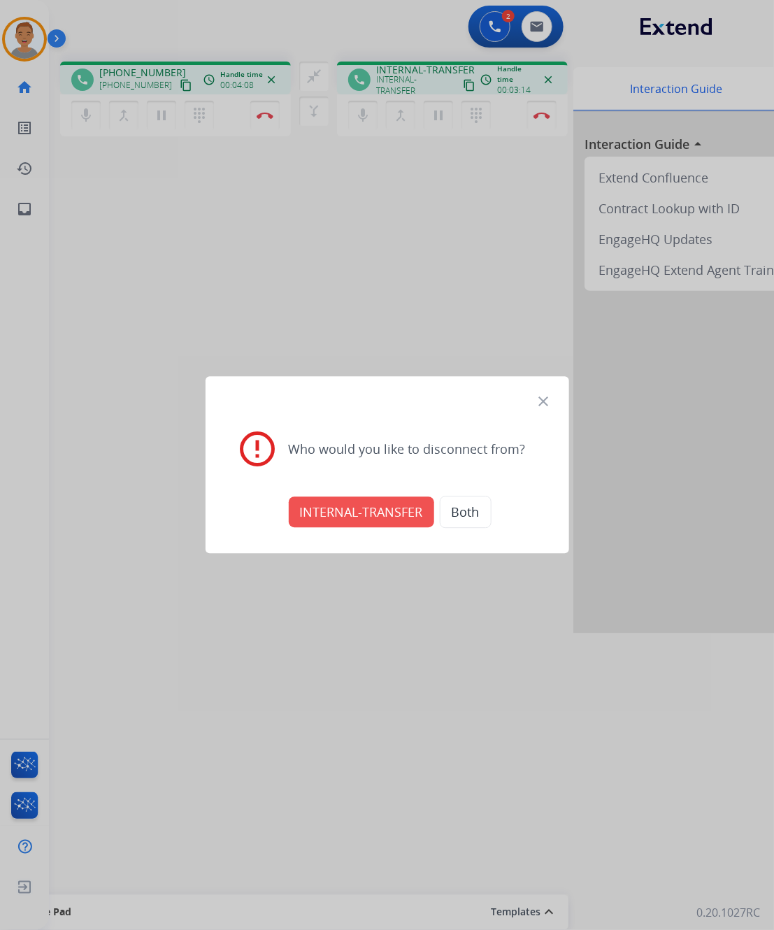
click at [348, 511] on button "INTERNAL-TRANSFER" at bounding box center [362, 512] width 146 height 31
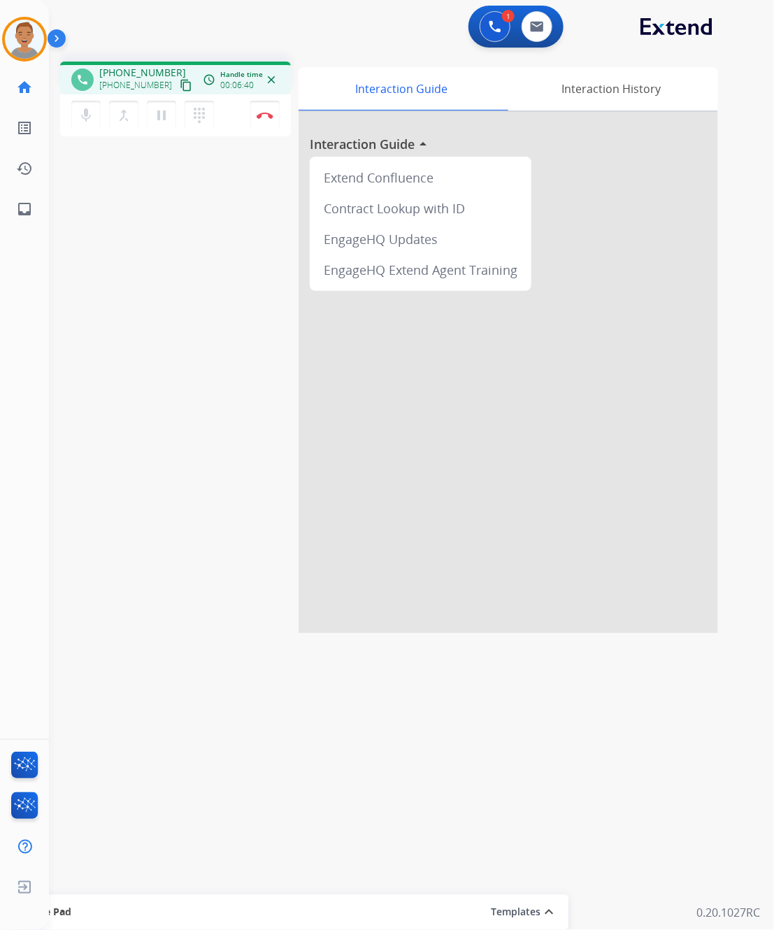
drag, startPoint x: 232, startPoint y: 802, endPoint x: 215, endPoint y: 567, distance: 234.9
click at [234, 750] on div "1 Voice Interactions 0 Email Interactions phone +12158726910 +12158726910 conte…" at bounding box center [411, 465] width 725 height 930
click at [533, 23] on img at bounding box center [537, 26] width 14 height 11
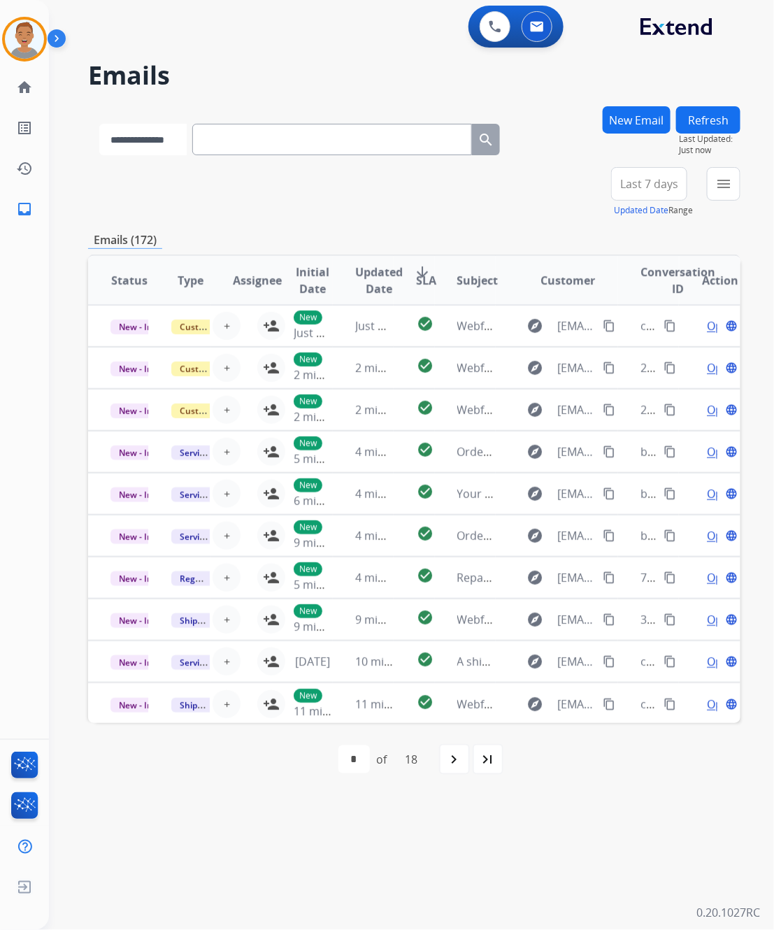
click at [167, 141] on select "**********" at bounding box center [142, 139] width 87 height 31
select select "**********"
click at [99, 124] on select "**********" at bounding box center [142, 139] width 87 height 31
paste input "**********"
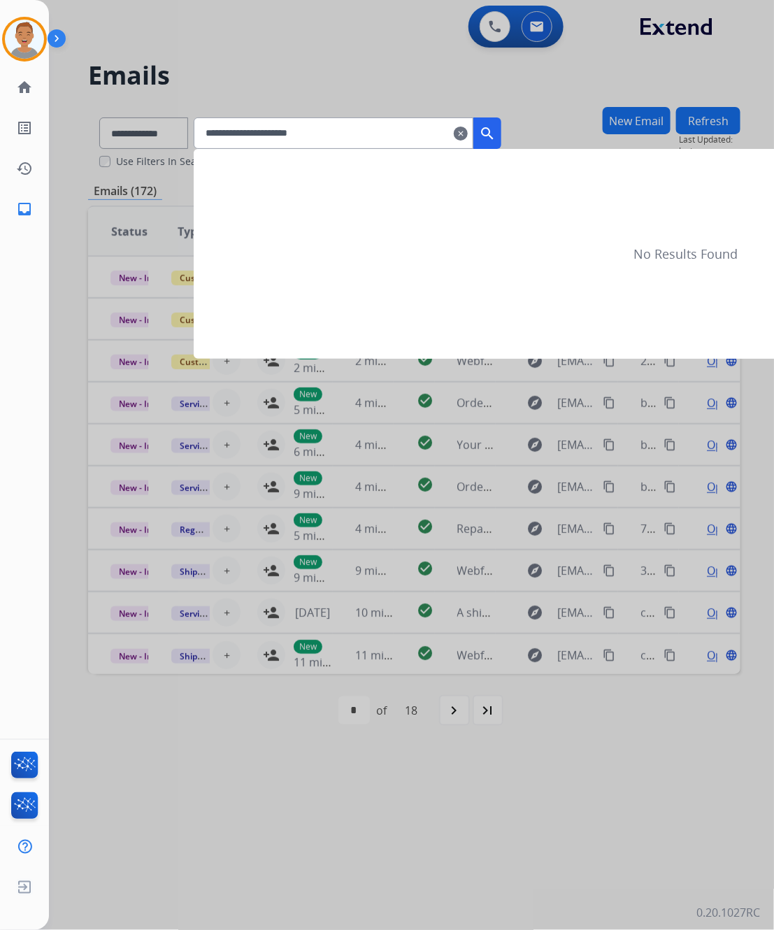
type input "**********"
click at [496, 129] on mat-icon "search" at bounding box center [487, 133] width 17 height 17
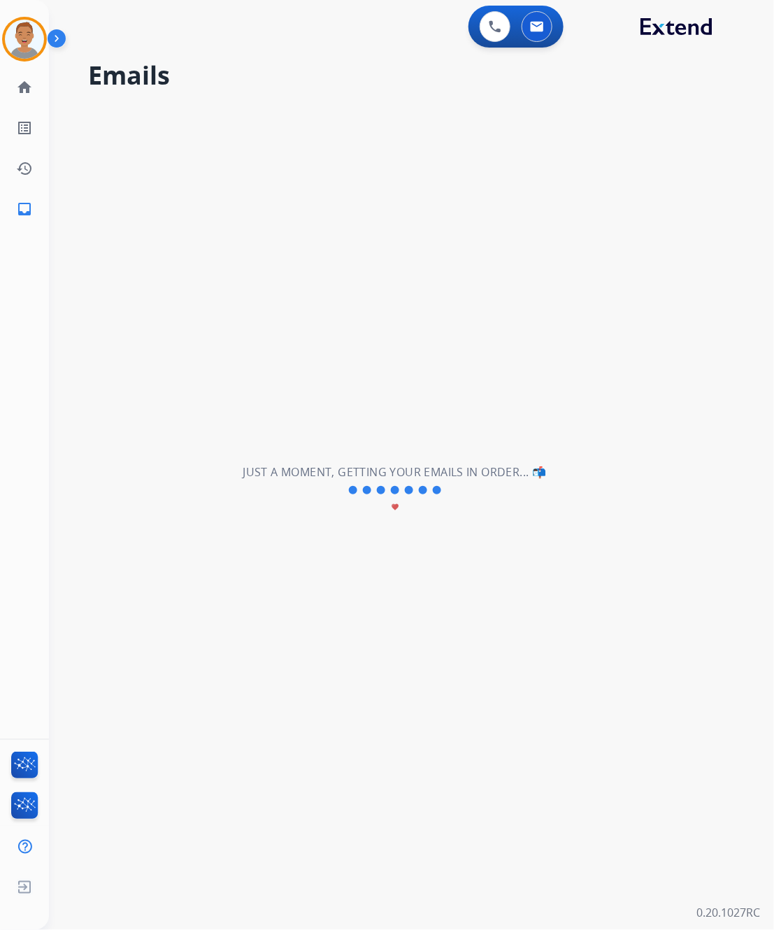
drag, startPoint x: 197, startPoint y: 847, endPoint x: 206, endPoint y: 836, distance: 14.9
click at [198, 750] on div "**********" at bounding box center [395, 490] width 692 height 880
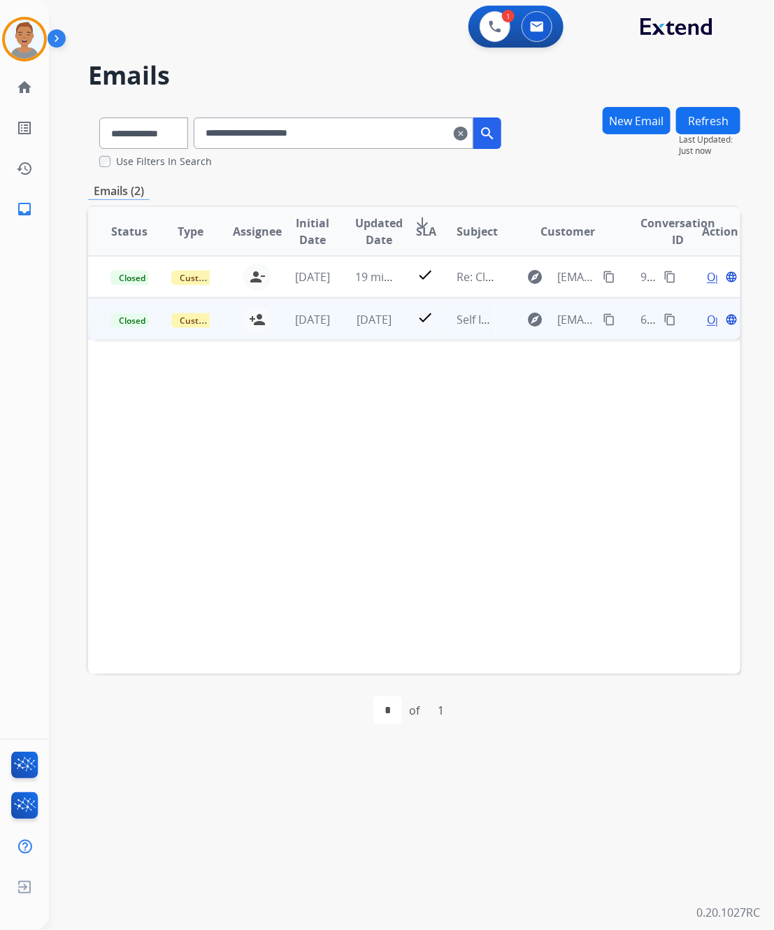
click at [233, 330] on div "person_add Assign to Me" at bounding box center [249, 320] width 45 height 28
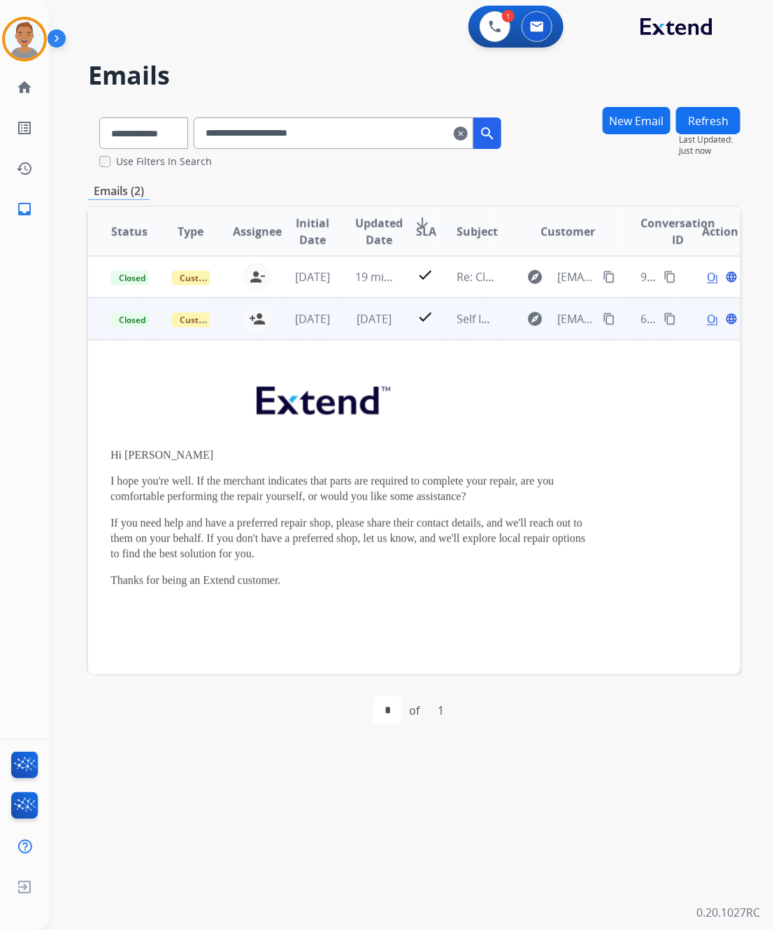
scroll to position [42, 0]
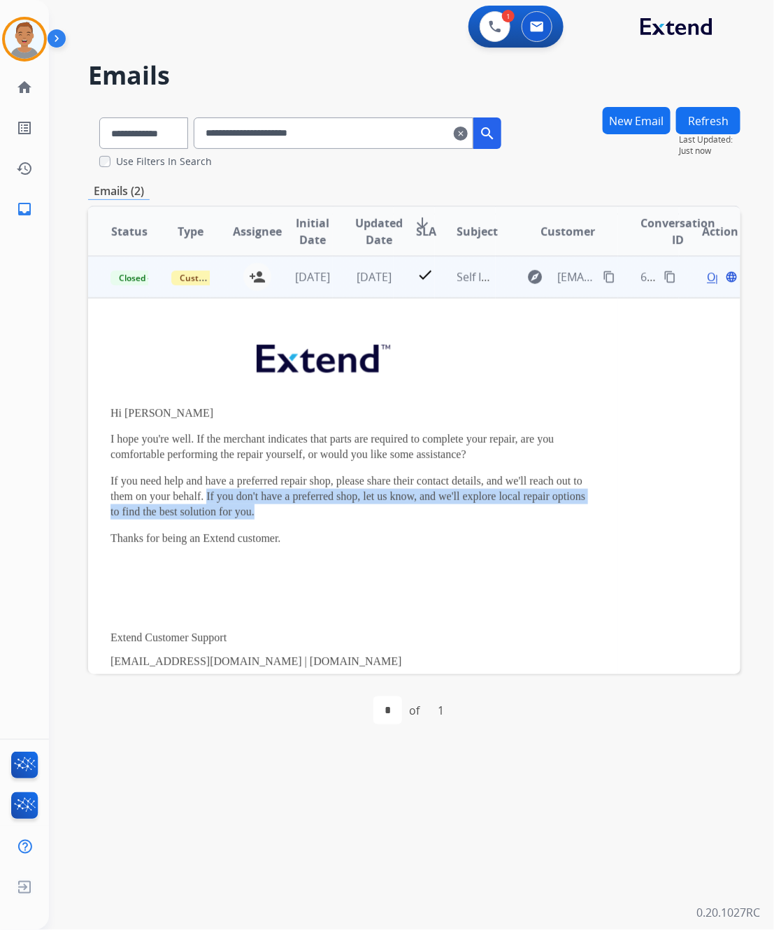
drag, startPoint x: 205, startPoint y: 495, endPoint x: 595, endPoint y: 516, distance: 390.9
click at [595, 516] on td "Hi John I hope you're well. If the merchant indicates that parts are required t…" at bounding box center [353, 572] width 530 height 548
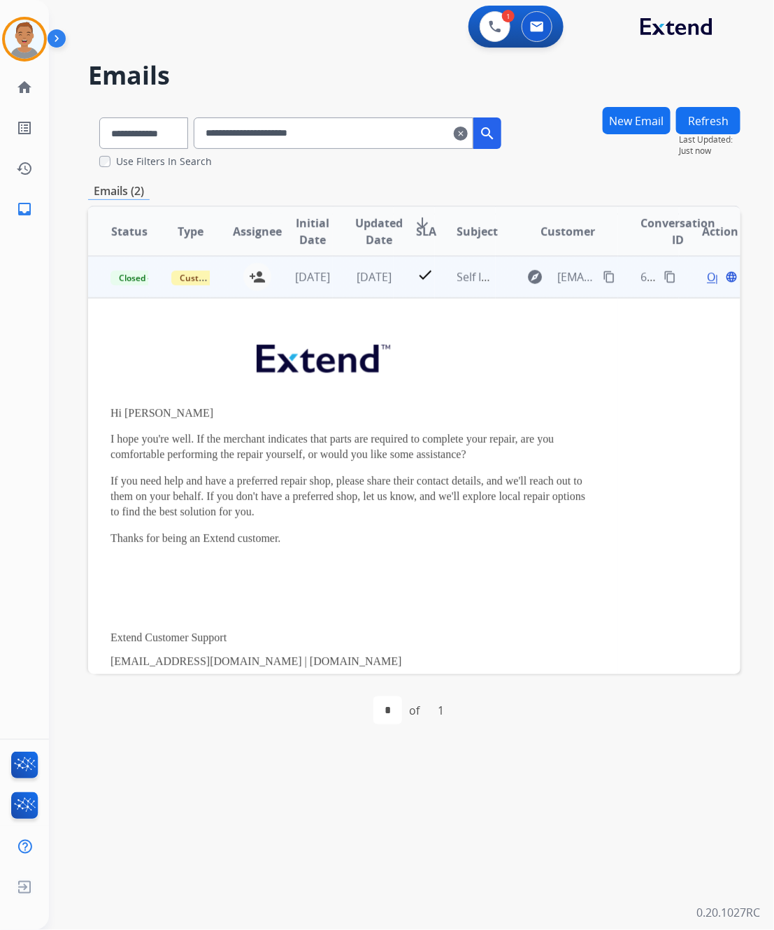
click at [227, 288] on div "person_add Assign to Me" at bounding box center [249, 277] width 45 height 28
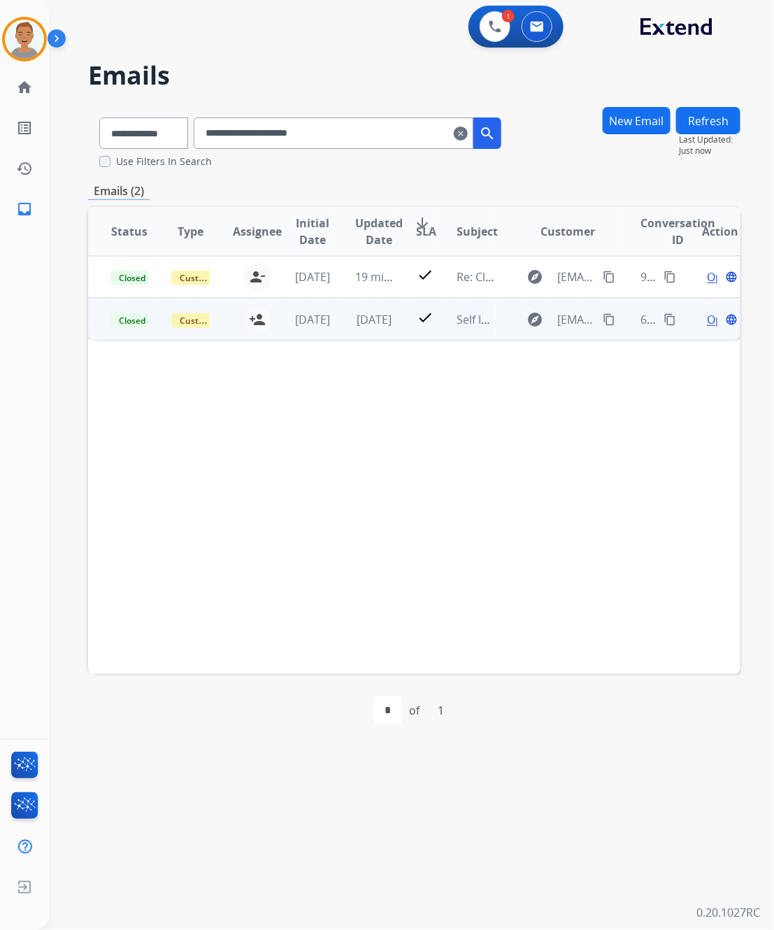
scroll to position [0, 0]
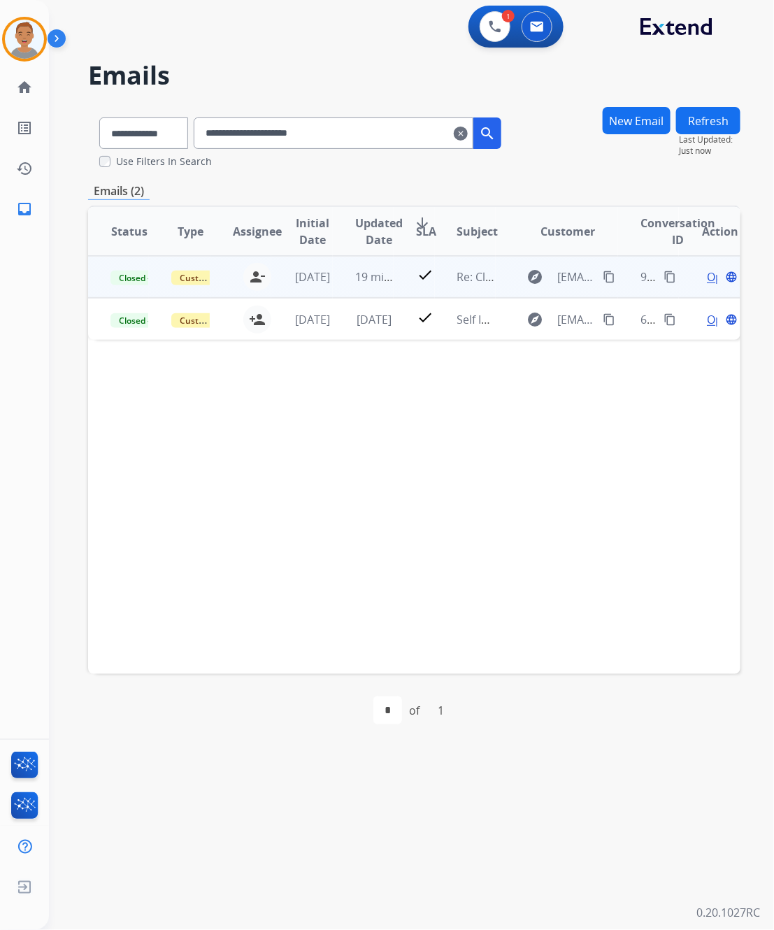
click at [227, 287] on div "person_remove [PERSON_NAME] to Me" at bounding box center [249, 277] width 45 height 28
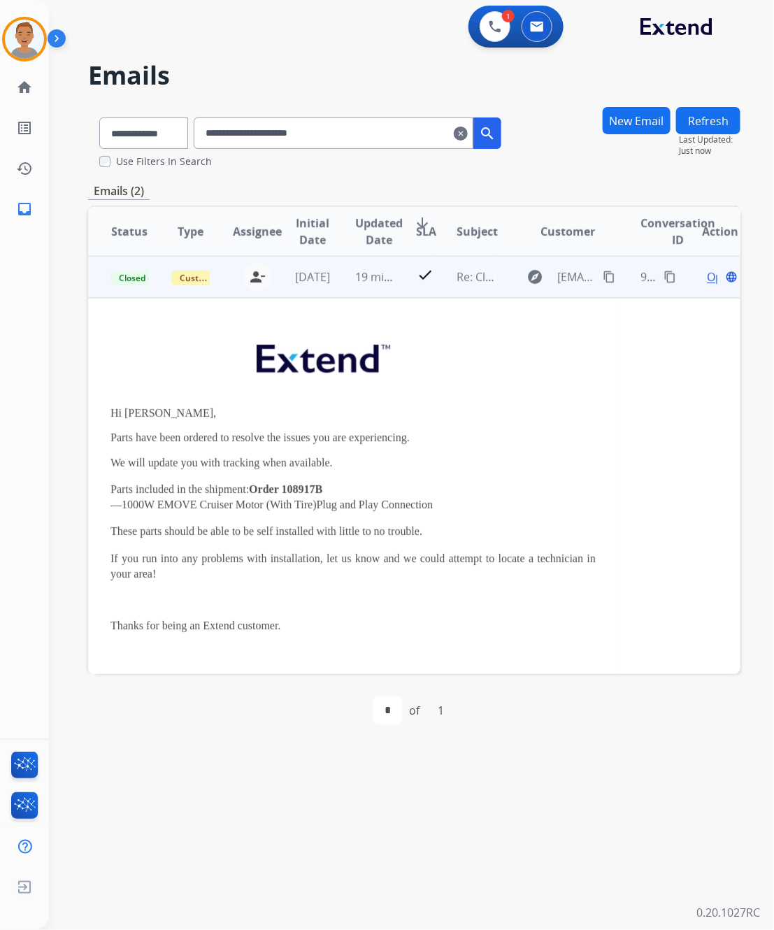
click at [218, 292] on div "[PERSON_NAME][EMAIL_ADDRESS][PERSON_NAME][DOMAIN_NAME] person_remove Unassign t…" at bounding box center [241, 276] width 60 height 39
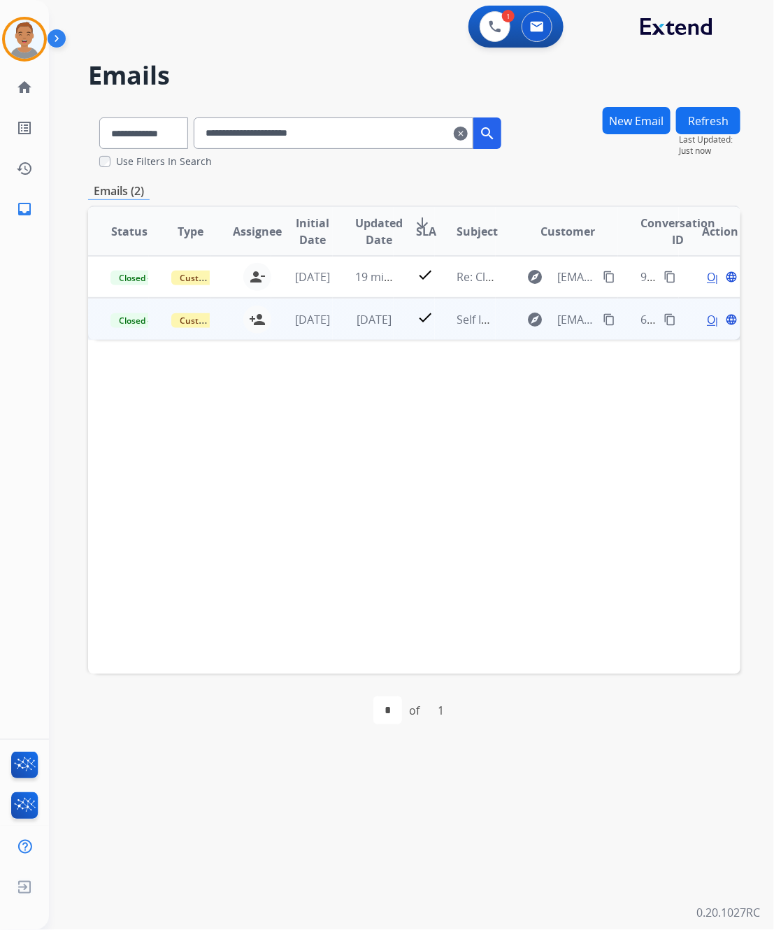
click at [220, 331] on div "richie.ponce@eccogroupusa.com person_add Assign to Me" at bounding box center [241, 319] width 60 height 40
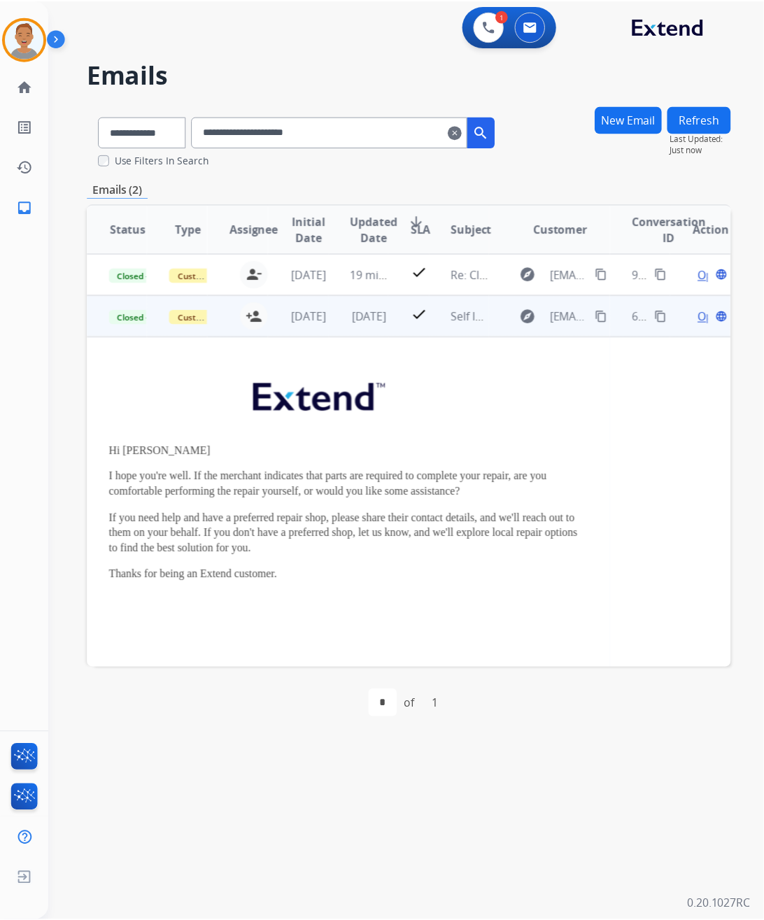
scroll to position [42, 0]
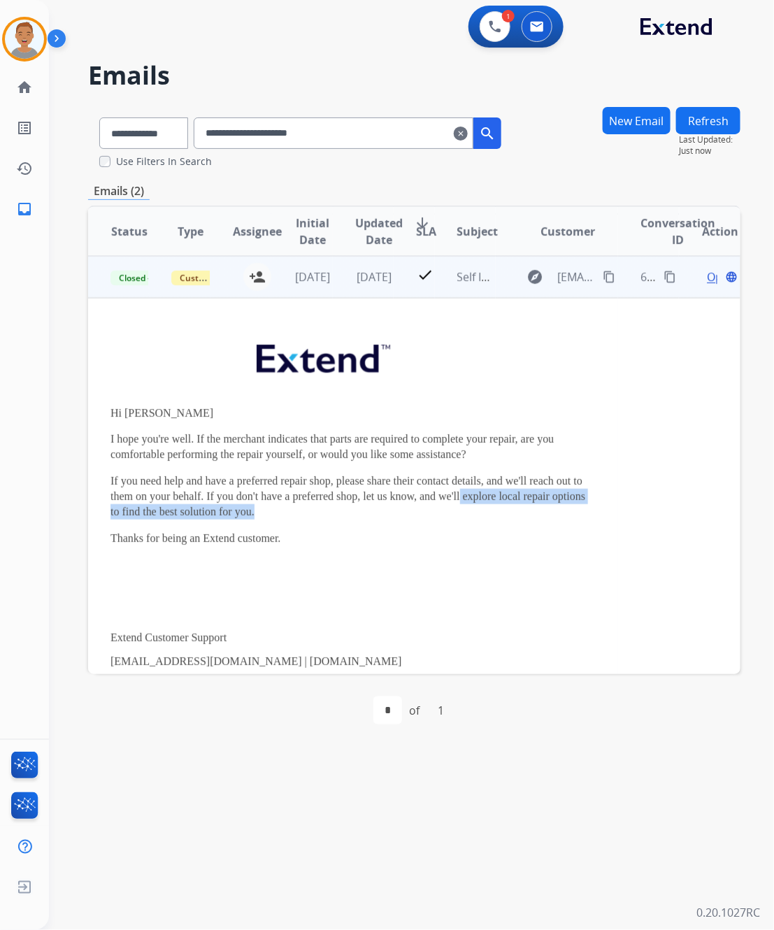
drag, startPoint x: 460, startPoint y: 495, endPoint x: 578, endPoint y: 504, distance: 117.9
click at [578, 504] on p "If you need help and have a preferred repair shop, please share their contact d…" at bounding box center [354, 497] width 486 height 46
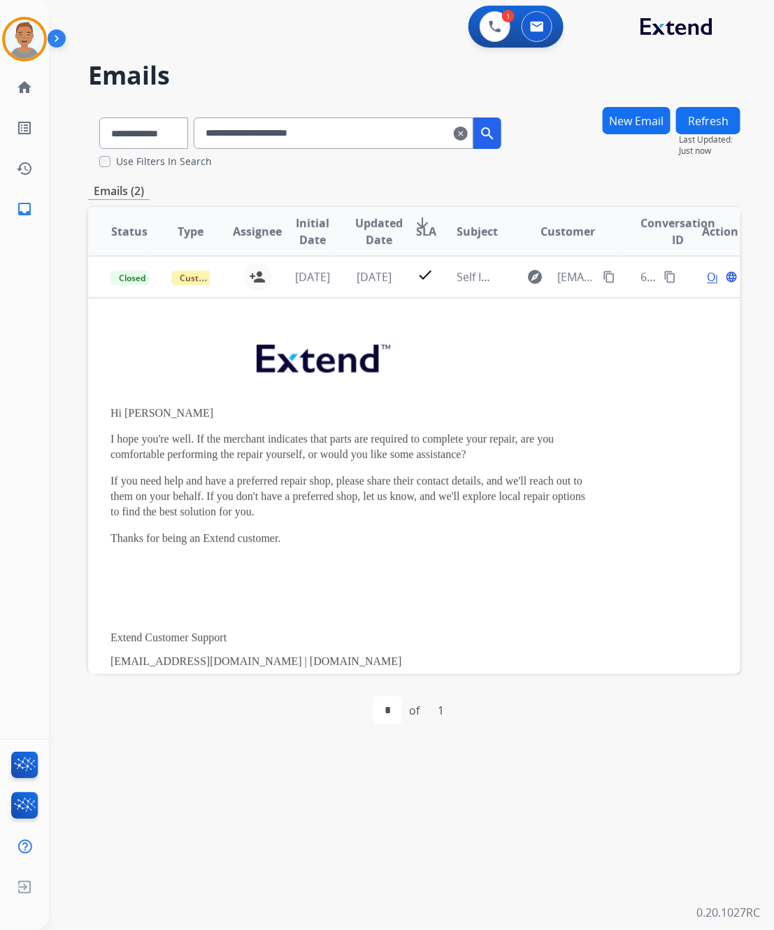
click at [141, 750] on div "**********" at bounding box center [395, 490] width 692 height 880
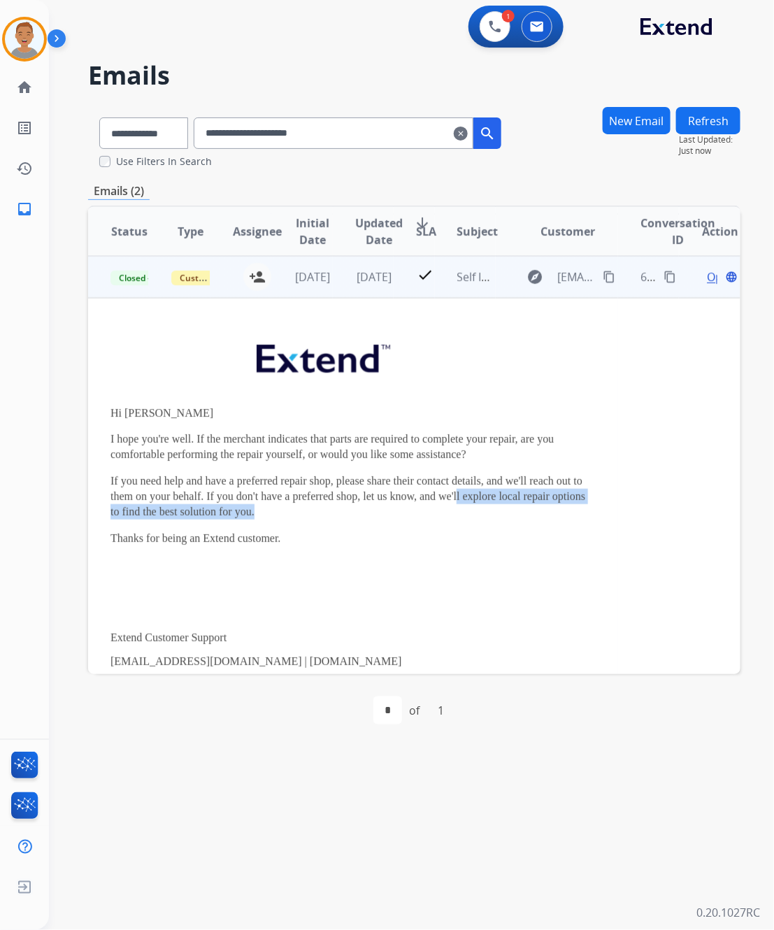
drag, startPoint x: 456, startPoint y: 495, endPoint x: 598, endPoint y: 513, distance: 143.1
click at [598, 513] on td "Hi John I hope you're well. If the merchant indicates that parts are required t…" at bounding box center [353, 572] width 530 height 548
copy p "l explore local repair options to find the best solution for you."
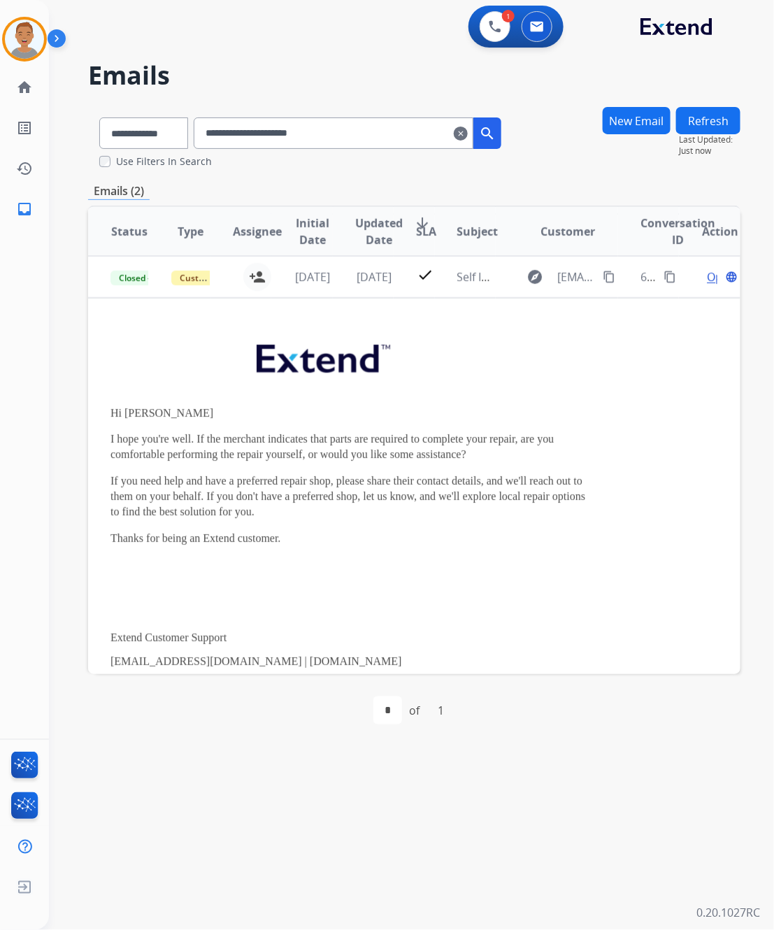
drag, startPoint x: 249, startPoint y: 80, endPoint x: 253, endPoint y: 39, distance: 41.4
click at [248, 73] on h2 "Emails" at bounding box center [414, 76] width 653 height 28
click at [364, 52] on div "**********" at bounding box center [395, 490] width 692 height 880
click at [267, 26] on div "1 Voice Interactions 0 Email Interactions" at bounding box center [403, 28] width 675 height 45
drag, startPoint x: 260, startPoint y: 103, endPoint x: 267, endPoint y: 97, distance: 8.9
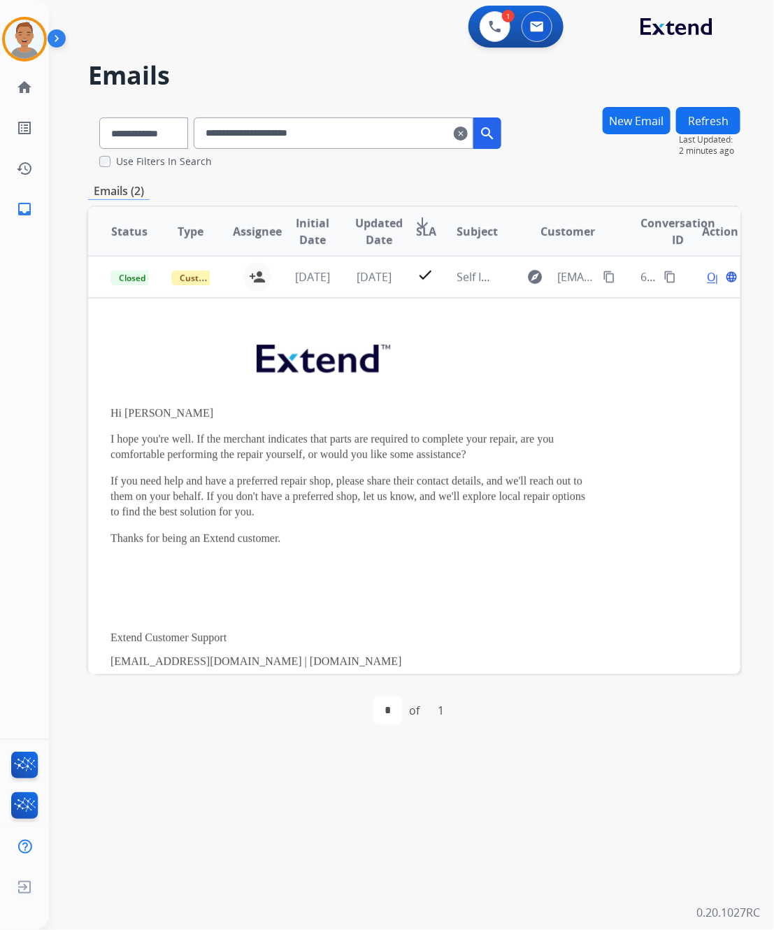
click at [267, 97] on div "**********" at bounding box center [395, 490] width 692 height 880
click at [319, 65] on h2 "Emails" at bounding box center [414, 76] width 653 height 28
click at [284, 73] on h2 "Emails" at bounding box center [414, 76] width 653 height 28
click at [277, 75] on h2 "Emails" at bounding box center [414, 76] width 653 height 28
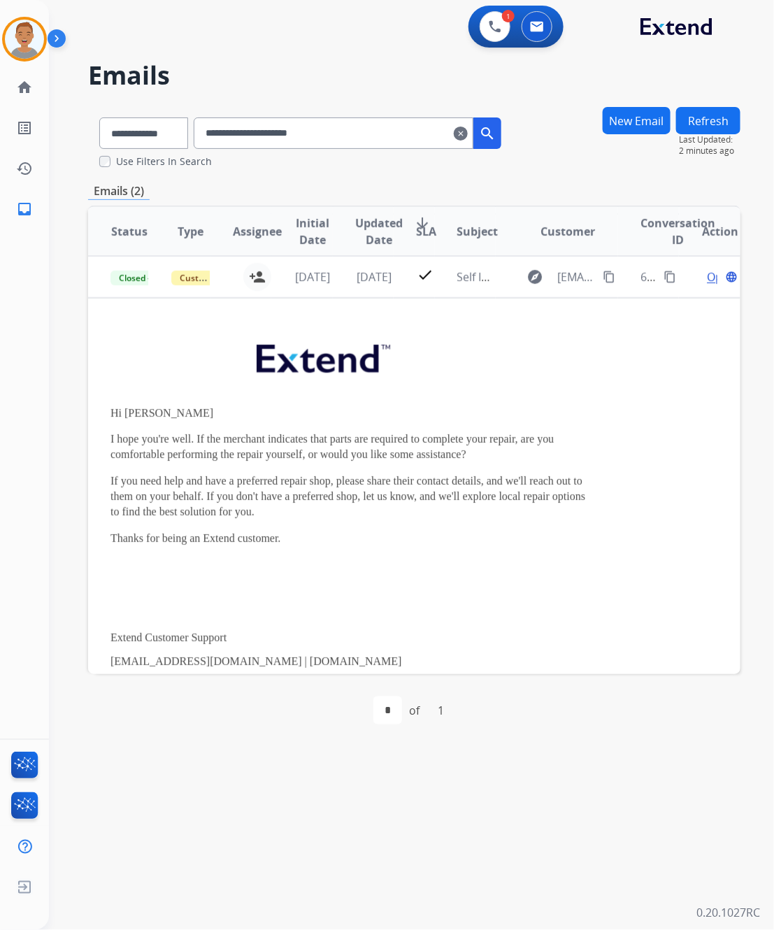
click at [357, 62] on h2 "Emails" at bounding box center [414, 76] width 653 height 28
click at [331, 85] on h2 "Emails" at bounding box center [414, 76] width 653 height 28
click at [288, 72] on h2 "Emails" at bounding box center [414, 76] width 653 height 28
click at [294, 103] on div "**********" at bounding box center [395, 490] width 692 height 880
click at [215, 50] on div "**********" at bounding box center [395, 490] width 692 height 880
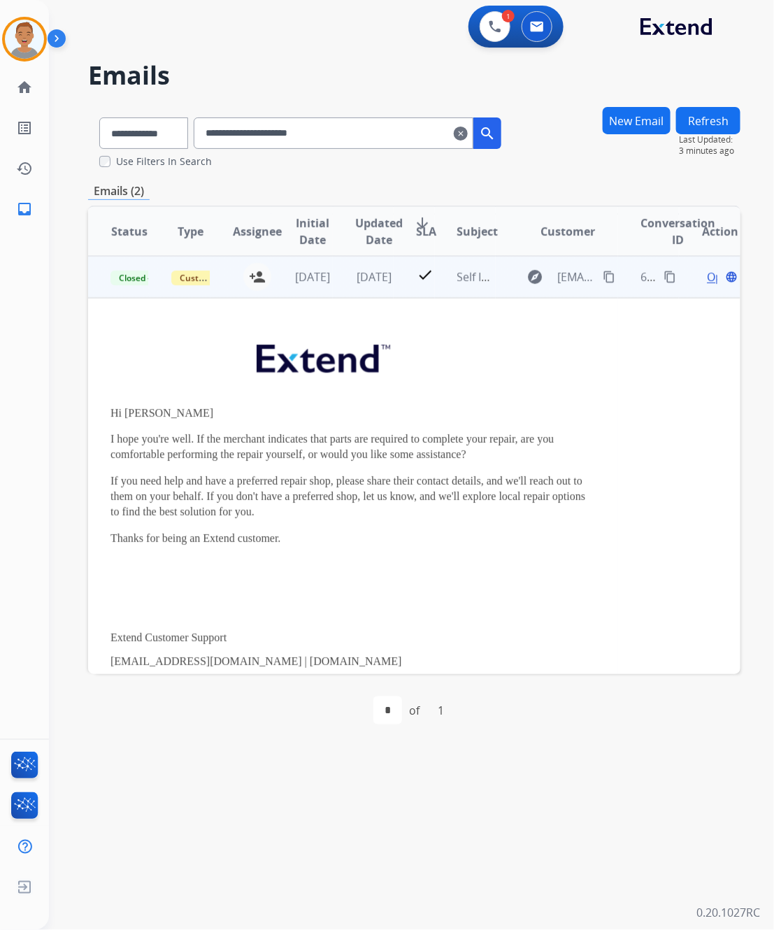
drag, startPoint x: 502, startPoint y: 402, endPoint x: 491, endPoint y: 387, distance: 18.6
click at [502, 401] on div "Hi John I hope you're well. If the merchant indicates that parts are required t…" at bounding box center [354, 572] width 486 height 489
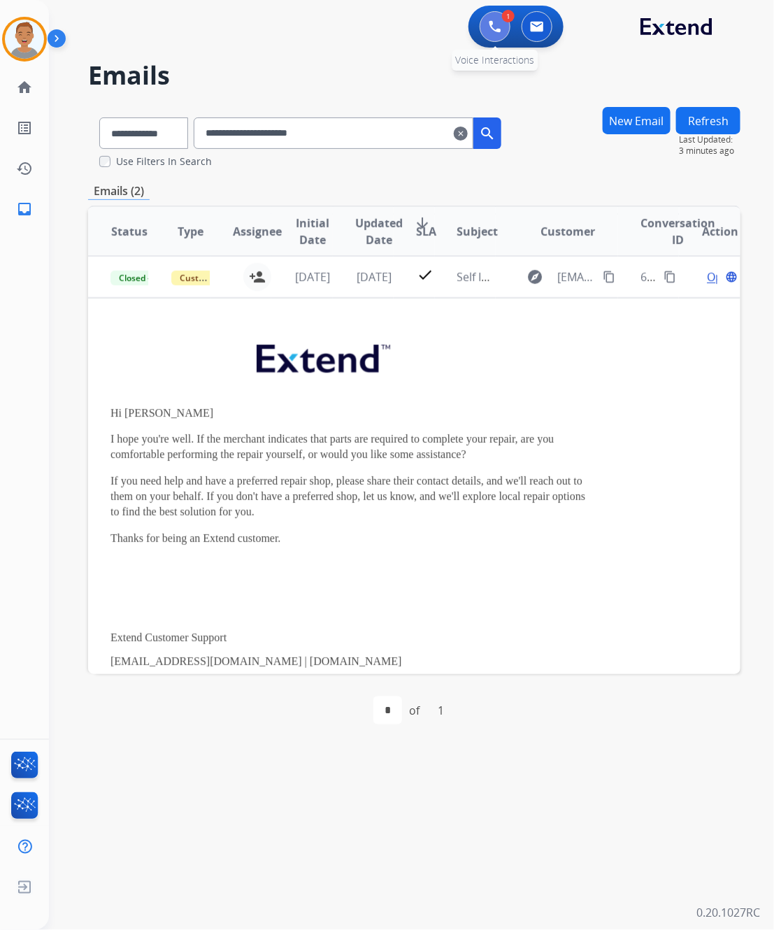
click at [486, 23] on button at bounding box center [495, 26] width 31 height 31
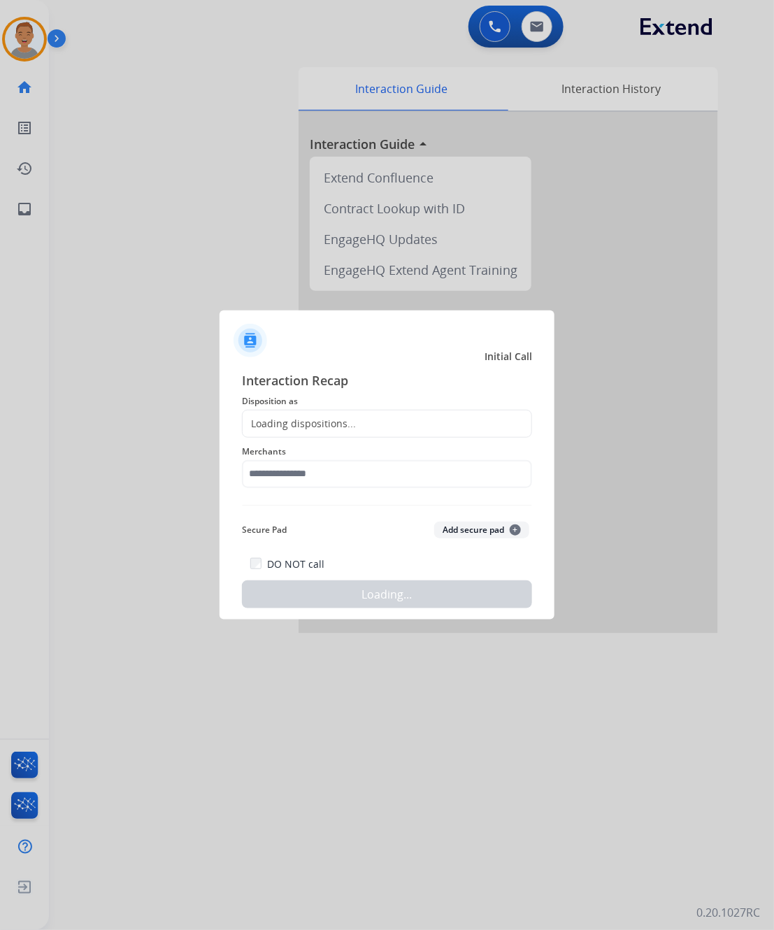
click at [273, 121] on div at bounding box center [387, 465] width 774 height 930
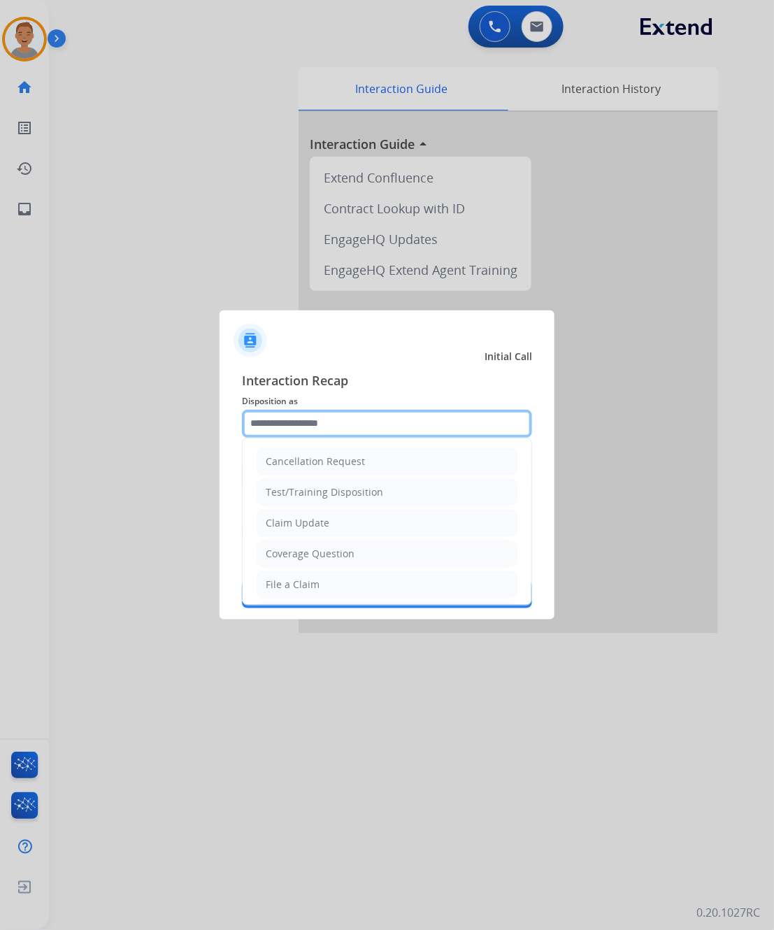
click at [341, 423] on input "text" at bounding box center [387, 424] width 290 height 28
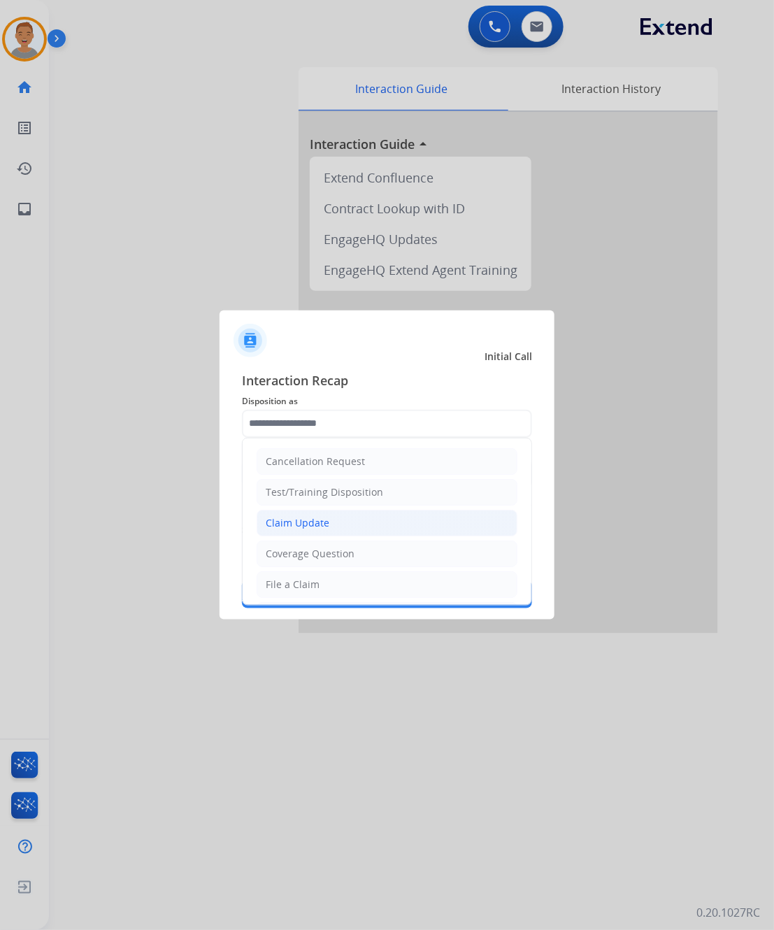
click at [280, 525] on div "Claim Update" at bounding box center [298, 523] width 64 height 14
type input "**********"
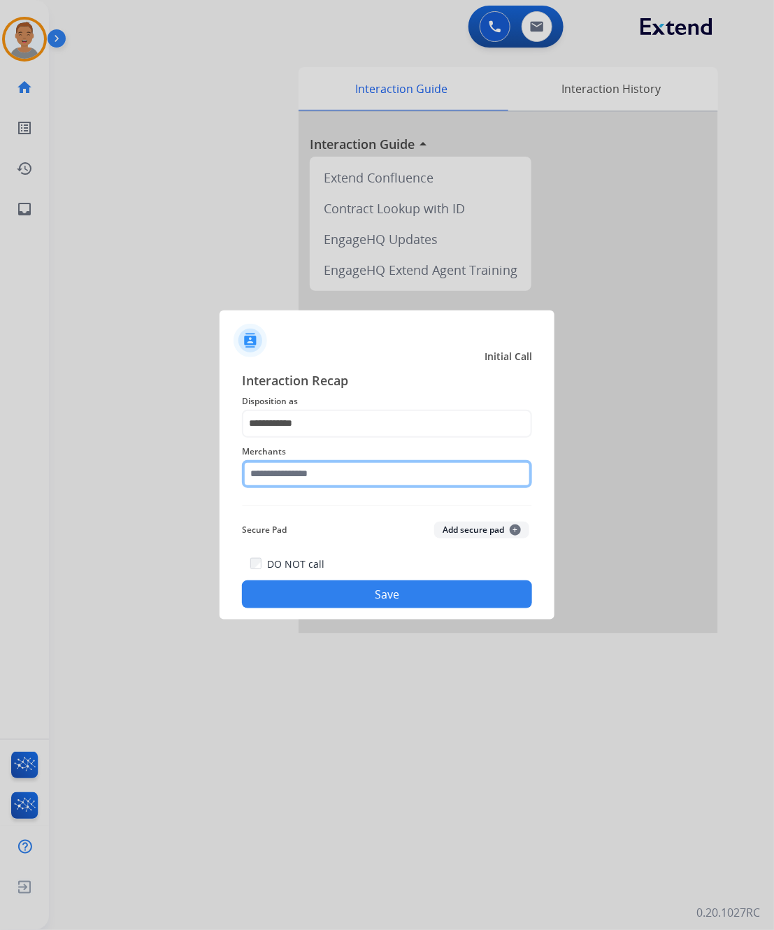
click at [359, 478] on input "text" at bounding box center [387, 474] width 290 height 28
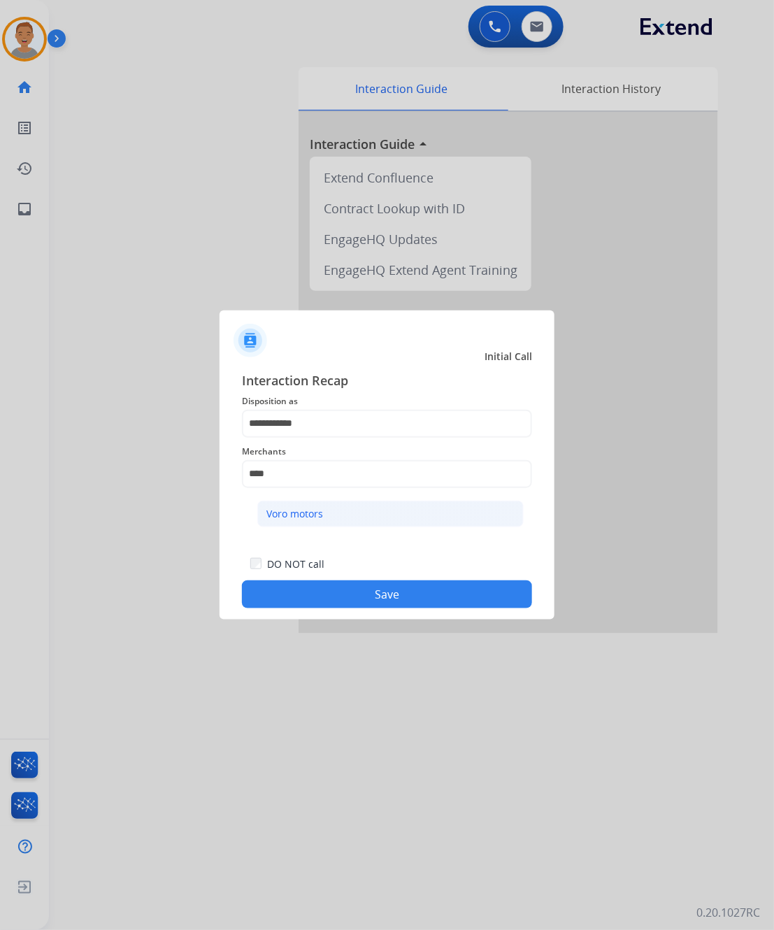
click at [316, 511] on div "Voro motors" at bounding box center [295, 514] width 57 height 14
type input "**********"
click at [378, 591] on button "Save" at bounding box center [387, 595] width 290 height 28
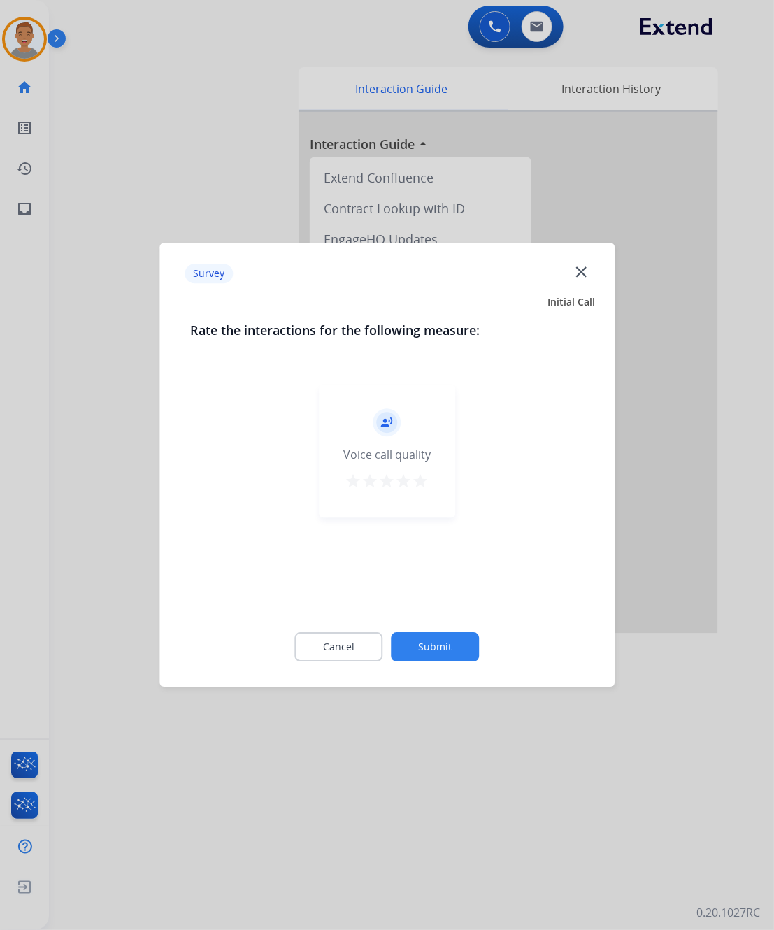
click at [589, 273] on mat-icon "close" at bounding box center [581, 271] width 18 height 18
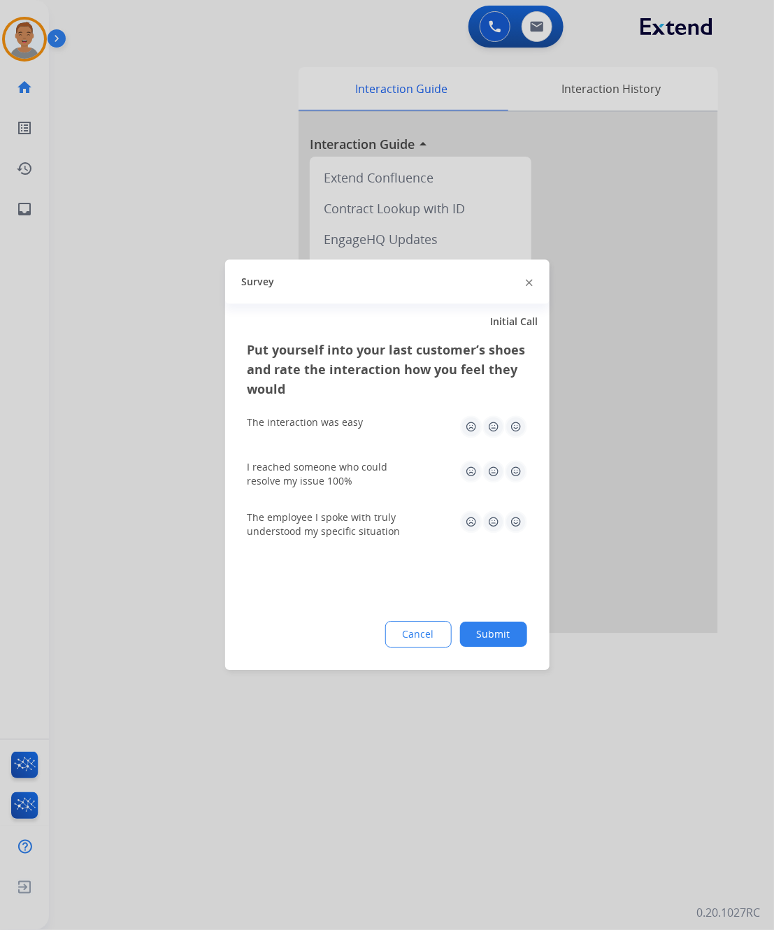
drag, startPoint x: 99, startPoint y: 166, endPoint x: 76, endPoint y: 149, distance: 28.5
click at [99, 164] on div at bounding box center [387, 465] width 774 height 930
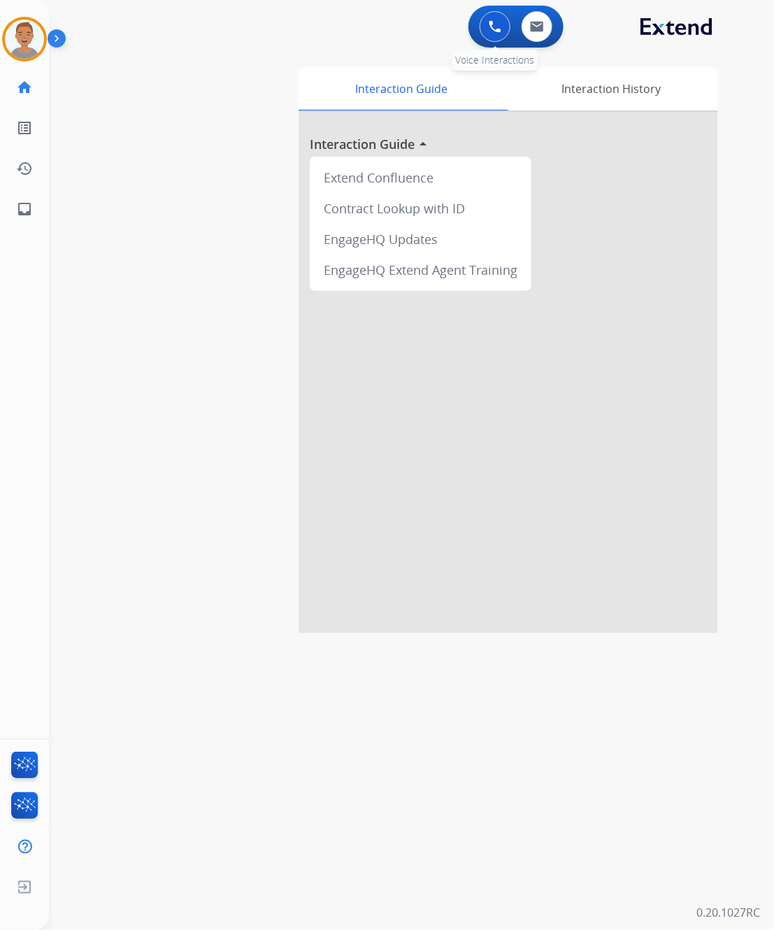
click at [497, 38] on button at bounding box center [495, 26] width 31 height 31
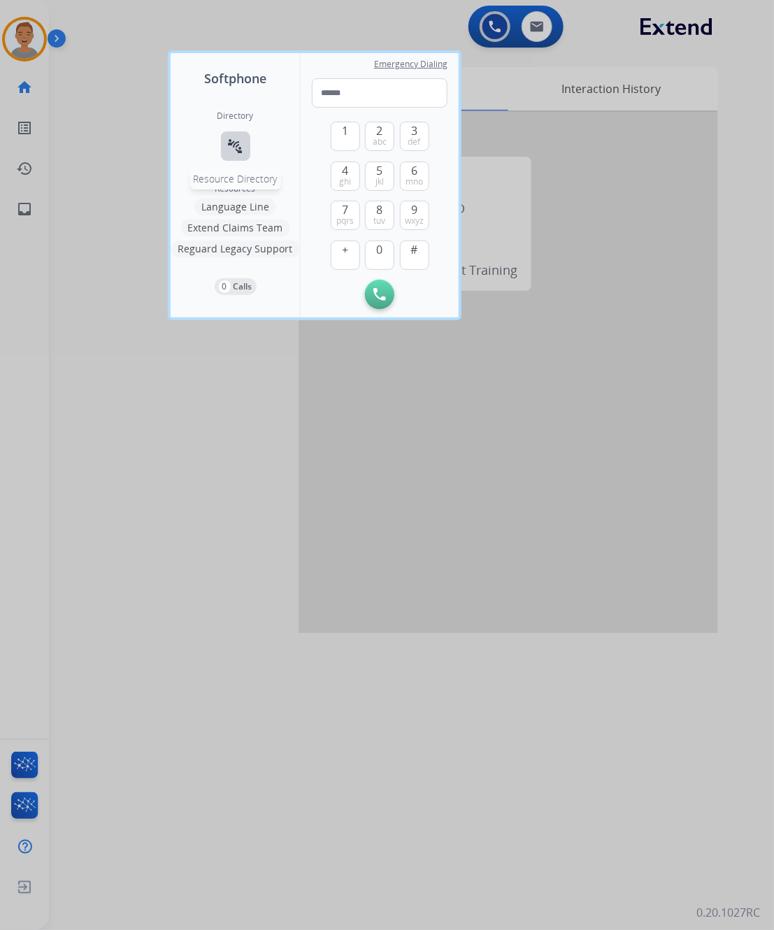
click at [245, 150] on button "connect_without_contact Resource Directory" at bounding box center [235, 146] width 29 height 29
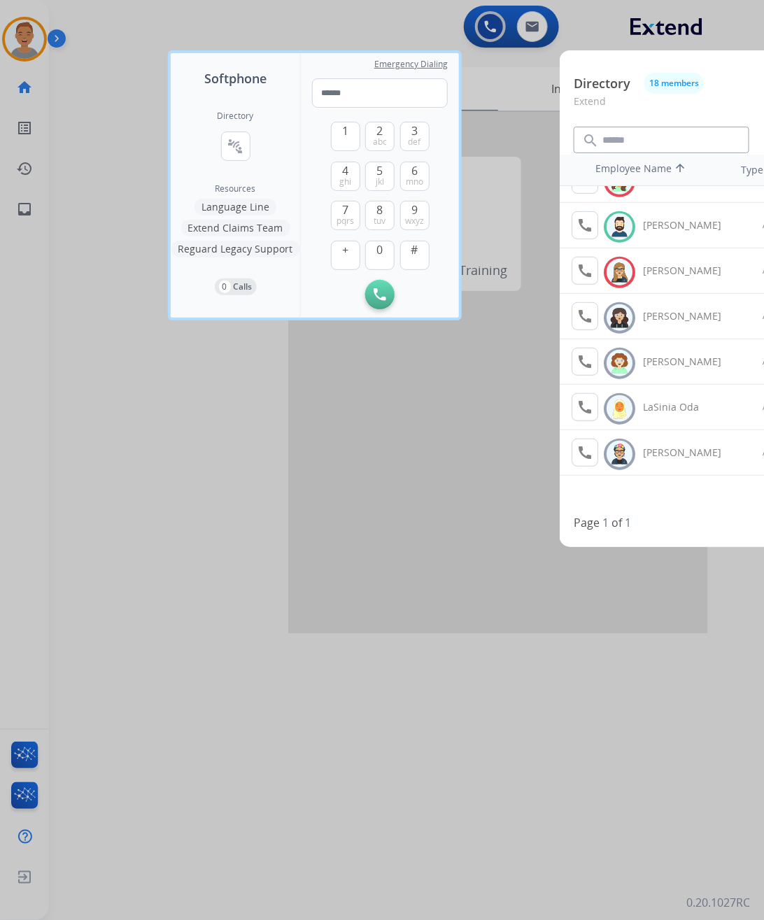
scroll to position [262, 0]
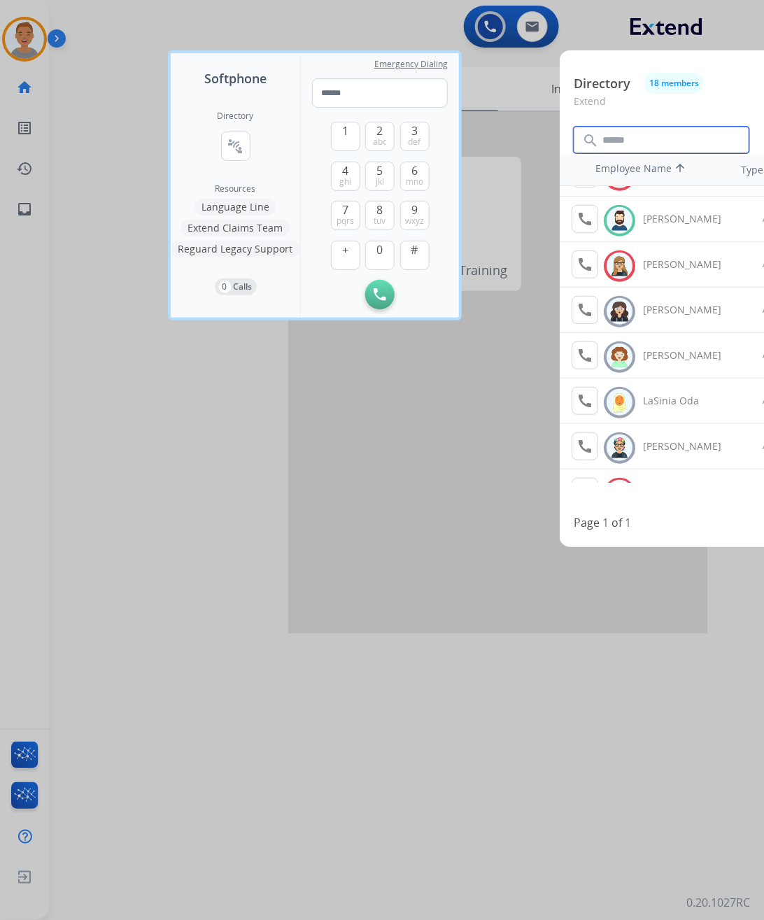
click at [646, 143] on input "text" at bounding box center [662, 140] width 176 height 27
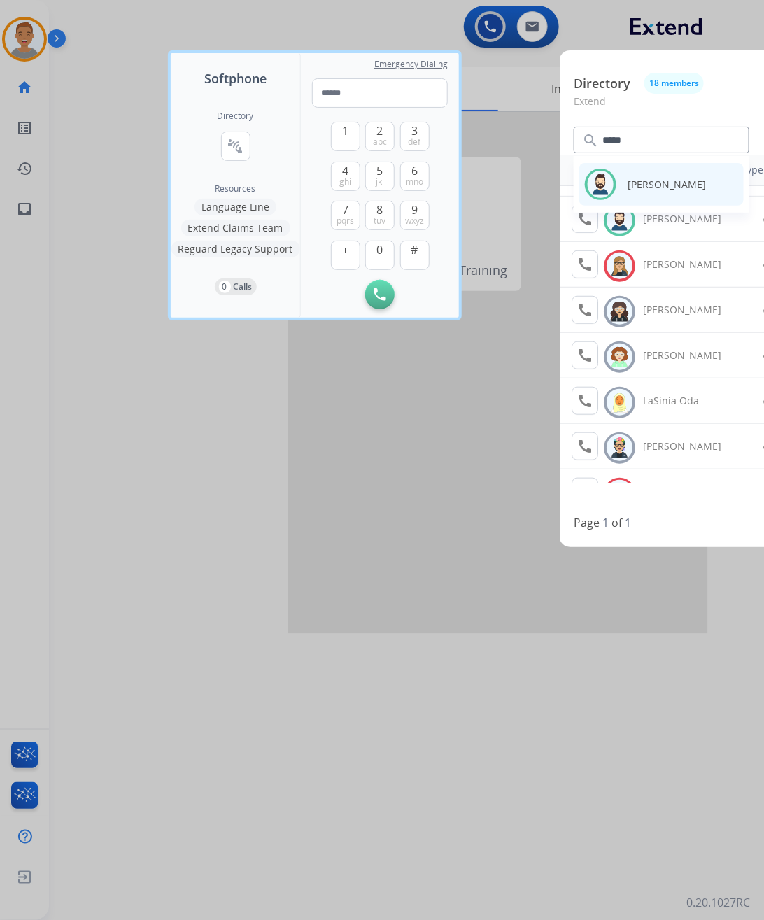
click at [663, 187] on p "Jared Holt" at bounding box center [675, 184] width 94 height 15
type input "*****"
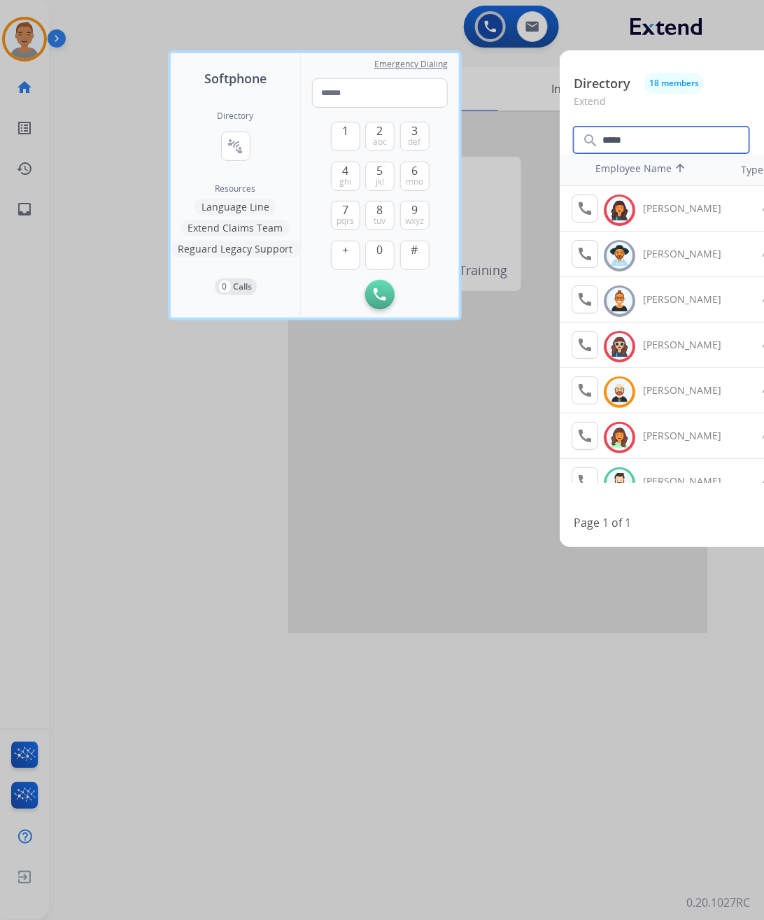
click at [662, 143] on input "*****" at bounding box center [662, 140] width 176 height 27
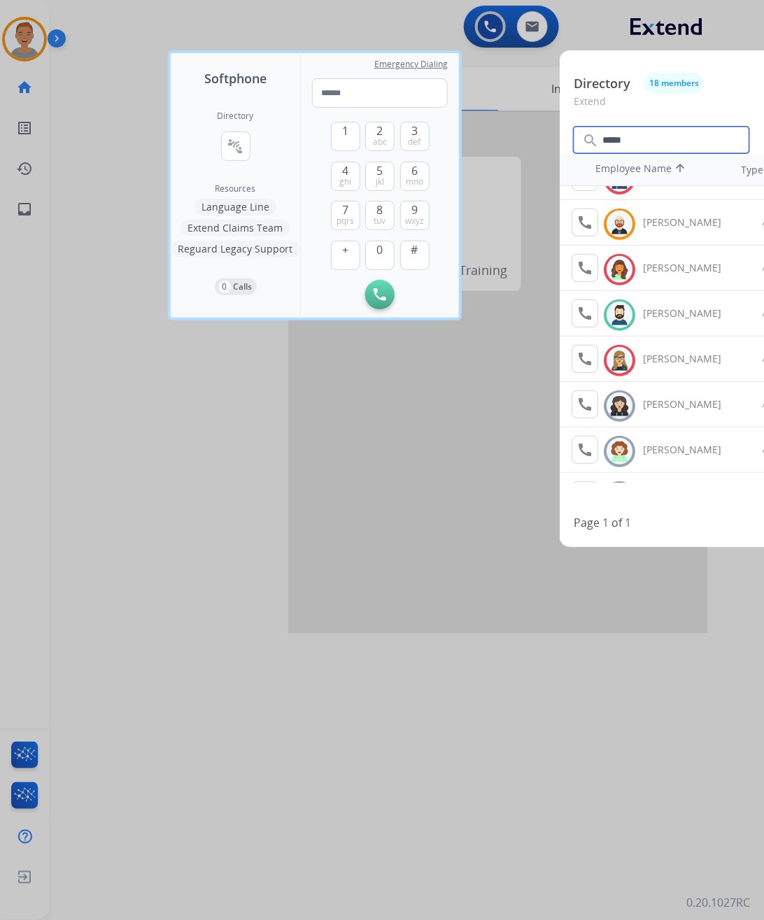
scroll to position [175, 0]
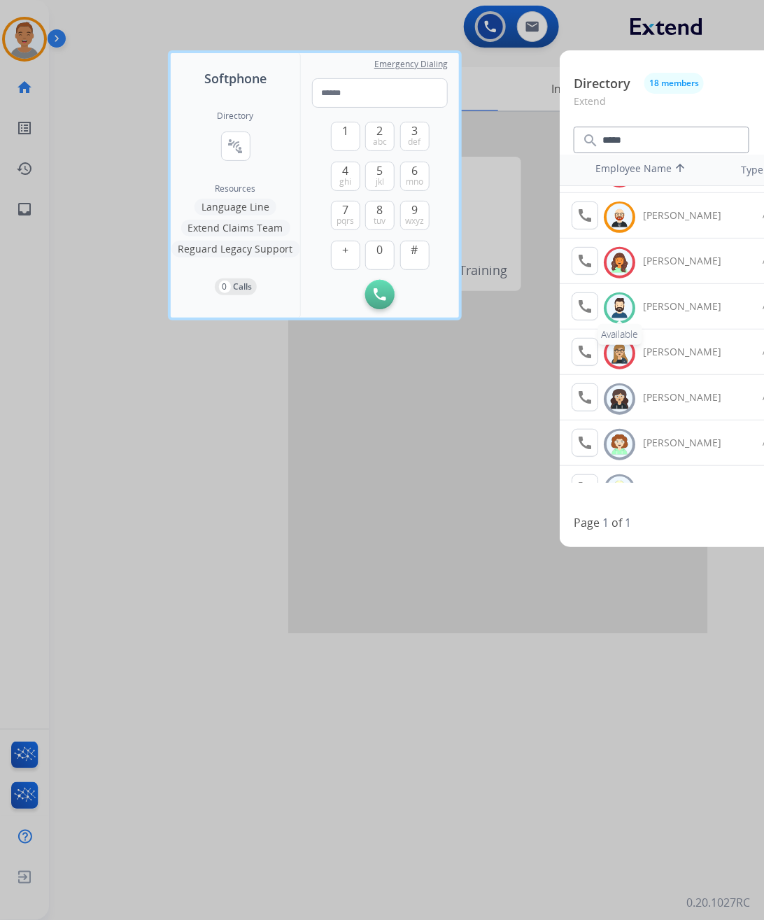
click at [616, 324] on div "Available" at bounding box center [619, 334] width 44 height 21
click at [574, 316] on button "call Agent Available." at bounding box center [585, 306] width 27 height 28
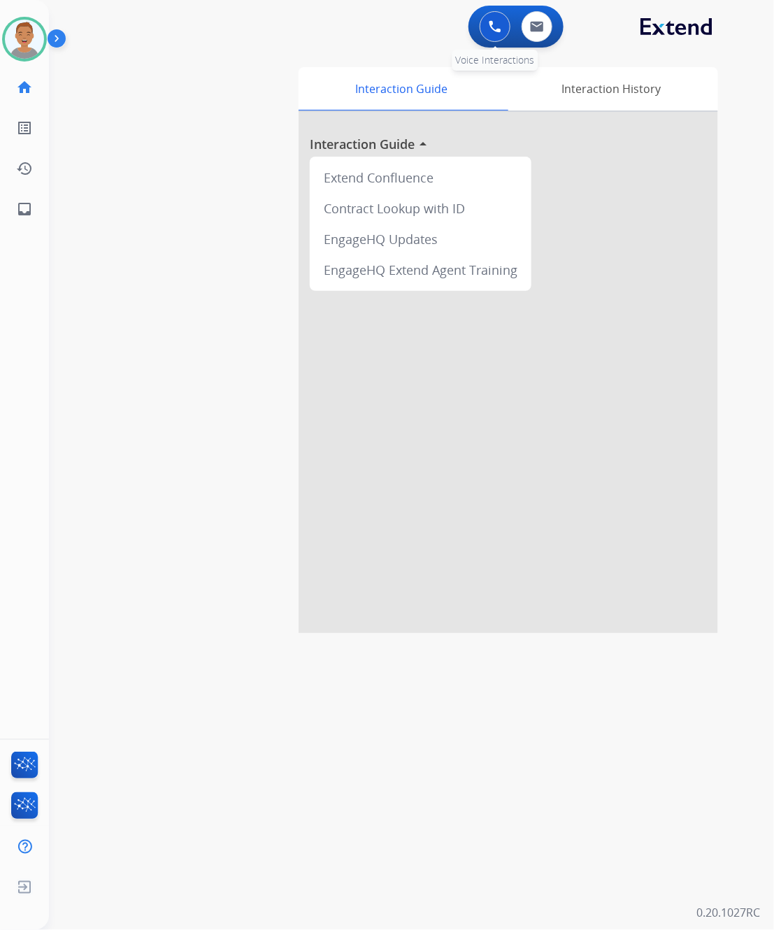
click at [488, 29] on button at bounding box center [495, 26] width 31 height 31
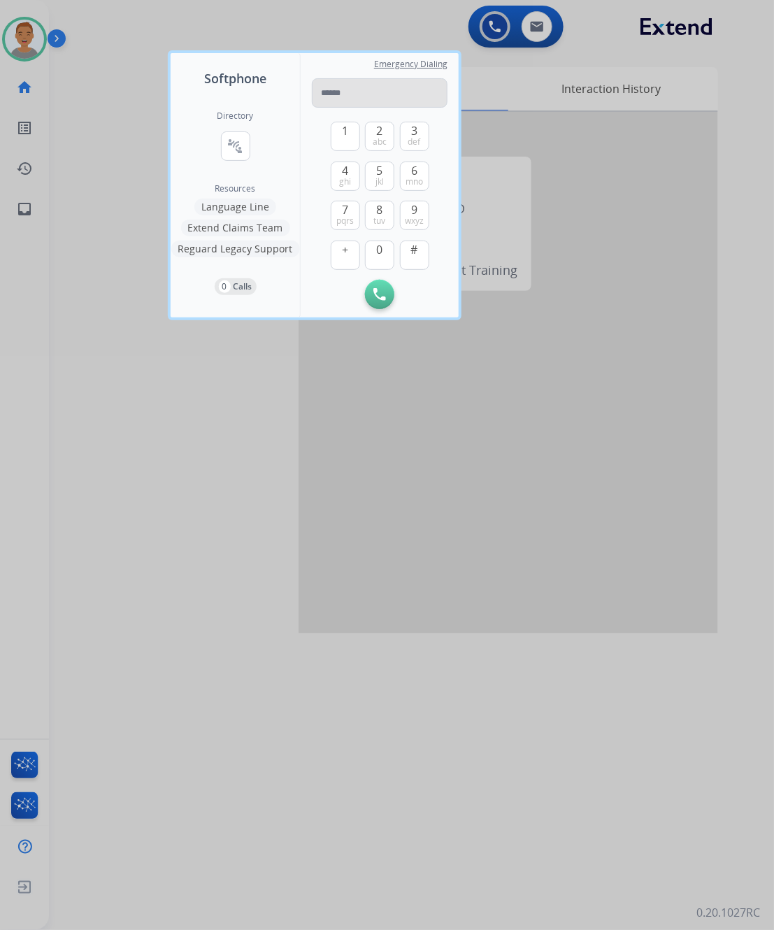
click at [389, 100] on input "tel" at bounding box center [380, 92] width 136 height 29
click at [211, 155] on div "Directory connect_without_contact Resource Directory Resources Language Line Ex…" at bounding box center [235, 202] width 129 height 229
click at [224, 148] on button "connect_without_contact Resource Directory" at bounding box center [235, 146] width 29 height 29
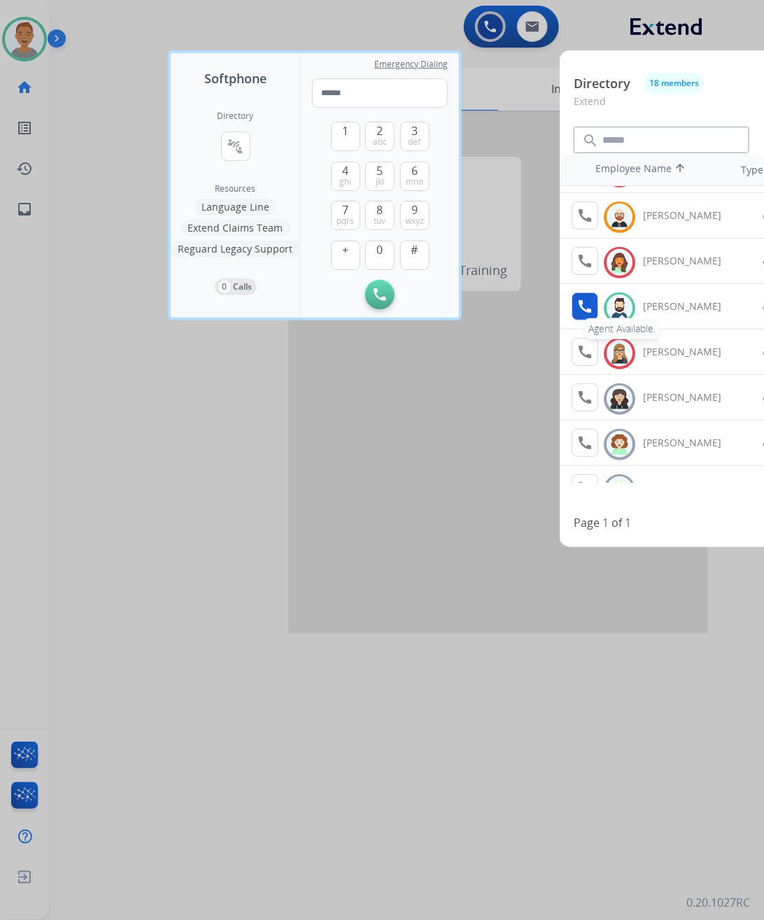
click at [581, 312] on mat-icon "call" at bounding box center [584, 306] width 17 height 17
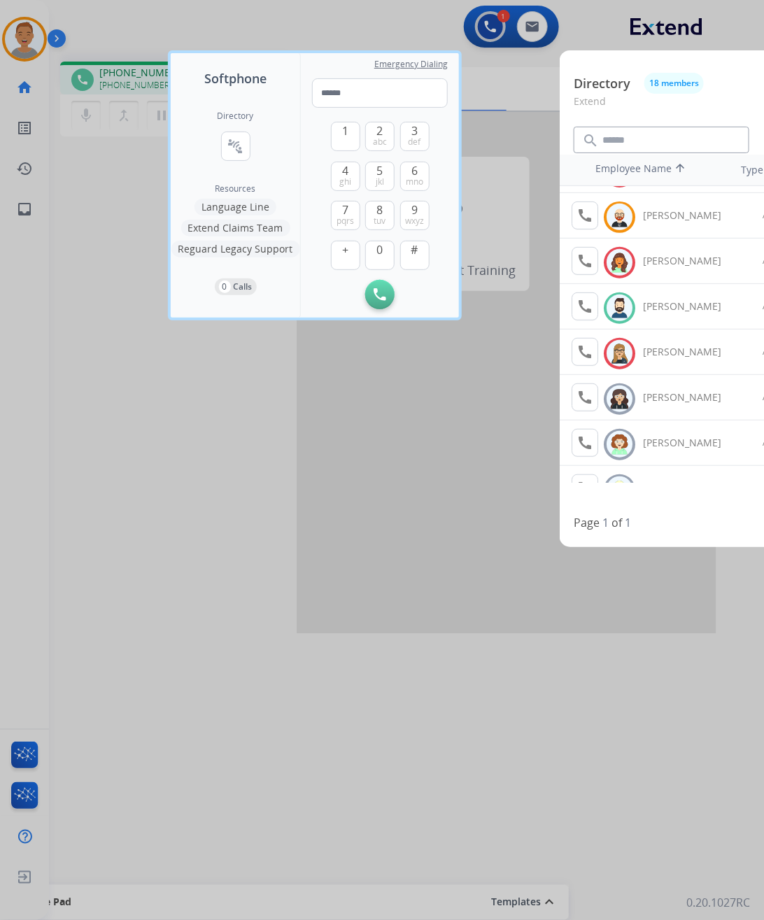
click at [103, 274] on div at bounding box center [382, 460] width 764 height 920
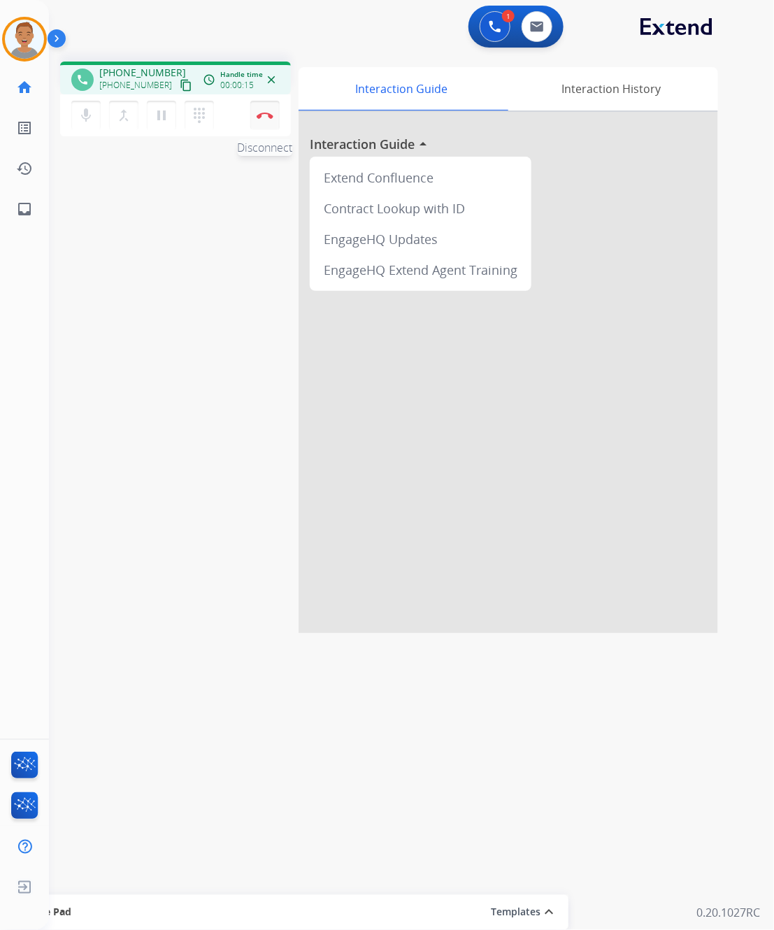
click at [257, 112] on img at bounding box center [265, 115] width 17 height 7
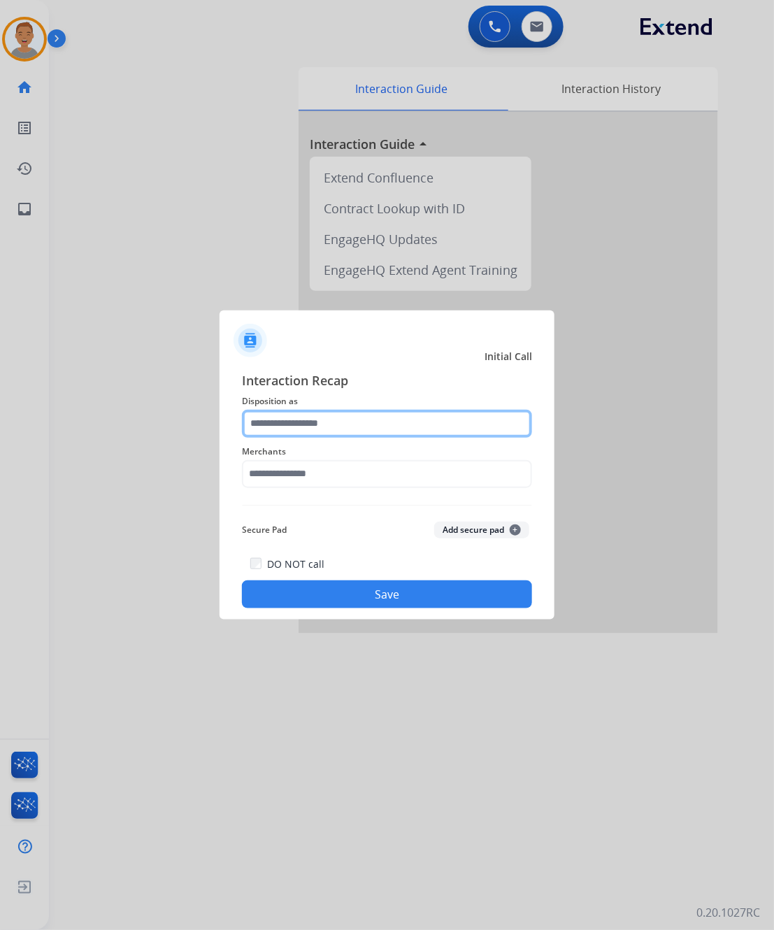
click at [375, 432] on input "text" at bounding box center [387, 424] width 290 height 28
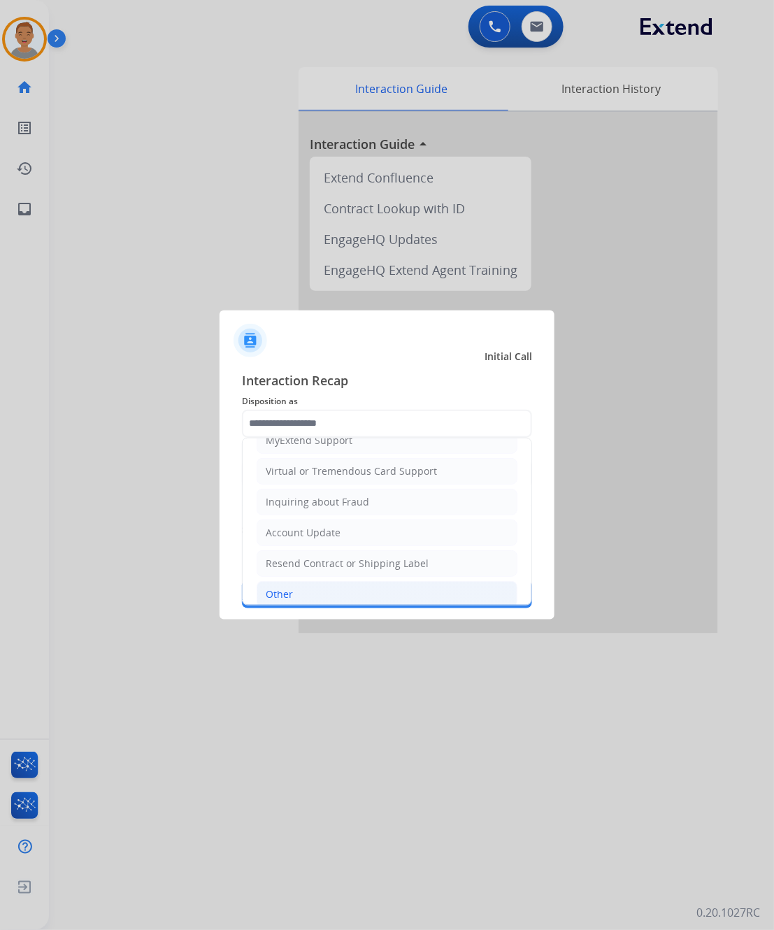
click at [302, 591] on li "Other" at bounding box center [387, 594] width 261 height 27
type input "*****"
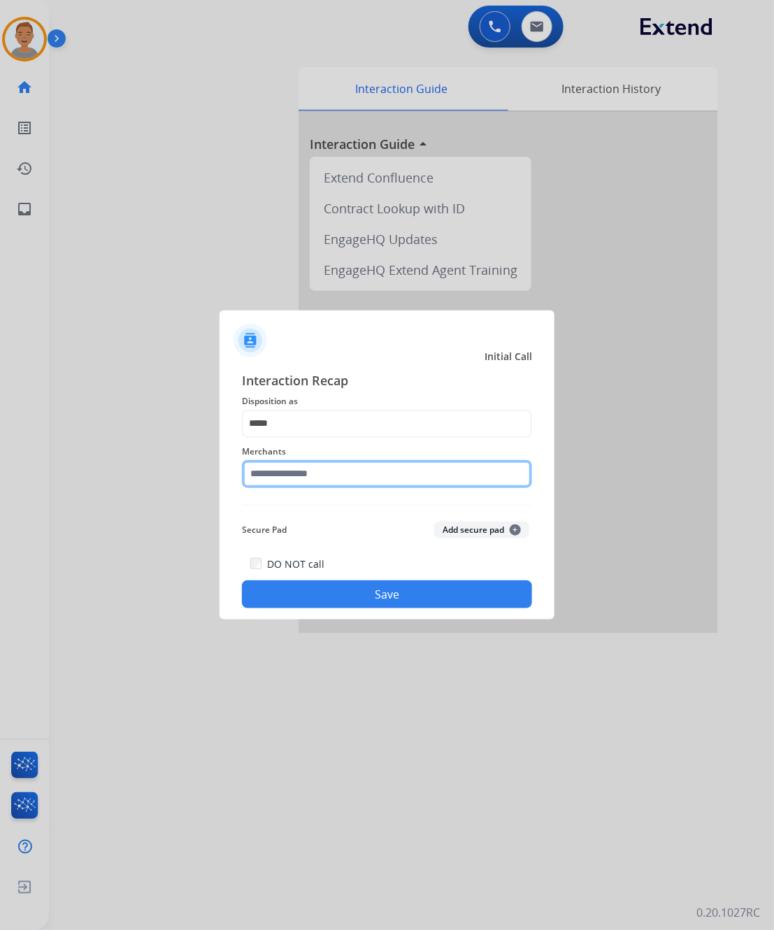
click at [371, 462] on input "text" at bounding box center [387, 474] width 290 height 28
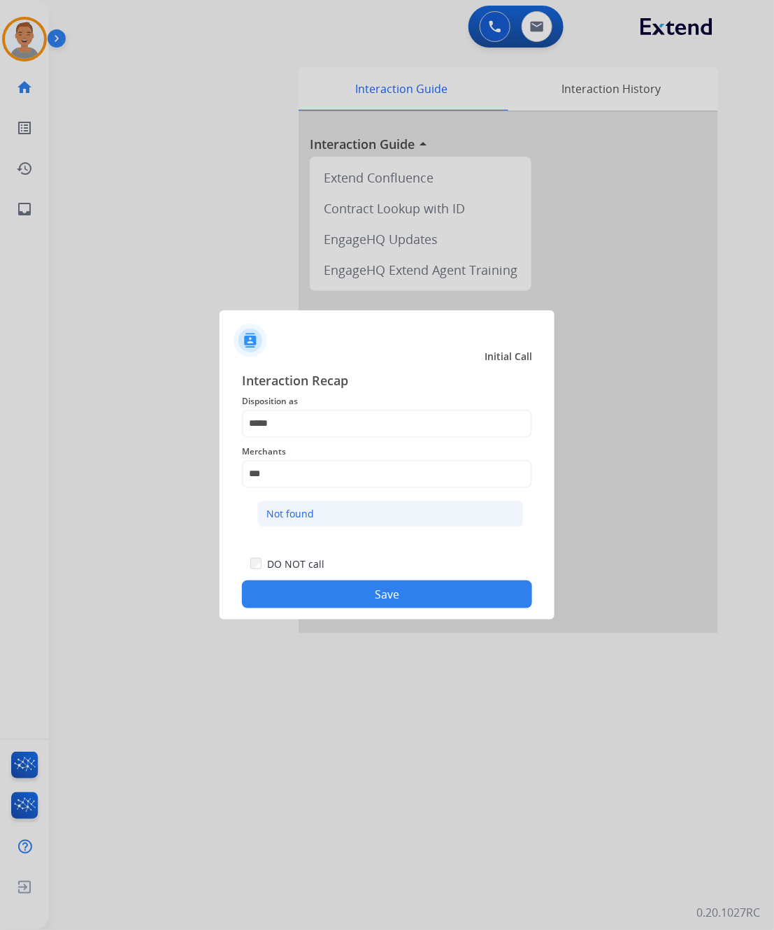
click at [336, 515] on li "Not found" at bounding box center [390, 514] width 267 height 27
type input "*********"
click at [379, 614] on div "Interaction Recap Disposition as ***** Merchants ********* Secure Pad Add secur…" at bounding box center [387, 490] width 335 height 261
click at [378, 597] on button "Save" at bounding box center [387, 595] width 290 height 28
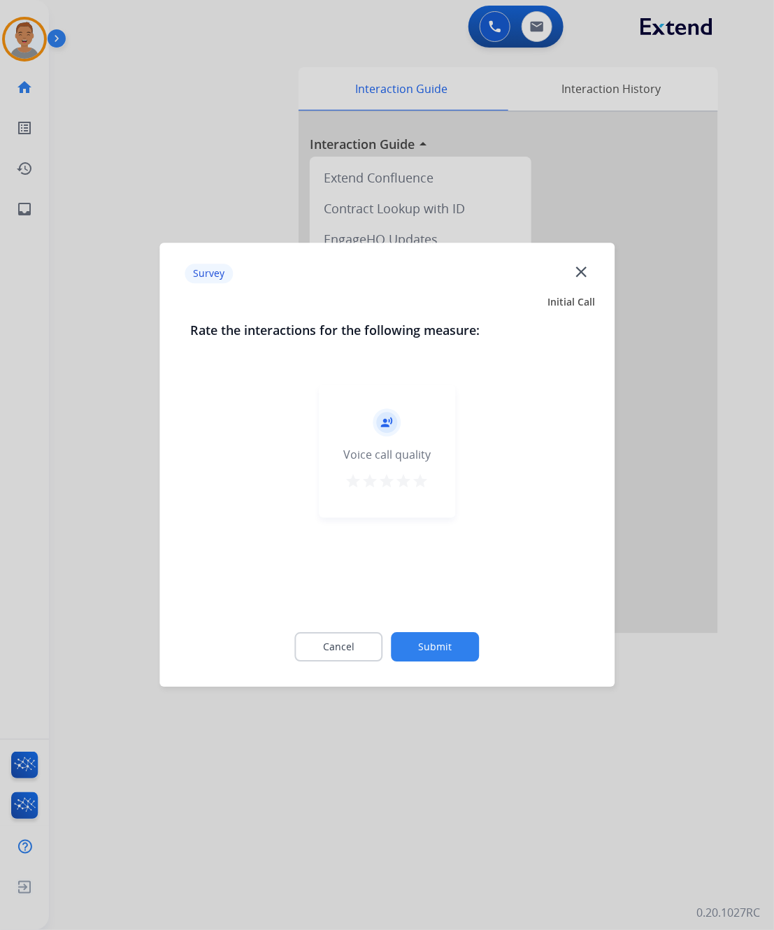
click at [593, 278] on div "Survey close" at bounding box center [387, 274] width 439 height 44
click at [577, 270] on mat-icon "close" at bounding box center [581, 271] width 18 height 18
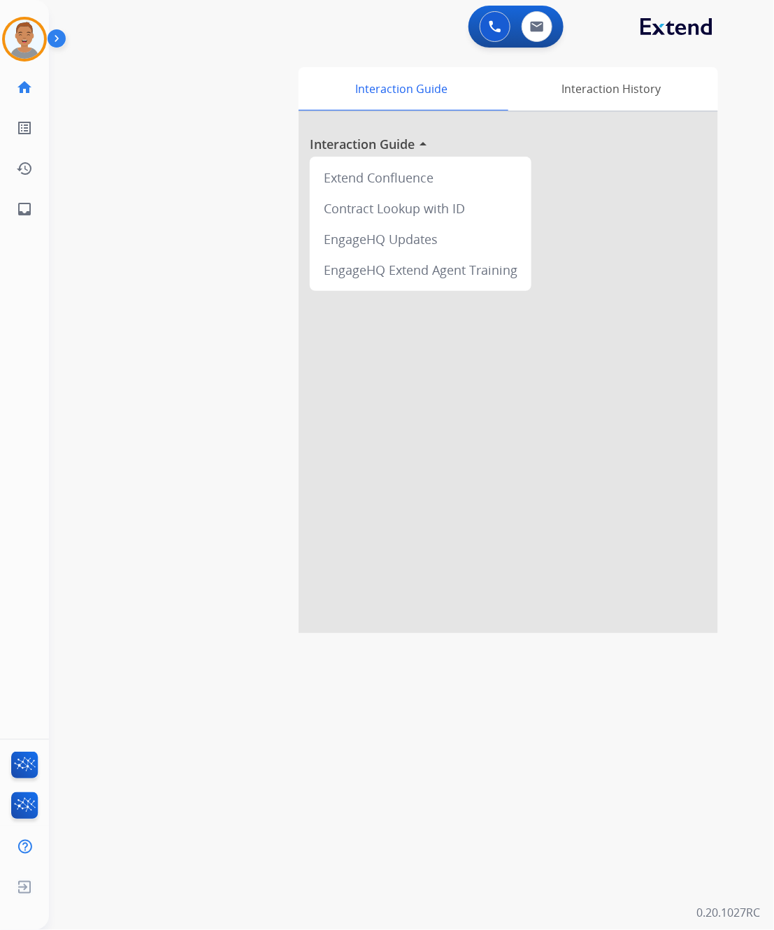
click at [48, 48] on img at bounding box center [60, 41] width 24 height 27
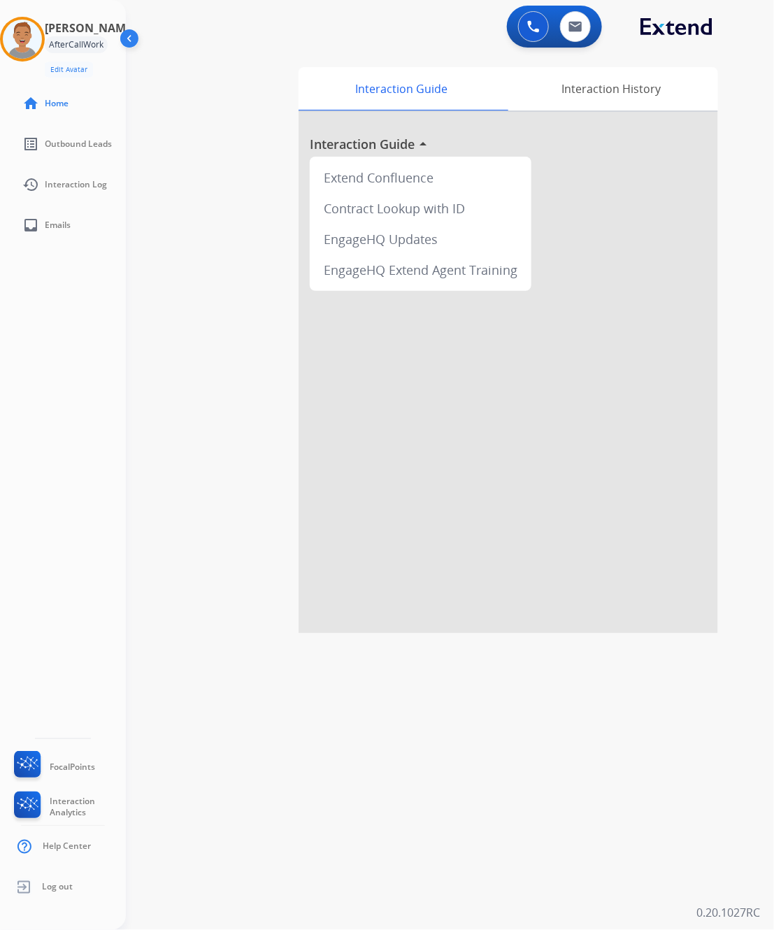
click at [189, 125] on div "swap_horiz Break voice bridge close_fullscreen Connect 3-Way Call merge_type Se…" at bounding box center [433, 341] width 615 height 583
click at [537, 29] on img at bounding box center [533, 26] width 13 height 13
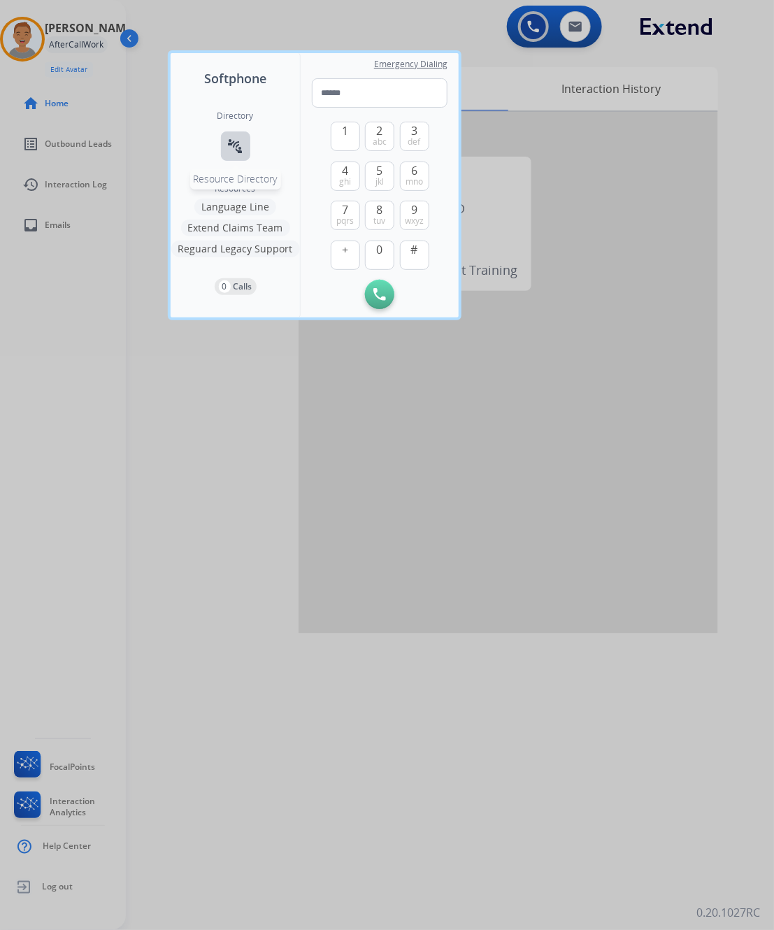
click at [233, 138] on mat-icon "connect_without_contact" at bounding box center [235, 146] width 17 height 17
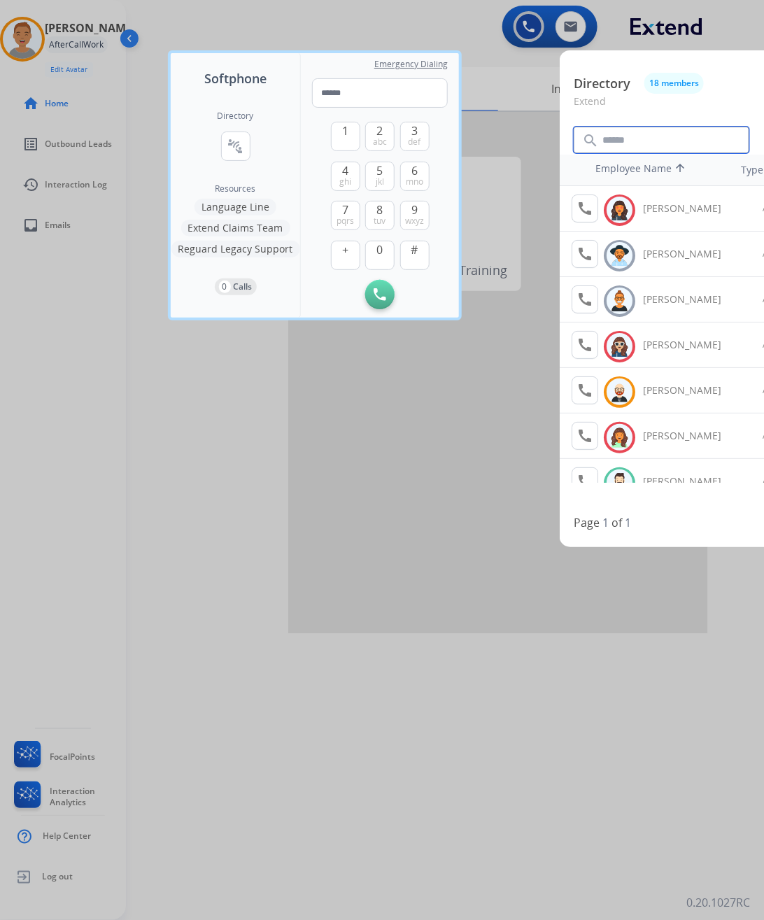
click at [621, 146] on input "text" at bounding box center [662, 140] width 176 height 27
type input "*****"
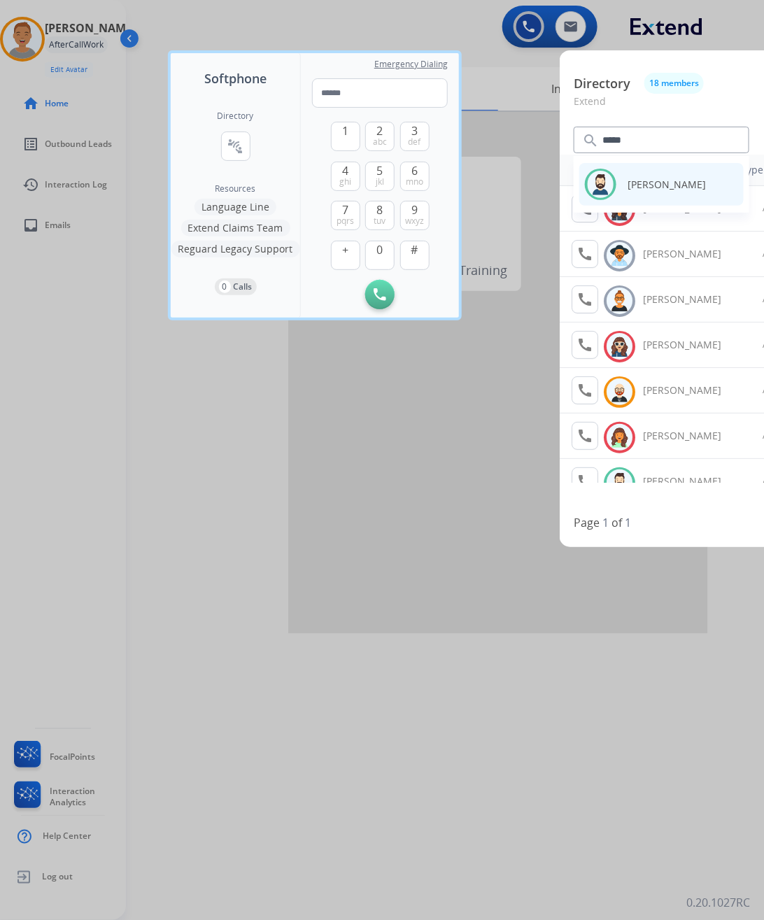
click at [623, 184] on div "Available Jared Holt" at bounding box center [661, 184] width 153 height 31
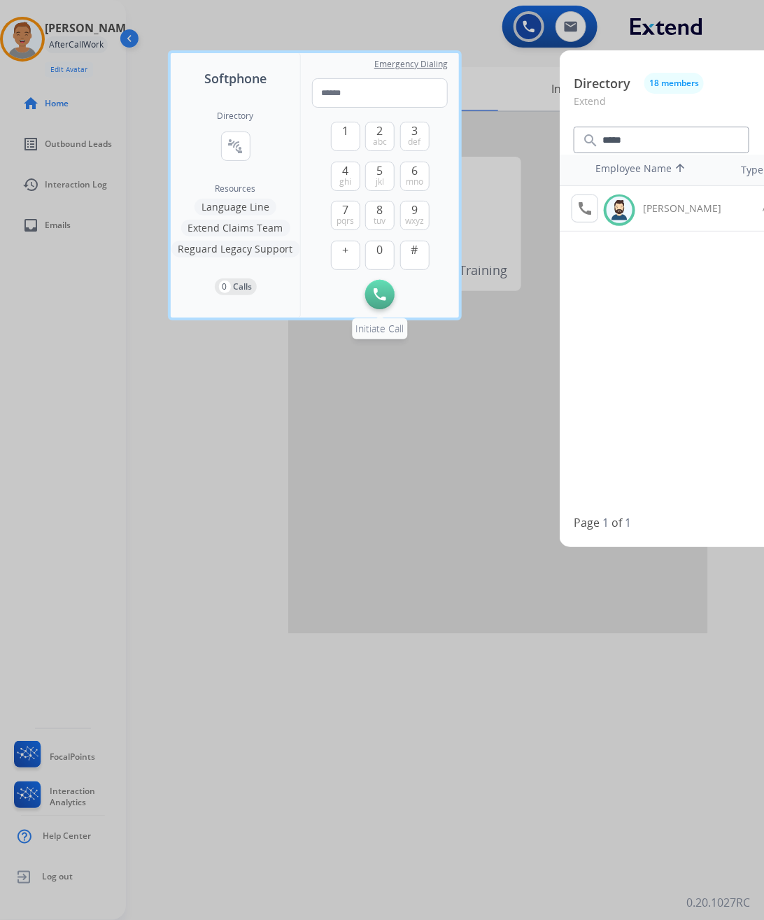
click at [382, 296] on img at bounding box center [380, 294] width 13 height 13
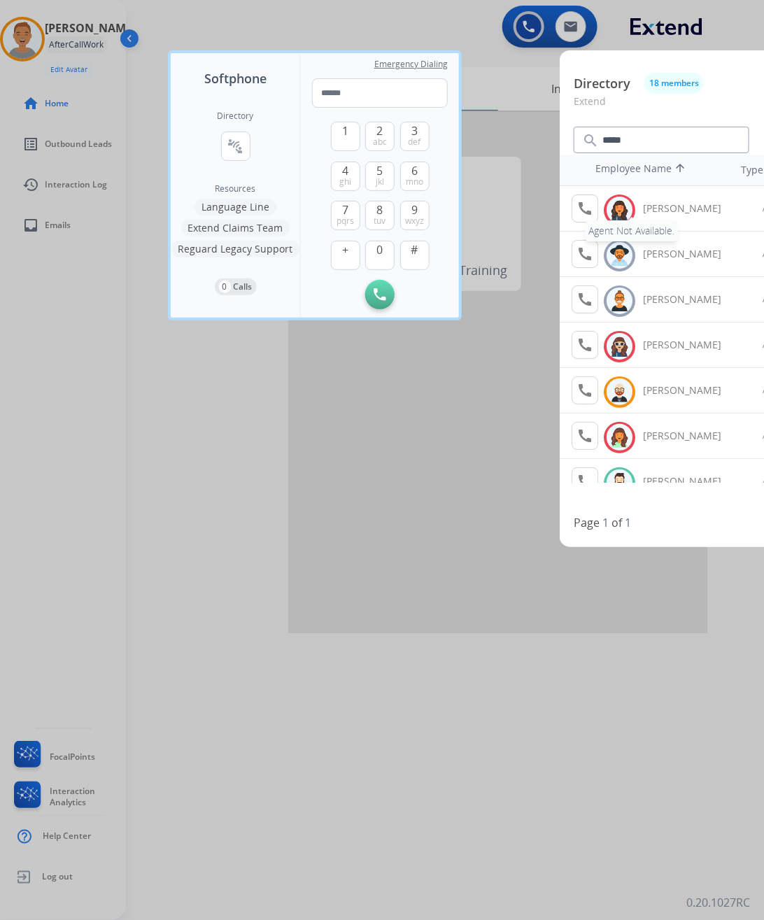
click at [578, 205] on mat-icon "call" at bounding box center [584, 208] width 17 height 17
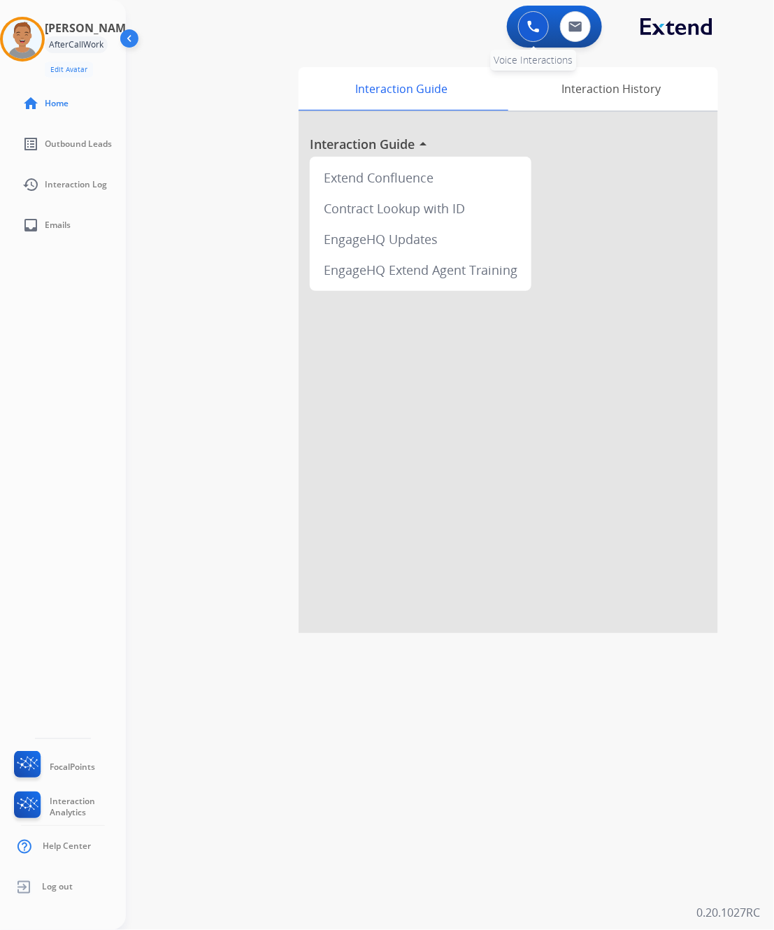
click at [518, 27] on button at bounding box center [533, 26] width 31 height 31
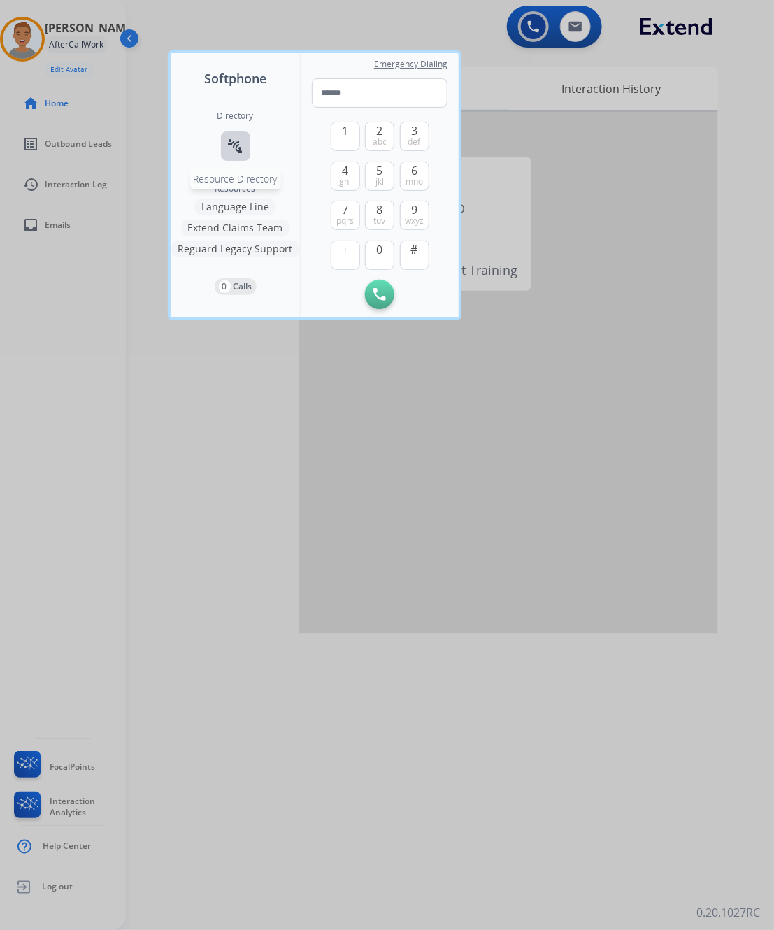
click at [233, 143] on mat-icon "connect_without_contact" at bounding box center [235, 146] width 17 height 17
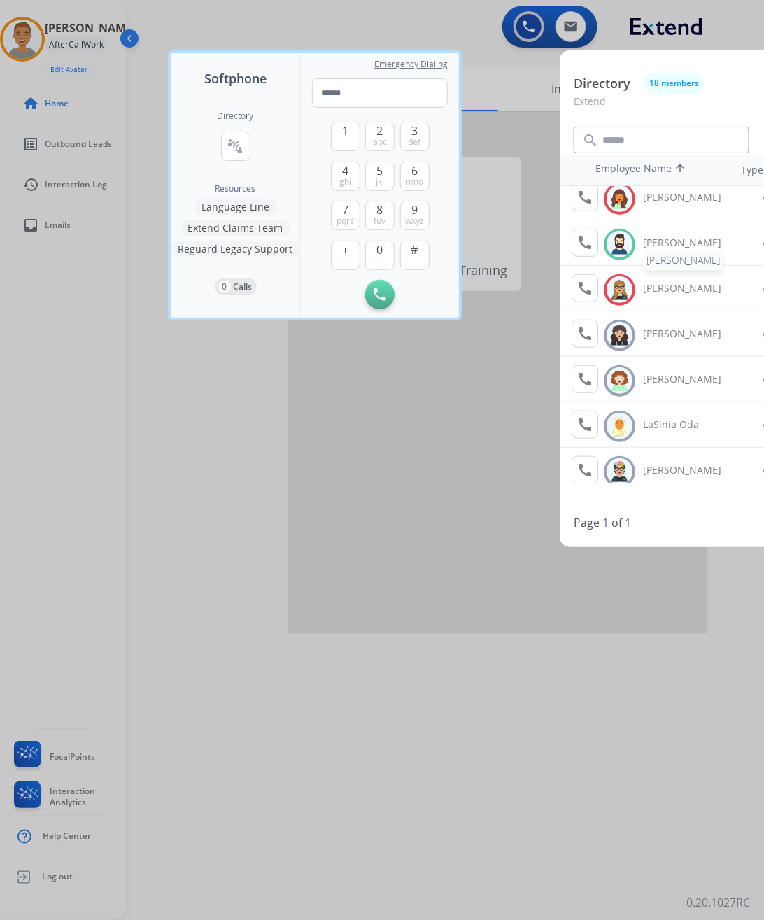
scroll to position [262, 0]
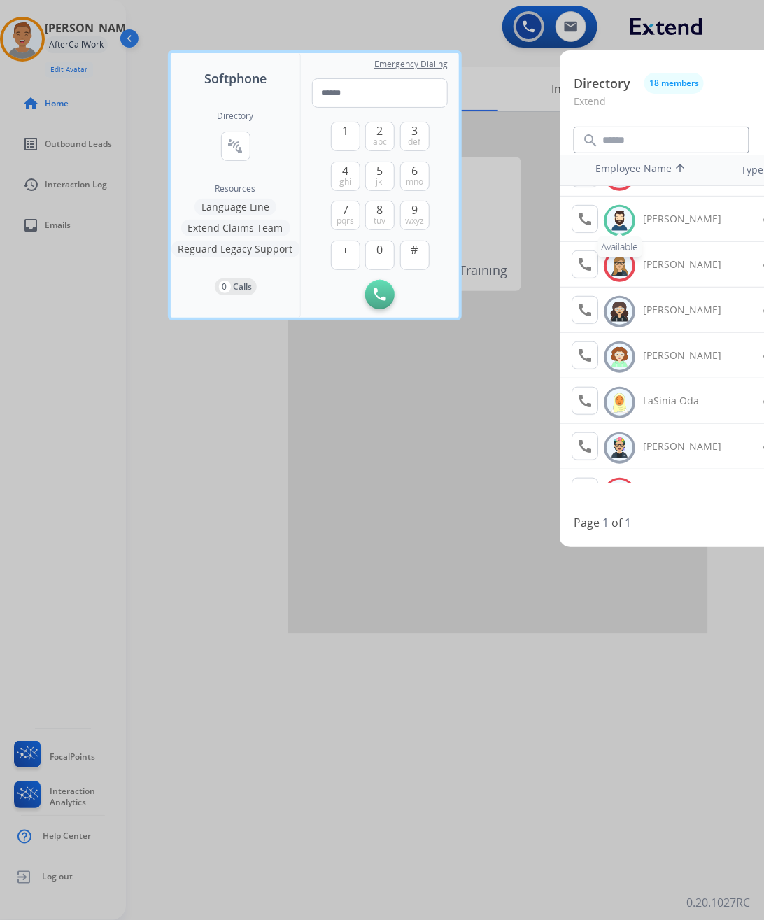
click at [630, 222] on div at bounding box center [620, 220] width 26 height 27
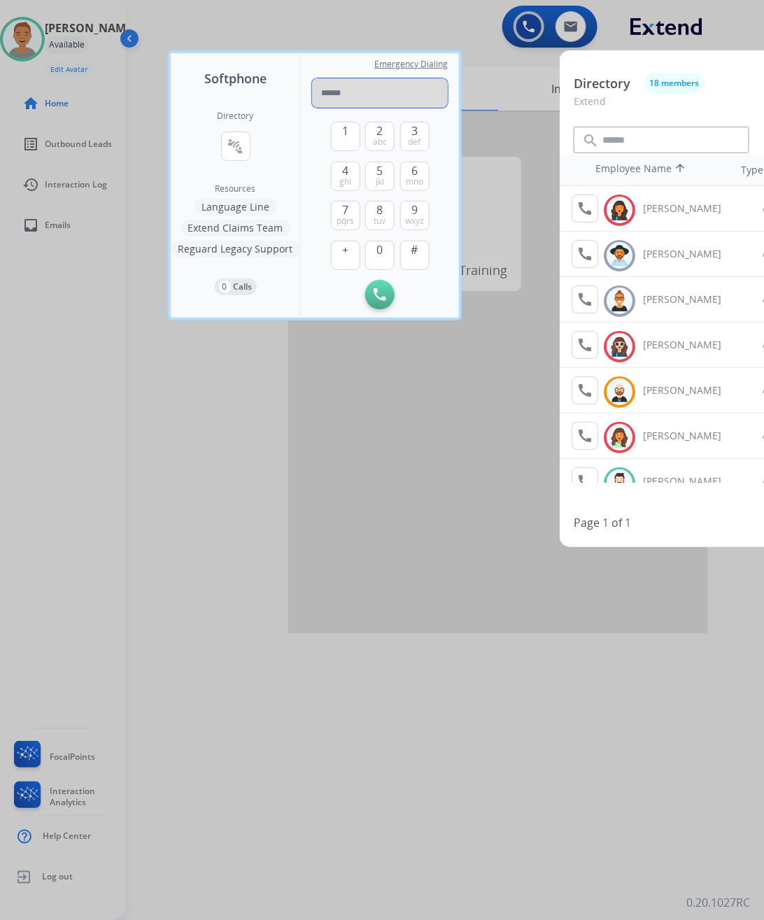
click at [392, 98] on input "tel" at bounding box center [380, 92] width 136 height 29
click at [388, 299] on button "Initiate Call" at bounding box center [379, 294] width 29 height 29
click at [274, 302] on div "Directory connect_without_contact Resource Directory Resources Language Line Ex…" at bounding box center [235, 202] width 129 height 229
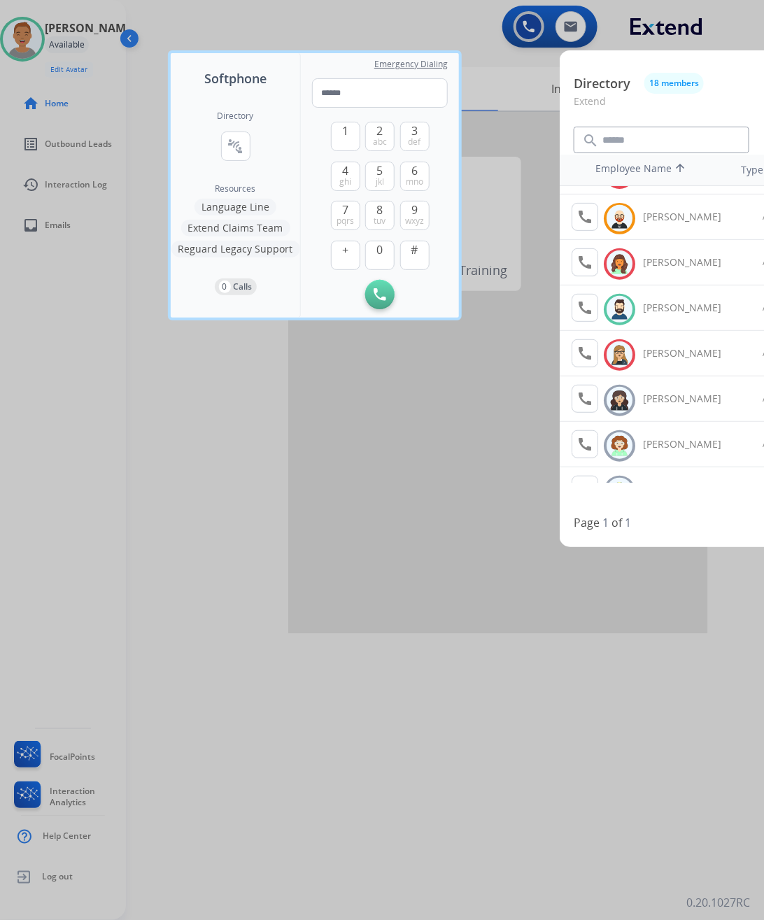
scroll to position [175, 0]
click at [588, 306] on mat-icon "call" at bounding box center [584, 306] width 17 height 17
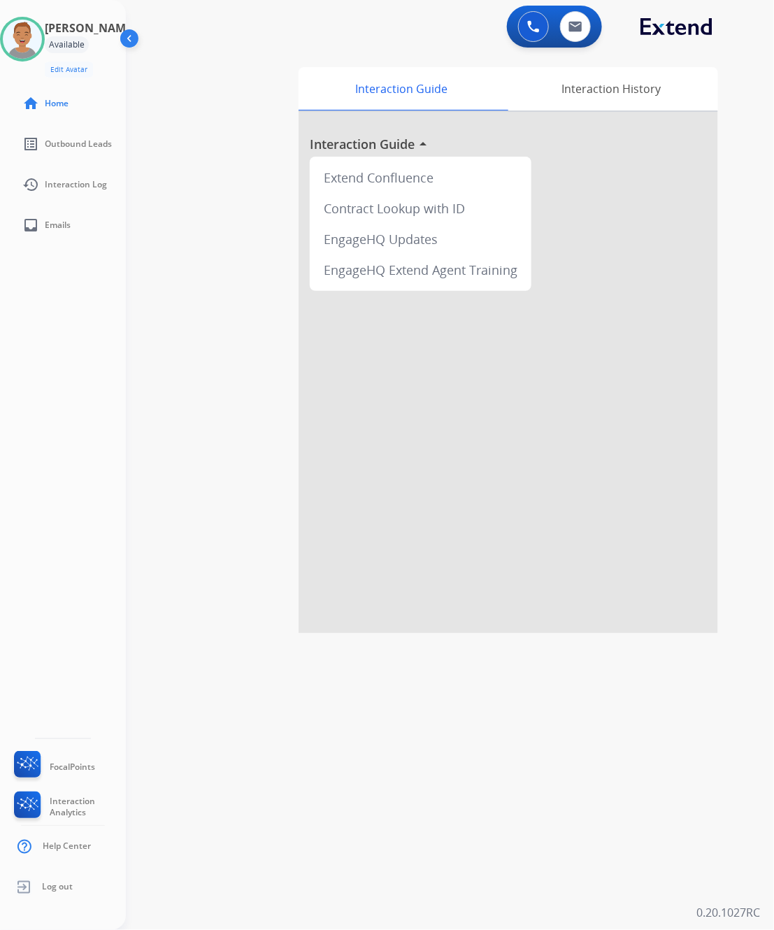
click at [125, 40] on img at bounding box center [131, 41] width 27 height 27
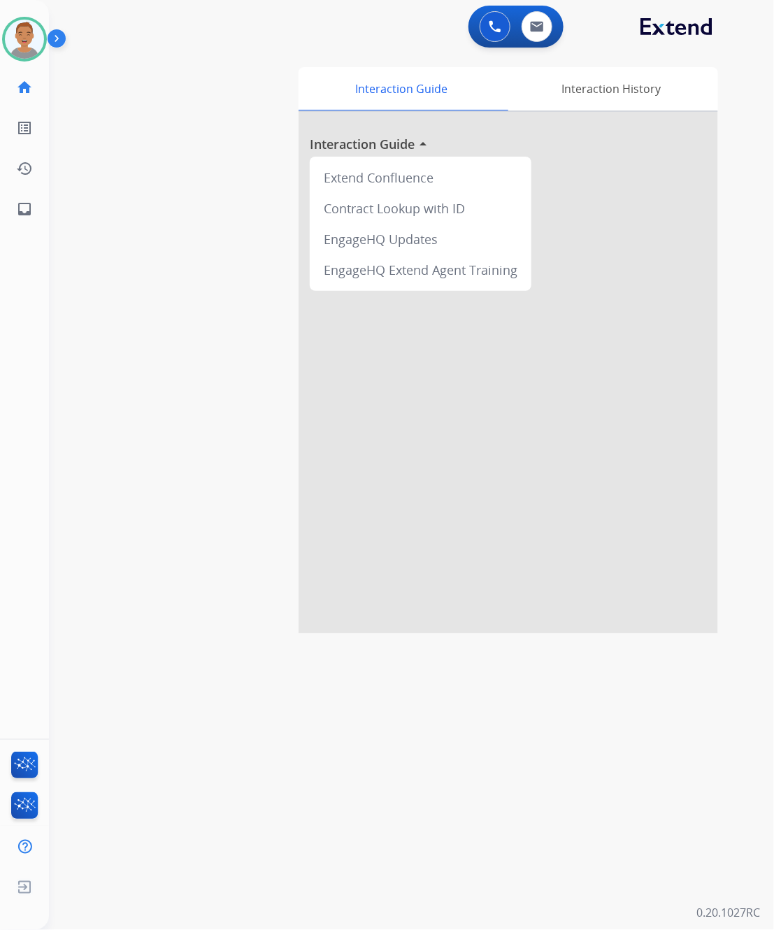
click at [472, 38] on div "0 Voice Interactions 0 Email Interactions" at bounding box center [516, 27] width 95 height 42
click at [481, 23] on button at bounding box center [495, 26] width 31 height 31
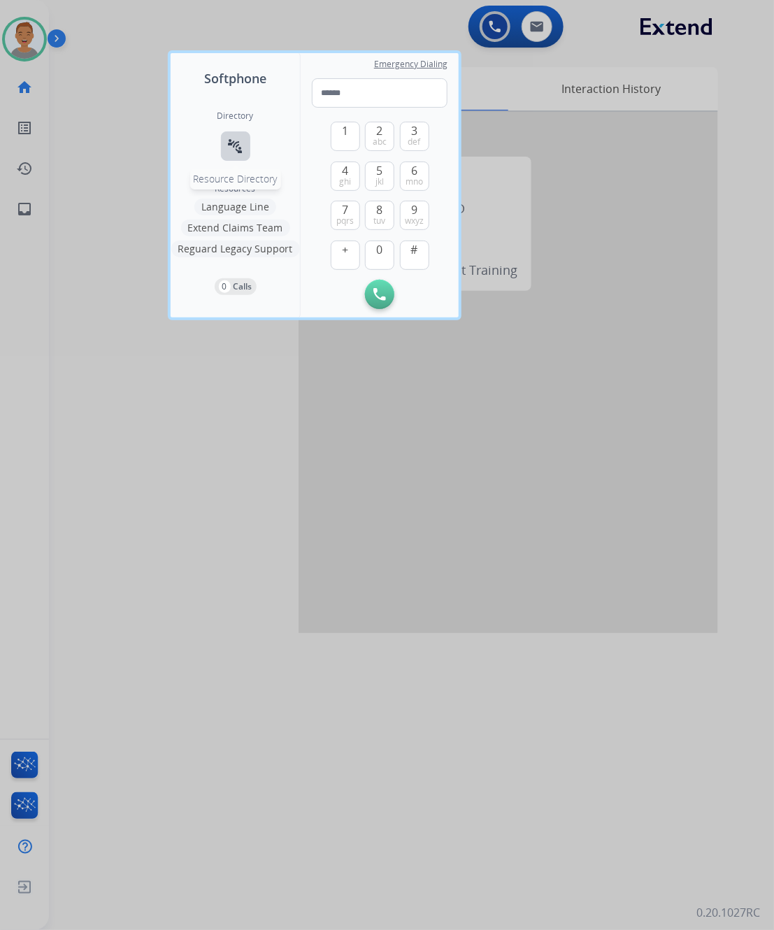
click at [239, 140] on mat-icon "connect_without_contact" at bounding box center [235, 146] width 17 height 17
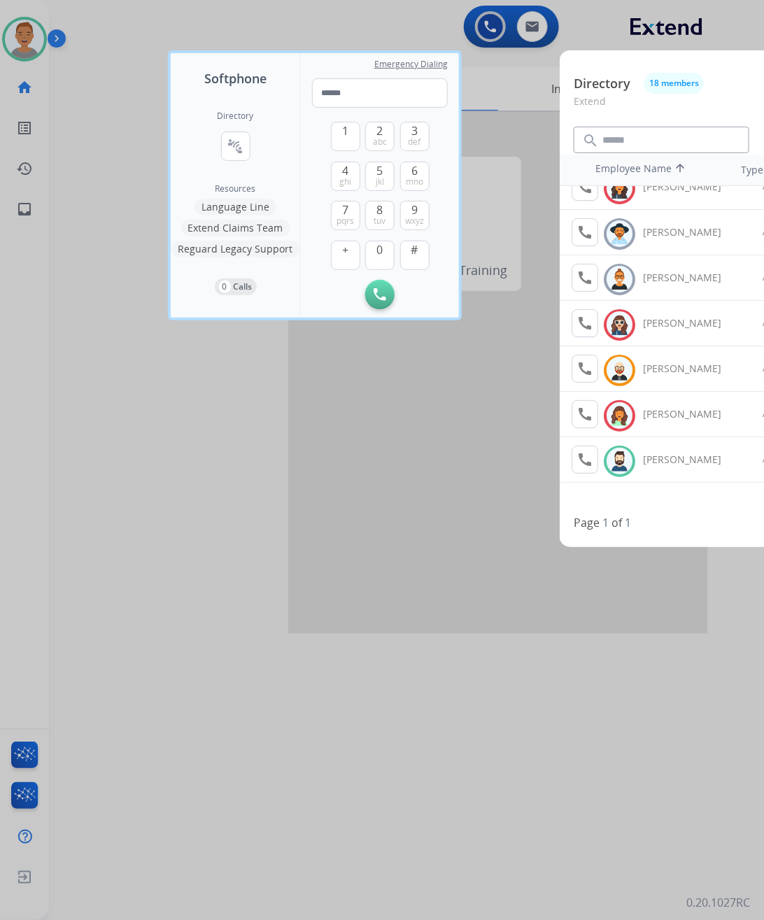
scroll to position [87, 0]
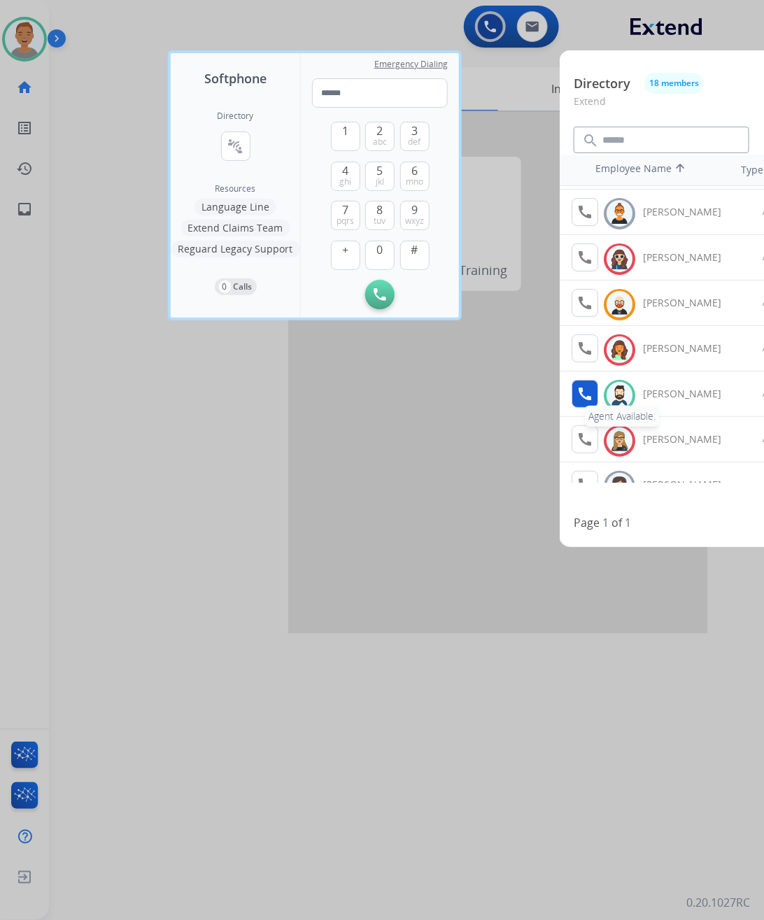
click at [586, 401] on mat-icon "call" at bounding box center [584, 393] width 17 height 17
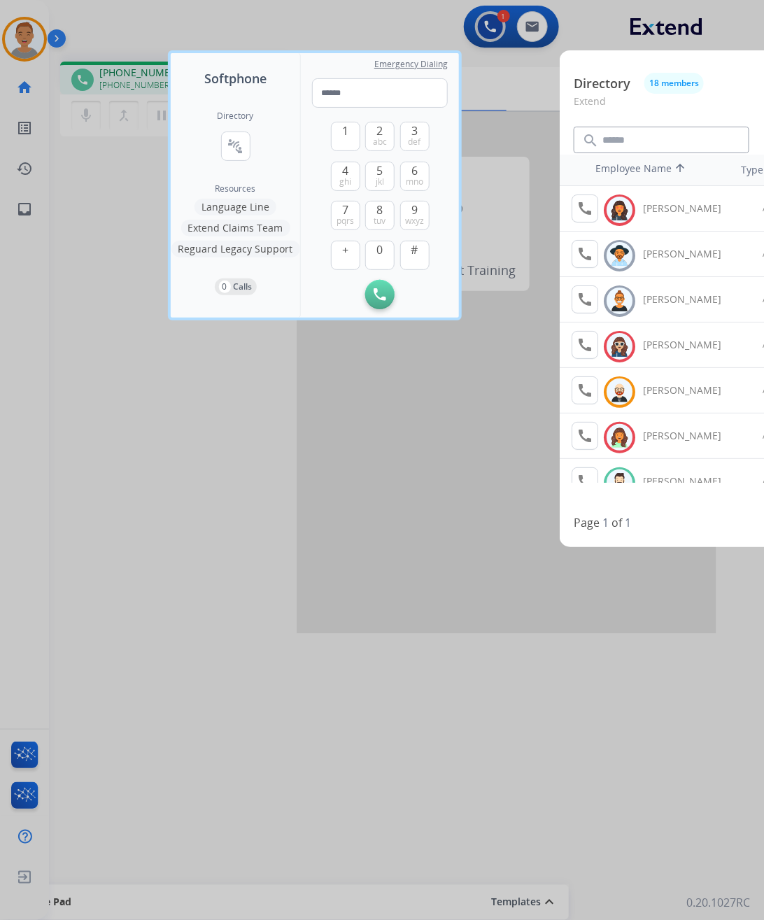
drag, startPoint x: 311, startPoint y: 69, endPoint x: 295, endPoint y: 129, distance: 63.0
click at [299, 138] on div "Softphone Directory connect_without_contact Resource Directory Resources Langua…" at bounding box center [315, 185] width 288 height 264
drag, startPoint x: 285, startPoint y: 53, endPoint x: 229, endPoint y: 94, distance: 69.5
click at [281, 100] on div "Softphone Directory connect_without_contact Resource Directory Resources Langua…" at bounding box center [236, 185] width 130 height 264
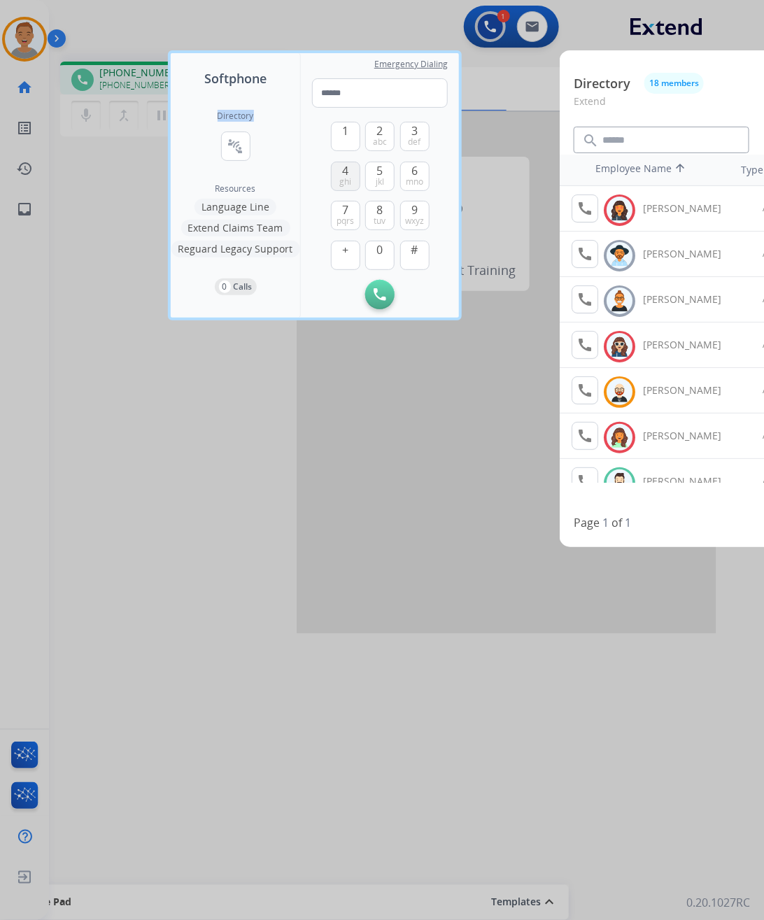
click at [353, 163] on button "4 ghi" at bounding box center [345, 176] width 29 height 29
click at [372, 123] on button "2 abc" at bounding box center [379, 136] width 29 height 29
click at [413, 162] on span "6" at bounding box center [414, 170] width 6 height 17
click at [378, 246] on span "0" at bounding box center [380, 249] width 6 height 17
click at [410, 241] on button "#" at bounding box center [414, 255] width 29 height 29
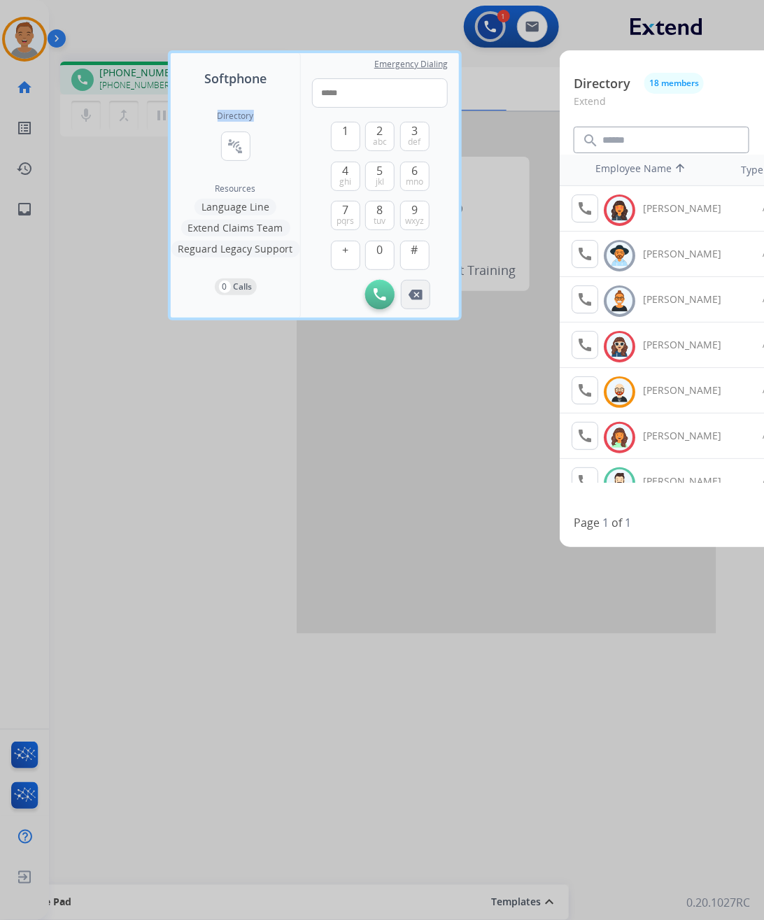
click at [413, 290] on img at bounding box center [416, 295] width 14 height 10
click at [417, 290] on img at bounding box center [416, 295] width 14 height 10
type input "*"
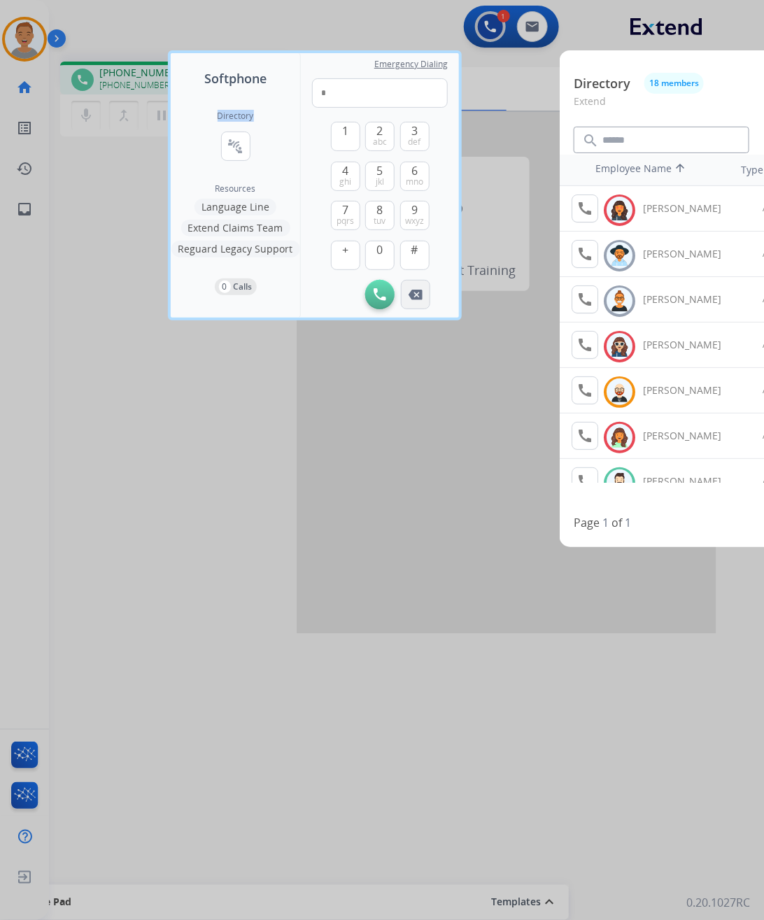
click at [417, 290] on img at bounding box center [416, 295] width 14 height 10
click at [417, 284] on div "Initiate Call" at bounding box center [380, 294] width 136 height 29
click at [383, 288] on img at bounding box center [380, 294] width 13 height 13
click at [389, 287] on button "Initiate Call" at bounding box center [379, 294] width 29 height 29
drag, startPoint x: 126, startPoint y: 164, endPoint x: 130, endPoint y: 150, distance: 14.6
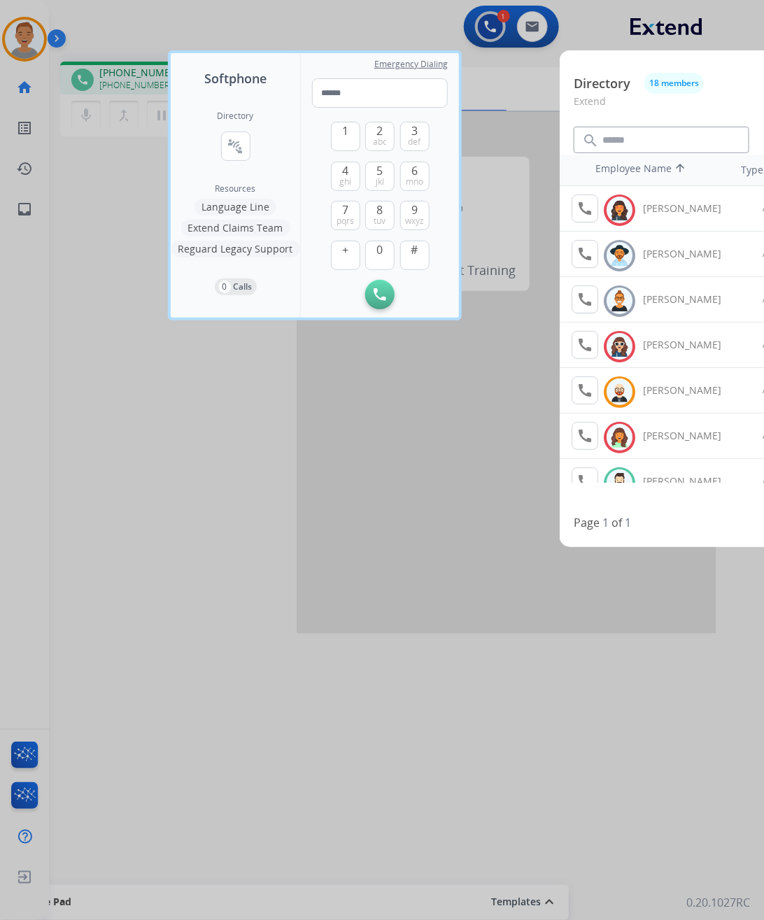
click at [127, 164] on div at bounding box center [382, 460] width 764 height 920
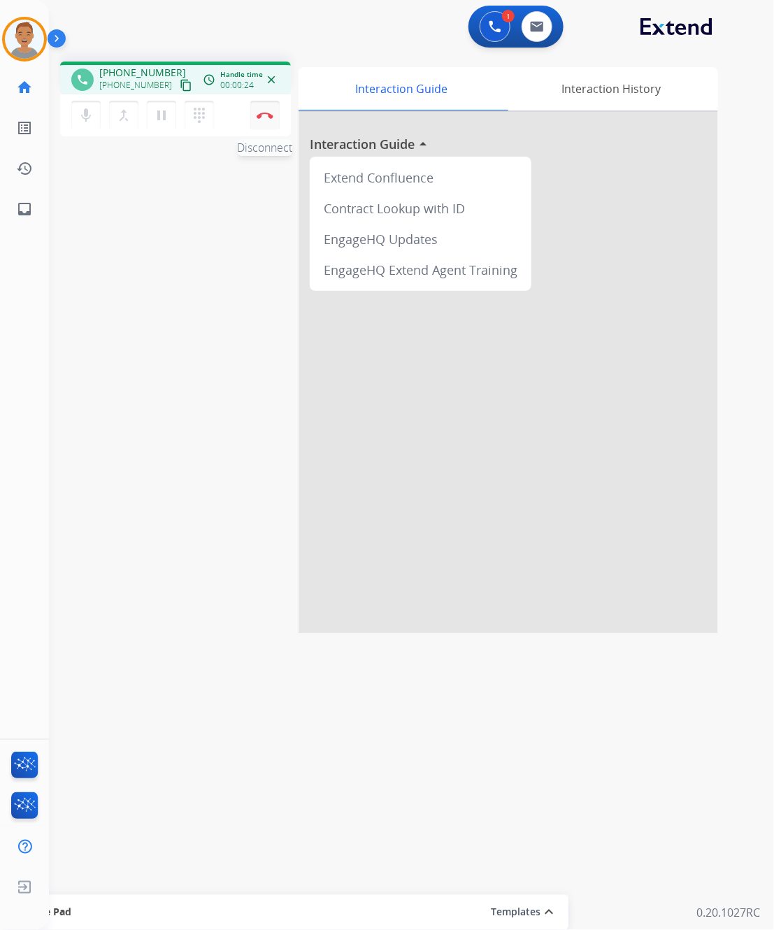
click at [264, 118] on img at bounding box center [265, 115] width 17 height 7
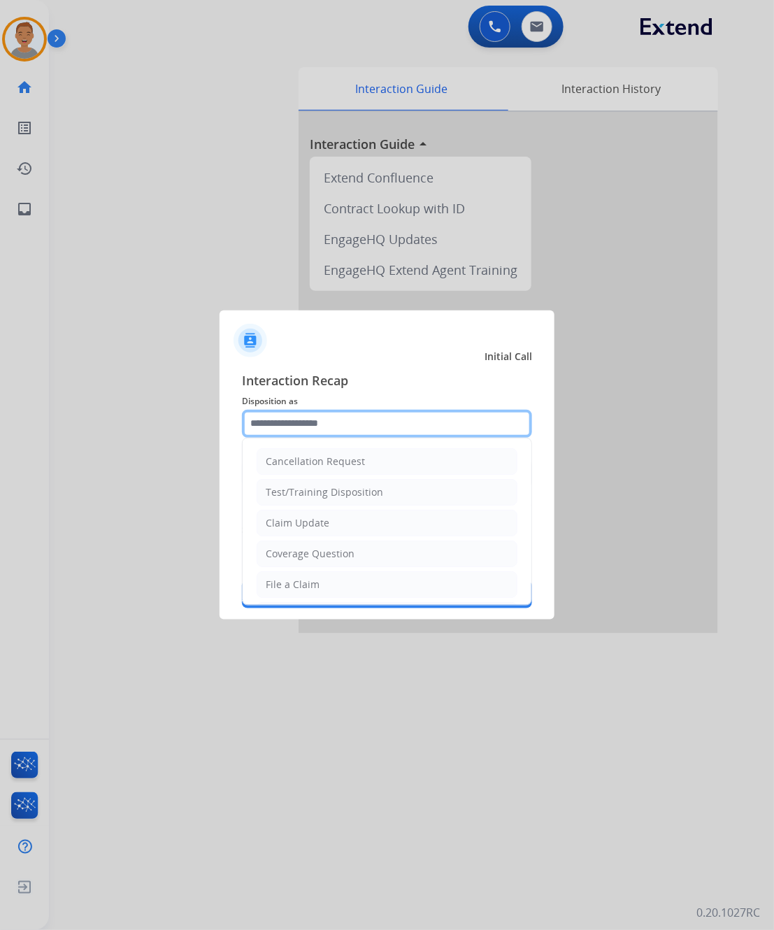
click at [420, 421] on input "text" at bounding box center [387, 424] width 290 height 28
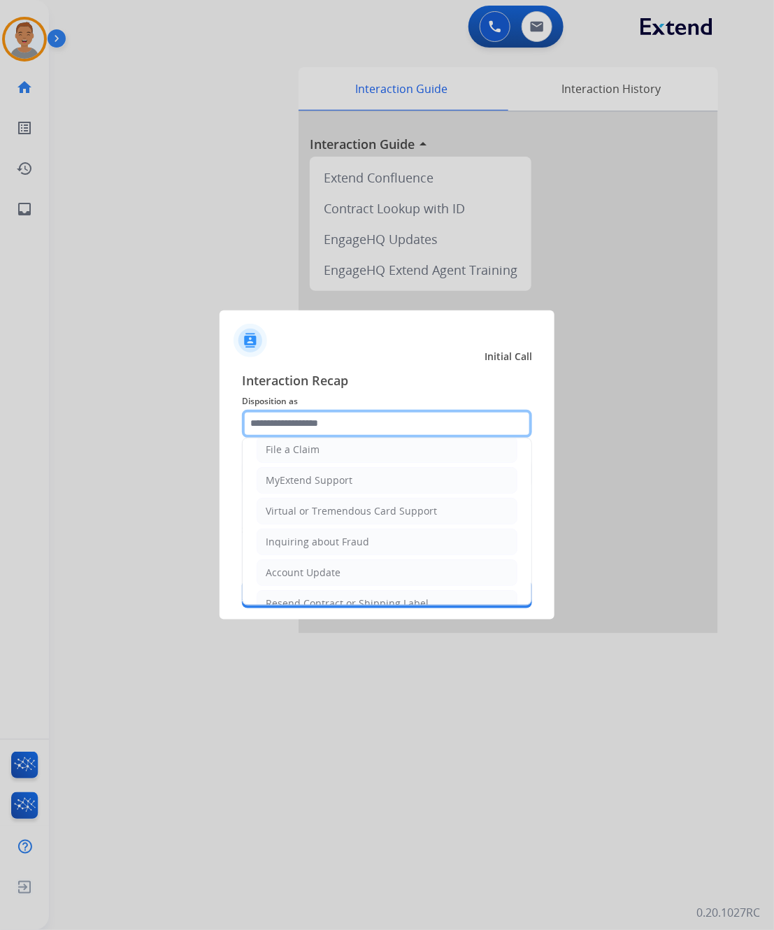
scroll to position [262, 0]
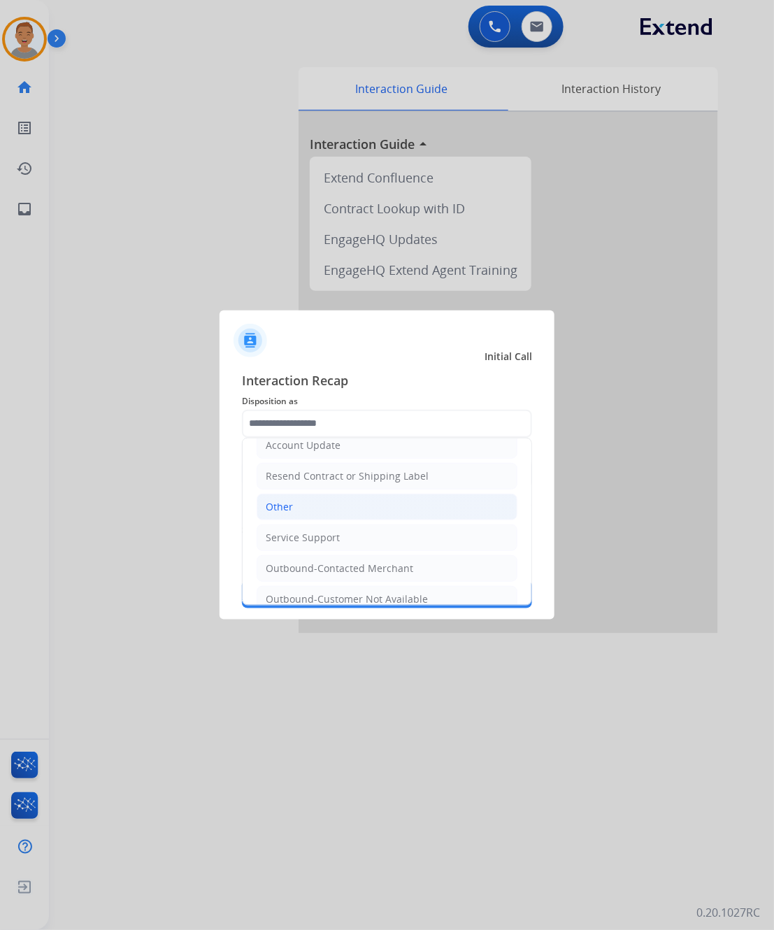
click at [290, 512] on div "Other" at bounding box center [279, 507] width 27 height 14
type input "*****"
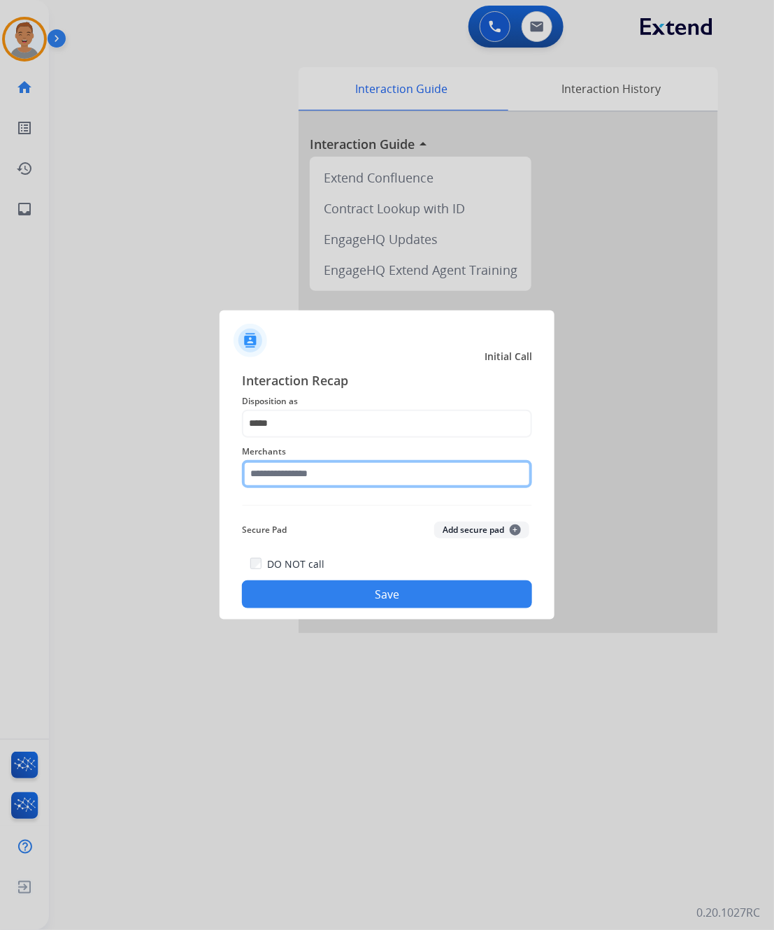
click at [334, 470] on input "text" at bounding box center [387, 474] width 290 height 28
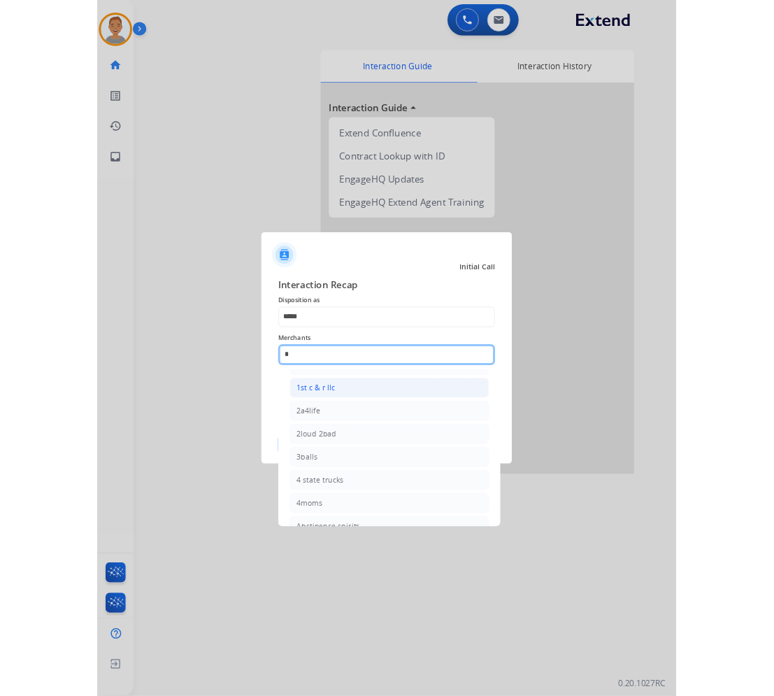
scroll to position [0, 0]
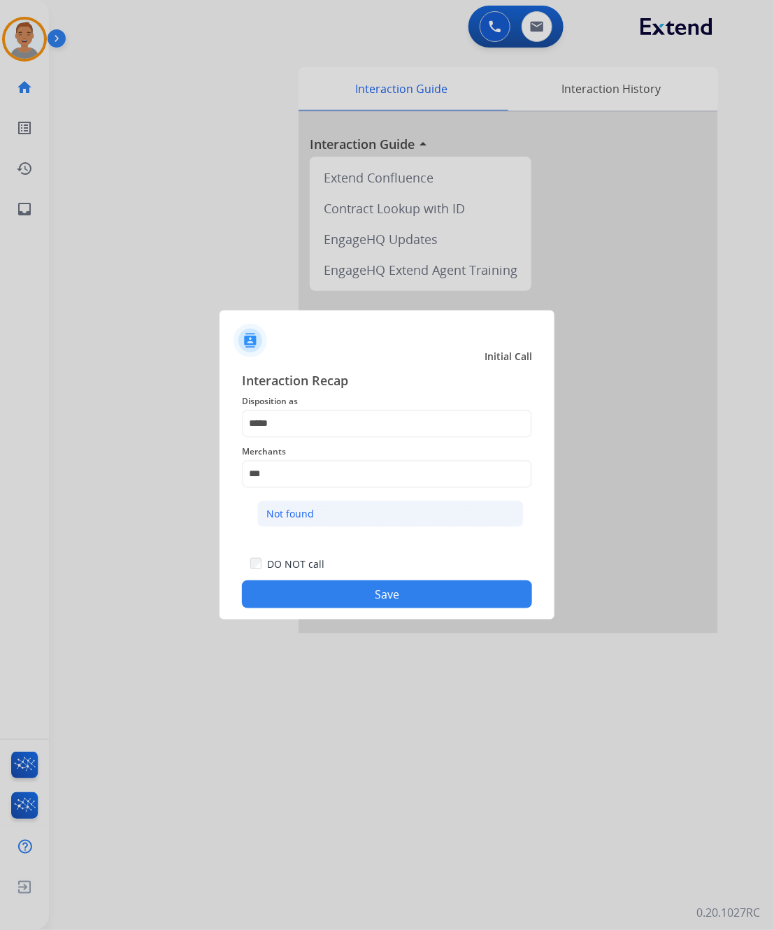
click at [331, 521] on li "Not found" at bounding box center [390, 514] width 267 height 27
type input "*********"
click at [369, 598] on button "Save" at bounding box center [387, 595] width 290 height 28
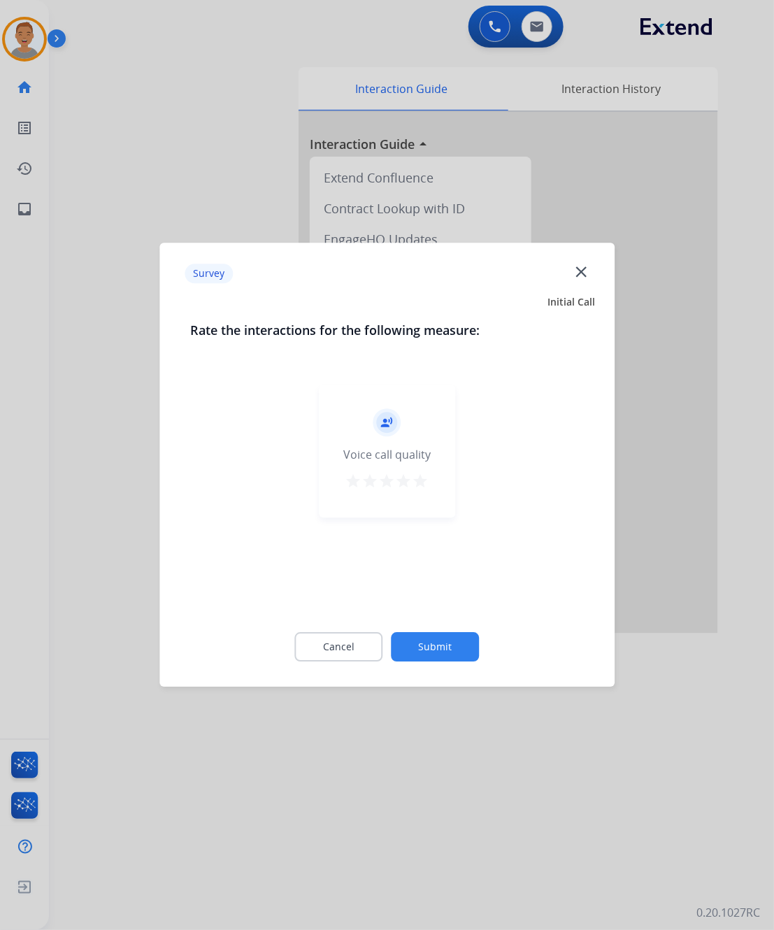
click at [575, 275] on mat-icon "close" at bounding box center [581, 271] width 18 height 18
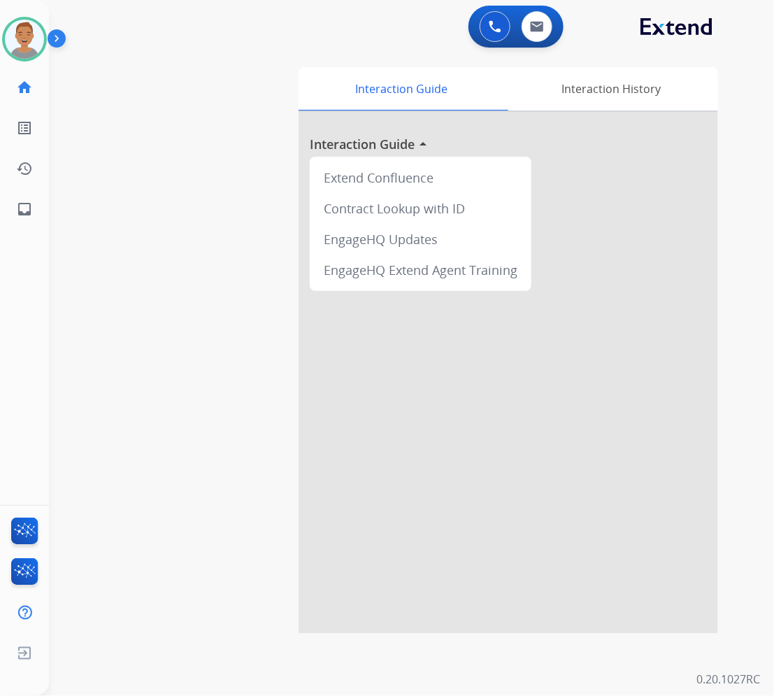
click at [672, 346] on div at bounding box center [509, 373] width 420 height 522
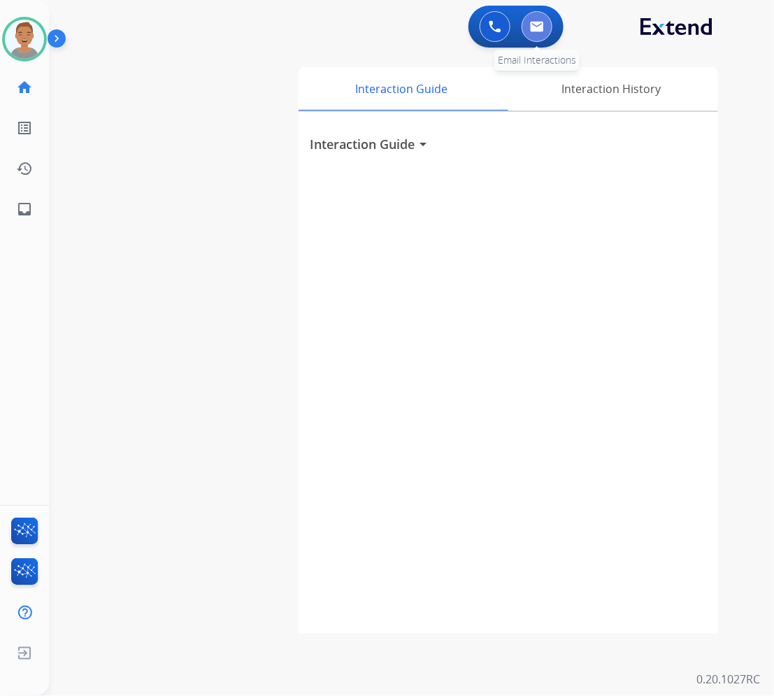
click at [543, 26] on img at bounding box center [537, 26] width 14 height 11
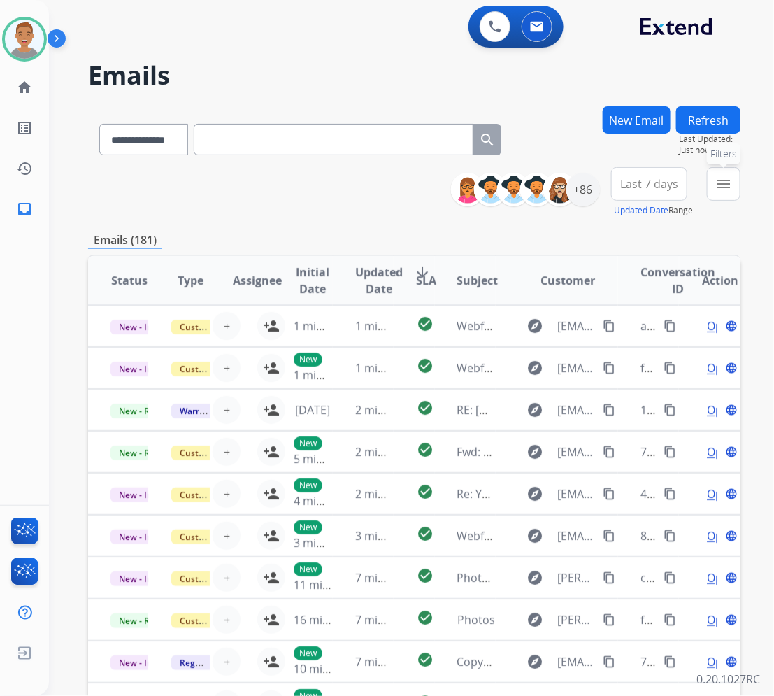
click at [732, 190] on button "menu Filters" at bounding box center [724, 184] width 34 height 34
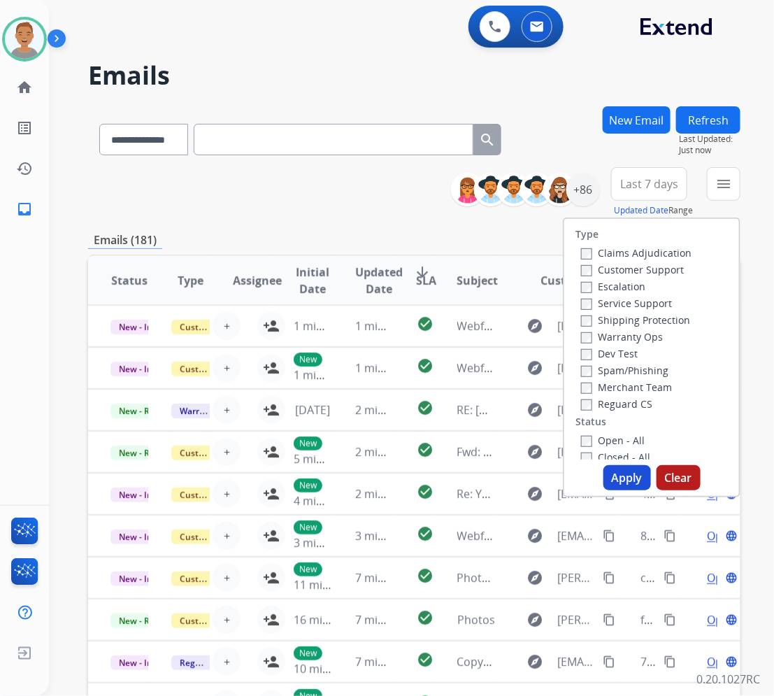
drag, startPoint x: 586, startPoint y: 270, endPoint x: 585, endPoint y: 278, distance: 8.4
click at [586, 273] on label "Customer Support" at bounding box center [632, 269] width 103 height 13
drag, startPoint x: 621, startPoint y: 479, endPoint x: 624, endPoint y: 455, distance: 24.7
click at [620, 476] on button "Apply" at bounding box center [628, 477] width 48 height 25
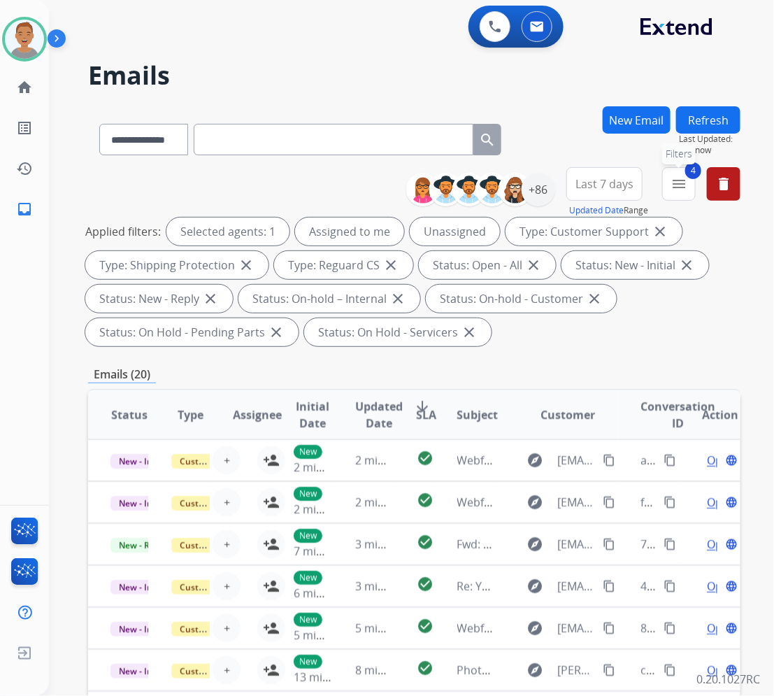
click at [669, 185] on button "4 menu Filters" at bounding box center [680, 184] width 34 height 34
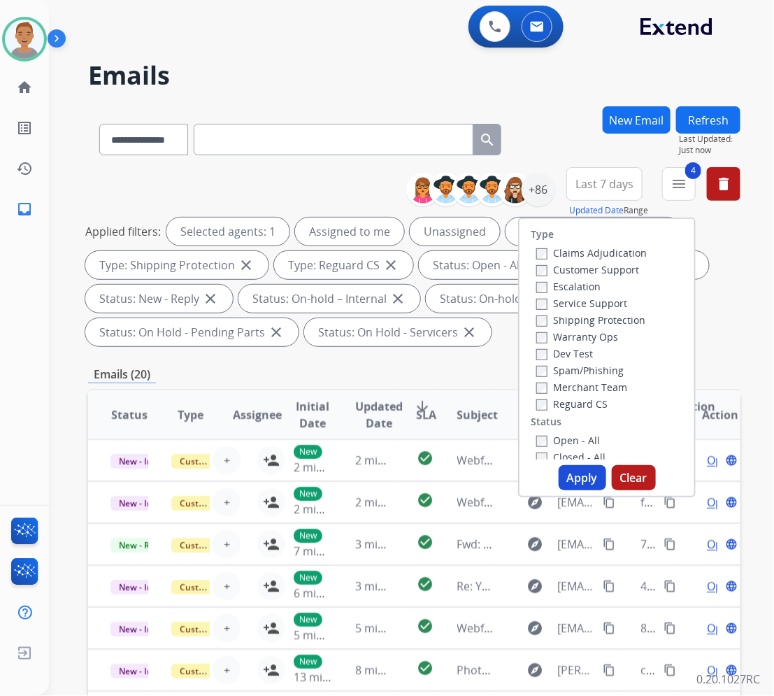
click at [556, 47] on app-action-bar "0 Voice Interactions 0 Email Interactions" at bounding box center [516, 27] width 95 height 42
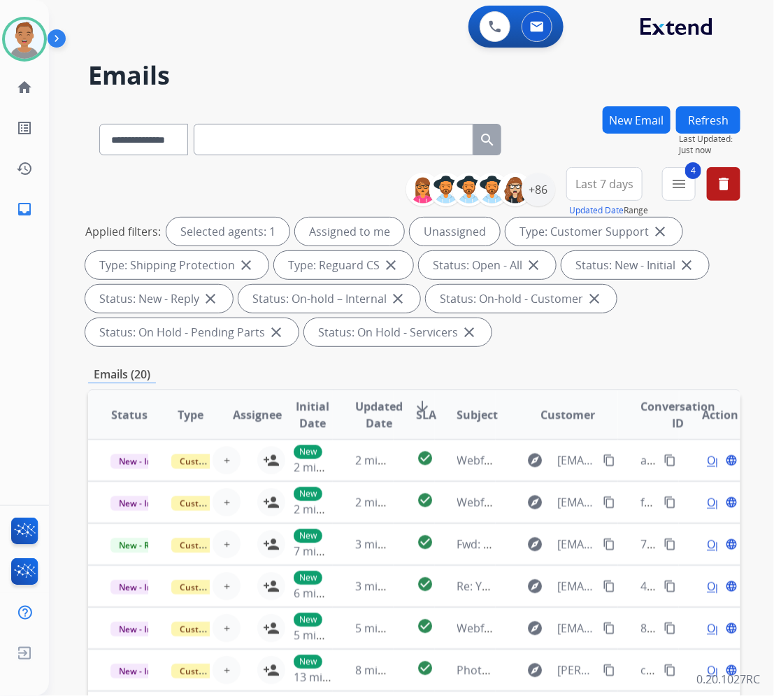
click at [606, 181] on span "Last 7 days" at bounding box center [605, 184] width 58 height 6
click at [595, 358] on div "Last 90 days" at bounding box center [600, 353] width 77 height 21
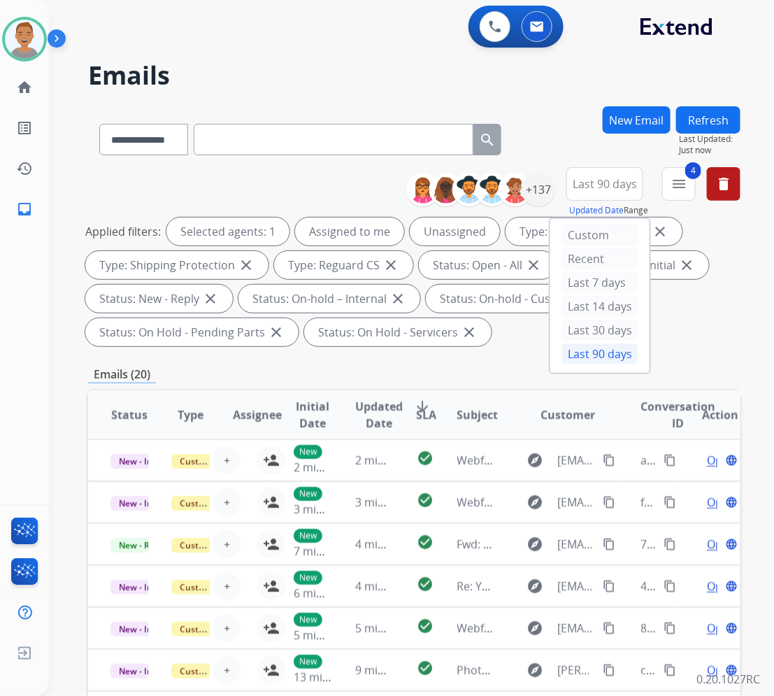
click at [406, 104] on div "**********" at bounding box center [395, 398] width 692 height 696
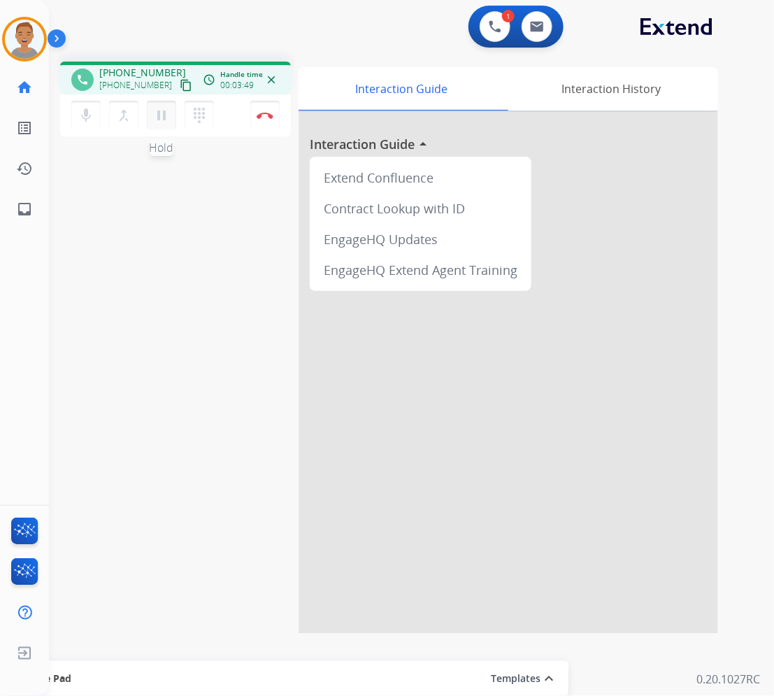
drag, startPoint x: 162, startPoint y: 116, endPoint x: 156, endPoint y: 104, distance: 13.8
click at [156, 104] on button "pause Hold" at bounding box center [161, 115] width 29 height 29
click at [160, 111] on mat-icon "play_arrow" at bounding box center [161, 115] width 17 height 17
click at [162, 117] on mat-icon "pause" at bounding box center [161, 115] width 17 height 17
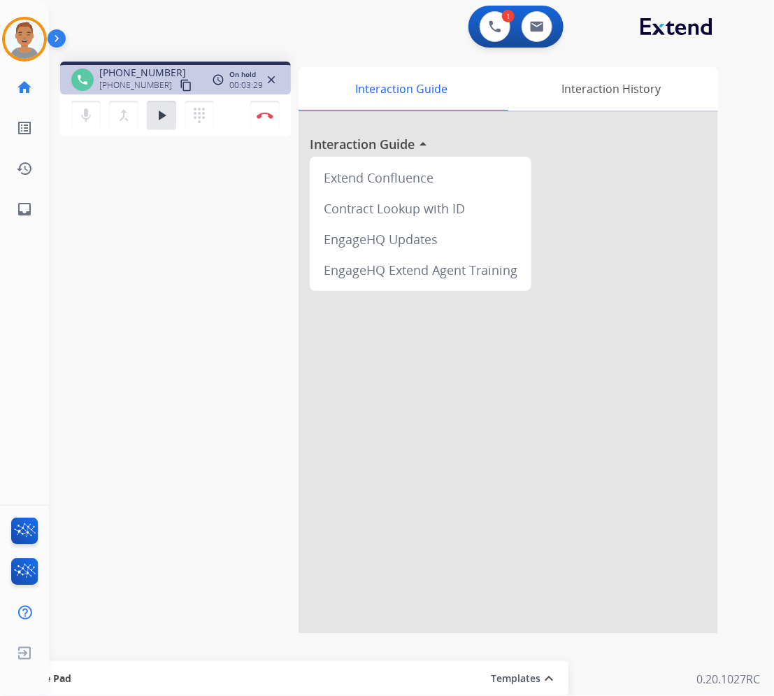
drag, startPoint x: 684, startPoint y: 270, endPoint x: 644, endPoint y: 205, distance: 76.3
click at [684, 267] on div at bounding box center [509, 373] width 420 height 522
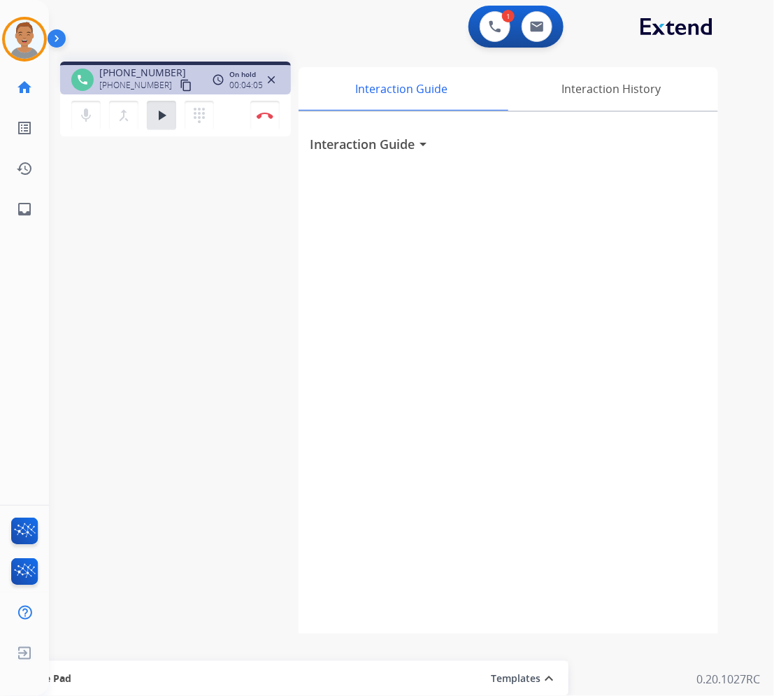
drag, startPoint x: 478, startPoint y: 277, endPoint x: 369, endPoint y: 227, distance: 119.9
click at [479, 274] on div "Interaction Guide arrow_drop_down" at bounding box center [509, 373] width 420 height 522
click at [165, 116] on mat-icon "play_arrow" at bounding box center [161, 115] width 17 height 17
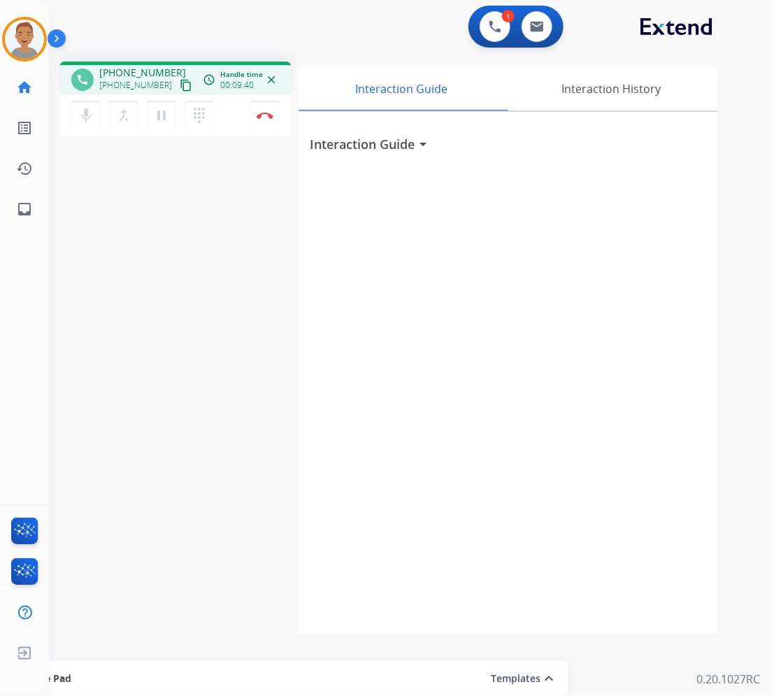
drag, startPoint x: 546, startPoint y: 283, endPoint x: 458, endPoint y: 232, distance: 101.3
click at [541, 282] on div "Interaction Guide arrow_drop_down" at bounding box center [509, 373] width 420 height 522
click at [170, 120] on button "pause Hold" at bounding box center [161, 115] width 29 height 29
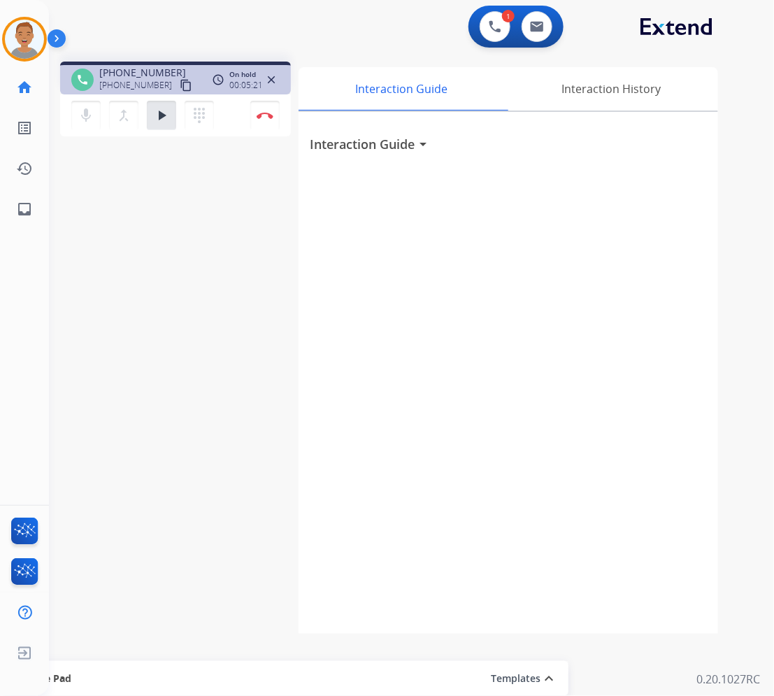
click at [161, 101] on button "play_arrow Hold" at bounding box center [161, 115] width 29 height 29
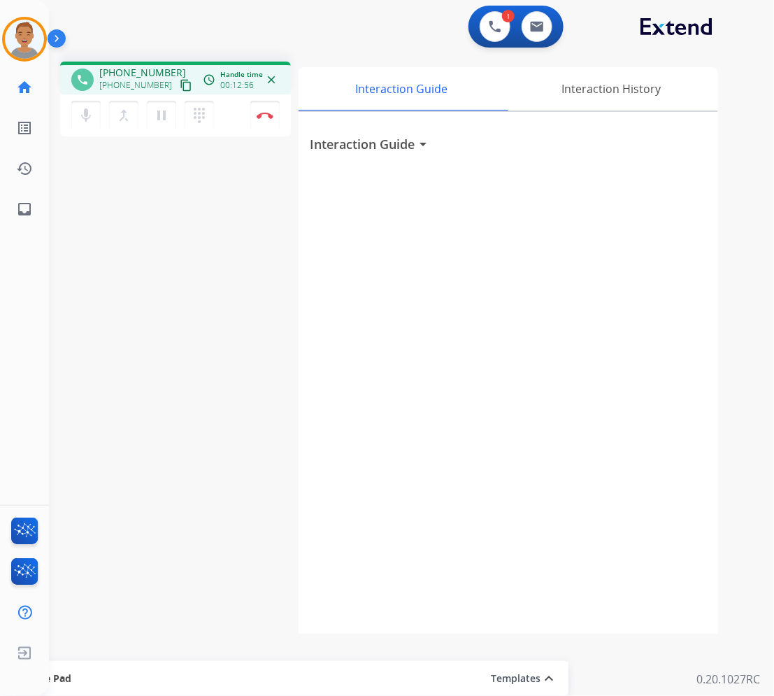
click at [351, 58] on div "phone +16618101563 +16618101563 content_copy access_time Call metrics Queue 00:…" at bounding box center [395, 341] width 692 height 583
click at [254, 117] on button "Disconnect" at bounding box center [264, 115] width 29 height 29
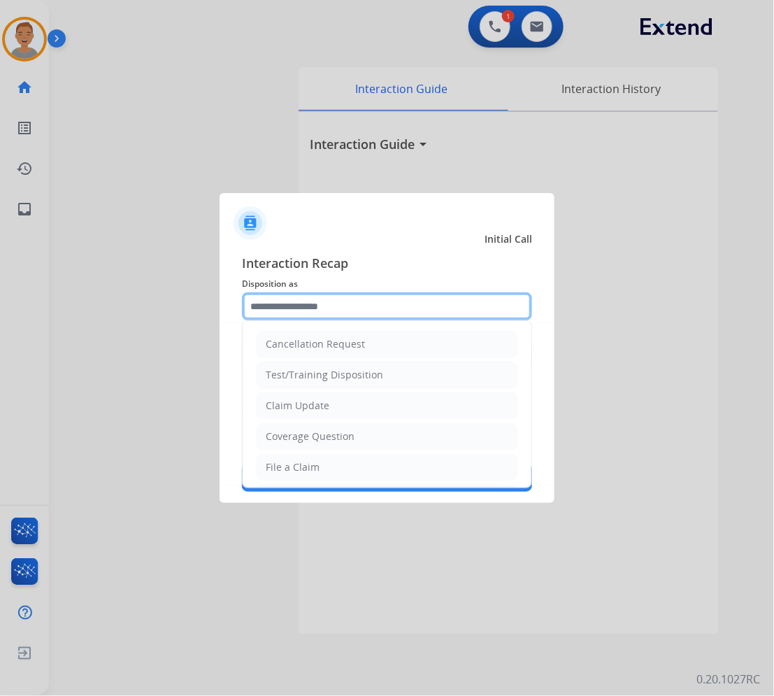
click at [339, 302] on input "text" at bounding box center [387, 306] width 290 height 28
click at [320, 311] on input "text" at bounding box center [387, 306] width 290 height 28
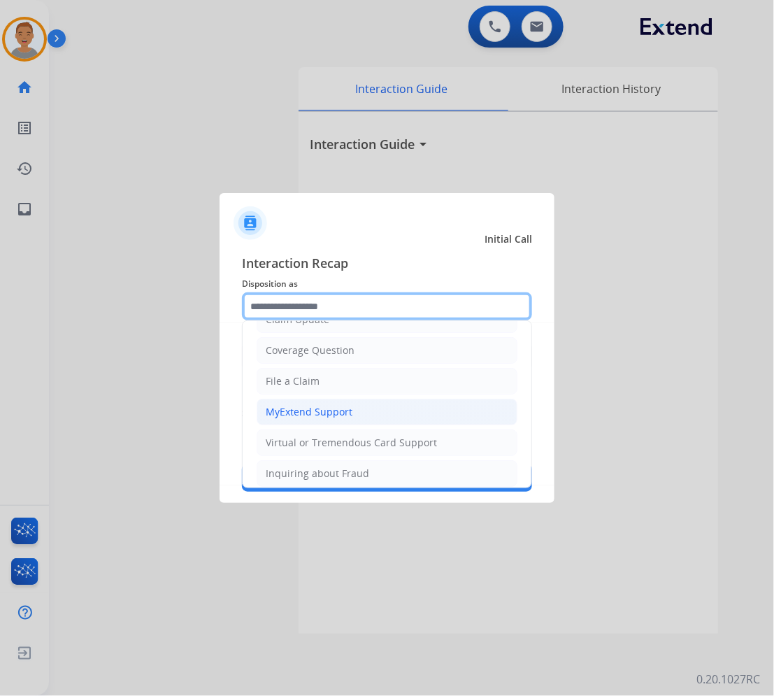
scroll to position [87, 0]
click at [319, 411] on div "MyExtend Support" at bounding box center [309, 411] width 87 height 14
type input "**********"
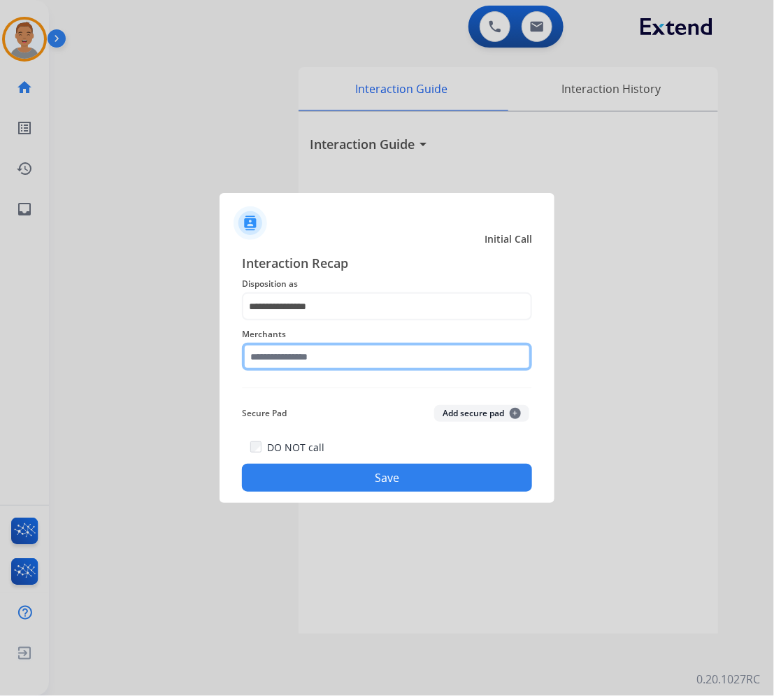
click at [337, 355] on input "text" at bounding box center [387, 357] width 290 height 28
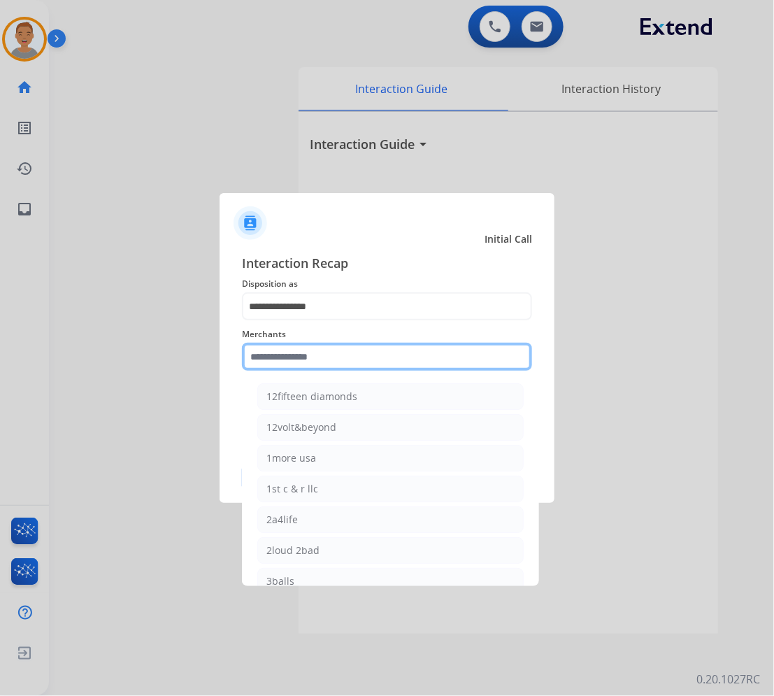
click at [381, 355] on input "text" at bounding box center [387, 357] width 290 height 28
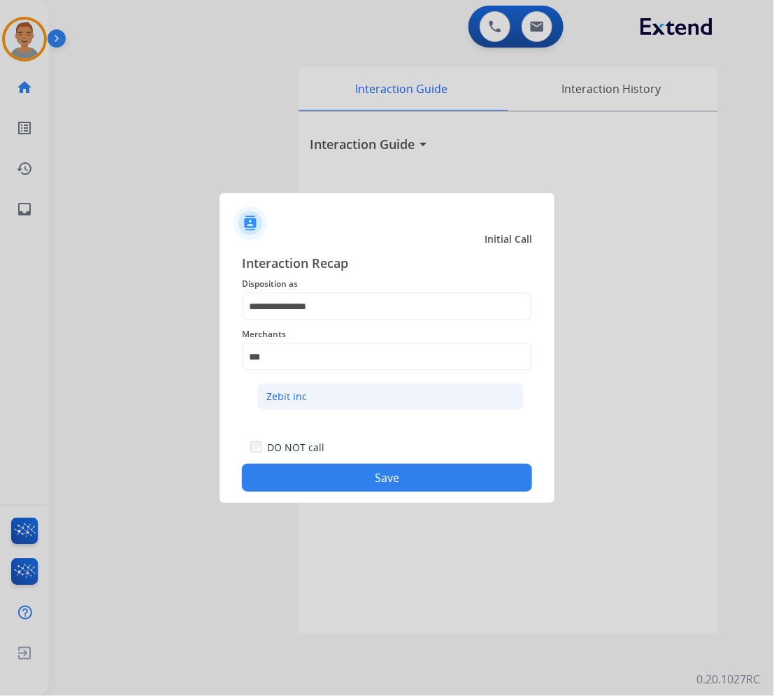
click at [309, 397] on li "Zebit inc" at bounding box center [390, 396] width 267 height 27
type input "*********"
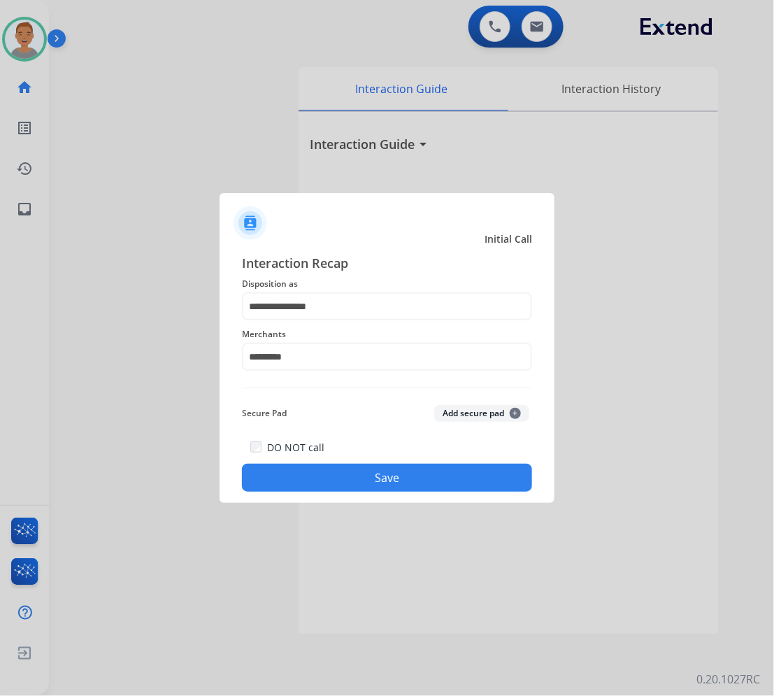
click at [606, 616] on div at bounding box center [387, 348] width 774 height 696
click at [295, 74] on div at bounding box center [387, 348] width 774 height 696
click at [392, 467] on button "Save" at bounding box center [387, 478] width 290 height 28
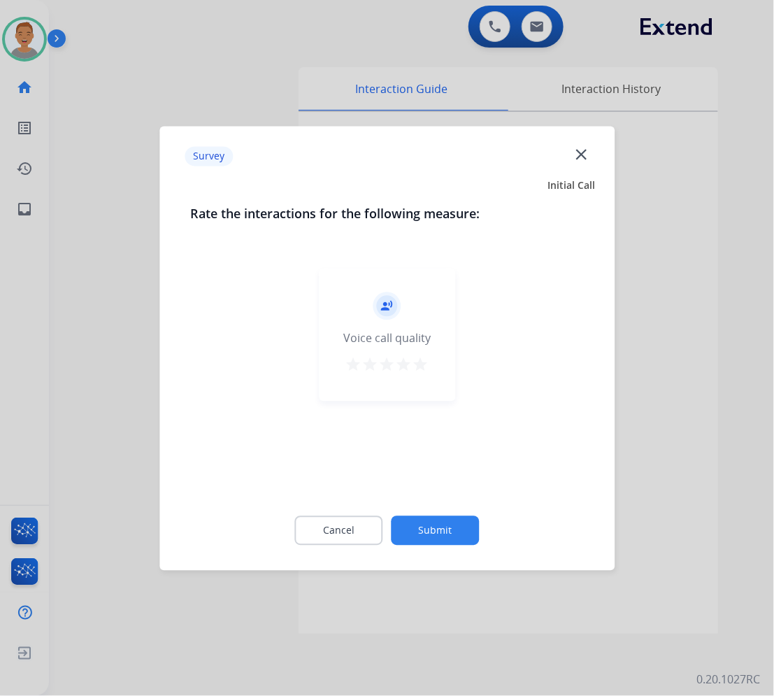
click at [579, 155] on mat-icon "close" at bounding box center [581, 154] width 18 height 18
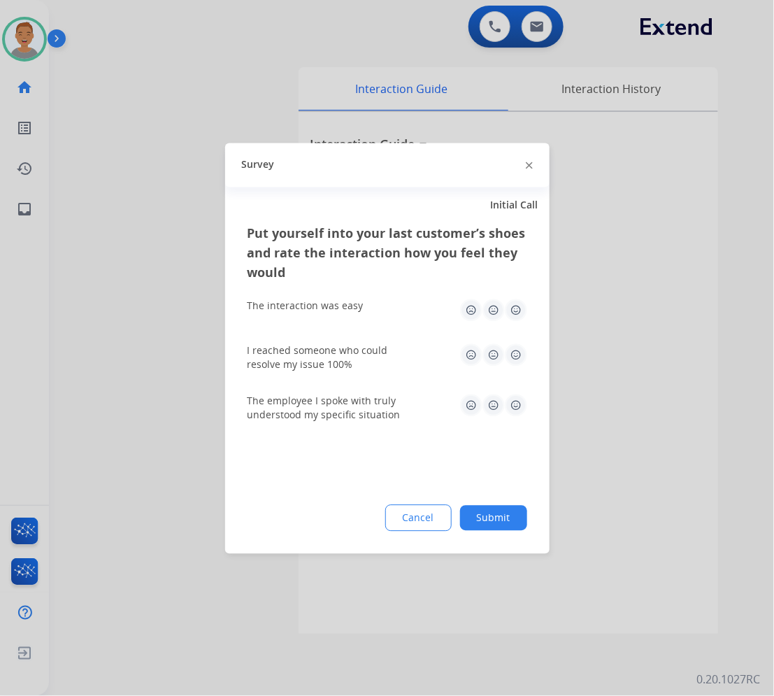
click at [529, 169] on img at bounding box center [529, 165] width 7 height 7
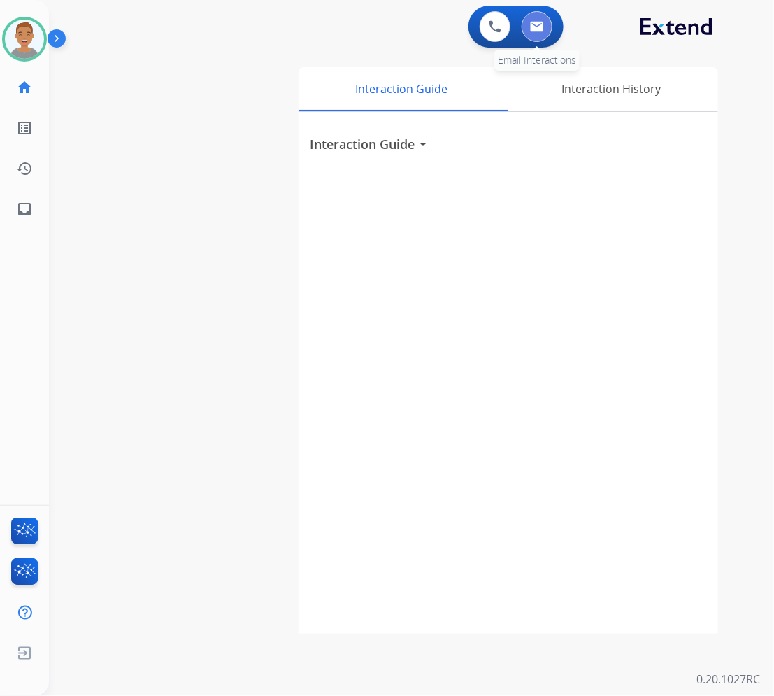
click at [534, 32] on button at bounding box center [537, 26] width 31 height 31
select select "**********"
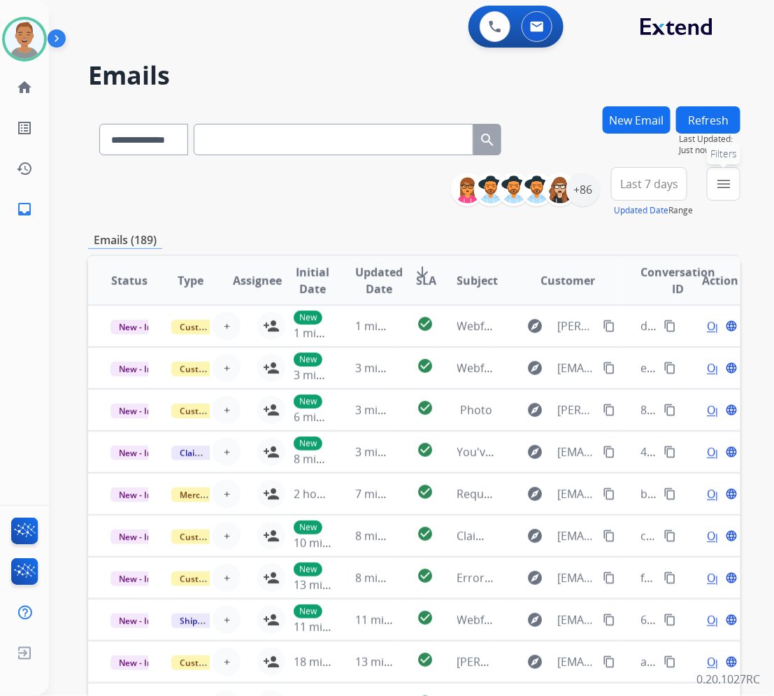
click at [717, 184] on mat-icon "menu" at bounding box center [724, 184] width 17 height 17
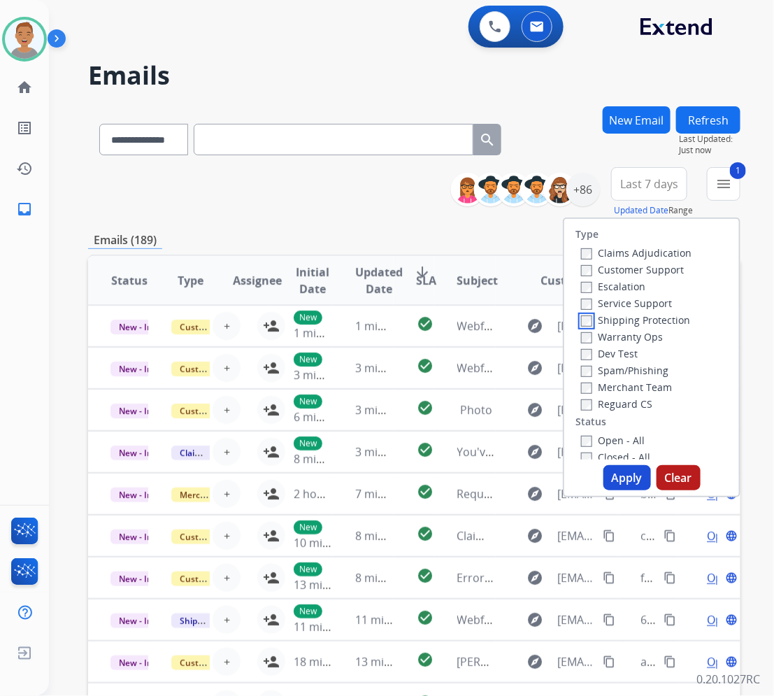
click at [582, 313] on label "Shipping Protection" at bounding box center [635, 319] width 109 height 13
click at [625, 477] on button "Apply" at bounding box center [628, 477] width 48 height 25
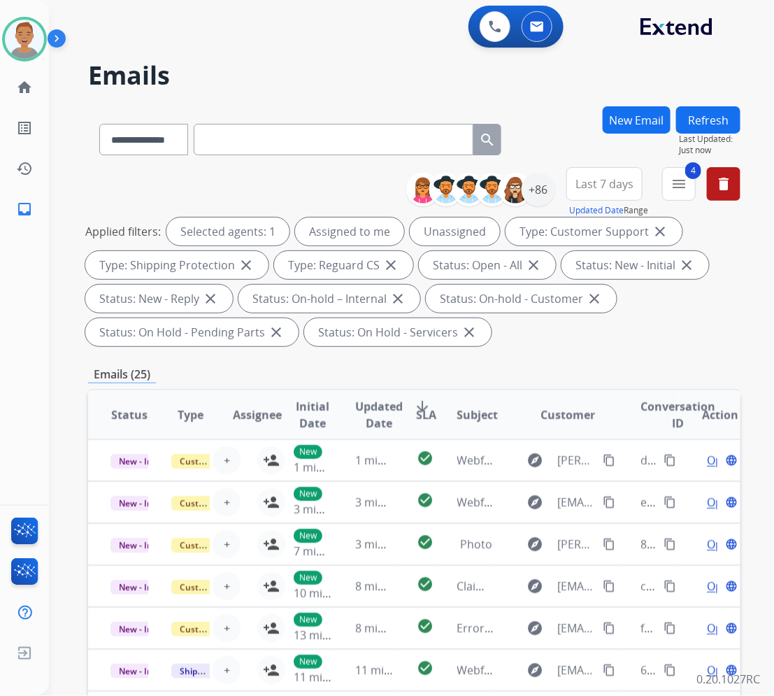
click at [376, 74] on h2 "Emails" at bounding box center [414, 76] width 653 height 28
click at [613, 175] on button "Last 7 days" at bounding box center [605, 184] width 76 height 34
click at [578, 353] on div "Last 90 days" at bounding box center [600, 353] width 77 height 21
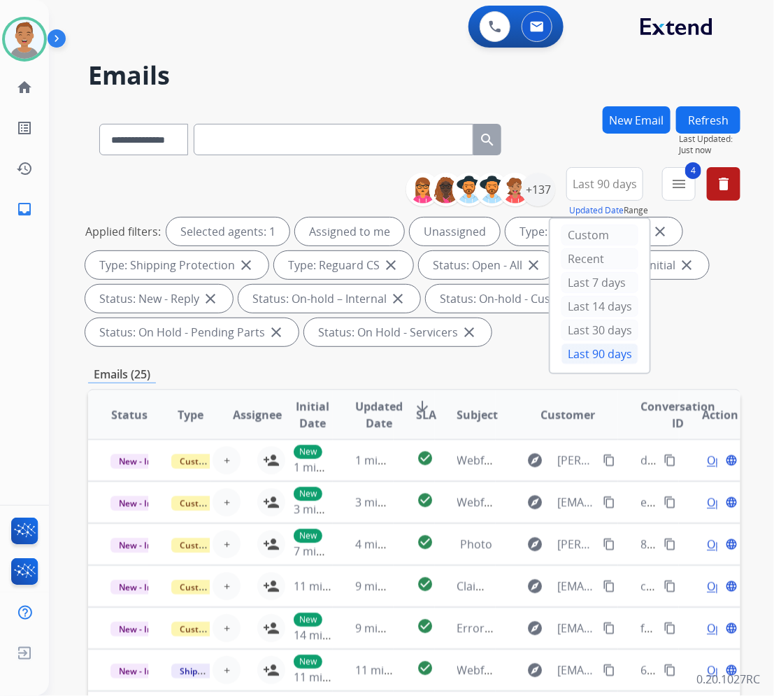
click at [348, 71] on h2 "Emails" at bounding box center [414, 76] width 653 height 28
click at [536, 189] on div "+137" at bounding box center [539, 190] width 34 height 34
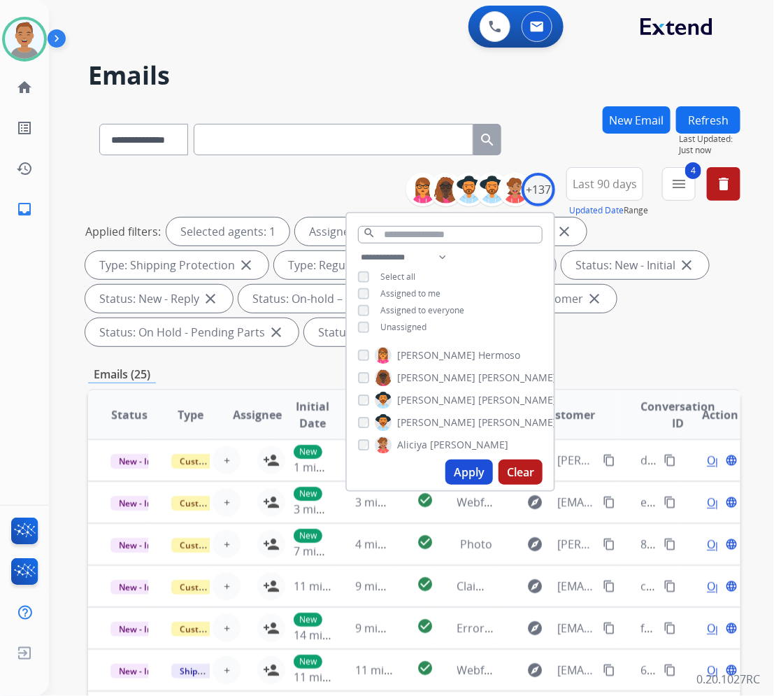
click at [462, 481] on button "Apply" at bounding box center [470, 472] width 48 height 25
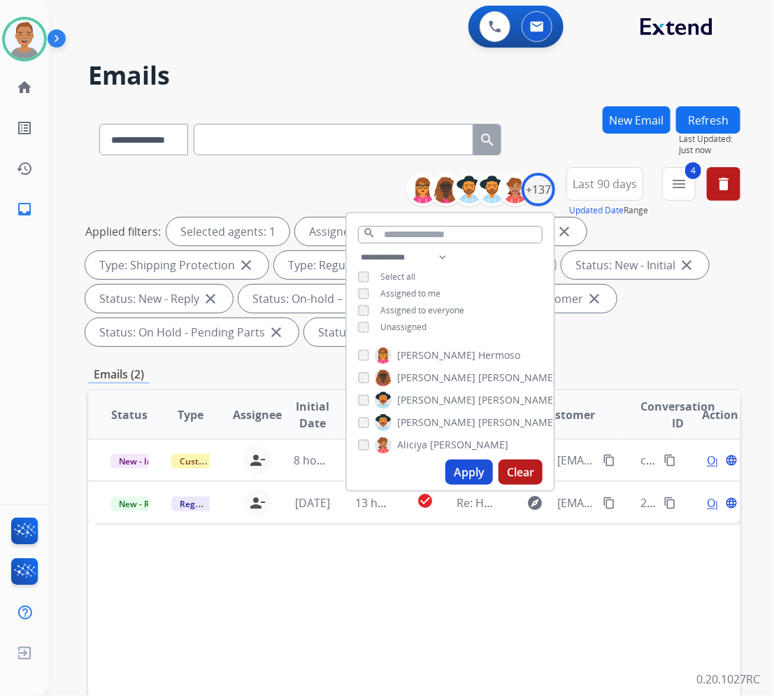
drag, startPoint x: 380, startPoint y: 43, endPoint x: 406, endPoint y: 78, distance: 44.5
click at [380, 44] on div "0 Voice Interactions 0 Email Interactions" at bounding box center [403, 28] width 675 height 45
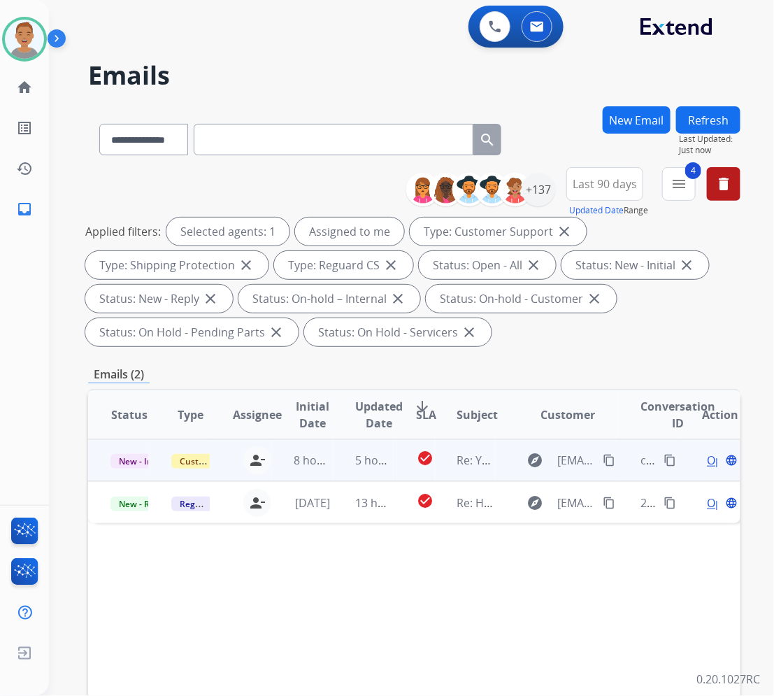
click at [327, 473] on td "8 hours ago" at bounding box center [301, 460] width 61 height 42
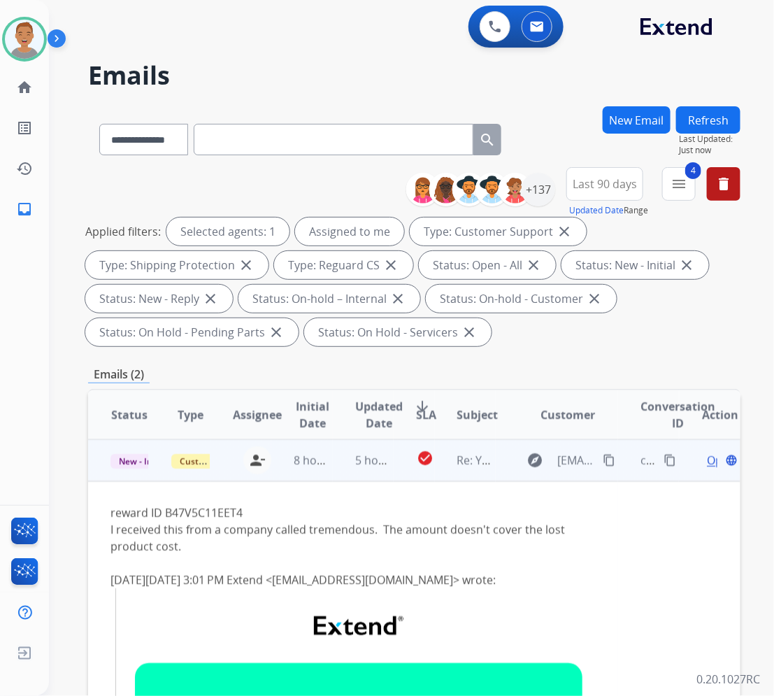
click at [284, 472] on td "8 hours ago" at bounding box center [301, 460] width 61 height 42
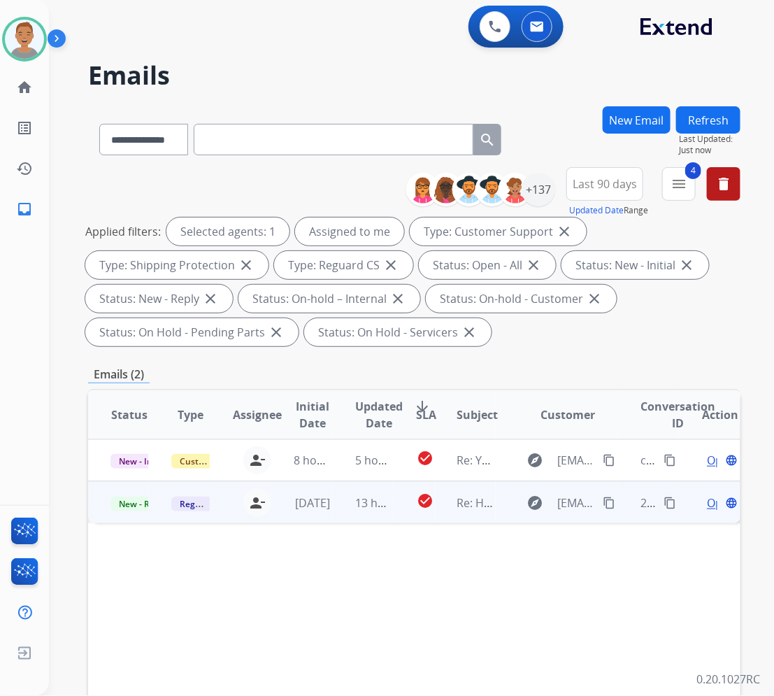
click at [271, 519] on td "[DATE]" at bounding box center [301, 502] width 61 height 42
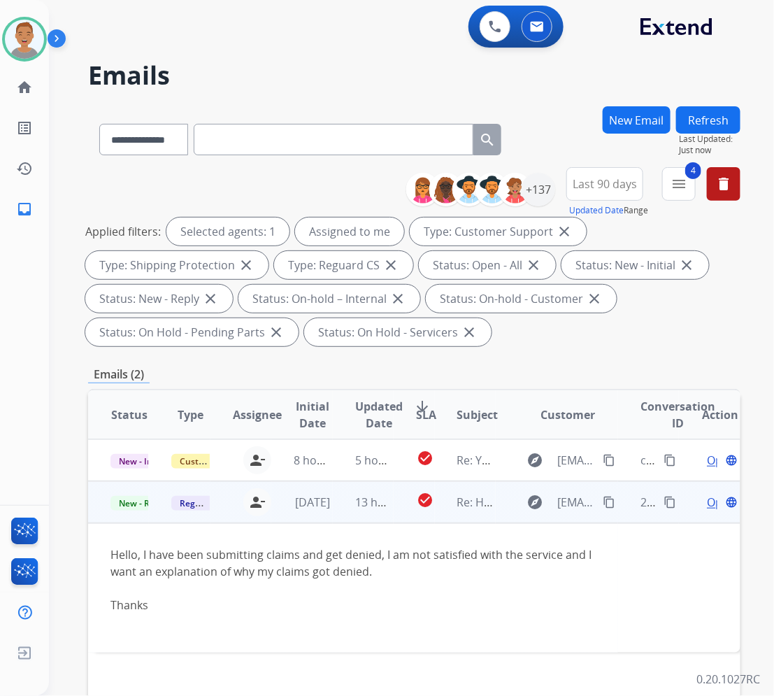
click at [603, 499] on mat-icon "content_copy" at bounding box center [609, 502] width 13 height 13
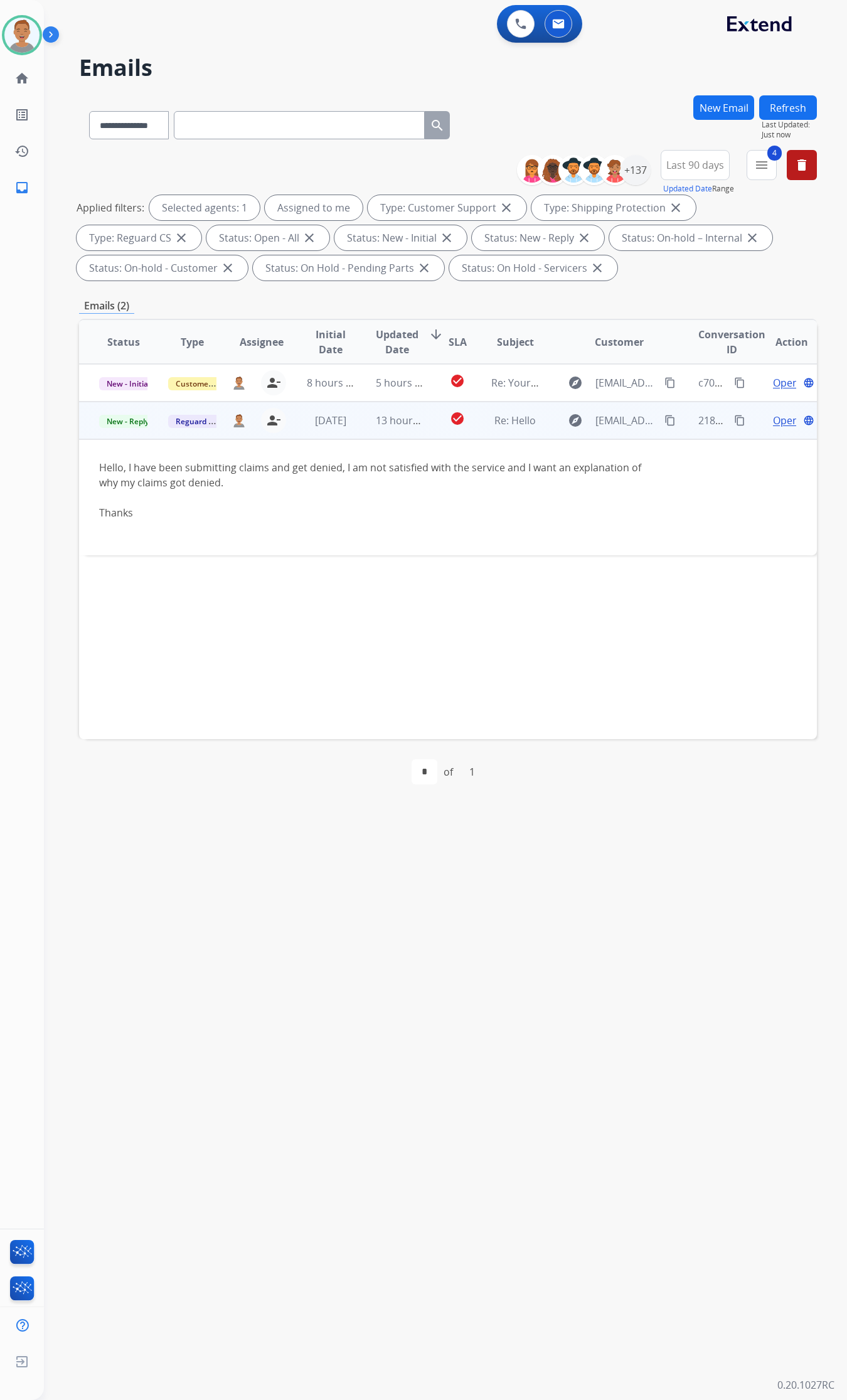
click at [694, 423] on span "Open" at bounding box center [786, 420] width 26 height 15
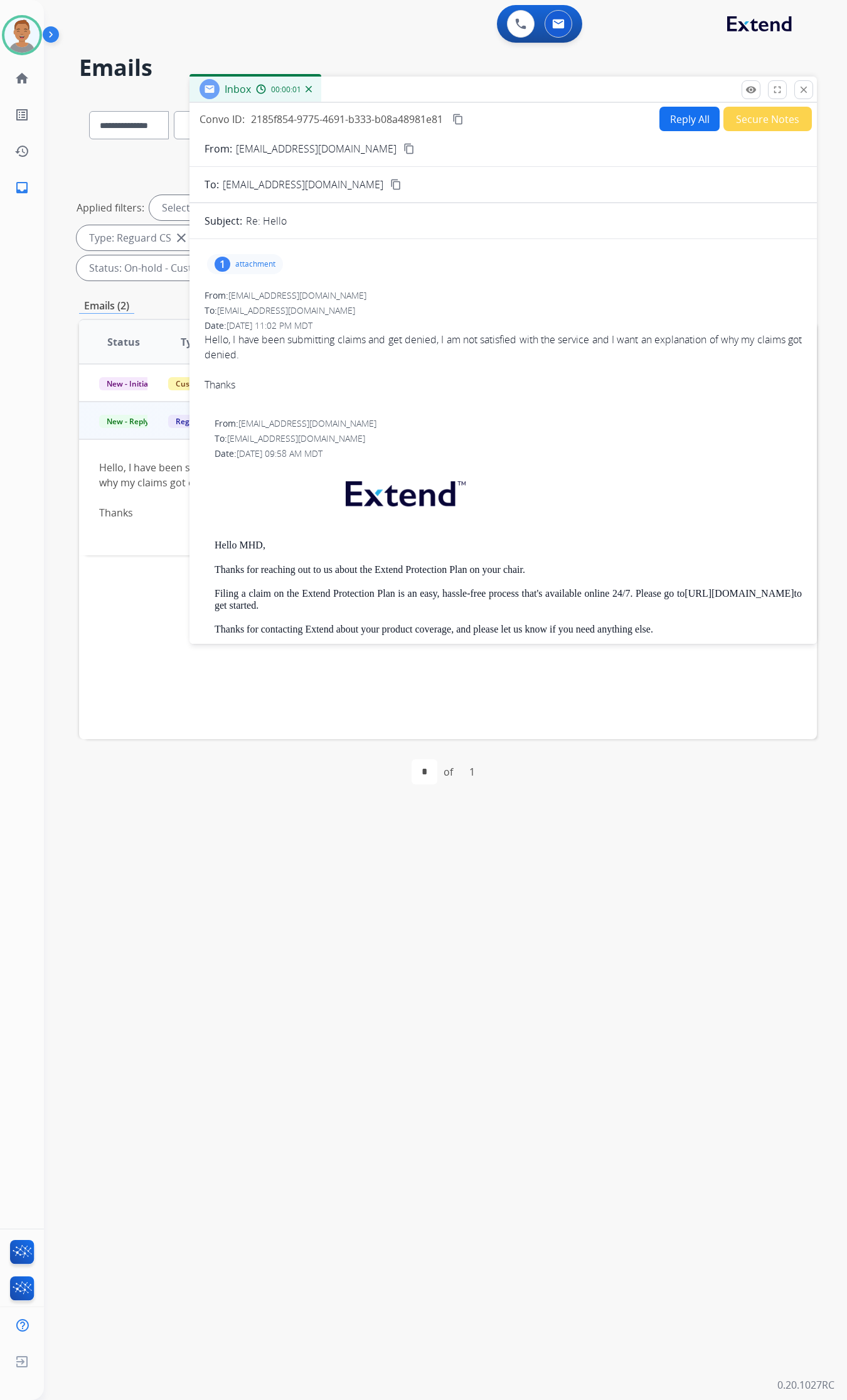
click at [688, 119] on button "Reply All" at bounding box center [689, 118] width 60 height 24
select select "**********"
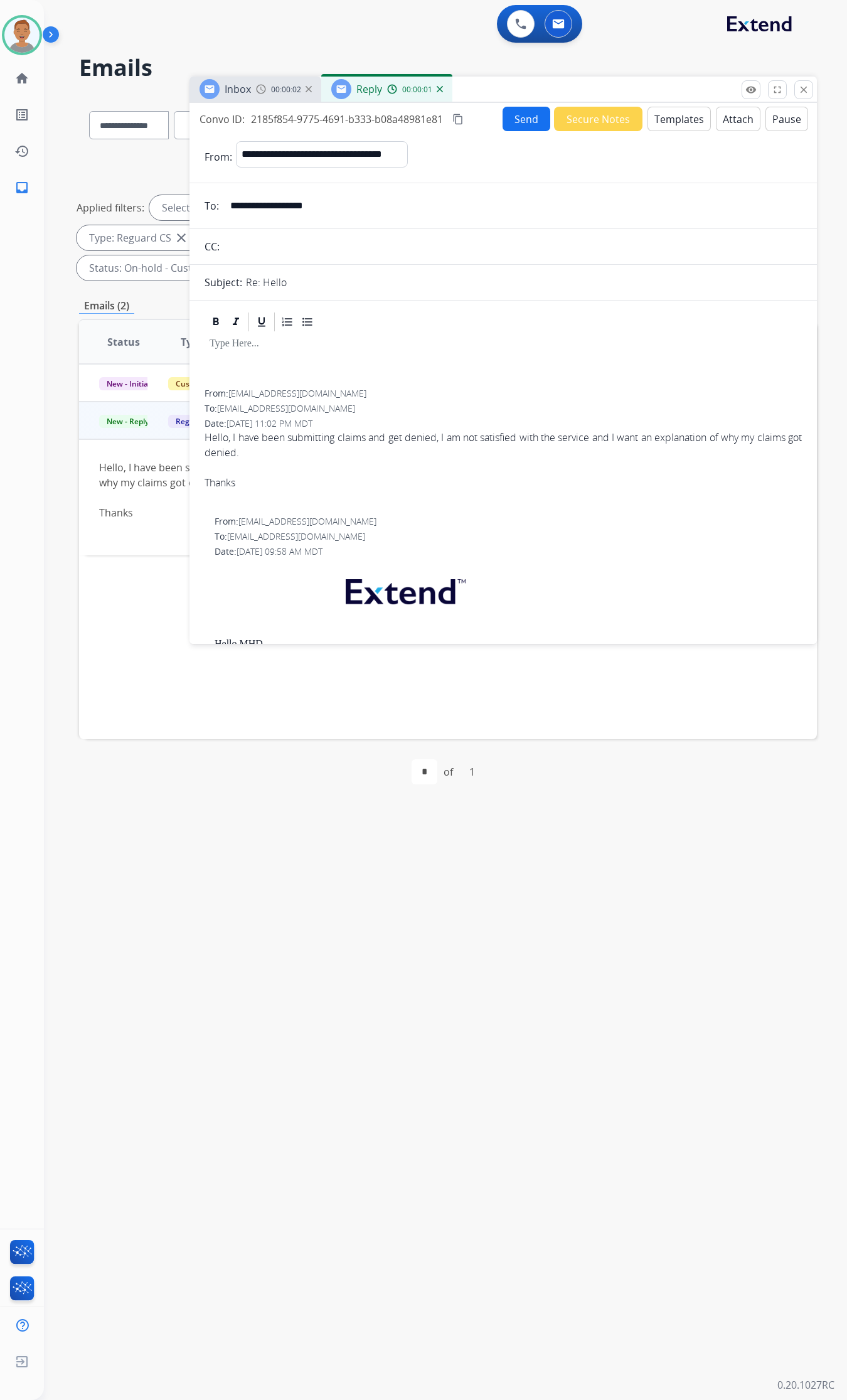
click at [685, 114] on button "Templates" at bounding box center [679, 118] width 64 height 24
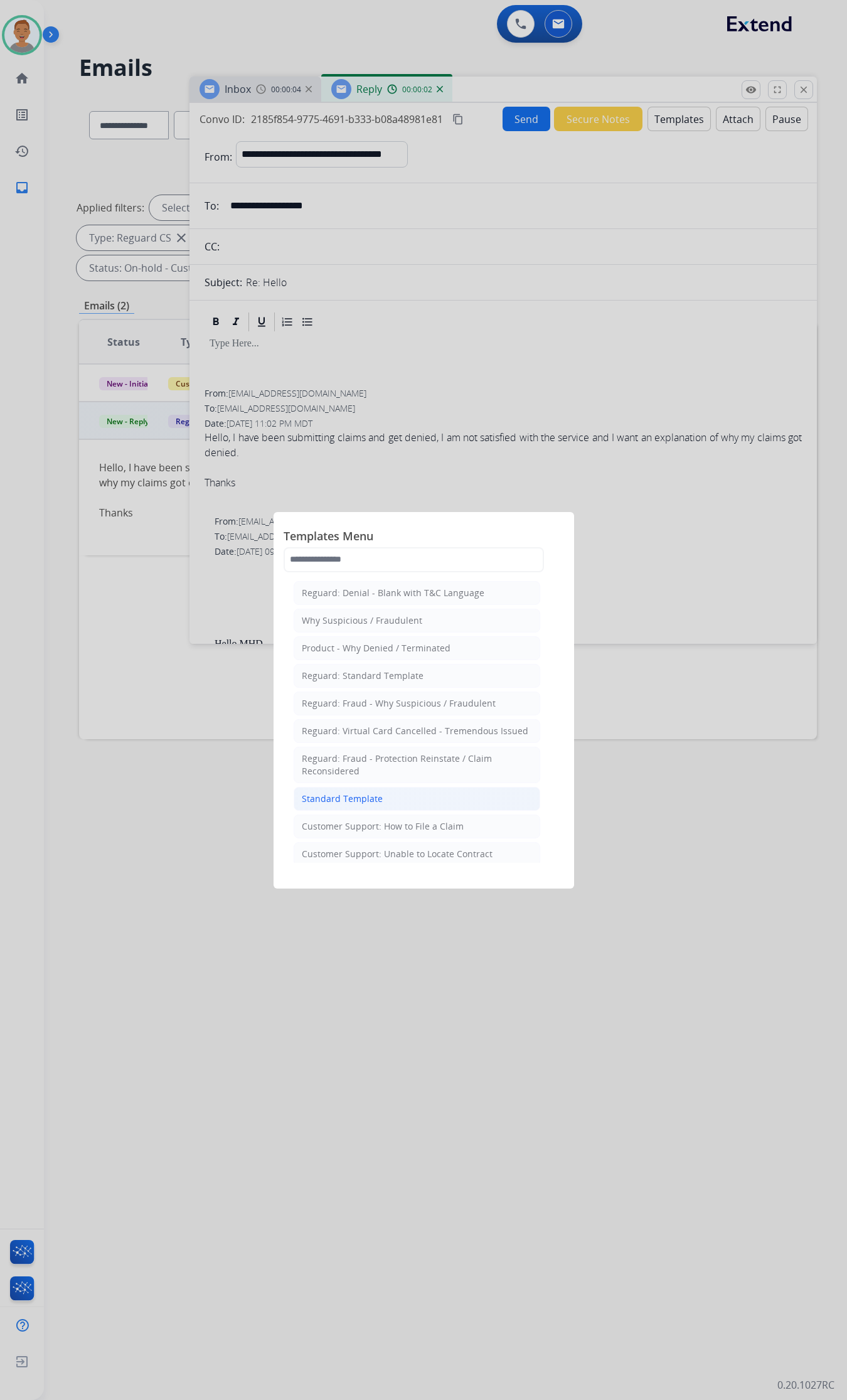
click at [331, 673] on div "Standard Template" at bounding box center [342, 799] width 81 height 13
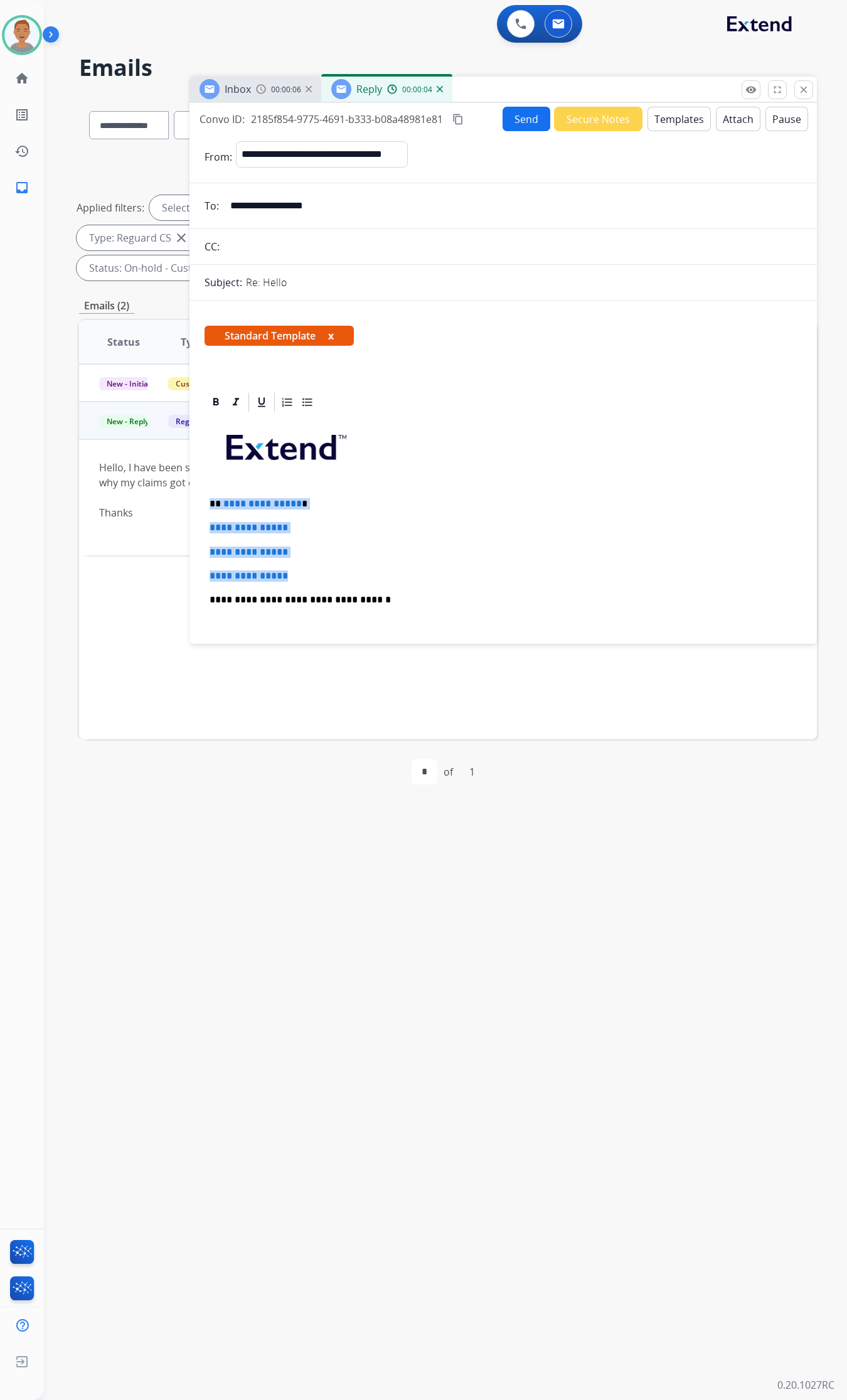
drag, startPoint x: 305, startPoint y: 576, endPoint x: 208, endPoint y: 490, distance: 129.6
click at [208, 490] on div "**********" at bounding box center [503, 629] width 598 height 431
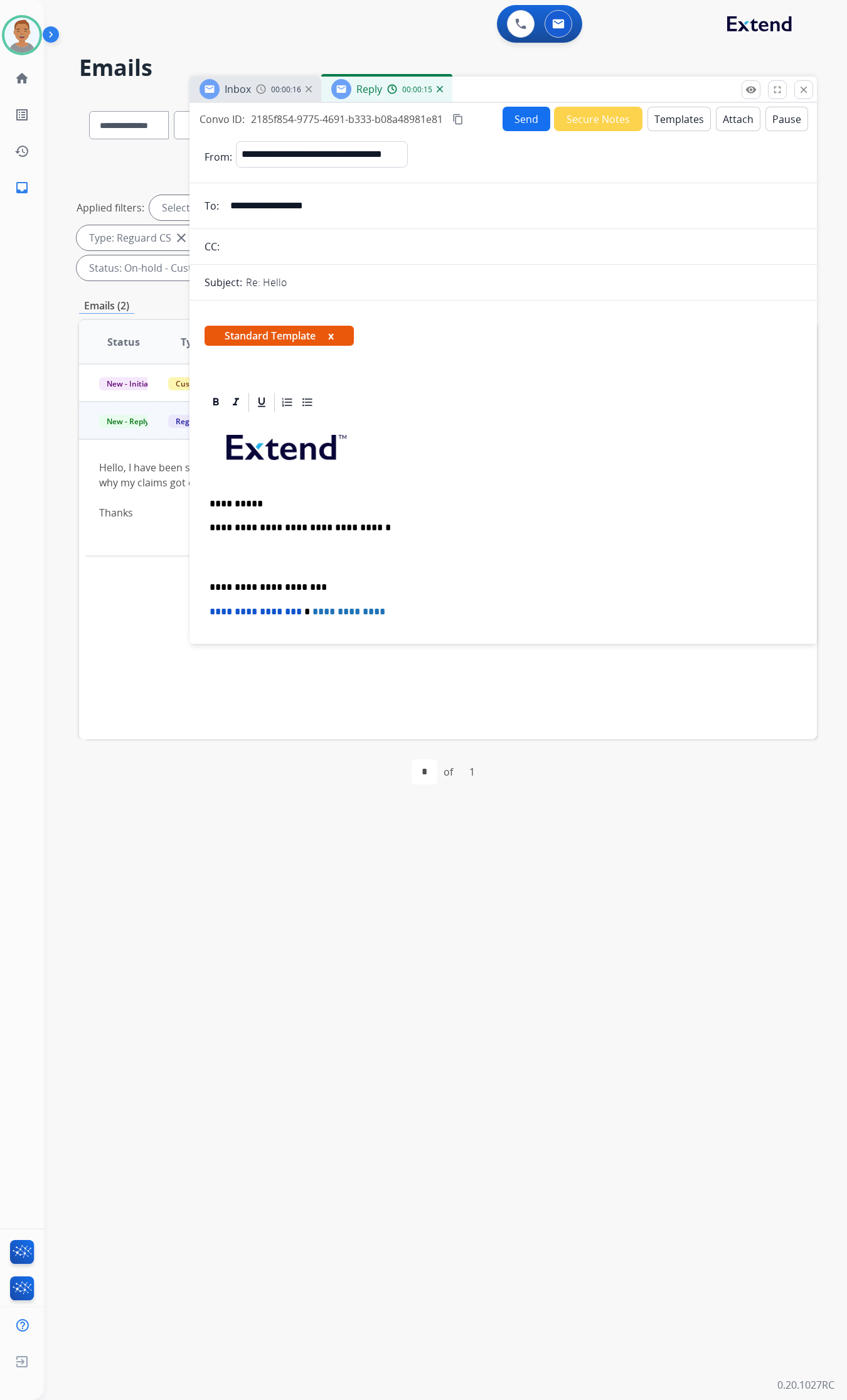
click at [412, 530] on p "**********" at bounding box center [499, 527] width 578 height 12
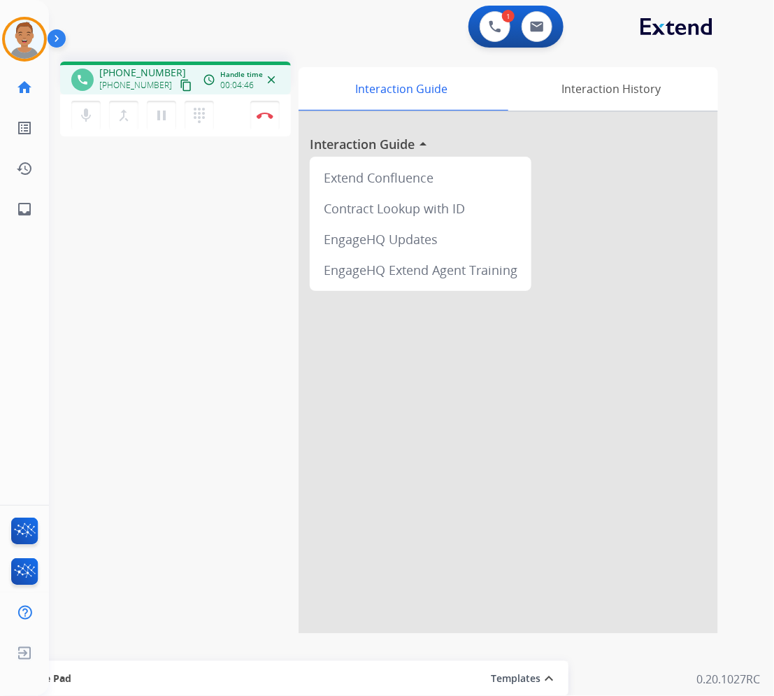
click at [357, 26] on div "1 Voice Interactions 0 Email Interactions" at bounding box center [403, 28] width 675 height 45
drag, startPoint x: 712, startPoint y: 326, endPoint x: 652, endPoint y: 283, distance: 73.8
click at [690, 315] on div at bounding box center [509, 373] width 420 height 522
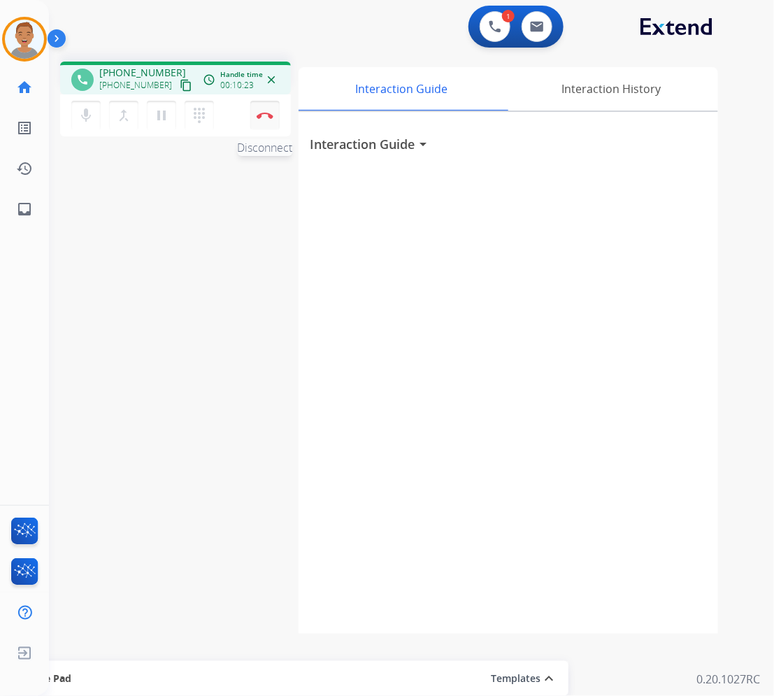
click at [267, 119] on button "Disconnect" at bounding box center [264, 115] width 29 height 29
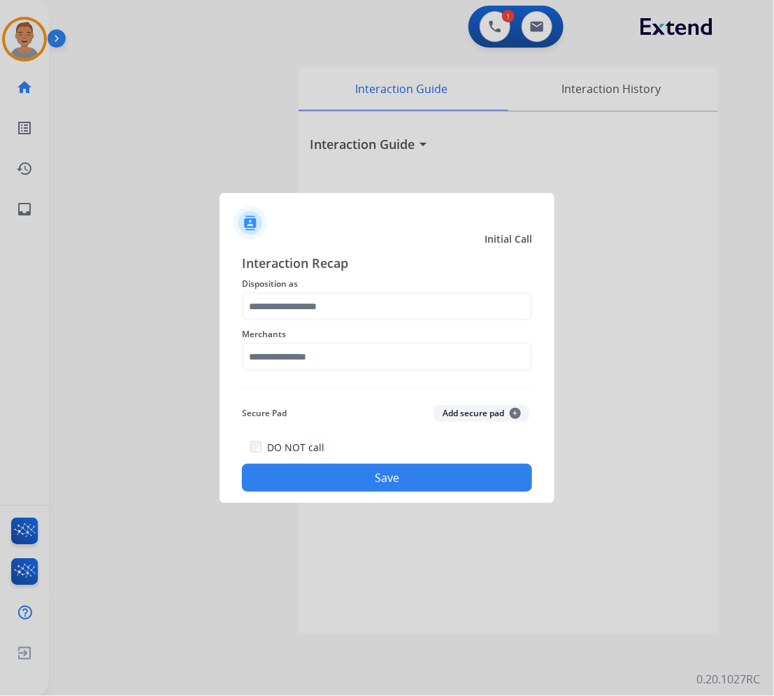
click at [357, 343] on div "Merchants" at bounding box center [387, 348] width 290 height 56
click at [351, 353] on input "text" at bounding box center [387, 357] width 290 height 28
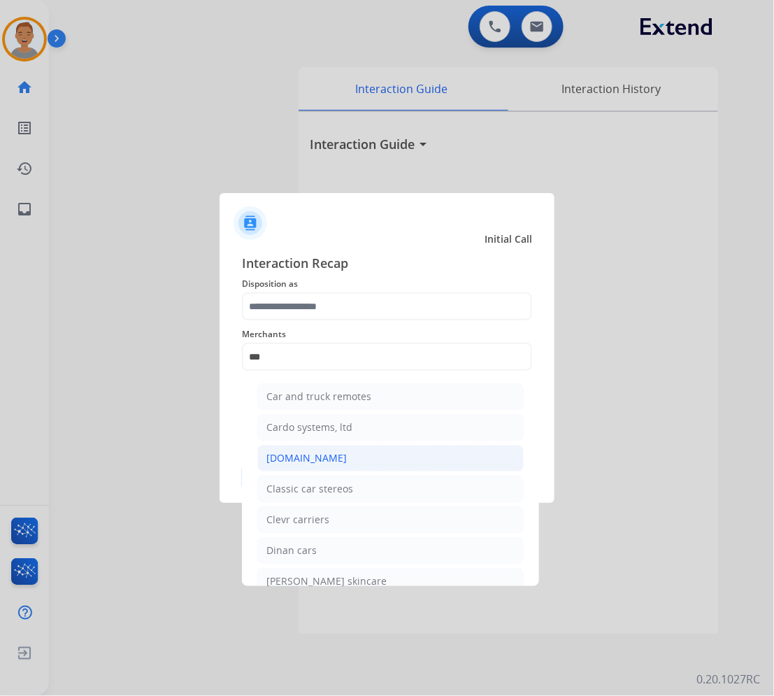
drag, startPoint x: 313, startPoint y: 460, endPoint x: 319, endPoint y: 448, distance: 13.5
click at [313, 460] on div "[DOMAIN_NAME]" at bounding box center [307, 458] width 80 height 14
type input "**********"
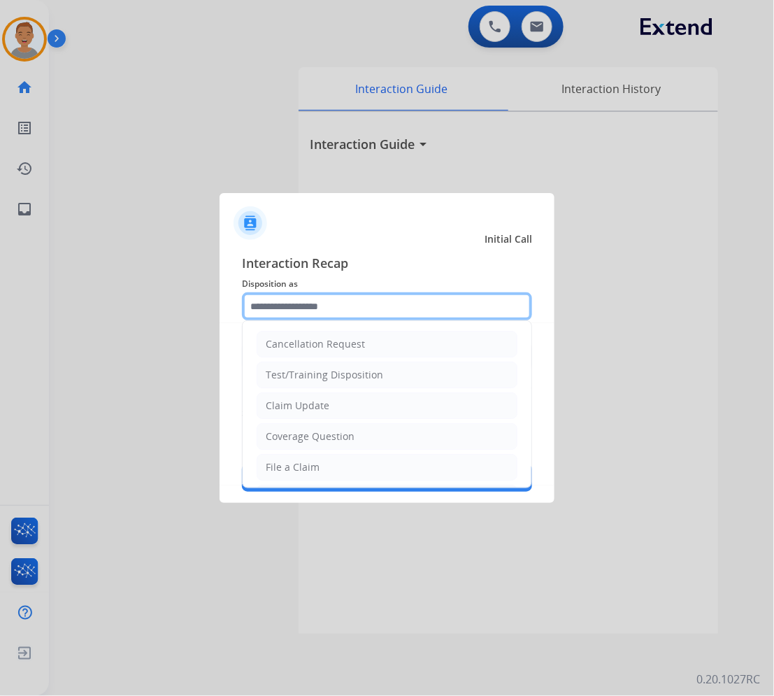
click at [361, 299] on input "text" at bounding box center [387, 306] width 290 height 28
click at [273, 469] on div "File a Claim" at bounding box center [293, 467] width 54 height 14
type input "**********"
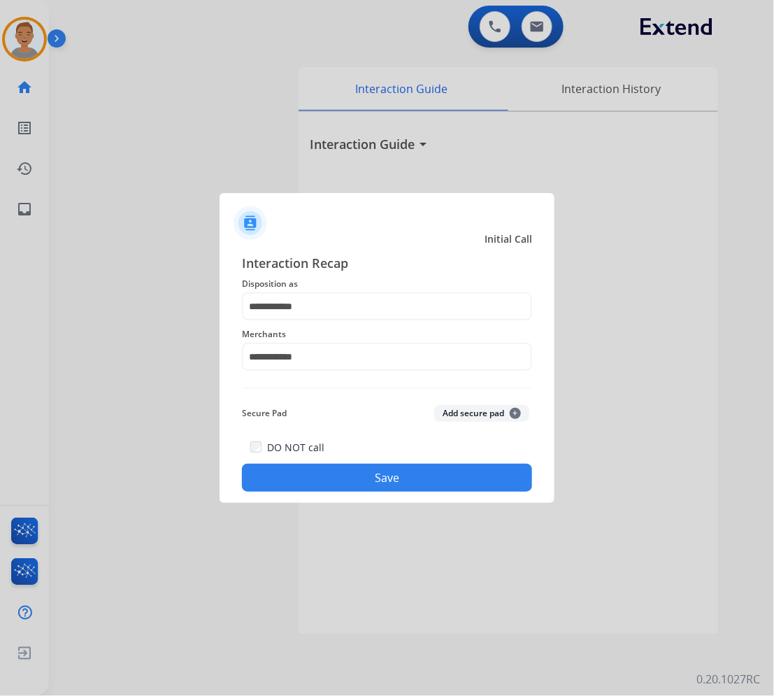
click at [341, 466] on button "Save" at bounding box center [387, 478] width 290 height 28
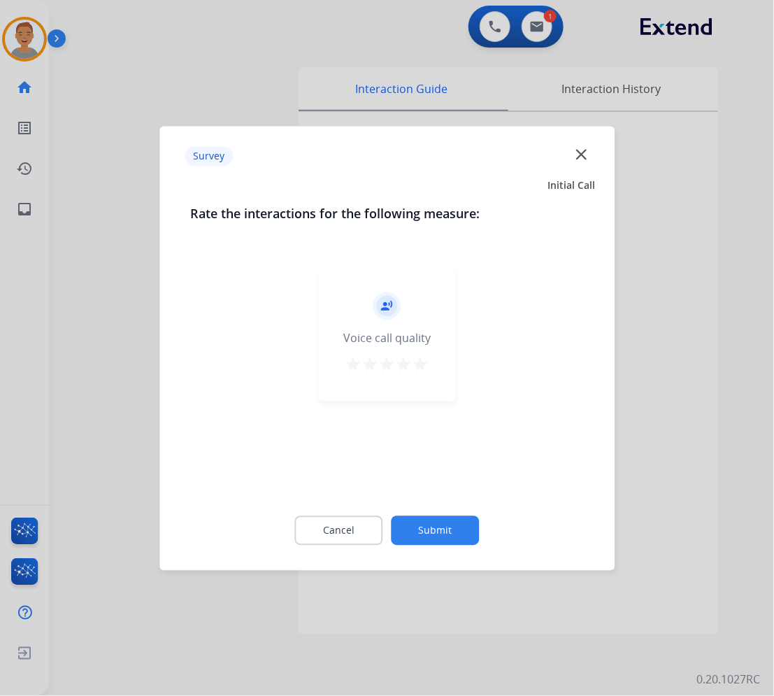
click at [581, 156] on mat-icon "close" at bounding box center [581, 154] width 18 height 18
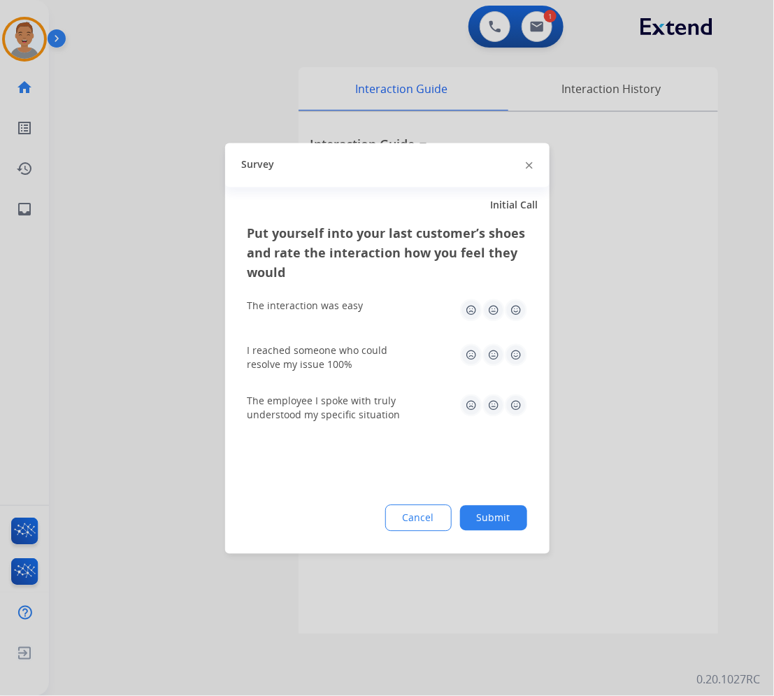
click at [529, 169] on div at bounding box center [529, 165] width 7 height 17
click at [527, 169] on div at bounding box center [529, 165] width 7 height 17
click at [619, 169] on div at bounding box center [387, 348] width 774 height 696
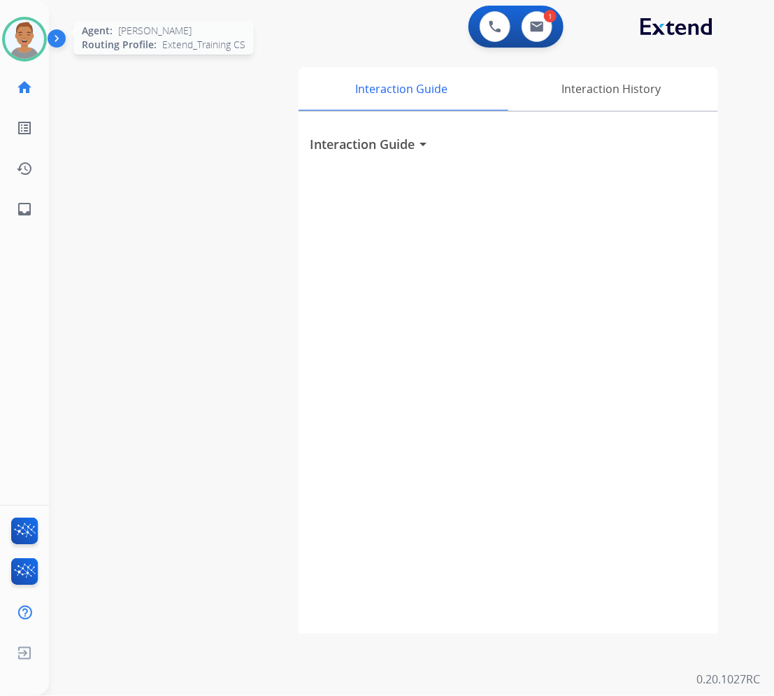
click at [23, 34] on img at bounding box center [24, 39] width 39 height 39
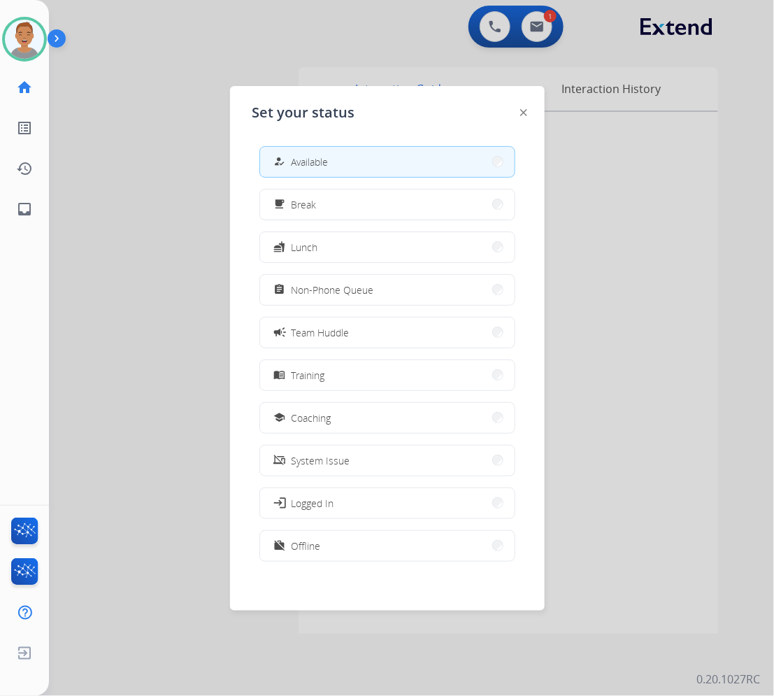
click at [116, 165] on div at bounding box center [387, 348] width 774 height 696
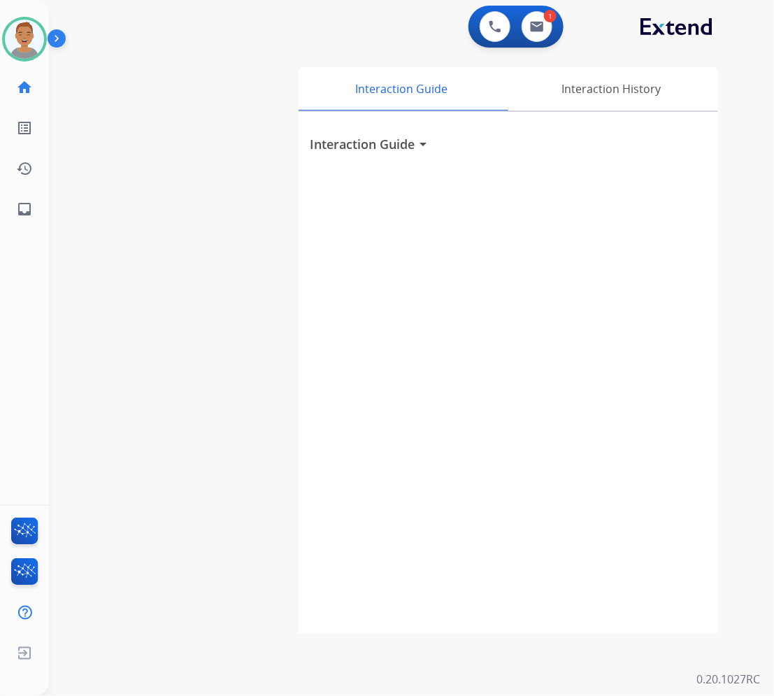
drag, startPoint x: 536, startPoint y: 427, endPoint x: 579, endPoint y: 359, distance: 80.2
click at [537, 421] on div "Interaction Guide arrow_drop_down" at bounding box center [509, 373] width 420 height 522
click at [550, 28] on button at bounding box center [537, 26] width 31 height 31
select select "**********"
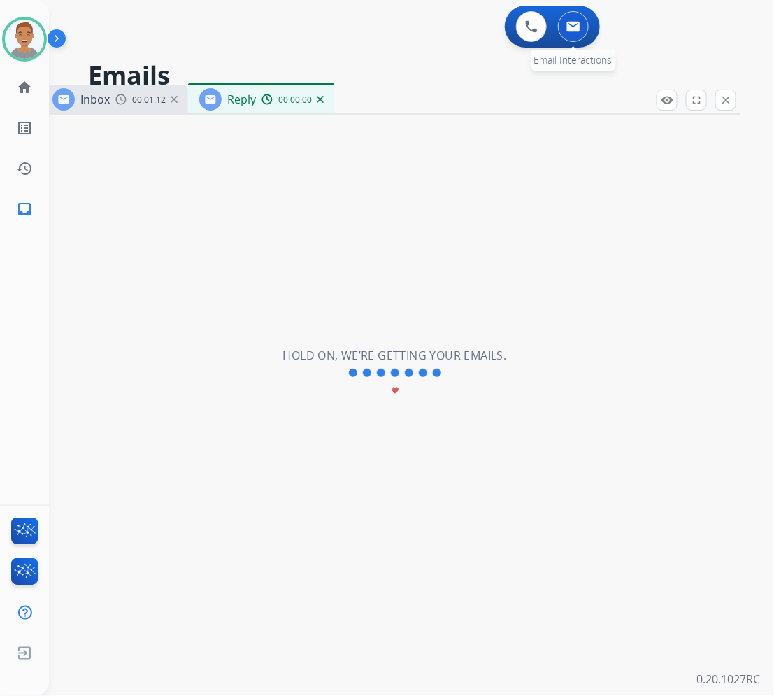
select select "**********"
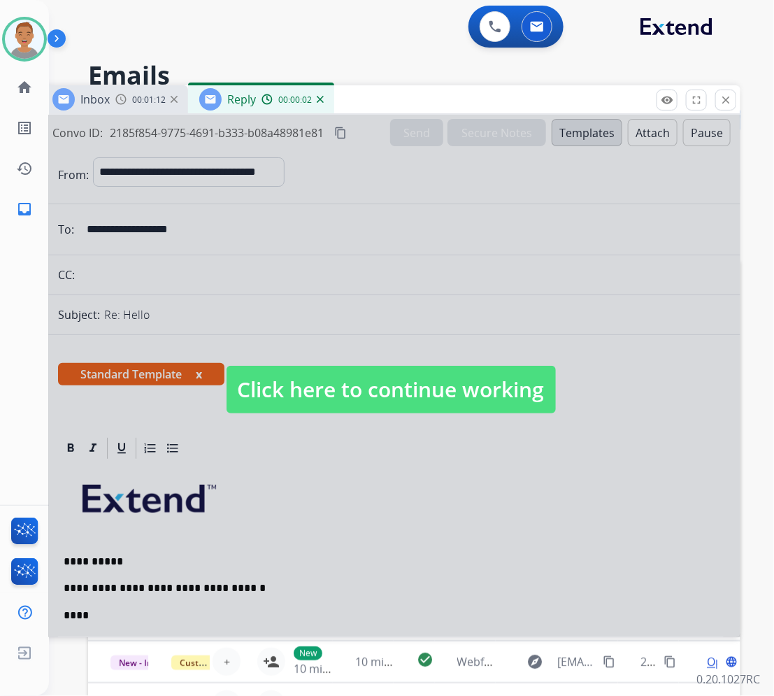
click at [373, 495] on div at bounding box center [391, 376] width 700 height 523
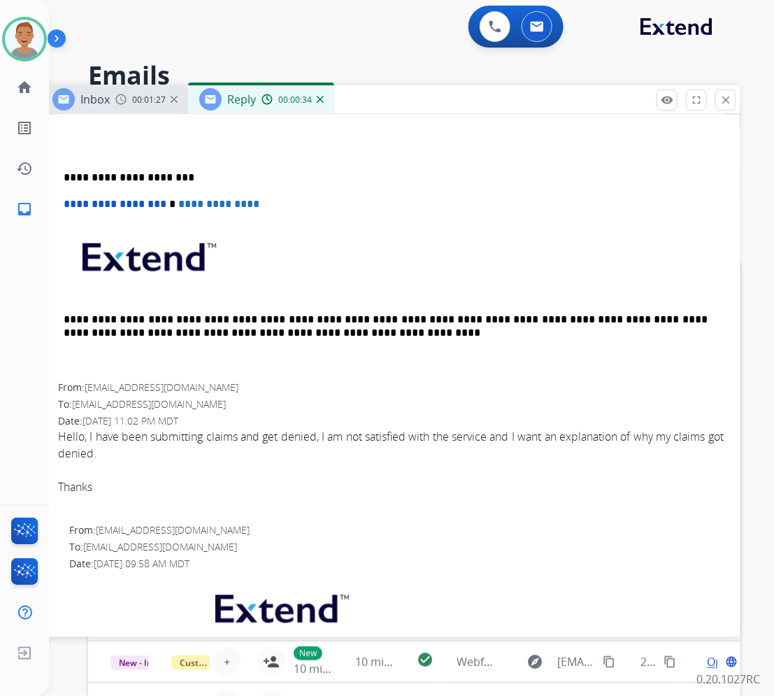
scroll to position [525, 0]
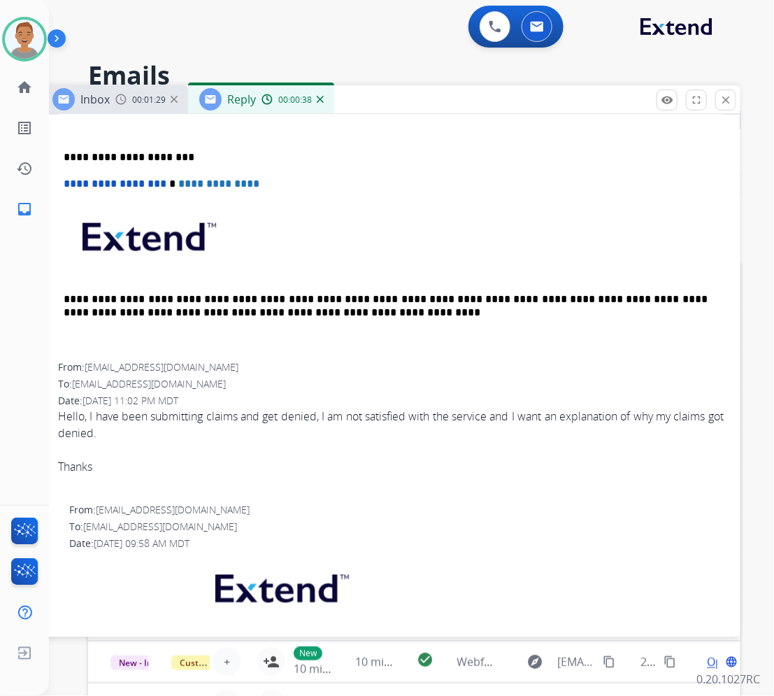
click at [91, 364] on span "[EMAIL_ADDRESS][DOMAIN_NAME]" at bounding box center [162, 367] width 154 height 13
drag, startPoint x: 194, startPoint y: 369, endPoint x: 100, endPoint y: 362, distance: 94.0
click at [88, 366] on div "From: drsuhaibo@gmail.com" at bounding box center [391, 368] width 666 height 14
copy span "[EMAIL_ADDRESS][DOMAIN_NAME]"
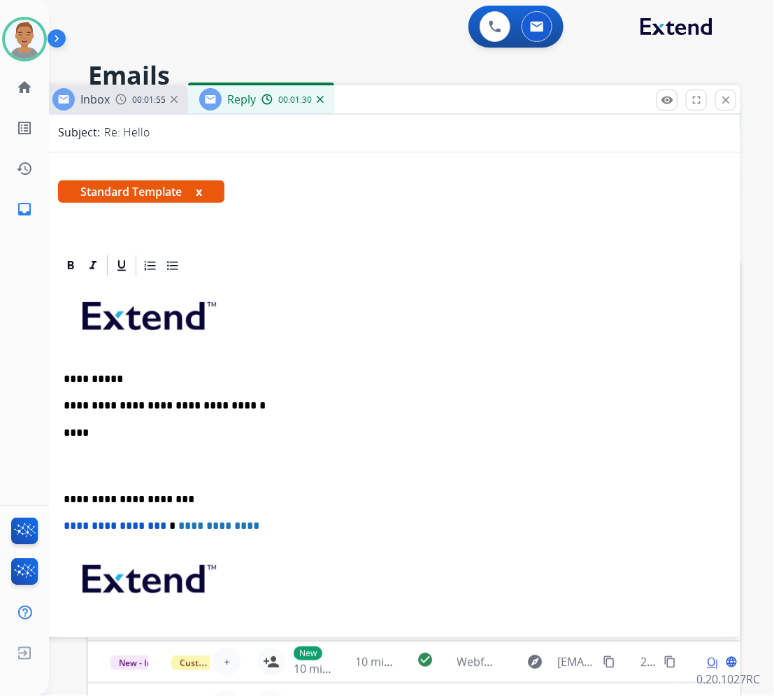
scroll to position [175, 0]
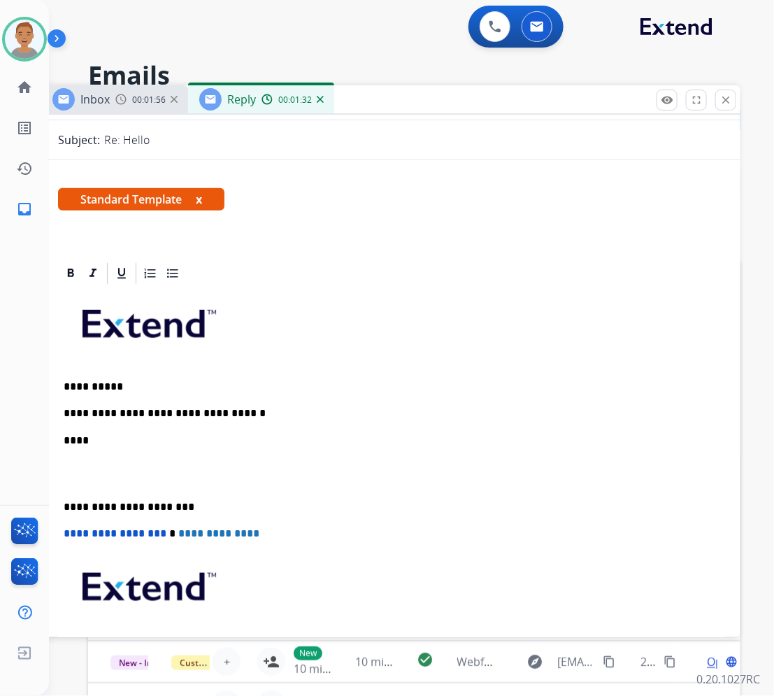
click at [144, 437] on p "****" at bounding box center [386, 440] width 644 height 13
click at [238, 436] on p "**********" at bounding box center [386, 440] width 644 height 13
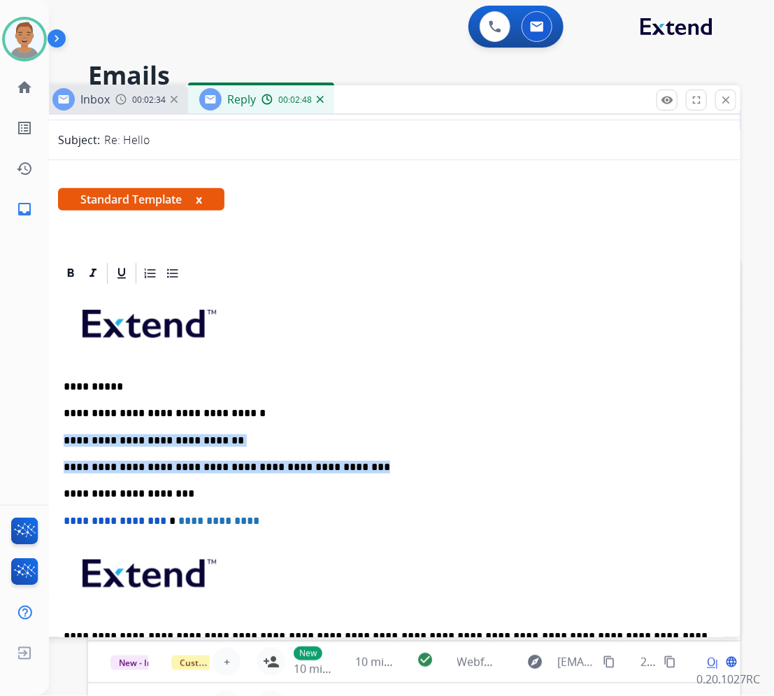
drag, startPoint x: 337, startPoint y: 466, endPoint x: 56, endPoint y: 444, distance: 282.1
copy div "**********"
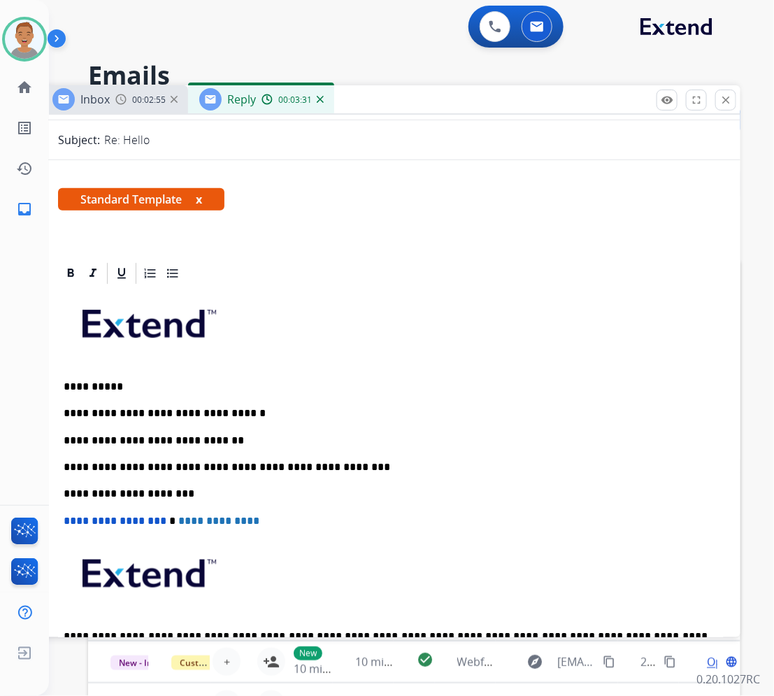
click at [332, 410] on p "**********" at bounding box center [386, 413] width 644 height 13
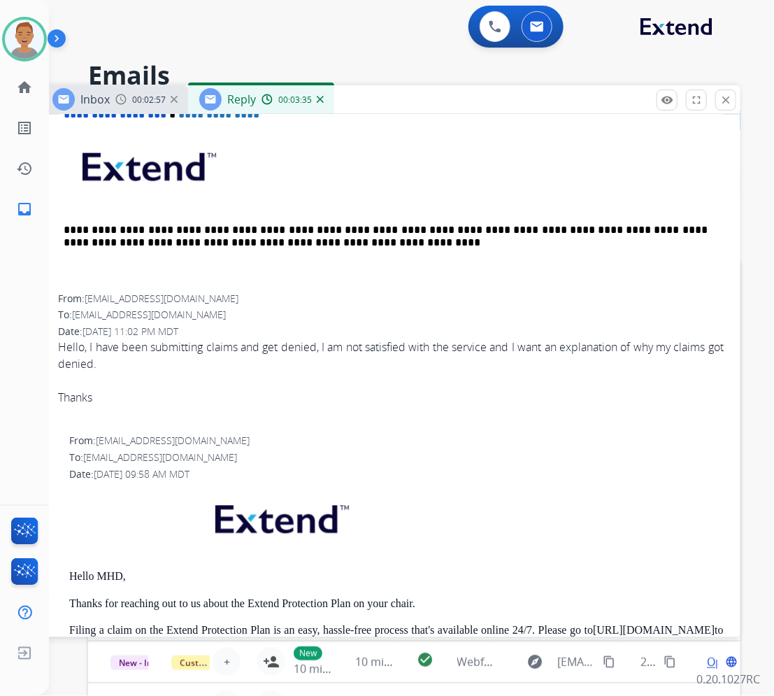
scroll to position [612, 0]
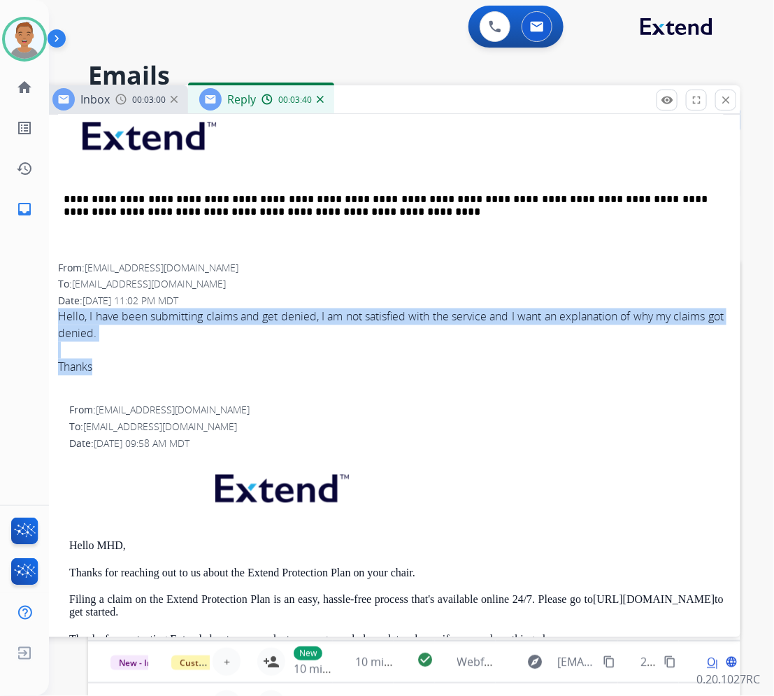
drag, startPoint x: 58, startPoint y: 315, endPoint x: 119, endPoint y: 371, distance: 83.2
click at [119, 371] on span "Hello, I have been submitting claims and get denied, I am not satisfied with th…" at bounding box center [391, 351] width 666 height 84
copy span "Hello, I have been submitting claims and get denied, I am not satisfied with th…"
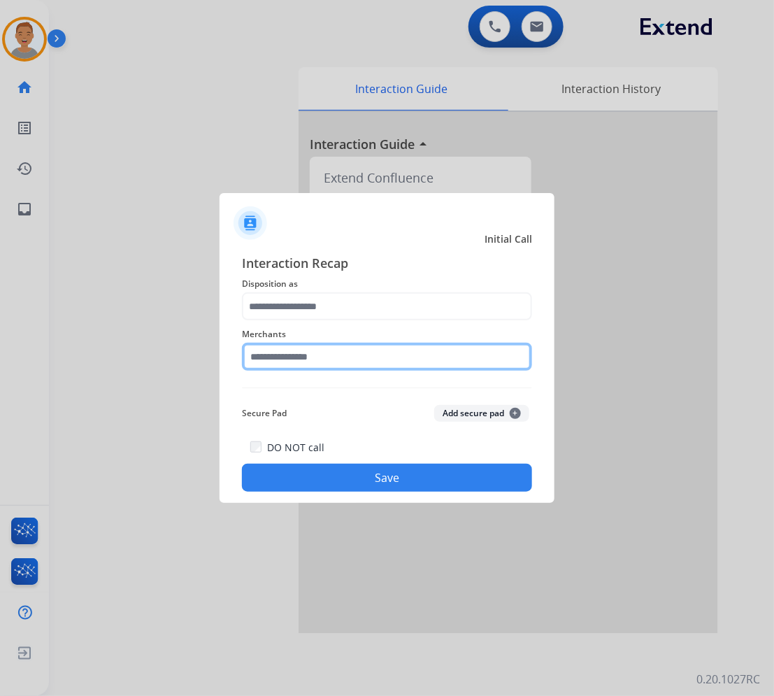
click at [323, 366] on input "text" at bounding box center [387, 357] width 290 height 28
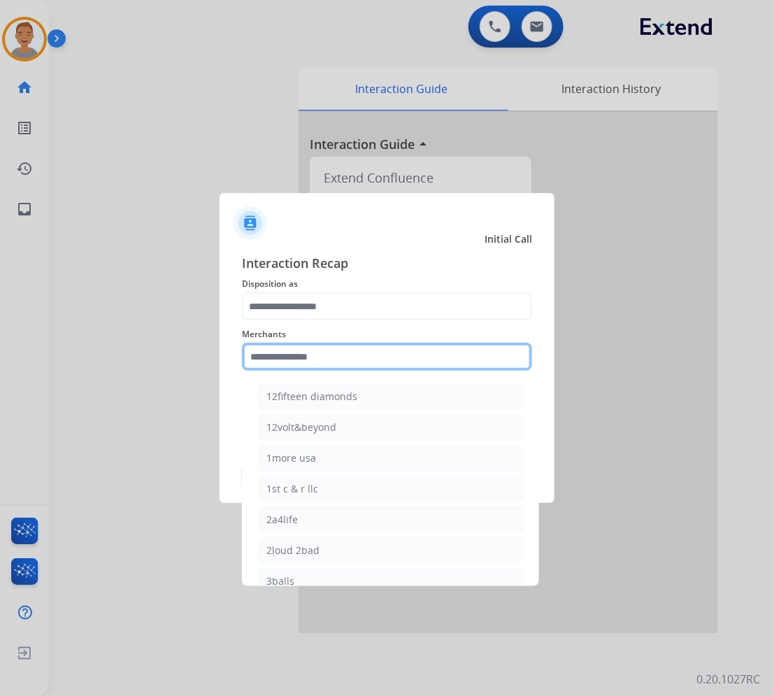
click at [326, 355] on input "text" at bounding box center [387, 357] width 290 height 28
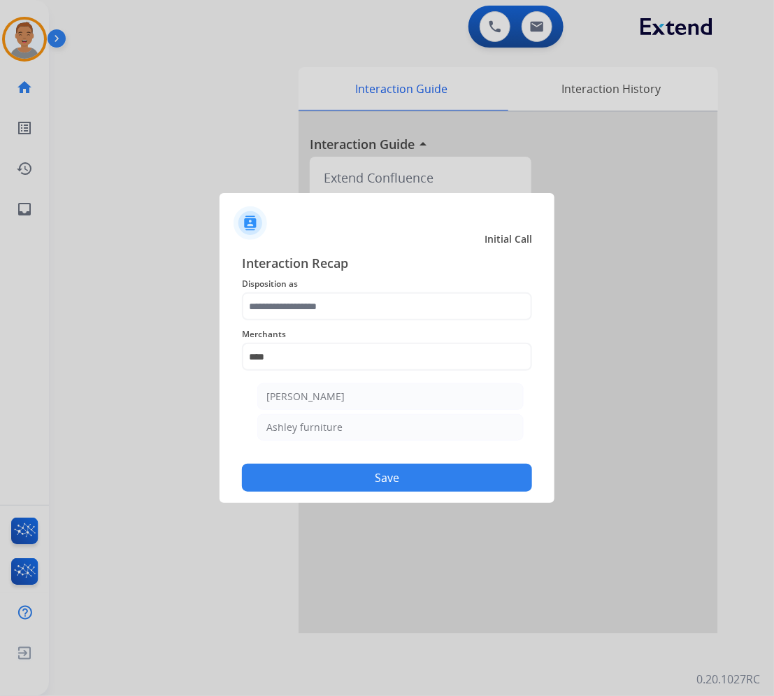
click at [345, 425] on li "Ashley furniture" at bounding box center [390, 427] width 267 height 27
type input "**********"
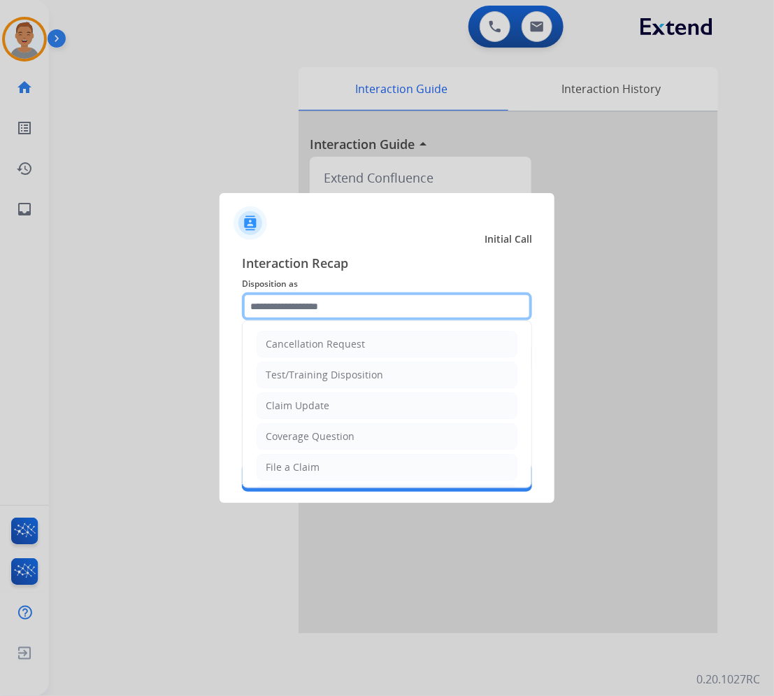
click at [309, 299] on input "text" at bounding box center [387, 306] width 290 height 28
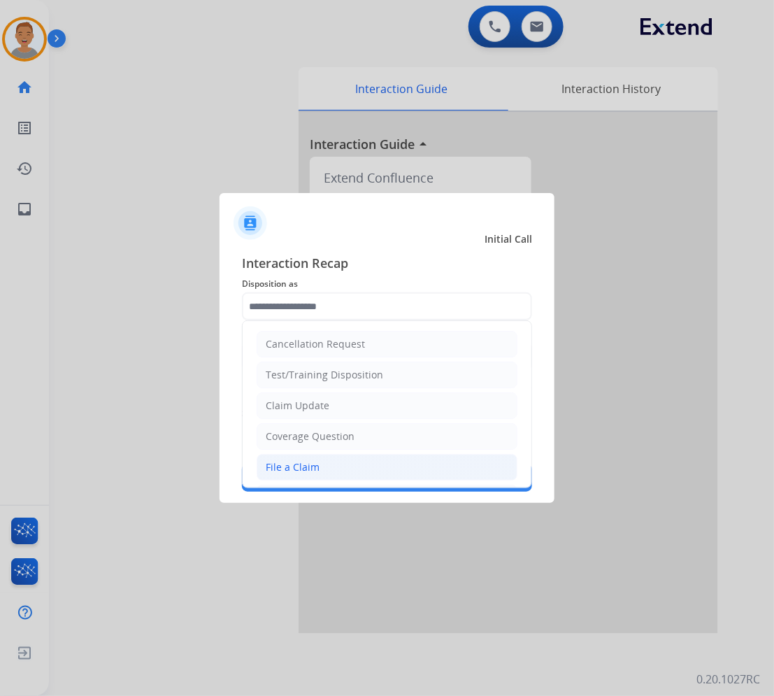
click at [281, 471] on div "File a Claim" at bounding box center [293, 467] width 54 height 14
type input "**********"
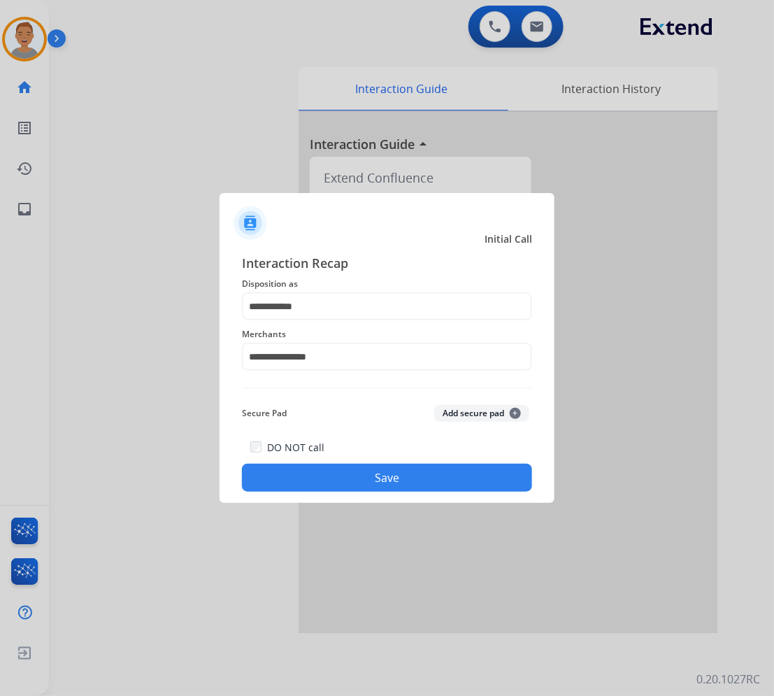
click at [369, 474] on button "Save" at bounding box center [387, 478] width 290 height 28
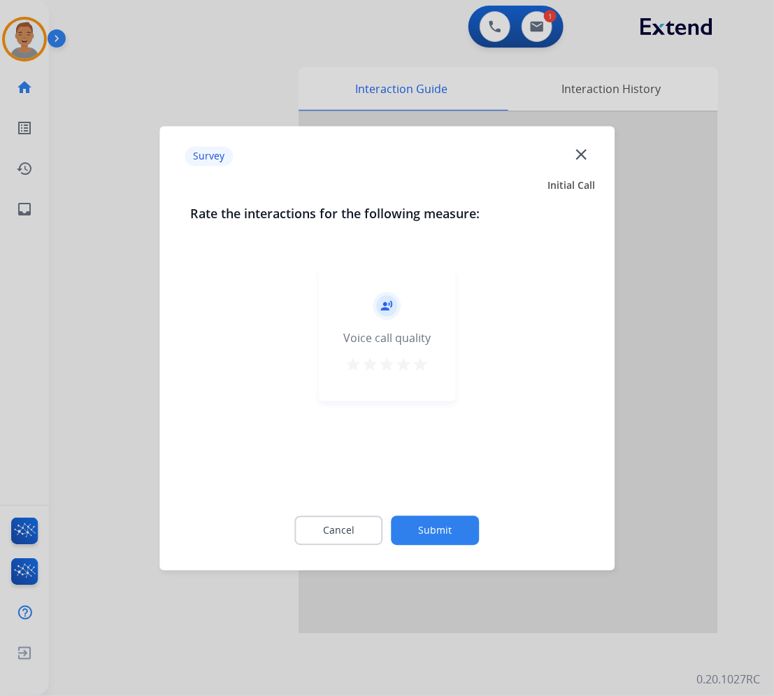
click at [577, 159] on mat-icon "close" at bounding box center [581, 154] width 18 height 18
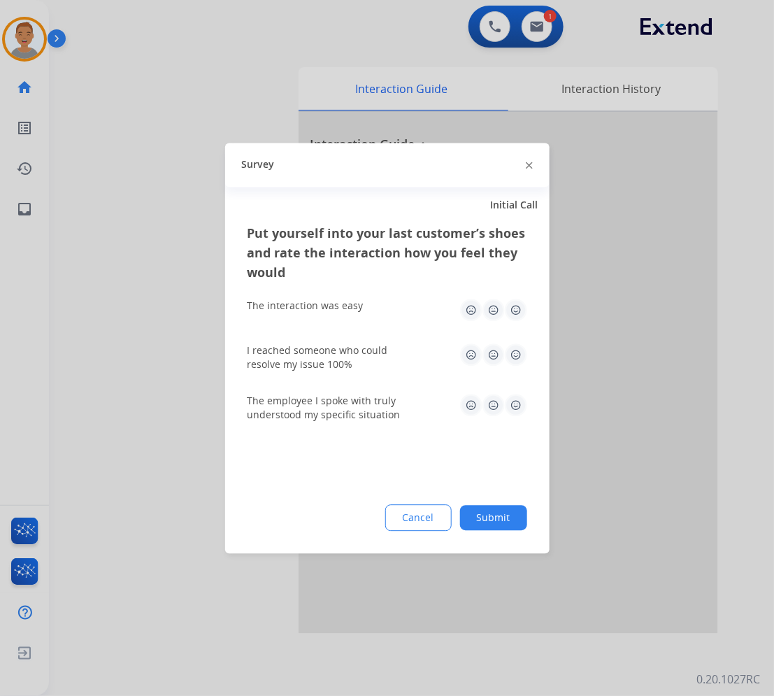
click at [526, 166] on img at bounding box center [529, 165] width 7 height 7
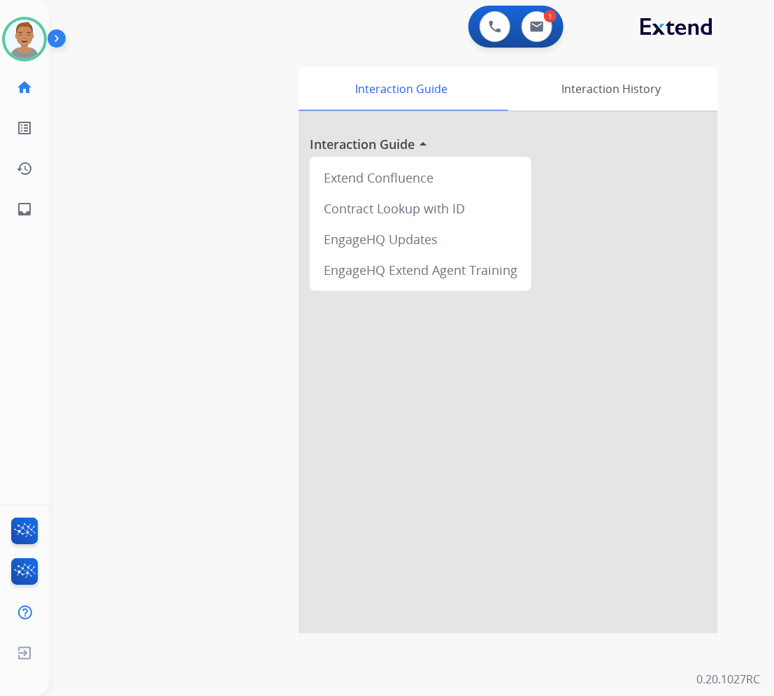
click at [268, 231] on div "swap_horiz Break voice bridge close_fullscreen Connect 3-Way Call merge_type Se…" at bounding box center [395, 341] width 692 height 583
click at [535, 22] on img at bounding box center [537, 26] width 14 height 11
select select "**********"
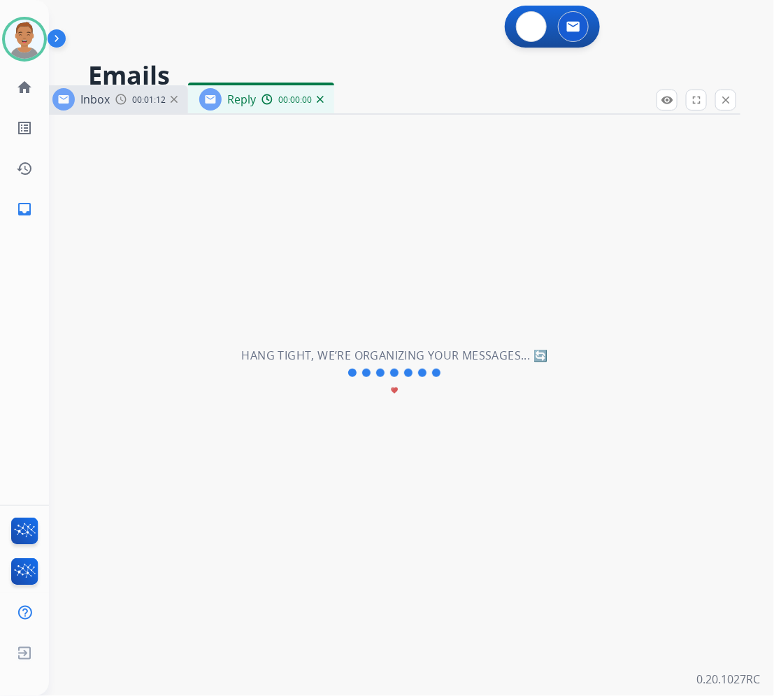
select select "**********"
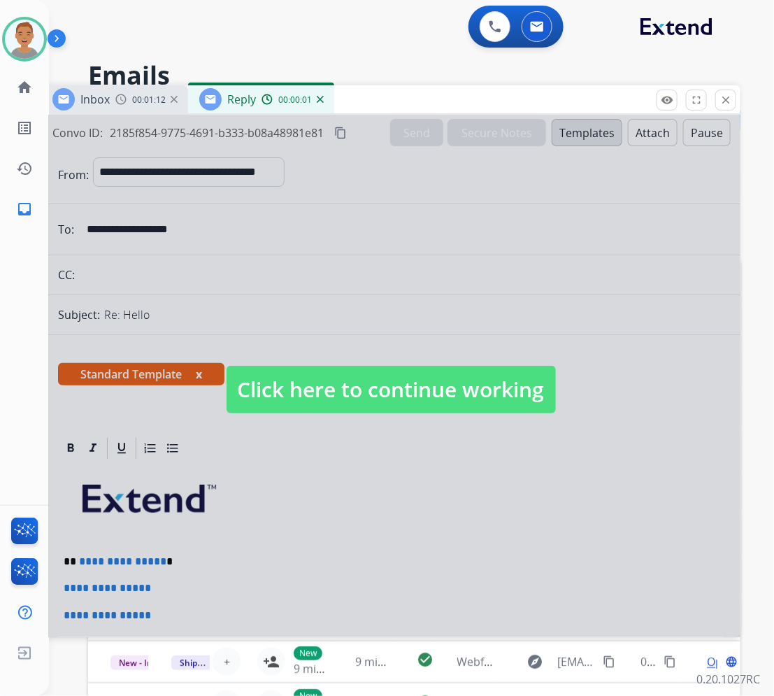
click at [343, 593] on div at bounding box center [391, 376] width 700 height 523
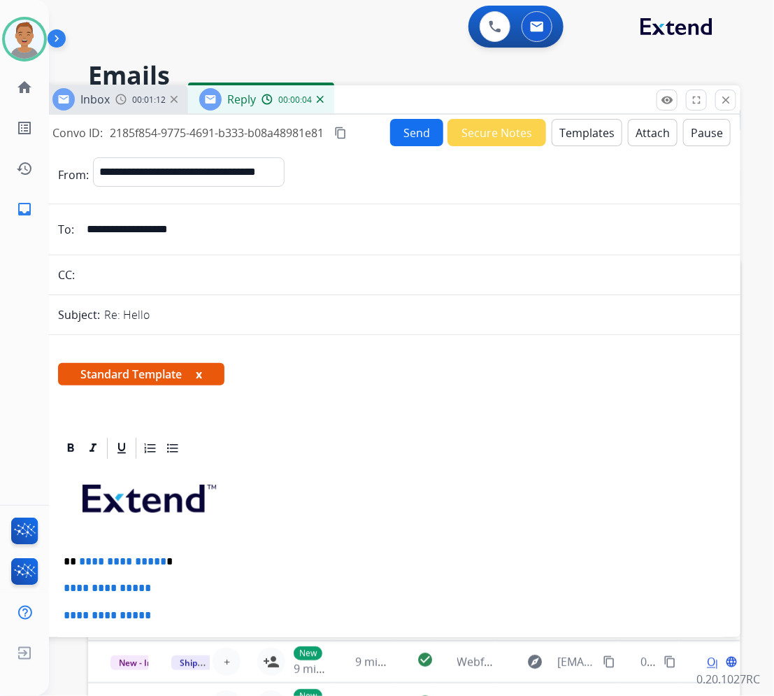
click at [149, 229] on input "**********" at bounding box center [401, 229] width 646 height 28
click at [148, 224] on input "**********" at bounding box center [401, 229] width 646 height 28
click at [148, 222] on input "**********" at bounding box center [401, 229] width 646 height 28
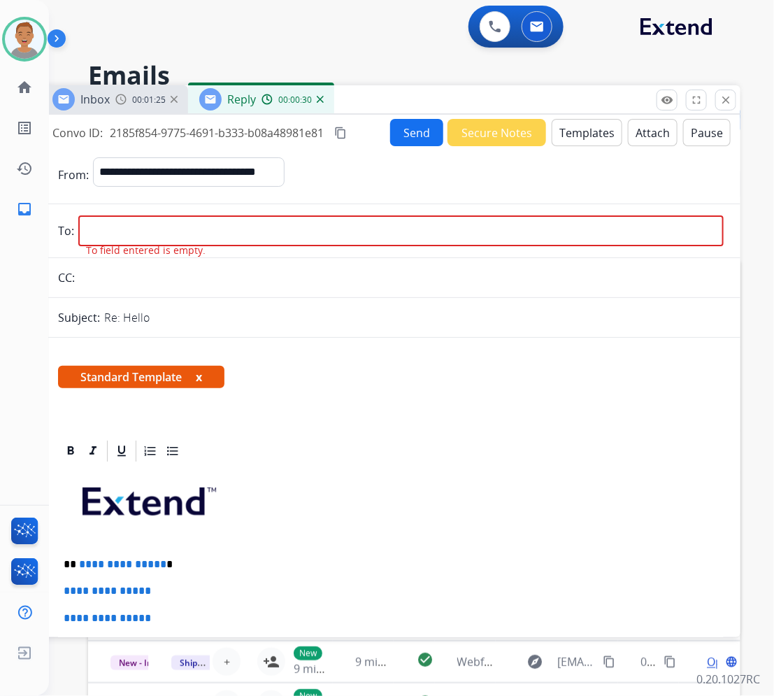
click at [17, 340] on div "Veronica Available Edit Avatar Agent: Veronica Routing Profile: Extend_Training…" at bounding box center [24, 348] width 49 height 696
click at [322, 101] on img at bounding box center [320, 99] width 7 height 7
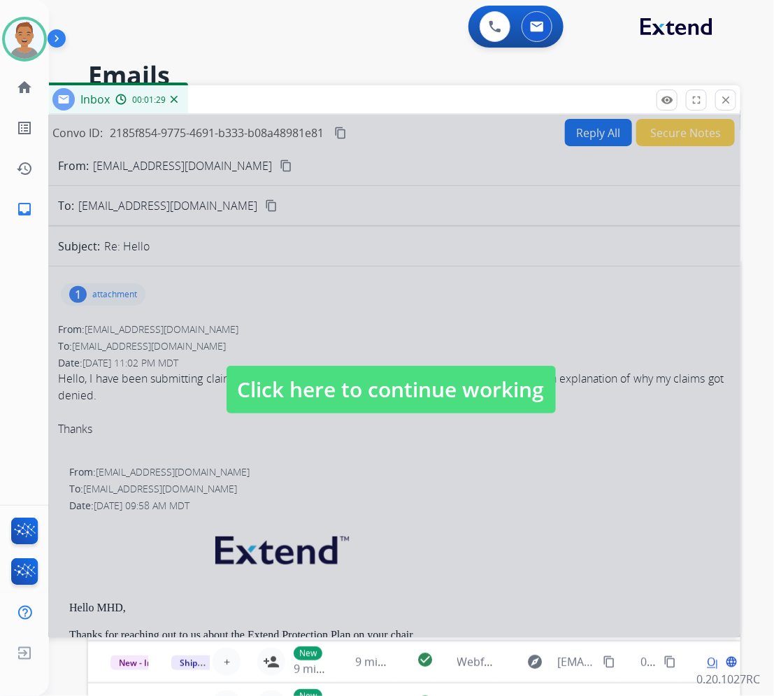
click at [175, 102] on img at bounding box center [174, 99] width 7 height 7
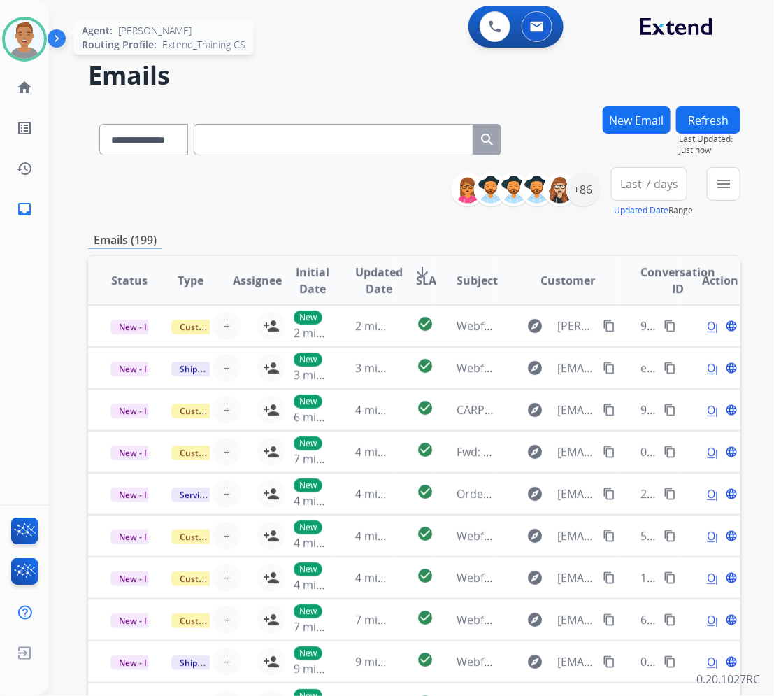
click at [29, 38] on img at bounding box center [24, 39] width 39 height 39
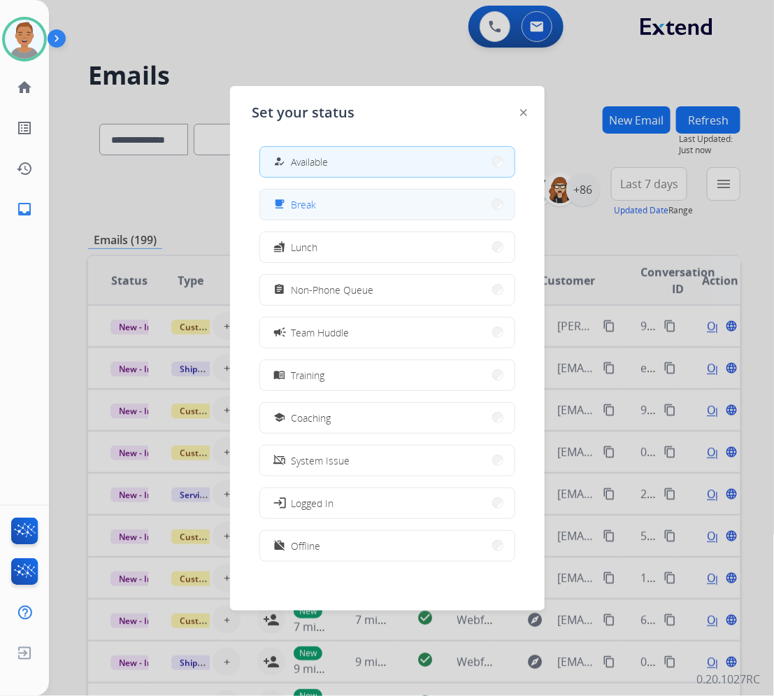
click at [360, 201] on button "free_breakfast Break" at bounding box center [387, 205] width 255 height 30
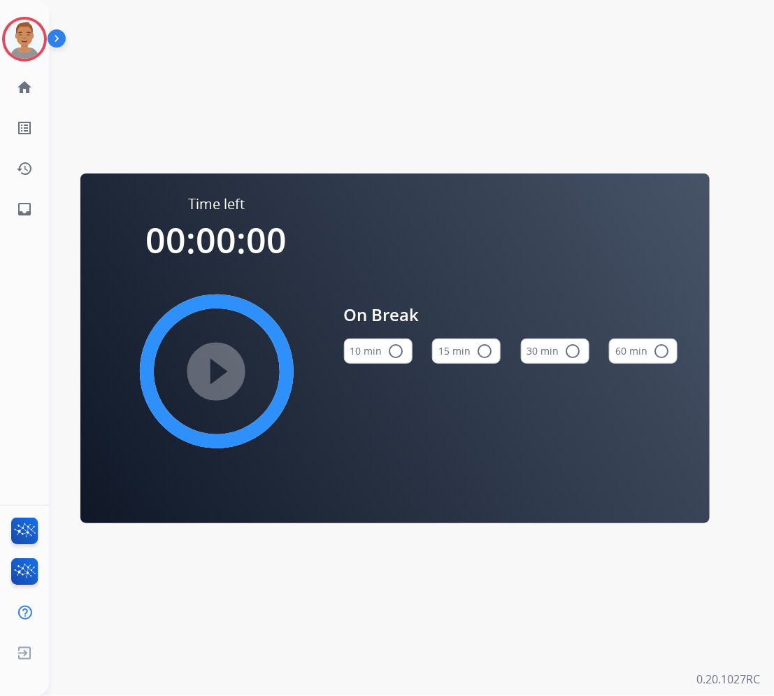
click at [591, 142] on div "Time left 00:00:00 play_circle_filled On Break 10 min radio_button_unchecked 15…" at bounding box center [395, 348] width 692 height 696
click at [399, 352] on mat-icon "radio_button_unchecked" at bounding box center [396, 351] width 17 height 17
drag, startPoint x: 536, startPoint y: 166, endPoint x: 513, endPoint y: 148, distance: 29.0
click at [535, 164] on div "Time left 00:10:00 play_circle_filled On Break 10 min check_circle 15 min radio…" at bounding box center [395, 348] width 692 height 696
click at [43, 43] on div at bounding box center [24, 39] width 45 height 45
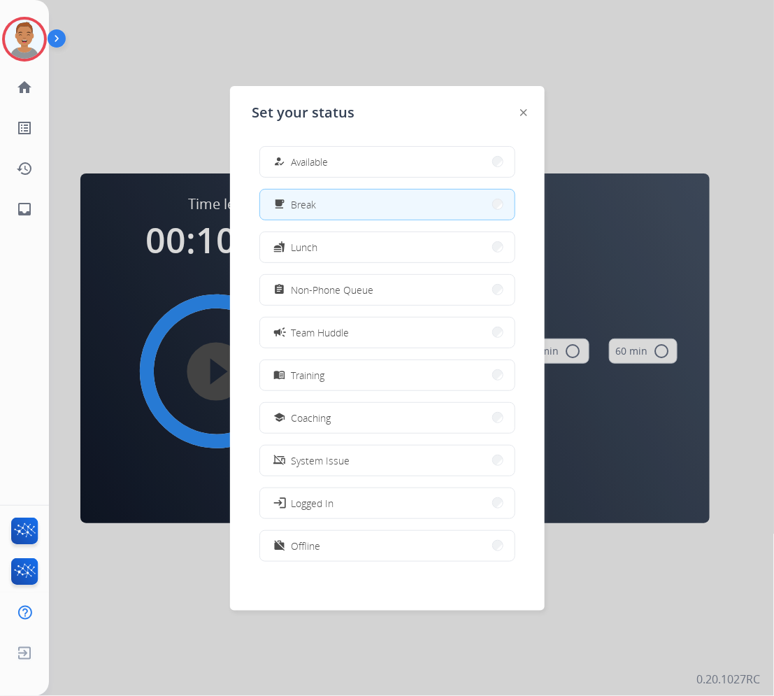
click at [360, 35] on div at bounding box center [387, 348] width 774 height 696
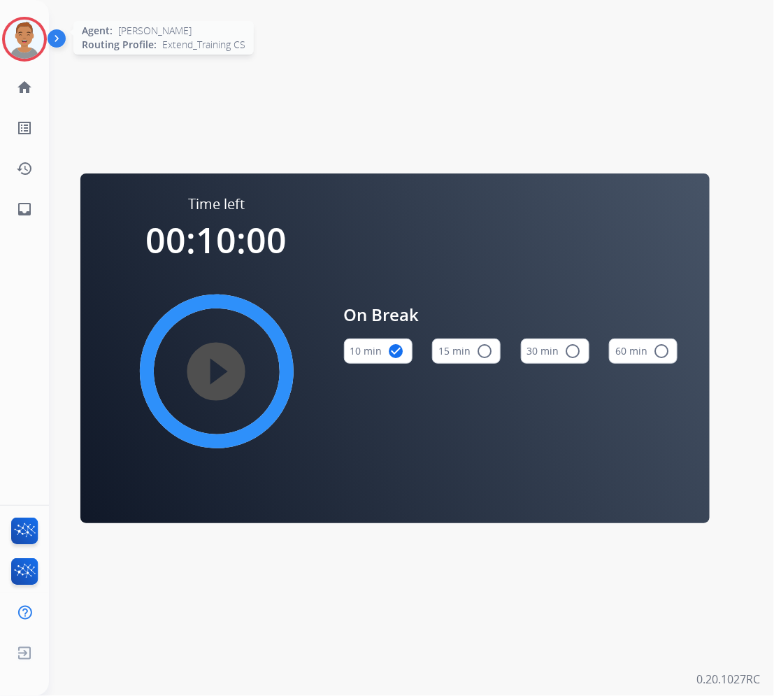
click at [29, 32] on img at bounding box center [24, 39] width 39 height 39
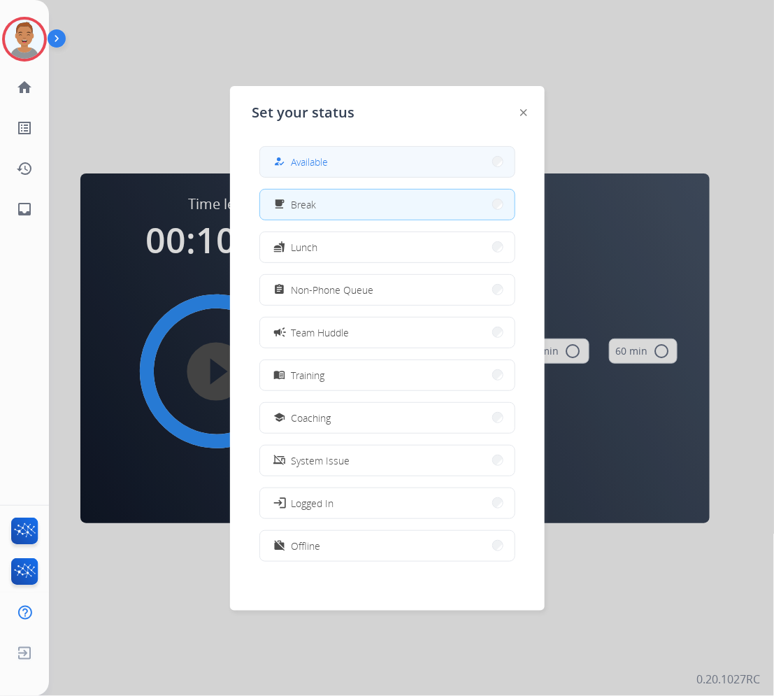
click at [292, 171] on button "how_to_reg Available" at bounding box center [387, 162] width 255 height 30
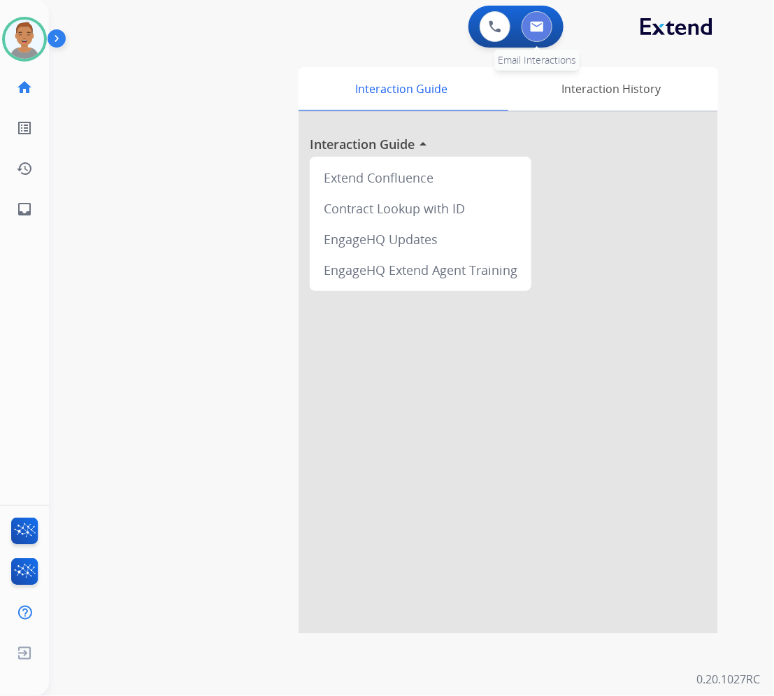
click at [544, 26] on button at bounding box center [537, 26] width 31 height 31
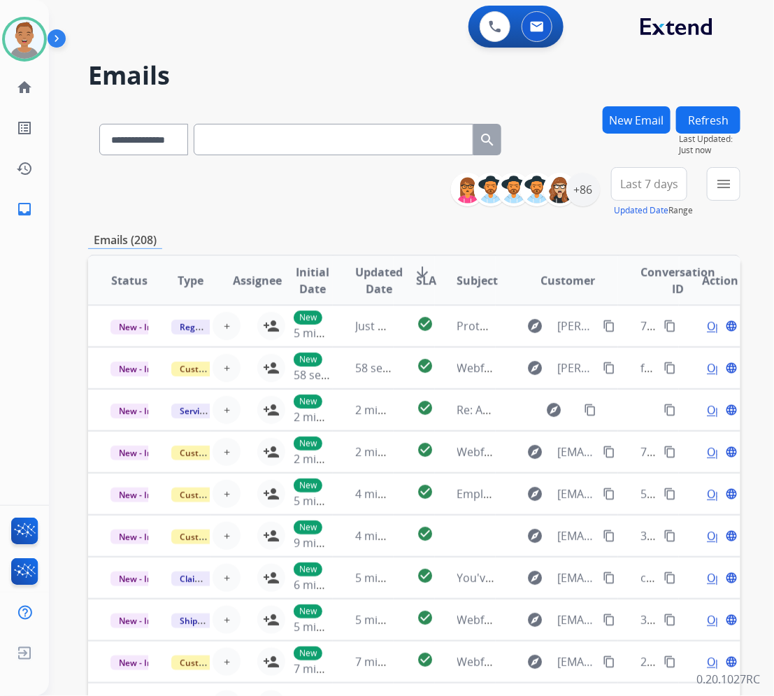
click at [696, 79] on h2 "Emails" at bounding box center [414, 76] width 653 height 28
click at [554, 67] on h2 "Emails" at bounding box center [414, 76] width 653 height 28
click at [718, 187] on mat-icon "menu" at bounding box center [724, 184] width 17 height 17
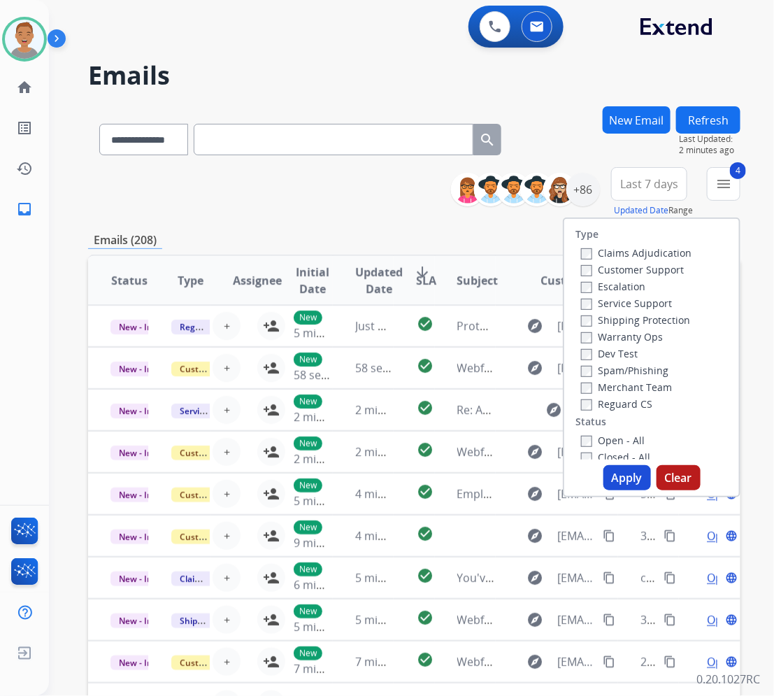
click at [618, 479] on button "Apply" at bounding box center [628, 477] width 48 height 25
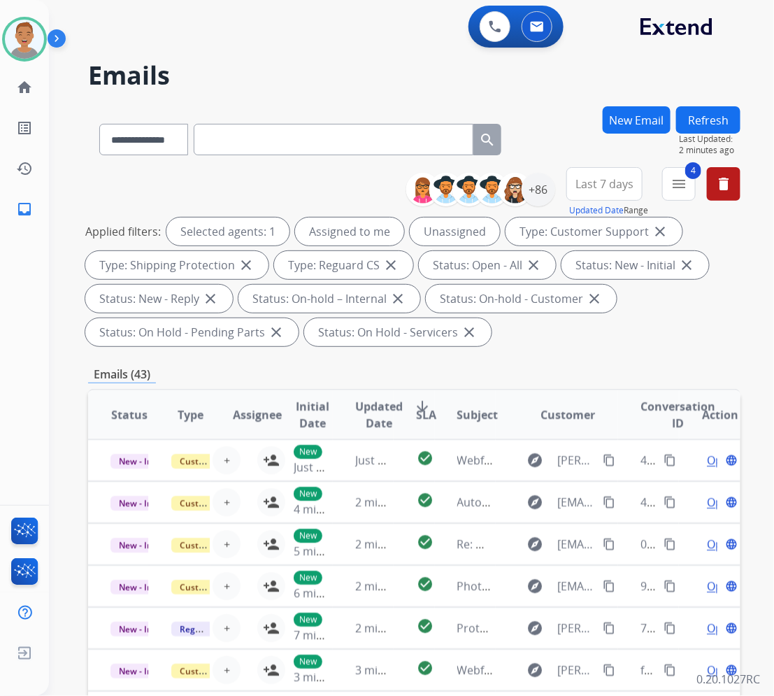
click at [616, 187] on span "Last 7 days" at bounding box center [605, 184] width 58 height 6
click at [585, 333] on div "Last 30 days" at bounding box center [600, 330] width 77 height 21
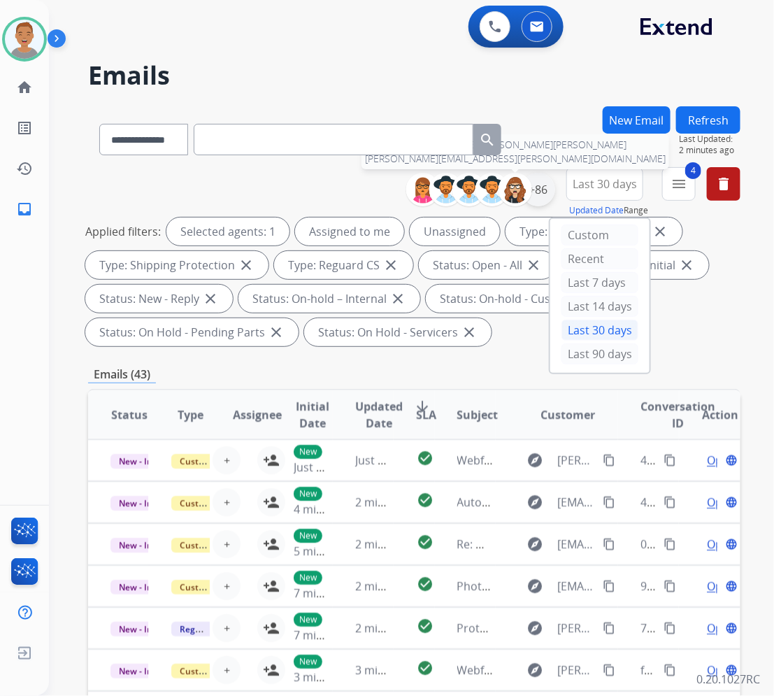
click at [530, 190] on div "+86" at bounding box center [539, 190] width 34 height 34
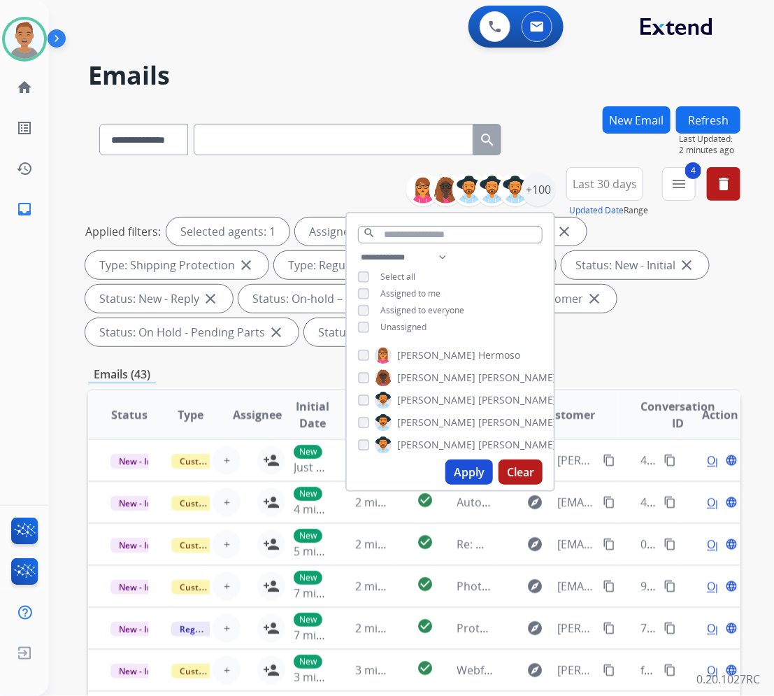
click at [472, 476] on button "Apply" at bounding box center [470, 472] width 48 height 25
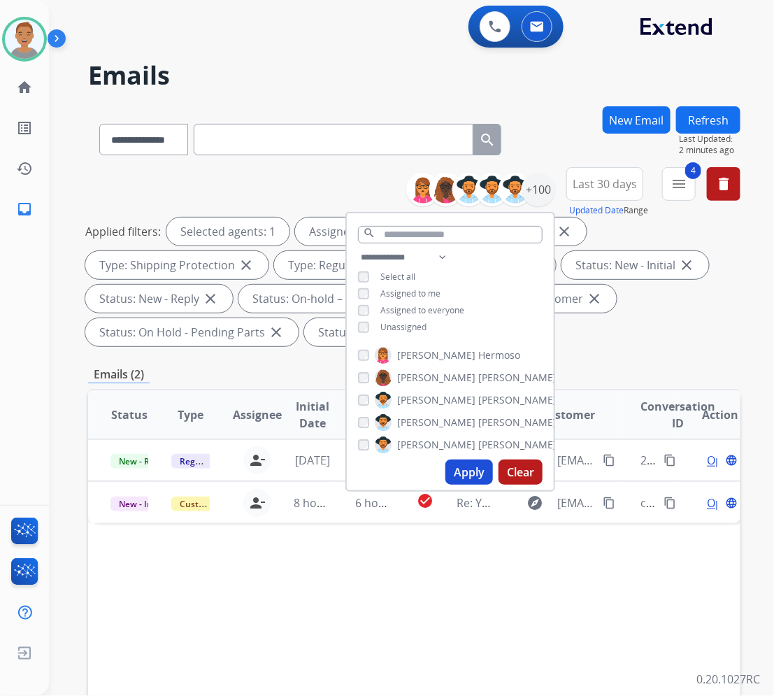
click at [326, 72] on h2 "Emails" at bounding box center [414, 76] width 653 height 28
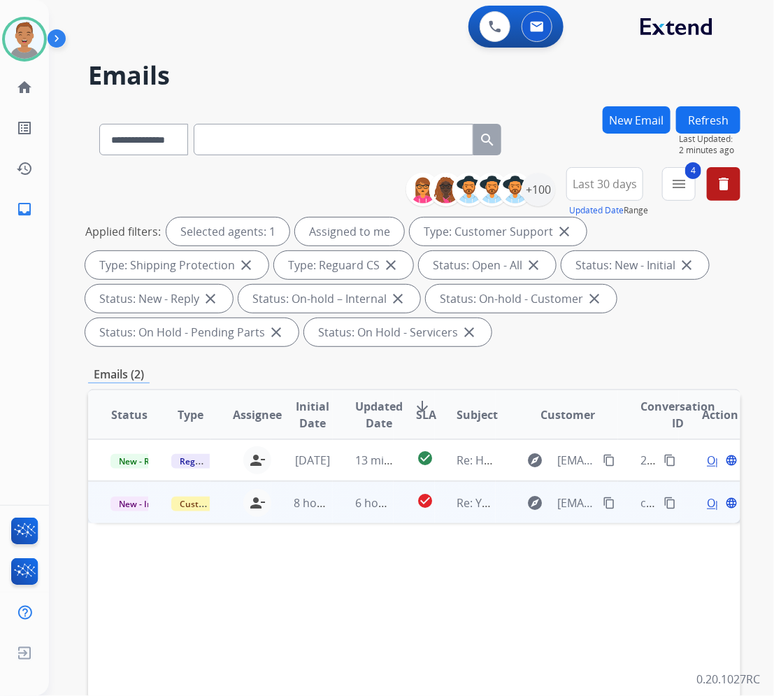
click at [383, 515] on td "6 hours ago" at bounding box center [363, 502] width 61 height 42
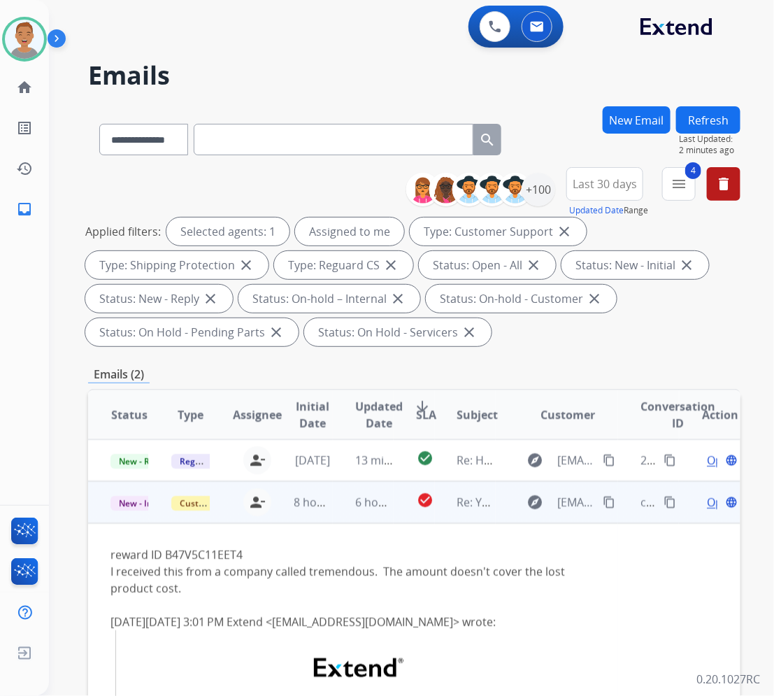
scroll to position [42, 0]
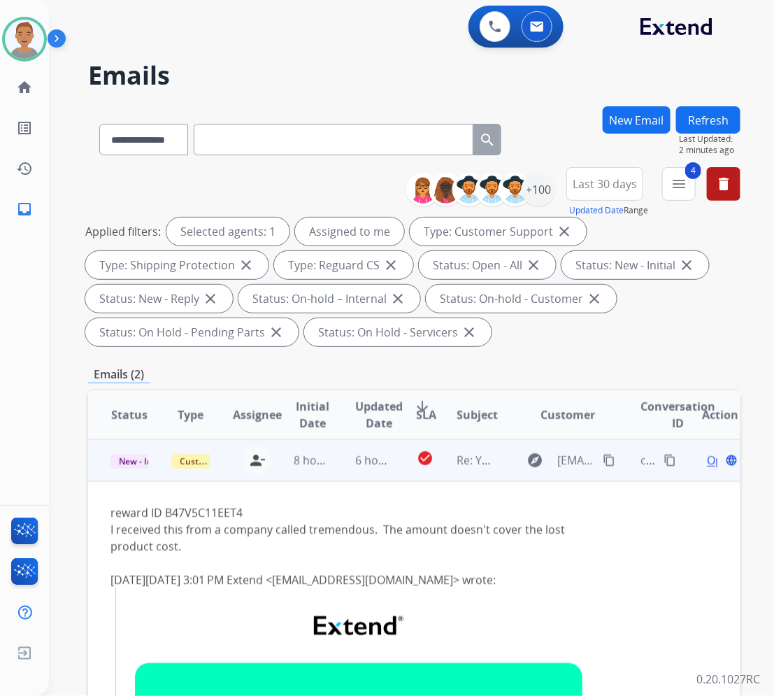
click at [401, 474] on td "check_circle" at bounding box center [414, 460] width 41 height 42
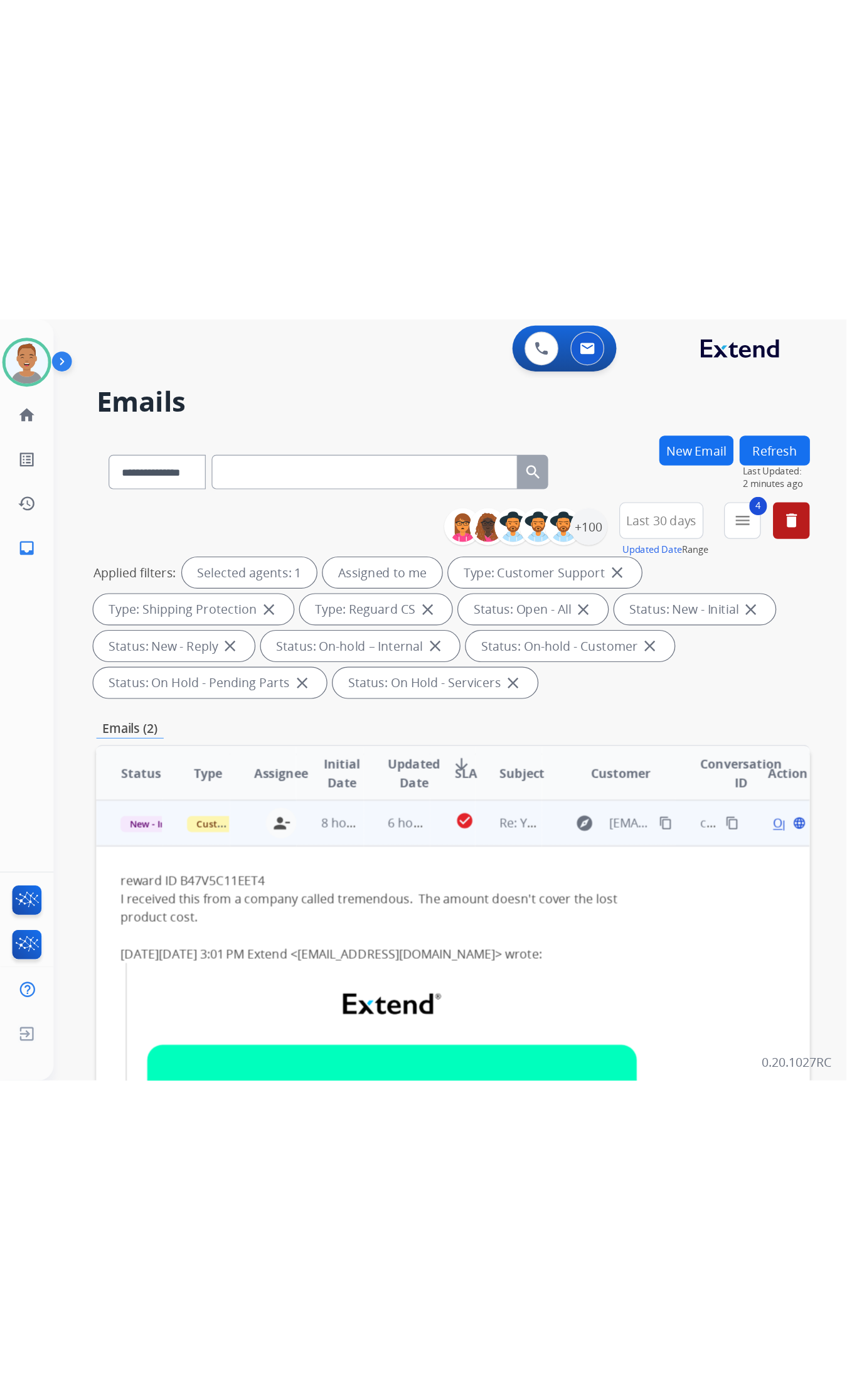
scroll to position [0, 0]
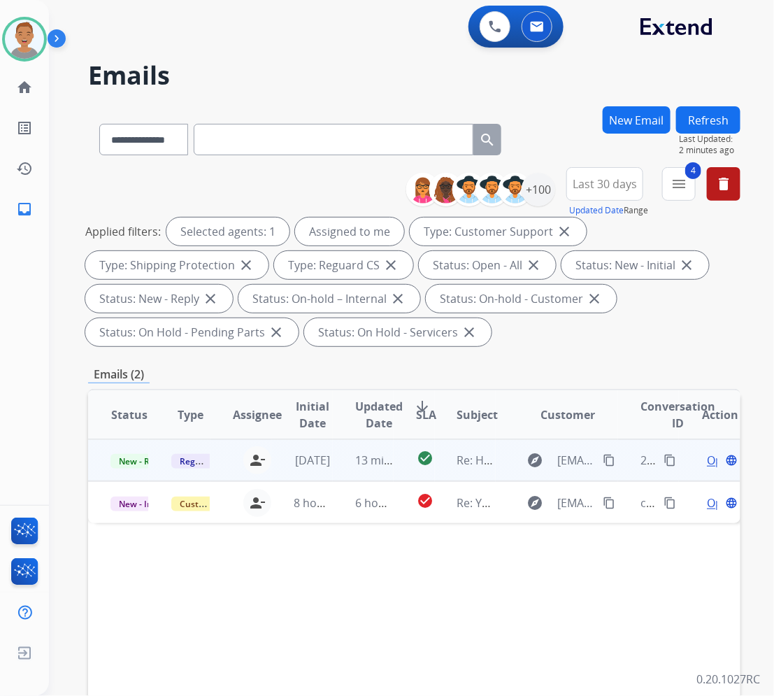
click at [388, 472] on td "13 minutes ago" at bounding box center [363, 460] width 61 height 42
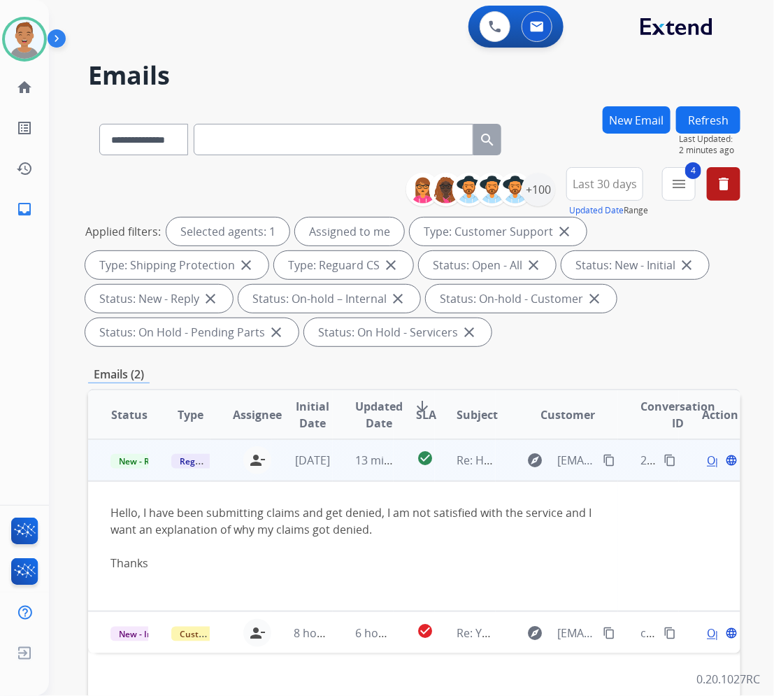
click at [603, 460] on mat-icon "content_copy" at bounding box center [609, 460] width 13 height 13
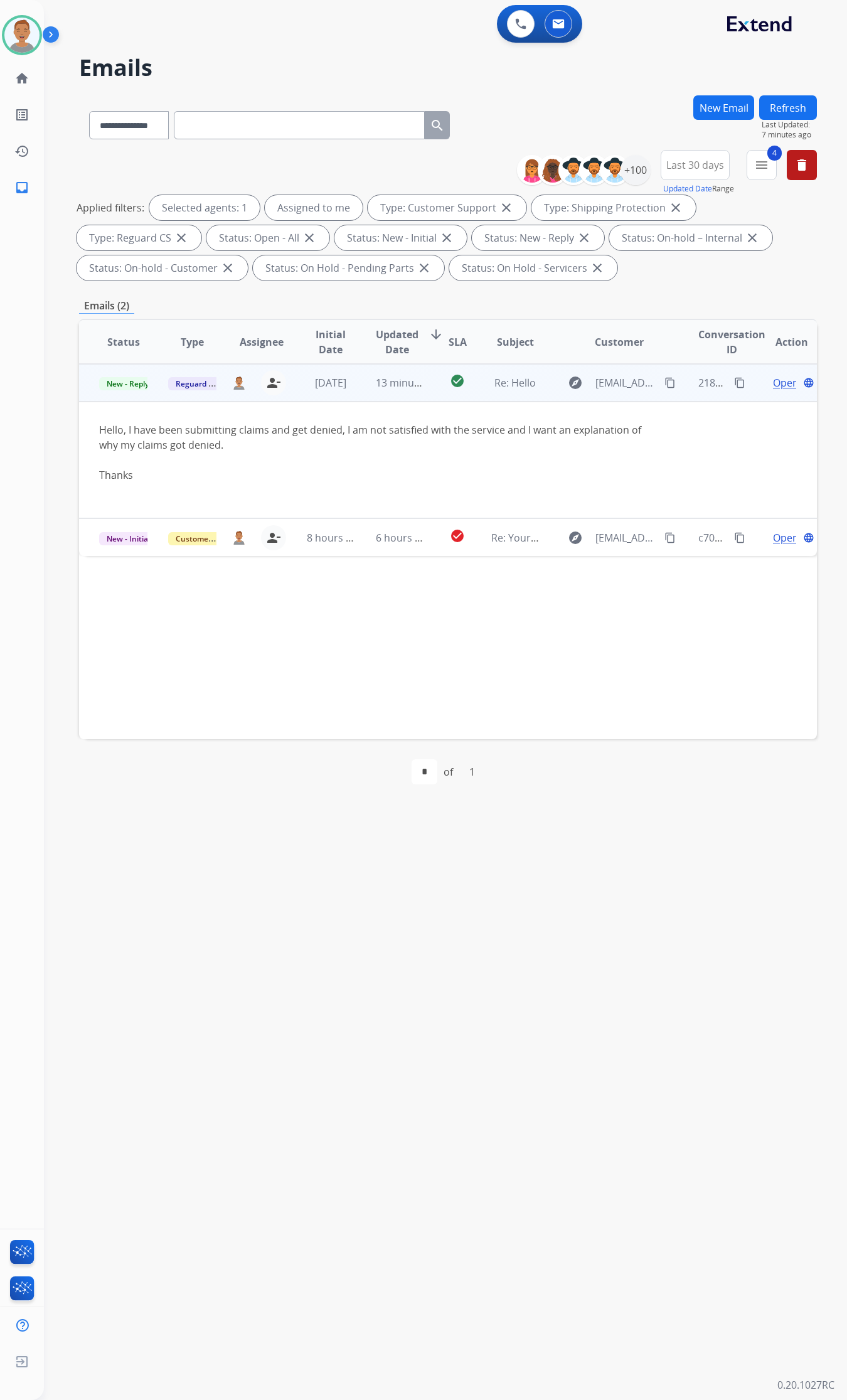
click at [694, 379] on span "Open" at bounding box center [786, 382] width 26 height 15
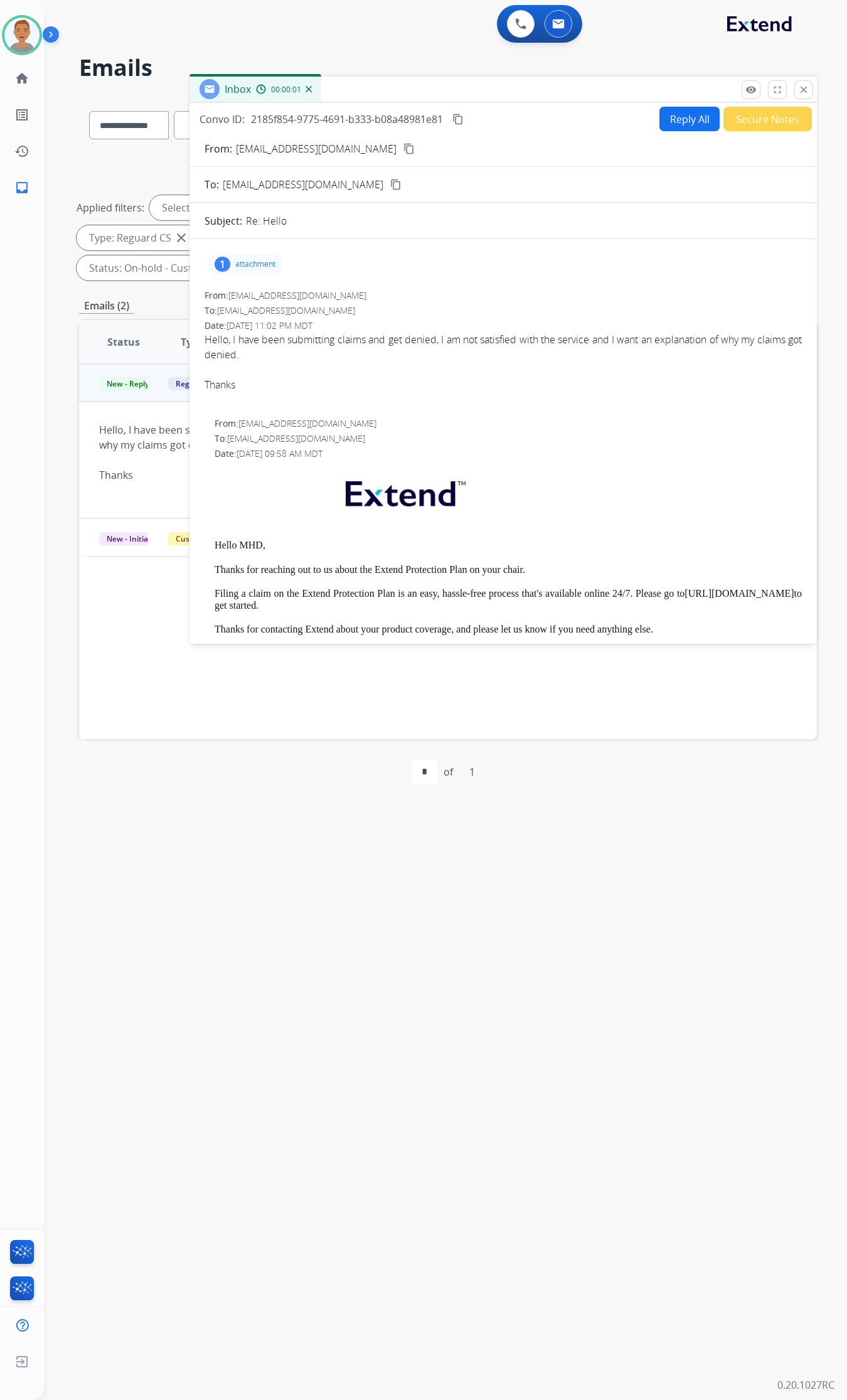
click at [255, 265] on p "attachment" at bounding box center [255, 264] width 40 height 10
click at [299, 291] on p "IMG_2558.jpeg" at bounding box center [314, 296] width 68 height 15
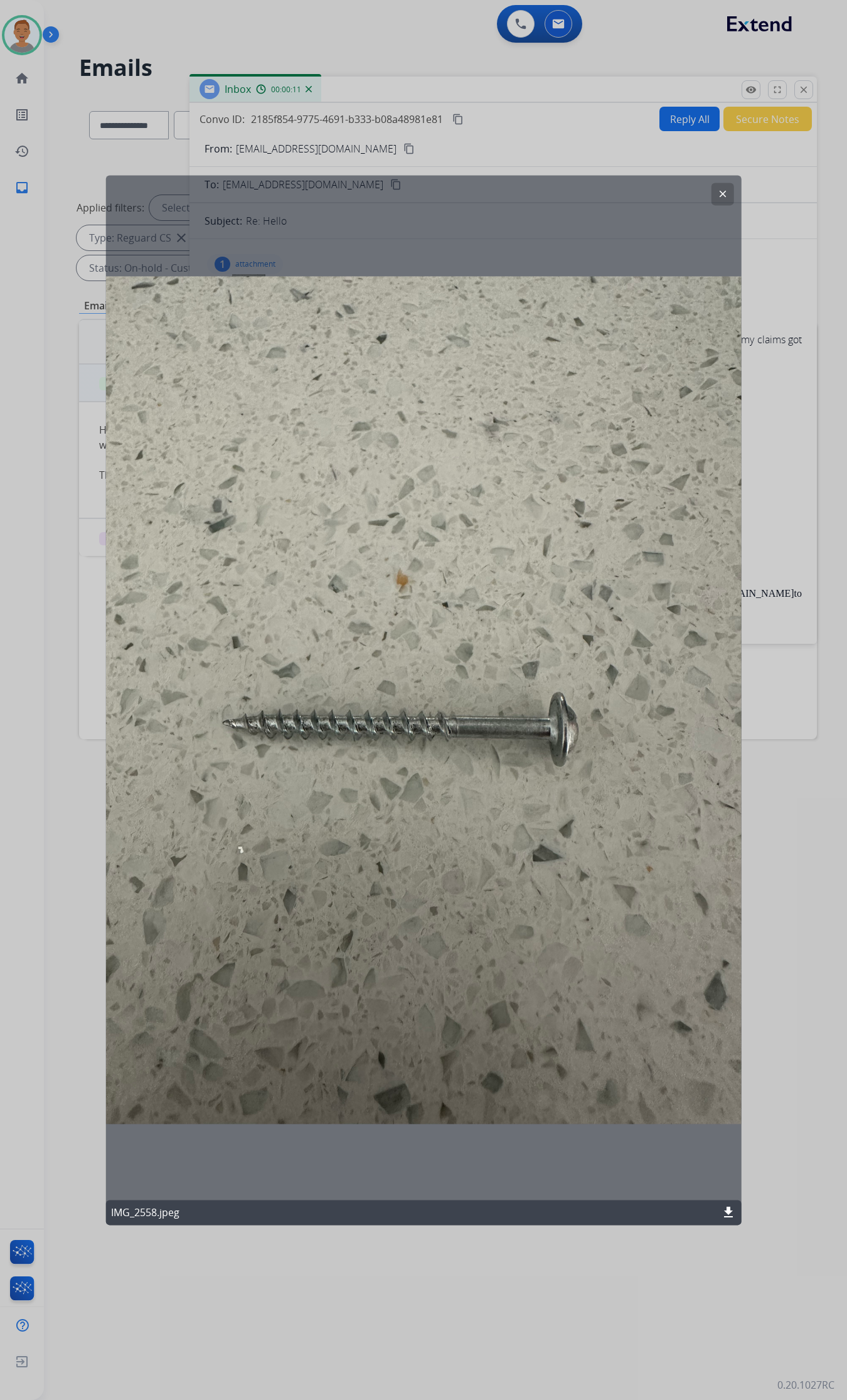
click at [694, 186] on button "clear" at bounding box center [722, 194] width 22 height 22
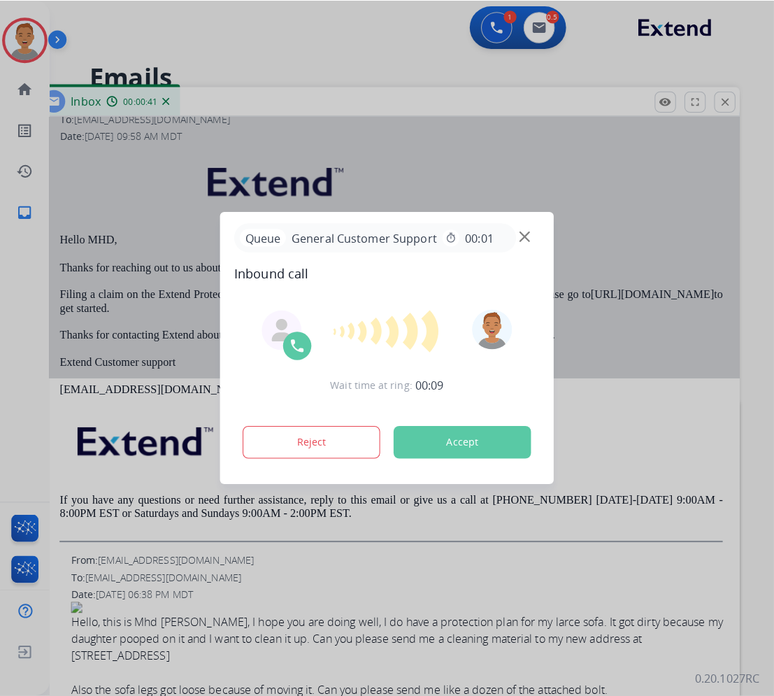
scroll to position [371, 0]
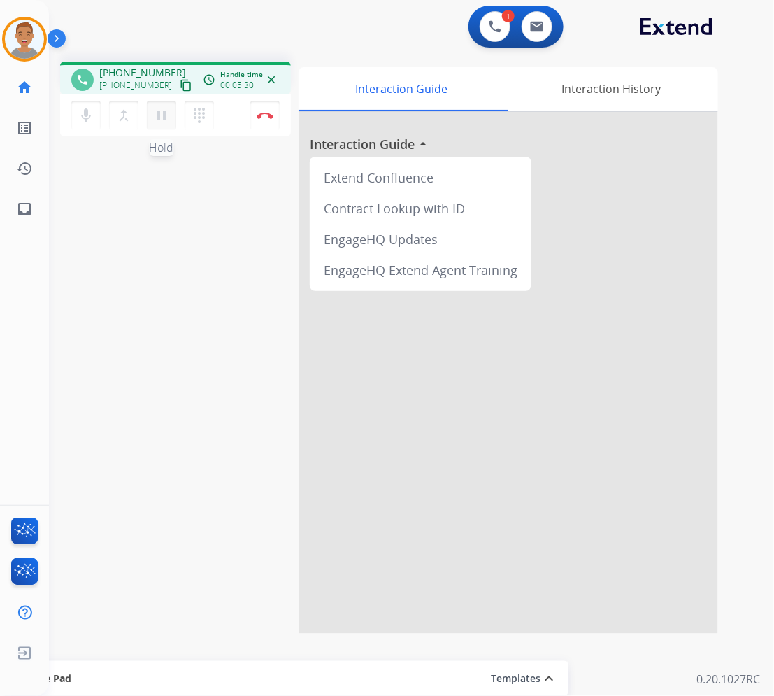
click at [155, 117] on mat-icon "pause" at bounding box center [161, 115] width 17 height 17
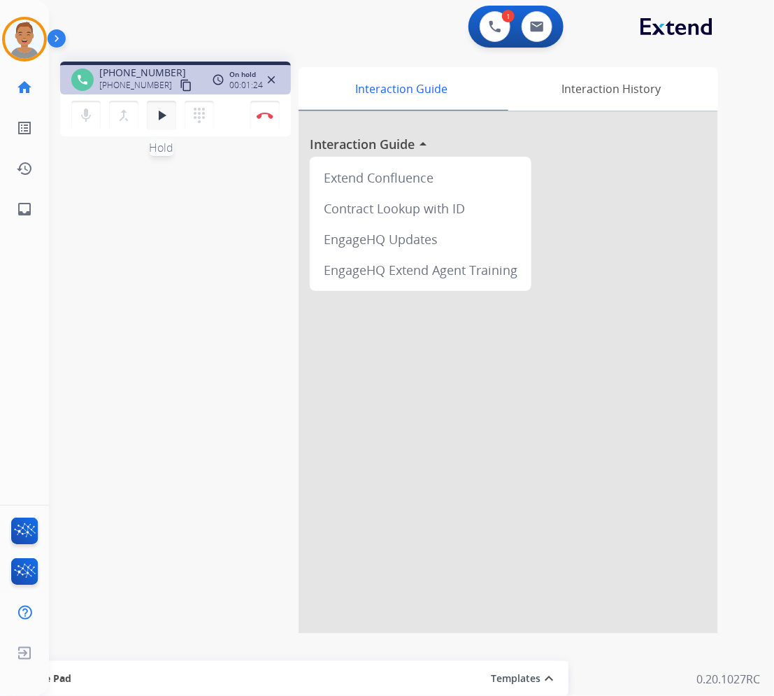
click at [172, 118] on button "play_arrow Hold" at bounding box center [161, 115] width 29 height 29
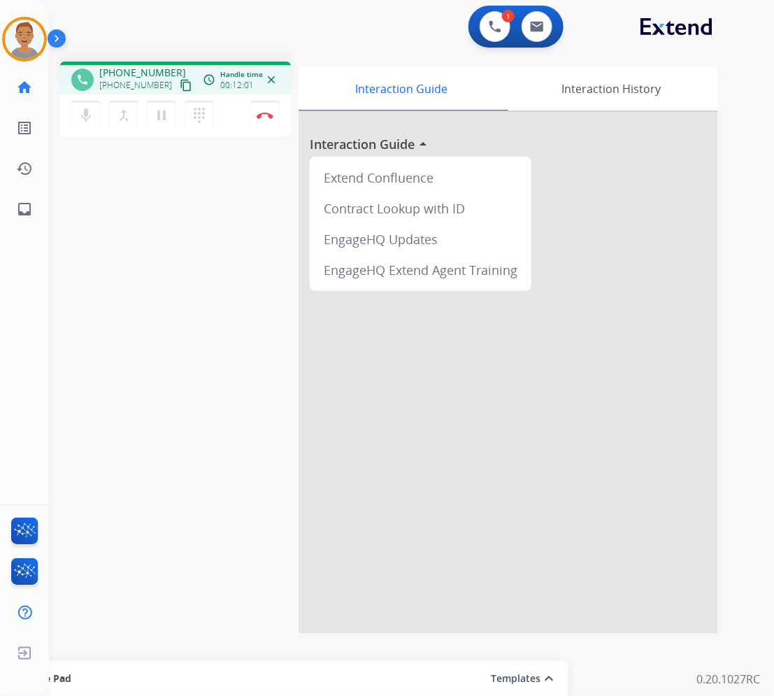
click at [330, 26] on div "1 Voice Interactions 0 Email Interactions" at bounding box center [403, 28] width 675 height 45
click at [160, 116] on mat-icon "pause" at bounding box center [161, 115] width 17 height 17
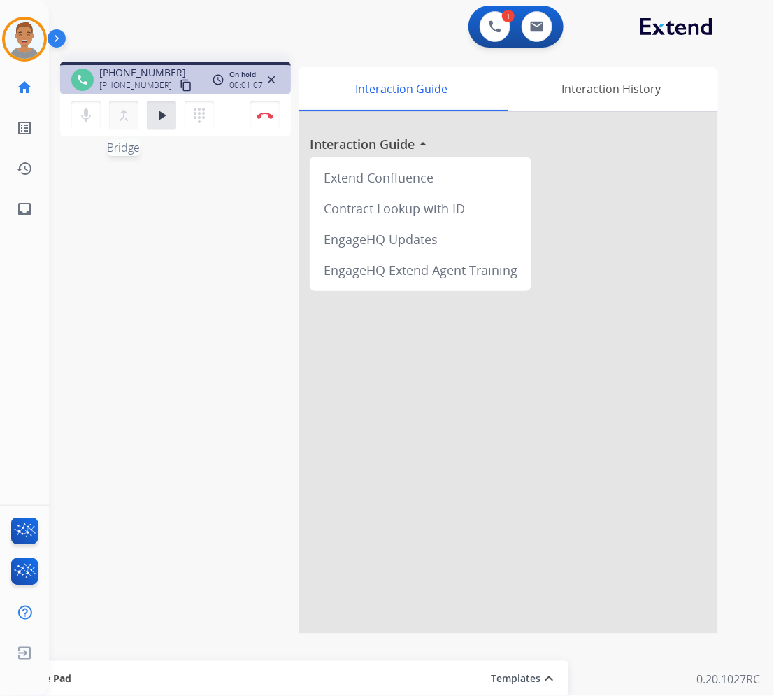
drag, startPoint x: 155, startPoint y: 85, endPoint x: 110, endPoint y: 127, distance: 60.9
click at [127, 122] on div "mic Mute merge_type Bridge play_arrow Hold dialpad Dialpad" at bounding box center [146, 115] width 151 height 29
click at [155, 126] on button "play_arrow Hold" at bounding box center [161, 115] width 29 height 29
click at [160, 116] on mat-icon "pause" at bounding box center [161, 115] width 17 height 17
click at [161, 113] on mat-icon "play_arrow" at bounding box center [161, 115] width 17 height 17
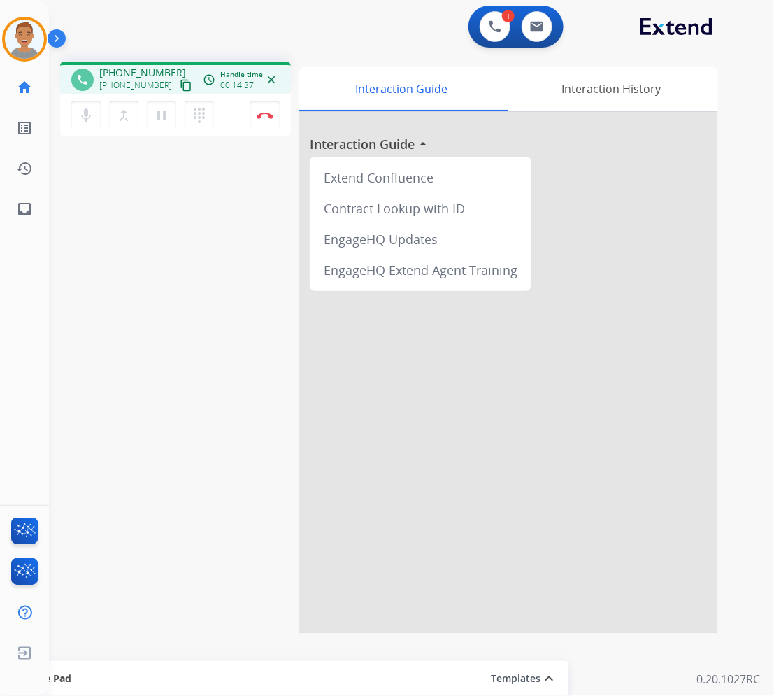
click at [358, 43] on div "1 Voice Interactions 0 Email Interactions" at bounding box center [403, 28] width 675 height 45
click at [259, 118] on img at bounding box center [265, 115] width 17 height 7
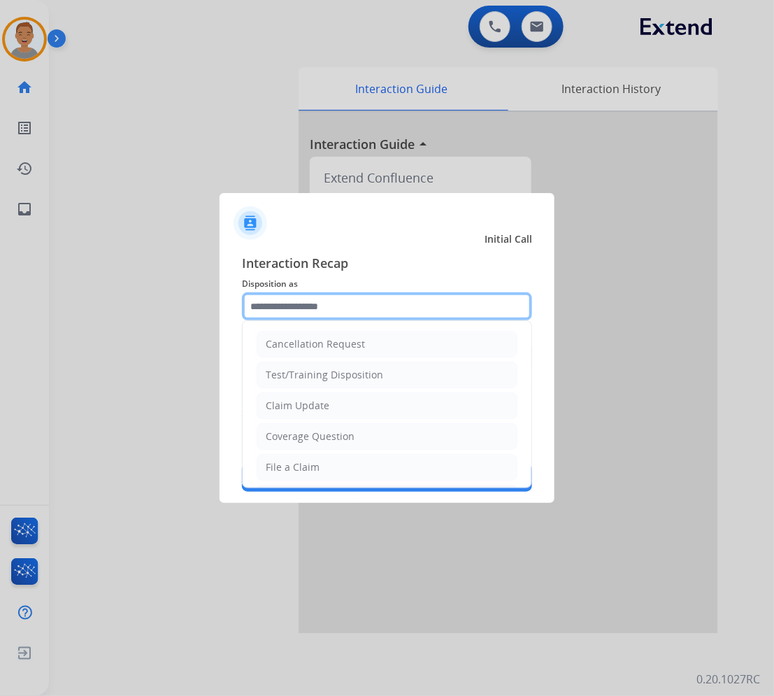
click at [354, 302] on input "text" at bounding box center [387, 306] width 290 height 28
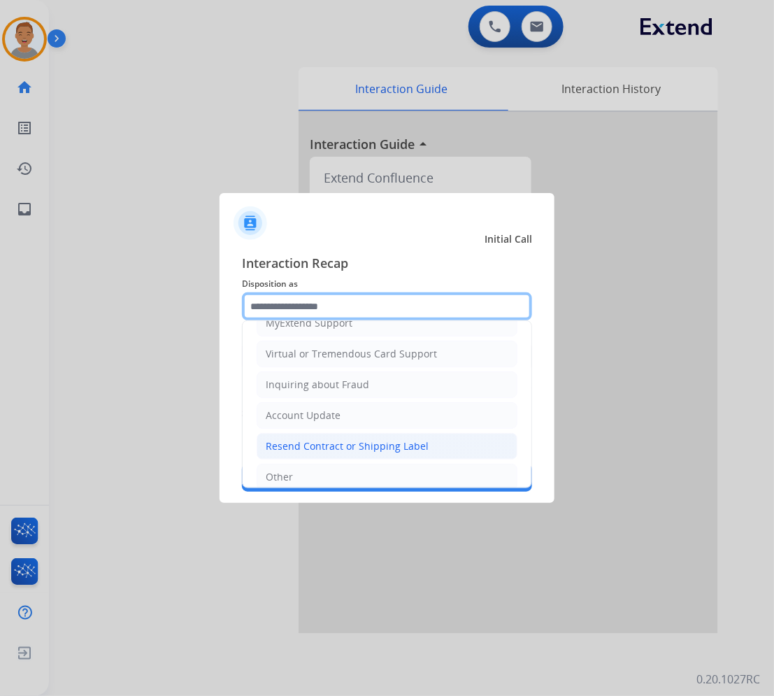
scroll to position [222, 0]
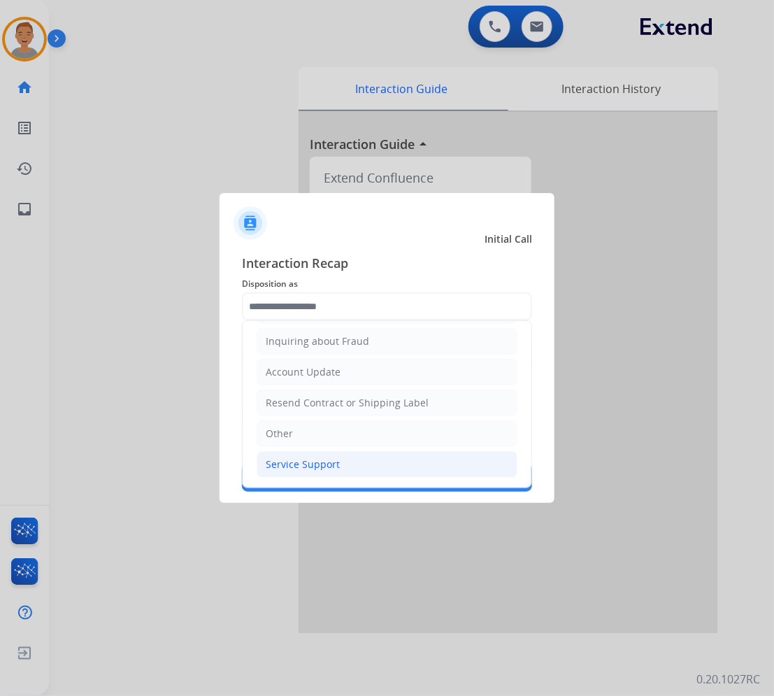
click at [316, 458] on div "Service Support" at bounding box center [303, 465] width 74 height 14
type input "**********"
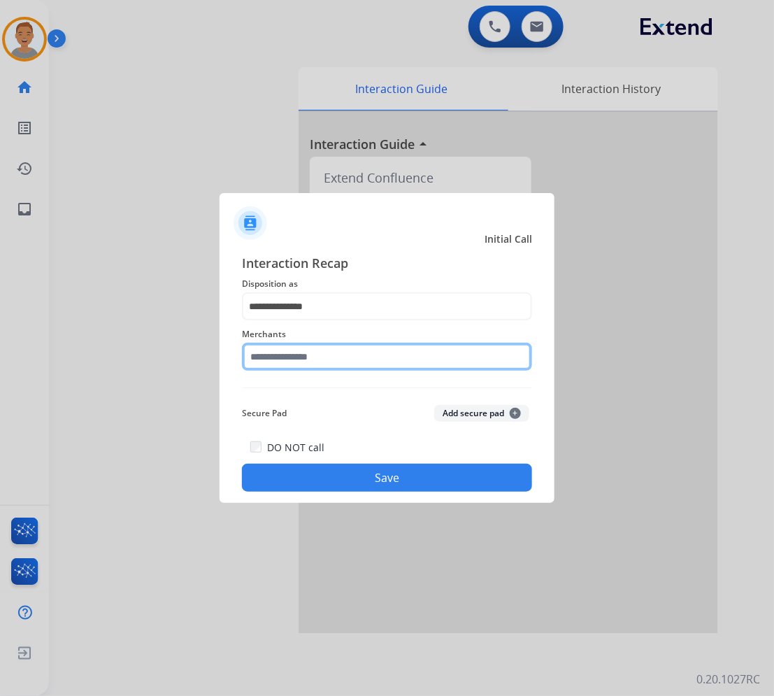
click at [378, 348] on input "text" at bounding box center [387, 357] width 290 height 28
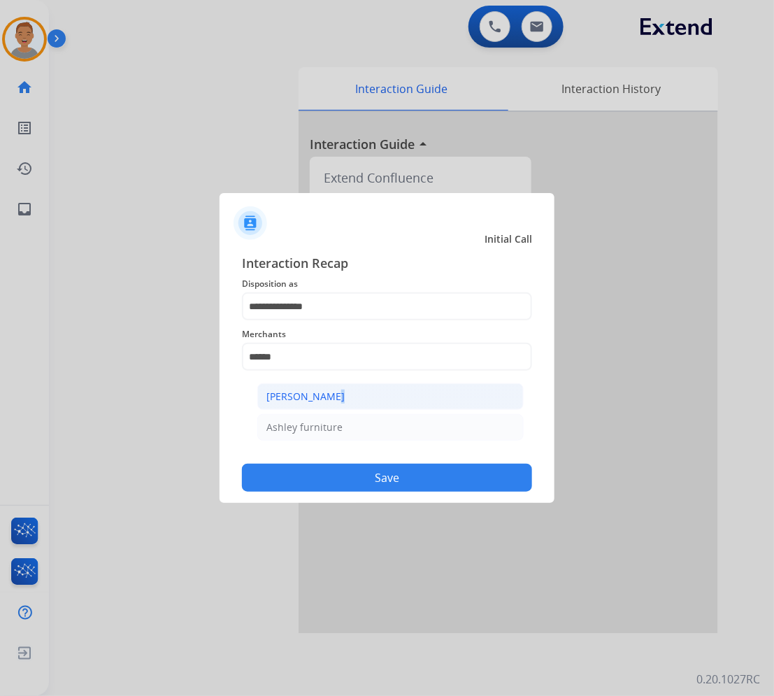
click at [318, 387] on li "[PERSON_NAME]" at bounding box center [390, 396] width 267 height 27
type input "**********"
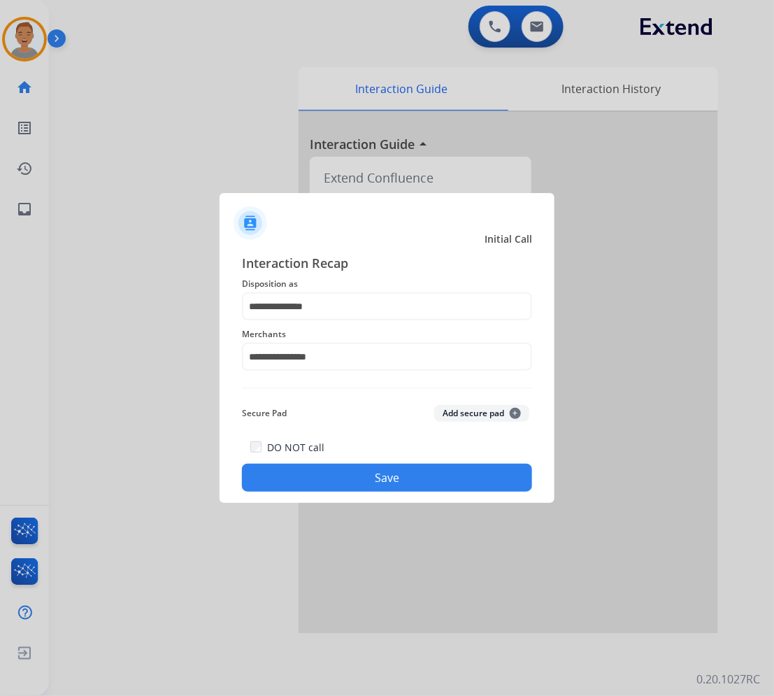
click at [386, 485] on button "Save" at bounding box center [387, 478] width 290 height 28
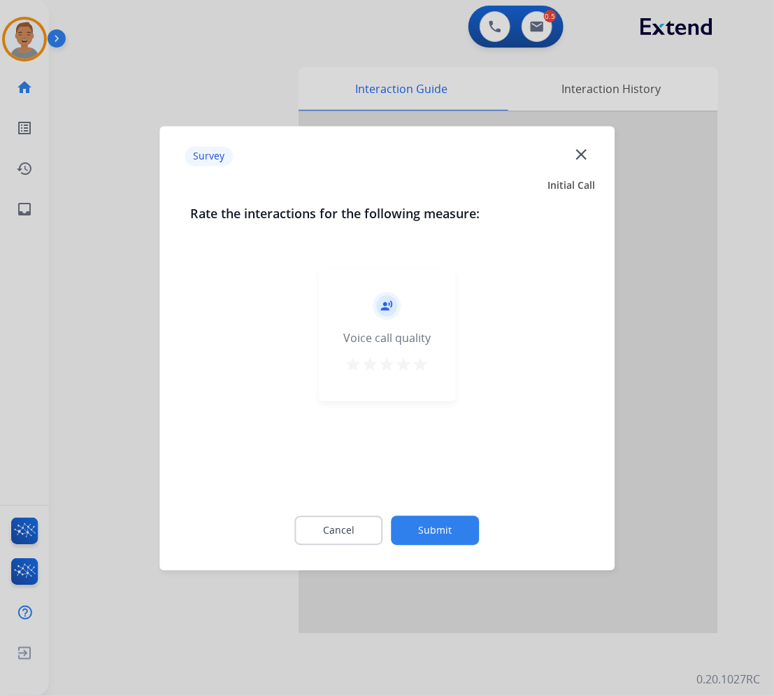
click at [579, 155] on mat-icon "close" at bounding box center [581, 154] width 18 height 18
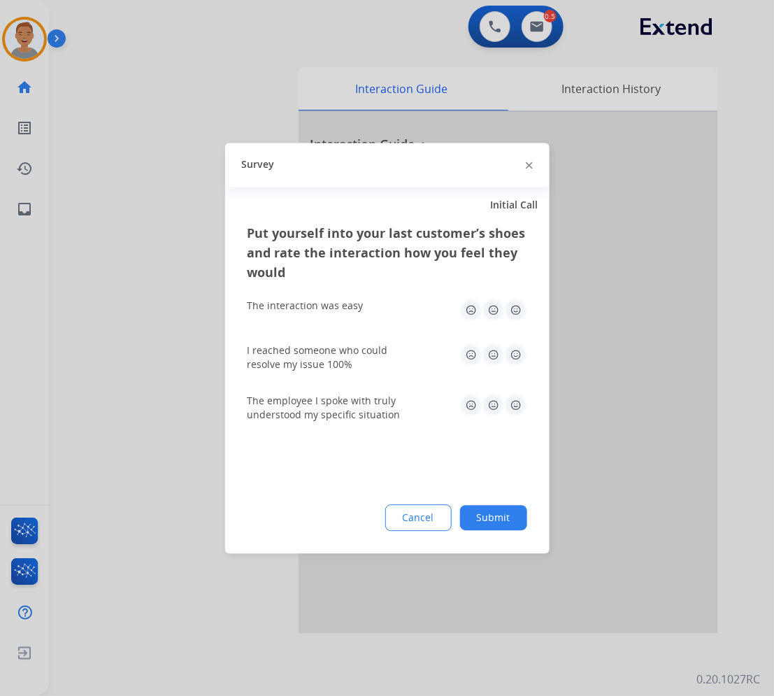
click at [526, 162] on img at bounding box center [529, 165] width 7 height 7
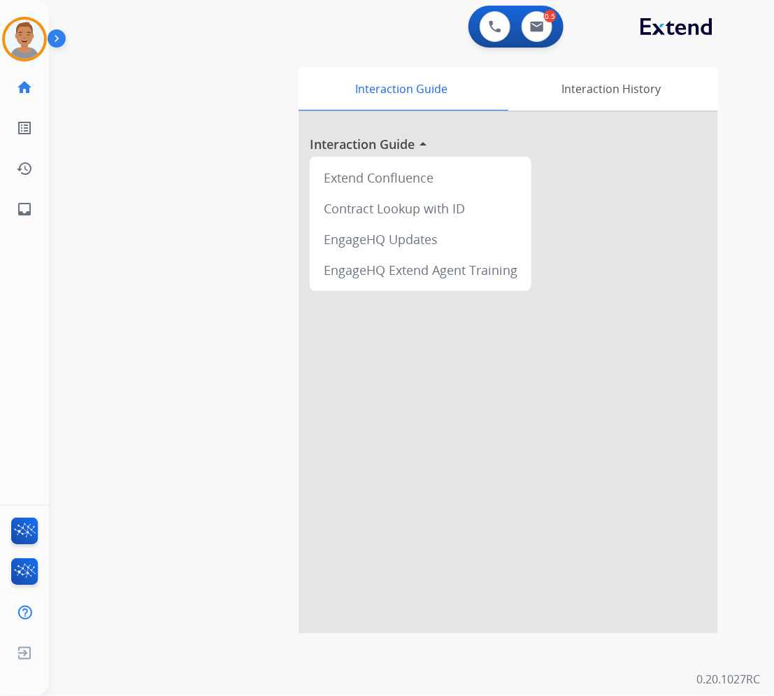
click at [537, 471] on div at bounding box center [509, 373] width 420 height 522
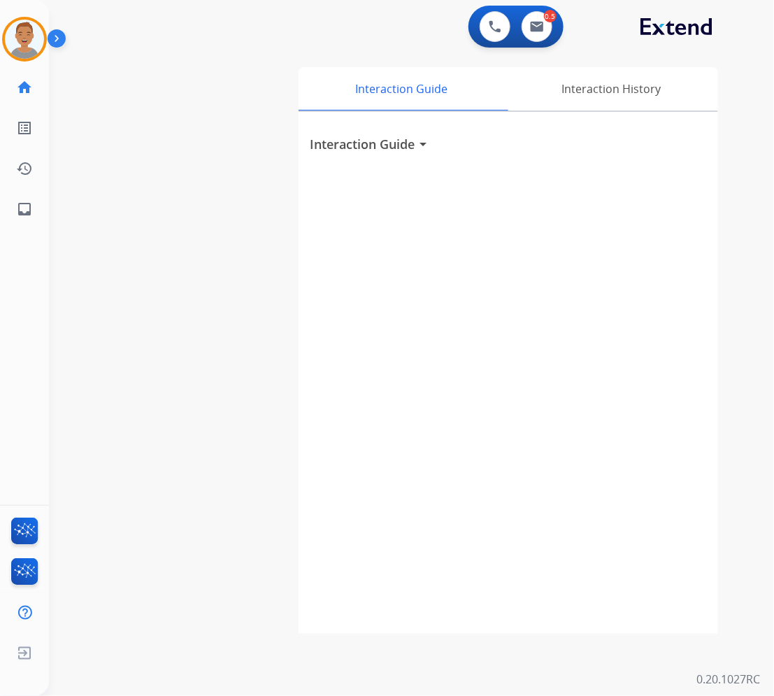
drag, startPoint x: 634, startPoint y: 236, endPoint x: 624, endPoint y: 240, distance: 10.7
click at [634, 236] on div "Interaction Guide arrow_drop_down" at bounding box center [509, 373] width 420 height 522
click at [530, 21] on img at bounding box center [537, 26] width 14 height 11
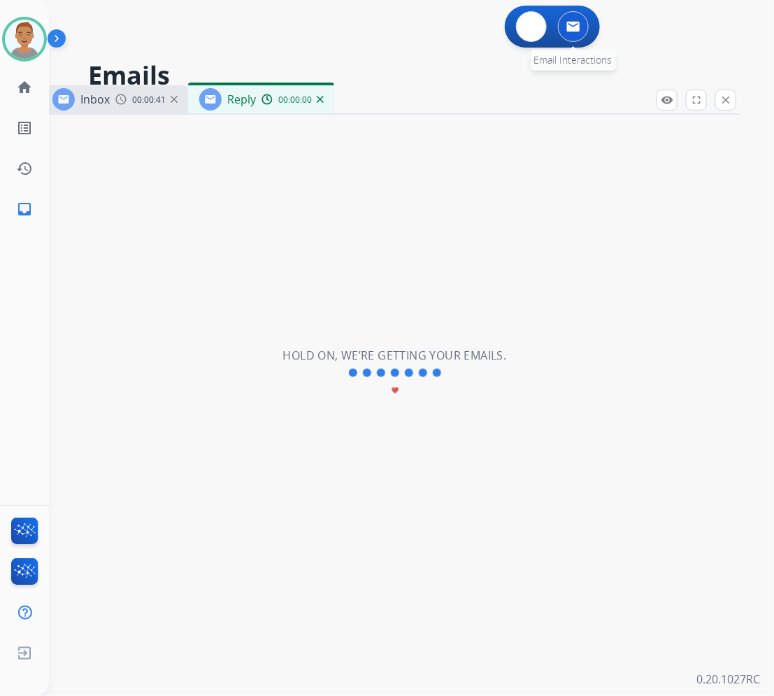
select select "**********"
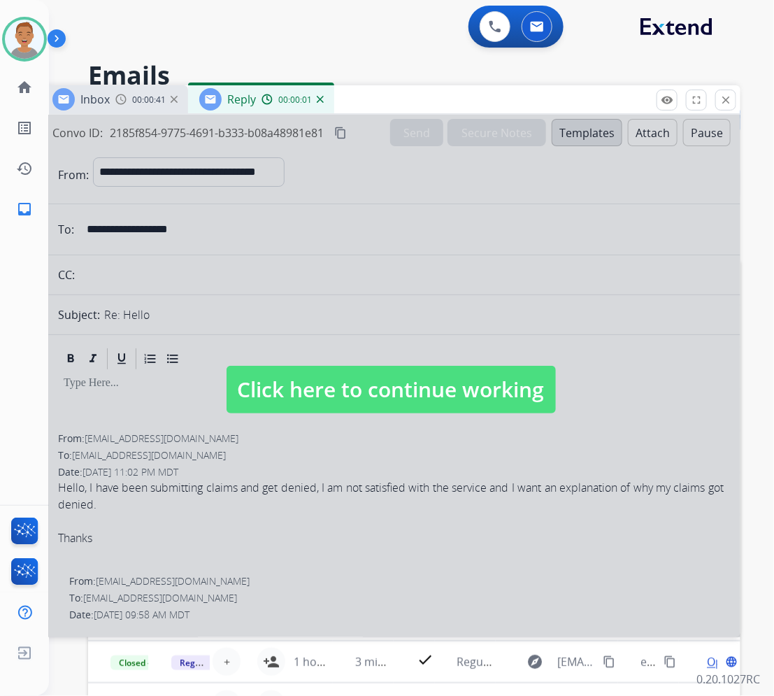
click at [406, 386] on span "Click here to continue working" at bounding box center [392, 390] width 330 height 48
select select
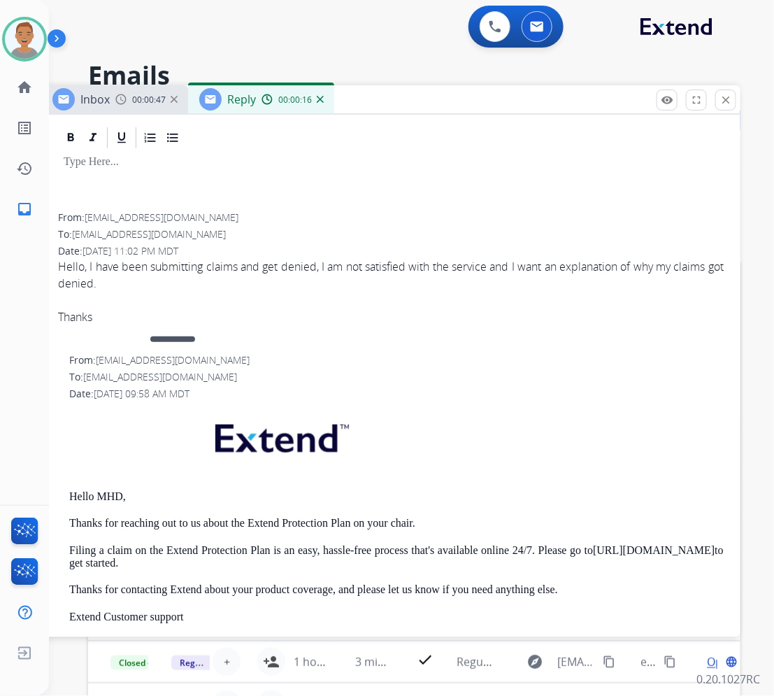
scroll to position [262, 0]
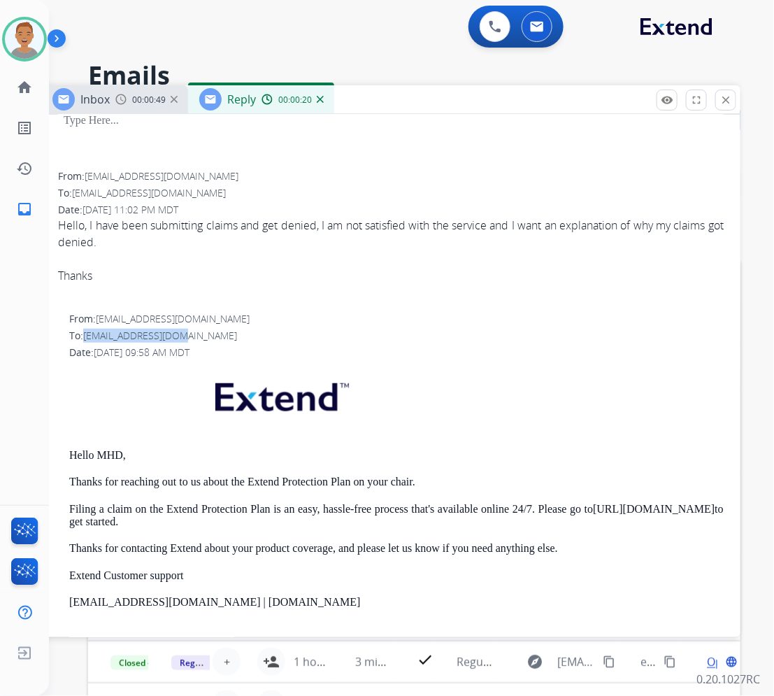
drag, startPoint x: 190, startPoint y: 339, endPoint x: 86, endPoint y: 339, distance: 104.2
click at [86, 339] on div "To: drsuhaibo@gmail.com" at bounding box center [396, 336] width 655 height 14
copy span "[EMAIL_ADDRESS][DOMAIN_NAME]"
drag, startPoint x: 344, startPoint y: 52, endPoint x: 609, endPoint y: 103, distance: 269.2
click at [345, 52] on div "**********" at bounding box center [395, 398] width 692 height 696
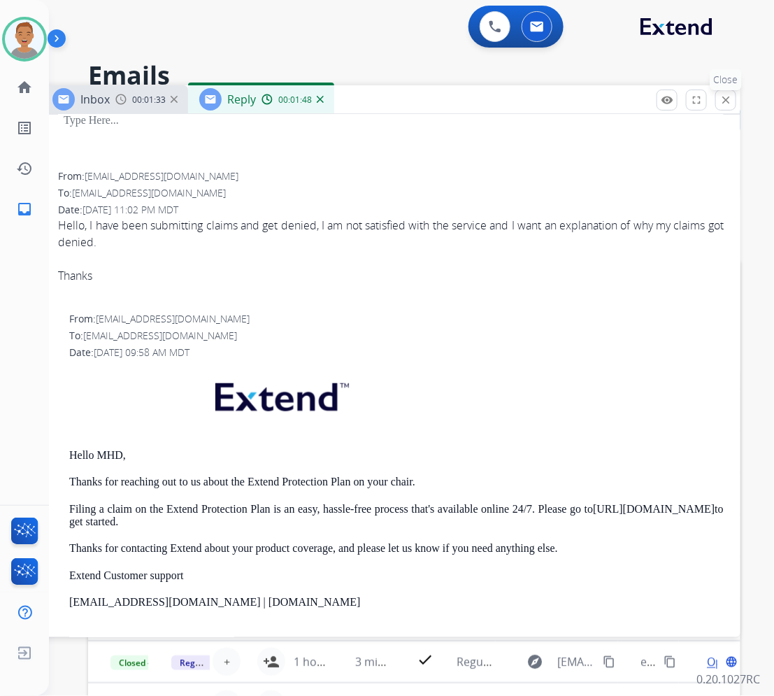
click at [726, 102] on mat-icon "close" at bounding box center [726, 100] width 13 height 13
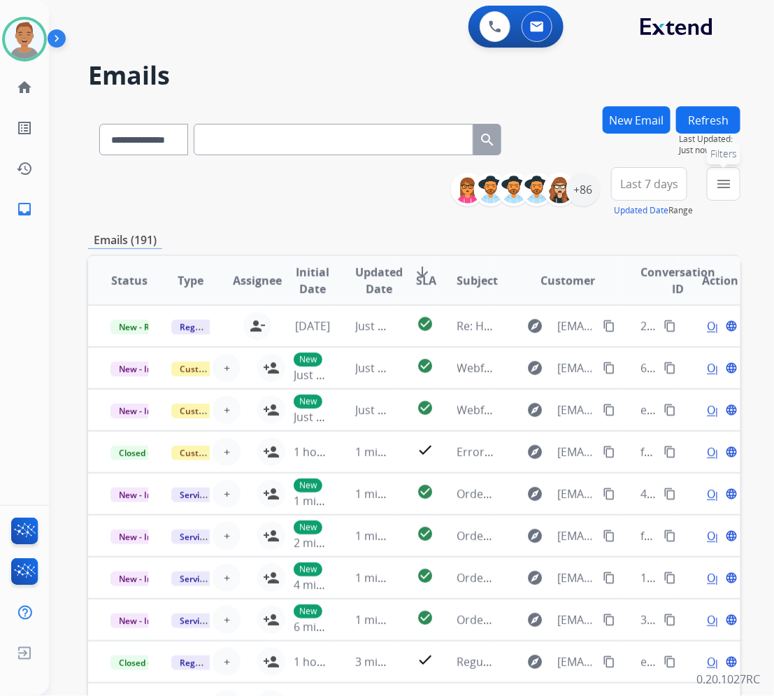
click at [732, 190] on button "menu Filters" at bounding box center [724, 184] width 34 height 34
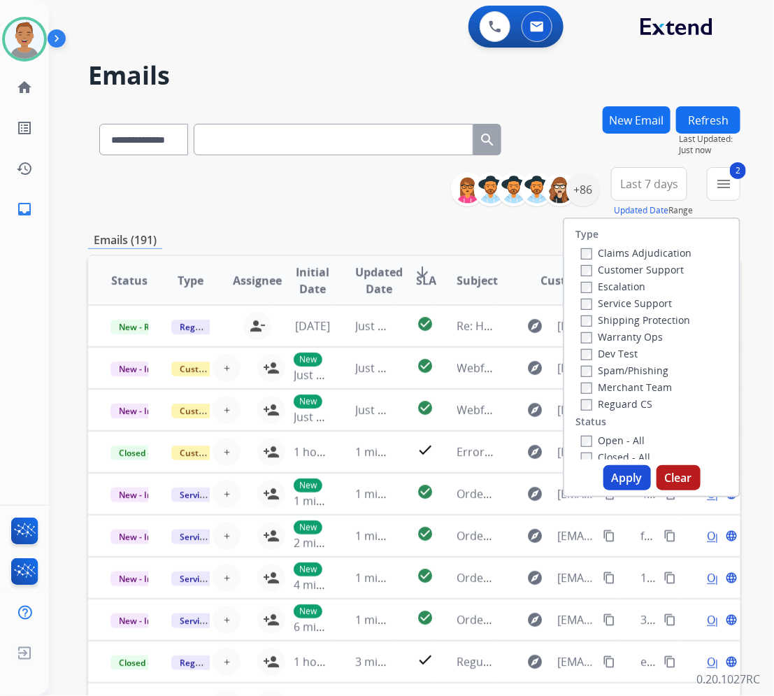
click at [583, 404] on label "Reguard CS" at bounding box center [616, 403] width 71 height 13
click at [581, 411] on div "Reguard CS" at bounding box center [636, 403] width 111 height 17
click at [614, 477] on button "Apply" at bounding box center [628, 477] width 48 height 25
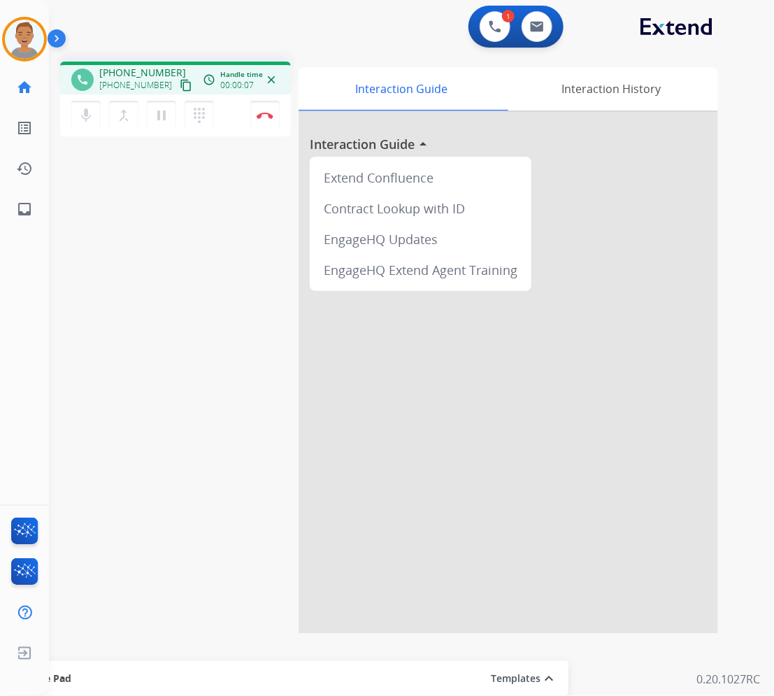
click at [462, 407] on div at bounding box center [509, 373] width 420 height 522
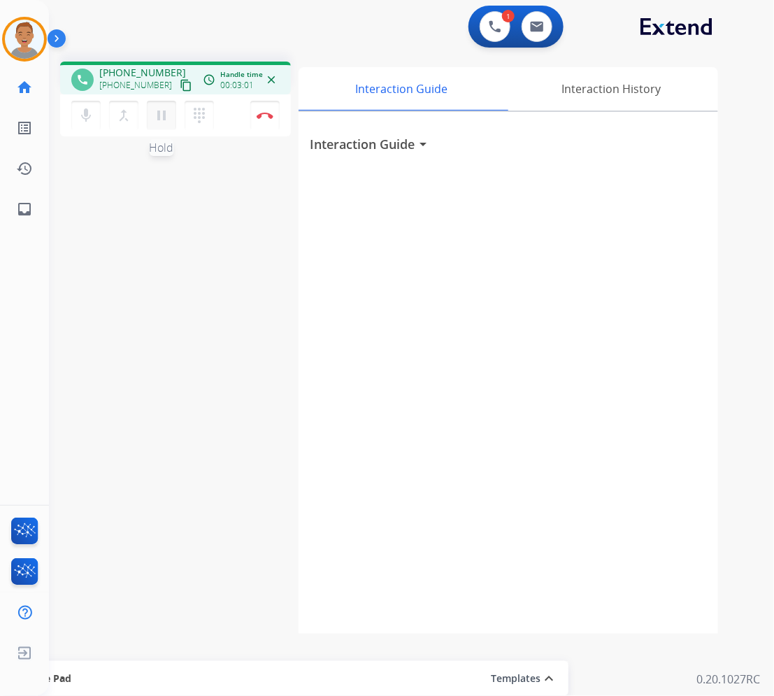
click at [159, 120] on mat-icon "pause" at bounding box center [161, 115] width 17 height 17
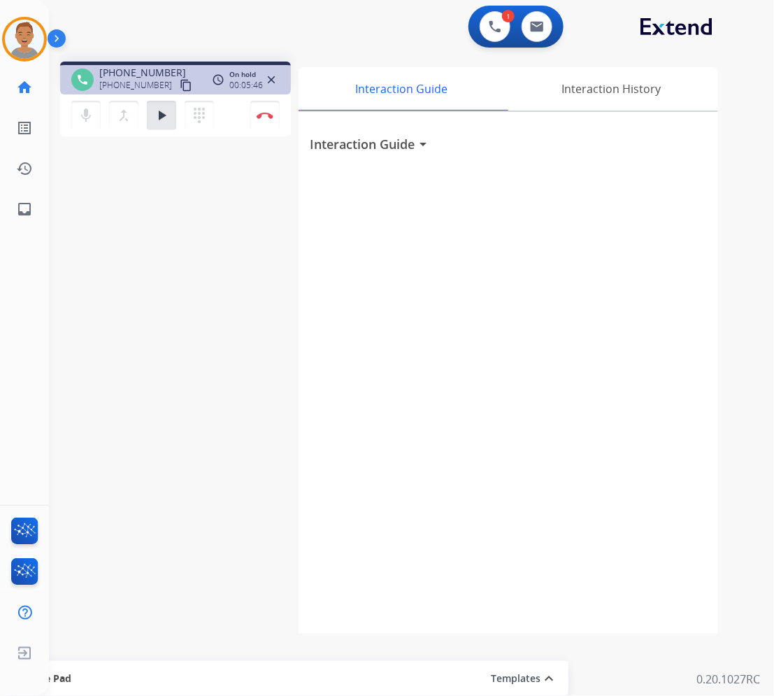
click at [567, 263] on div "Interaction Guide arrow_drop_down" at bounding box center [509, 373] width 420 height 522
click at [151, 114] on button "play_arrow Hold" at bounding box center [161, 115] width 29 height 29
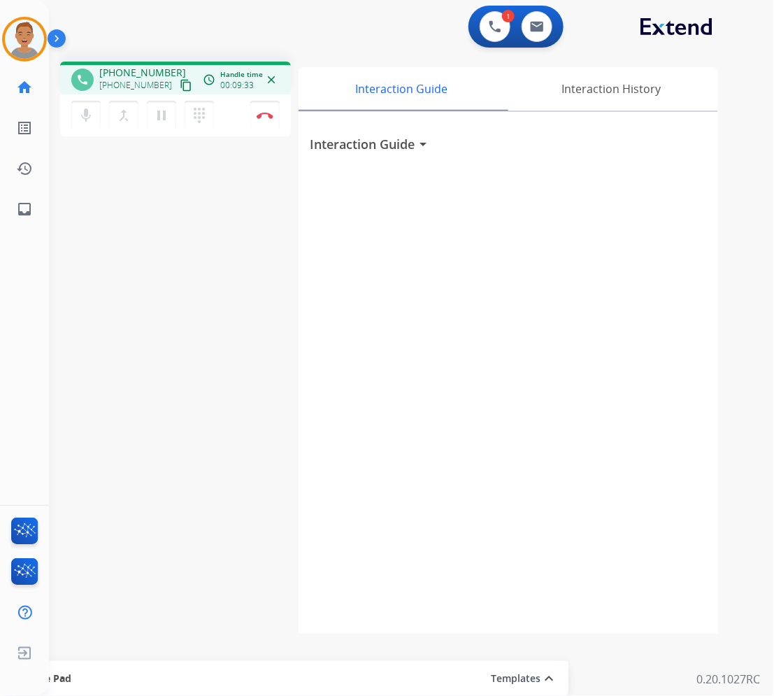
click at [150, 652] on div "1 Voice Interactions 0 Email Interactions phone +13182868500 +13182868500 conte…" at bounding box center [411, 348] width 725 height 696
click at [337, 22] on div "1 Voice Interactions 0 Email Interactions" at bounding box center [403, 28] width 675 height 45
drag, startPoint x: 355, startPoint y: 31, endPoint x: 351, endPoint y: 40, distance: 9.1
click at [355, 32] on div "1 Voice Interactions 0 Email Interactions" at bounding box center [403, 28] width 675 height 45
click at [266, 120] on button "Disconnect" at bounding box center [264, 115] width 29 height 29
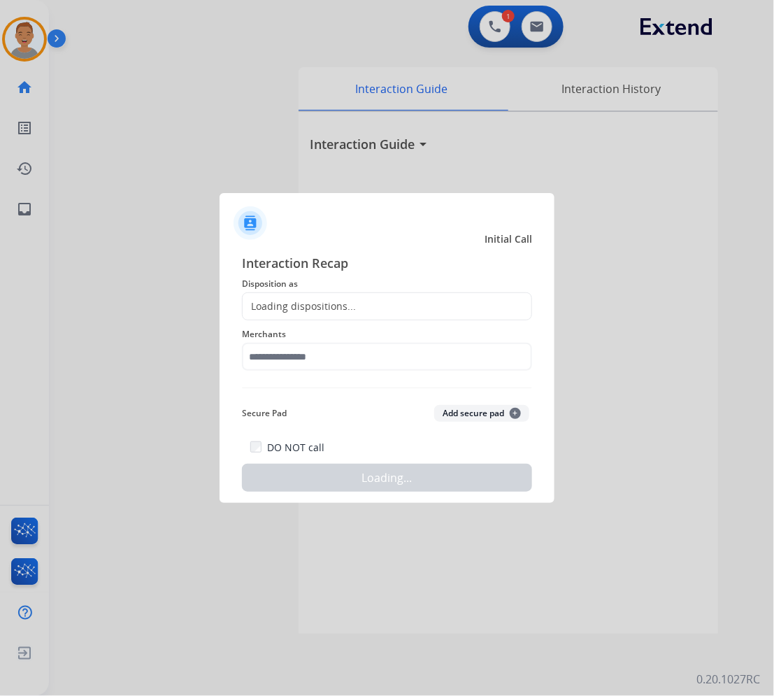
click at [366, 285] on span "Disposition as" at bounding box center [387, 284] width 290 height 17
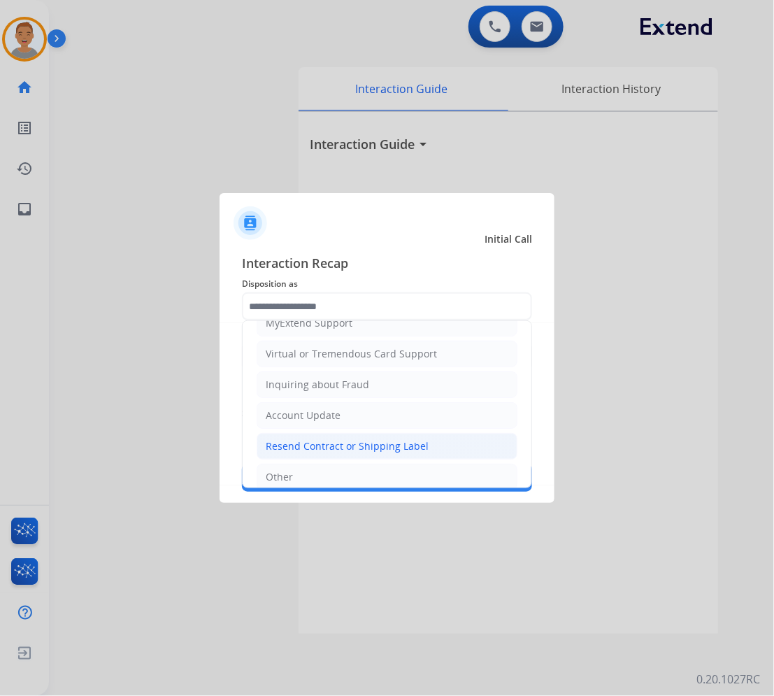
scroll to position [222, 0]
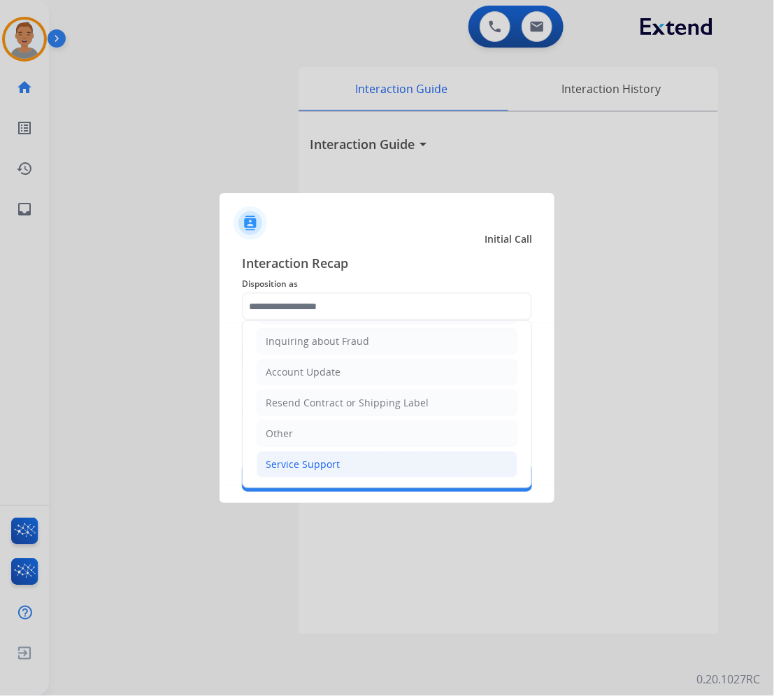
click at [294, 458] on div "Service Support" at bounding box center [303, 465] width 74 height 14
type input "**********"
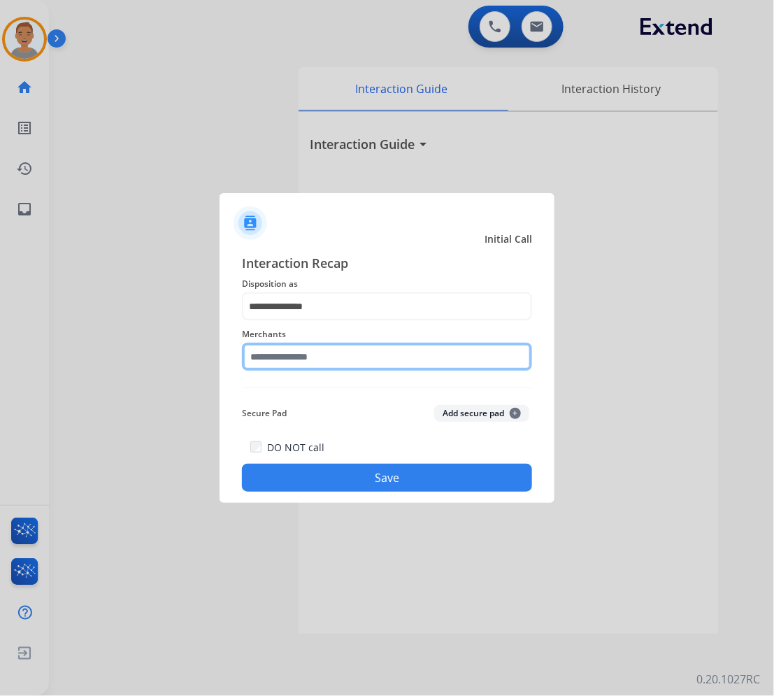
click at [320, 355] on input "text" at bounding box center [387, 357] width 290 height 28
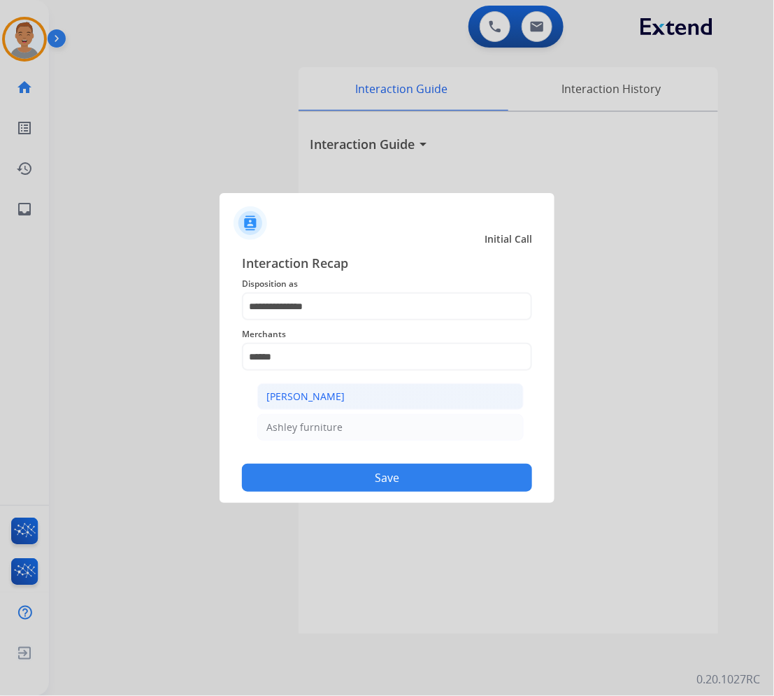
click at [359, 400] on li "[PERSON_NAME]" at bounding box center [390, 396] width 267 height 27
type input "**********"
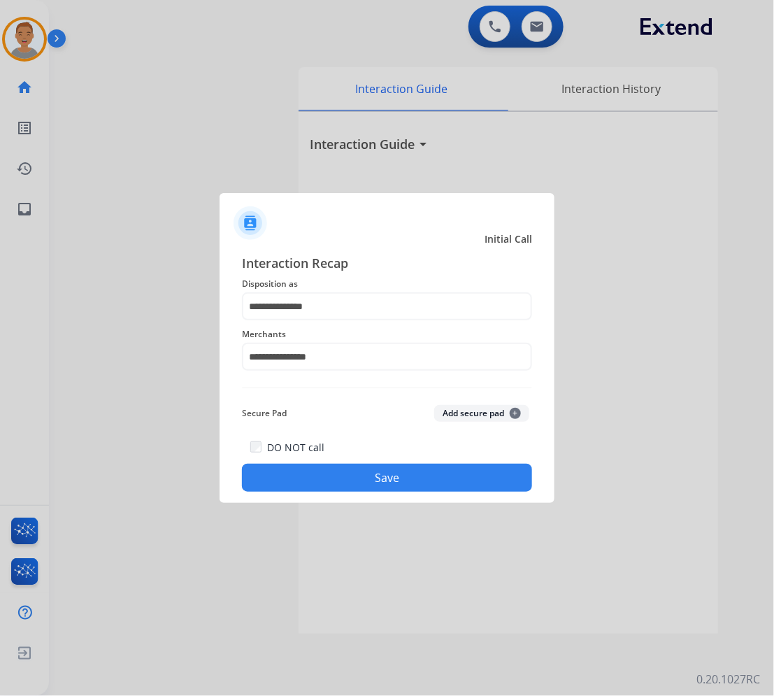
click at [372, 480] on button "Save" at bounding box center [387, 478] width 290 height 28
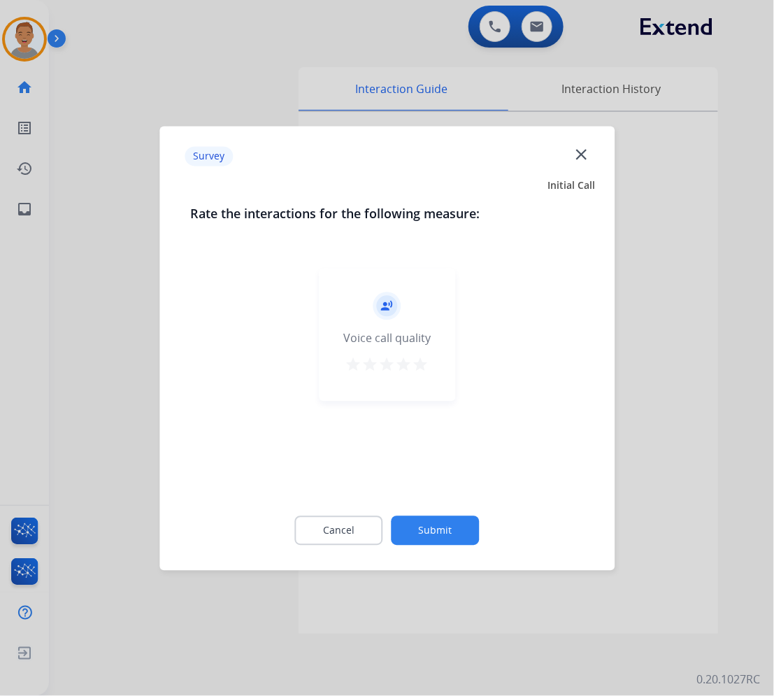
click at [581, 149] on mat-icon "close" at bounding box center [581, 154] width 18 height 18
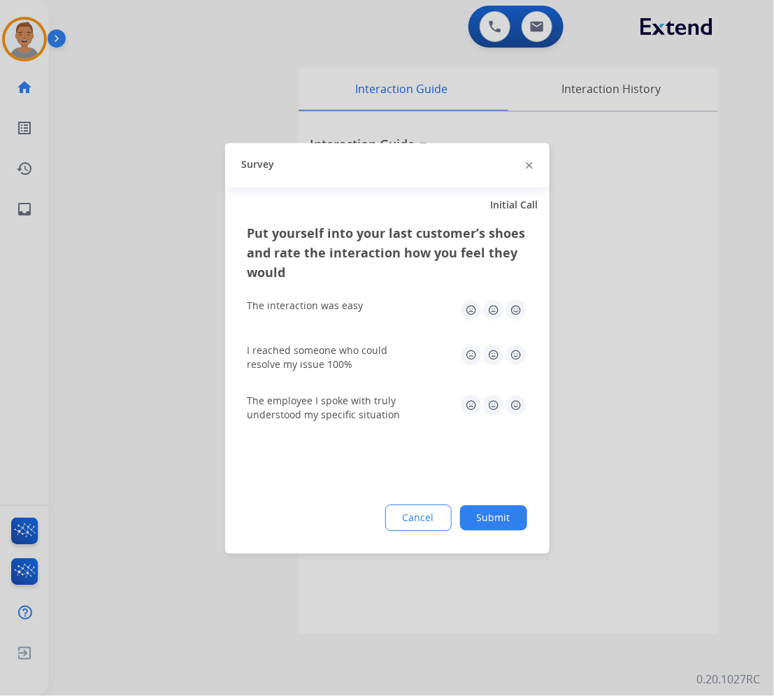
click at [523, 175] on div "Survey" at bounding box center [387, 165] width 325 height 44
click at [527, 162] on img at bounding box center [529, 165] width 7 height 7
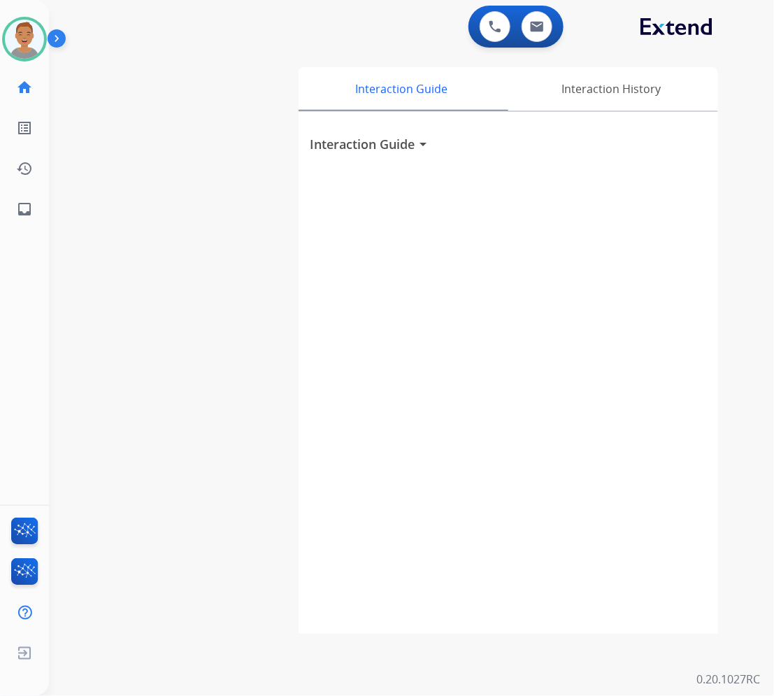
drag, startPoint x: 295, startPoint y: 330, endPoint x: 274, endPoint y: 295, distance: 41.0
click at [292, 323] on div "swap_horiz Break voice bridge close_fullscreen Connect 3-Way Call merge_type Se…" at bounding box center [395, 341] width 692 height 583
click at [18, 43] on img at bounding box center [24, 39] width 39 height 39
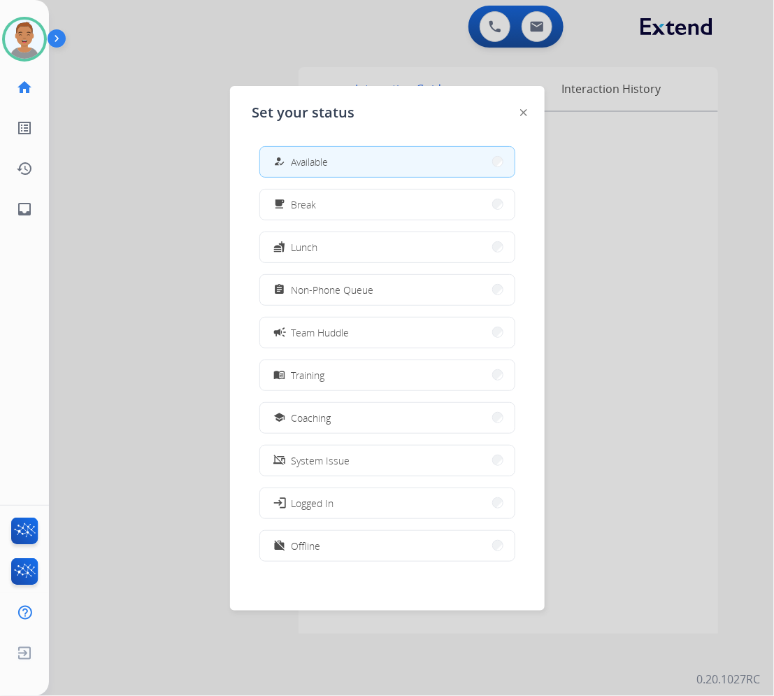
click at [327, 18] on div at bounding box center [387, 348] width 774 height 696
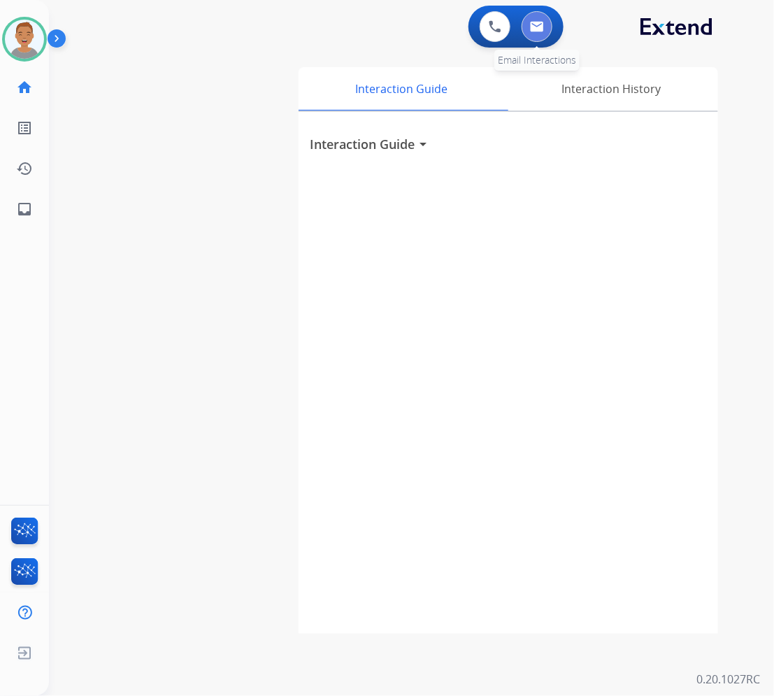
click at [551, 28] on button at bounding box center [537, 26] width 31 height 31
select select "**********"
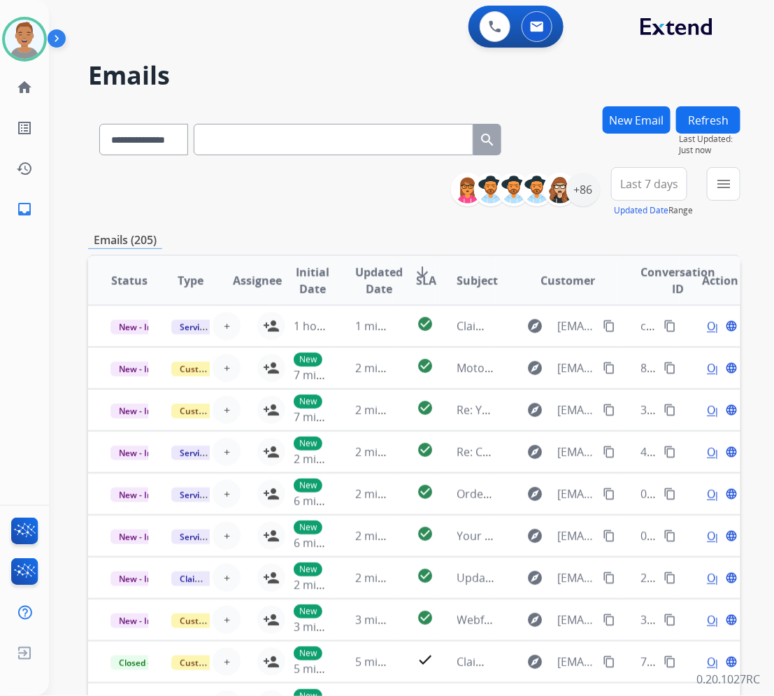
click at [658, 181] on span "Last 7 days" at bounding box center [650, 184] width 58 height 6
click at [624, 331] on div "Last 30 days" at bounding box center [645, 330] width 77 height 21
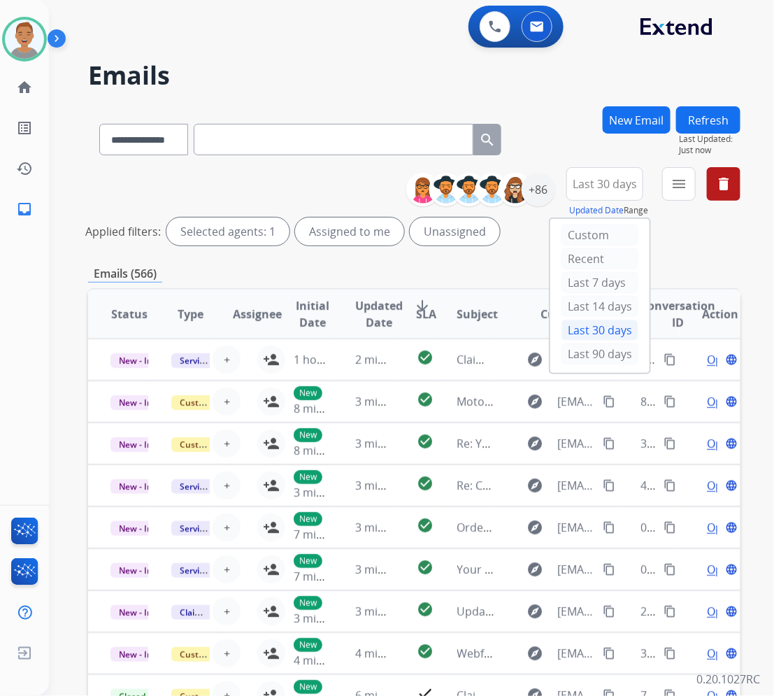
click at [712, 243] on div "Applied filters: Selected agents: 1 Assigned to me Unassigned" at bounding box center [411, 232] width 653 height 28
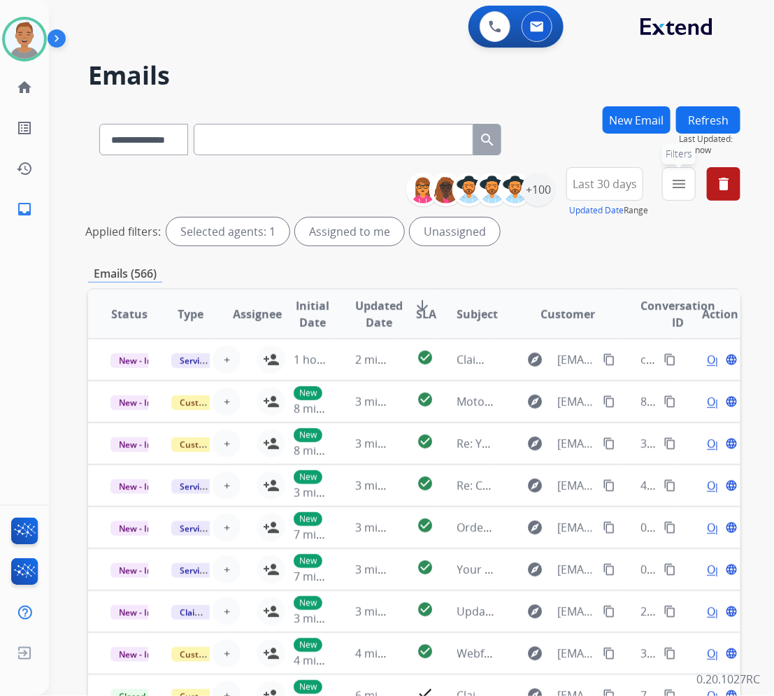
click at [680, 185] on mat-icon "menu" at bounding box center [679, 184] width 17 height 17
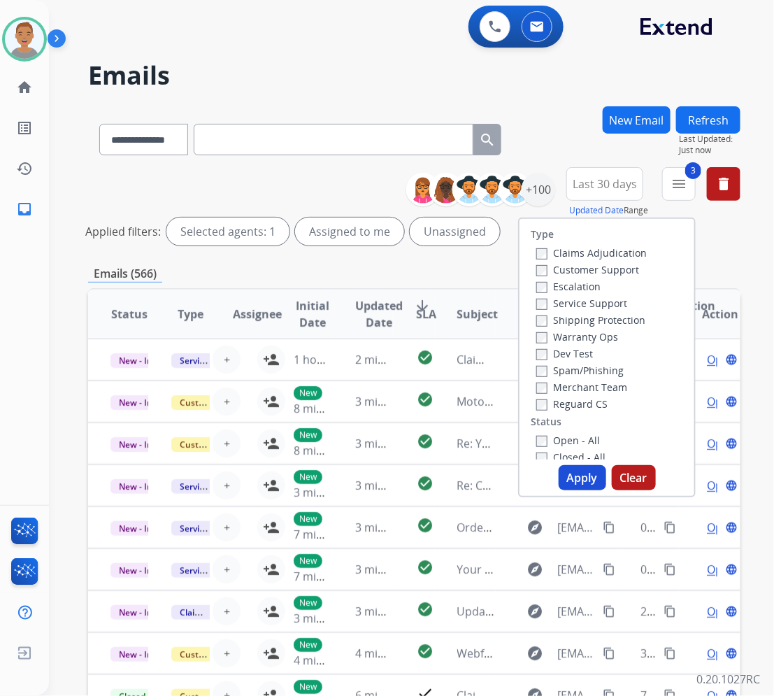
click at [540, 444] on label "Open - All" at bounding box center [569, 440] width 64 height 13
click at [560, 481] on button "Apply" at bounding box center [583, 477] width 48 height 25
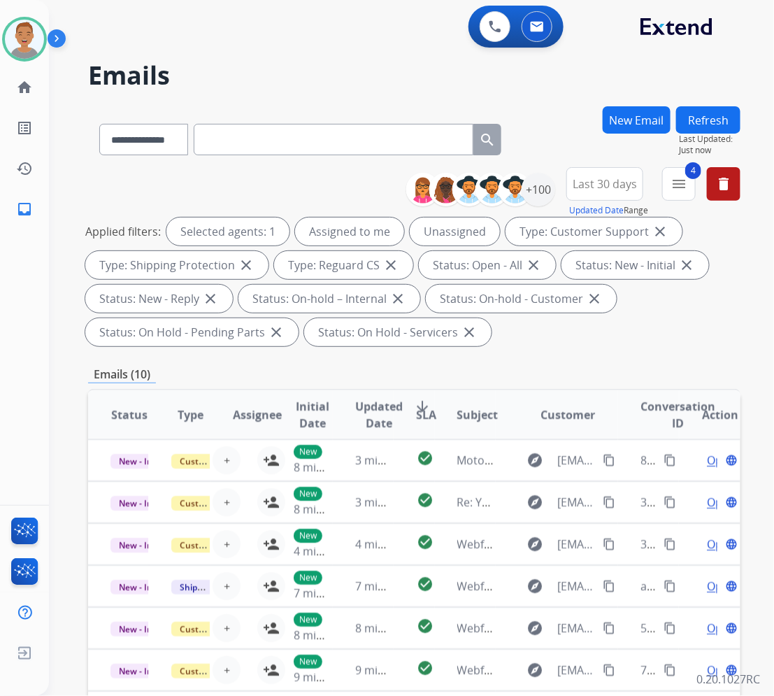
click at [324, 51] on div "**********" at bounding box center [395, 398] width 692 height 696
click at [550, 186] on div "+100" at bounding box center [539, 190] width 34 height 34
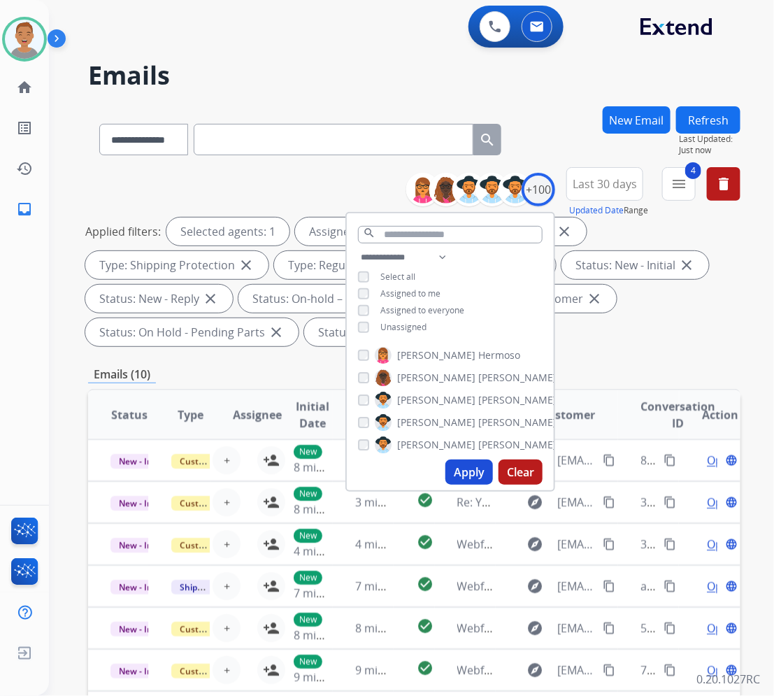
click at [464, 469] on button "Apply" at bounding box center [470, 472] width 48 height 25
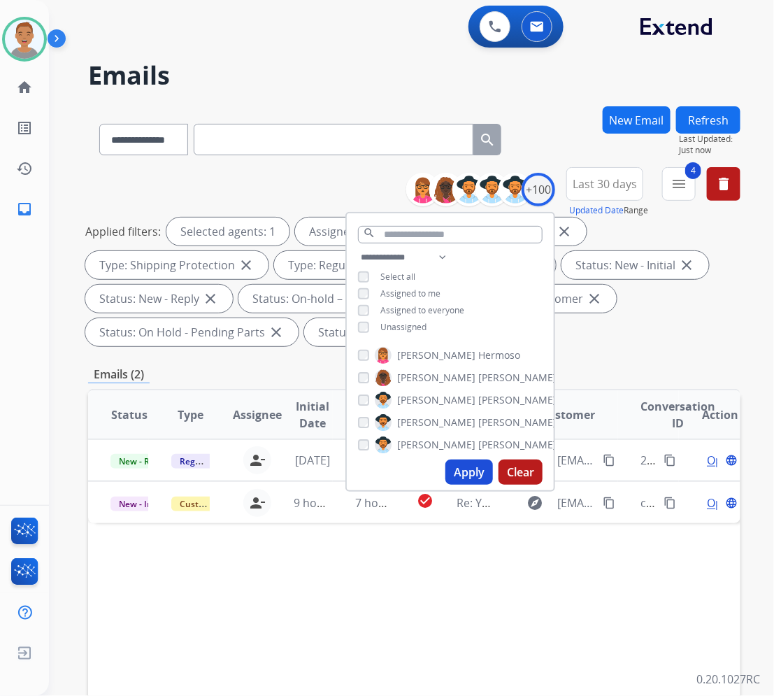
click at [345, 82] on h2 "Emails" at bounding box center [414, 76] width 653 height 28
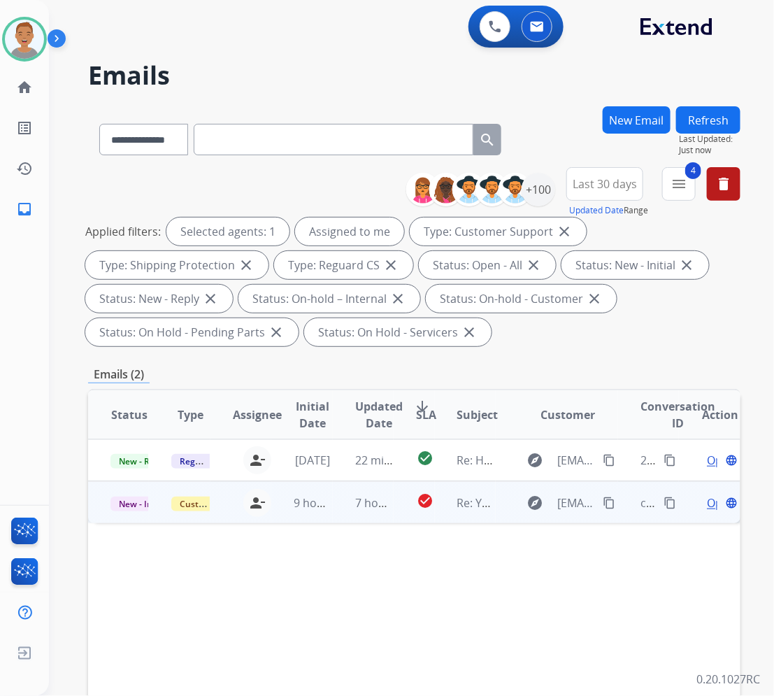
click at [243, 518] on div "[PERSON_NAME][EMAIL_ADDRESS][PERSON_NAME][DOMAIN_NAME] person_remove Unassign t…" at bounding box center [241, 503] width 60 height 40
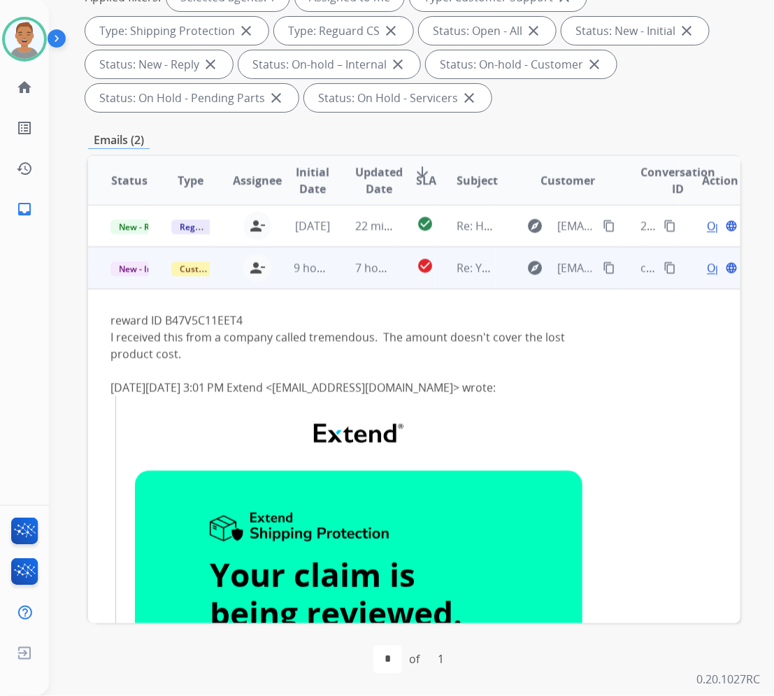
click at [397, 332] on div "I received this from a company called tremendous. The amount doesn't cover the …" at bounding box center [354, 346] width 486 height 34
click at [399, 334] on div "I received this from a company called tremendous. The amount doesn't cover the …" at bounding box center [354, 346] width 486 height 34
click at [707, 267] on span "Open" at bounding box center [721, 268] width 29 height 17
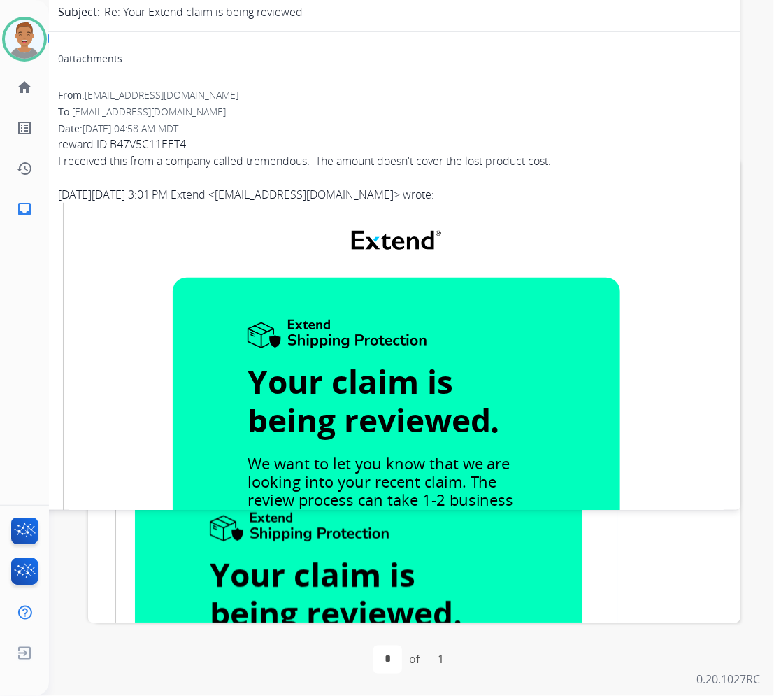
click at [176, 93] on span "[EMAIL_ADDRESS][DOMAIN_NAME]" at bounding box center [162, 94] width 154 height 13
click at [288, 100] on div "From: apaglaiccetti@gmail.com" at bounding box center [391, 95] width 666 height 14
drag, startPoint x: 165, startPoint y: 95, endPoint x: 121, endPoint y: 89, distance: 44.5
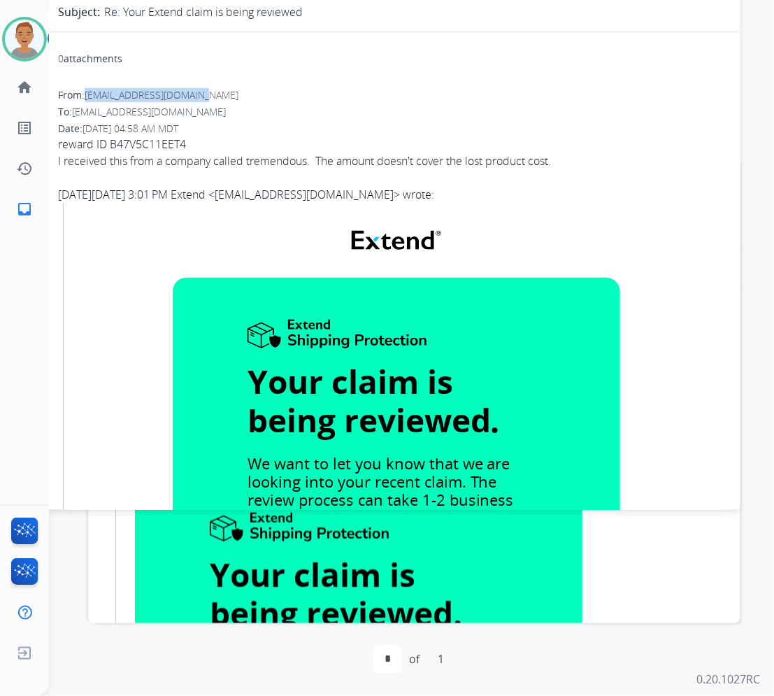
click at [89, 99] on div "From: apaglaiccetti@gmail.com" at bounding box center [391, 95] width 666 height 14
copy span "[EMAIL_ADDRESS][DOMAIN_NAME]"
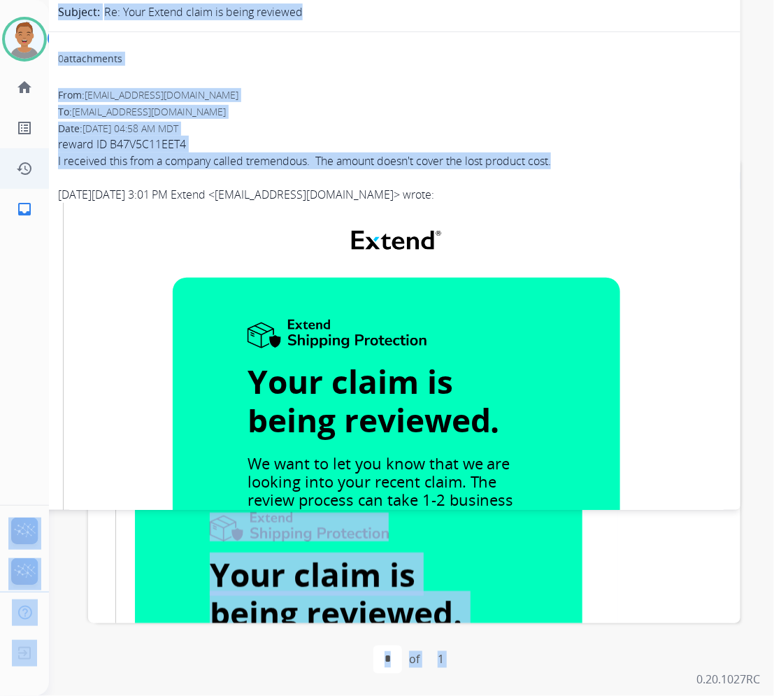
drag, startPoint x: 584, startPoint y: 164, endPoint x: 45, endPoint y: 165, distance: 538.7
click at [45, 165] on div "**********" at bounding box center [387, 348] width 774 height 696
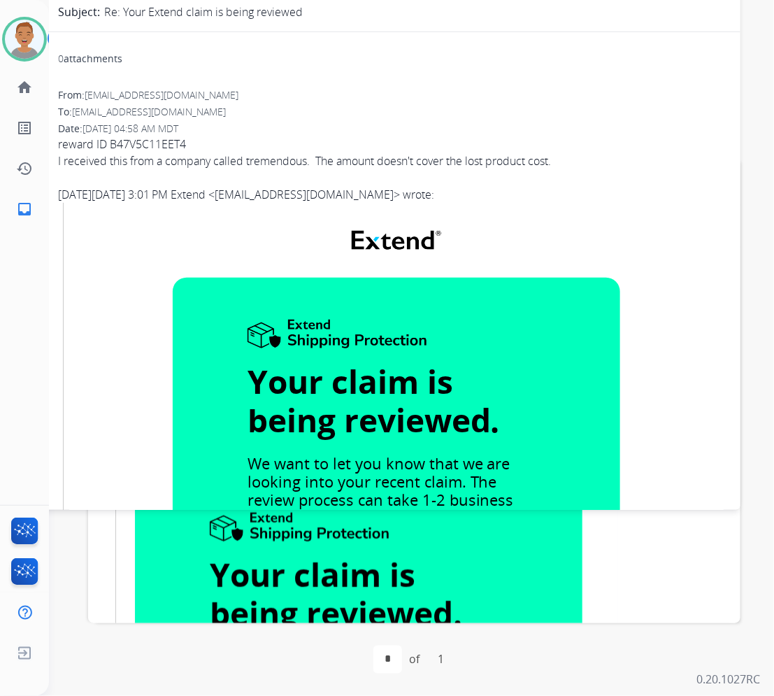
click at [160, 173] on span "reward ID B47V5C11EET4 I received this from a company called tremendous. The am…" at bounding box center [391, 619] width 666 height 967
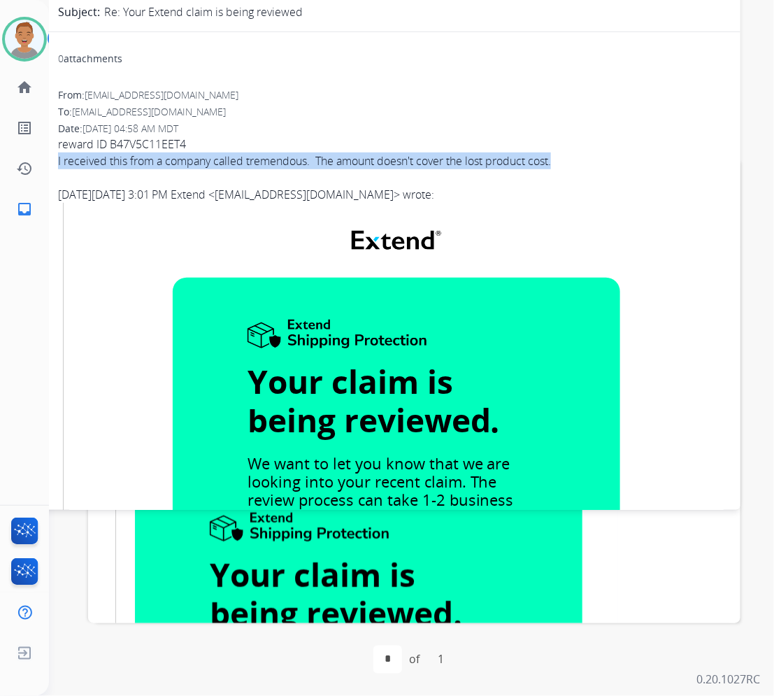
drag, startPoint x: 574, startPoint y: 160, endPoint x: 56, endPoint y: 162, distance: 518.4
click at [56, 162] on div "0 attachments From: apaglaiccetti@gmail.com To: support@extend.com Date: 08/25/…" at bounding box center [391, 578] width 700 height 1070
copy div "I received this from a company called tremendous. The amount doesn't cover the …"
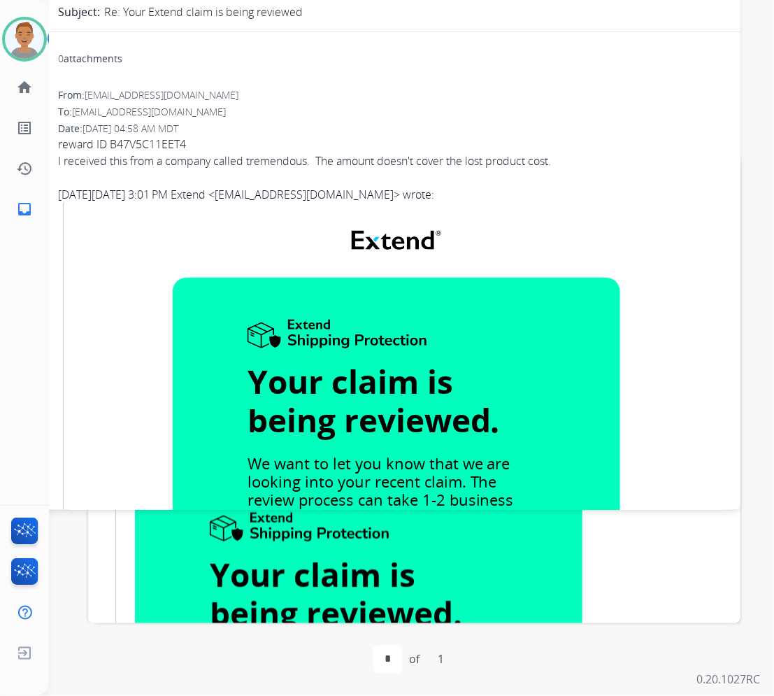
click at [635, 120] on div "From: apaglaiccetti@gmail.com To: support@extend.com Date: 08/25/2025 - 04:58 A…" at bounding box center [391, 595] width 666 height 1014
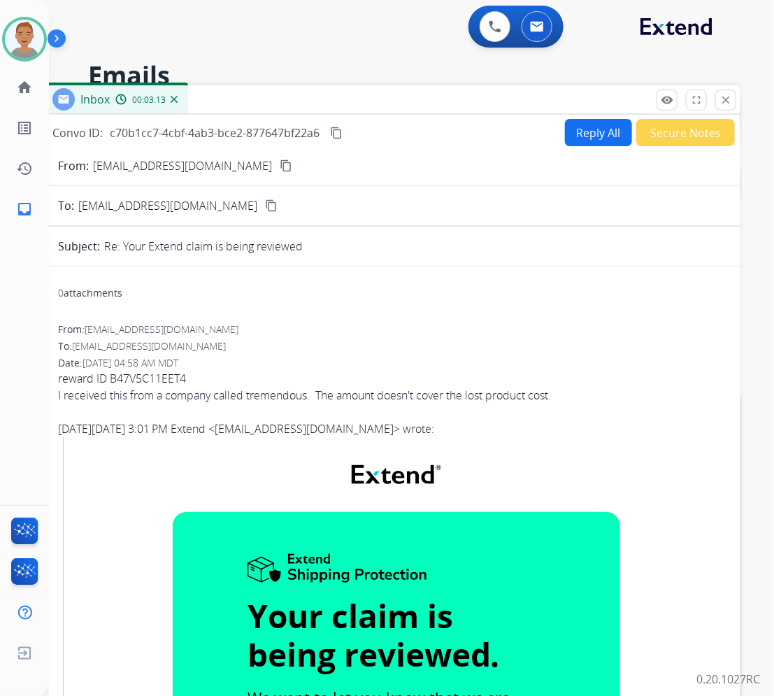
click at [574, 131] on button "Reply All" at bounding box center [598, 132] width 67 height 27
select select "**********"
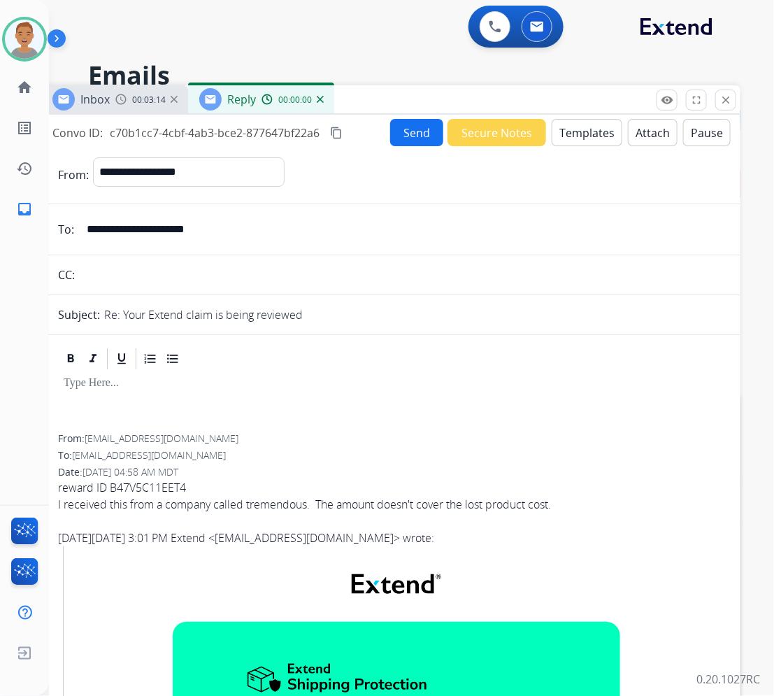
click at [567, 130] on button "Templates" at bounding box center [587, 132] width 71 height 27
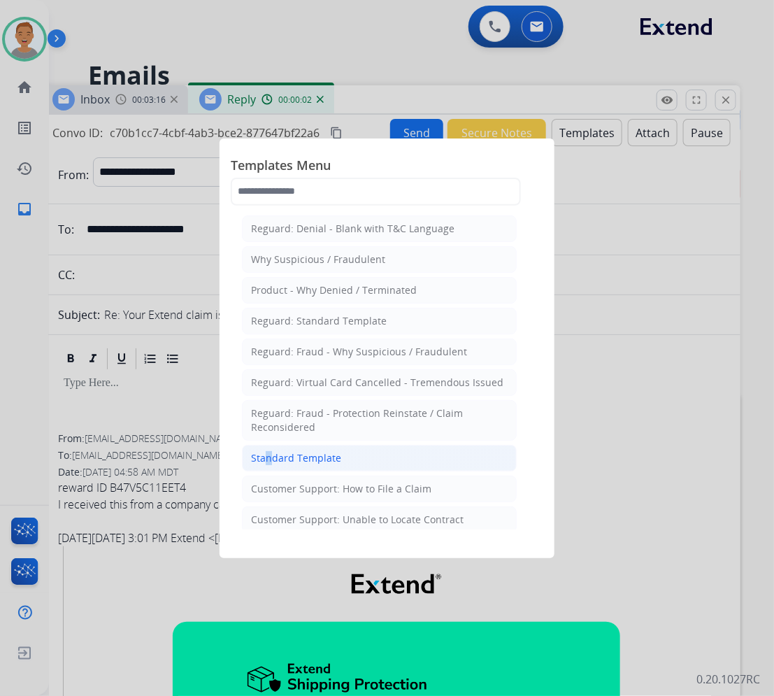
click at [264, 460] on div "Standard Template" at bounding box center [296, 458] width 90 height 14
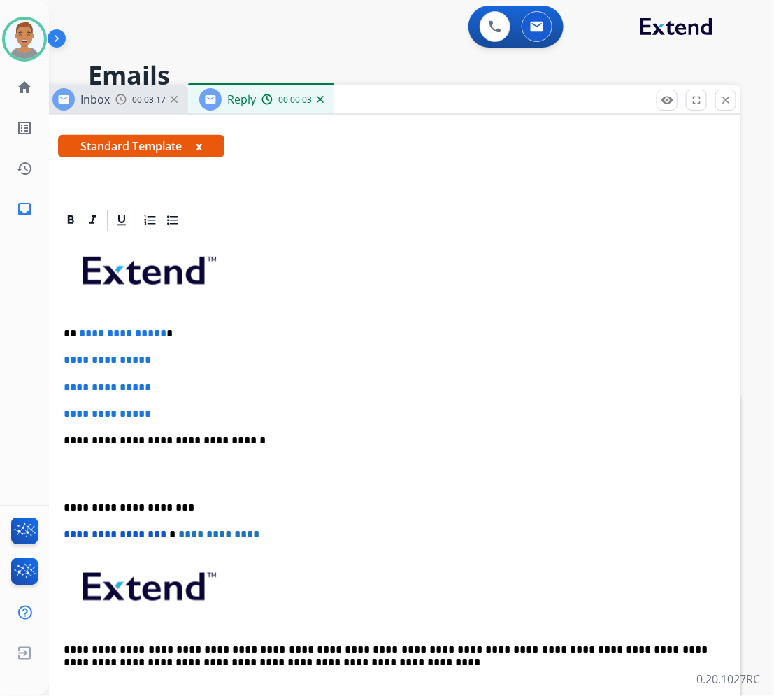
scroll to position [262, 0]
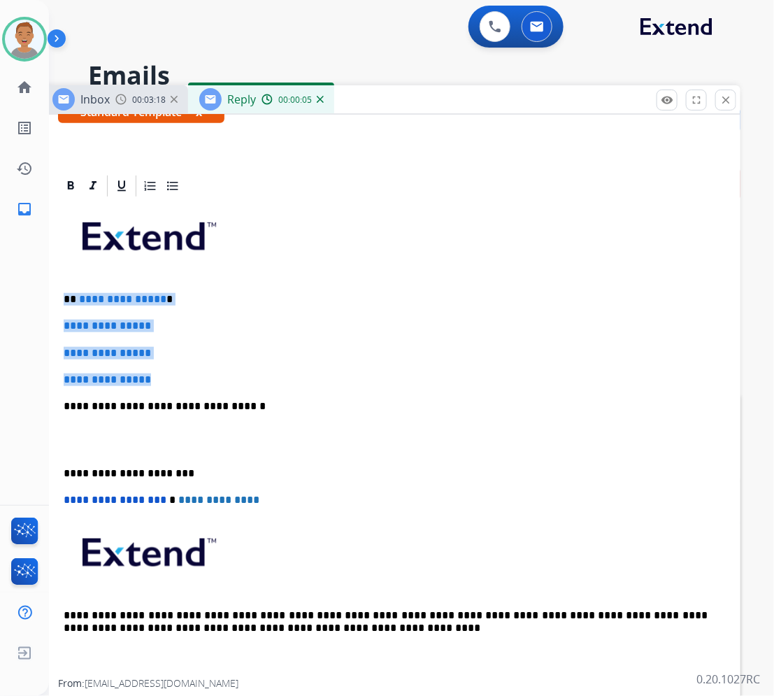
drag, startPoint x: 178, startPoint y: 378, endPoint x: 54, endPoint y: 299, distance: 147.9
paste div
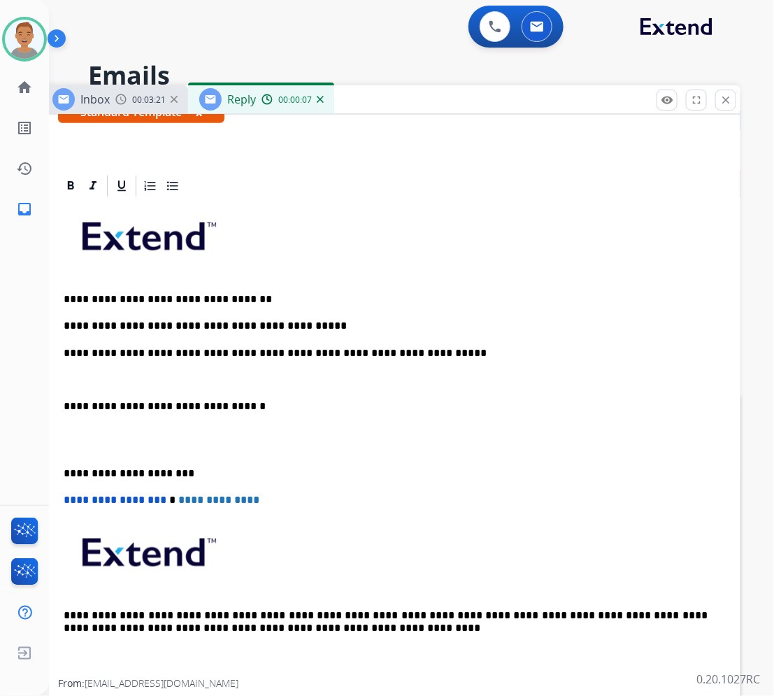
click at [95, 277] on p at bounding box center [391, 241] width 655 height 75
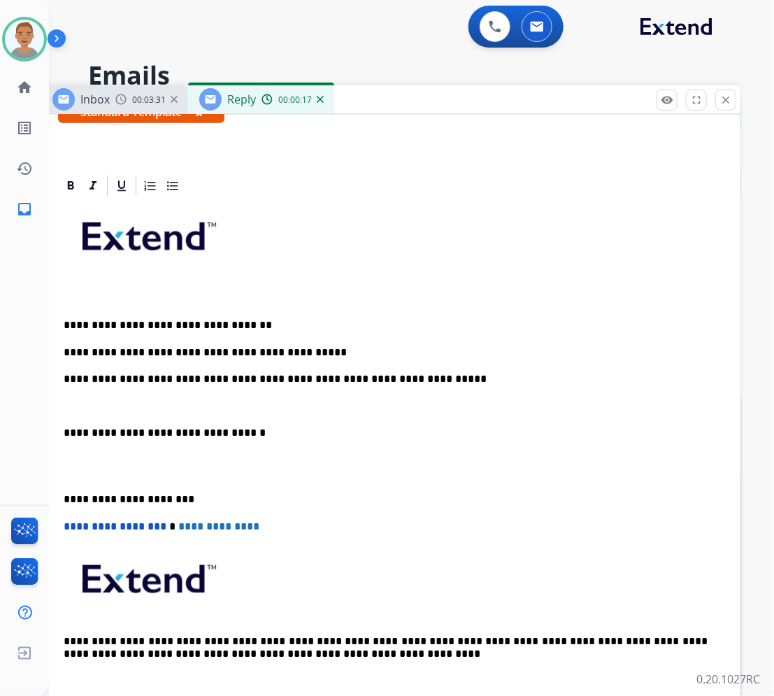
click at [85, 298] on p at bounding box center [391, 298] width 655 height 13
drag, startPoint x: 229, startPoint y: 344, endPoint x: 107, endPoint y: 375, distance: 126.2
click at [234, 344] on div "**********" at bounding box center [391, 453] width 666 height 508
click at [330, 359] on div "**********" at bounding box center [391, 453] width 666 height 508
click at [331, 350] on p "**********" at bounding box center [386, 352] width 644 height 13
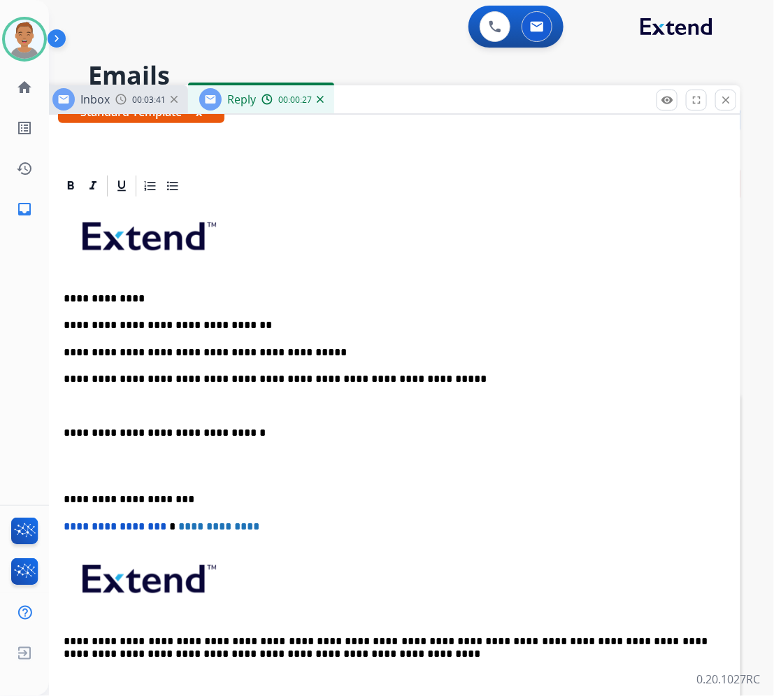
click at [271, 323] on p "**********" at bounding box center [386, 325] width 644 height 13
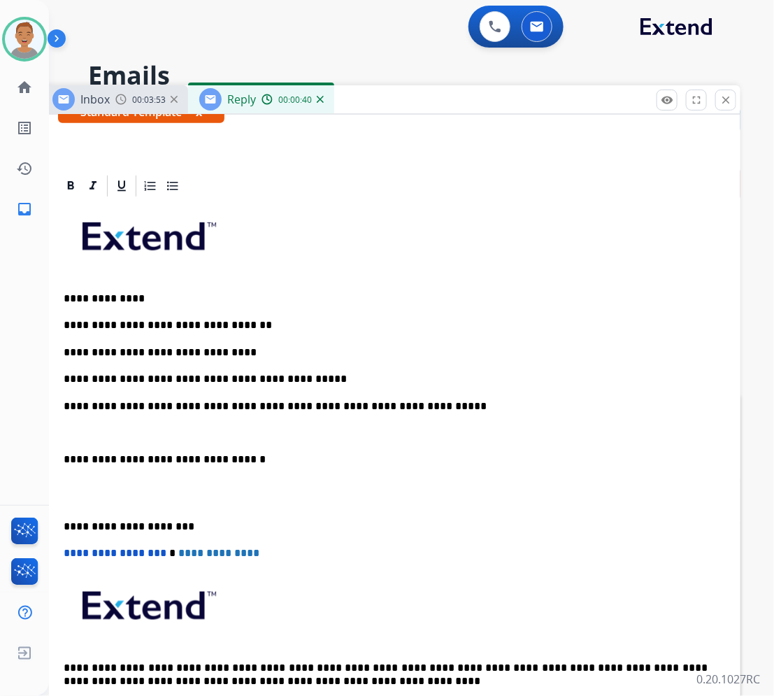
click at [294, 355] on p "**********" at bounding box center [386, 352] width 644 height 13
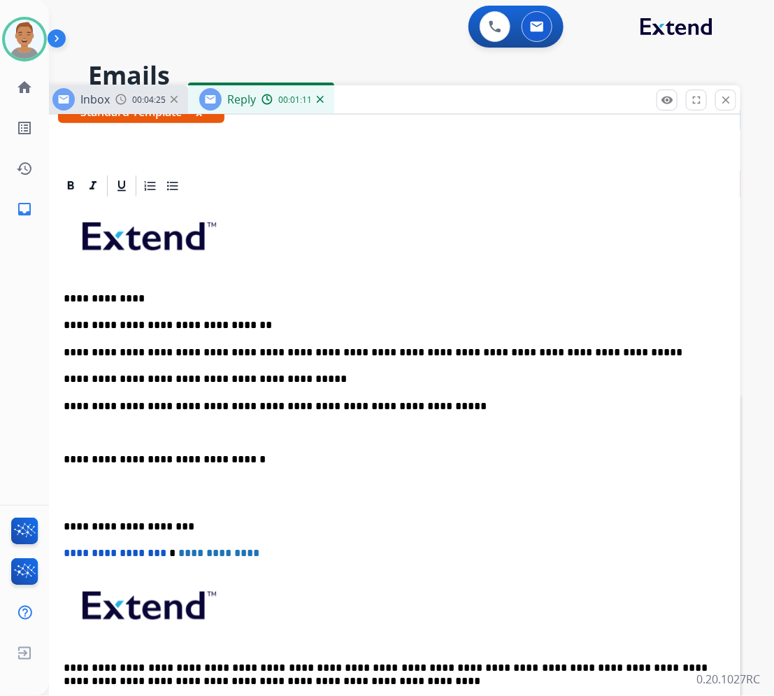
click at [63, 381] on div "**********" at bounding box center [391, 466] width 666 height 534
click at [63, 382] on div "**********" at bounding box center [391, 466] width 666 height 534
click at [64, 383] on p "**********" at bounding box center [386, 379] width 644 height 13
click at [357, 387] on div "**********" at bounding box center [391, 466] width 666 height 534
click at [82, 434] on p at bounding box center [391, 433] width 655 height 13
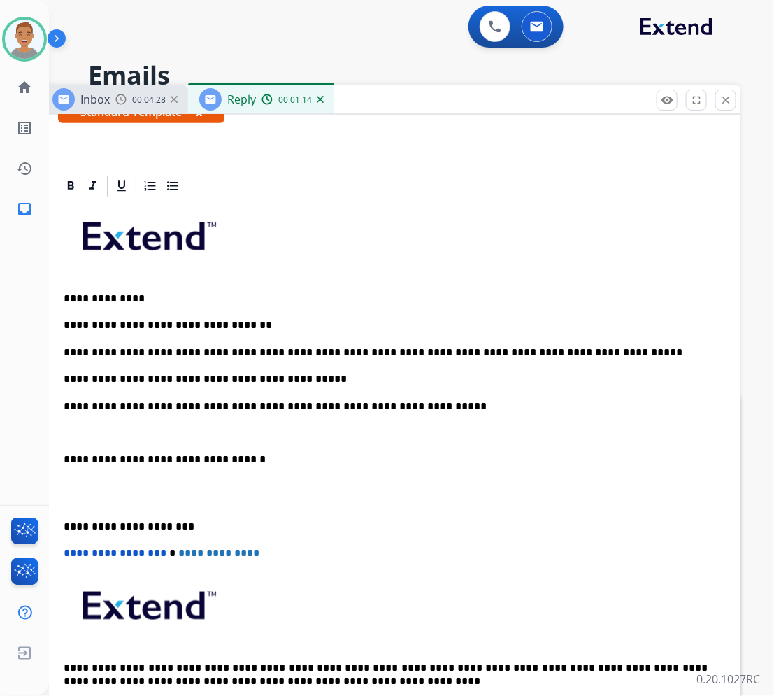
click at [358, 435] on p at bounding box center [391, 433] width 655 height 13
click at [295, 375] on p "**********" at bounding box center [386, 379] width 644 height 13
click at [340, 427] on p at bounding box center [391, 433] width 655 height 13
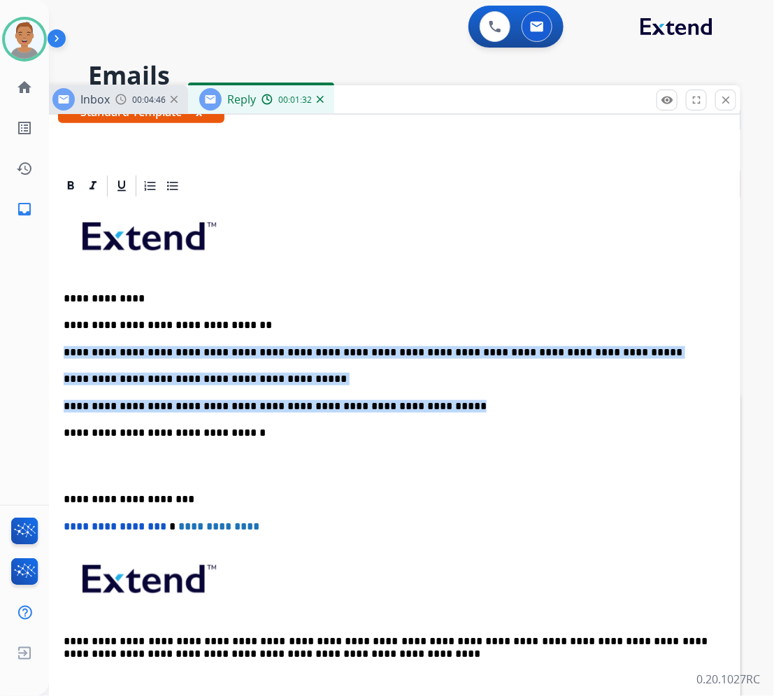
drag, startPoint x: 425, startPoint y: 407, endPoint x: 25, endPoint y: 346, distance: 404.8
click at [25, 346] on div "**********" at bounding box center [387, 348] width 774 height 696
copy div "**********"
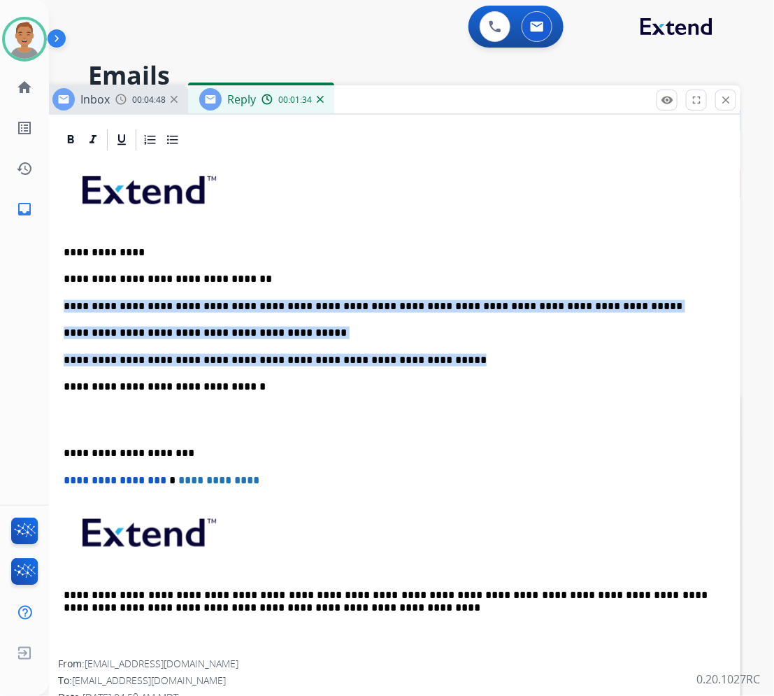
scroll to position [350, 0]
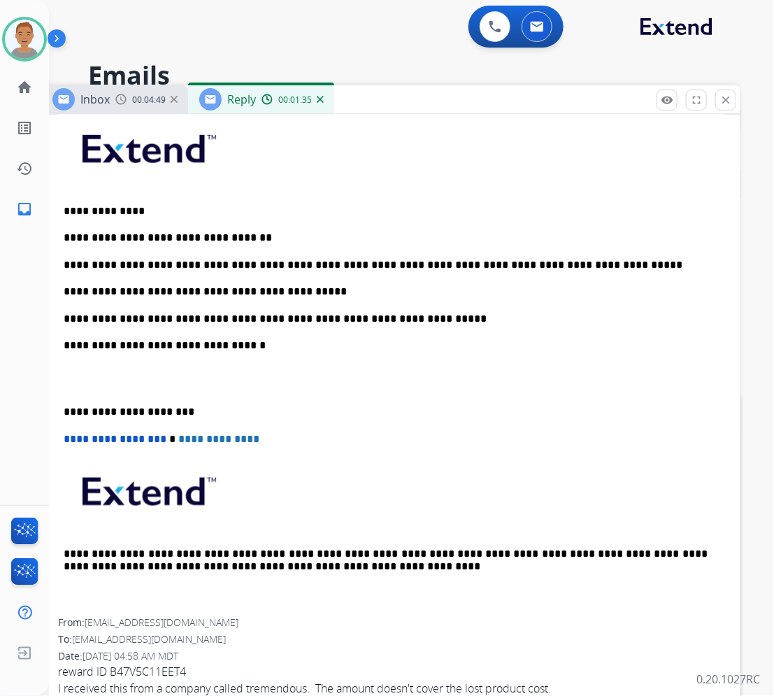
click at [126, 376] on p at bounding box center [391, 379] width 655 height 26
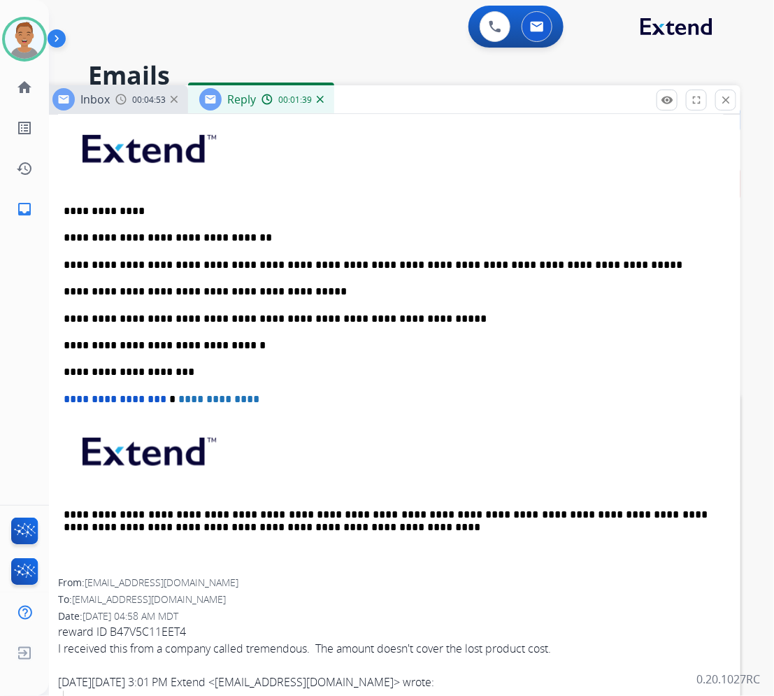
scroll to position [0, 0]
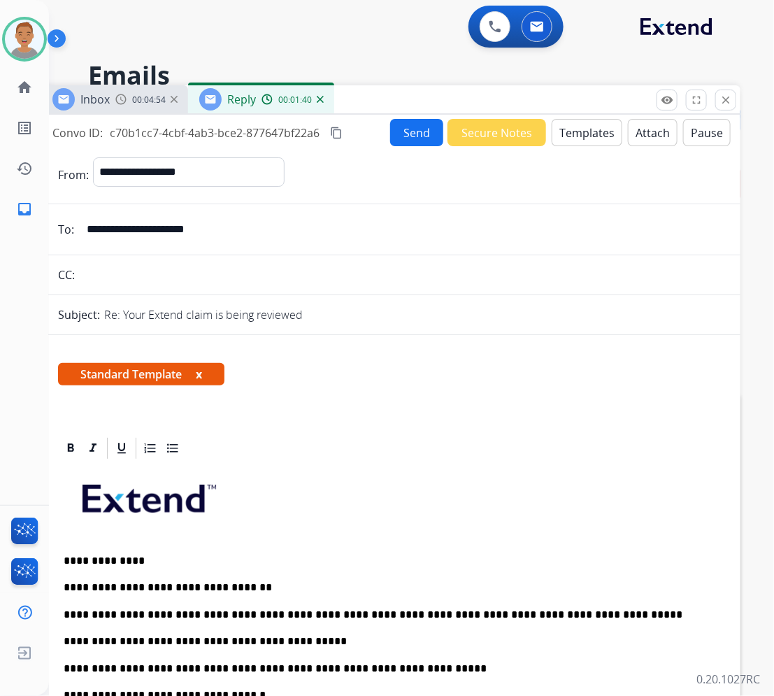
click at [401, 133] on button "Send" at bounding box center [416, 132] width 53 height 27
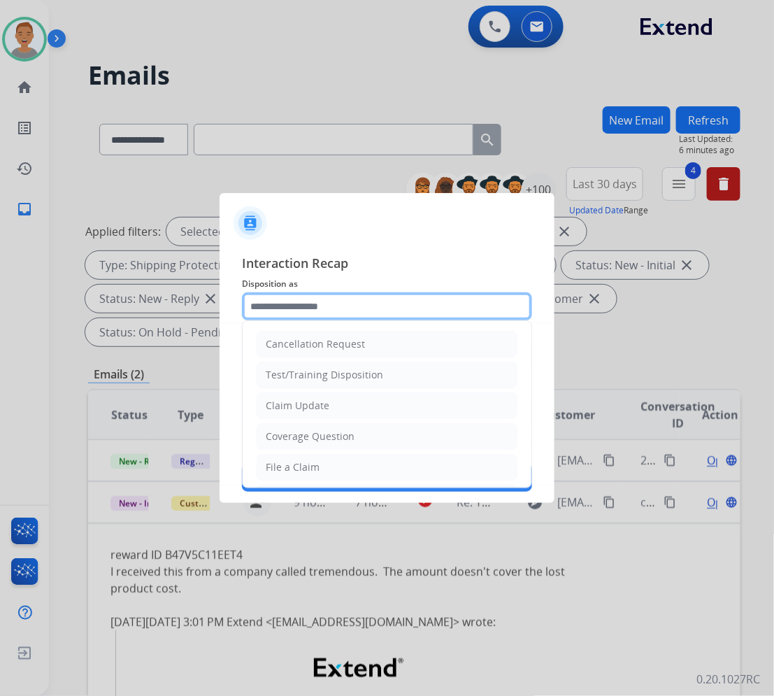
click at [369, 295] on input "text" at bounding box center [387, 306] width 290 height 28
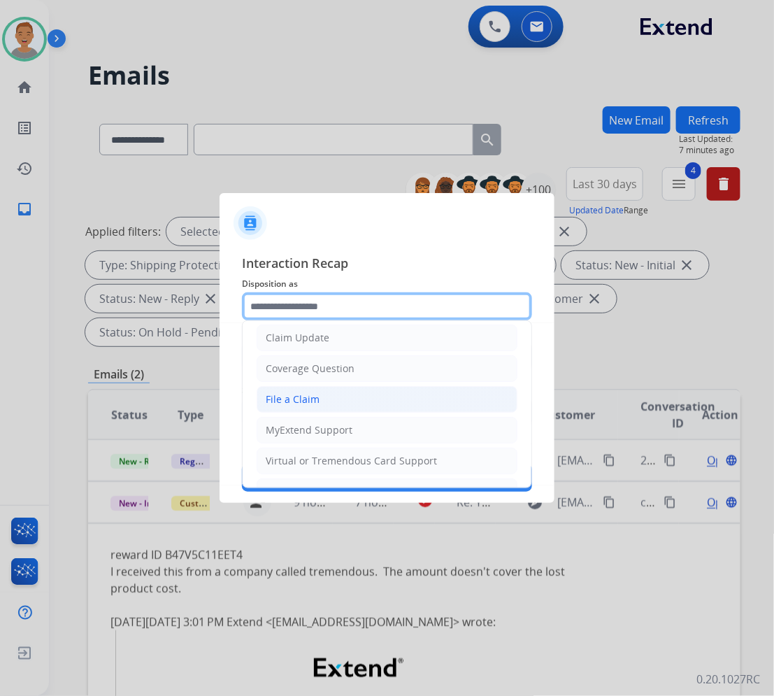
scroll to position [87, 0]
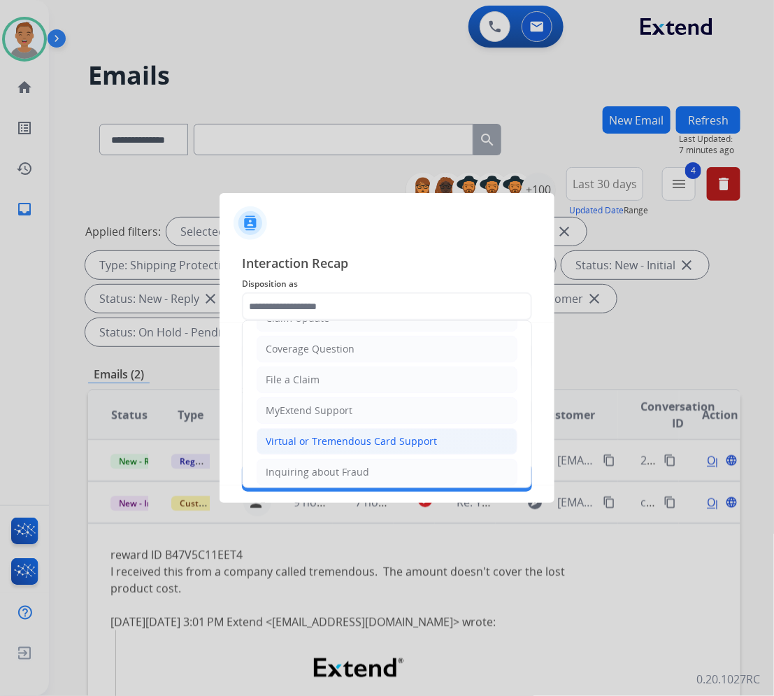
click at [332, 448] on div "Virtual or Tremendous Card Support" at bounding box center [351, 441] width 171 height 14
type input "**********"
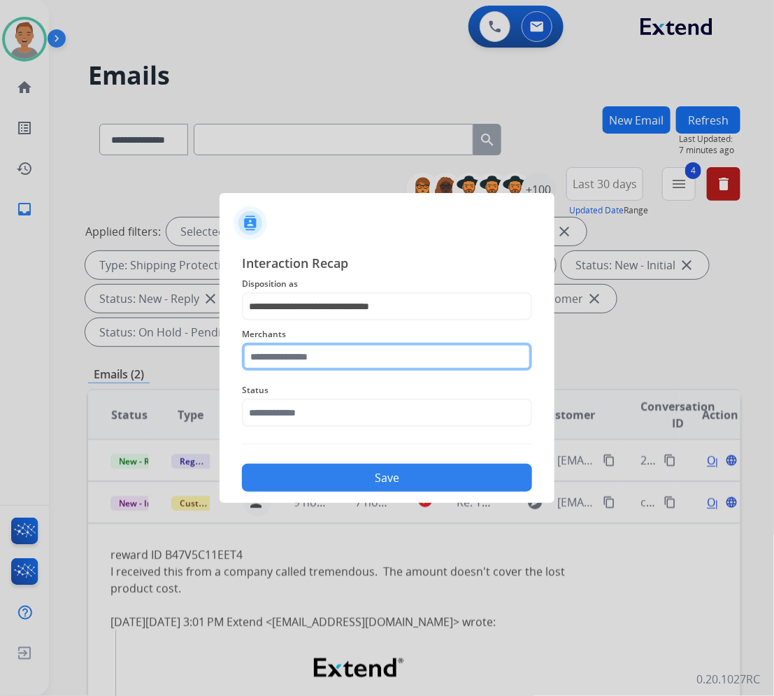
click at [302, 357] on input "text" at bounding box center [387, 357] width 290 height 28
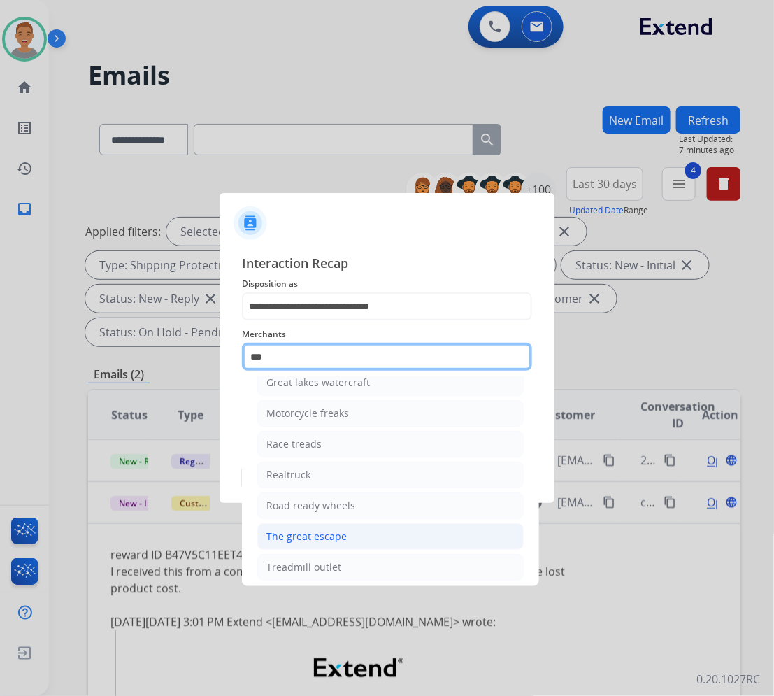
scroll to position [118, 0]
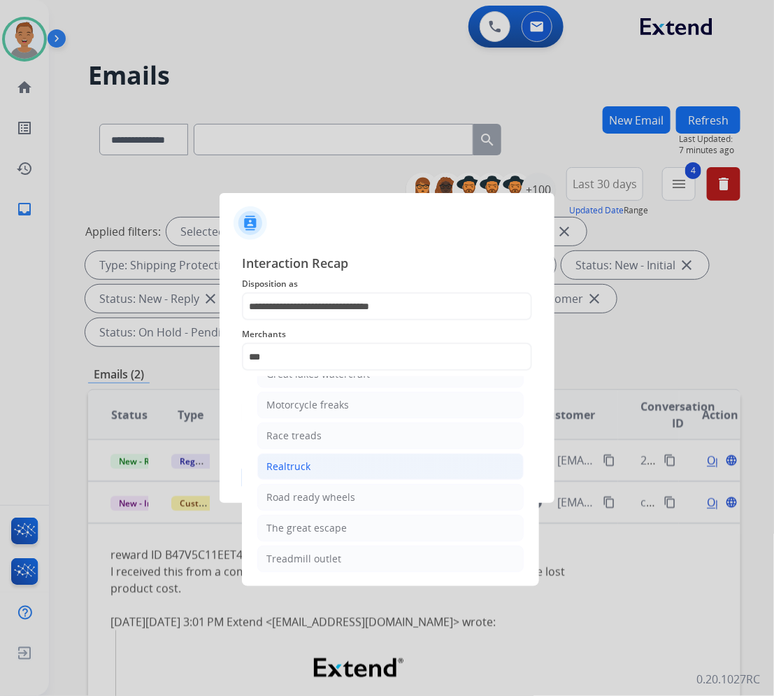
click at [297, 460] on div "Realtruck" at bounding box center [289, 467] width 44 height 14
type input "*********"
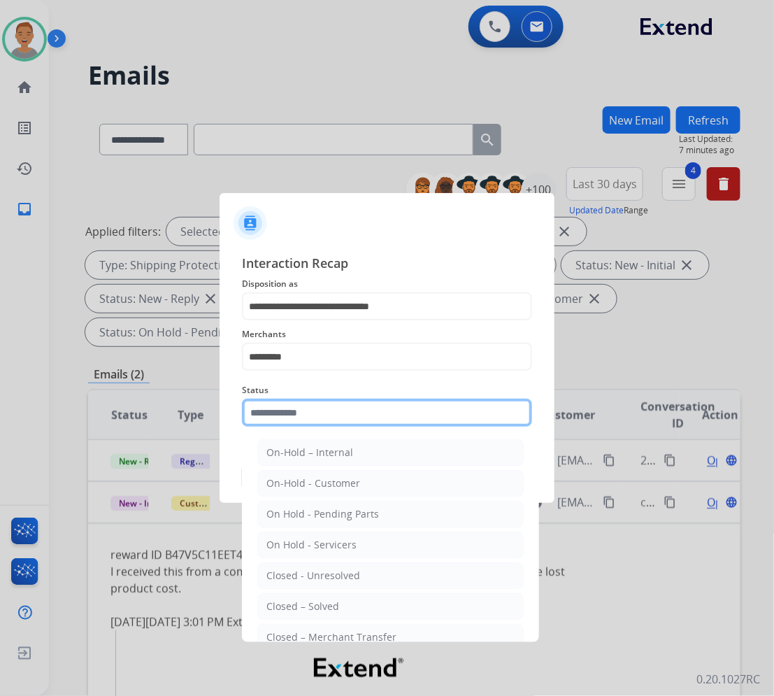
click at [318, 414] on input "text" at bounding box center [387, 413] width 290 height 28
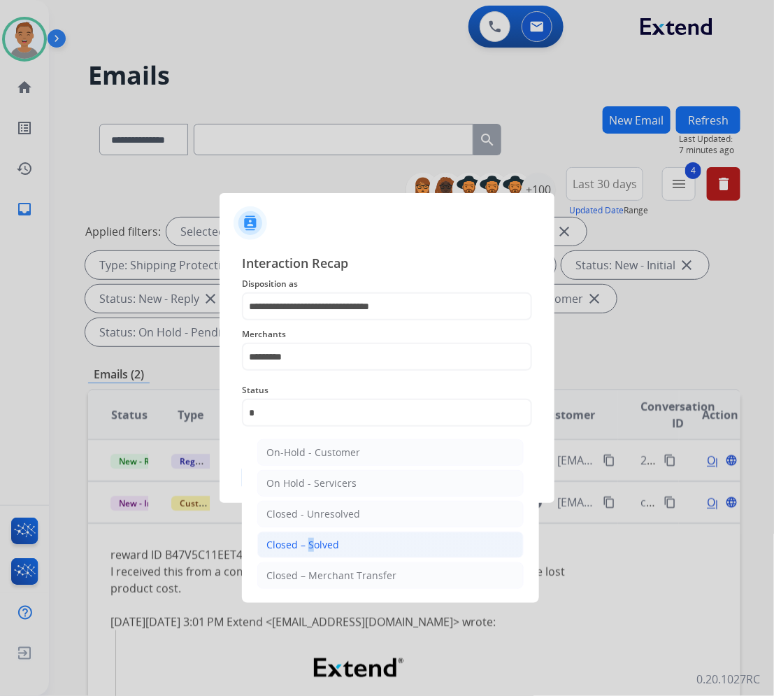
click at [305, 544] on div "Closed – Solved" at bounding box center [303, 545] width 73 height 14
type input "**********"
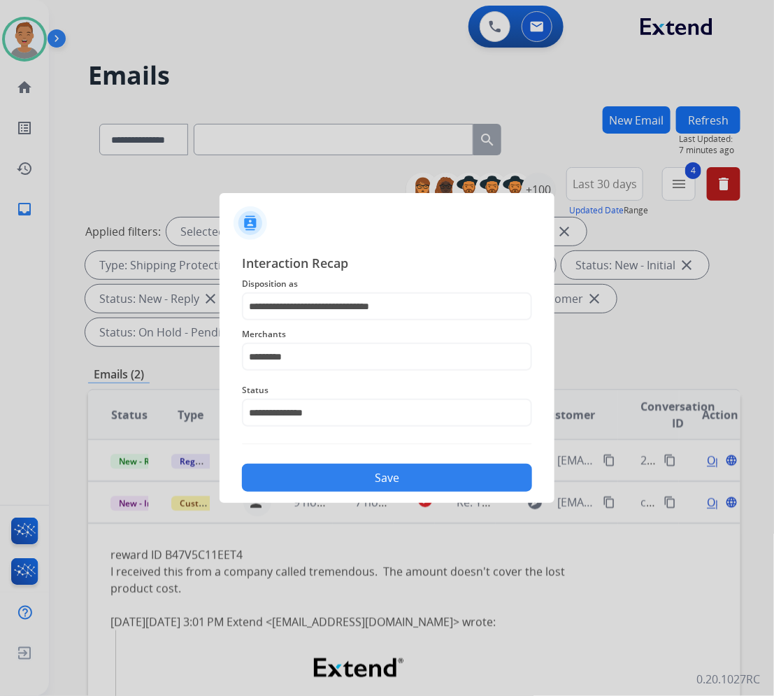
click at [393, 467] on button "Save" at bounding box center [387, 478] width 290 height 28
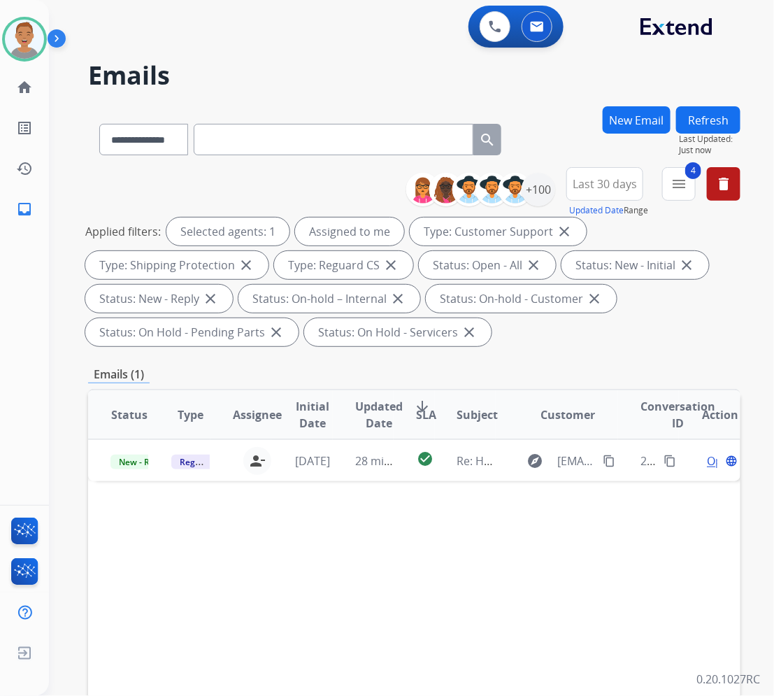
click at [267, 70] on h2 "Emails" at bounding box center [414, 76] width 653 height 28
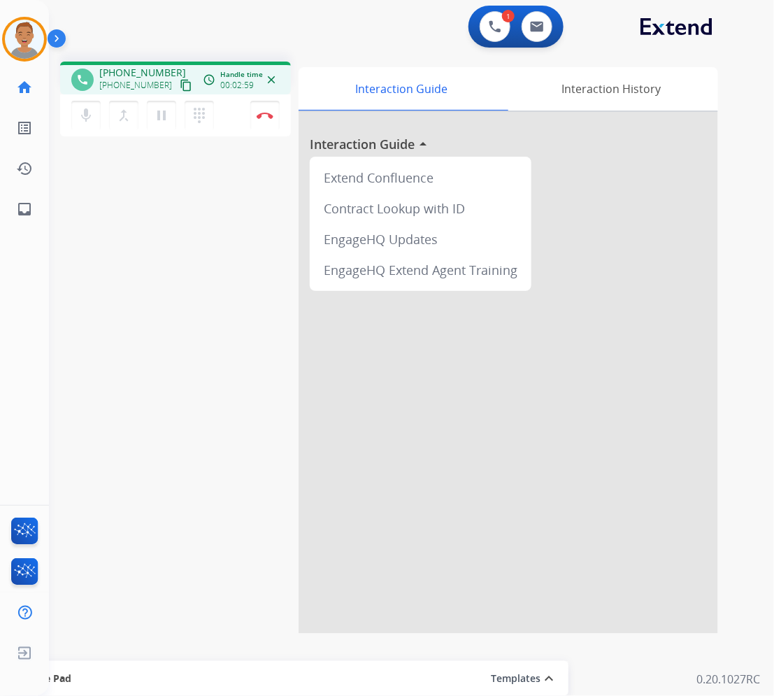
drag, startPoint x: 105, startPoint y: 278, endPoint x: 113, endPoint y: 275, distance: 9.1
click at [112, 275] on div "phone +15022394086 +15022394086 content_copy access_time Call metrics Queue 00:…" at bounding box center [395, 341] width 692 height 583
click at [264, 119] on button "Disconnect" at bounding box center [264, 115] width 29 height 29
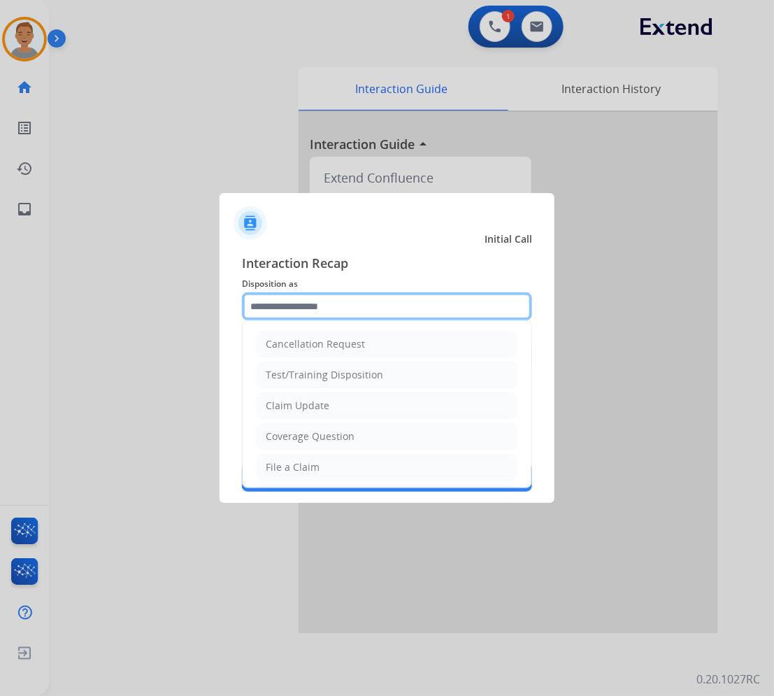
click at [283, 309] on input "text" at bounding box center [387, 306] width 290 height 28
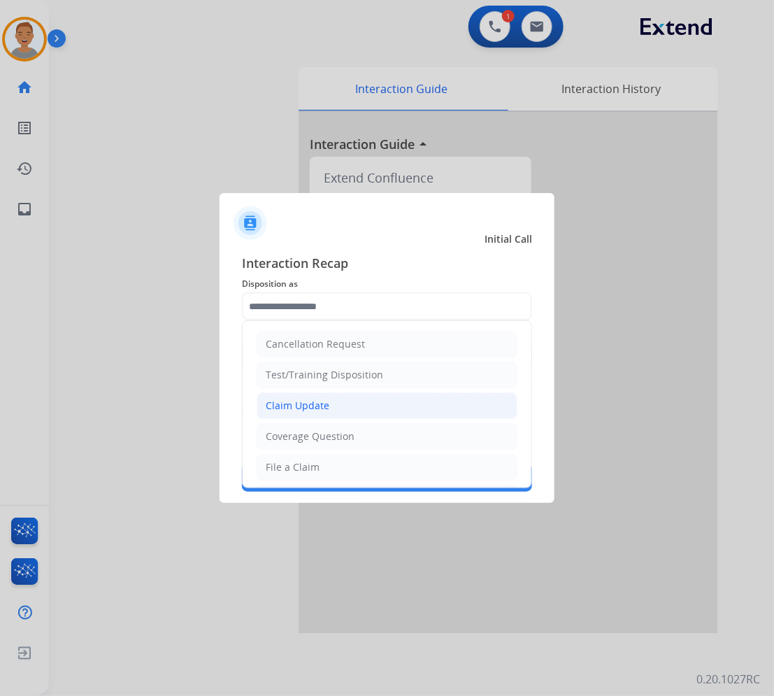
click at [320, 407] on div "Claim Update" at bounding box center [298, 406] width 64 height 14
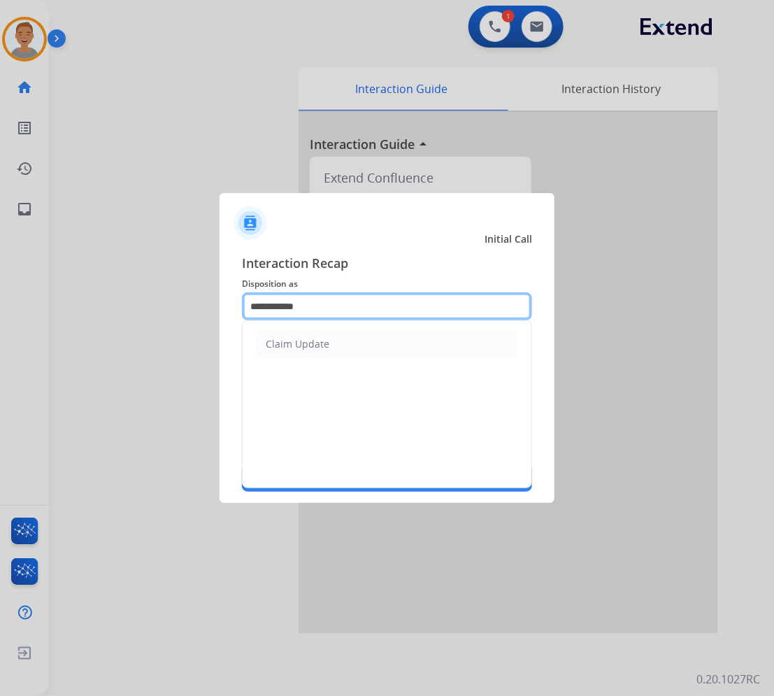
drag, startPoint x: 364, startPoint y: 309, endPoint x: 175, endPoint y: 309, distance: 189.6
click at [0, 309] on app-contact-recap-modal "**********" at bounding box center [0, 348] width 0 height 696
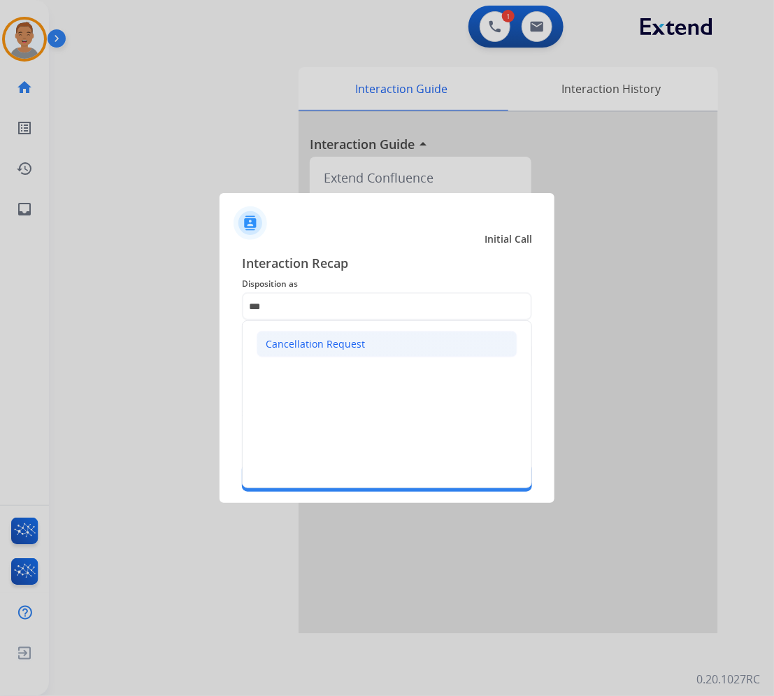
click at [326, 333] on li "Cancellation Request" at bounding box center [387, 344] width 261 height 27
type input "**********"
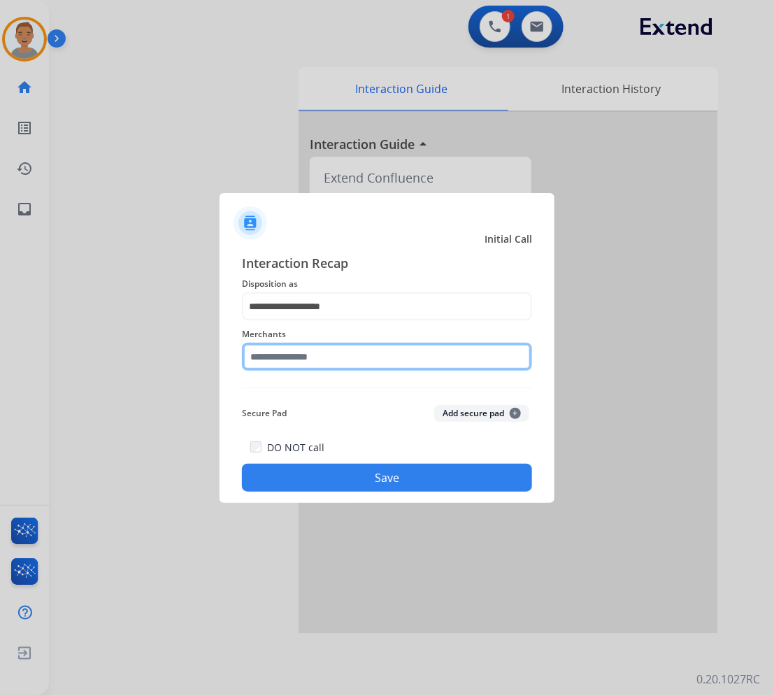
click at [322, 357] on input "text" at bounding box center [387, 357] width 290 height 28
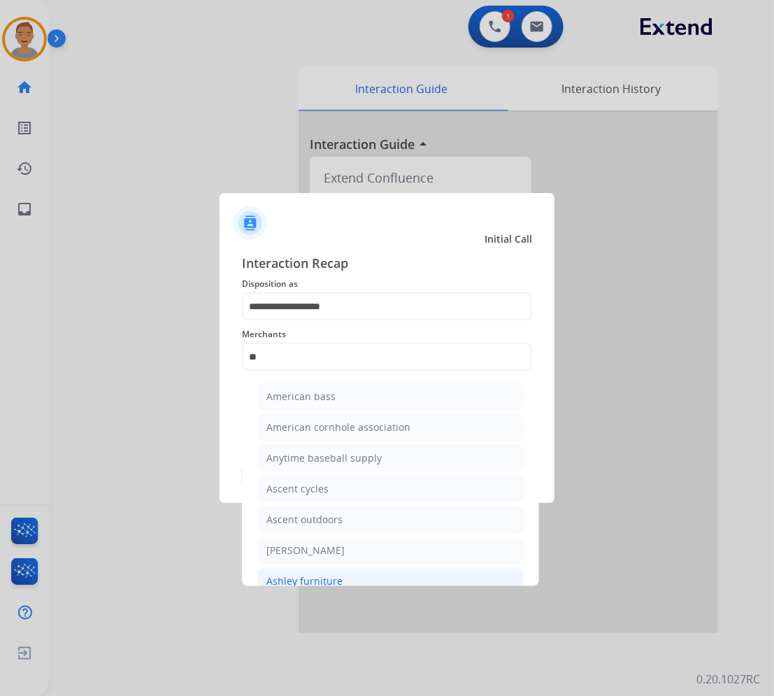
click at [308, 581] on div "Ashley furniture" at bounding box center [305, 581] width 76 height 14
type input "**********"
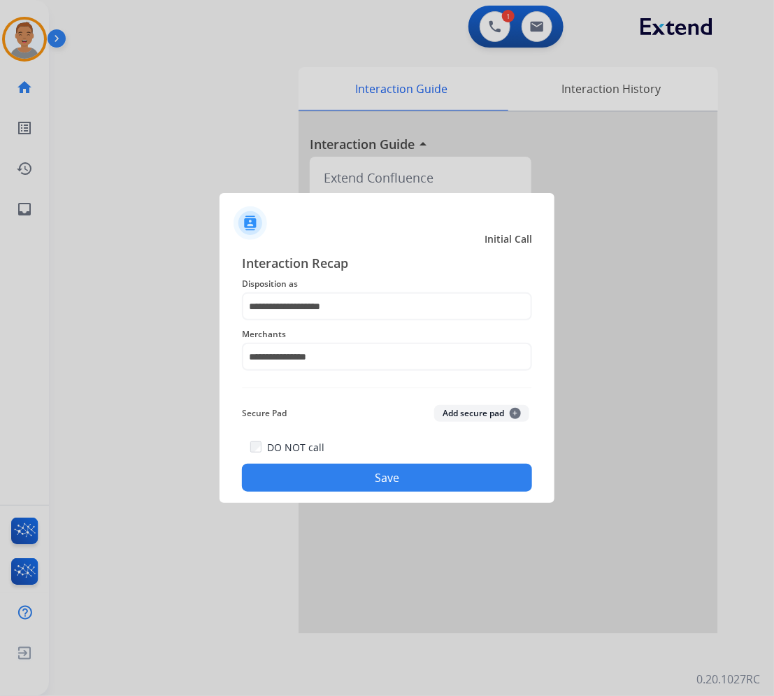
click at [397, 474] on button "Save" at bounding box center [387, 478] width 290 height 28
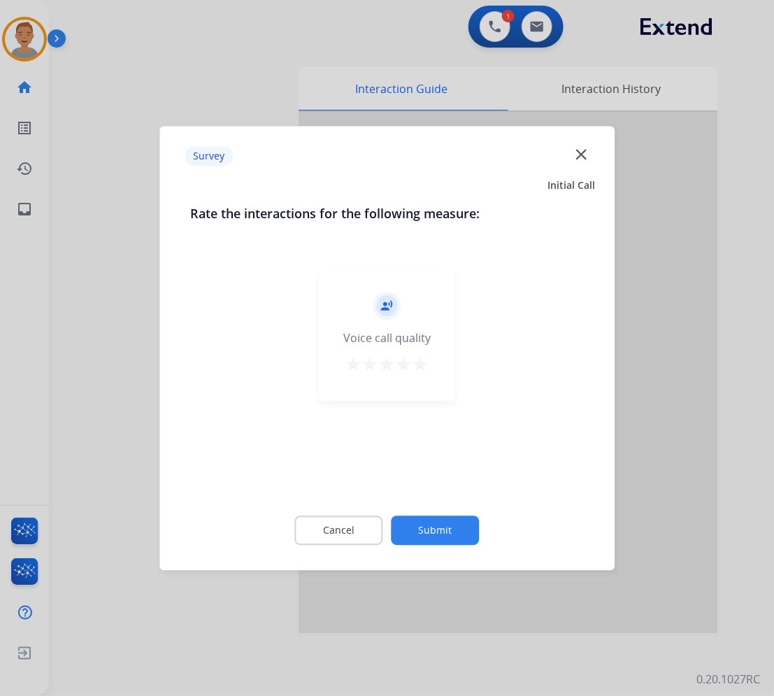
click at [575, 156] on mat-icon "close" at bounding box center [581, 154] width 18 height 18
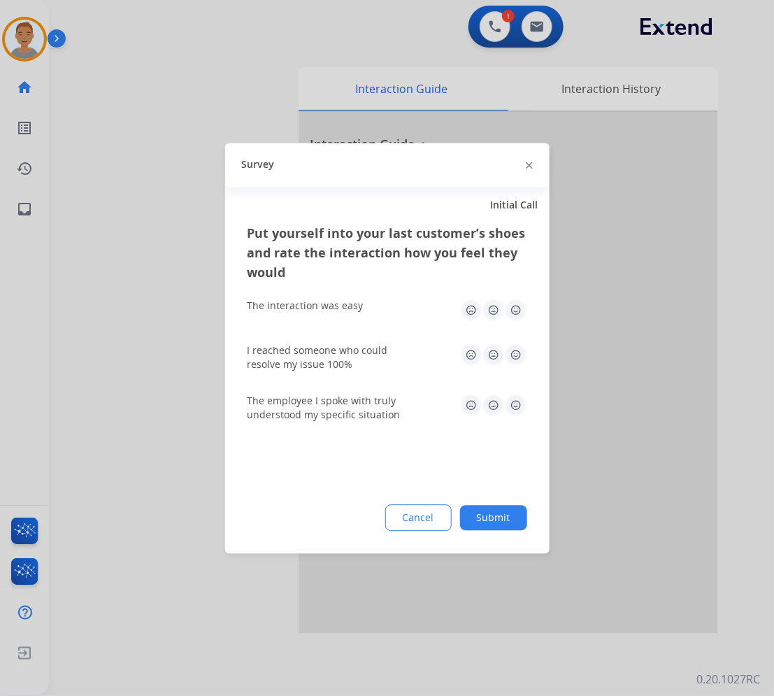
click at [528, 169] on div at bounding box center [529, 165] width 7 height 17
click at [529, 163] on img at bounding box center [529, 165] width 7 height 7
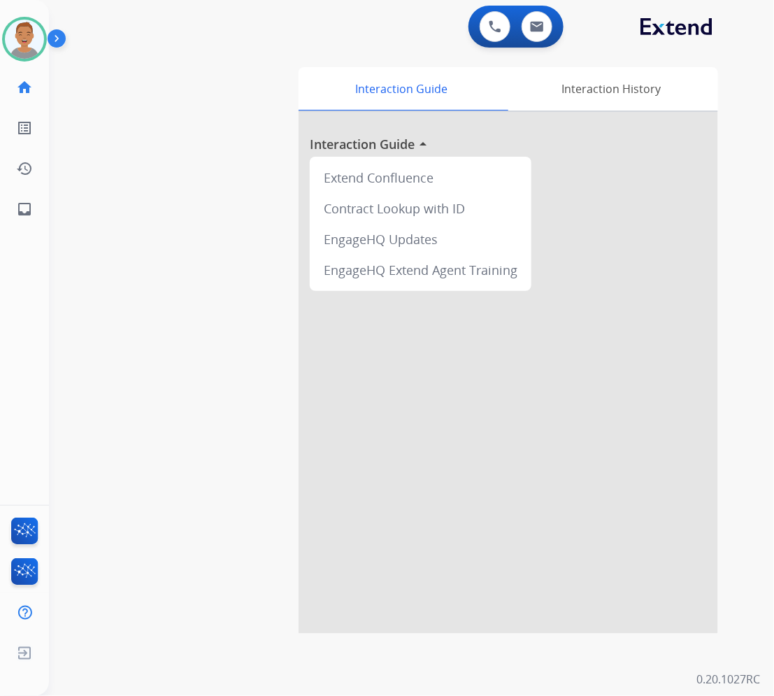
drag, startPoint x: 522, startPoint y: 392, endPoint x: 527, endPoint y: 386, distance: 8.0
click at [523, 392] on div at bounding box center [509, 373] width 420 height 522
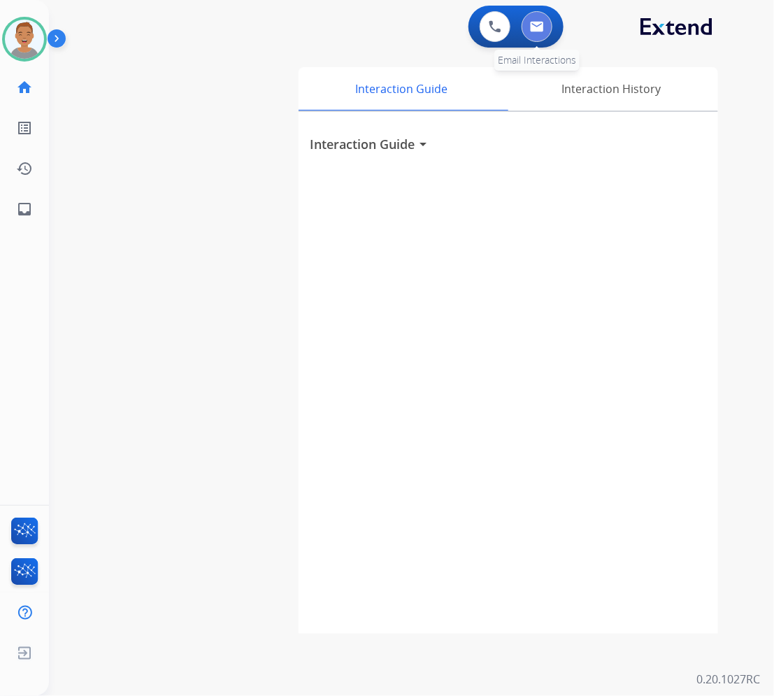
click at [539, 29] on img at bounding box center [537, 26] width 14 height 11
select select "**********"
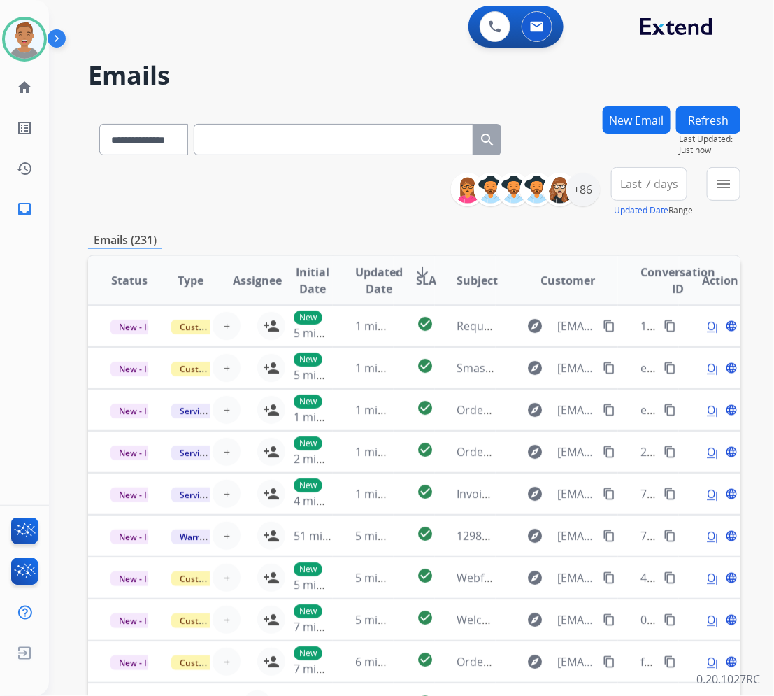
drag, startPoint x: 327, startPoint y: 62, endPoint x: 327, endPoint y: 35, distance: 26.6
click at [327, 53] on div "**********" at bounding box center [395, 398] width 692 height 696
click at [714, 184] on button "menu Filters" at bounding box center [724, 184] width 34 height 34
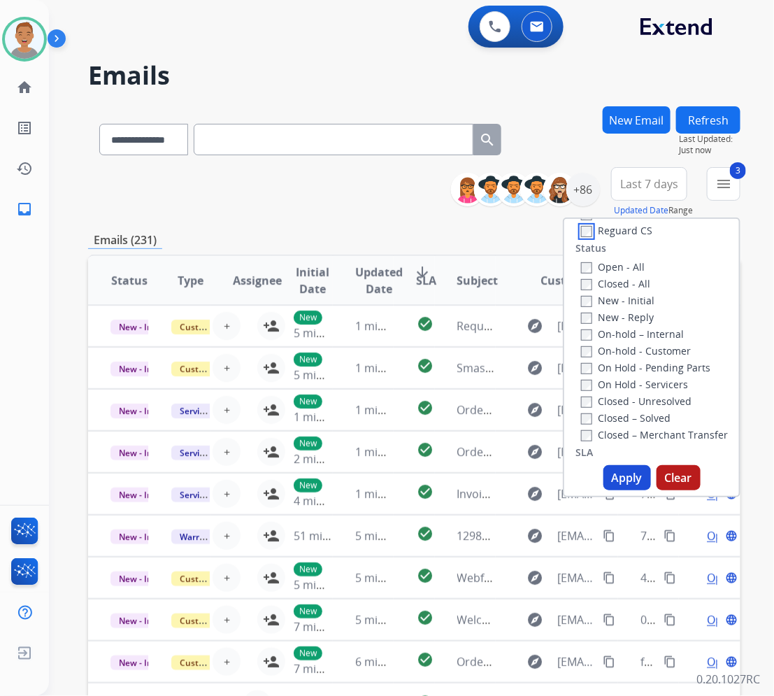
scroll to position [175, 0]
click at [616, 476] on button "Apply" at bounding box center [628, 477] width 48 height 25
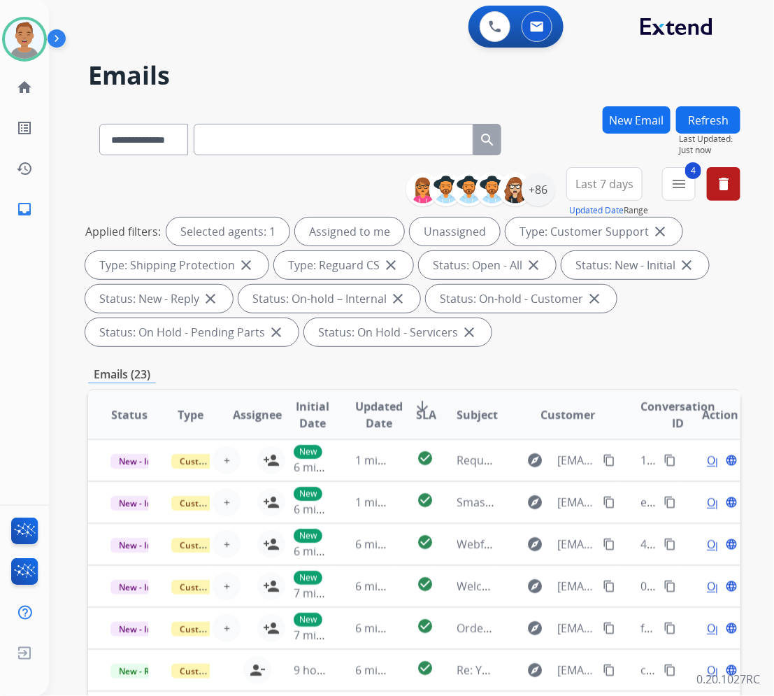
click at [593, 186] on span "Last 7 days" at bounding box center [605, 184] width 58 height 6
click at [565, 350] on div "Last 90 days" at bounding box center [600, 353] width 77 height 21
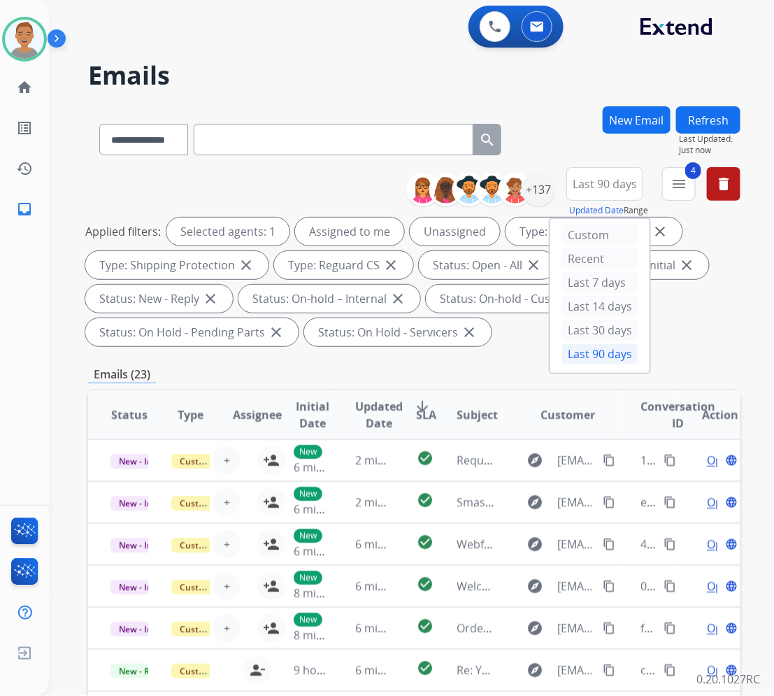
click at [310, 70] on h2 "Emails" at bounding box center [414, 76] width 653 height 28
click at [534, 186] on div "+137" at bounding box center [539, 190] width 34 height 34
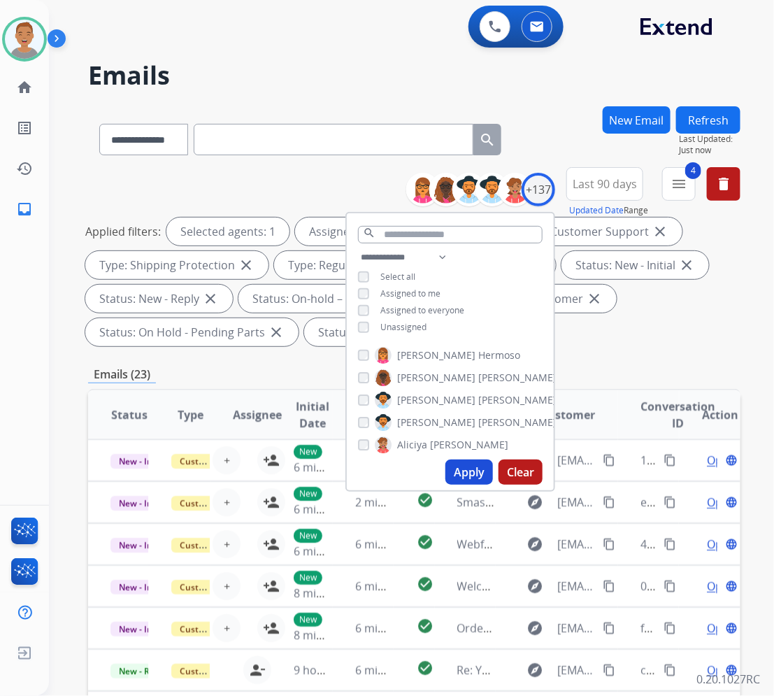
click at [369, 325] on div "Unassigned" at bounding box center [392, 327] width 69 height 11
click at [362, 332] on div "**********" at bounding box center [450, 294] width 207 height 90
click at [463, 479] on button "Apply" at bounding box center [470, 472] width 48 height 25
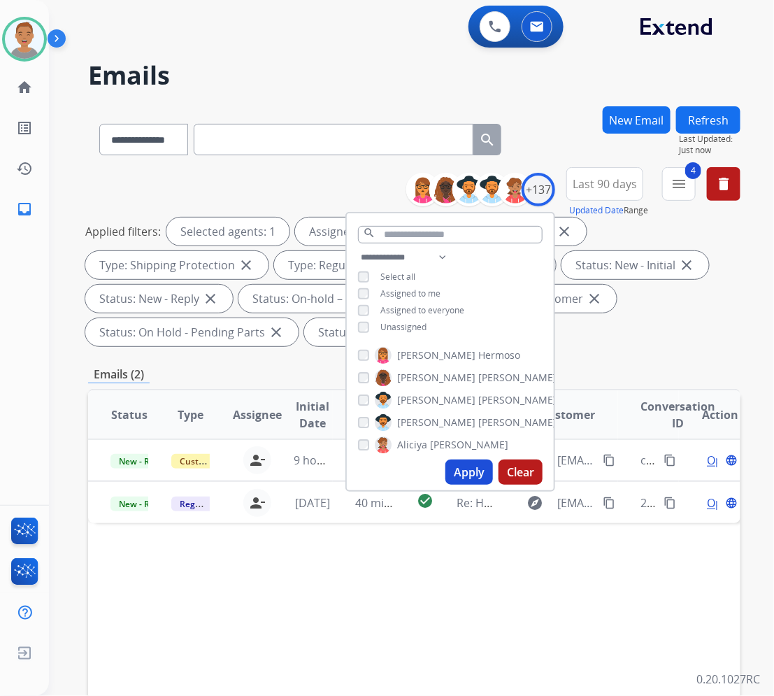
click at [306, 94] on div "**********" at bounding box center [395, 398] width 692 height 696
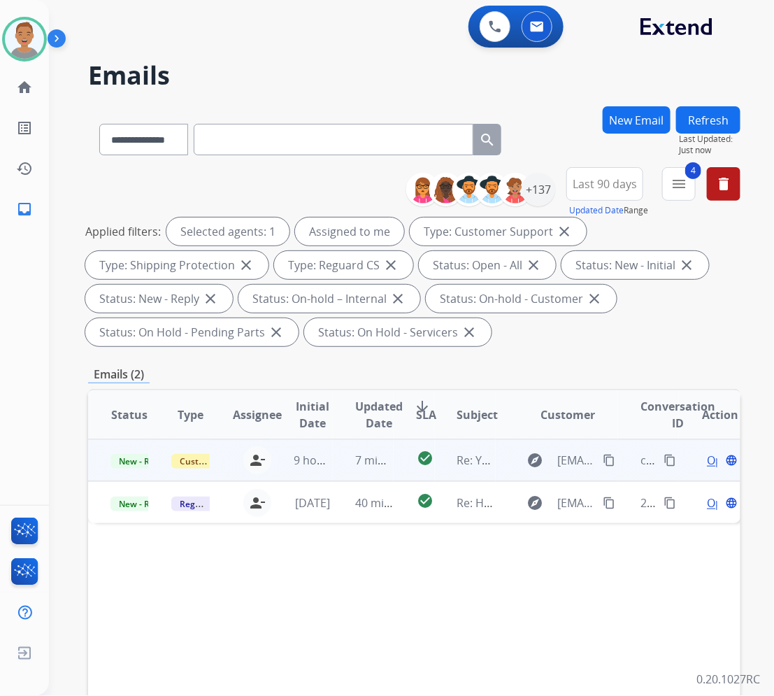
click at [150, 470] on td "Customer Support" at bounding box center [179, 460] width 61 height 42
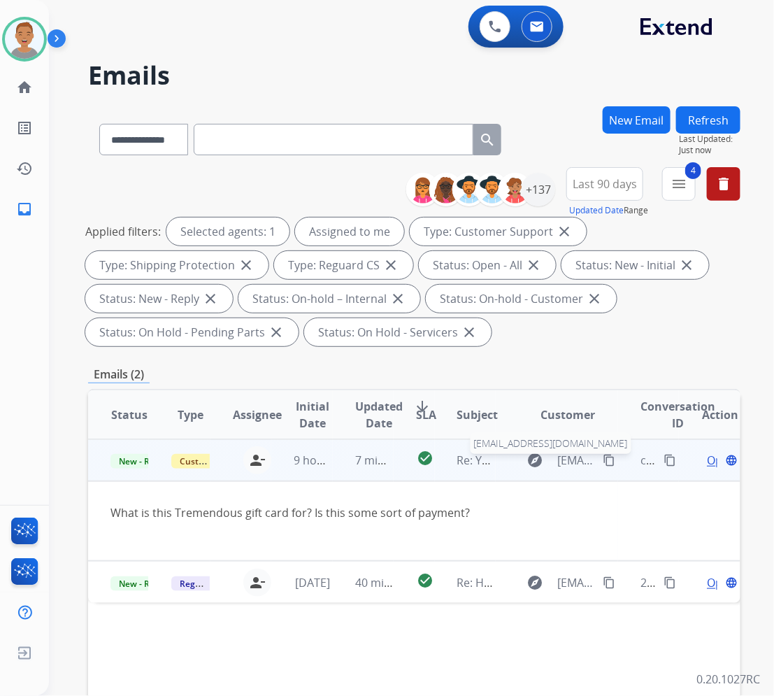
click at [572, 460] on span "[EMAIL_ADDRESS][DOMAIN_NAME]" at bounding box center [577, 460] width 38 height 17
type input "**********"
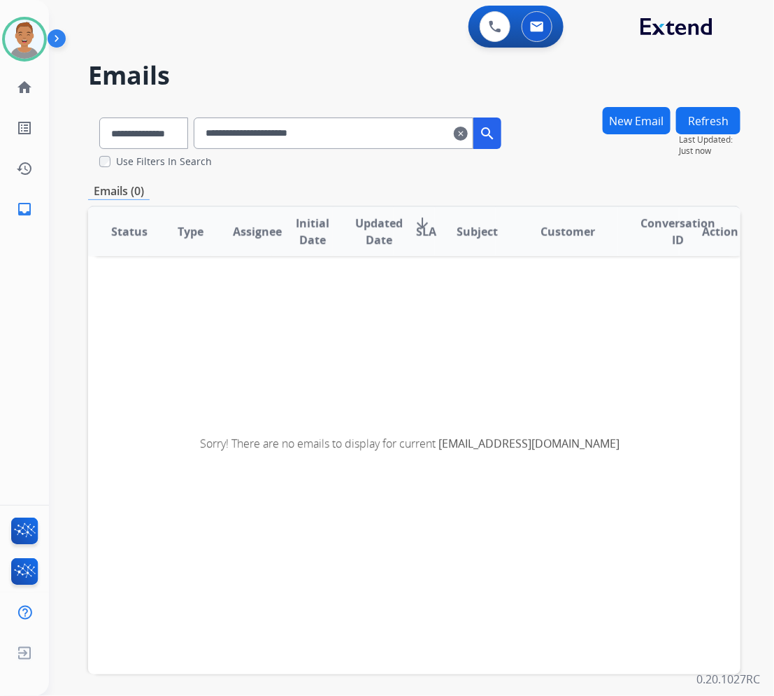
click at [468, 132] on mat-icon "clear" at bounding box center [461, 133] width 14 height 17
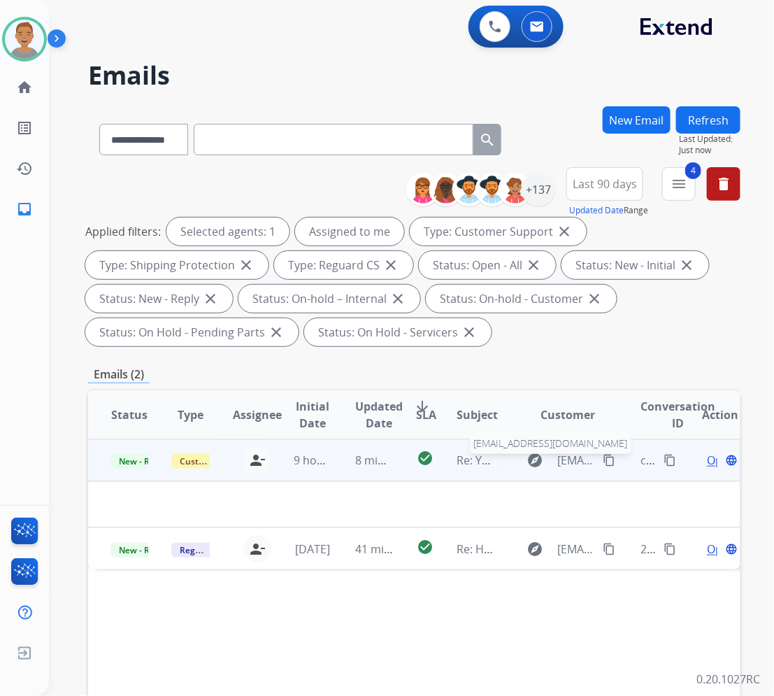
click at [578, 462] on span "[EMAIL_ADDRESS][DOMAIN_NAME]" at bounding box center [577, 460] width 38 height 17
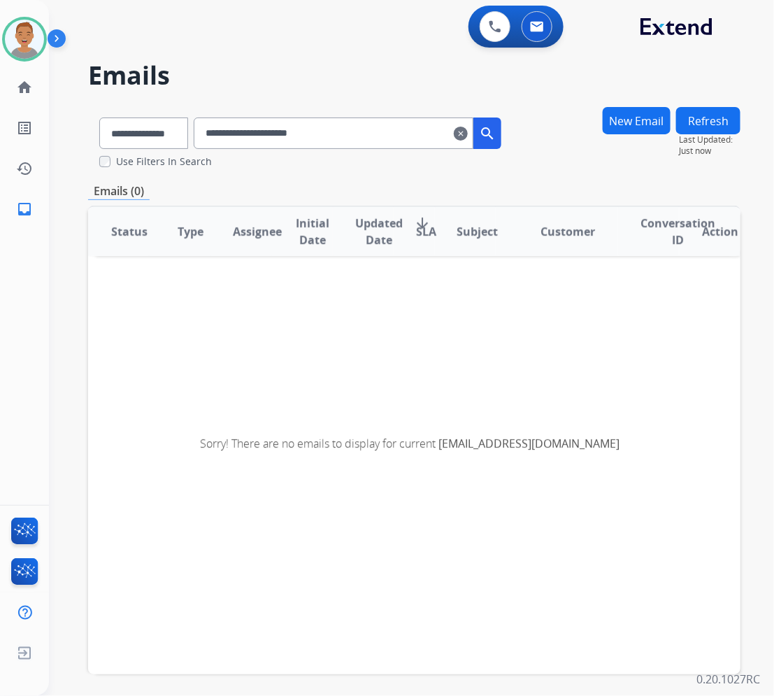
drag, startPoint x: 739, startPoint y: 407, endPoint x: 256, endPoint y: 135, distance: 554.1
click at [256, 135] on input "**********" at bounding box center [334, 133] width 280 height 31
click at [260, 138] on input "**********" at bounding box center [334, 133] width 280 height 31
click at [260, 134] on input "**********" at bounding box center [334, 133] width 280 height 31
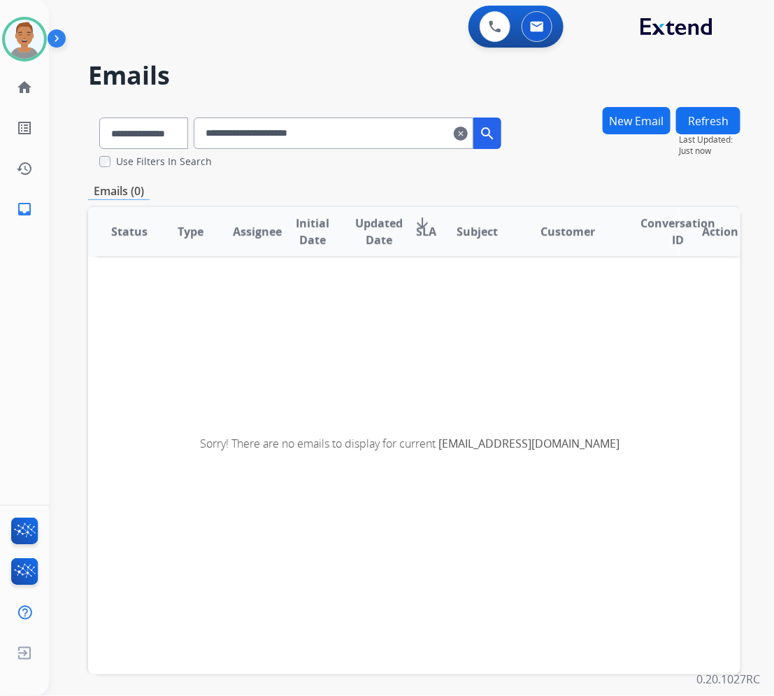
click at [260, 133] on input "**********" at bounding box center [334, 133] width 280 height 31
click at [468, 140] on mat-icon "clear" at bounding box center [461, 133] width 14 height 17
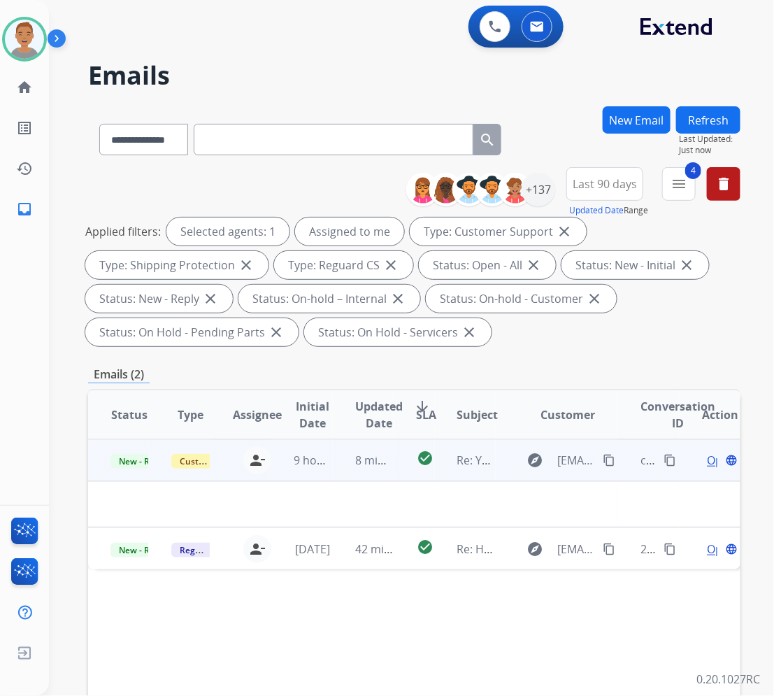
click at [220, 470] on div "[PERSON_NAME][EMAIL_ADDRESS][PERSON_NAME][DOMAIN_NAME] person_remove Unassign t…" at bounding box center [241, 460] width 60 height 39
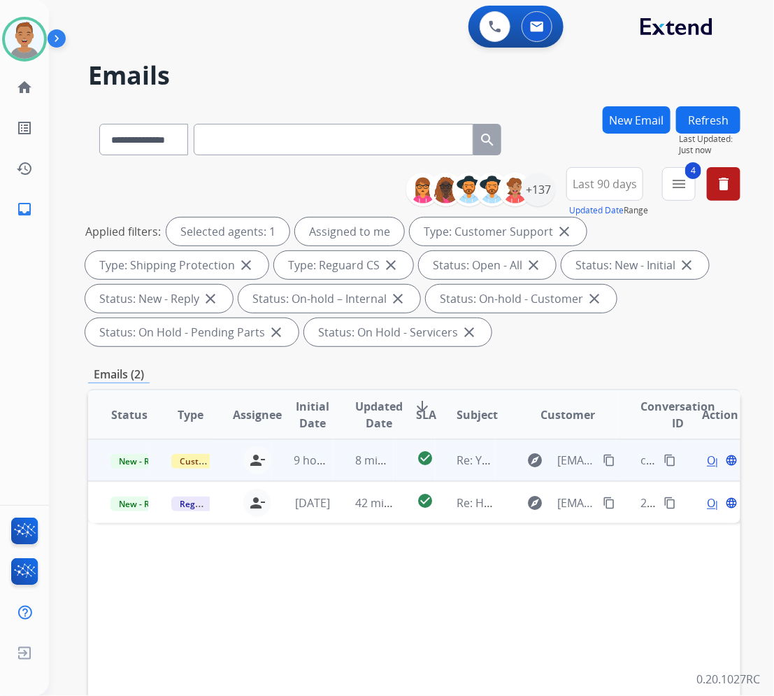
click at [220, 472] on div "[PERSON_NAME][EMAIL_ADDRESS][PERSON_NAME][DOMAIN_NAME] person_remove Unassign t…" at bounding box center [241, 460] width 60 height 39
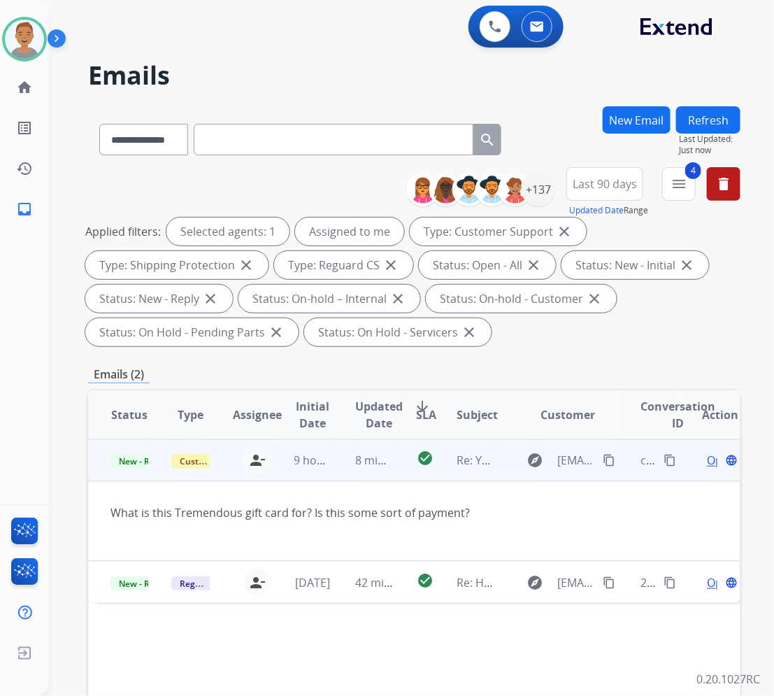
click at [148, 516] on div "What is this Tremendous gift card for? Is this some sort of payment?" at bounding box center [354, 512] width 486 height 17
click at [148, 511] on div "What is this Tremendous gift card for? Is this some sort of payment?" at bounding box center [354, 512] width 486 height 17
click at [145, 511] on div "What is this Tremendous gift card for? Is this some sort of payment?" at bounding box center [354, 512] width 486 height 17
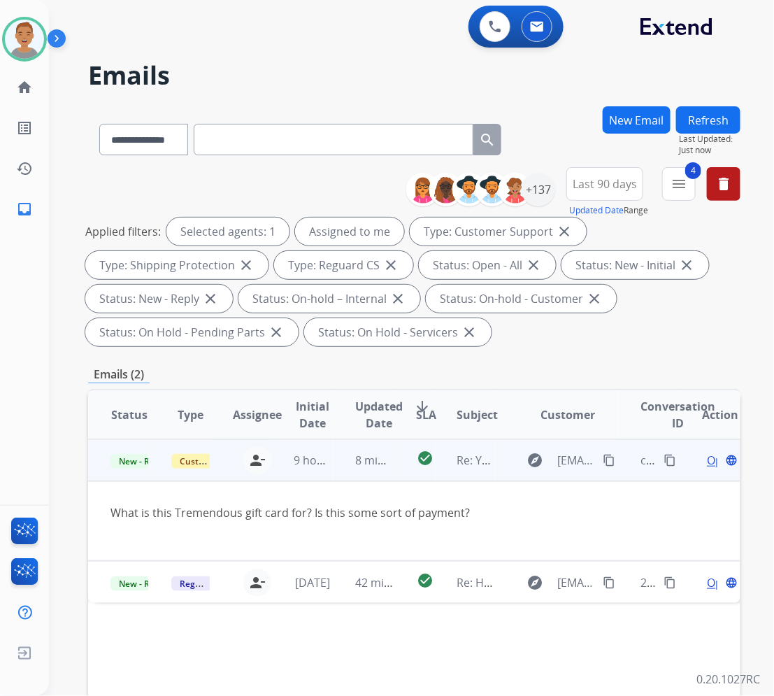
click at [144, 511] on div "What is this Tremendous gift card for? Is this some sort of payment?" at bounding box center [354, 512] width 486 height 17
copy div "is"
click at [707, 455] on span "Open" at bounding box center [721, 460] width 29 height 17
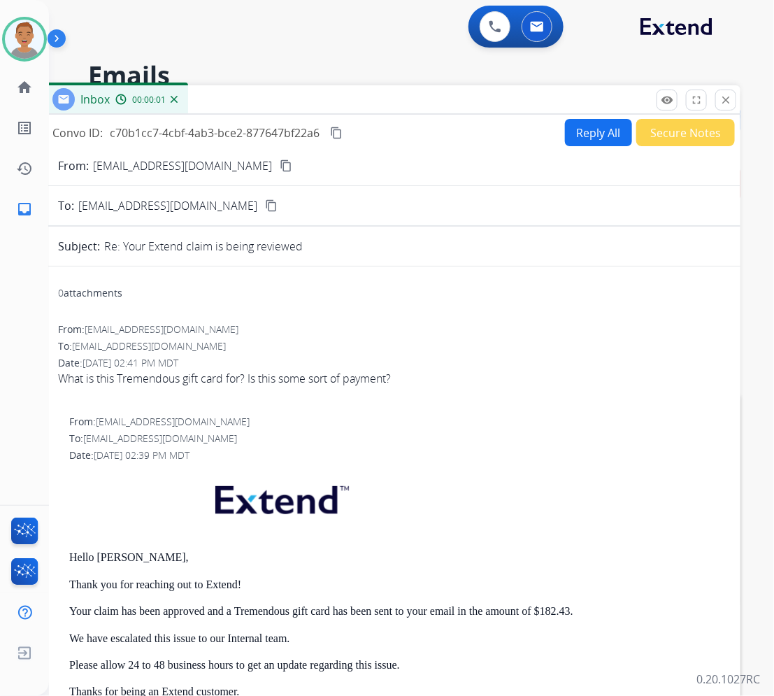
click at [598, 134] on button "Reply All" at bounding box center [598, 132] width 67 height 27
select select "**********"
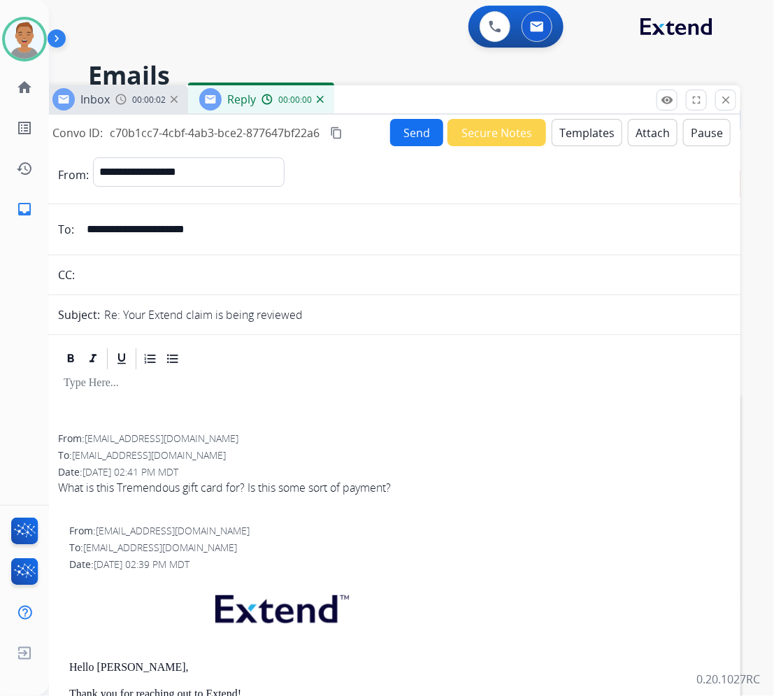
click at [570, 127] on button "Templates" at bounding box center [587, 132] width 71 height 27
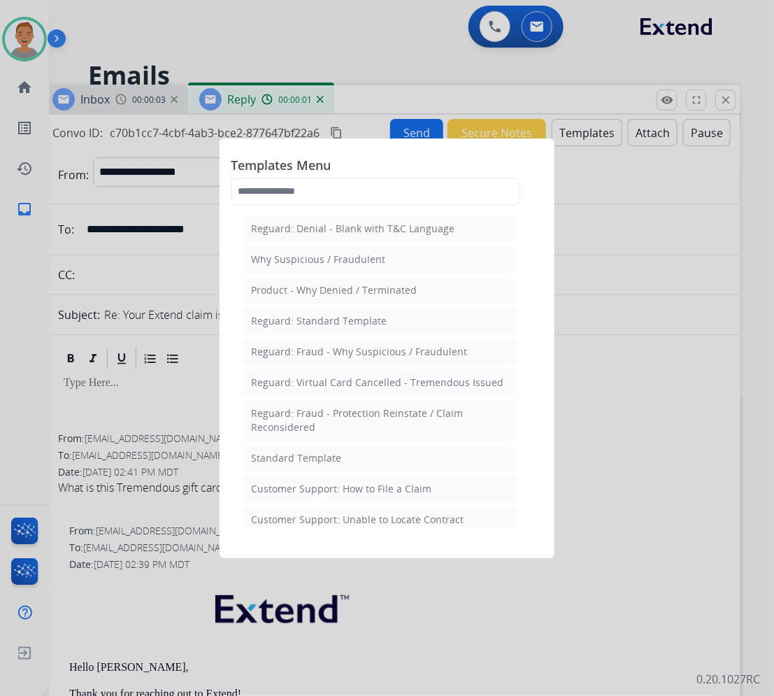
click at [287, 450] on li "Standard Template" at bounding box center [379, 458] width 275 height 27
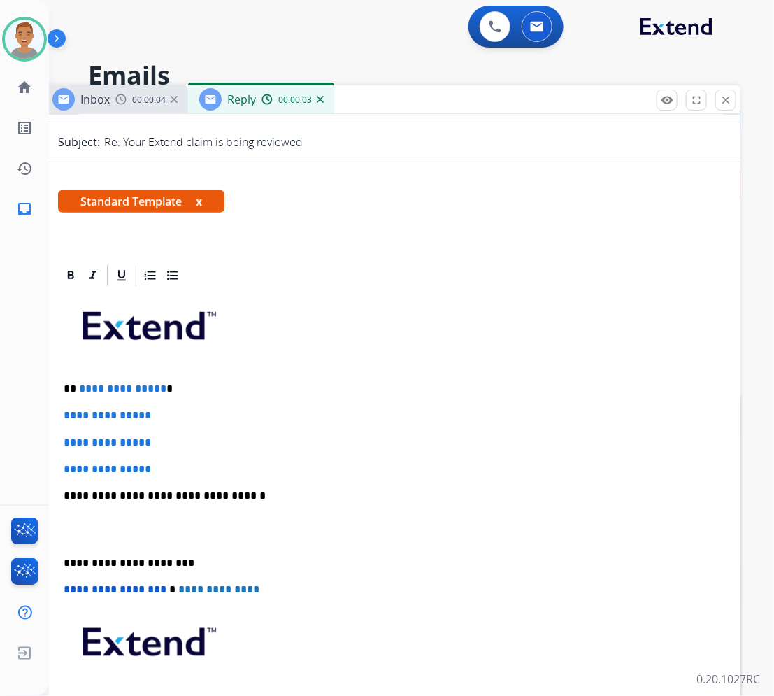
scroll to position [350, 0]
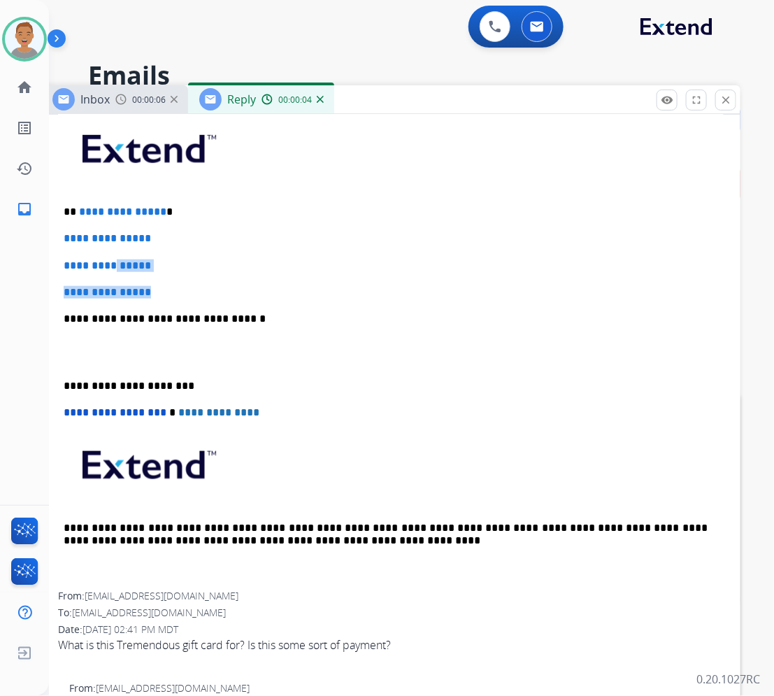
drag, startPoint x: 159, startPoint y: 291, endPoint x: 109, endPoint y: 264, distance: 56.7
click at [111, 260] on div "**********" at bounding box center [391, 351] width 666 height 481
click at [204, 278] on div "**********" at bounding box center [391, 351] width 666 height 481
drag, startPoint x: 207, startPoint y: 284, endPoint x: 44, endPoint y: 193, distance: 186.7
click at [35, 197] on div "**********" at bounding box center [387, 348] width 774 height 696
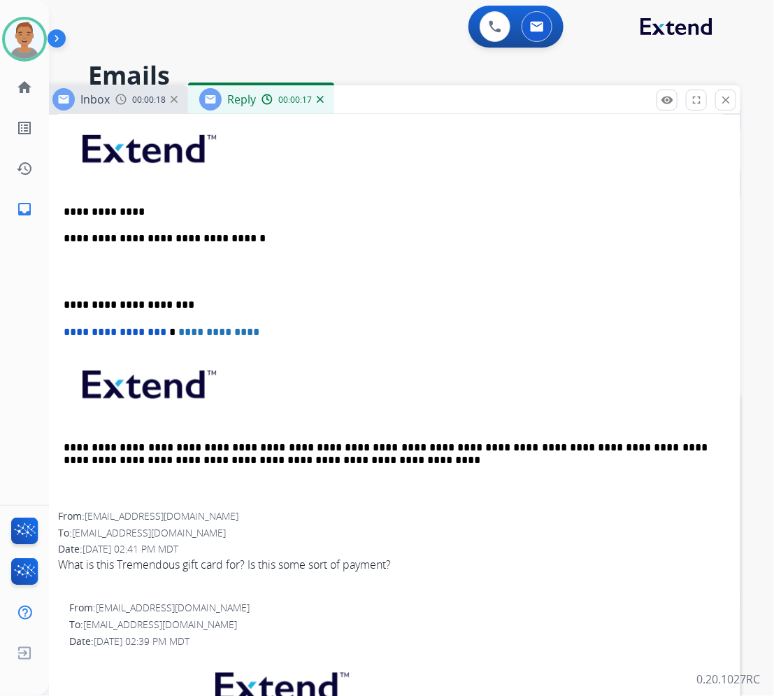
click at [99, 273] on p at bounding box center [391, 273] width 655 height 26
click at [92, 264] on p at bounding box center [391, 273] width 655 height 26
click at [106, 271] on p at bounding box center [391, 273] width 655 height 26
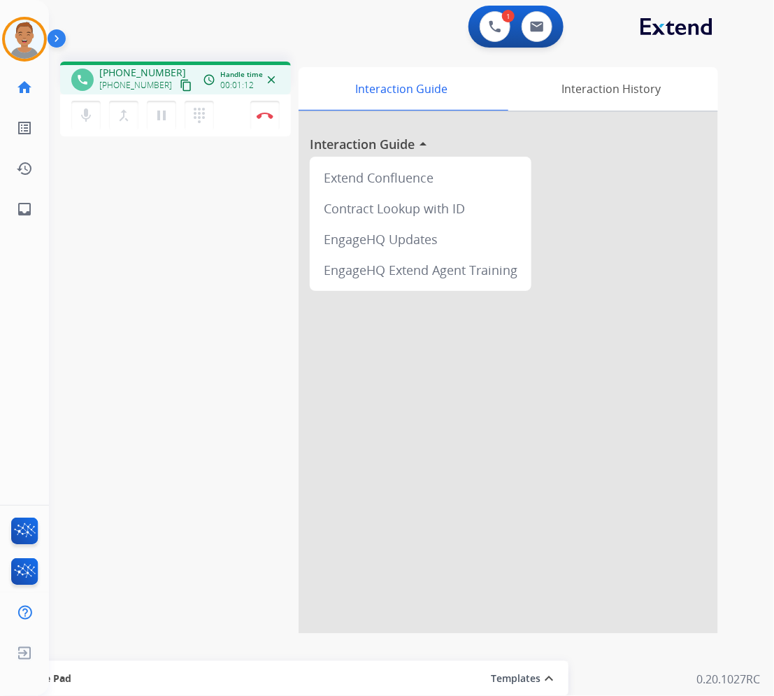
click at [382, 23] on div "1 Voice Interactions 0 Email Interactions" at bounding box center [403, 28] width 675 height 45
click at [260, 118] on img at bounding box center [265, 115] width 17 height 7
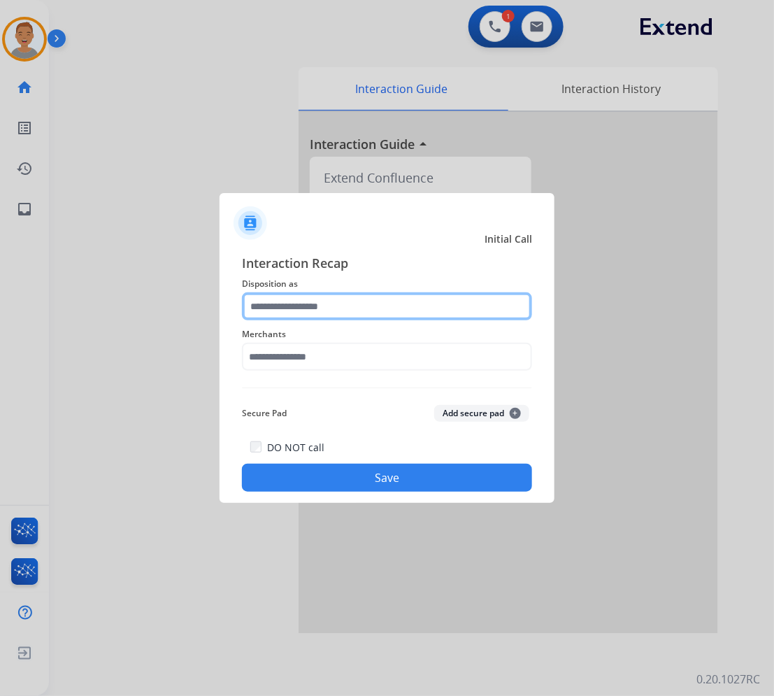
drag, startPoint x: 394, startPoint y: 320, endPoint x: 399, endPoint y: 305, distance: 15.7
click at [394, 318] on input "text" at bounding box center [387, 306] width 290 height 28
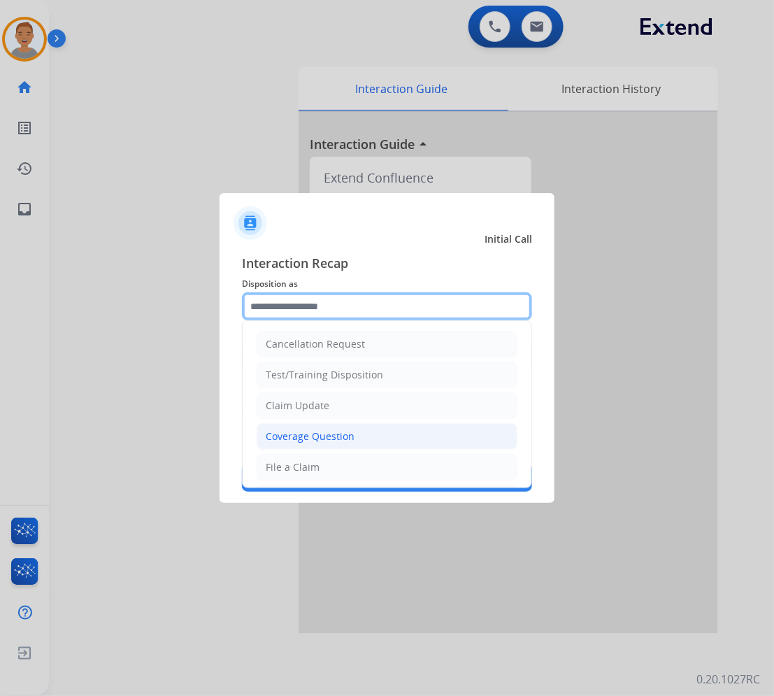
scroll to position [87, 0]
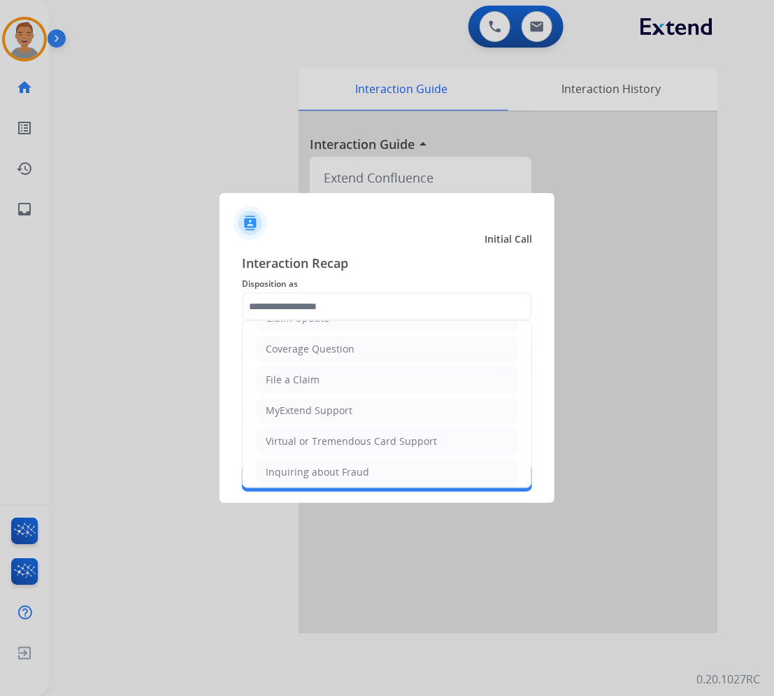
click at [359, 334] on ul "Cancellation Request Test/Training Disposition Claim Update Coverage Question F…" at bounding box center [387, 426] width 289 height 385
click at [350, 347] on div "Coverage Question" at bounding box center [310, 349] width 89 height 14
type input "**********"
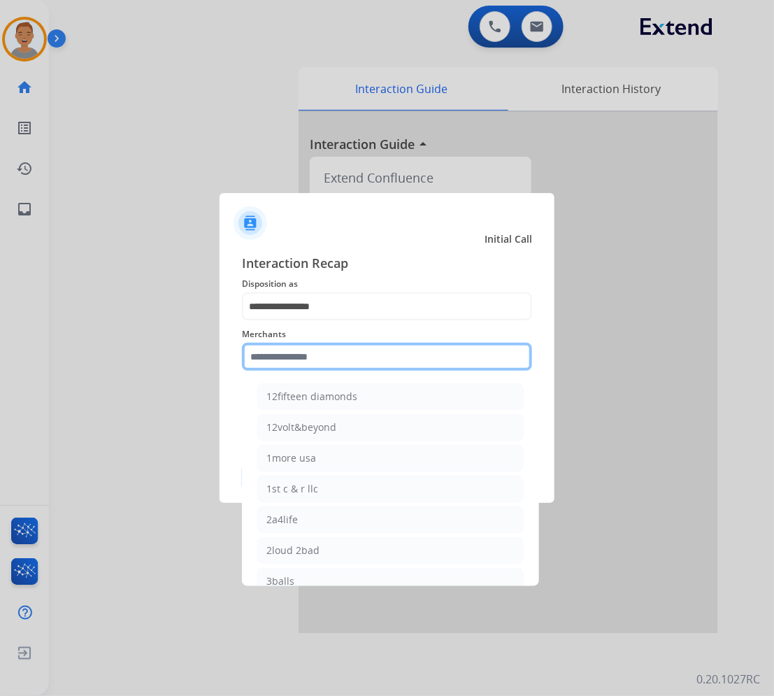
click at [329, 357] on input "text" at bounding box center [387, 357] width 290 height 28
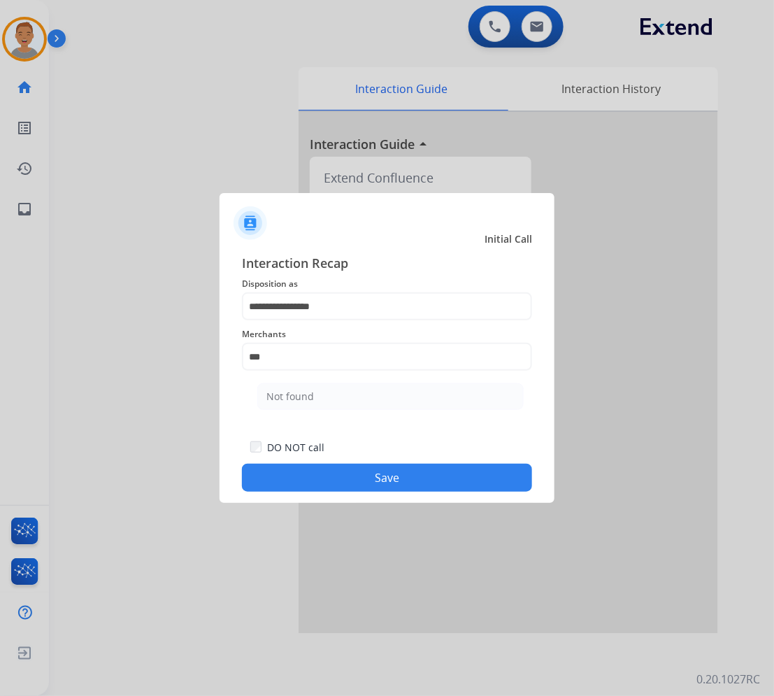
click at [330, 397] on li "Not found" at bounding box center [390, 396] width 267 height 27
type input "*********"
click at [385, 485] on button "Save" at bounding box center [387, 478] width 290 height 28
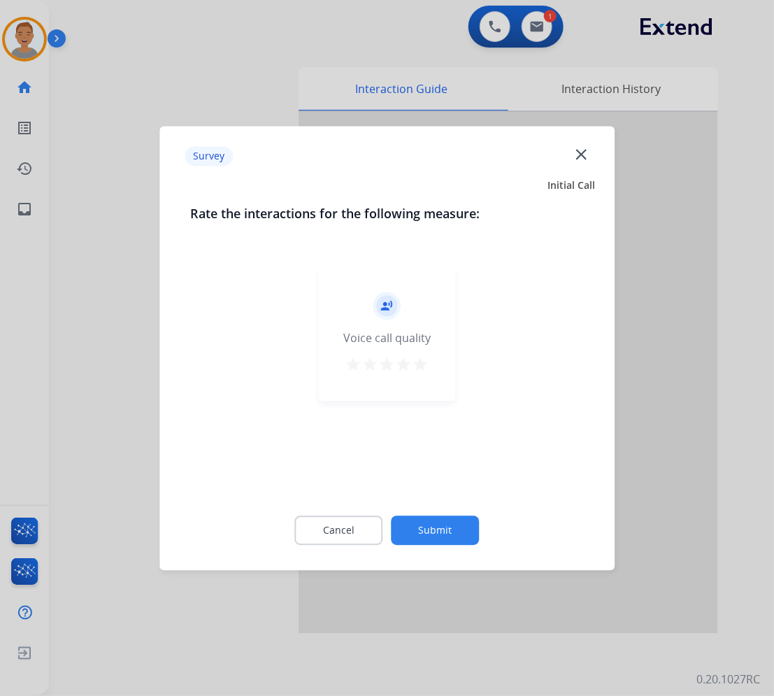
click at [579, 151] on mat-icon "close" at bounding box center [581, 154] width 18 height 18
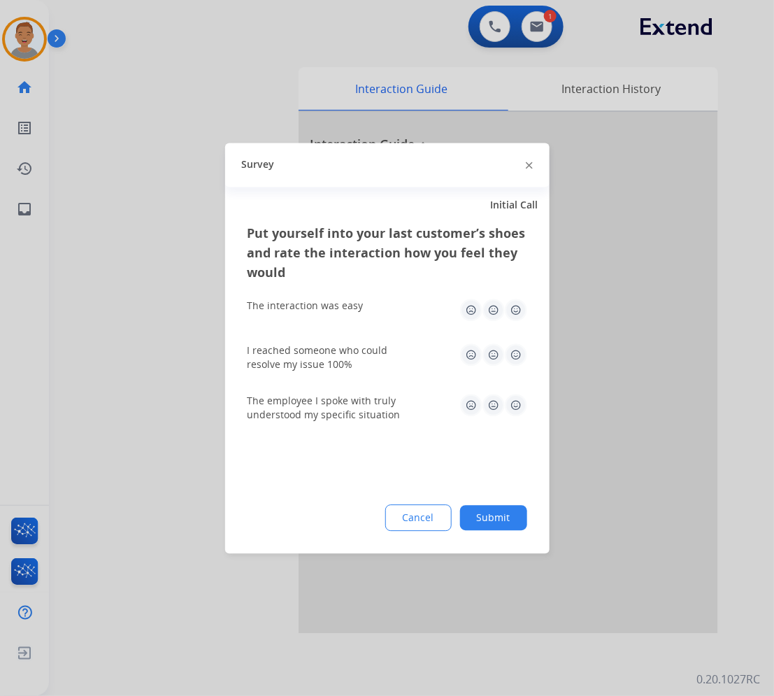
click at [523, 165] on div "Survey" at bounding box center [387, 165] width 325 height 44
click at [539, 164] on div "Survey" at bounding box center [387, 165] width 325 height 44
click at [529, 162] on img at bounding box center [529, 165] width 7 height 7
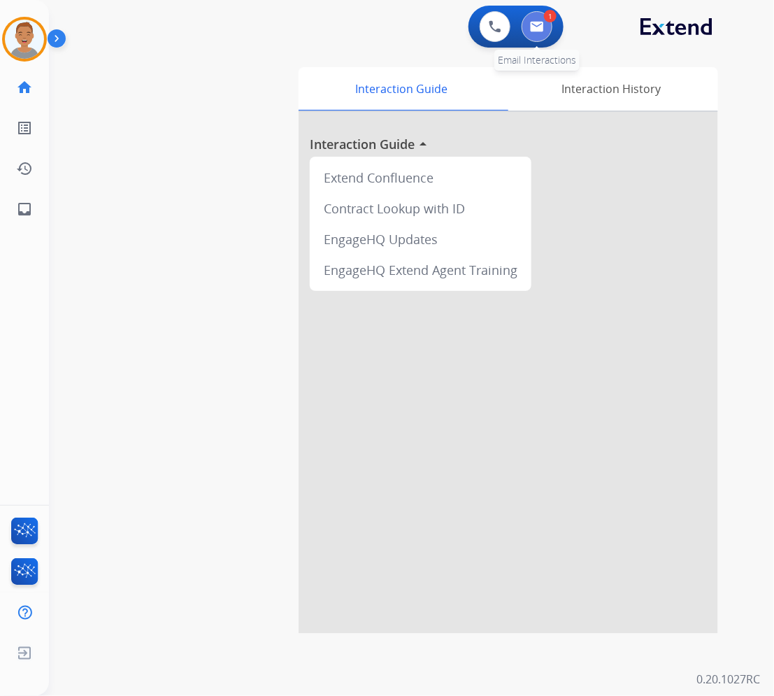
click at [537, 29] on img at bounding box center [537, 26] width 14 height 11
select select "**********"
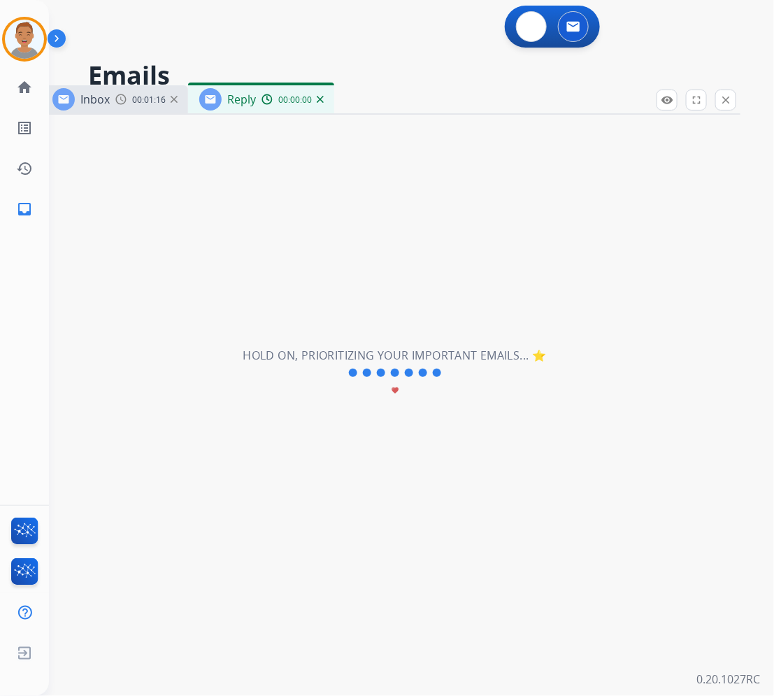
select select "**********"
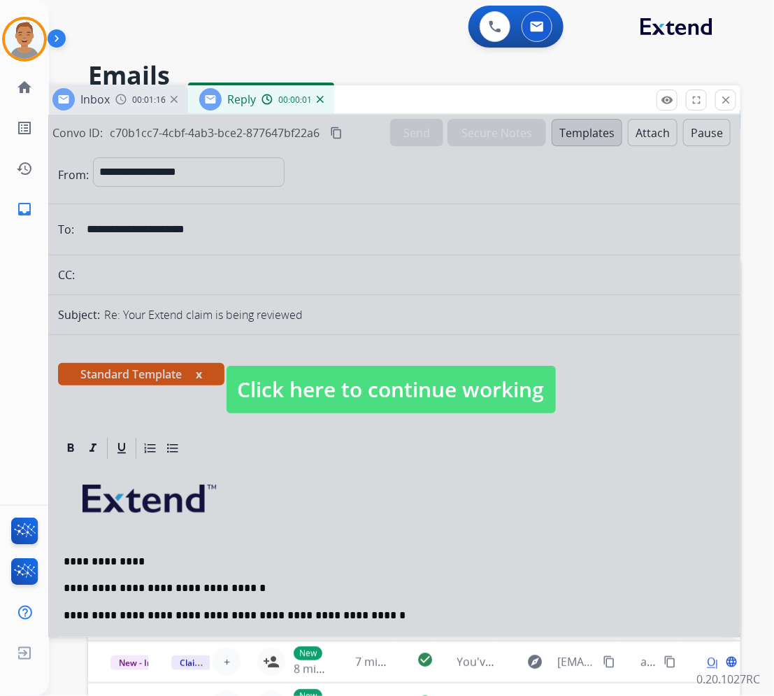
click at [357, 551] on div at bounding box center [391, 376] width 700 height 523
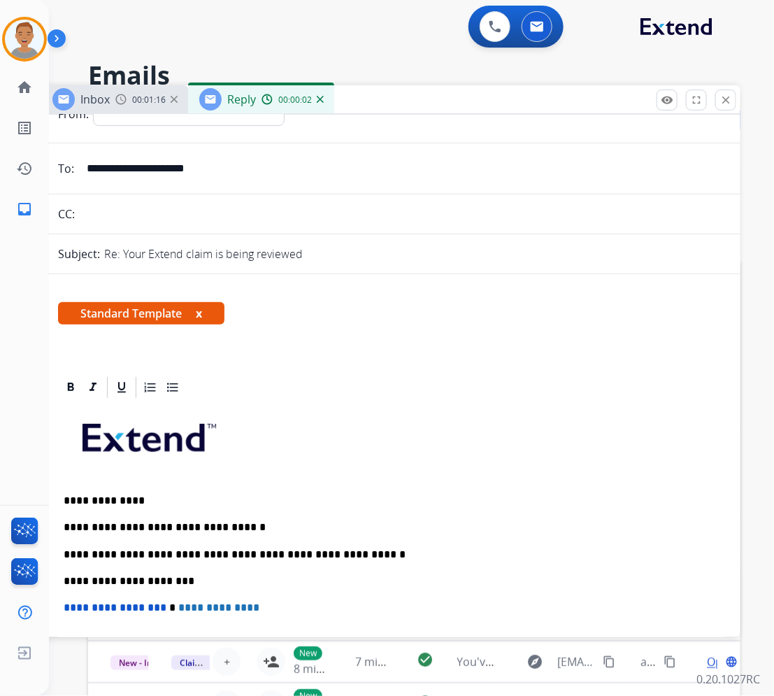
scroll to position [175, 0]
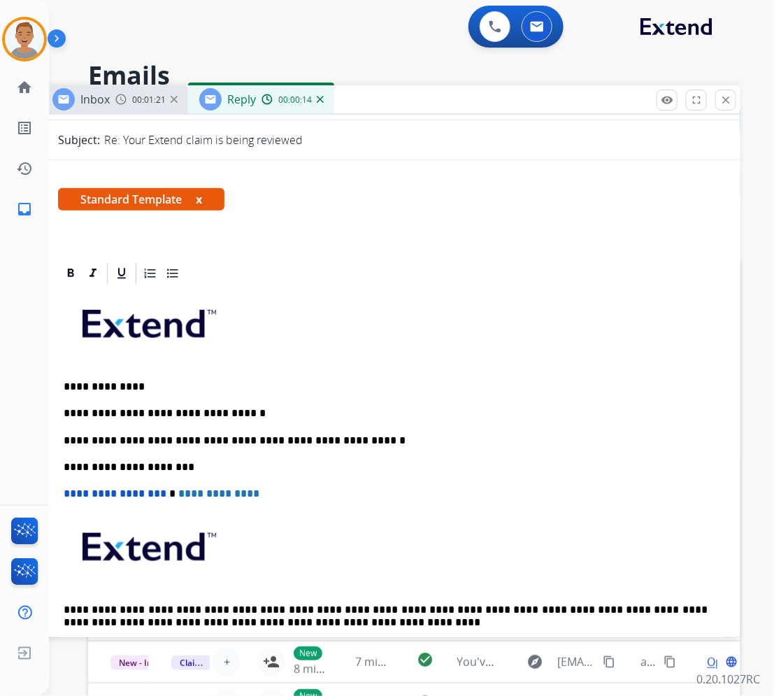
click at [240, 466] on p "**********" at bounding box center [386, 467] width 644 height 13
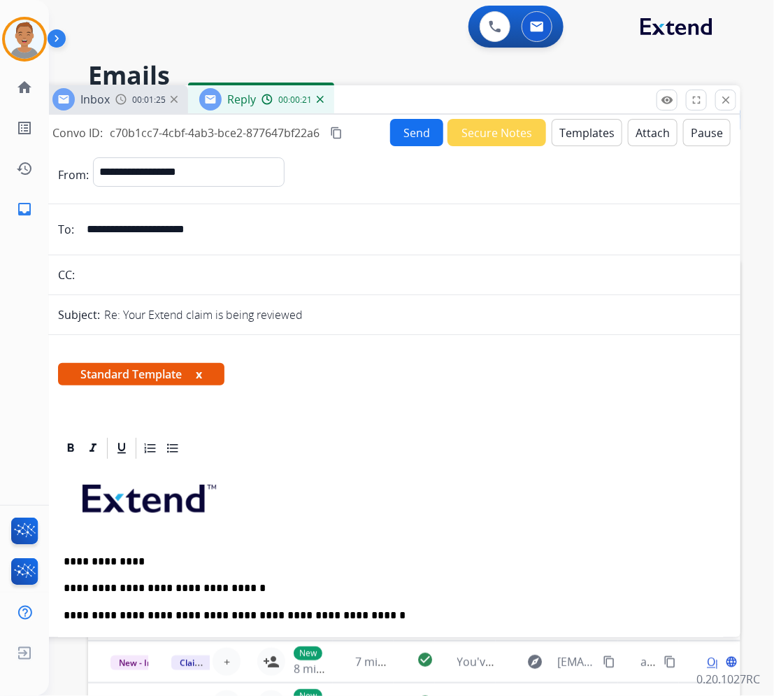
click at [400, 134] on button "Send" at bounding box center [416, 132] width 53 height 27
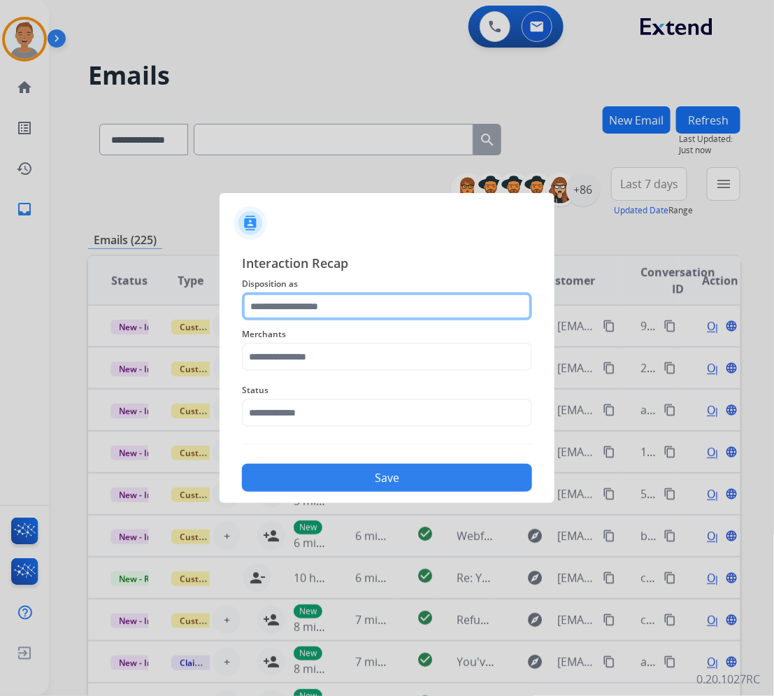
click at [355, 313] on input "text" at bounding box center [387, 306] width 290 height 28
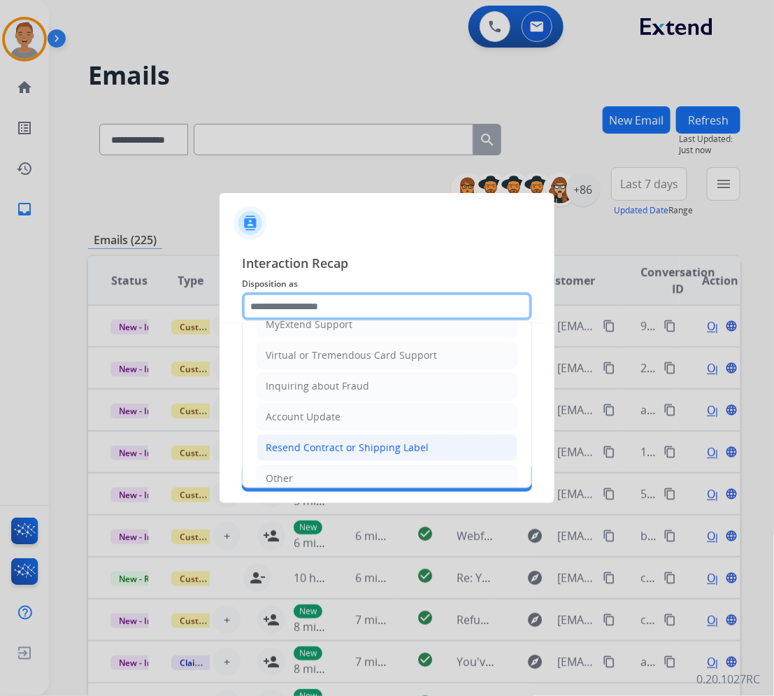
scroll to position [175, 0]
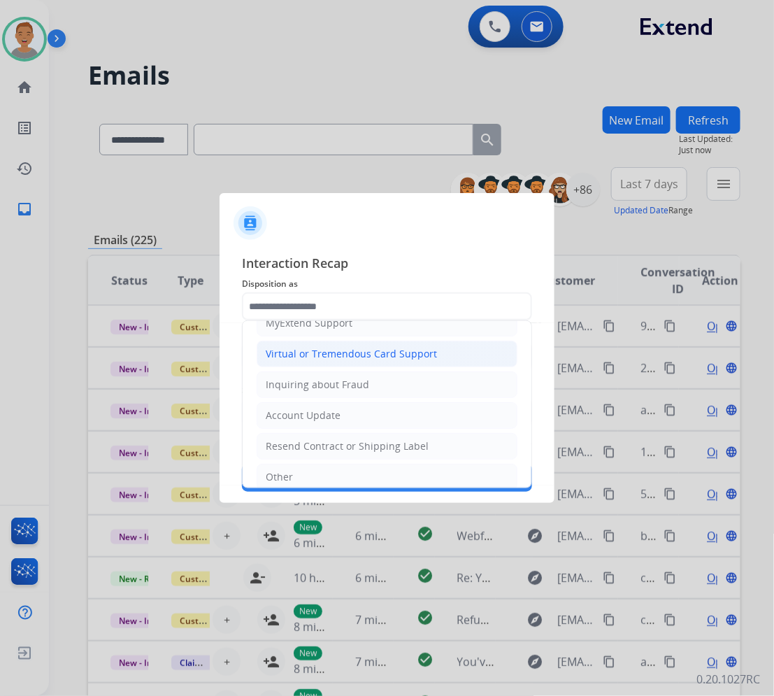
click at [344, 355] on div "Virtual or Tremendous Card Support" at bounding box center [351, 354] width 171 height 14
type input "**********"
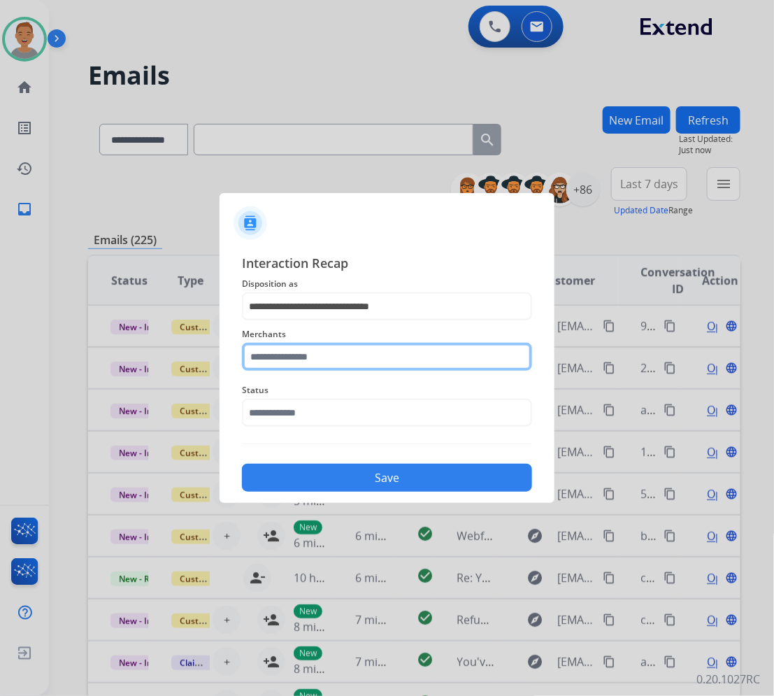
click at [297, 362] on input "text" at bounding box center [387, 357] width 290 height 28
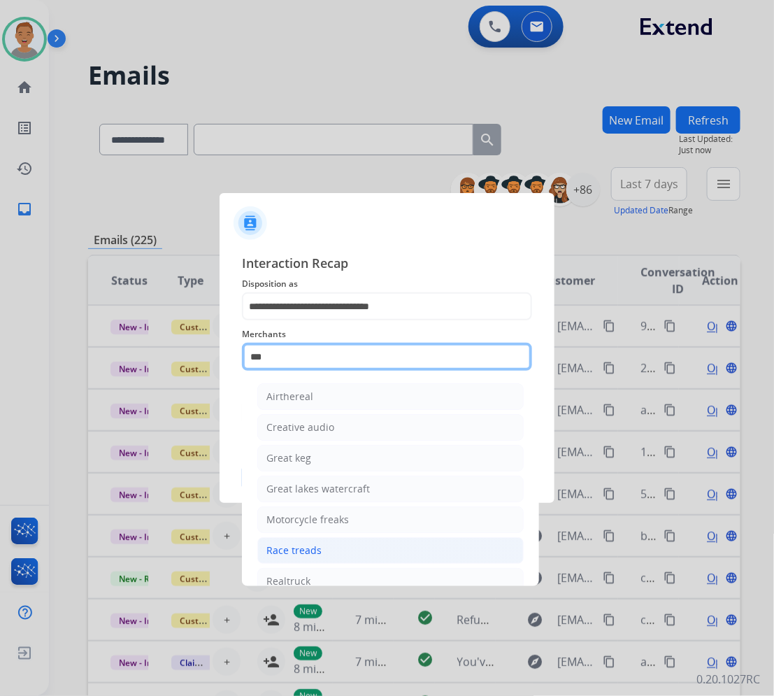
scroll to position [87, 0]
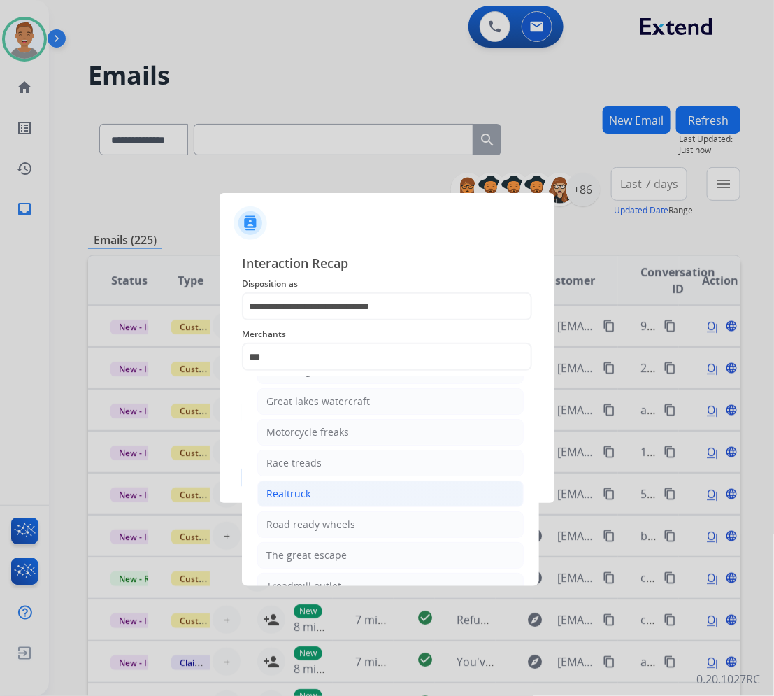
click at [306, 495] on div "Realtruck" at bounding box center [289, 494] width 44 height 14
type input "*********"
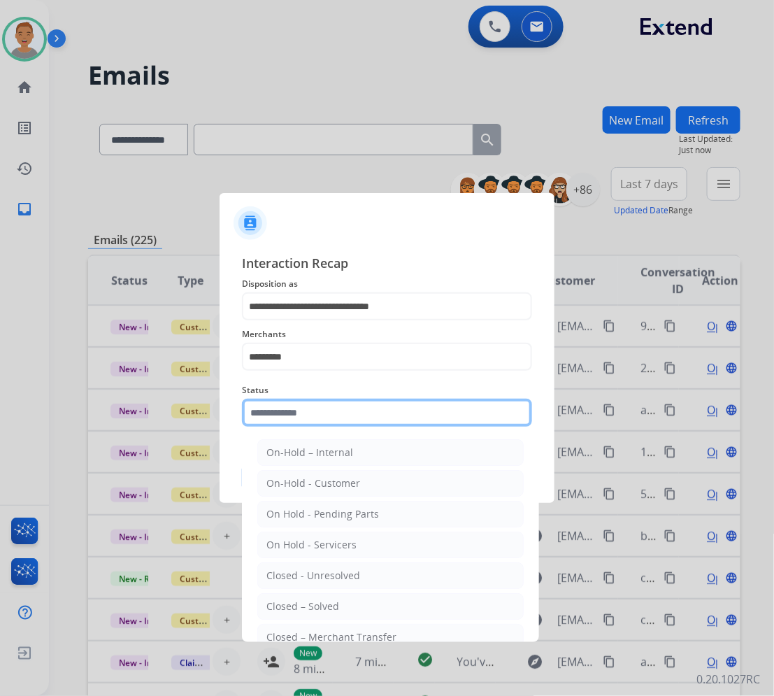
click at [331, 416] on input "text" at bounding box center [387, 413] width 290 height 28
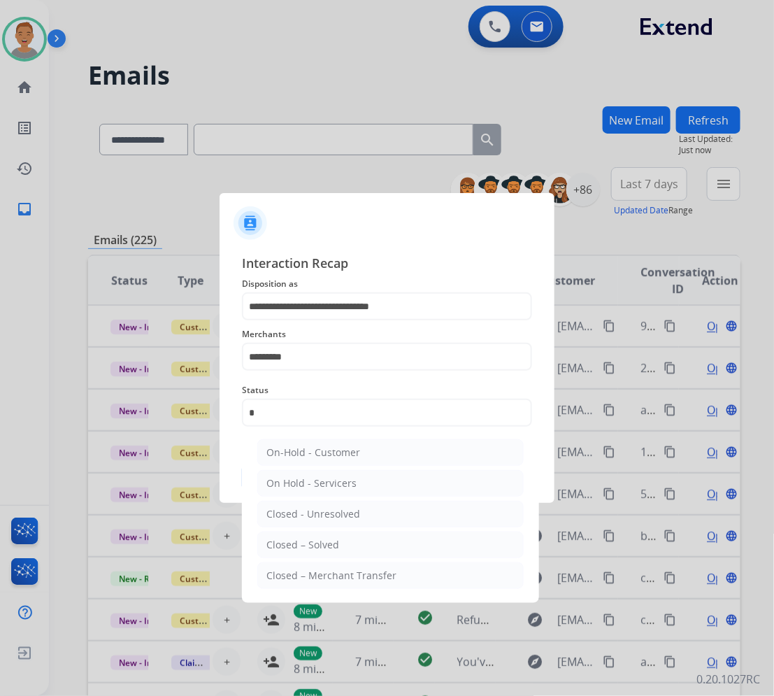
click at [299, 550] on div "Closed – Solved" at bounding box center [303, 545] width 73 height 14
type input "**********"
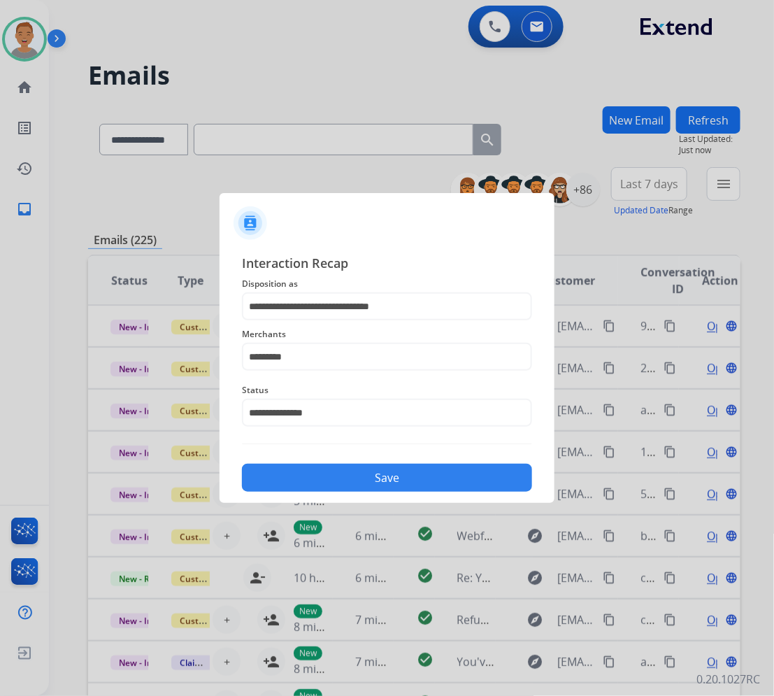
click at [408, 477] on button "Save" at bounding box center [387, 478] width 290 height 28
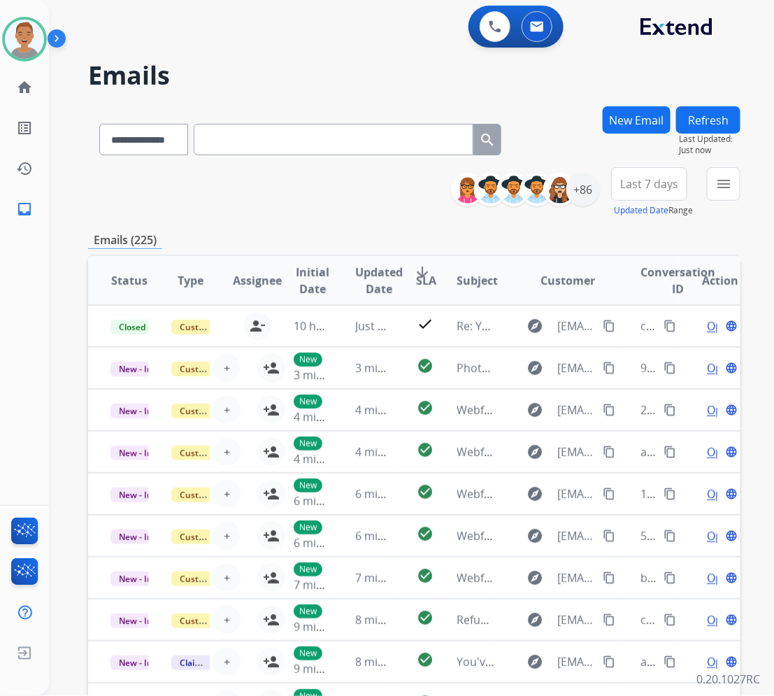
click at [348, 30] on div "0 Voice Interactions 0 Email Interactions" at bounding box center [403, 28] width 675 height 45
click at [724, 180] on mat-icon "menu" at bounding box center [724, 184] width 17 height 17
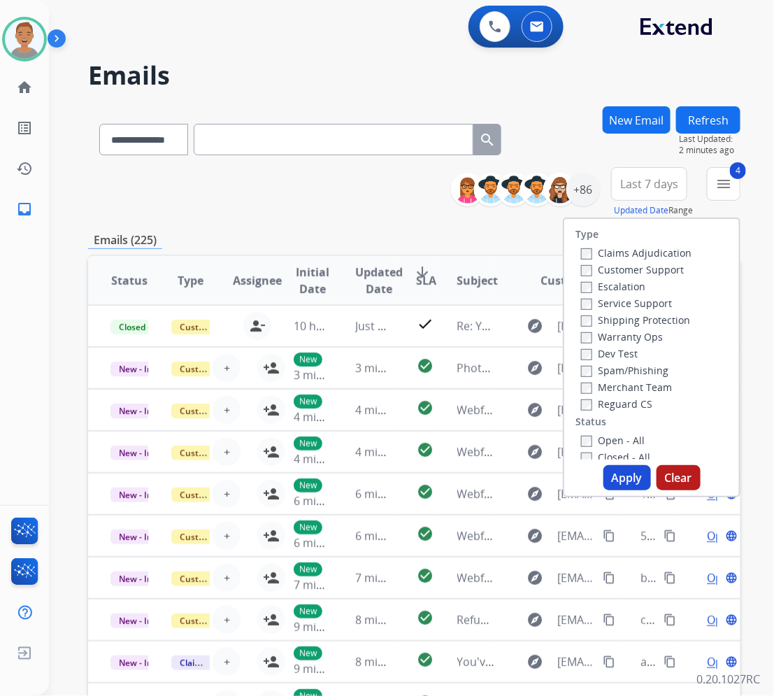
click at [623, 474] on button "Apply" at bounding box center [628, 477] width 48 height 25
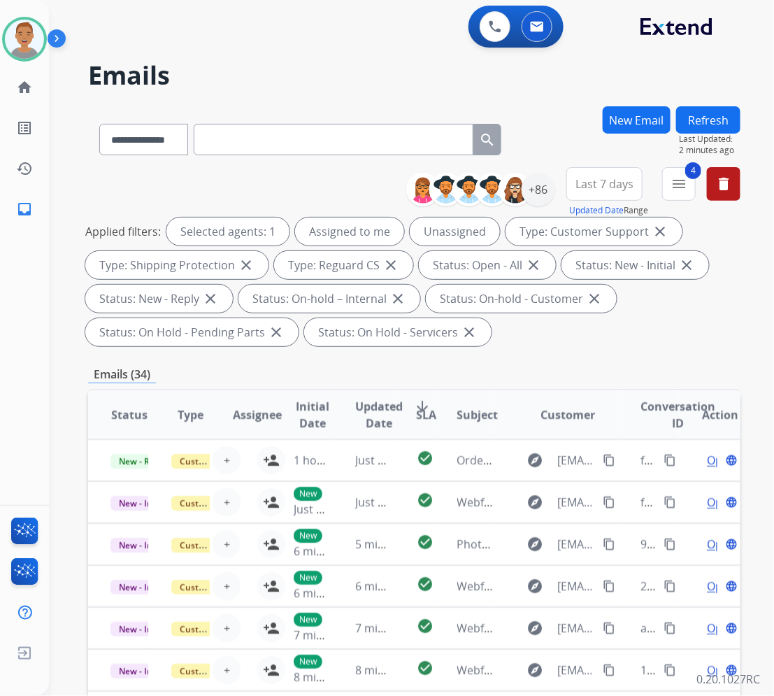
click at [604, 76] on h2 "Emails" at bounding box center [414, 76] width 653 height 28
click at [614, 181] on span "Last 7 days" at bounding box center [605, 184] width 58 height 6
click at [588, 351] on div "Last 90 days" at bounding box center [600, 353] width 77 height 21
click at [390, 63] on h2 "Emails" at bounding box center [414, 76] width 653 height 28
click at [535, 191] on div "+137" at bounding box center [539, 190] width 34 height 34
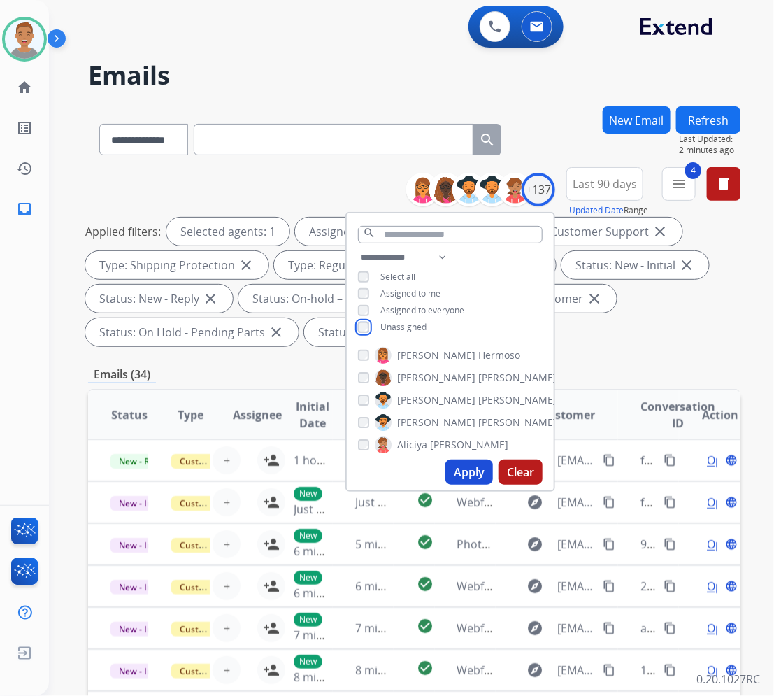
click at [355, 322] on div "**********" at bounding box center [450, 294] width 207 height 90
click at [355, 327] on div "**********" at bounding box center [450, 294] width 207 height 90
click at [462, 474] on button "Apply" at bounding box center [470, 472] width 48 height 25
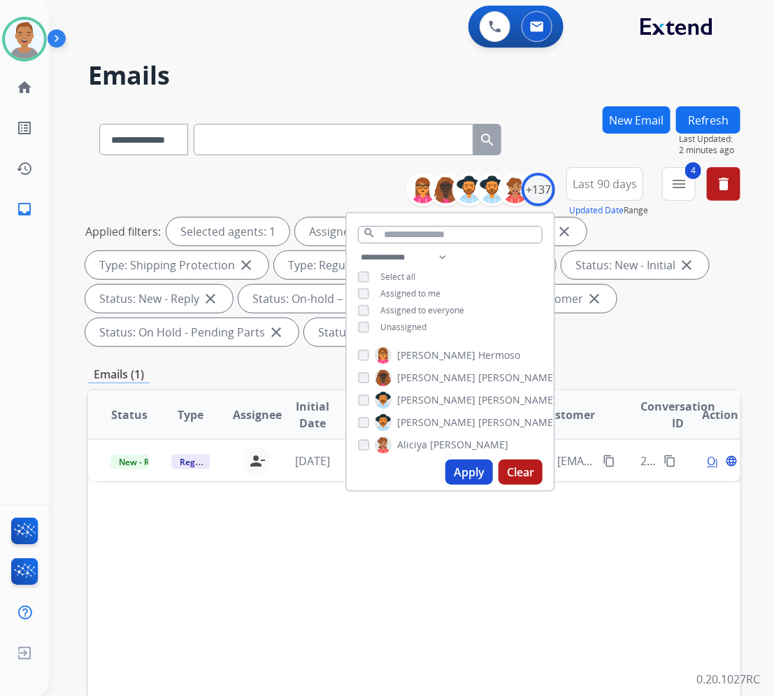
click at [302, 36] on div "0 Voice Interactions 0 Email Interactions" at bounding box center [403, 28] width 675 height 45
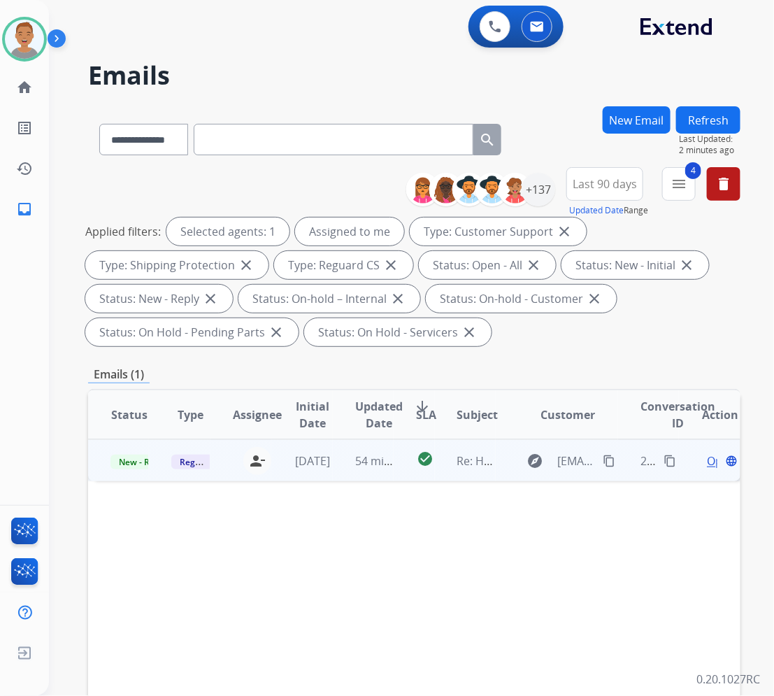
click at [278, 473] on td "[DATE]" at bounding box center [301, 460] width 61 height 42
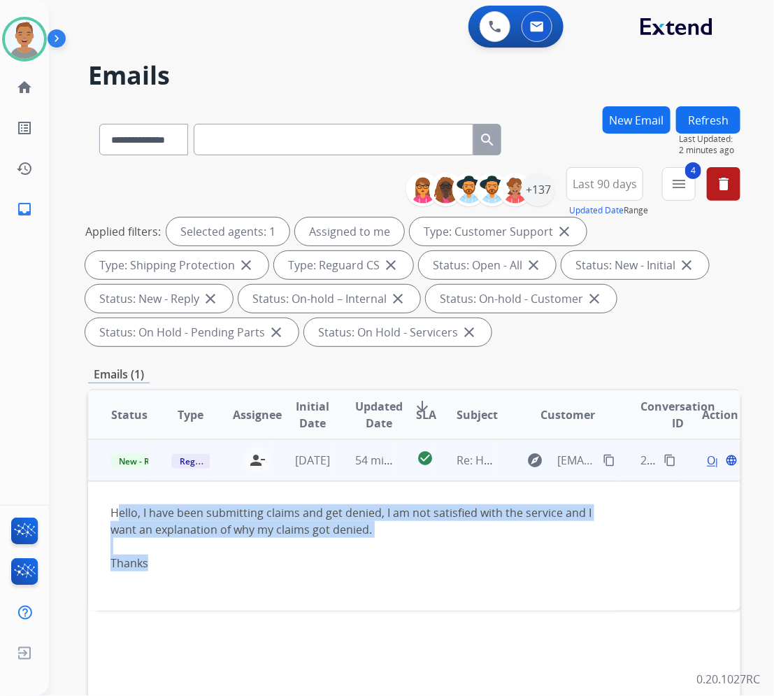
drag, startPoint x: 146, startPoint y: 564, endPoint x: 115, endPoint y: 508, distance: 63.5
click at [115, 508] on div "Hello, I have been submitting claims and get denied, I am not satisfied with th…" at bounding box center [354, 546] width 486 height 84
click at [239, 558] on div "Thanks" at bounding box center [354, 563] width 486 height 17
drag, startPoint x: 191, startPoint y: 567, endPoint x: 106, endPoint y: 518, distance: 98.1
click at [106, 518] on td "Hello, I have been submitting claims and get denied, I am not satisfied with th…" at bounding box center [353, 545] width 530 height 129
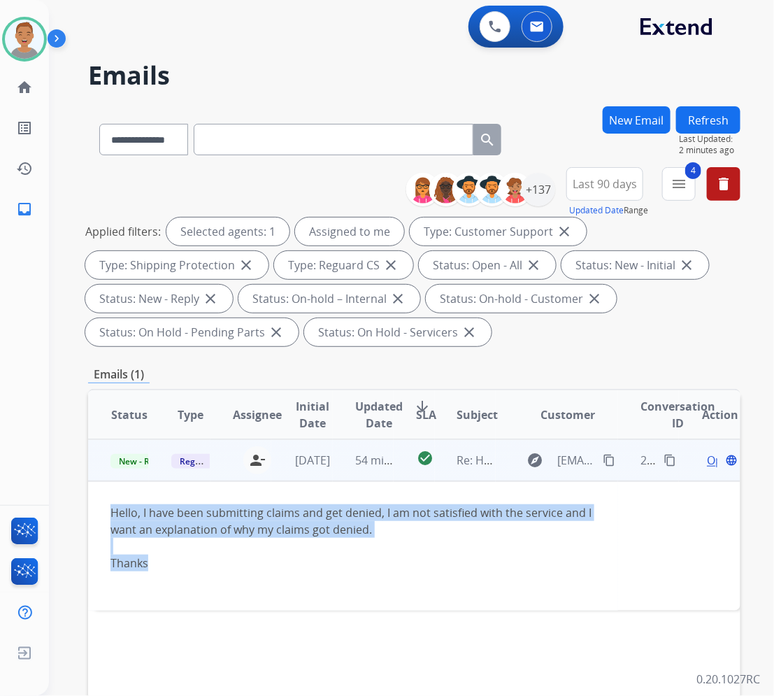
copy div "Hello, I have been submitting claims and get denied, I am not satisfied with th…"
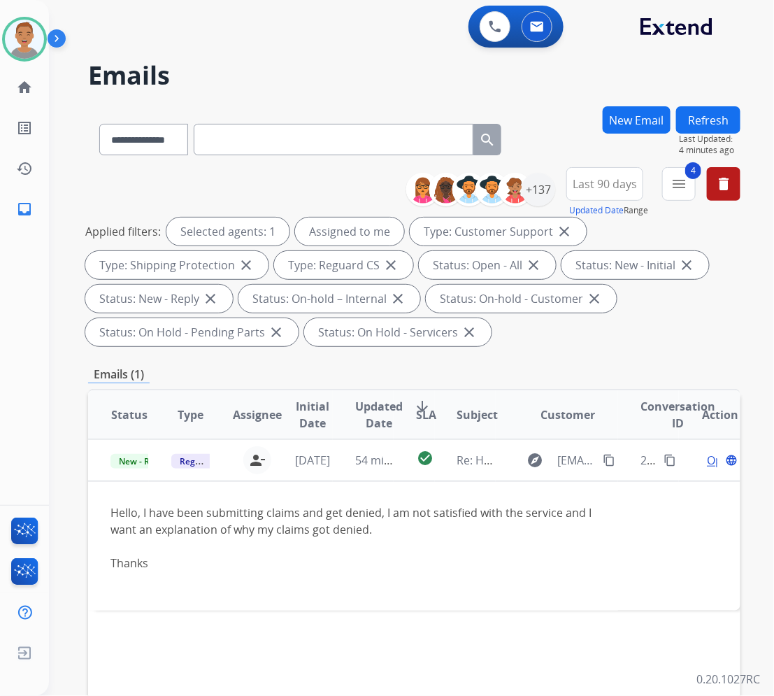
click at [323, 51] on div "**********" at bounding box center [395, 398] width 692 height 696
click at [170, 139] on select "**********" at bounding box center [142, 139] width 87 height 31
select select "**********"
click at [99, 124] on select "**********" at bounding box center [142, 139] width 87 height 31
click at [257, 141] on input "text" at bounding box center [334, 139] width 280 height 31
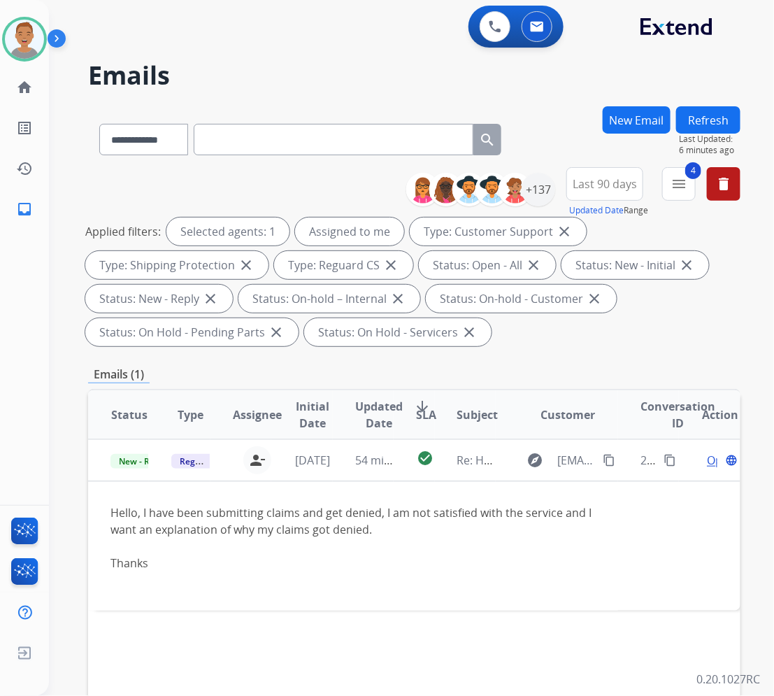
paste input "**********"
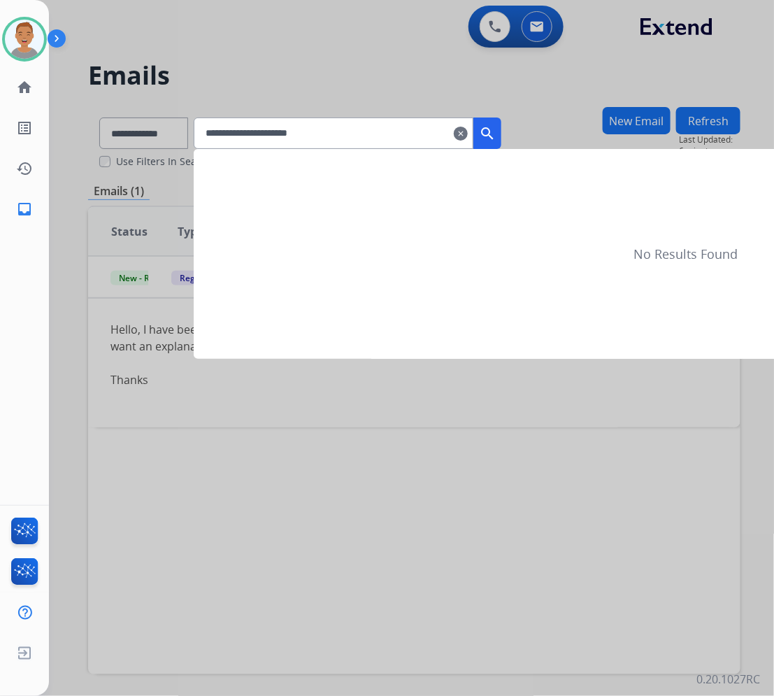
type input "**********"
click at [496, 135] on mat-icon "search" at bounding box center [487, 133] width 17 height 17
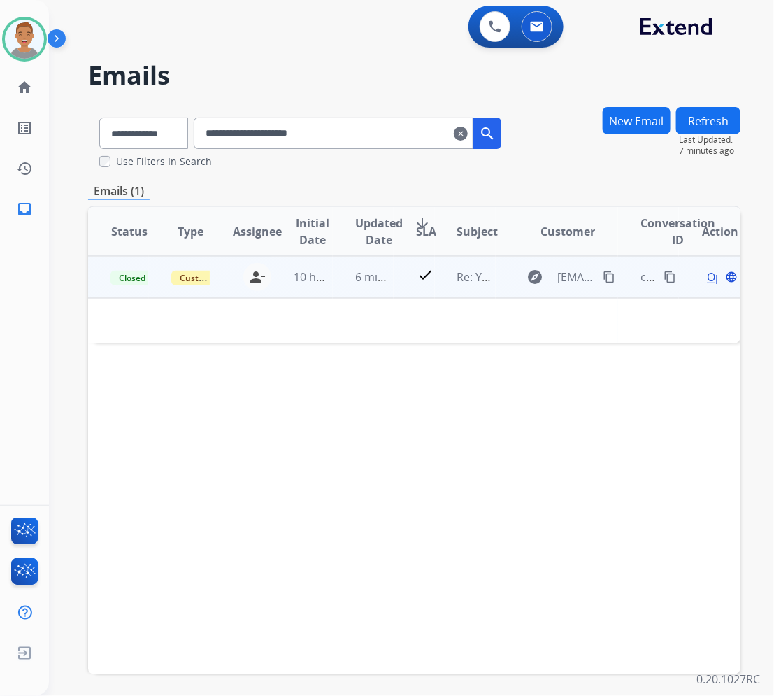
click at [283, 291] on td "10 hours ago" at bounding box center [301, 277] width 61 height 42
click at [333, 287] on td "6 minutes ago" at bounding box center [363, 277] width 61 height 42
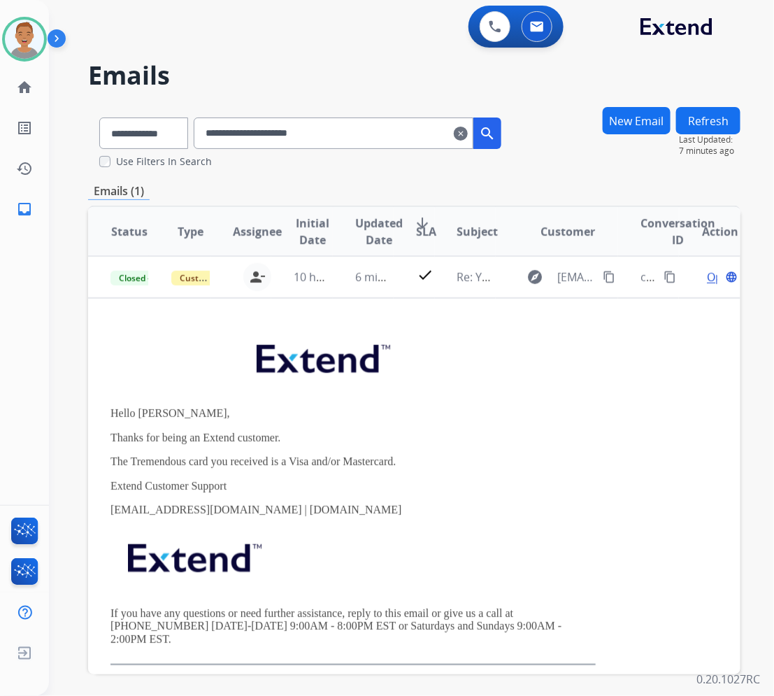
click at [468, 136] on mat-icon "clear" at bounding box center [461, 133] width 14 height 17
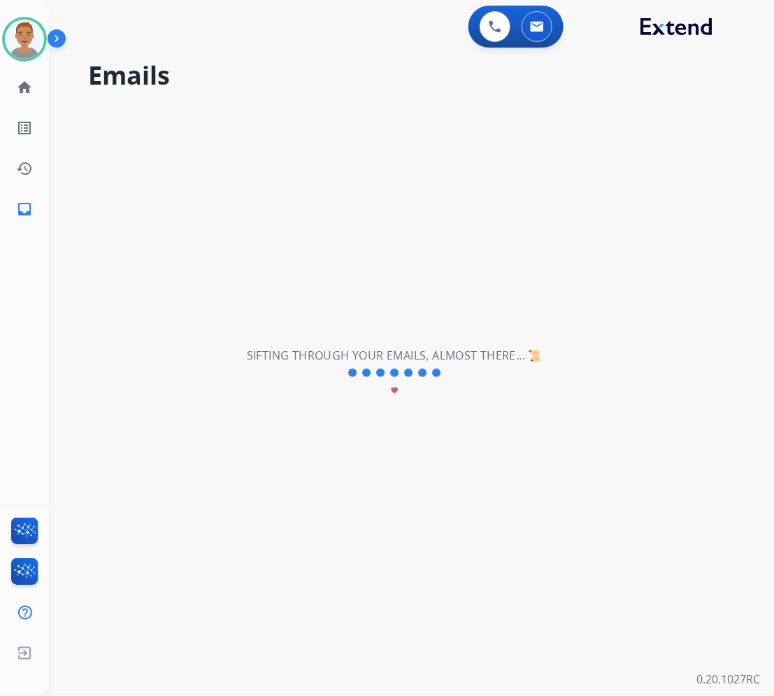
select select "**********"
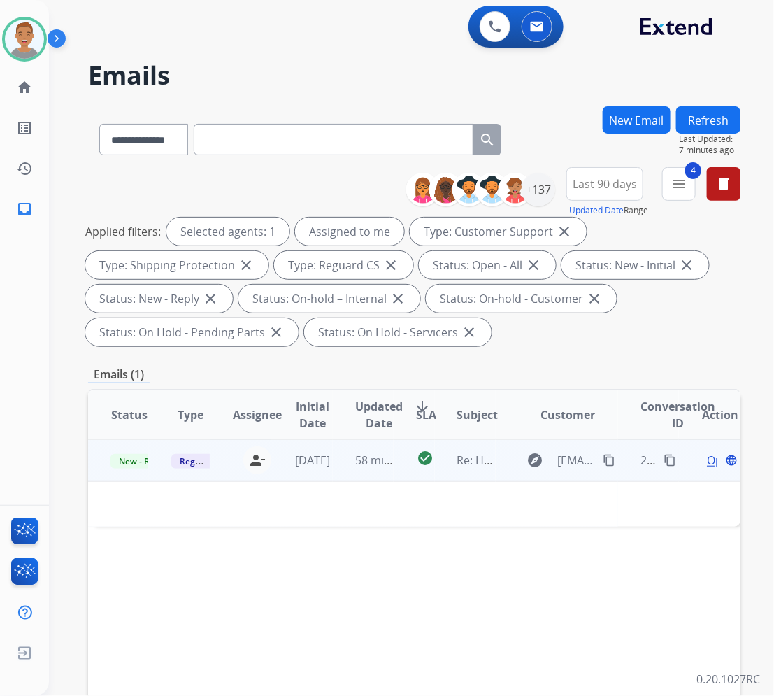
click at [281, 471] on td "[DATE]" at bounding box center [301, 460] width 61 height 42
click at [274, 473] on td "[DATE]" at bounding box center [301, 460] width 61 height 42
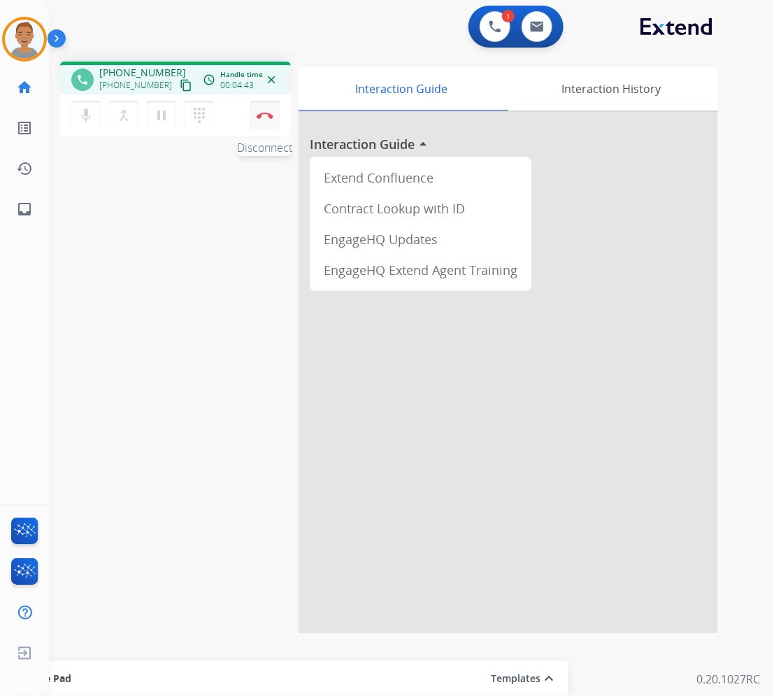
click at [263, 104] on button "Disconnect" at bounding box center [264, 115] width 29 height 29
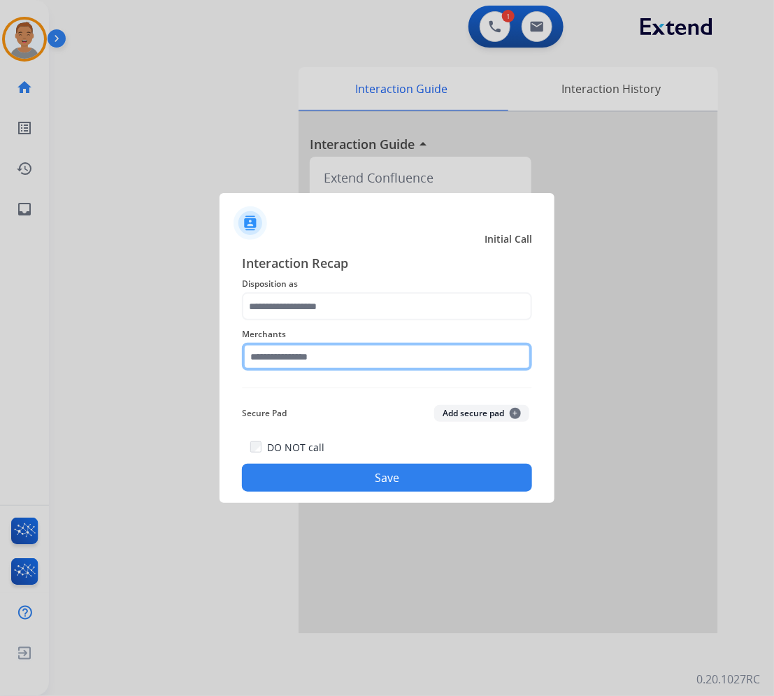
click at [340, 360] on input "text" at bounding box center [387, 357] width 290 height 28
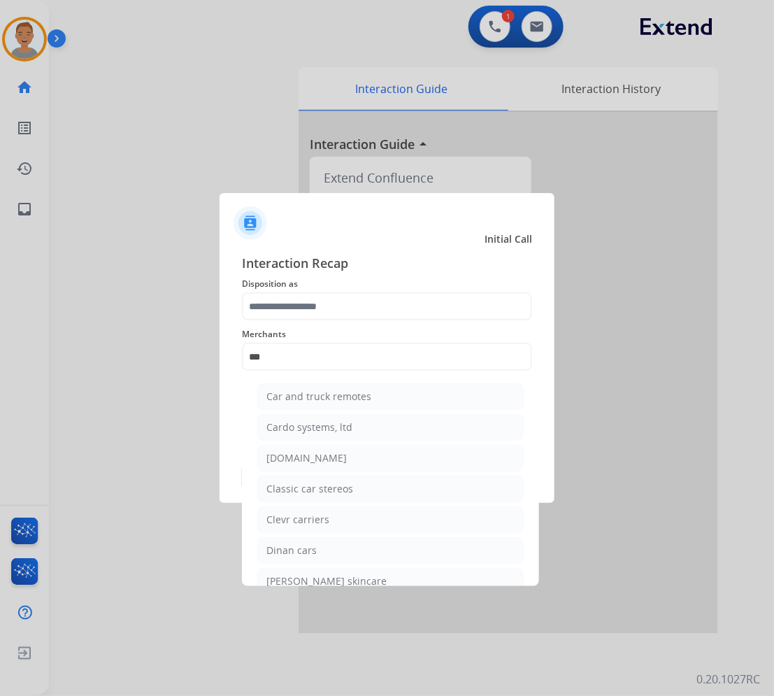
drag, startPoint x: 298, startPoint y: 464, endPoint x: 295, endPoint y: 455, distance: 9.7
click at [295, 463] on div "[DOMAIN_NAME]" at bounding box center [307, 458] width 80 height 14
type input "**********"
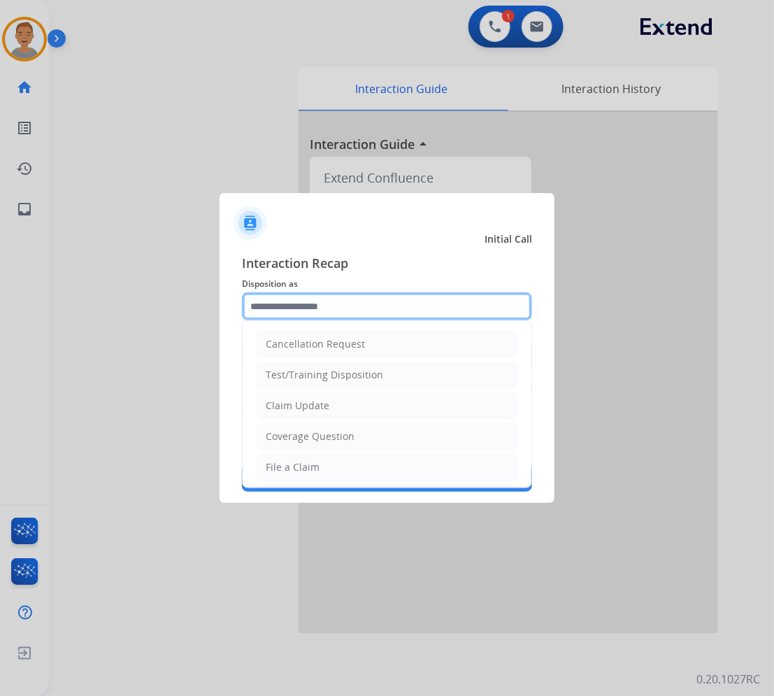
drag, startPoint x: 330, startPoint y: 295, endPoint x: 330, endPoint y: 306, distance: 11.9
click at [330, 304] on input "text" at bounding box center [387, 306] width 290 height 28
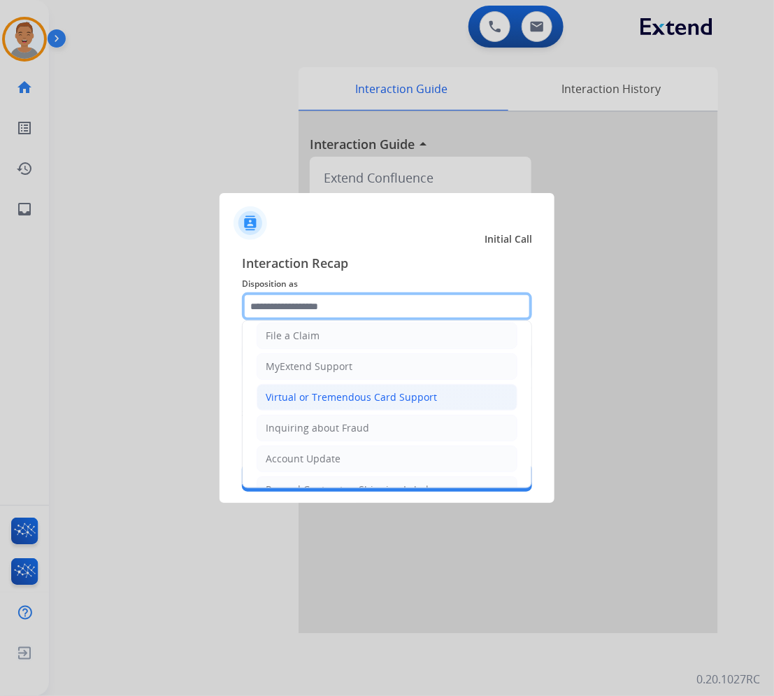
scroll to position [135, 0]
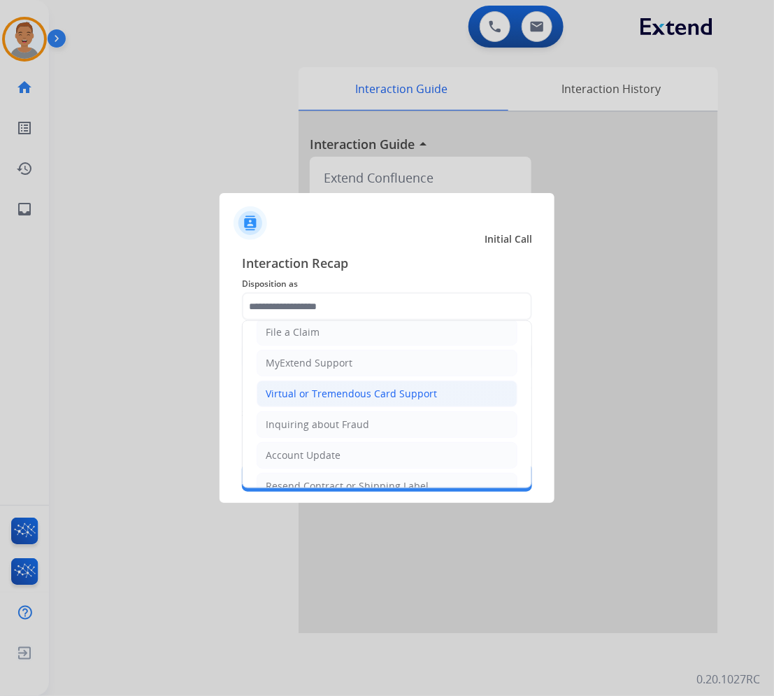
click at [322, 388] on div "Virtual or Tremendous Card Support" at bounding box center [351, 394] width 171 height 14
type input "**********"
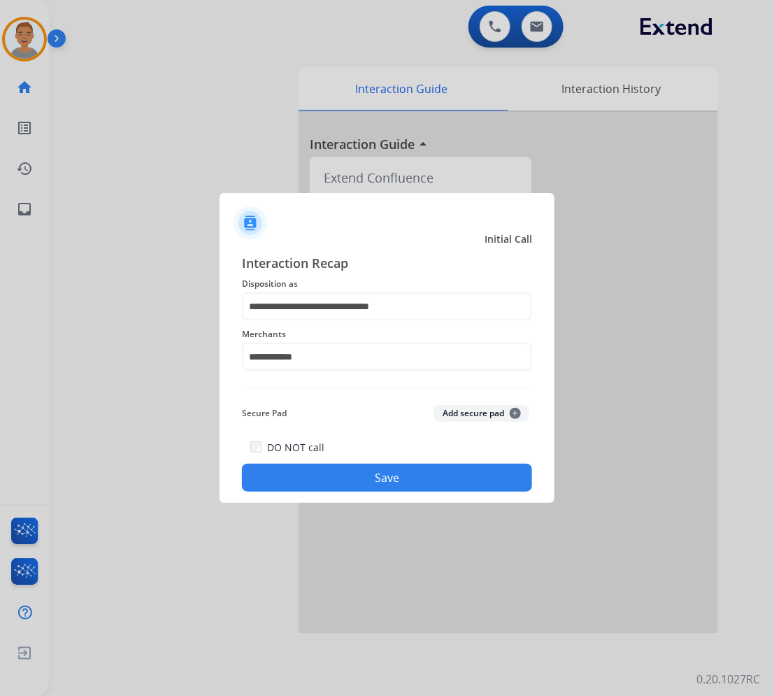
click at [338, 474] on button "Save" at bounding box center [387, 478] width 290 height 28
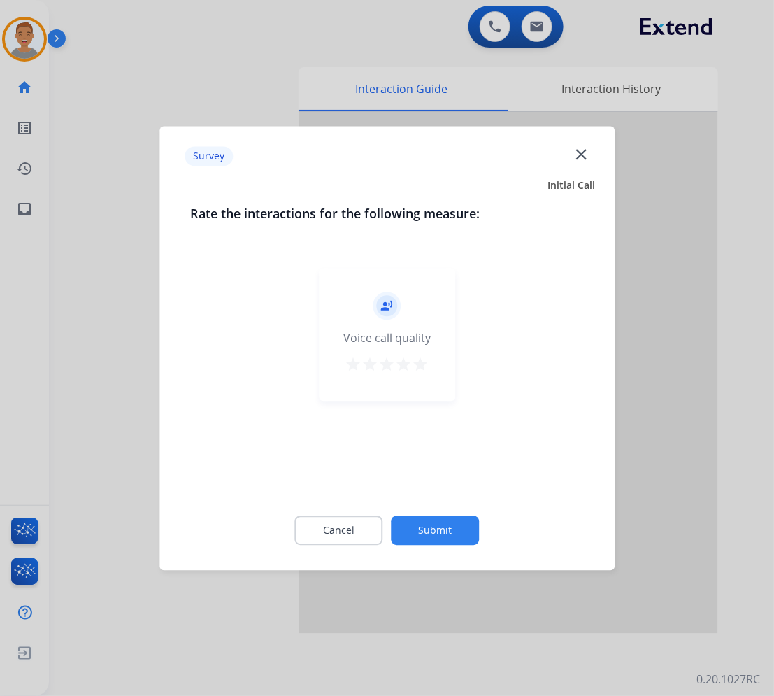
click at [586, 150] on mat-icon "close" at bounding box center [581, 154] width 18 height 18
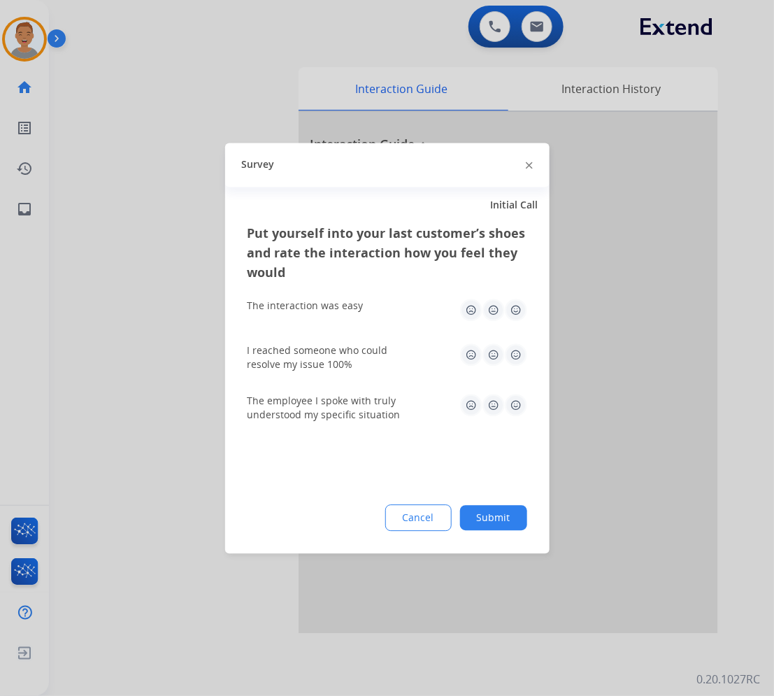
click at [532, 163] on img at bounding box center [529, 165] width 7 height 7
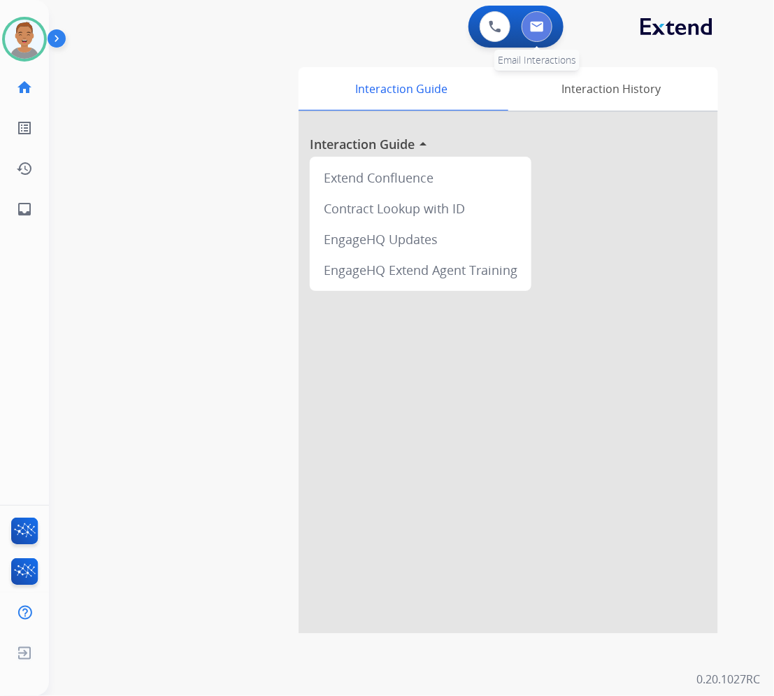
click at [542, 12] on button at bounding box center [537, 26] width 31 height 31
select select "**********"
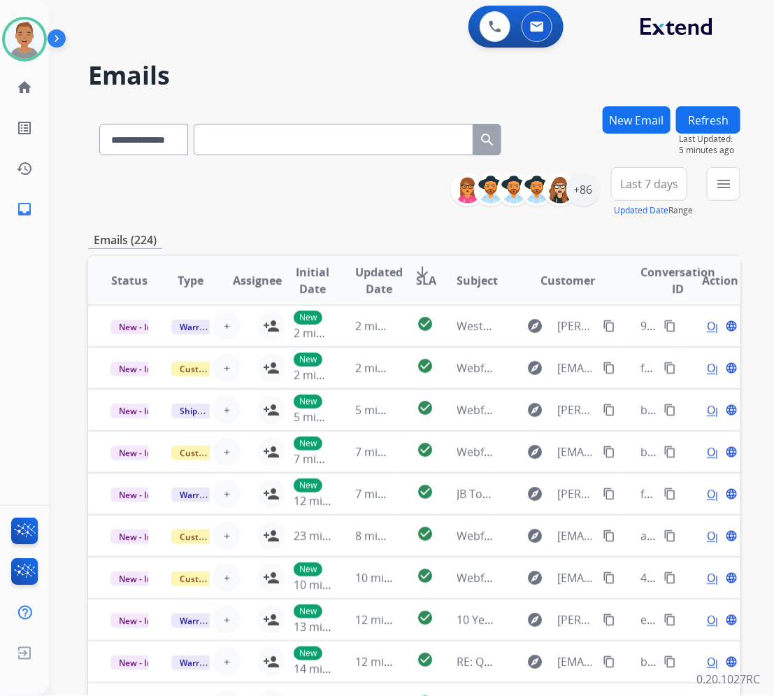
click at [15, 473] on div "Veronica Available Edit Avatar Agent: Veronica Routing Profile: Extend_Training…" at bounding box center [24, 348] width 49 height 696
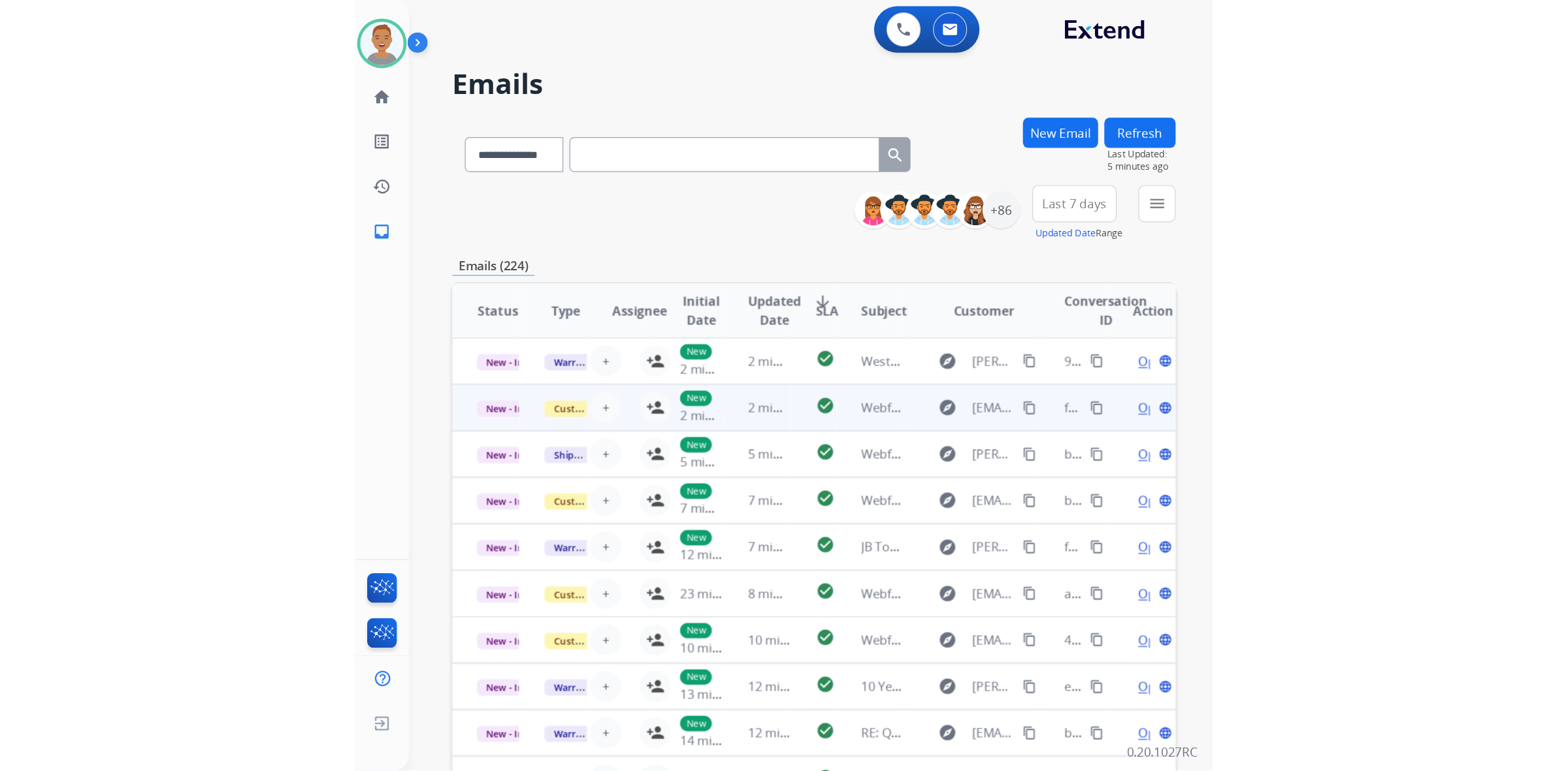
scroll to position [1, 0]
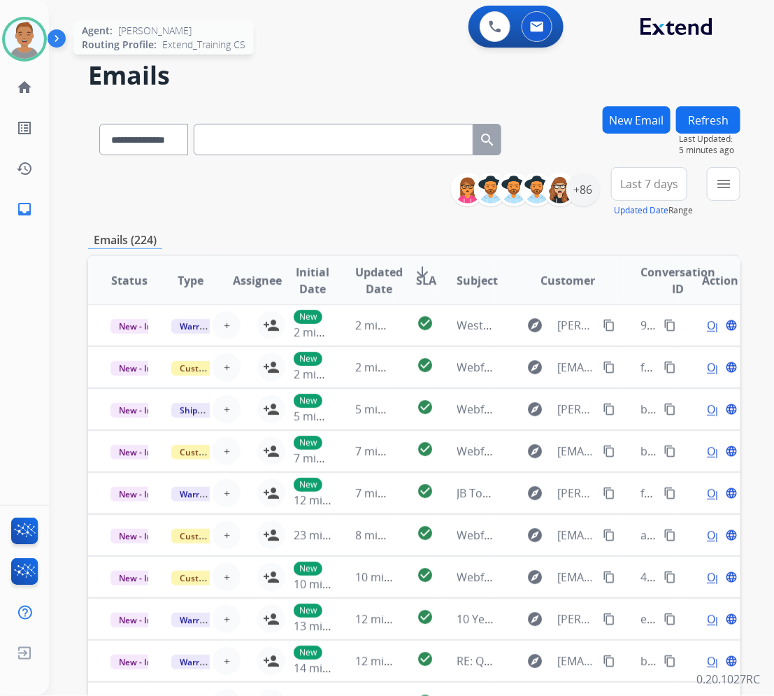
click at [24, 40] on img at bounding box center [24, 39] width 39 height 39
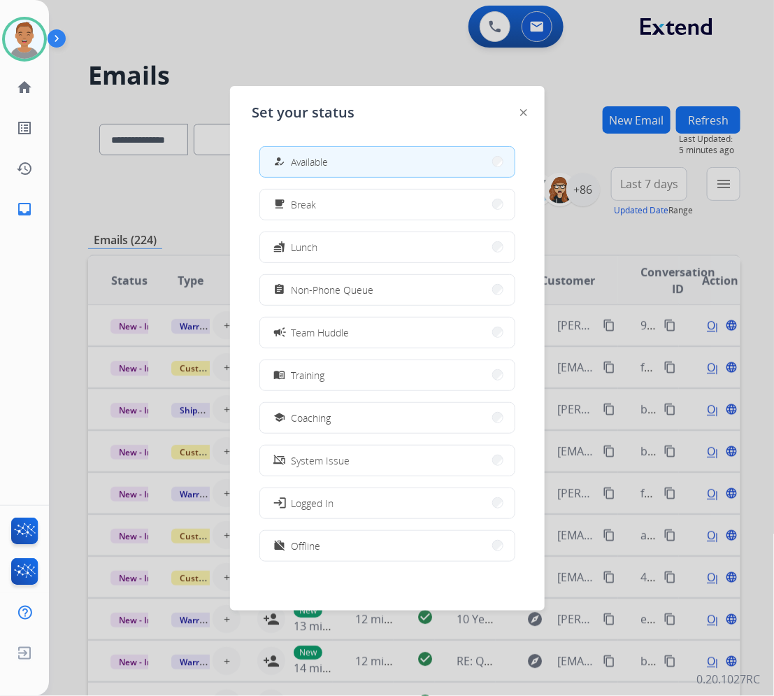
drag, startPoint x: 330, startPoint y: 29, endPoint x: 529, endPoint y: 57, distance: 200.6
click at [331, 32] on div at bounding box center [387, 348] width 774 height 696
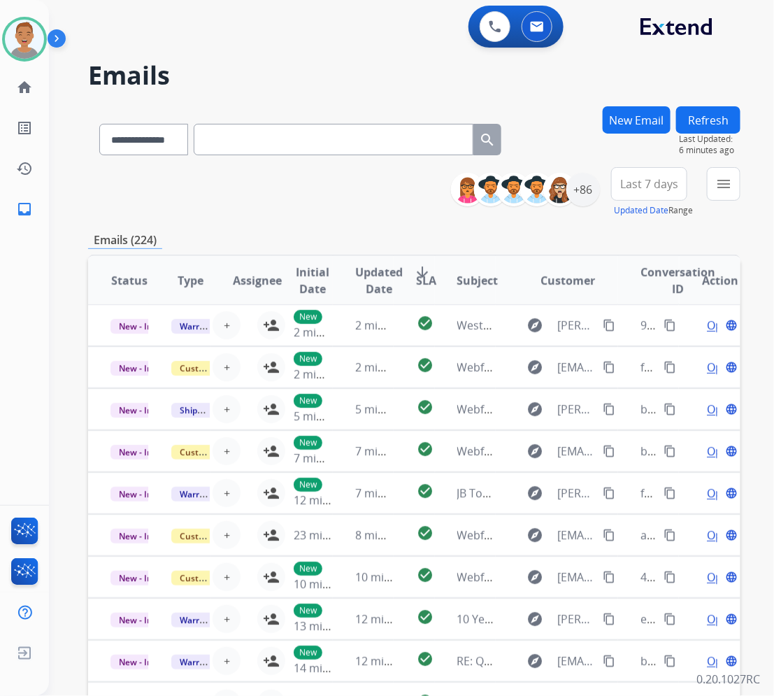
click at [63, 319] on div "**********" at bounding box center [395, 398] width 692 height 696
click at [733, 189] on button "menu Filters" at bounding box center [724, 184] width 34 height 34
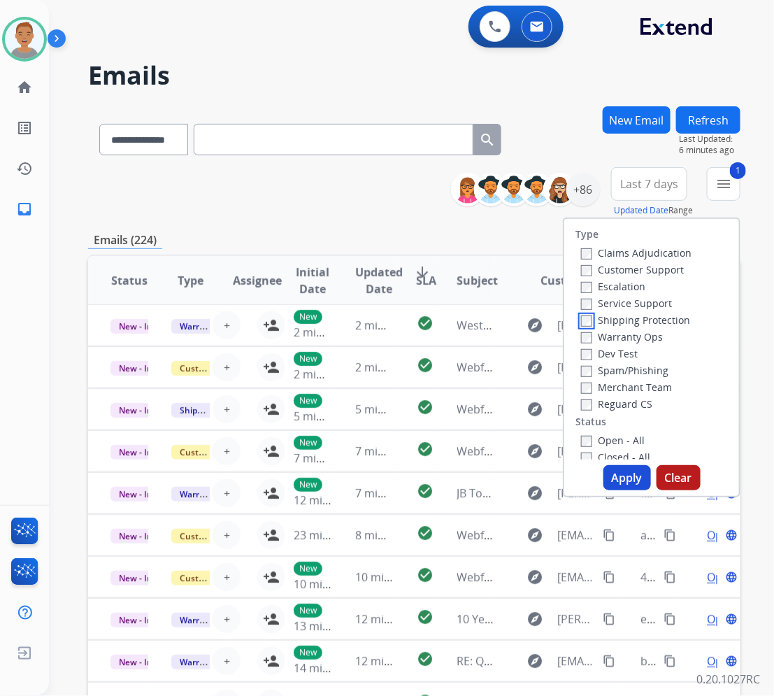
click at [578, 329] on div "Claims Adjudication Customer Support Escalation Service Support Shipping Protec…" at bounding box center [634, 328] width 116 height 168
click at [616, 473] on button "Apply" at bounding box center [628, 477] width 48 height 25
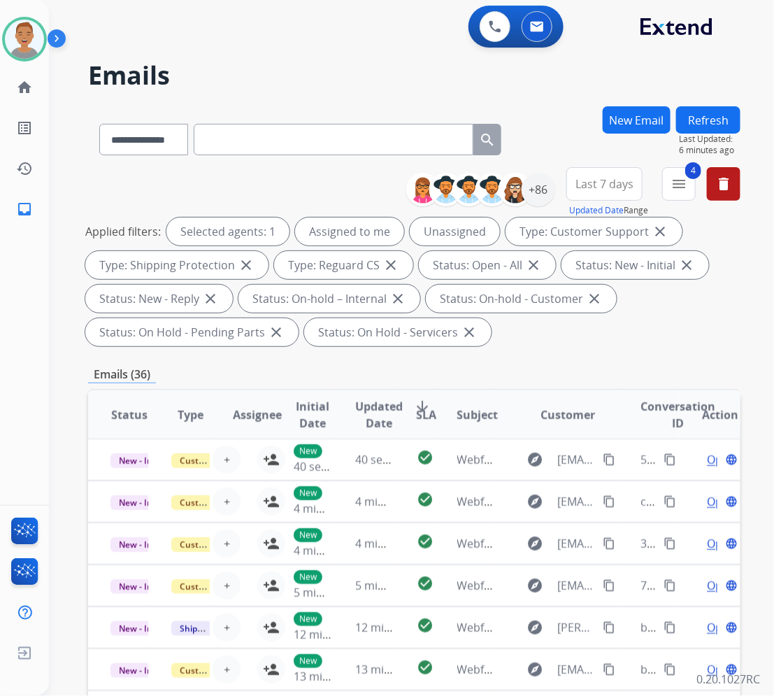
click at [603, 191] on button "Last 7 days" at bounding box center [605, 184] width 76 height 34
click at [596, 357] on div "Last 90 days" at bounding box center [600, 353] width 77 height 21
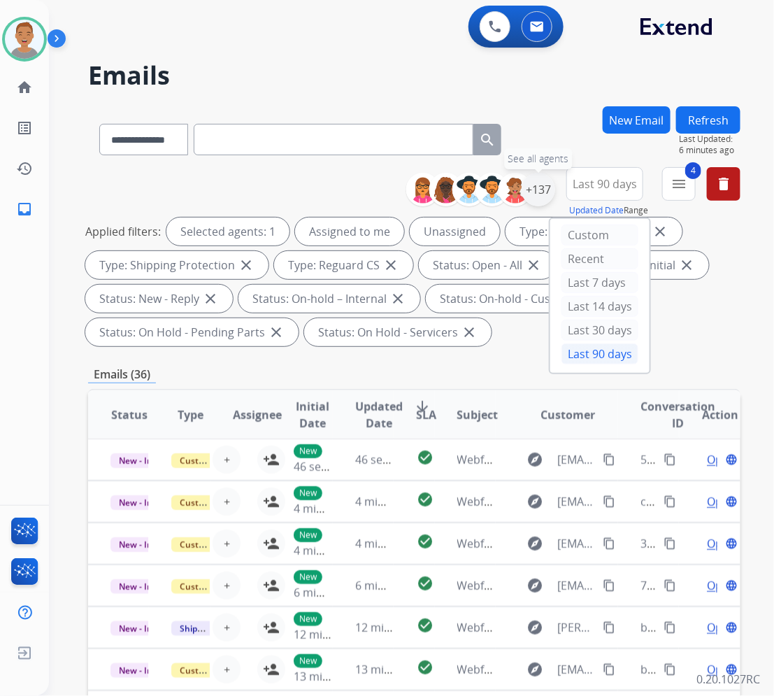
click at [523, 191] on div "+137" at bounding box center [539, 190] width 34 height 34
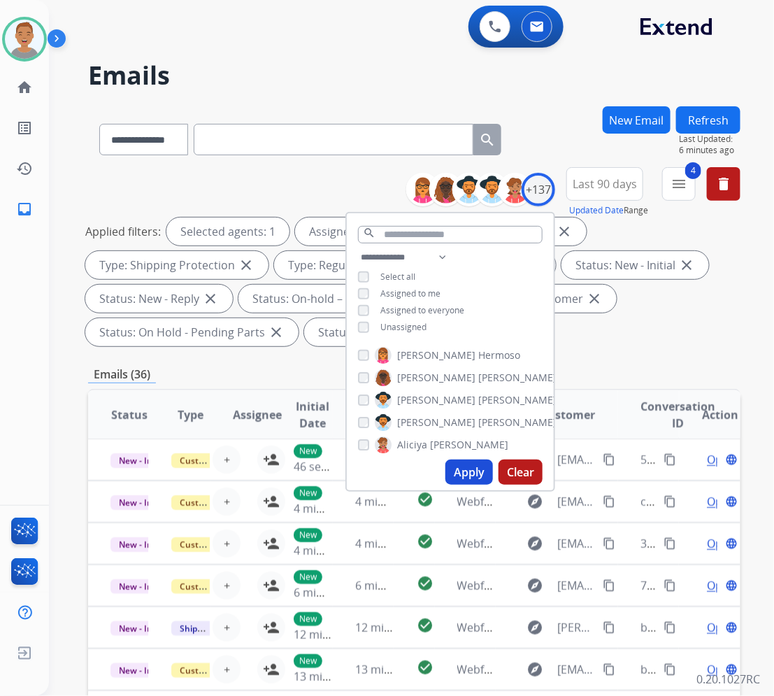
drag, startPoint x: 460, startPoint y: 467, endPoint x: 465, endPoint y: 460, distance: 9.0
click at [460, 469] on button "Apply" at bounding box center [470, 472] width 48 height 25
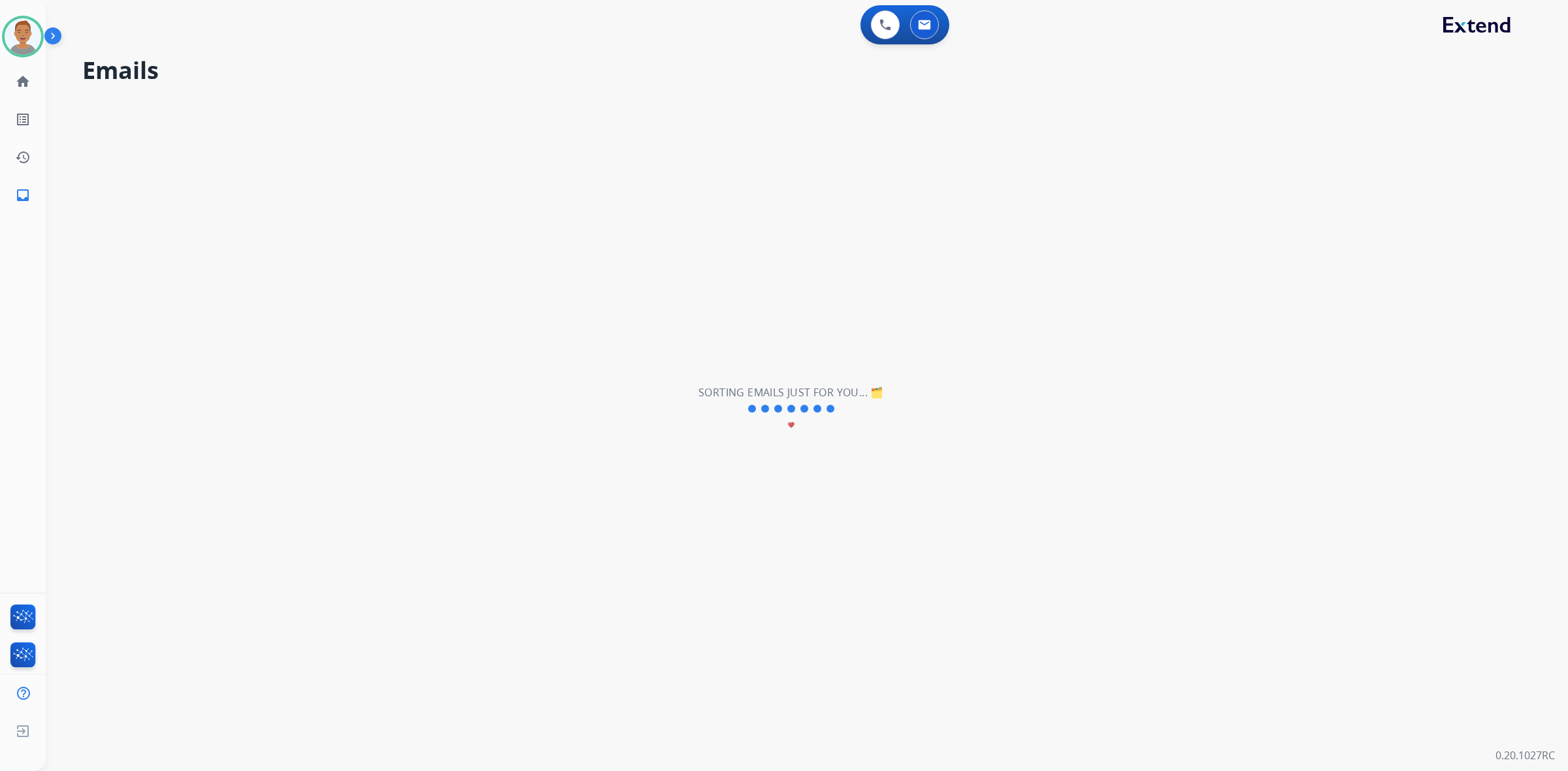
scroll to position [0, 0]
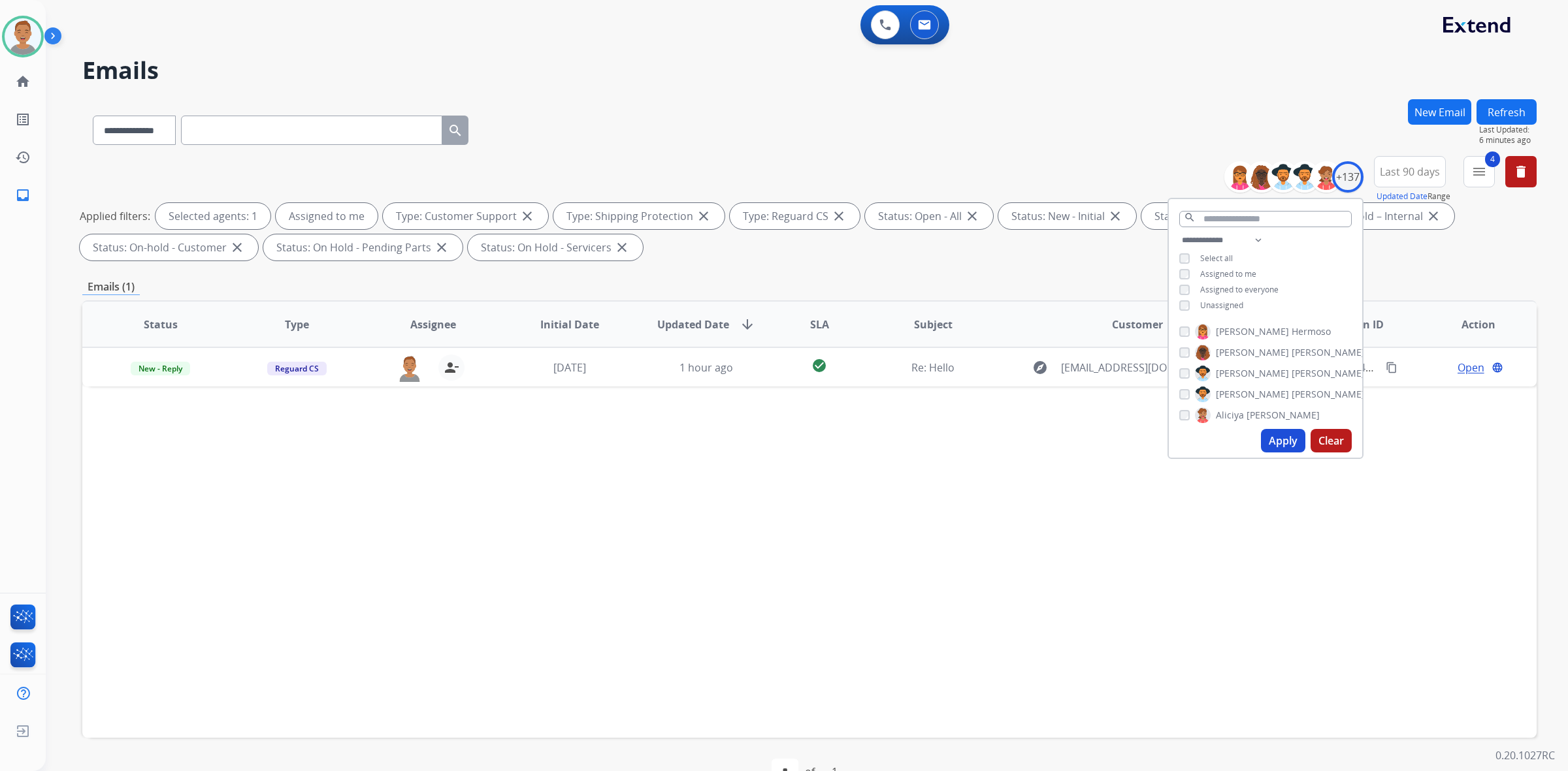
click at [723, 142] on div "**********" at bounding box center [809, 127] width 1454 height 57
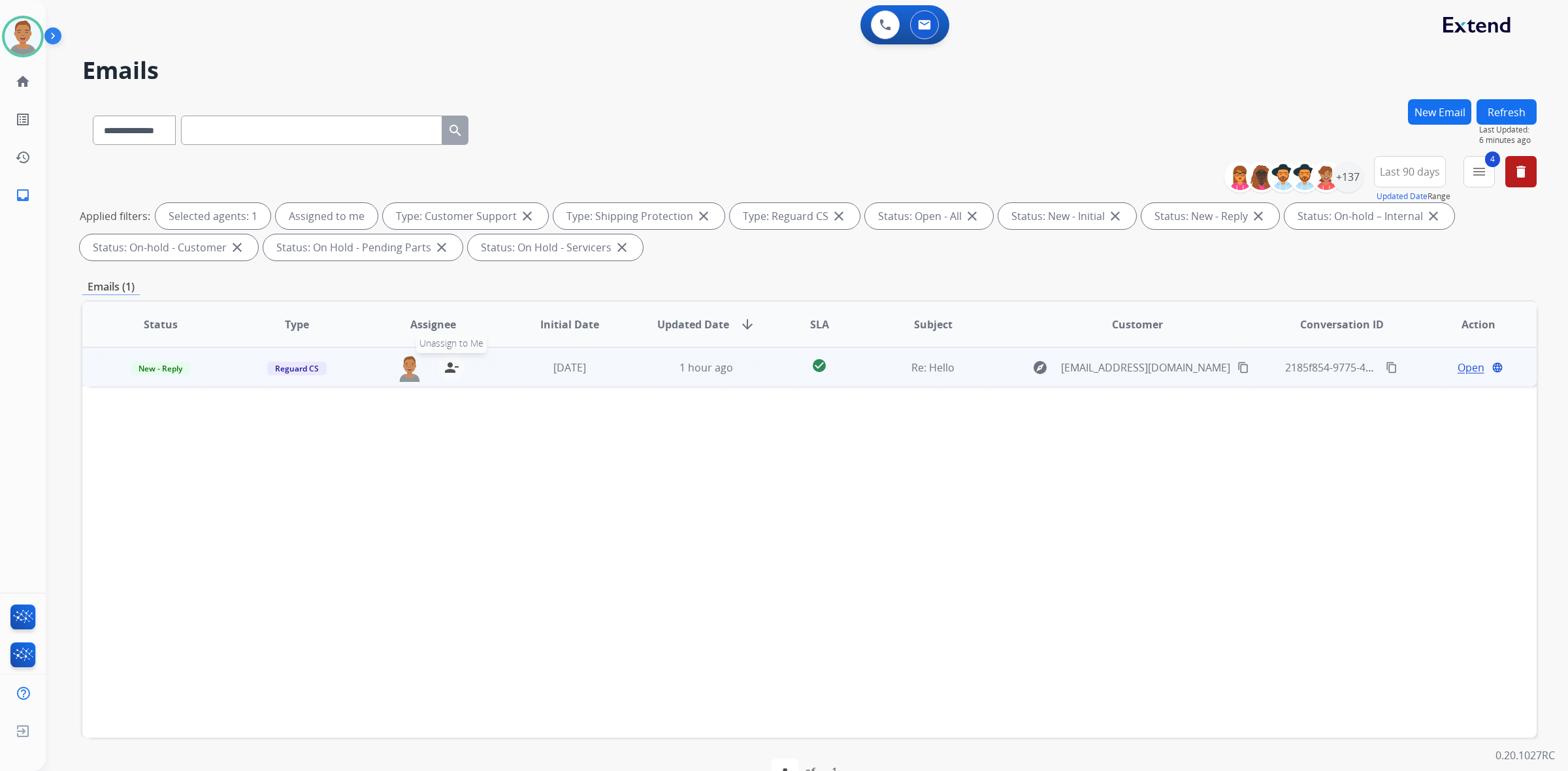
click at [452, 363] on mat-icon "person_remove" at bounding box center [451, 367] width 16 height 16
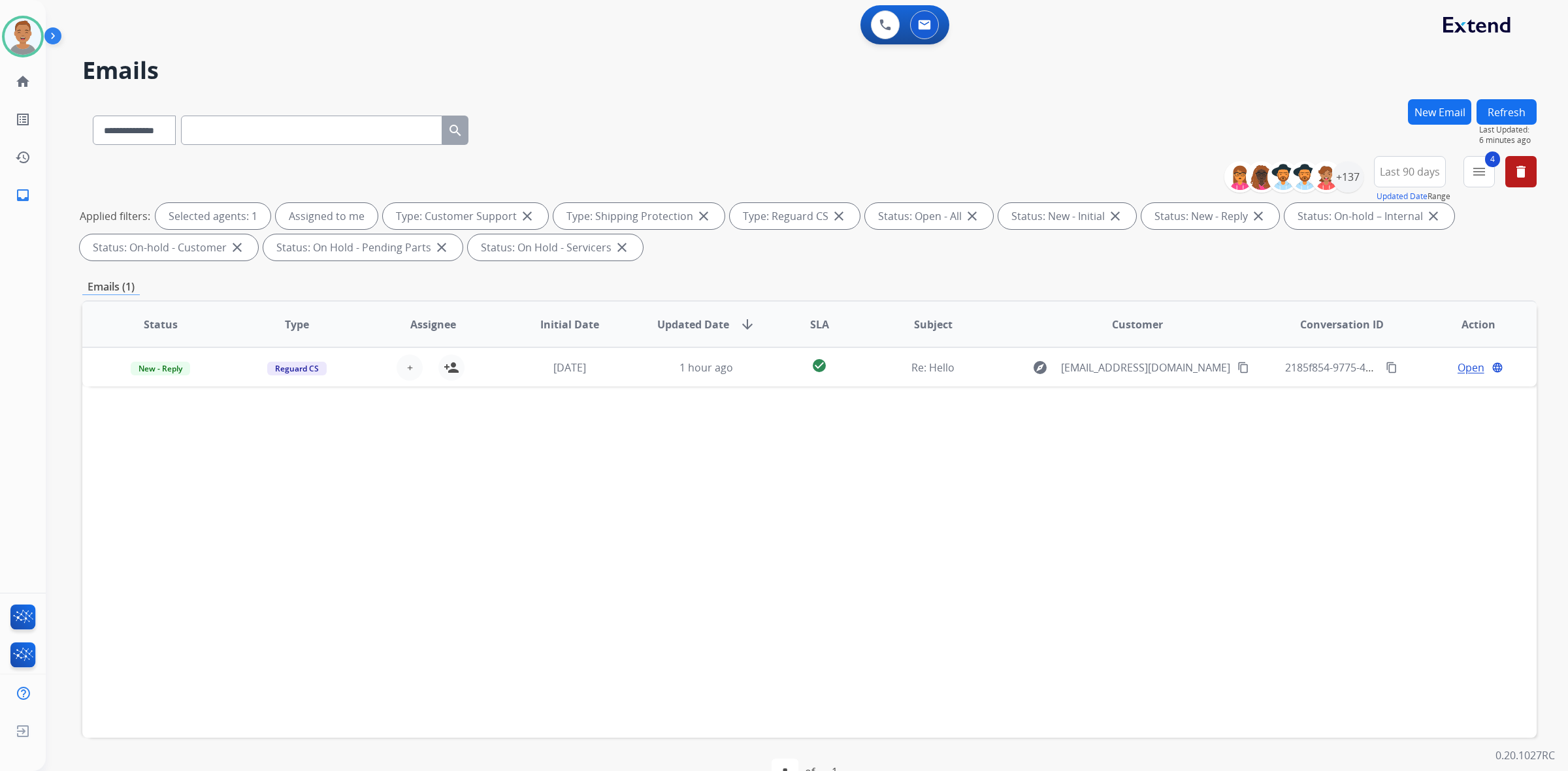
click at [282, 477] on div "Status Type Assignee Initial Date Updated Date arrow_downward SLA Subject Custo…" at bounding box center [809, 519] width 1454 height 438
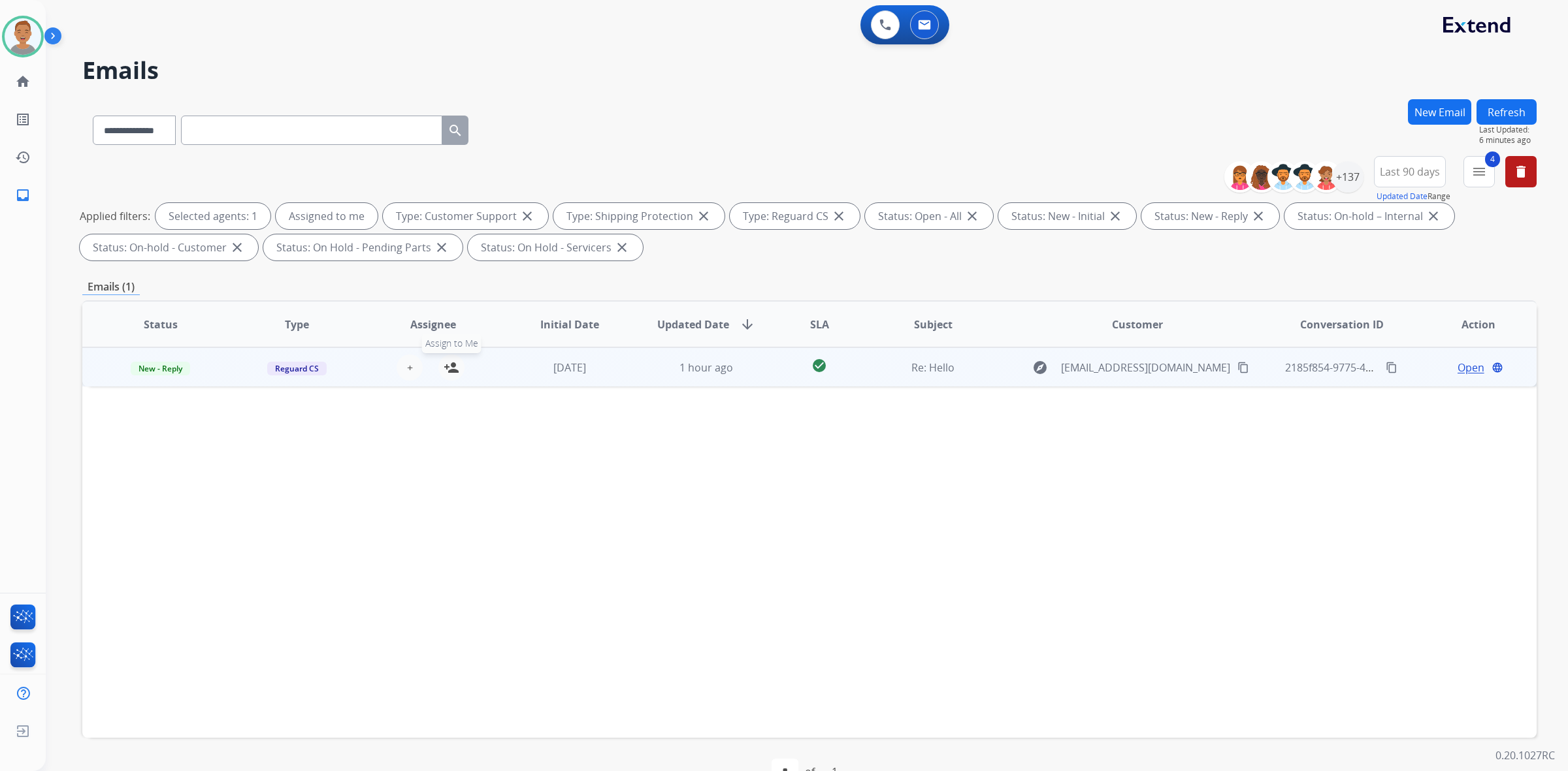
click at [451, 364] on mat-icon "person_add" at bounding box center [451, 367] width 16 height 16
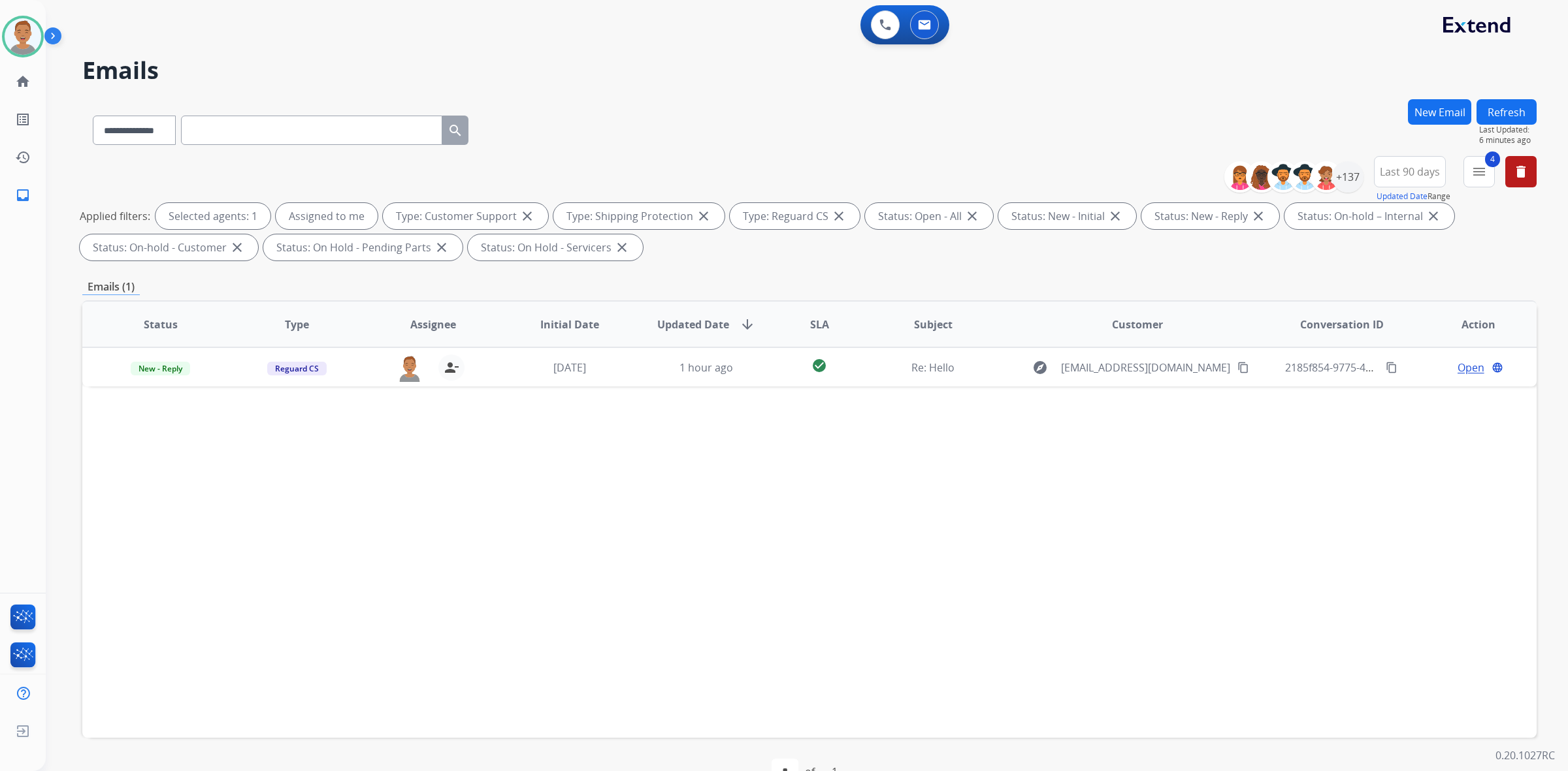
click at [723, 451] on div "Status Type Assignee Initial Date Updated Date arrow_downward SLA Subject Custo…" at bounding box center [809, 519] width 1454 height 438
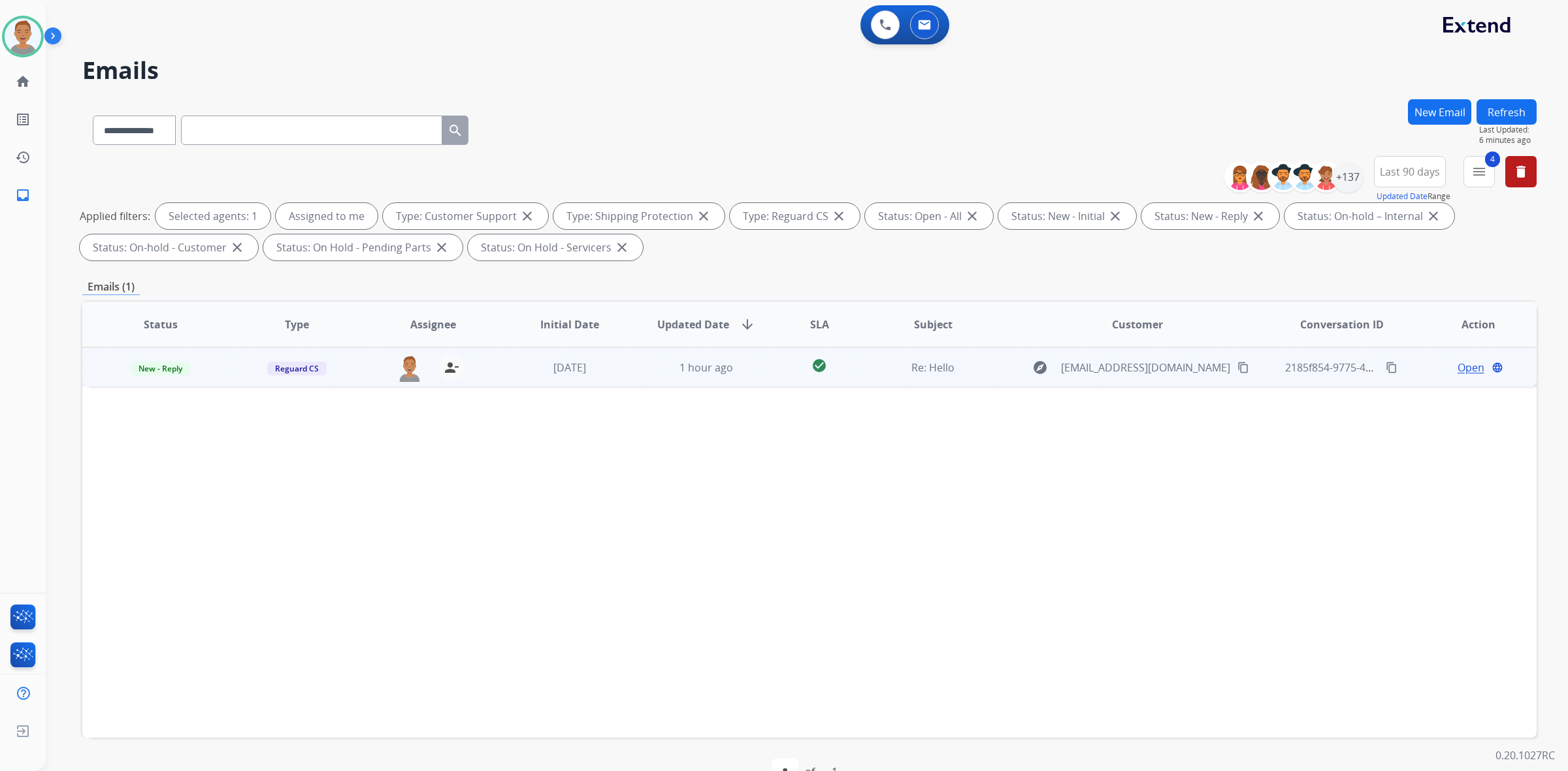
click at [723, 379] on td "1 hour ago" at bounding box center [696, 367] width 136 height 39
click at [723, 367] on span "Open" at bounding box center [1471, 367] width 27 height 16
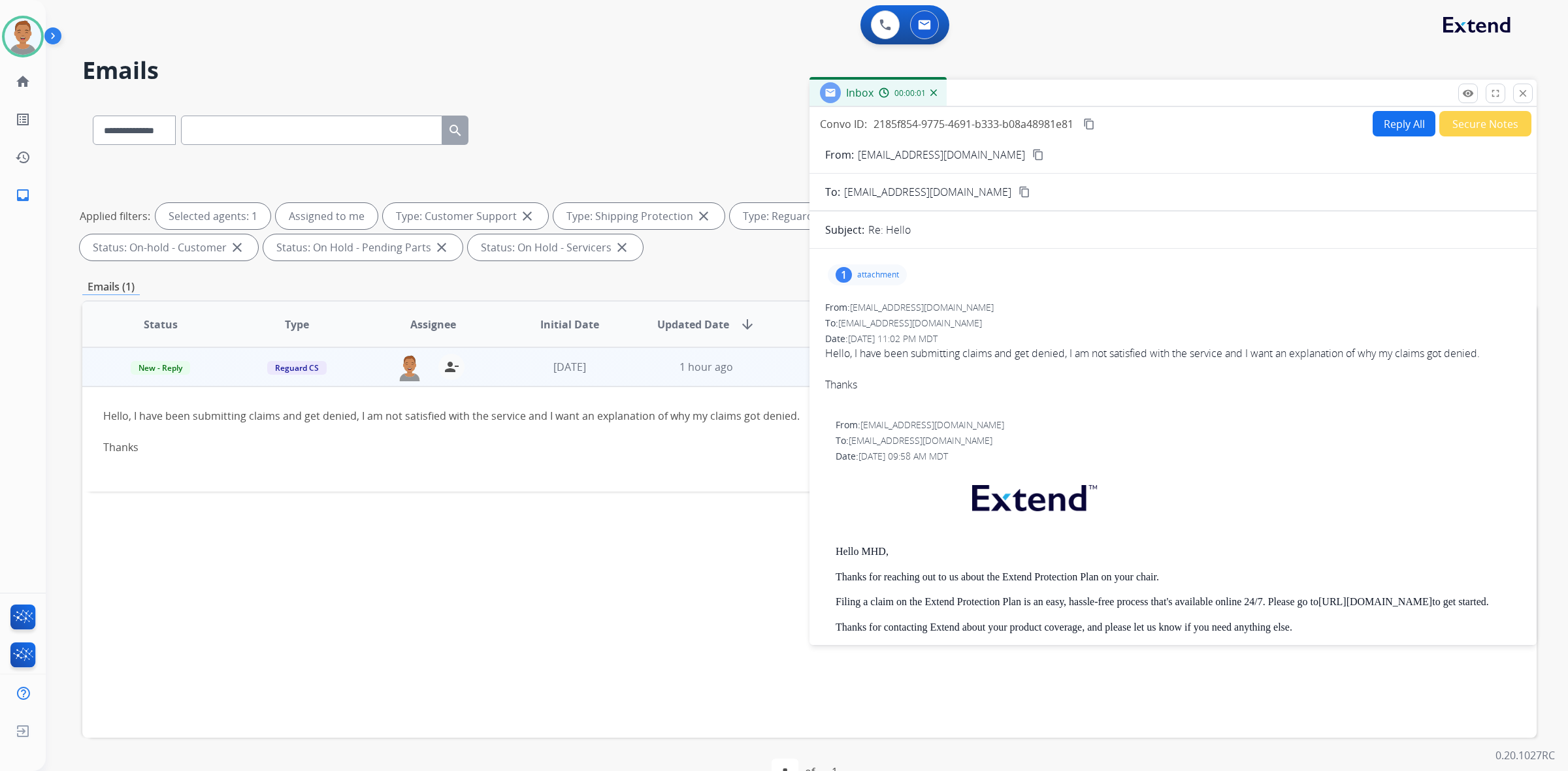
click at [723, 273] on div "1 attachment" at bounding box center [867, 274] width 79 height 21
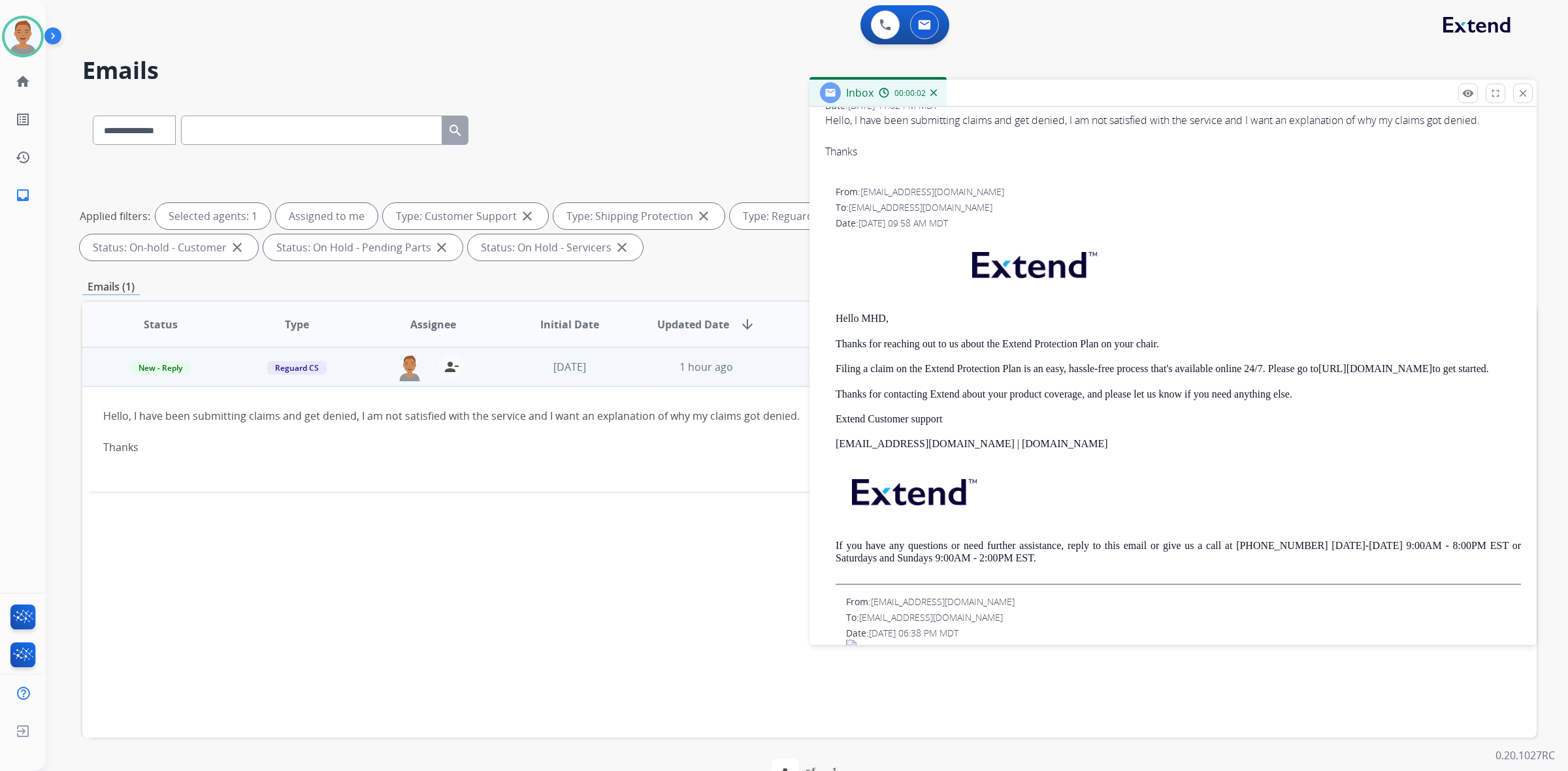
scroll to position [245, 0]
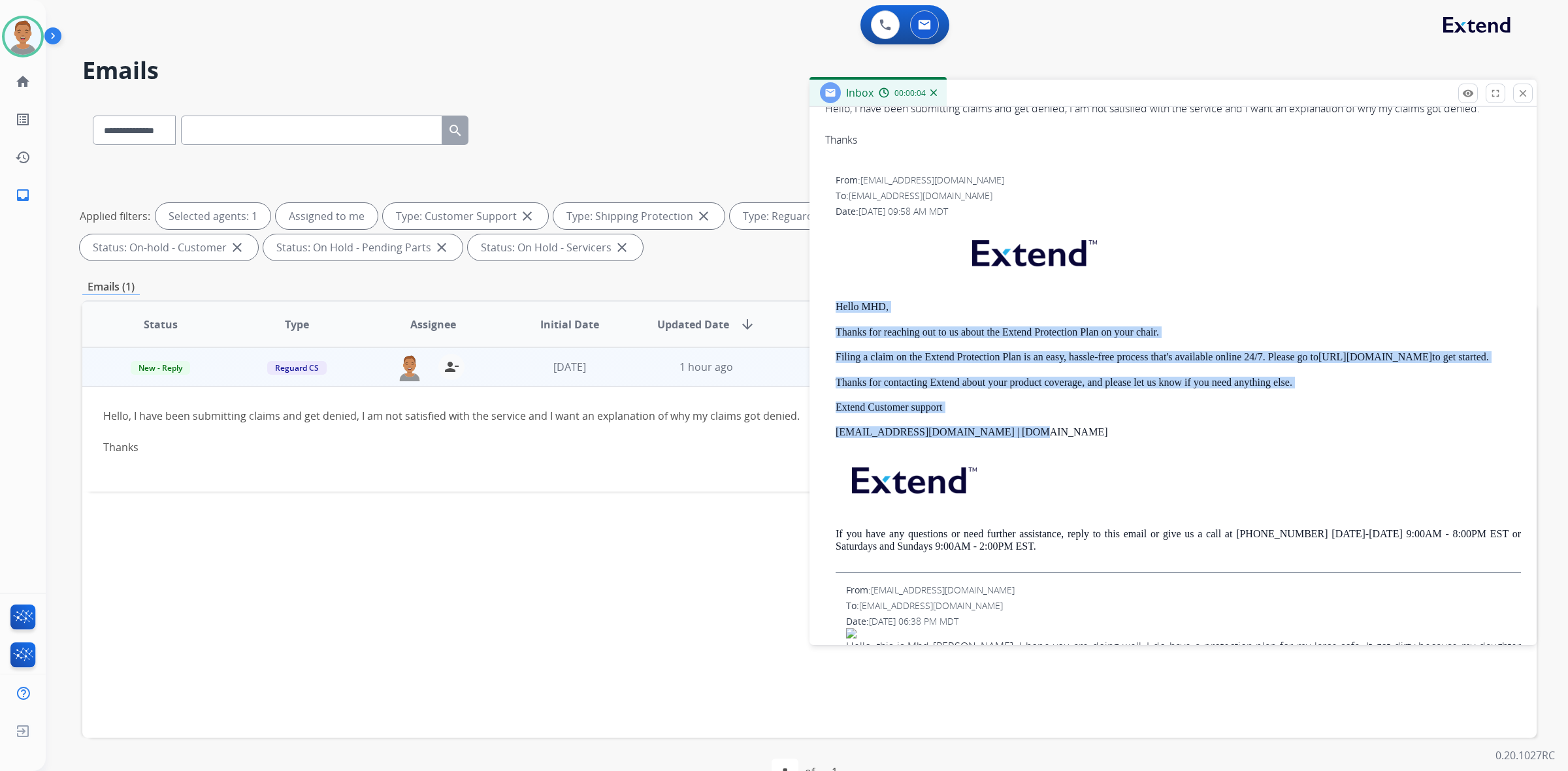
drag, startPoint x: 964, startPoint y: 436, endPoint x: 835, endPoint y: 304, distance: 184.6
click at [723, 304] on div "Hello MHD, Thanks for reaching out to us about the Extend Protection Plan on yo…" at bounding box center [1179, 400] width 685 height 349
copy div "Hello MHD, Thanks for reaching out to us about the Extend Protection Plan on yo…"
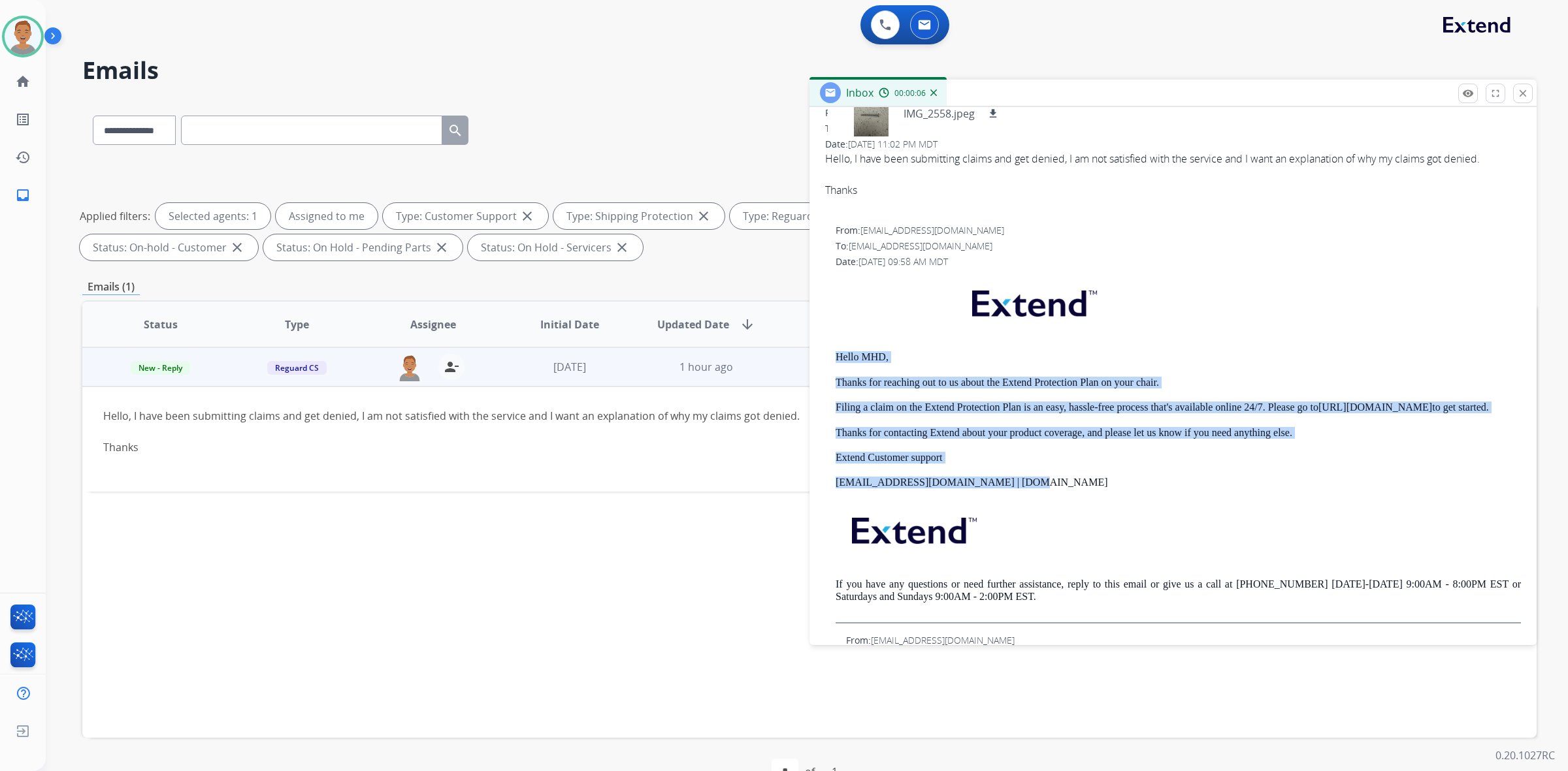
scroll to position [0, 0]
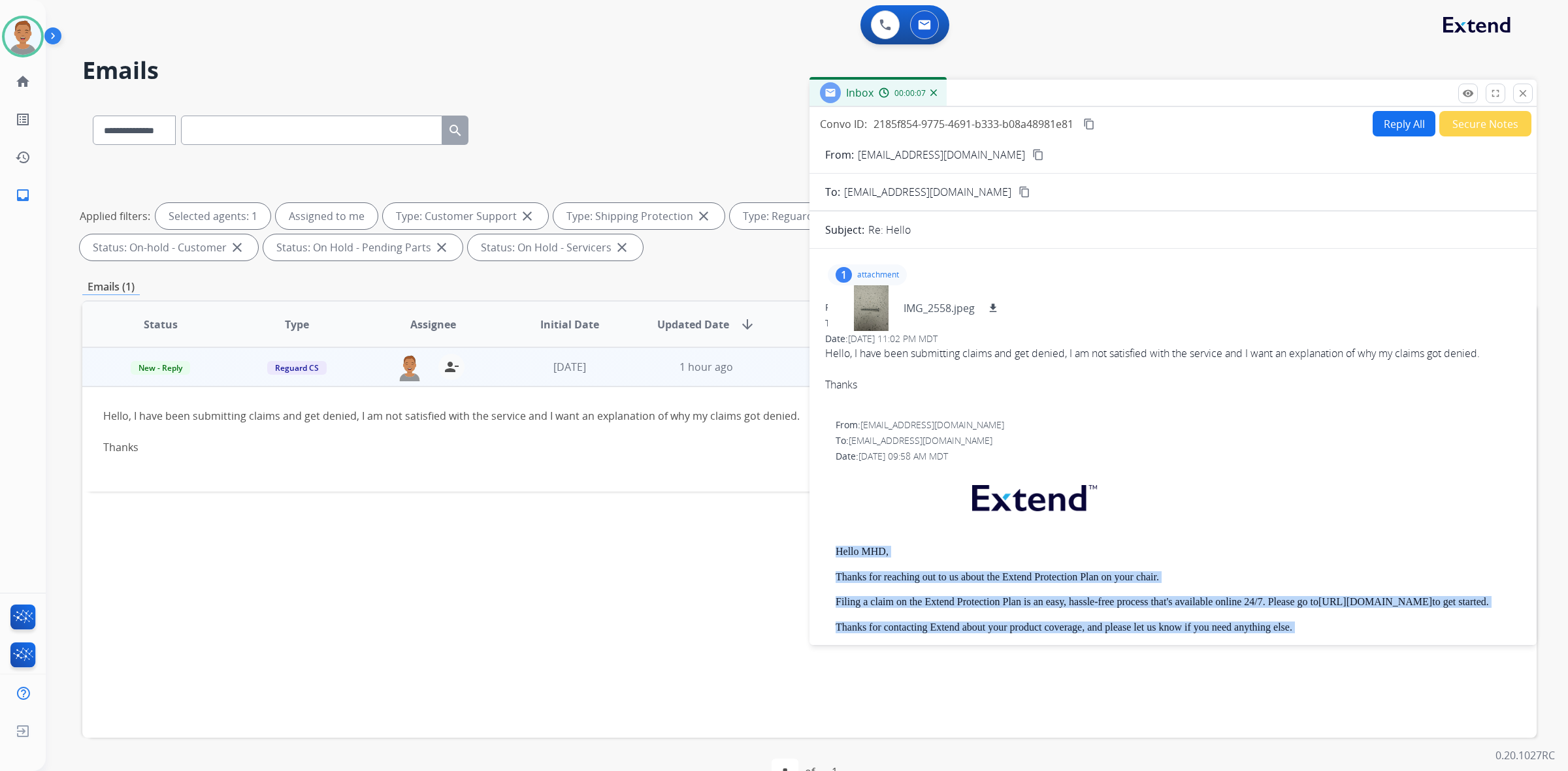
click at [723, 122] on button "Reply All" at bounding box center [1404, 123] width 63 height 25
select select "**********"
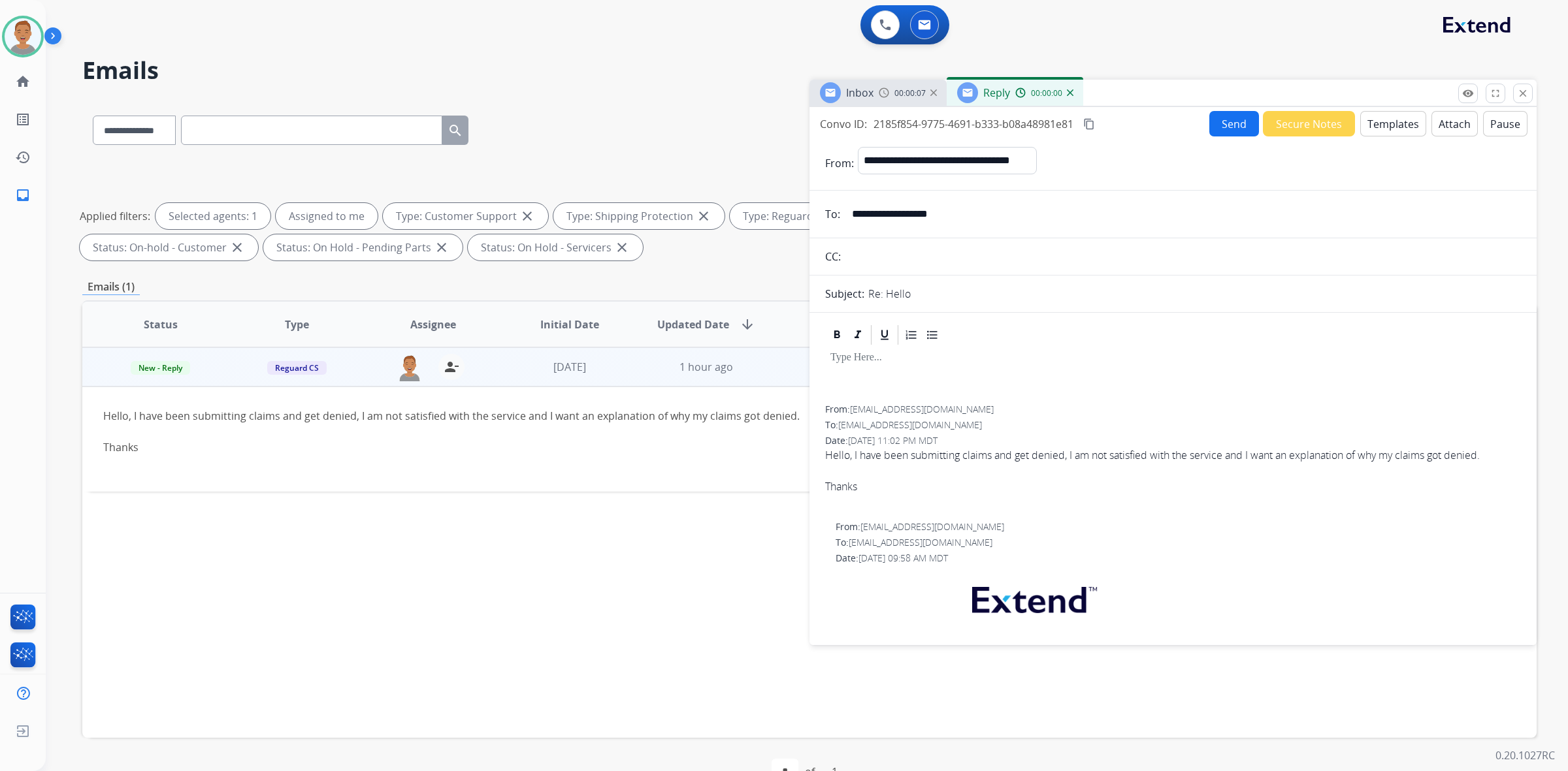
click at [723, 123] on button "Templates" at bounding box center [1393, 123] width 66 height 25
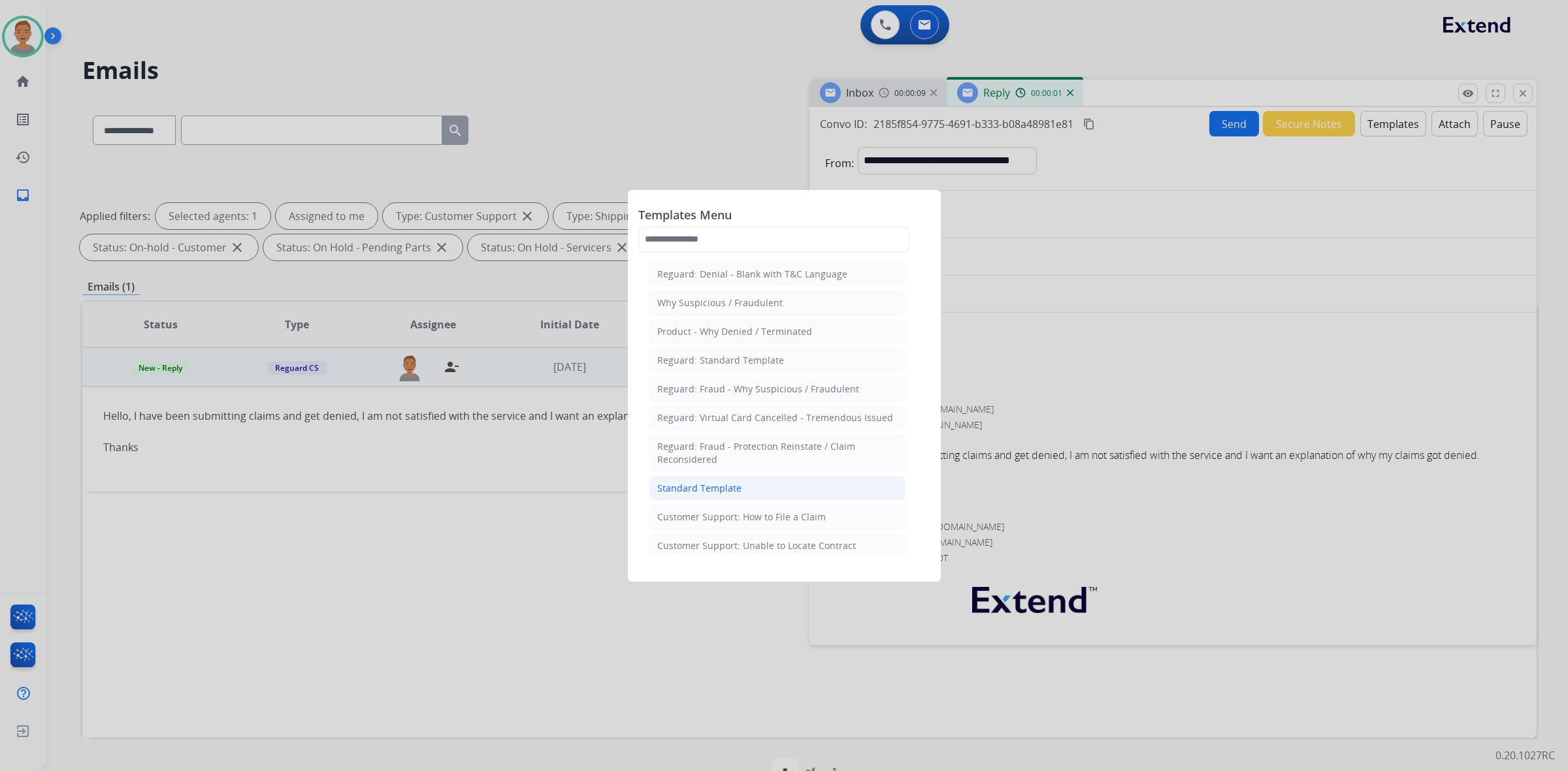
click at [694, 497] on li "Standard Template" at bounding box center [777, 488] width 257 height 25
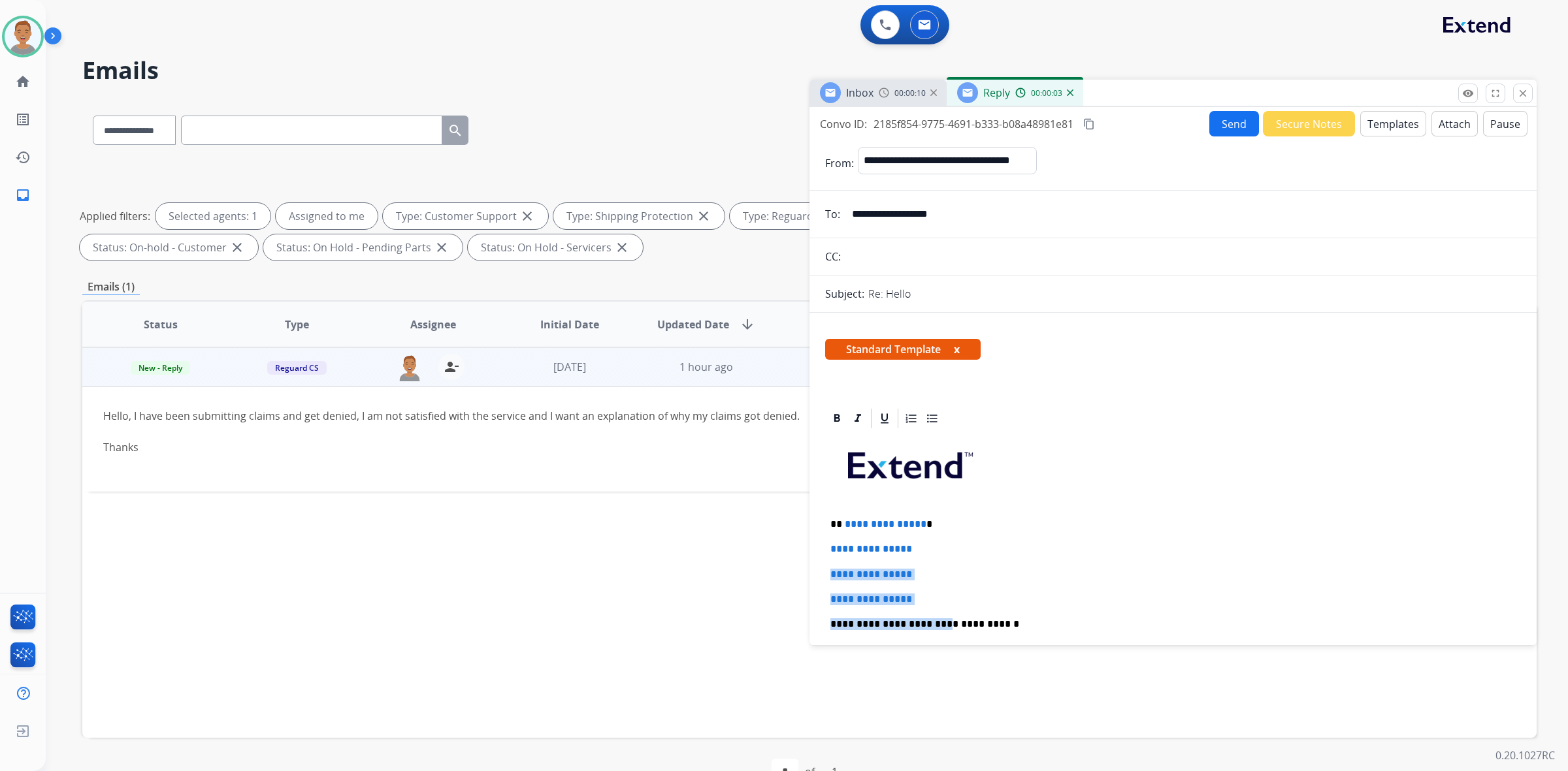
drag, startPoint x: 932, startPoint y: 609, endPoint x: 825, endPoint y: 567, distance: 114.9
click at [723, 568] on div "**********" at bounding box center [1173, 654] width 696 height 449
click at [723, 579] on p "**********" at bounding box center [1173, 574] width 685 height 12
drag, startPoint x: 958, startPoint y: 596, endPoint x: 818, endPoint y: 514, distance: 162.2
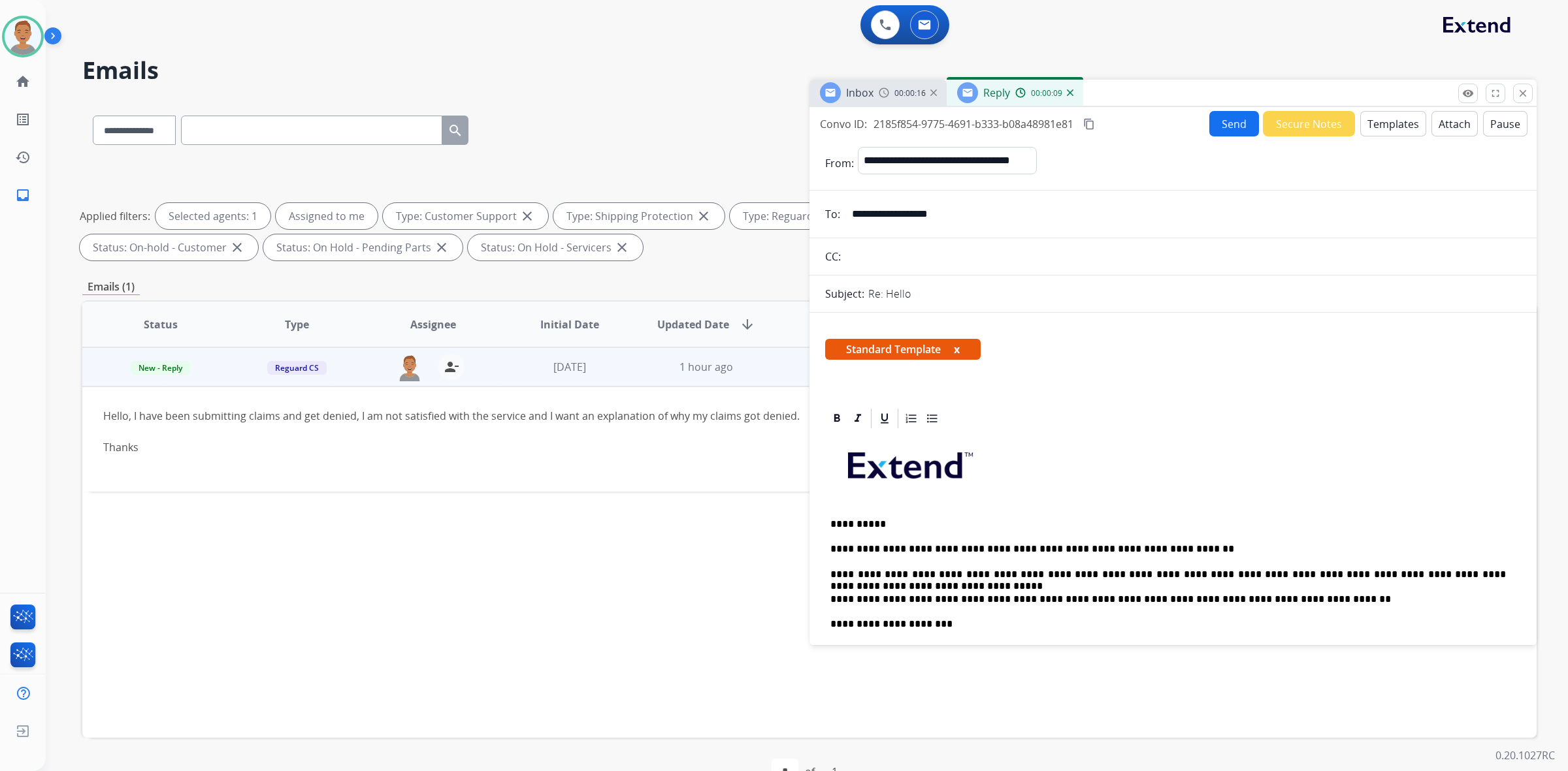
click at [723, 289] on div "Re: Hello" at bounding box center [1194, 293] width 653 height 16
click at [723, 289] on p "Re: Hello" at bounding box center [889, 293] width 42 height 16
click at [723, 224] on input "**********" at bounding box center [1182, 214] width 677 height 26
click at [723, 288] on p "Re: Hello" at bounding box center [889, 293] width 42 height 16
drag, startPoint x: 870, startPoint y: 288, endPoint x: 1032, endPoint y: 314, distance: 164.1
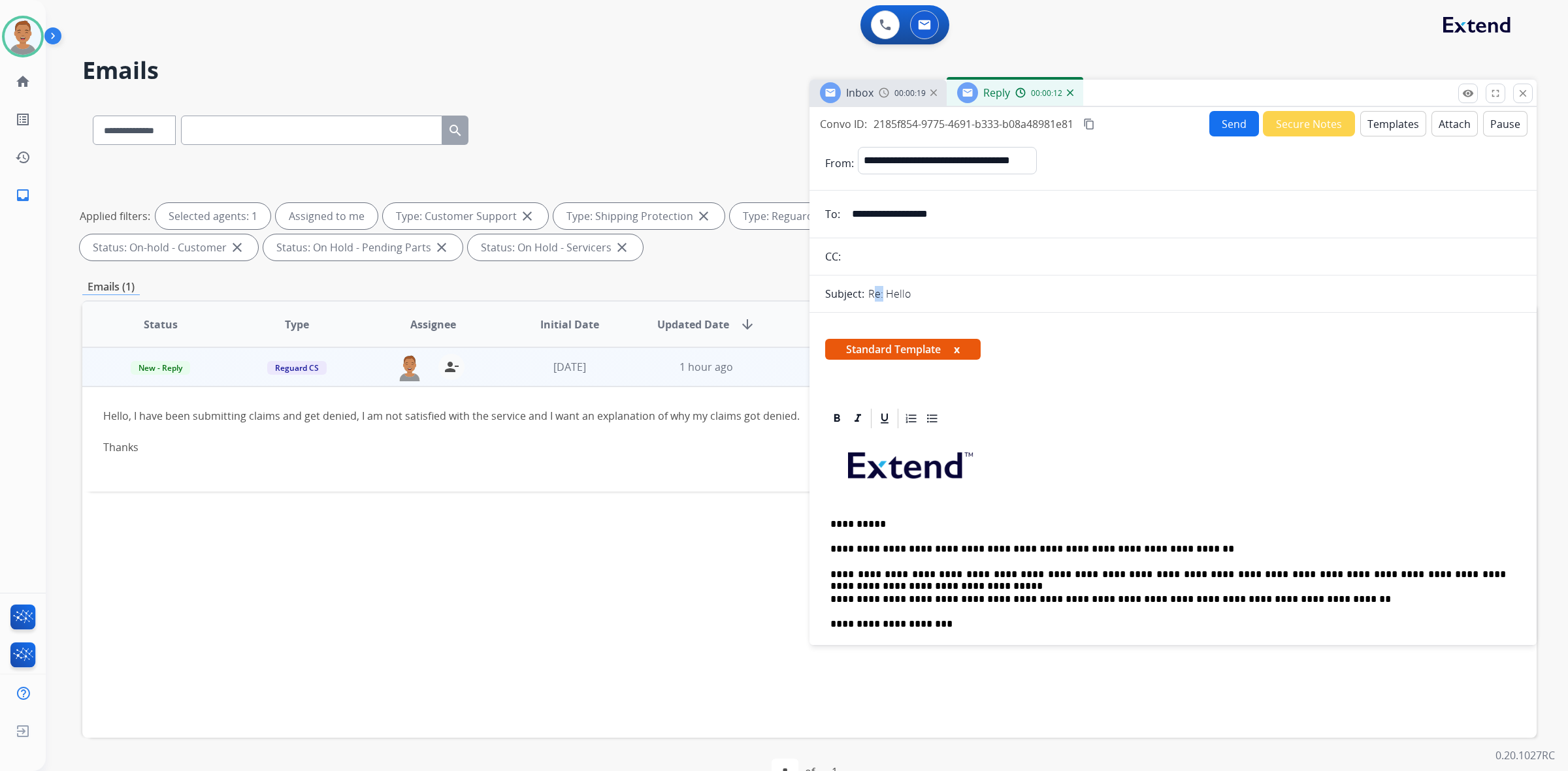
click at [723, 290] on p "Re: Hello" at bounding box center [889, 293] width 42 height 16
click at [723, 122] on button "Send" at bounding box center [1234, 123] width 49 height 25
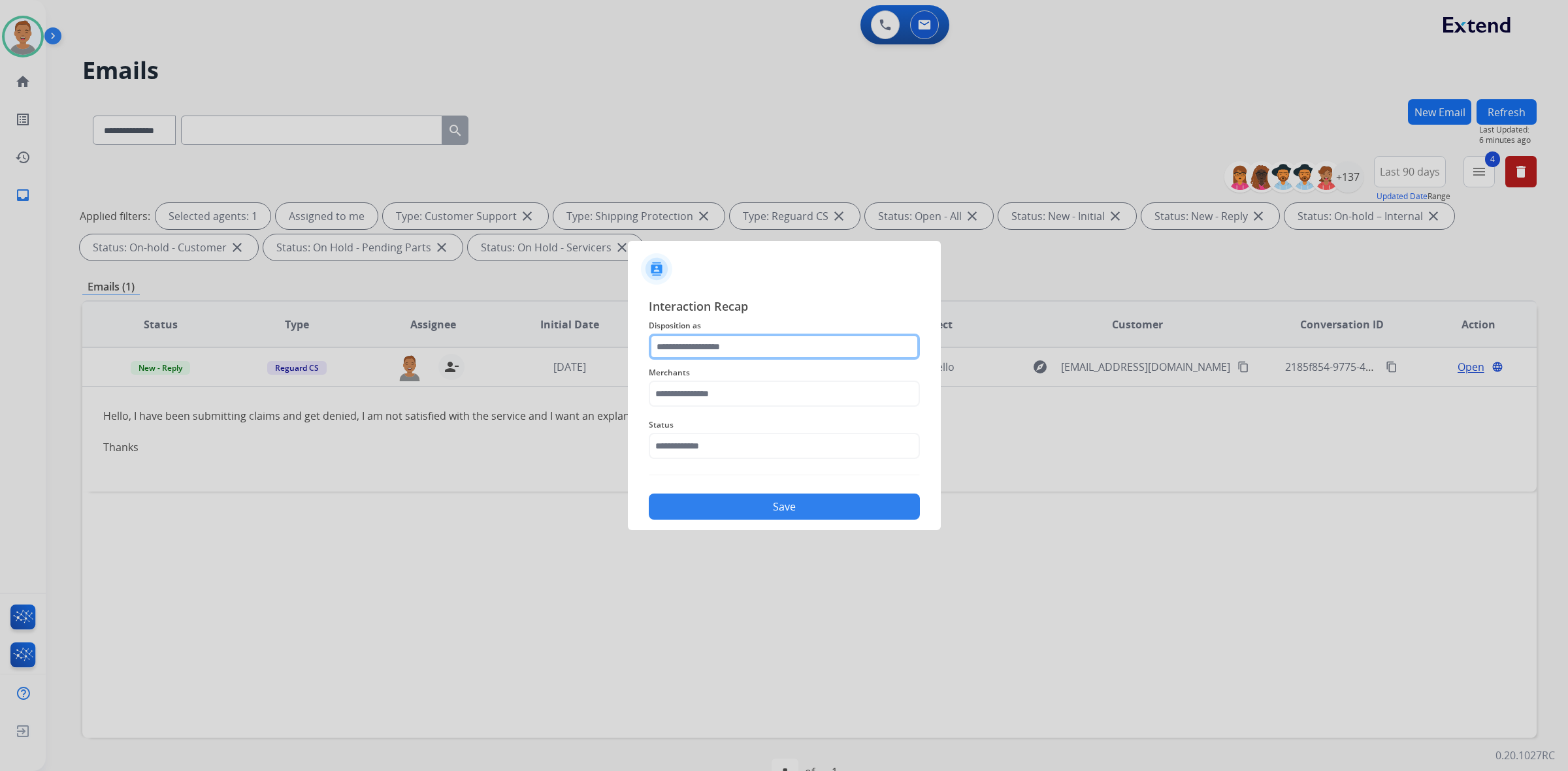
click at [723, 343] on input "text" at bounding box center [784, 346] width 271 height 26
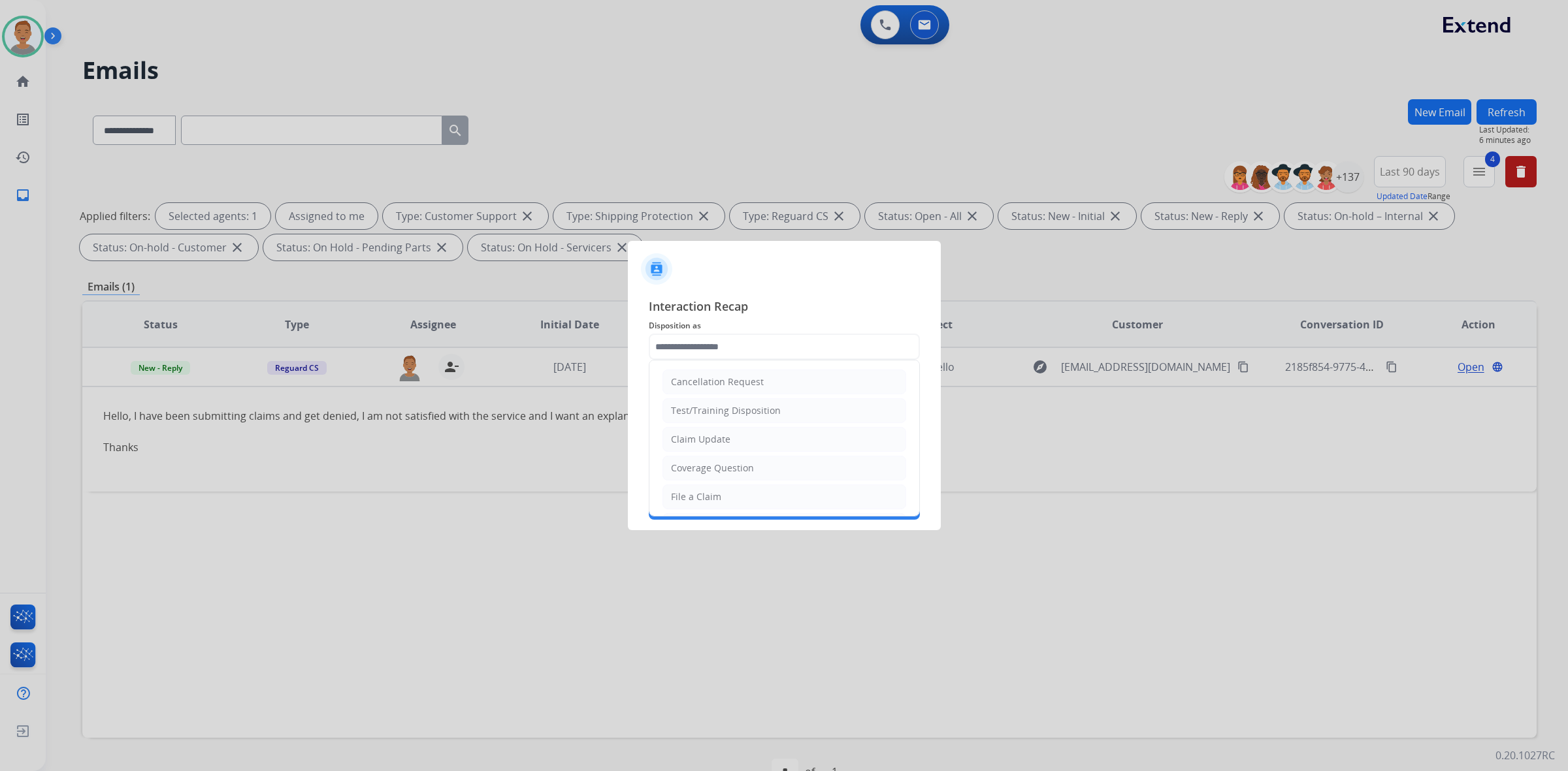
click at [723, 381] on div at bounding box center [784, 386] width 1568 height 771
click at [723, 354] on input "text" at bounding box center [784, 346] width 271 height 26
click at [713, 457] on li "Other" at bounding box center [784, 466] width 244 height 25
type input "*****"
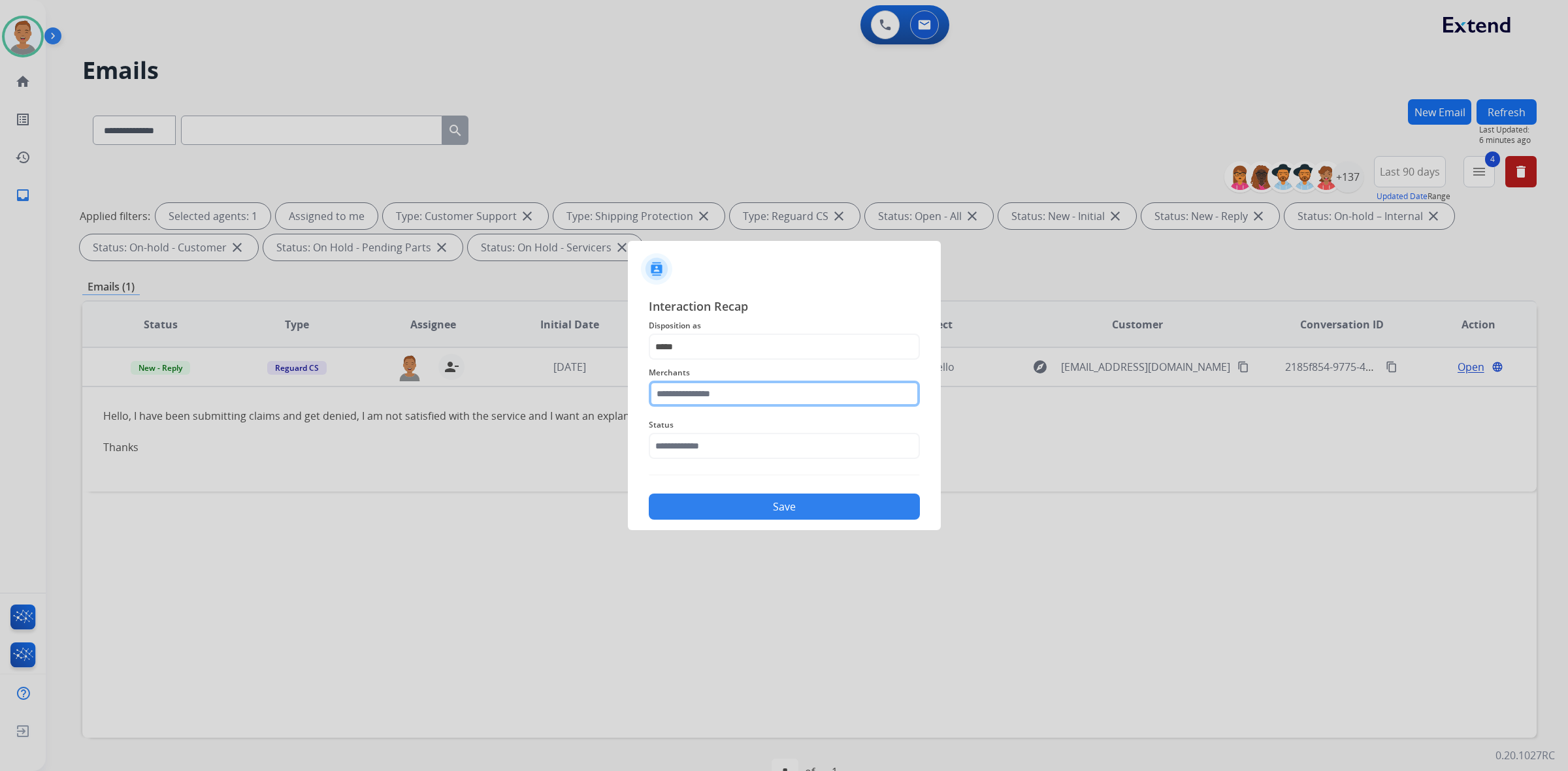
click at [711, 402] on input "text" at bounding box center [784, 394] width 271 height 26
click at [709, 423] on li "Not found" at bounding box center [787, 430] width 249 height 25
type input "*********"
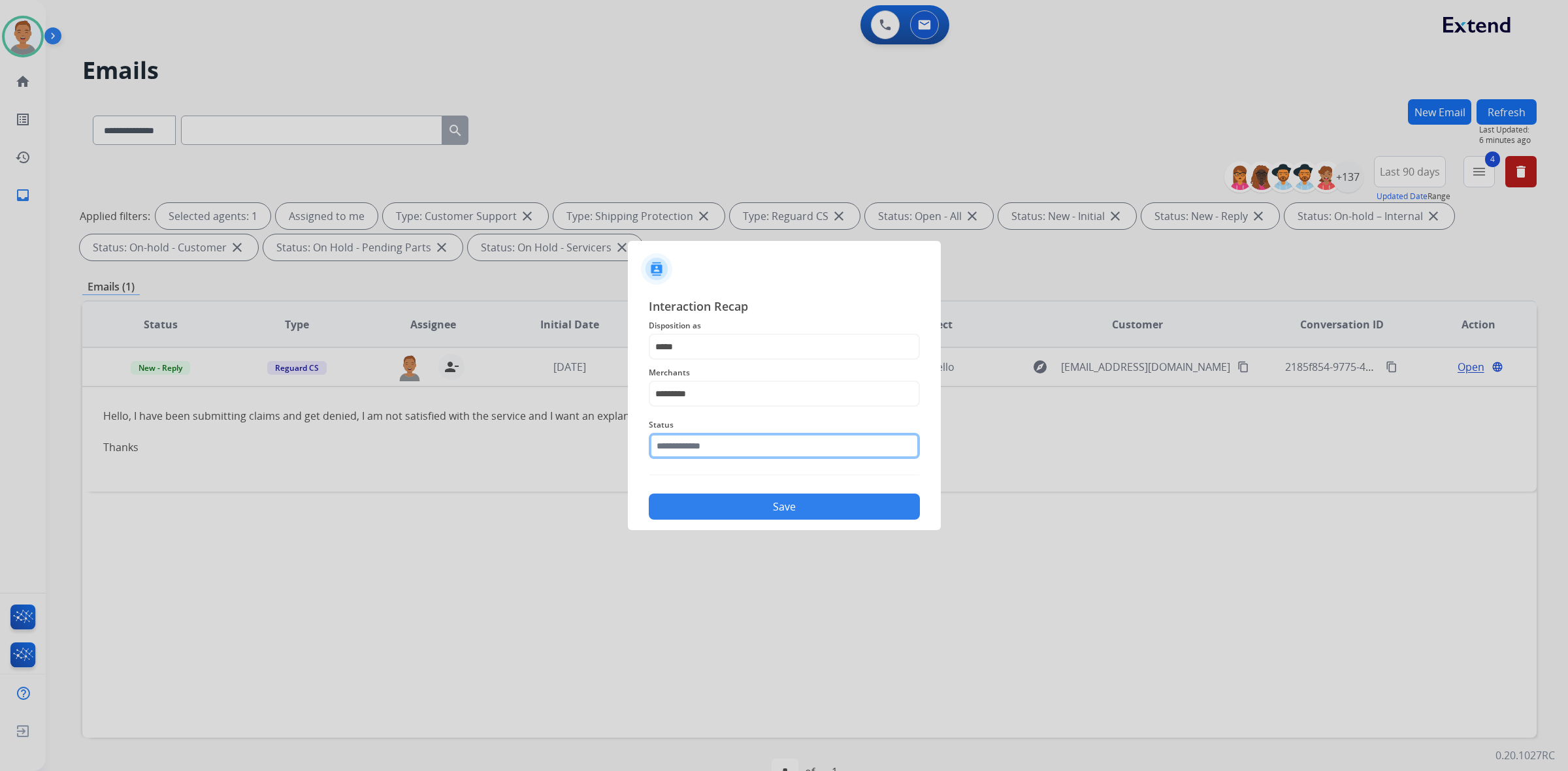
click at [709, 449] on input "text" at bounding box center [784, 446] width 271 height 26
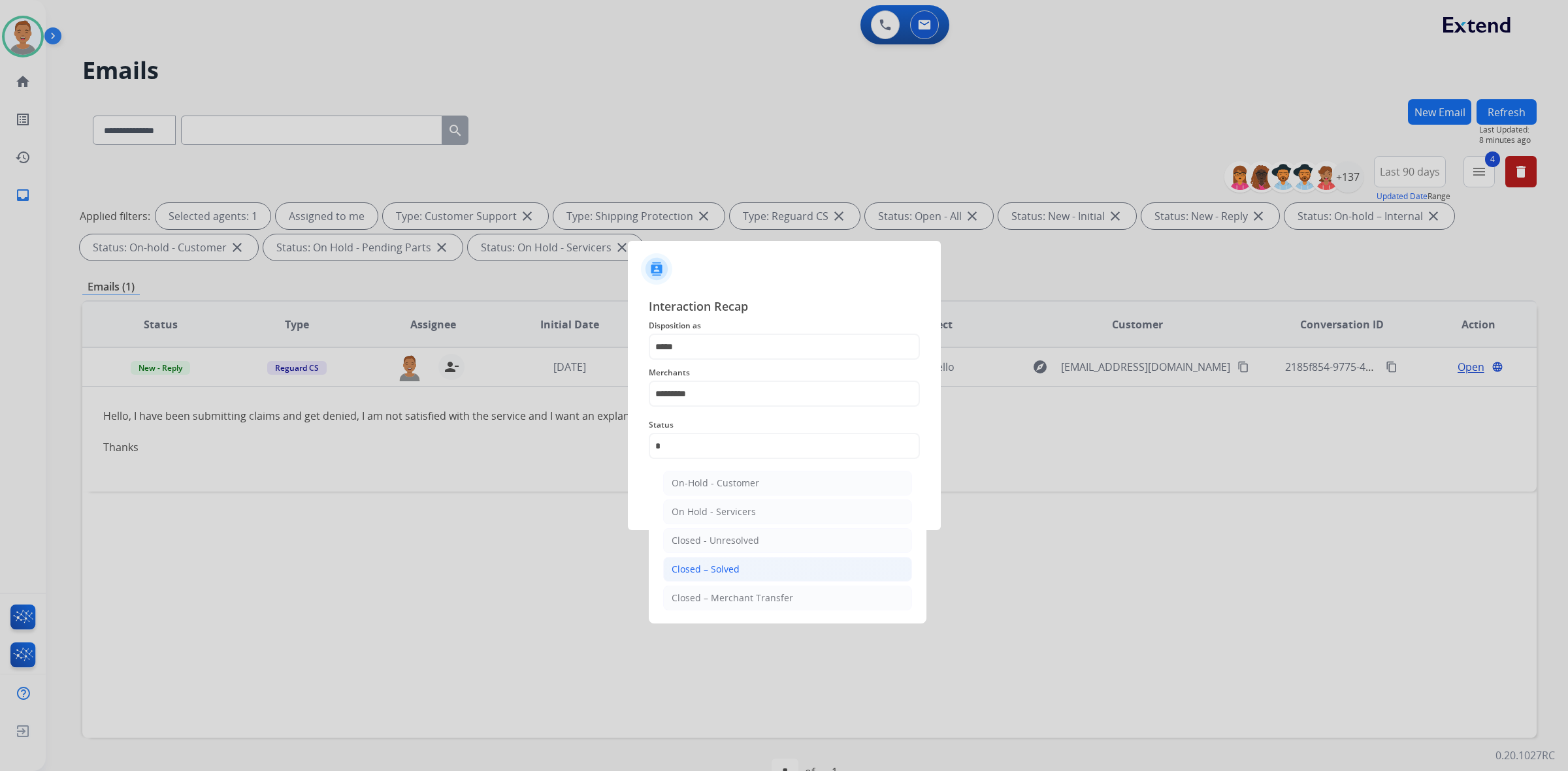
click at [717, 570] on div "Closed – Solved" at bounding box center [705, 569] width 68 height 13
type input "**********"
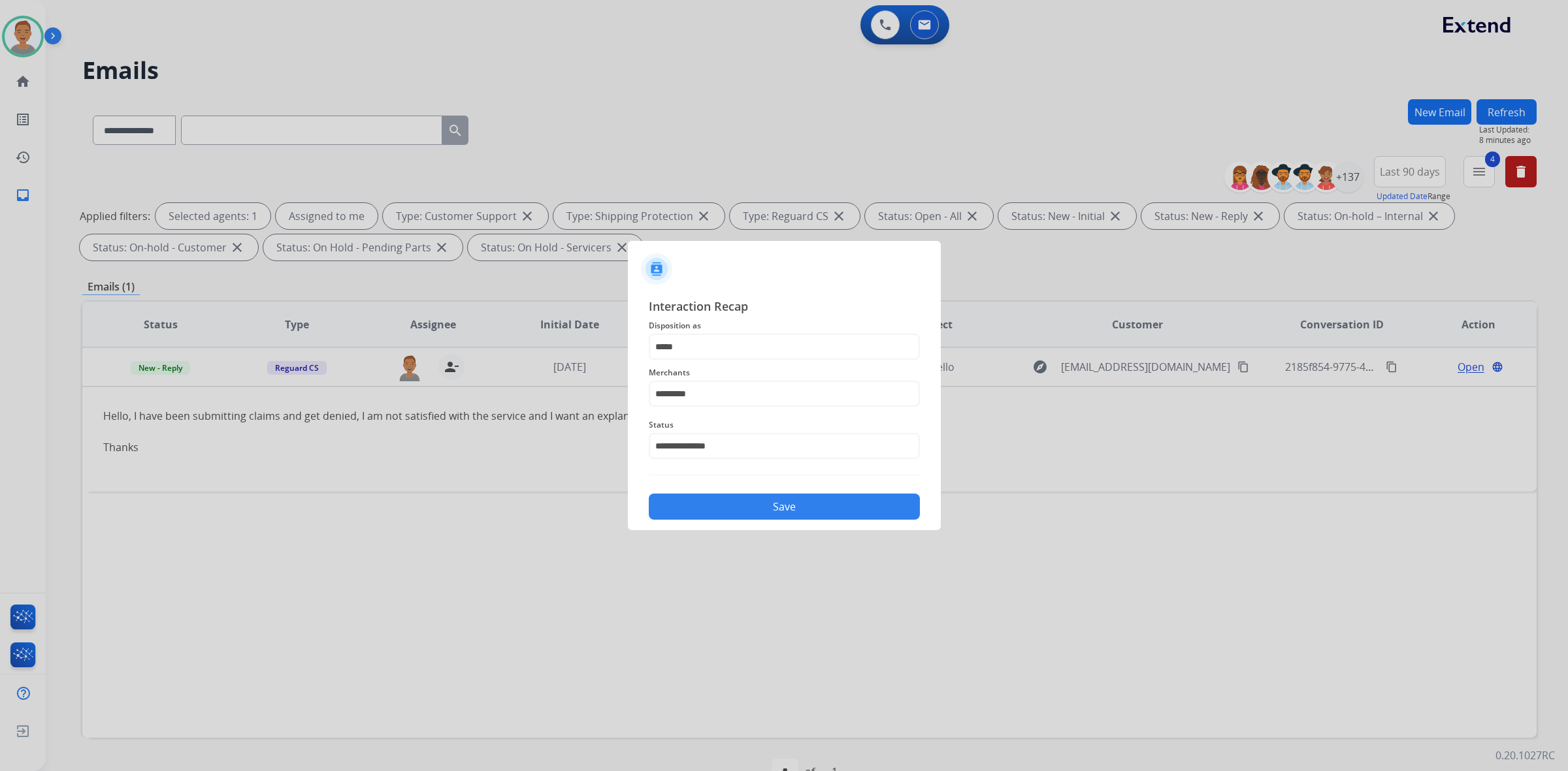
click at [723, 517] on button "Save" at bounding box center [784, 507] width 271 height 26
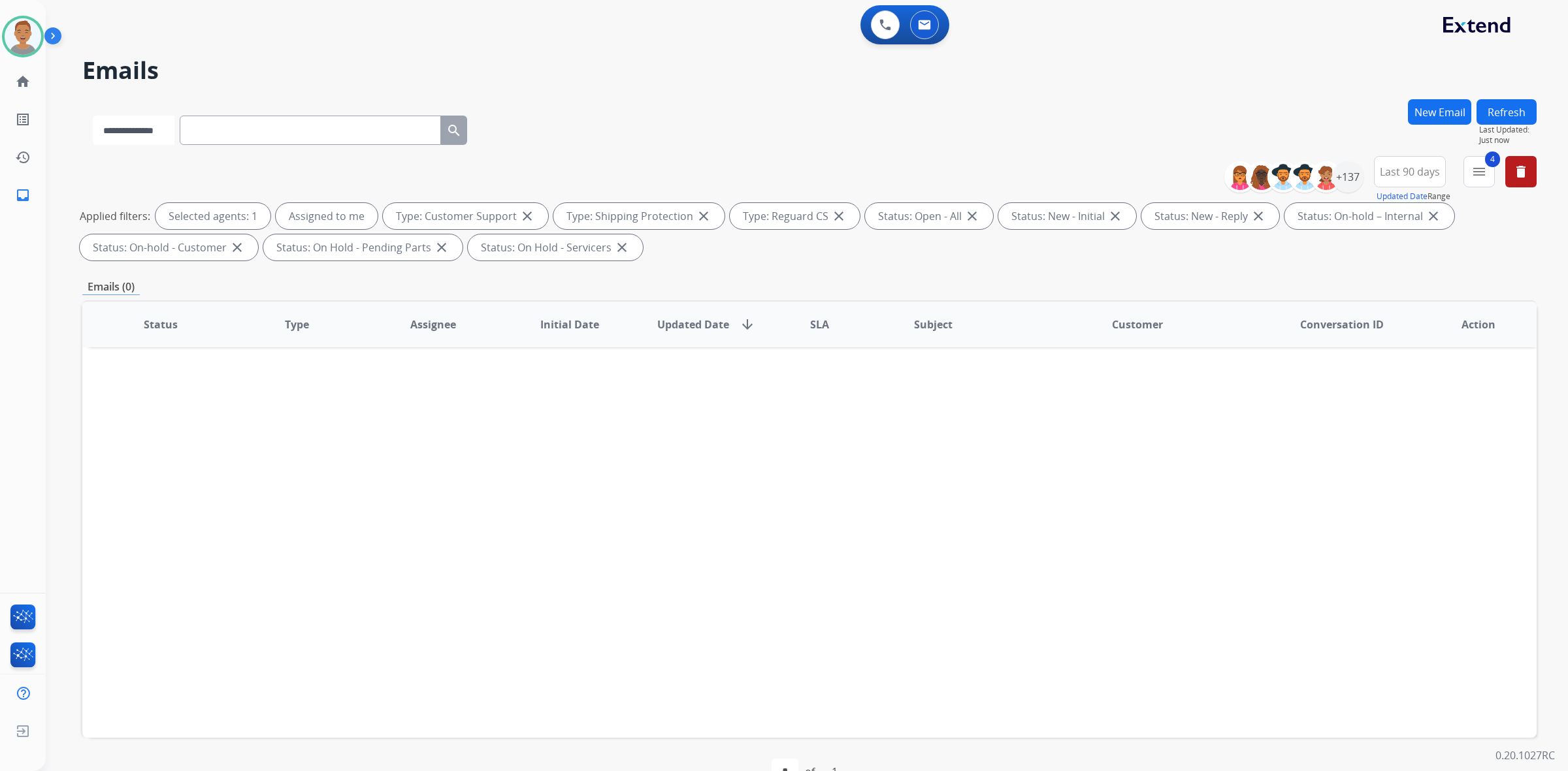
click at [164, 133] on select "**********" at bounding box center [133, 130] width 81 height 29
select select "**********"
click at [92, 116] on select "**********" at bounding box center [133, 130] width 81 height 29
click at [21, 21] on img at bounding box center [22, 36] width 36 height 36
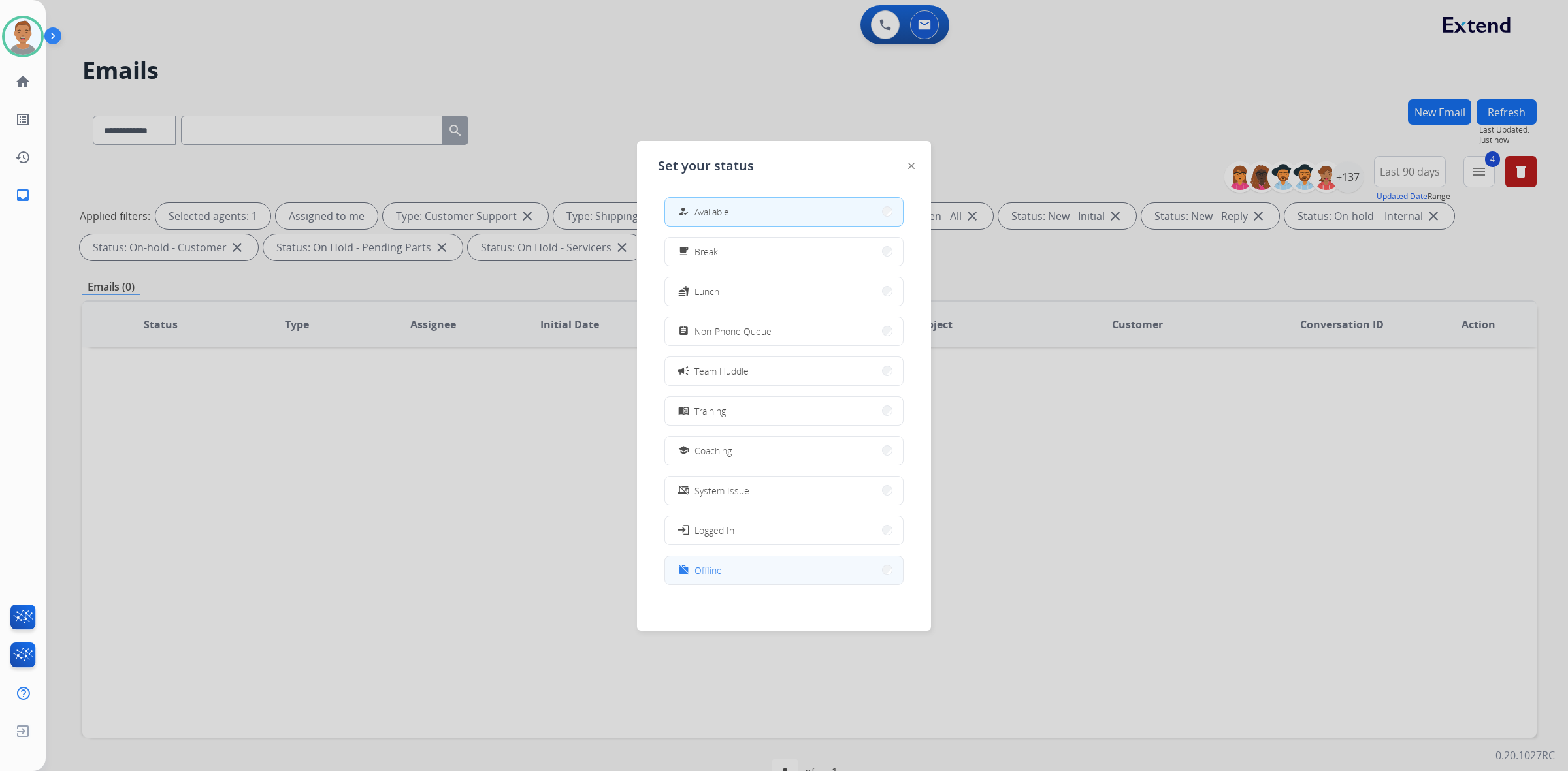
click at [723, 580] on button "work_off Offline" at bounding box center [784, 570] width 238 height 28
